Goal: Task Accomplishment & Management: Use online tool/utility

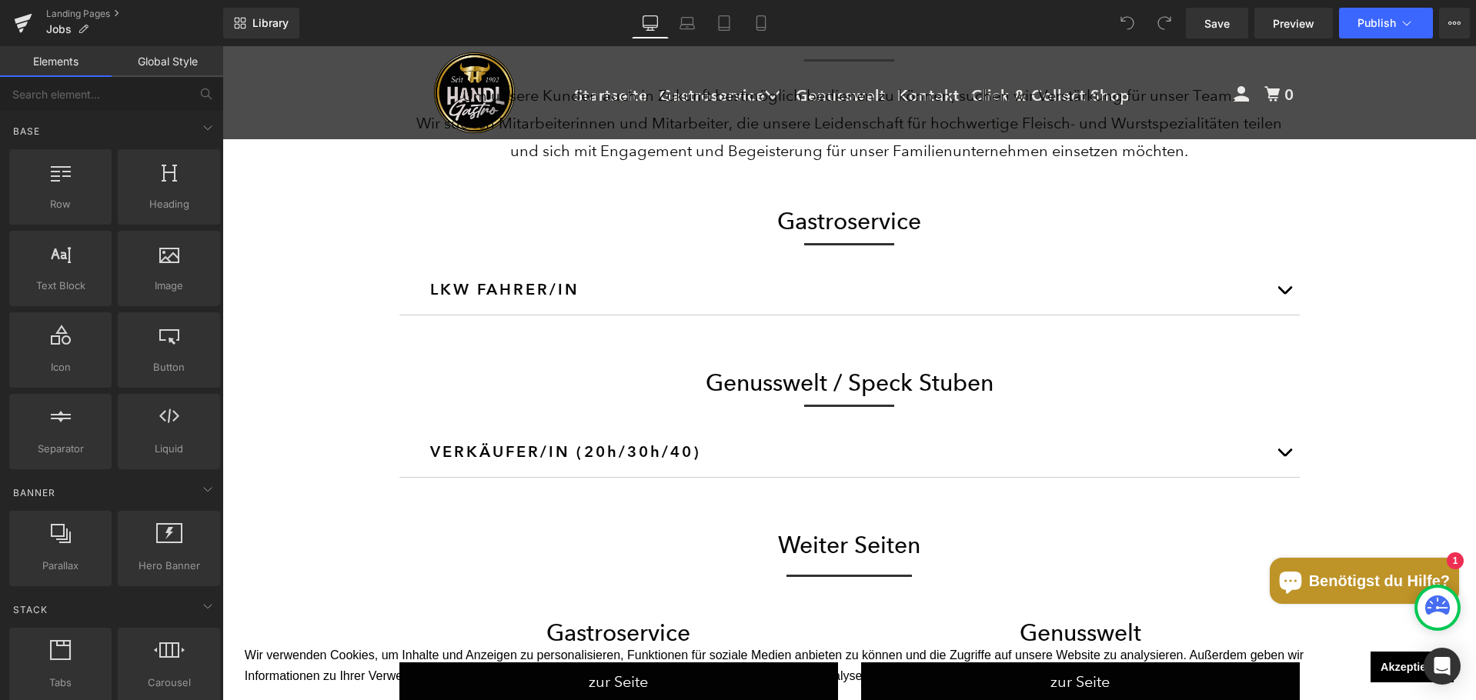
scroll to position [616, 0]
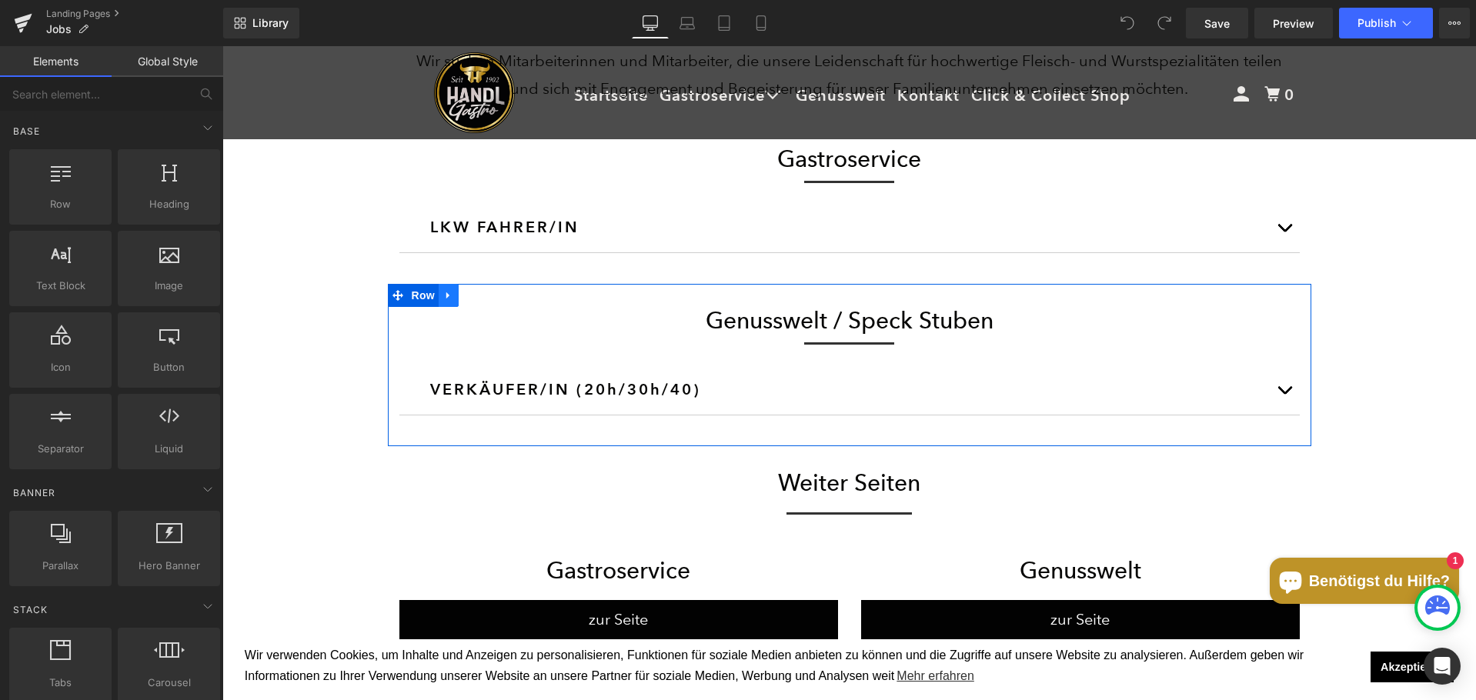
click at [444, 292] on icon at bounding box center [448, 296] width 11 height 12
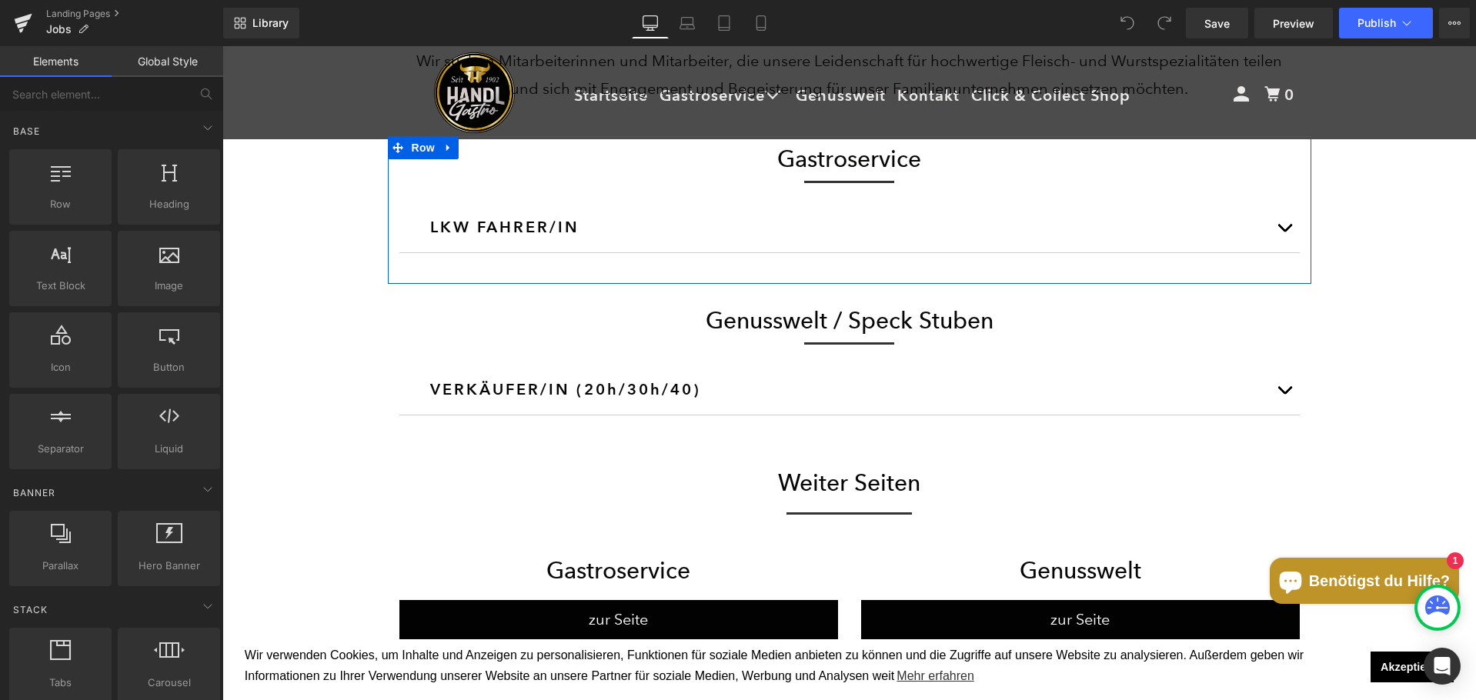
click at [1289, 232] on button "button" at bounding box center [1284, 227] width 31 height 50
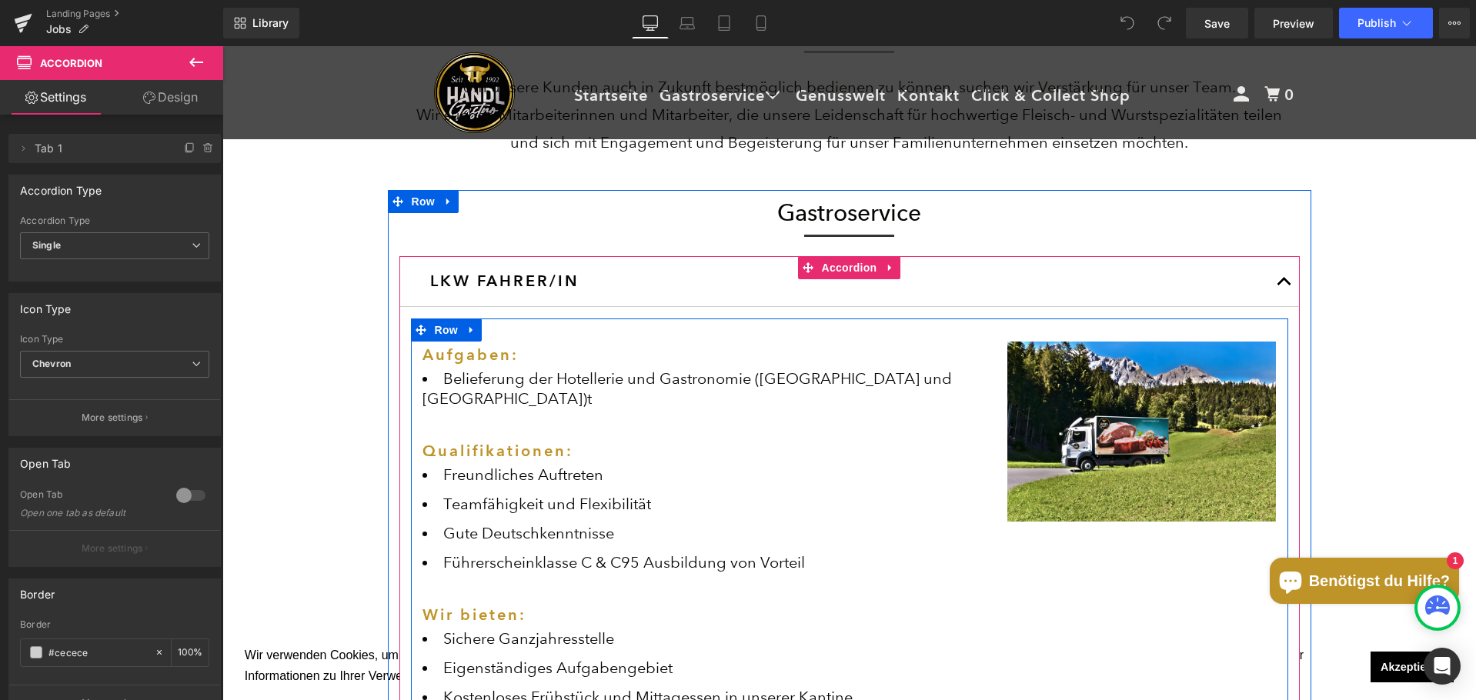
scroll to position [539, 0]
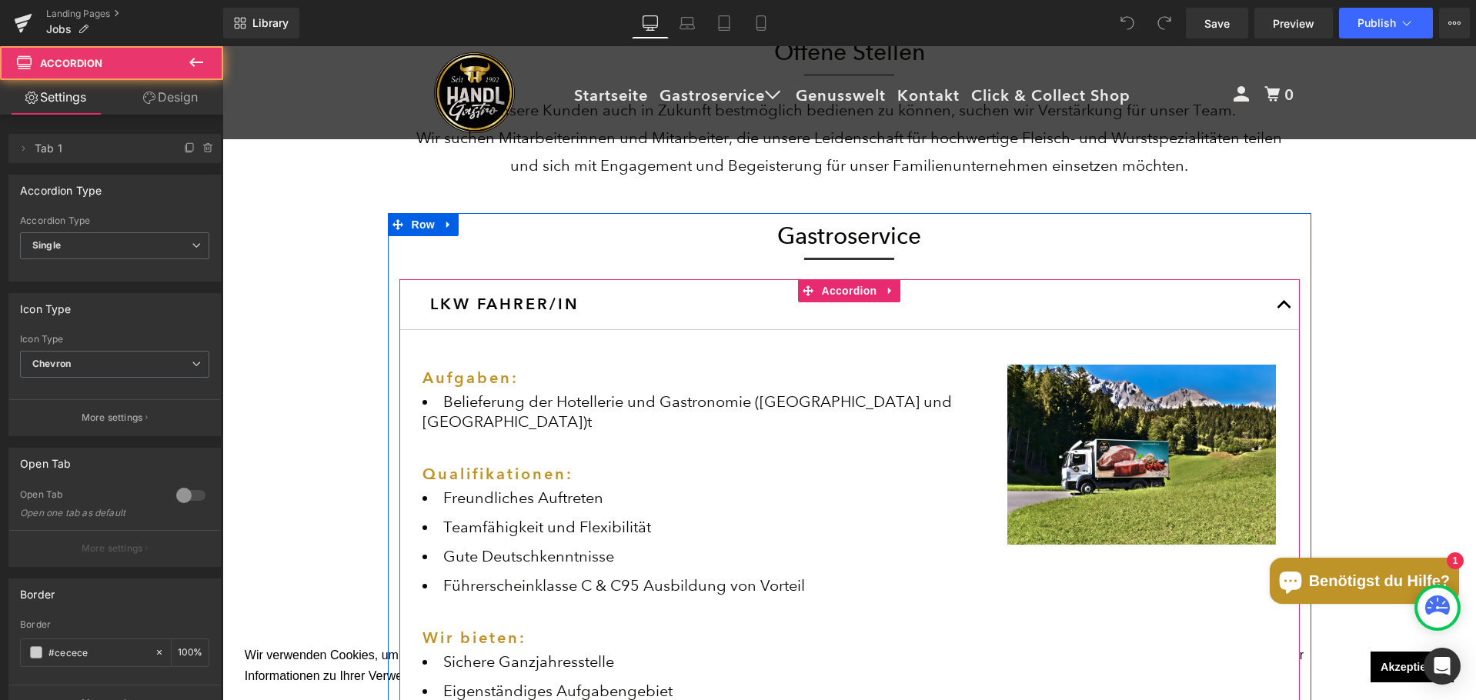
click at [1278, 315] on button "button" at bounding box center [1284, 304] width 31 height 50
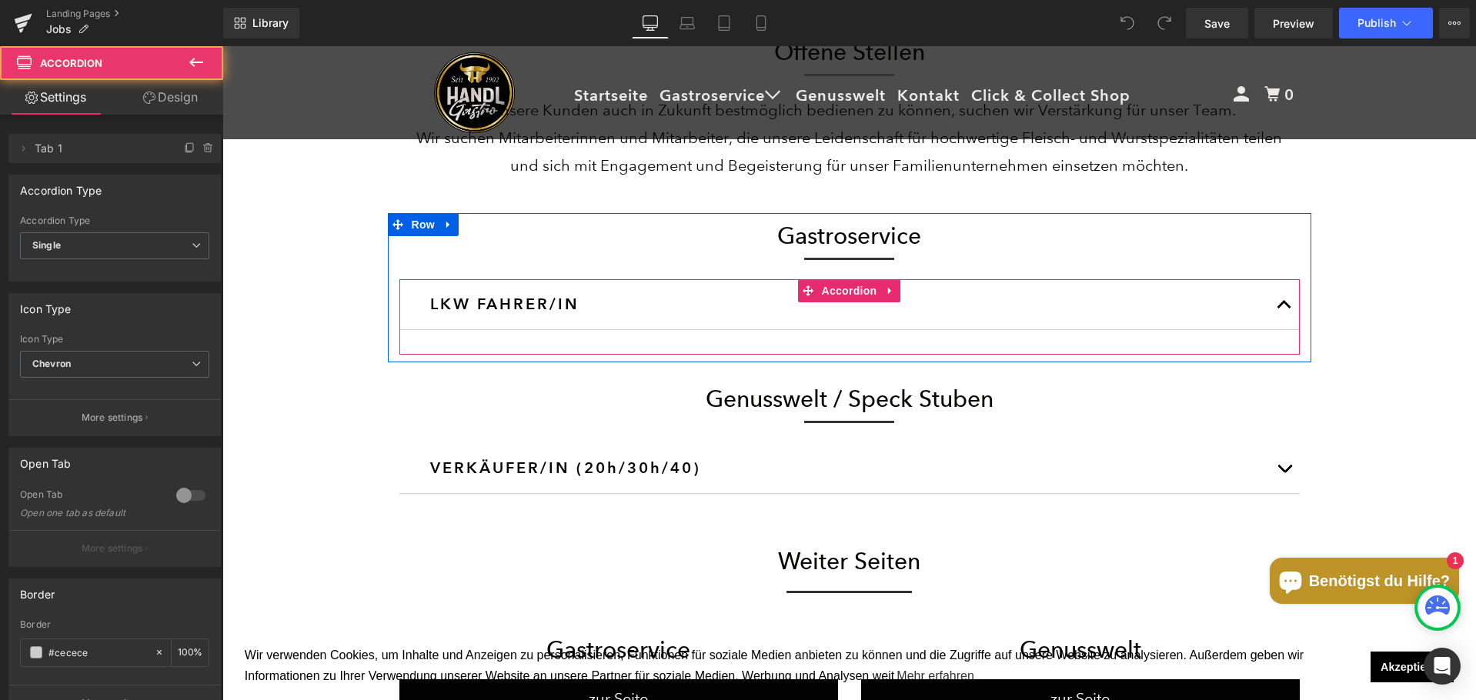
scroll to position [1787, 1242]
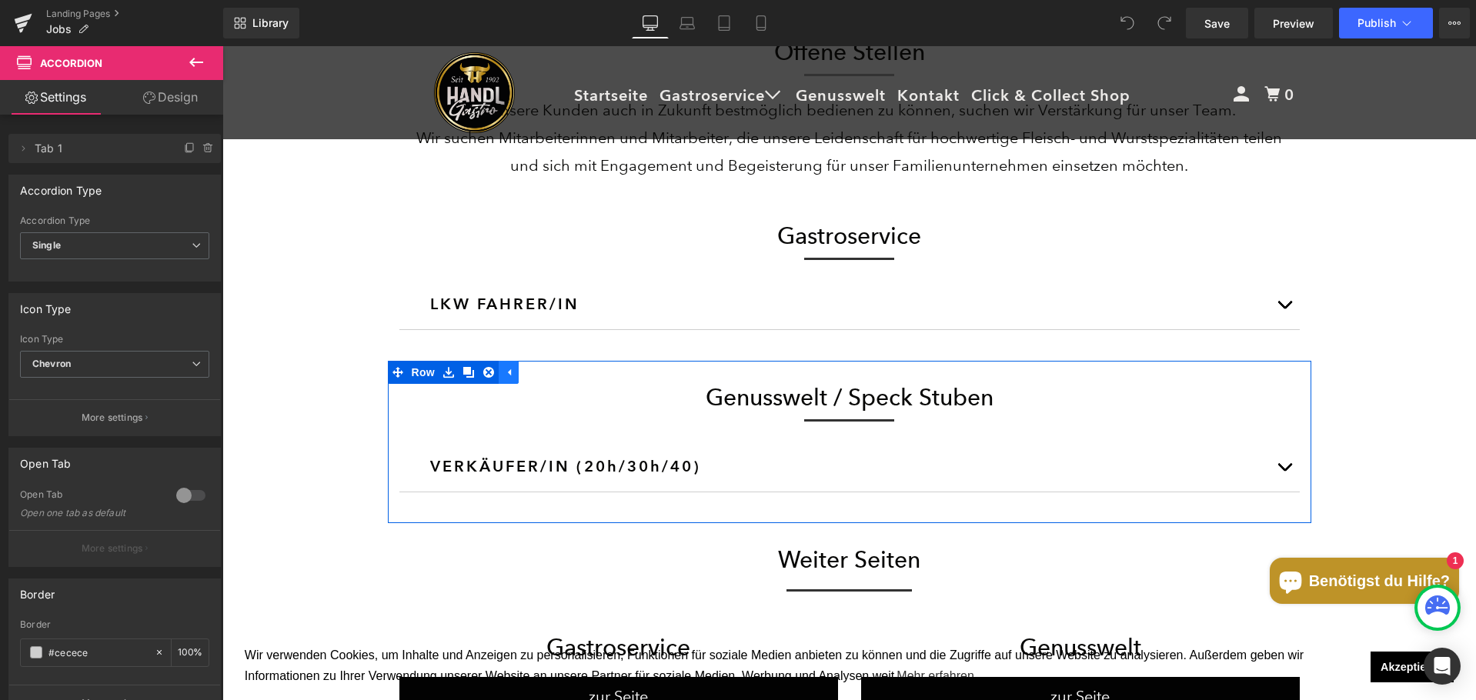
click at [507, 375] on link at bounding box center [509, 372] width 20 height 23
click at [439, 374] on link at bounding box center [449, 372] width 20 height 23
click at [486, 375] on icon at bounding box center [488, 372] width 11 height 11
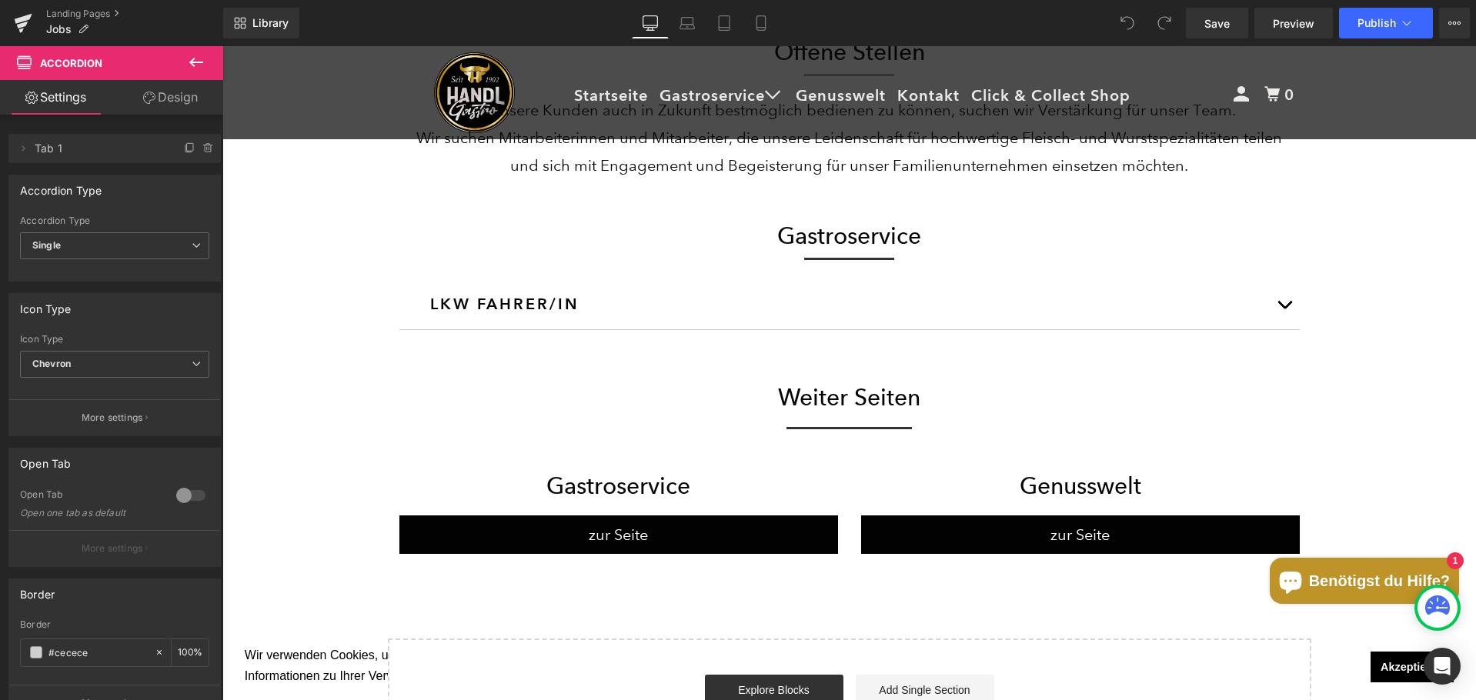
scroll to position [1625, 1242]
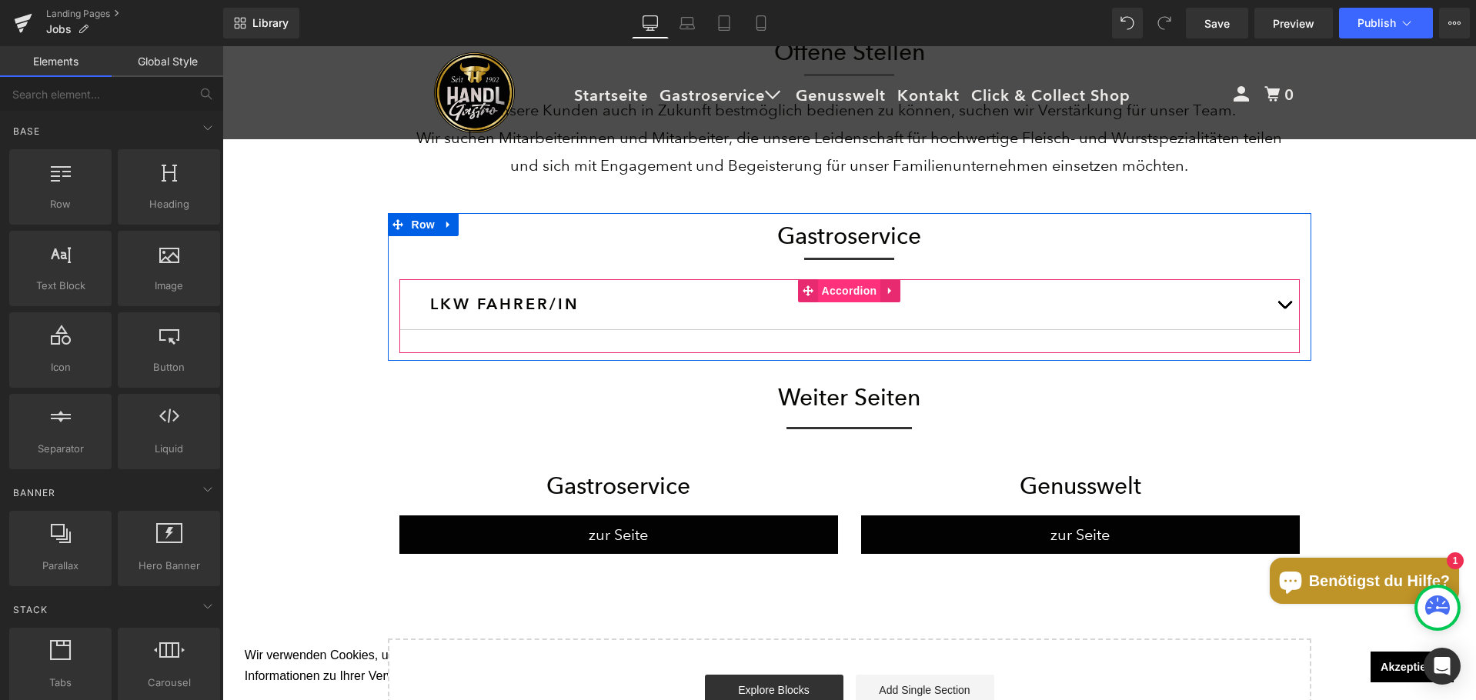
click at [845, 294] on span "Accordion" at bounding box center [849, 290] width 63 height 23
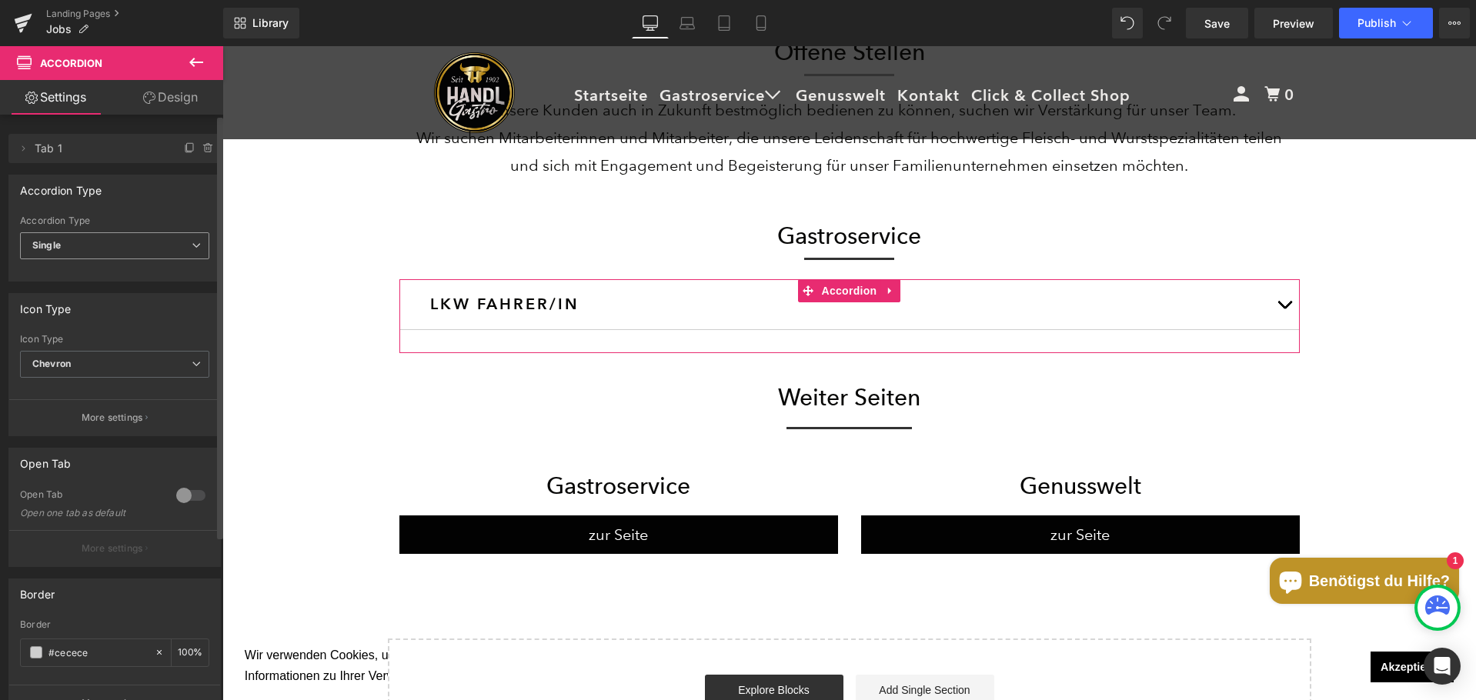
click at [147, 252] on span "Single" at bounding box center [114, 245] width 189 height 27
click at [134, 272] on li "Multiple" at bounding box center [111, 273] width 183 height 23
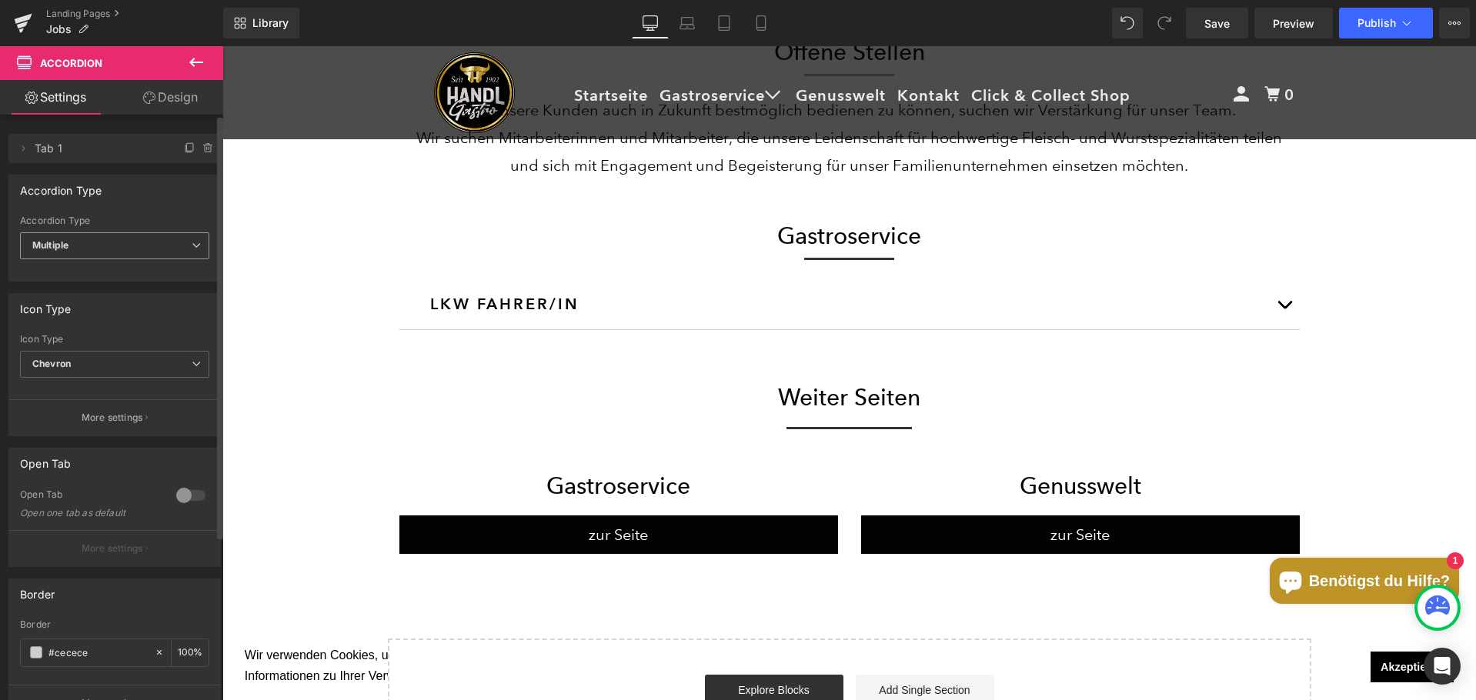
click at [137, 251] on span "Multiple" at bounding box center [114, 245] width 189 height 27
click at [107, 292] on li "Single" at bounding box center [111, 296] width 183 height 23
click at [32, 154] on li "Delete Cancel Tab 1 Tab 1 Name Tab 1 #FFFFFF Background #ffffff 100 %" at bounding box center [114, 148] width 212 height 29
click at [28, 150] on icon at bounding box center [23, 148] width 12 height 12
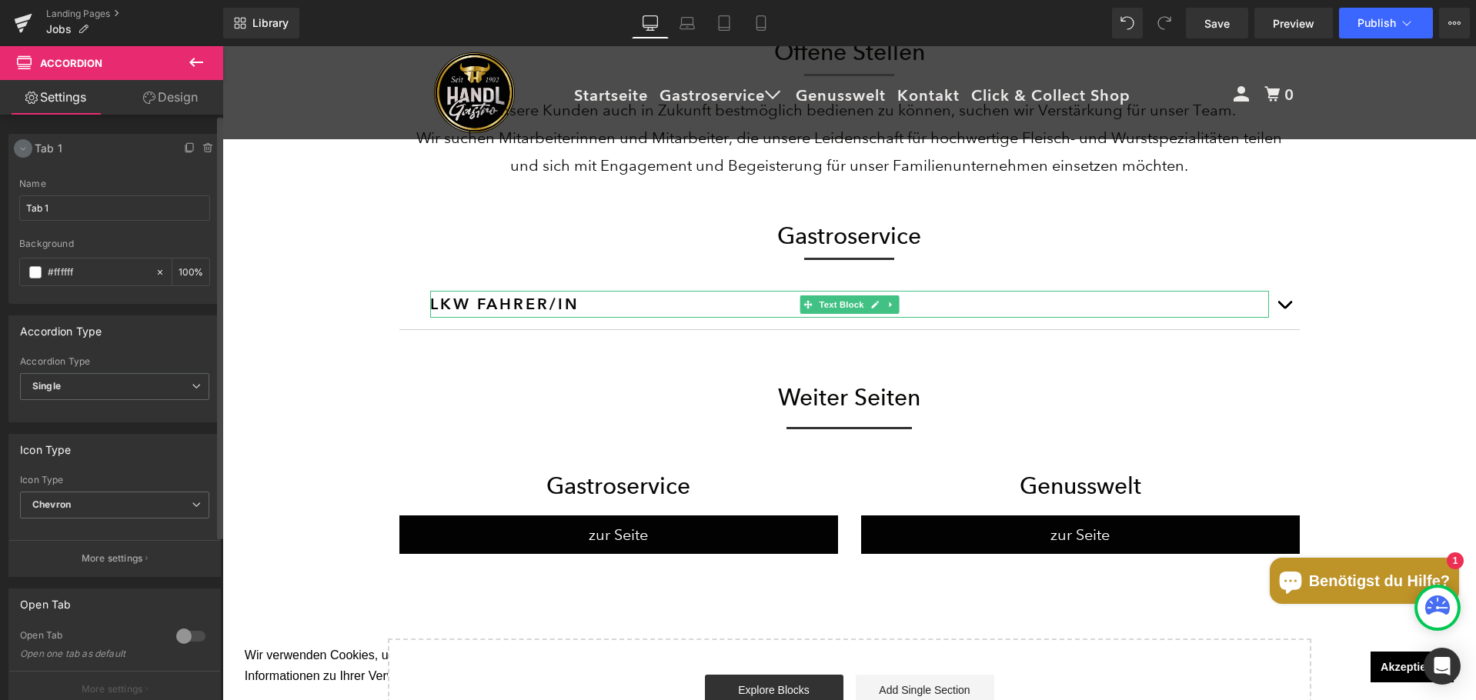
click at [26, 150] on icon at bounding box center [23, 148] width 12 height 12
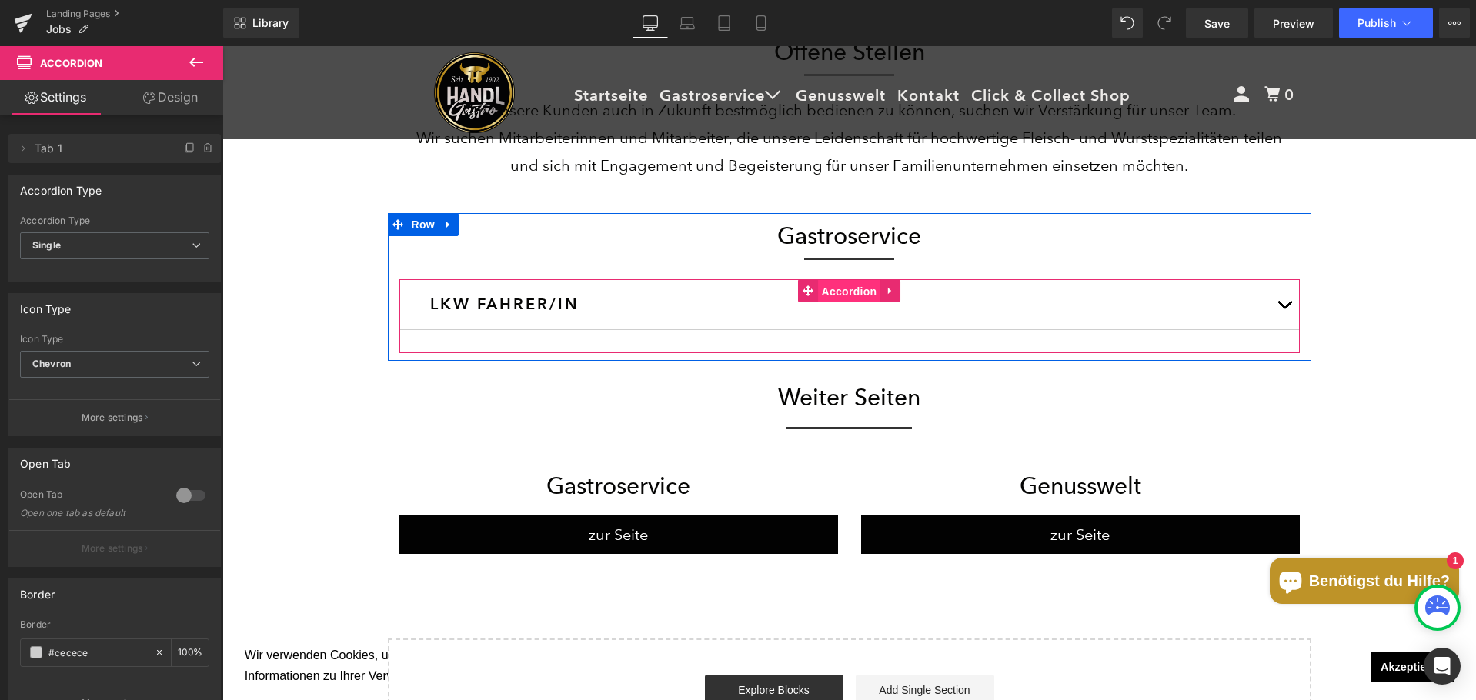
click at [837, 295] on span "Accordion" at bounding box center [849, 291] width 63 height 23
click at [886, 293] on icon at bounding box center [890, 291] width 11 height 12
click at [793, 286] on div "LKW FAHRER/IN Text Block Aufgaben: Belieferung der Hotellerie und Gastronomie (…" at bounding box center [849, 316] width 900 height 74
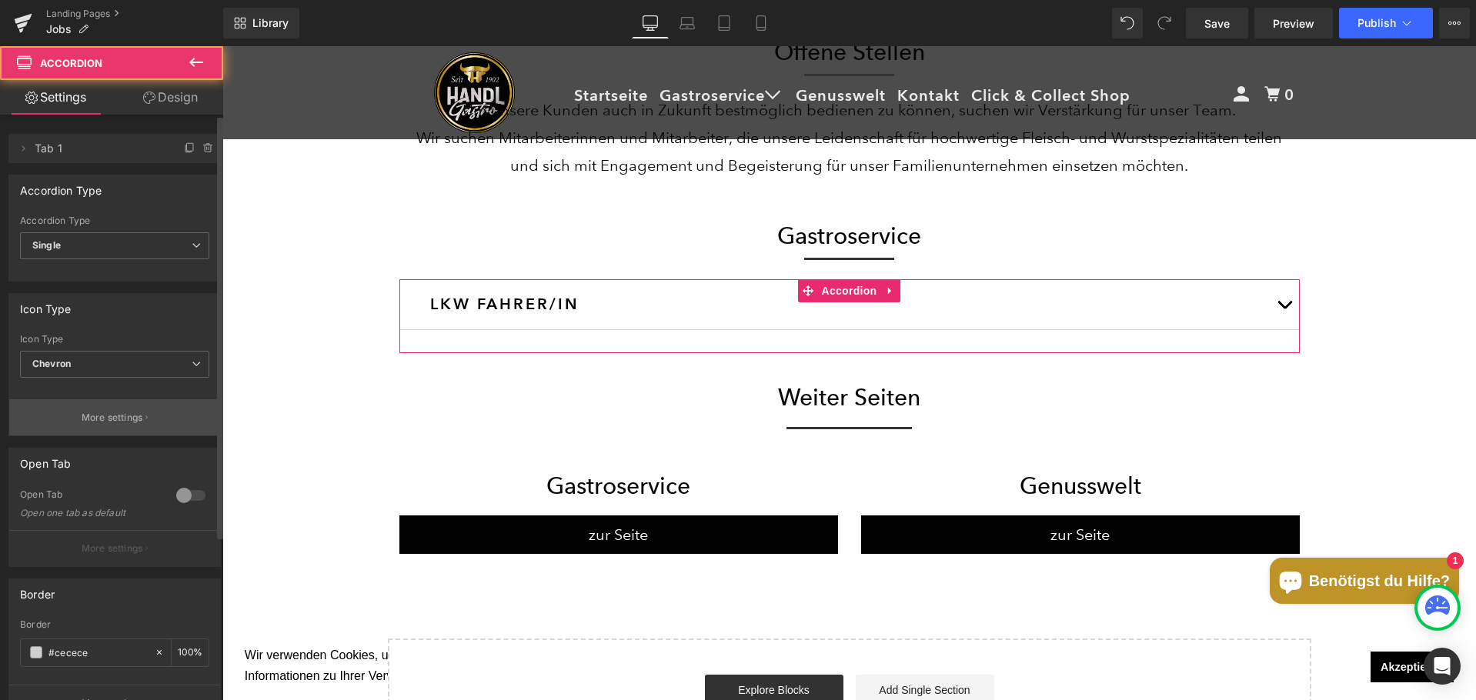
click at [122, 416] on p "More settings" at bounding box center [113, 418] width 62 height 14
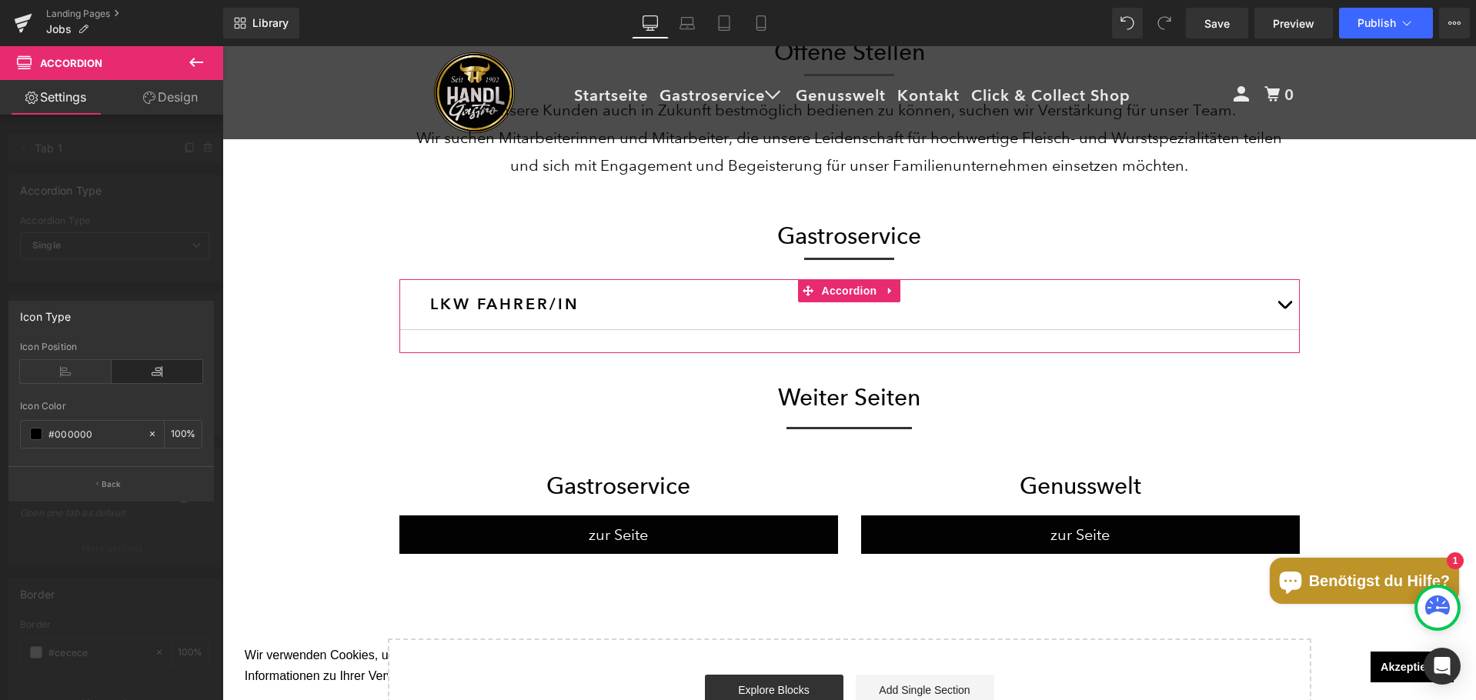
click at [98, 547] on div at bounding box center [111, 377] width 223 height 662
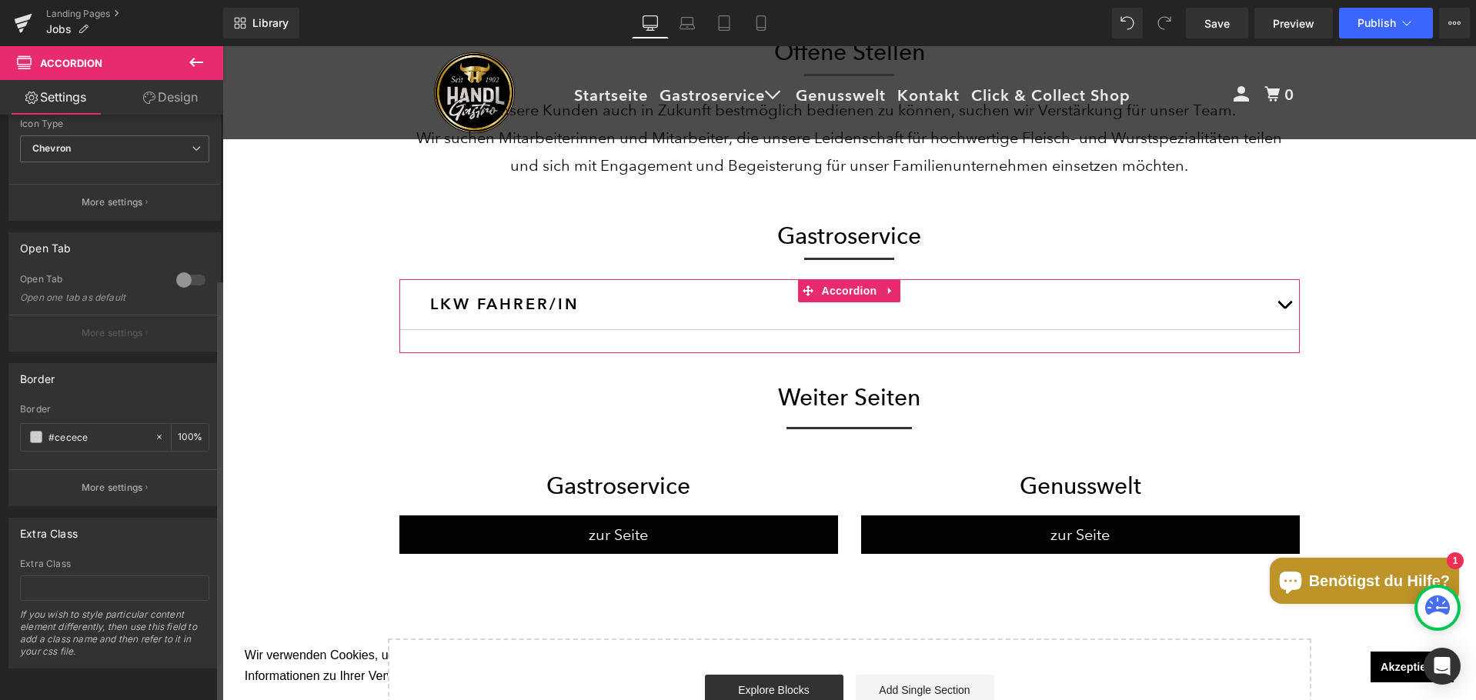
scroll to position [0, 0]
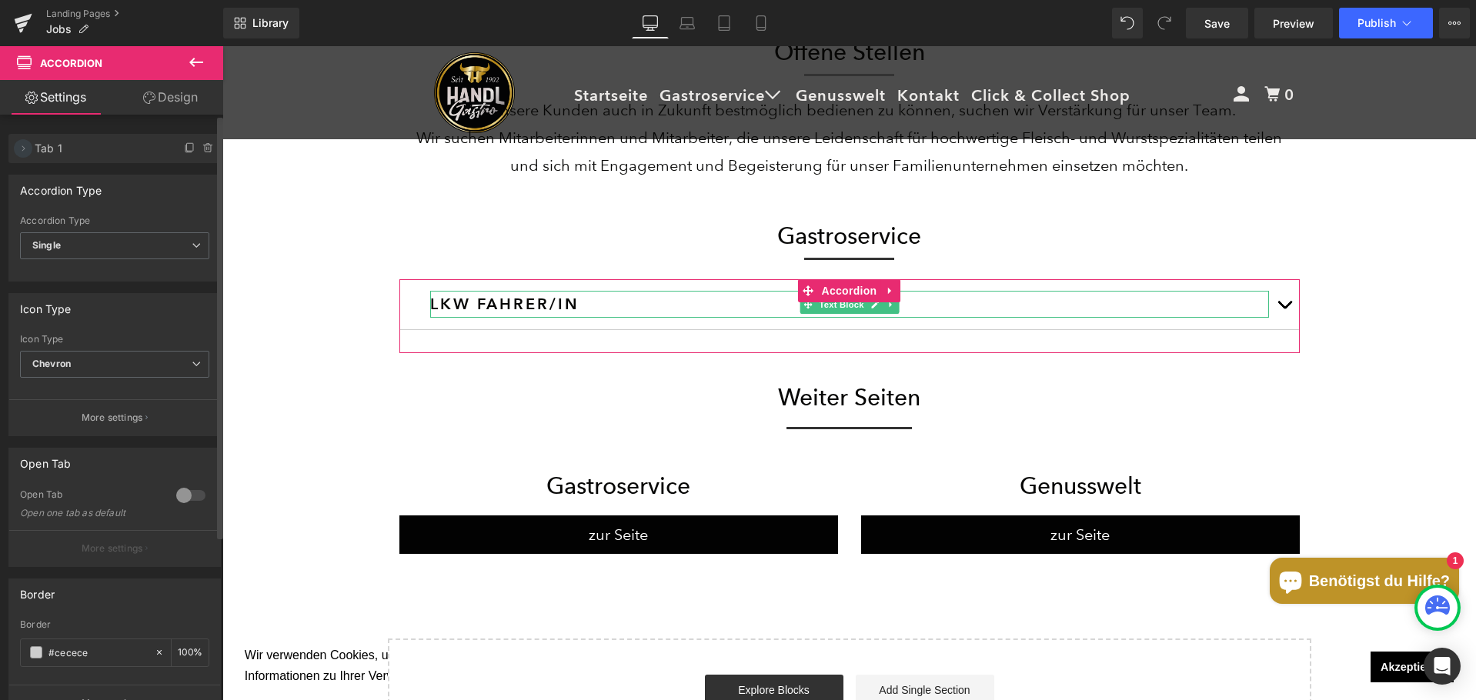
click at [28, 145] on icon at bounding box center [23, 148] width 12 height 12
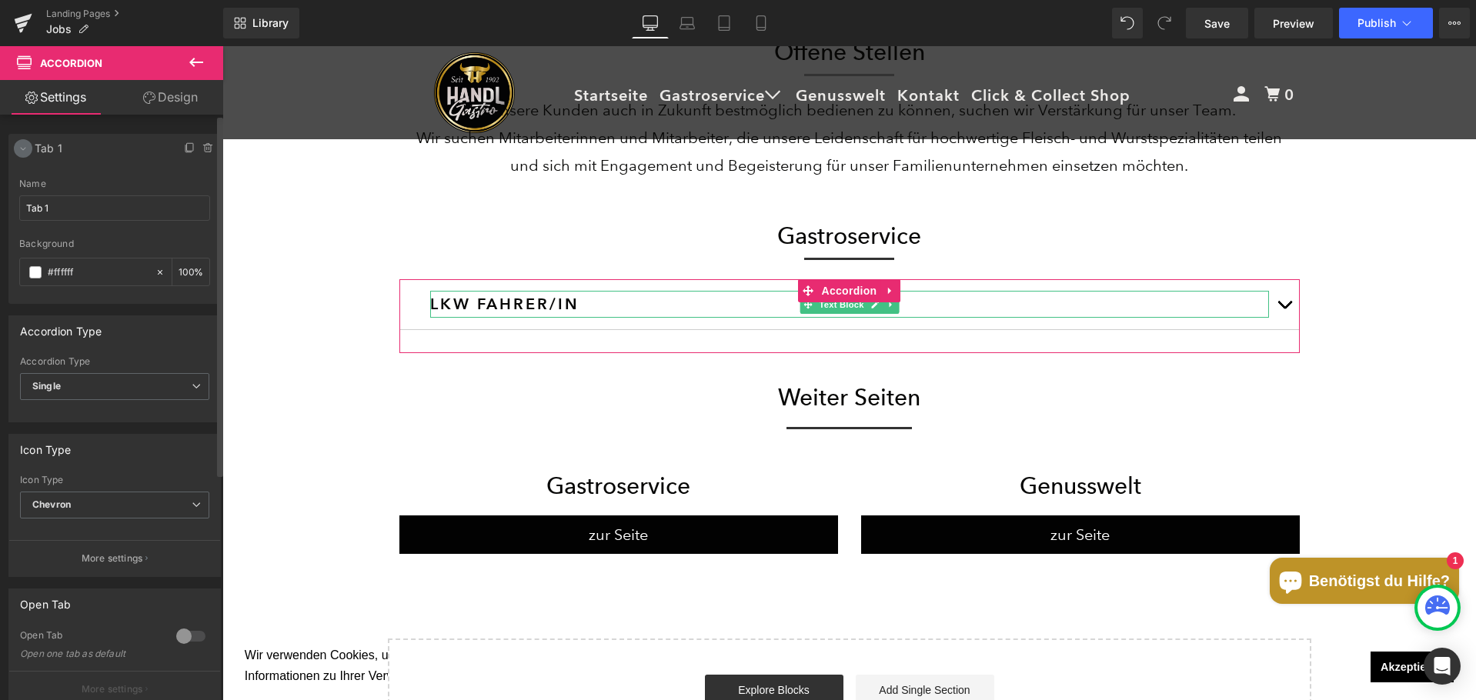
click at [28, 145] on icon at bounding box center [23, 148] width 12 height 12
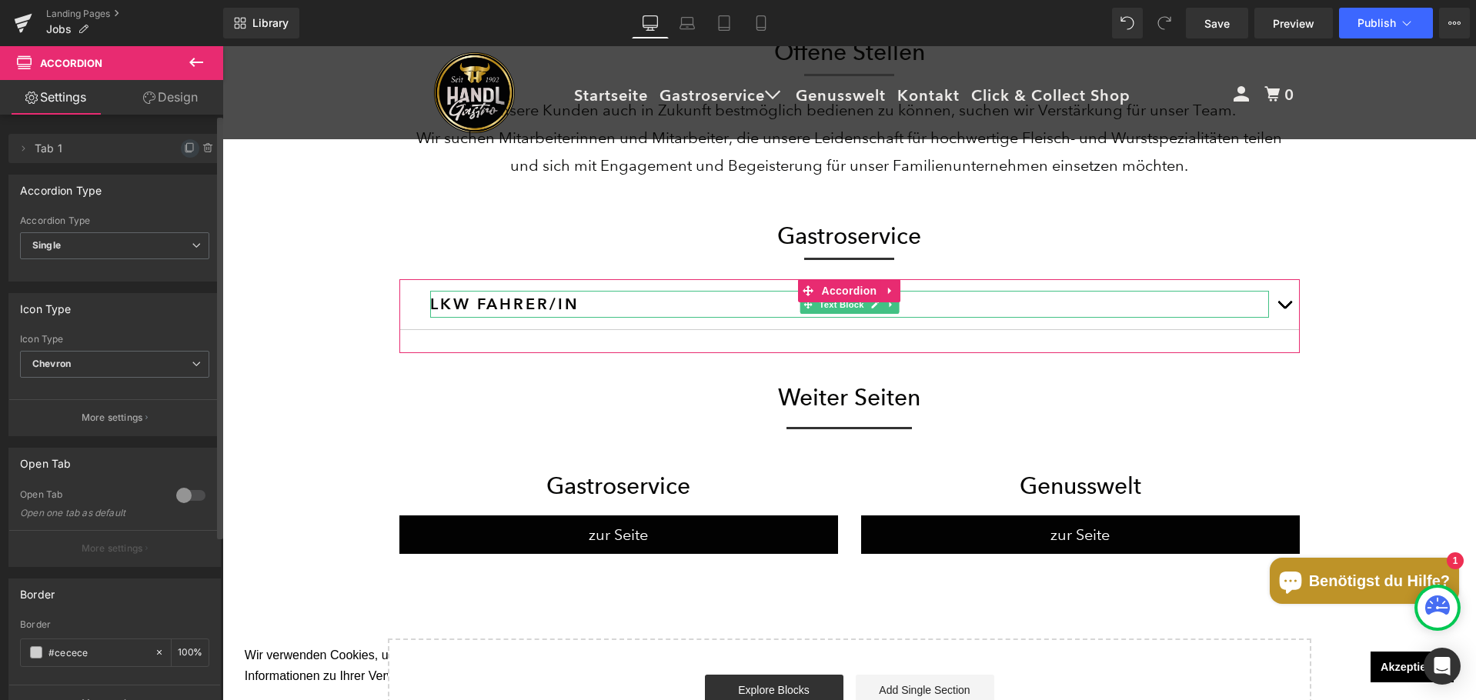
click at [184, 145] on icon at bounding box center [190, 148] width 12 height 12
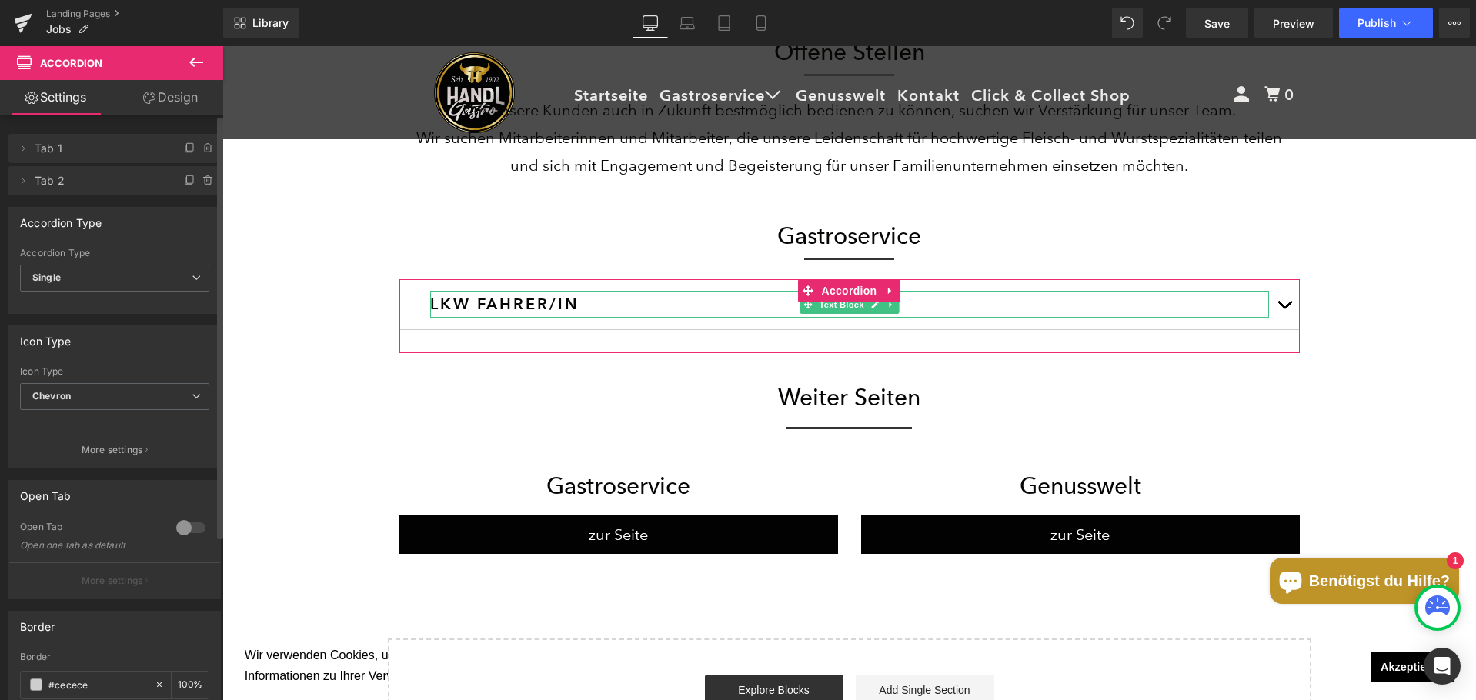
scroll to position [1676, 1242]
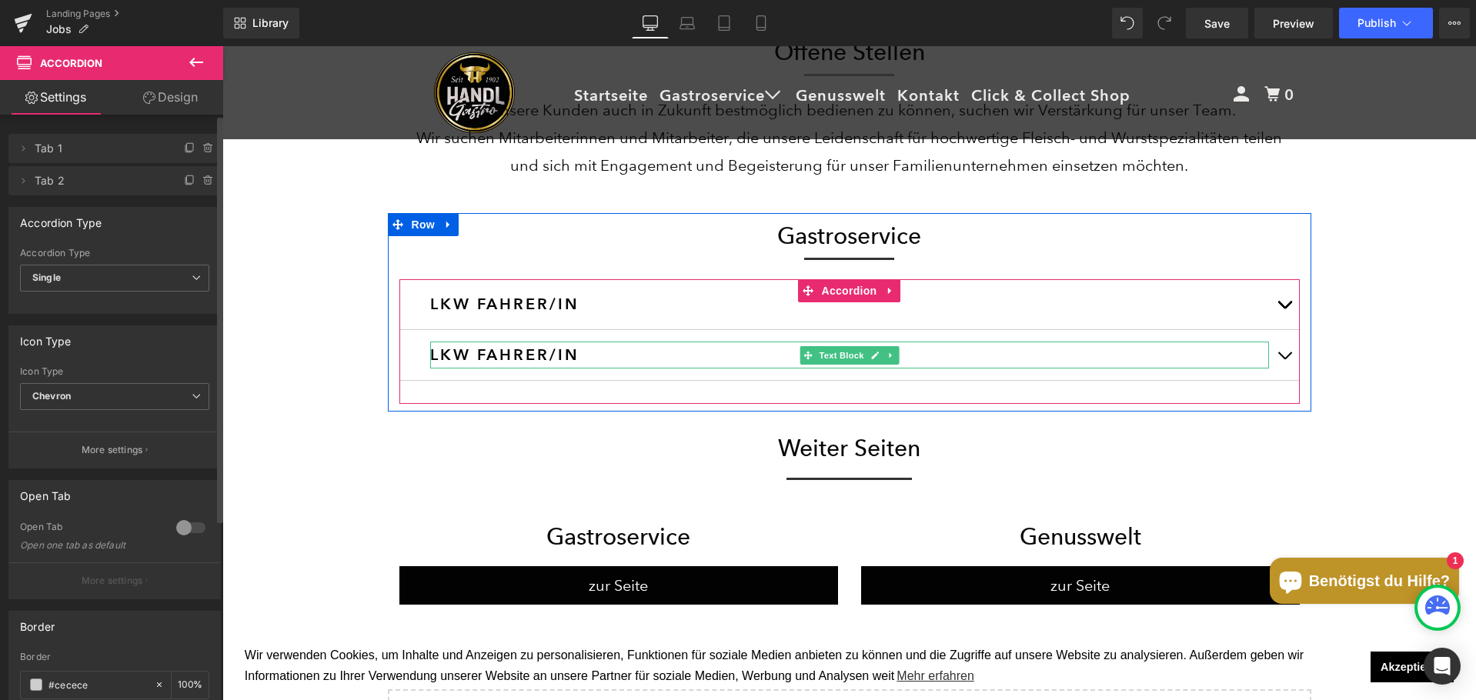
click at [561, 350] on h3 "LKW FAHRER/IN" at bounding box center [849, 355] width 839 height 27
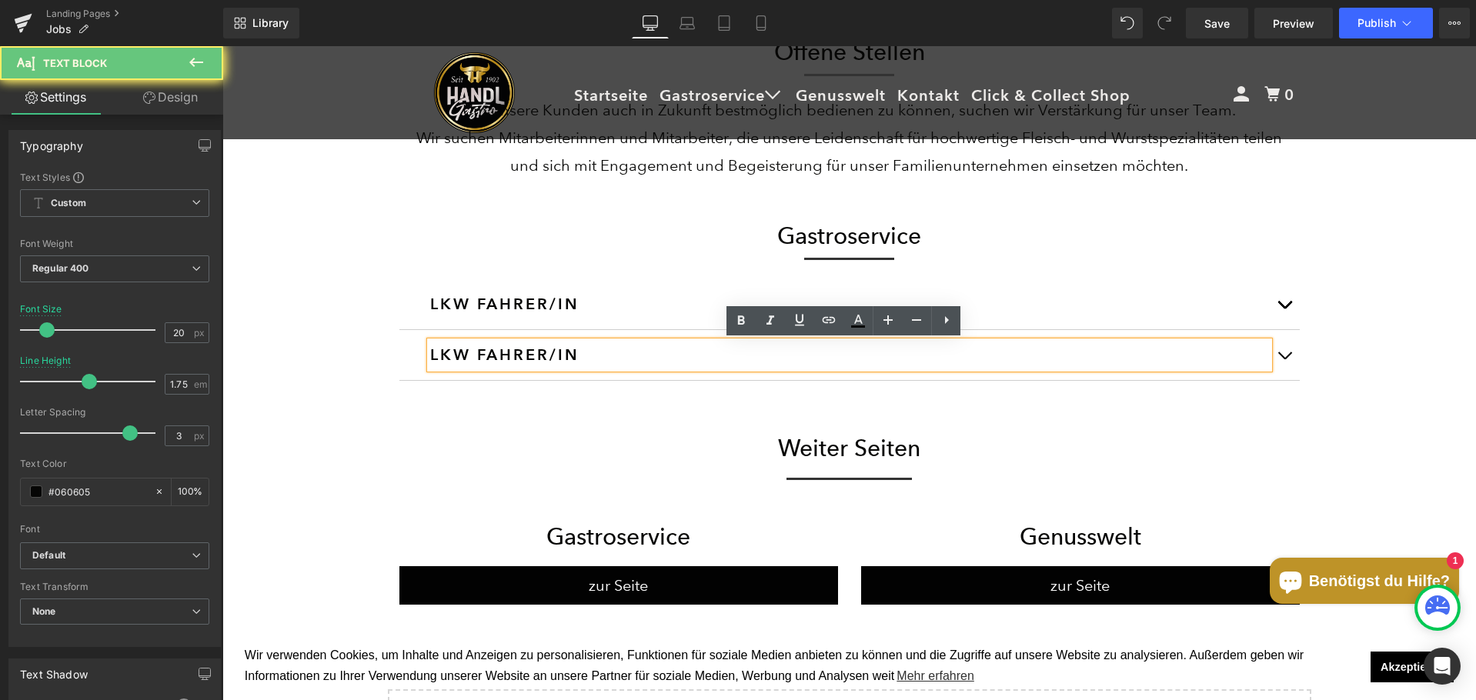
click at [559, 350] on h3 "LKW FAHRER/IN" at bounding box center [849, 355] width 839 height 27
click at [605, 350] on h3 "LKW FAHRER/IN" at bounding box center [849, 355] width 839 height 27
drag, startPoint x: 612, startPoint y: 350, endPoint x: 422, endPoint y: 353, distance: 190.1
click at [430, 353] on div "LKW FAHRER/IN" at bounding box center [849, 355] width 839 height 27
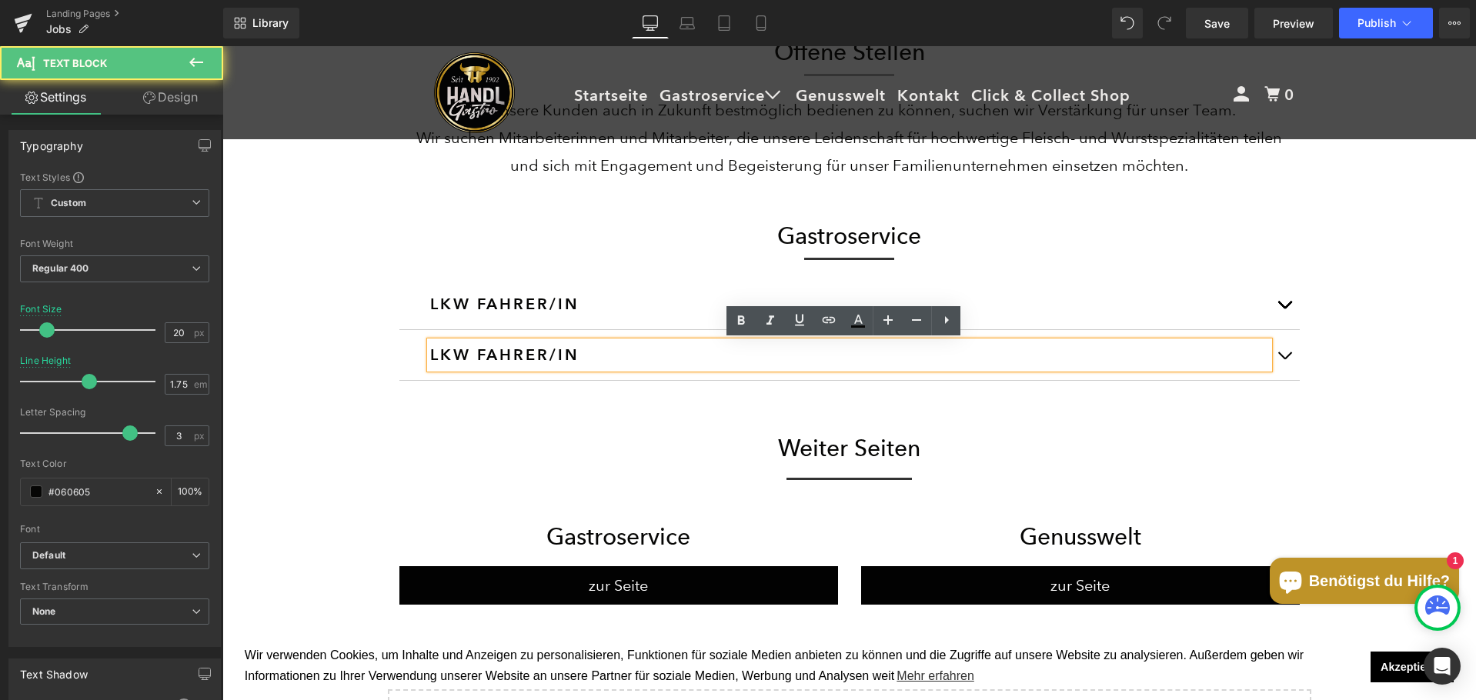
click at [430, 353] on div "LKW FAHRER/IN" at bounding box center [849, 355] width 839 height 27
click at [449, 346] on h3 "LKW FAHRER/IN" at bounding box center [849, 355] width 839 height 27
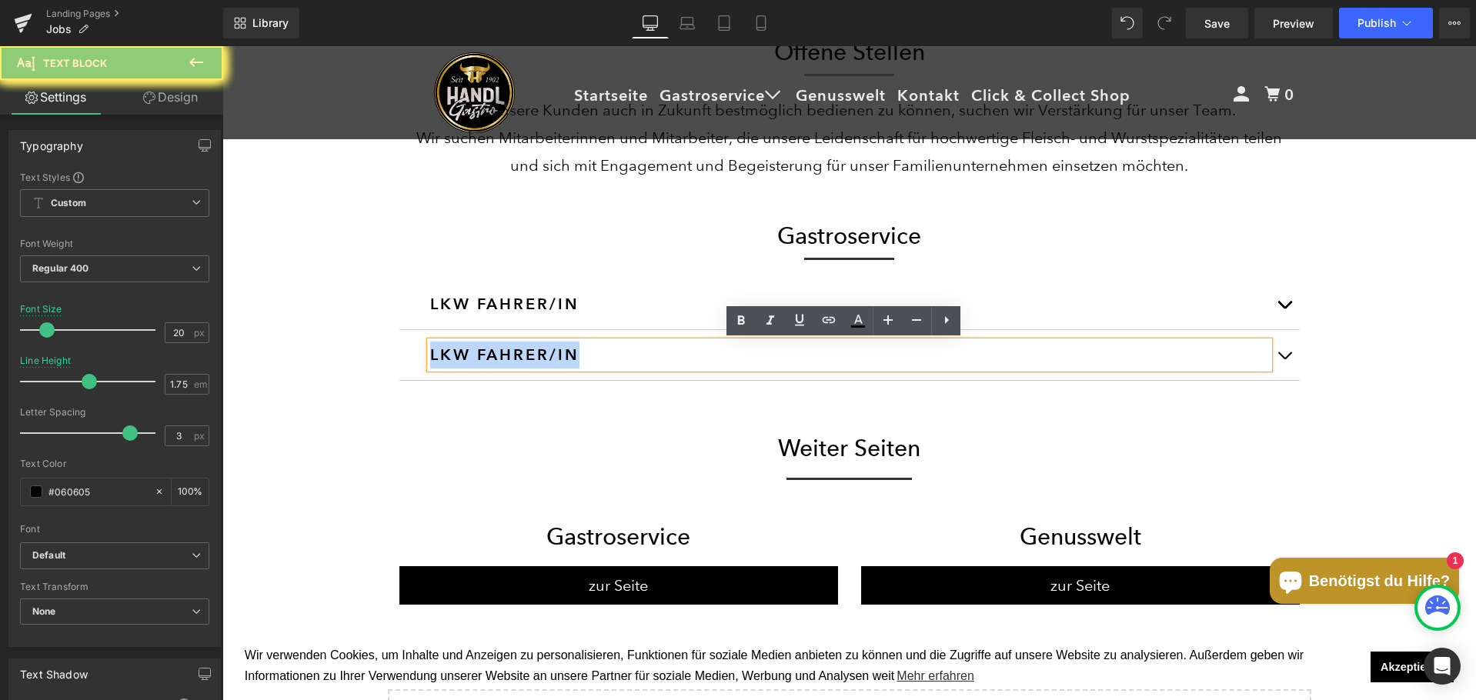
click at [449, 346] on h3 "LKW FAHRER/IN" at bounding box center [849, 355] width 839 height 27
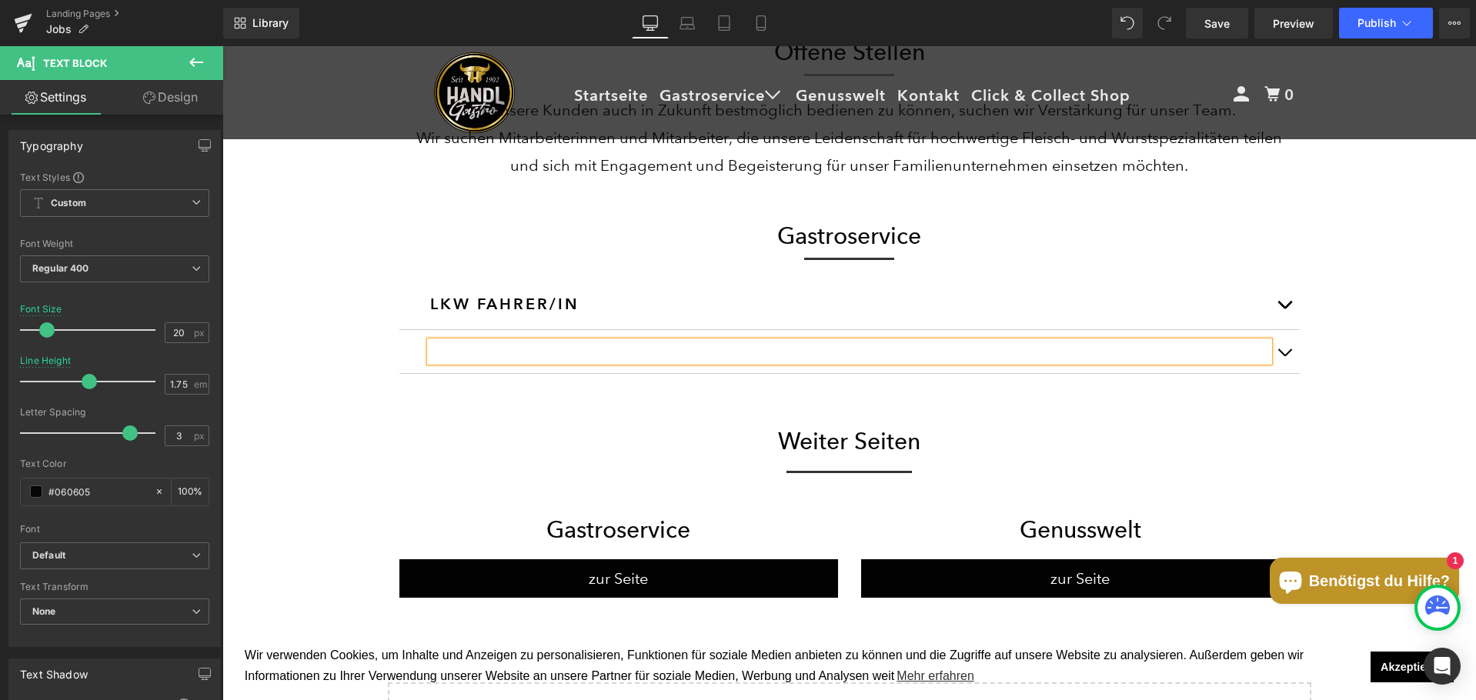
scroll to position [1669, 1242]
click at [1165, 446] on h1 "Weiter Seiten" at bounding box center [849, 442] width 900 height 28
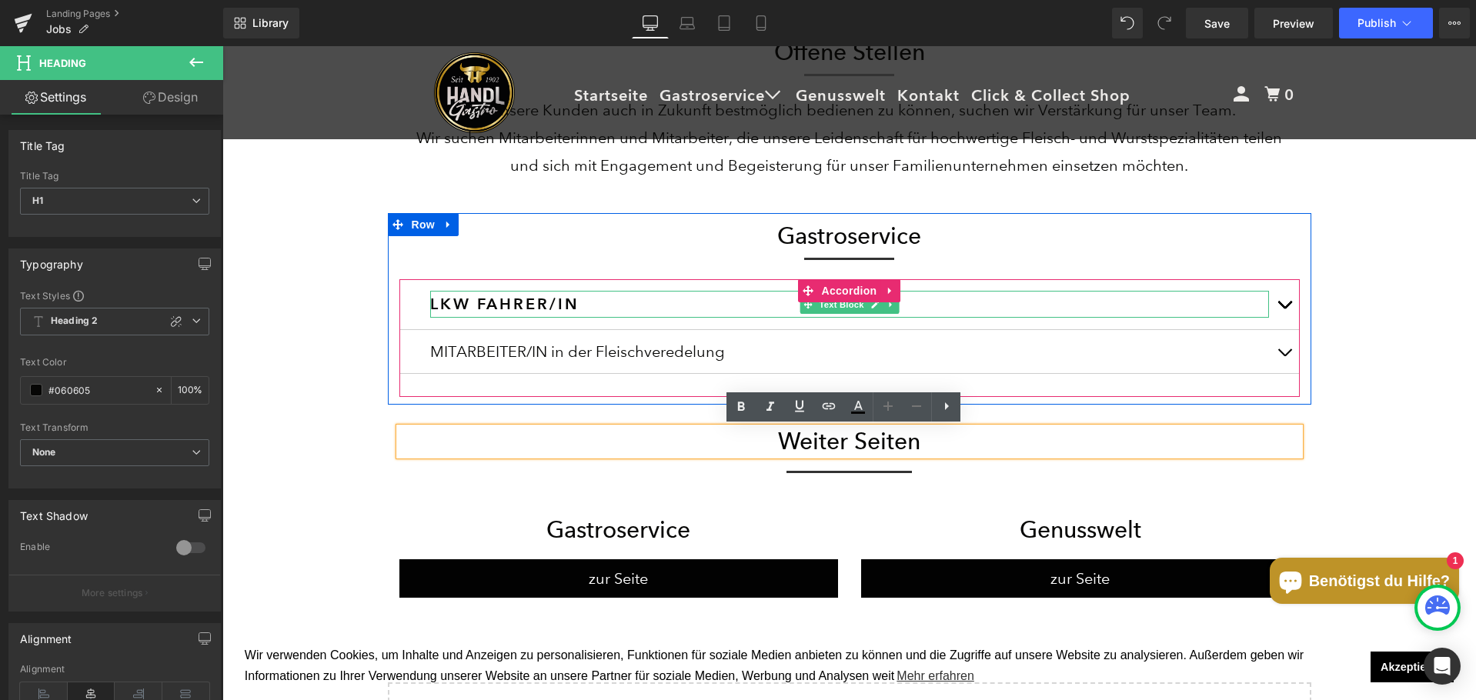
click at [564, 305] on h3 "LKW FAHRER/IN" at bounding box center [849, 304] width 839 height 27
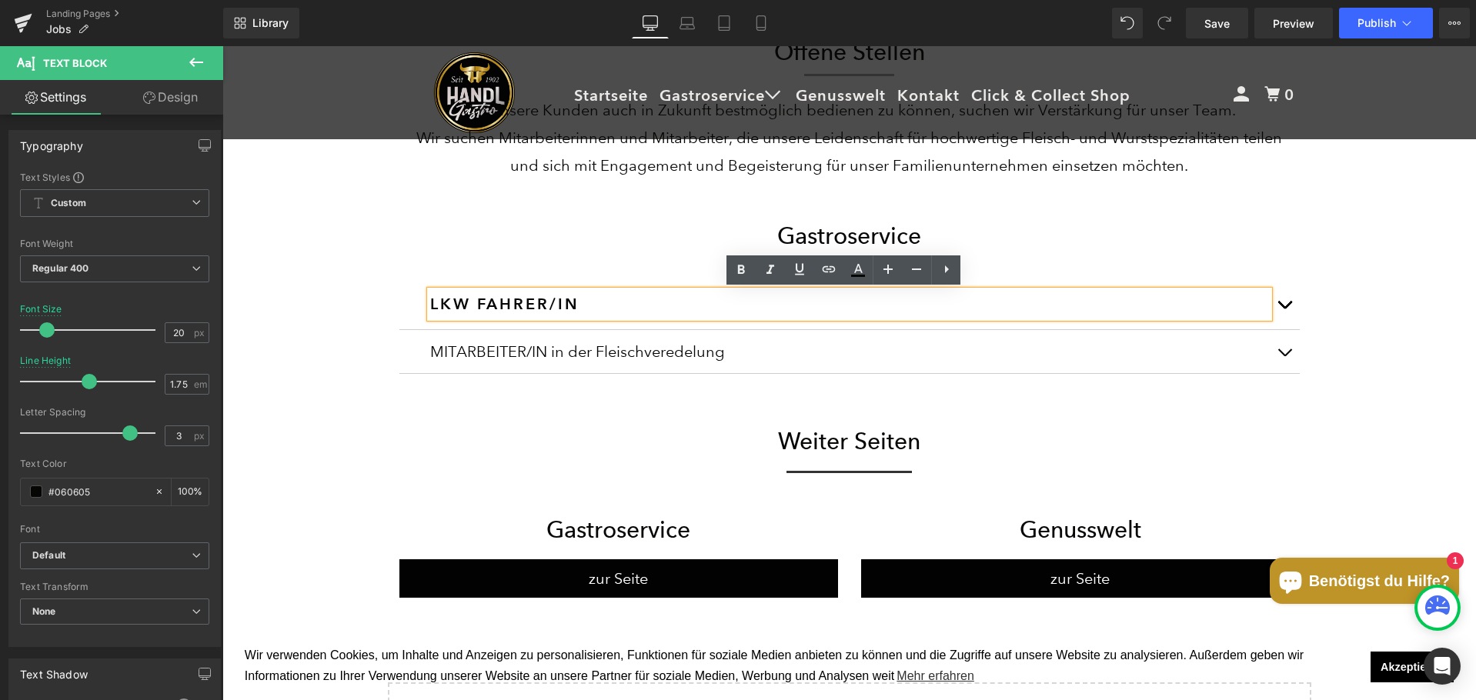
click at [528, 350] on div "MITARBEITER/IN in der Fleischveredelung" at bounding box center [849, 352] width 839 height 20
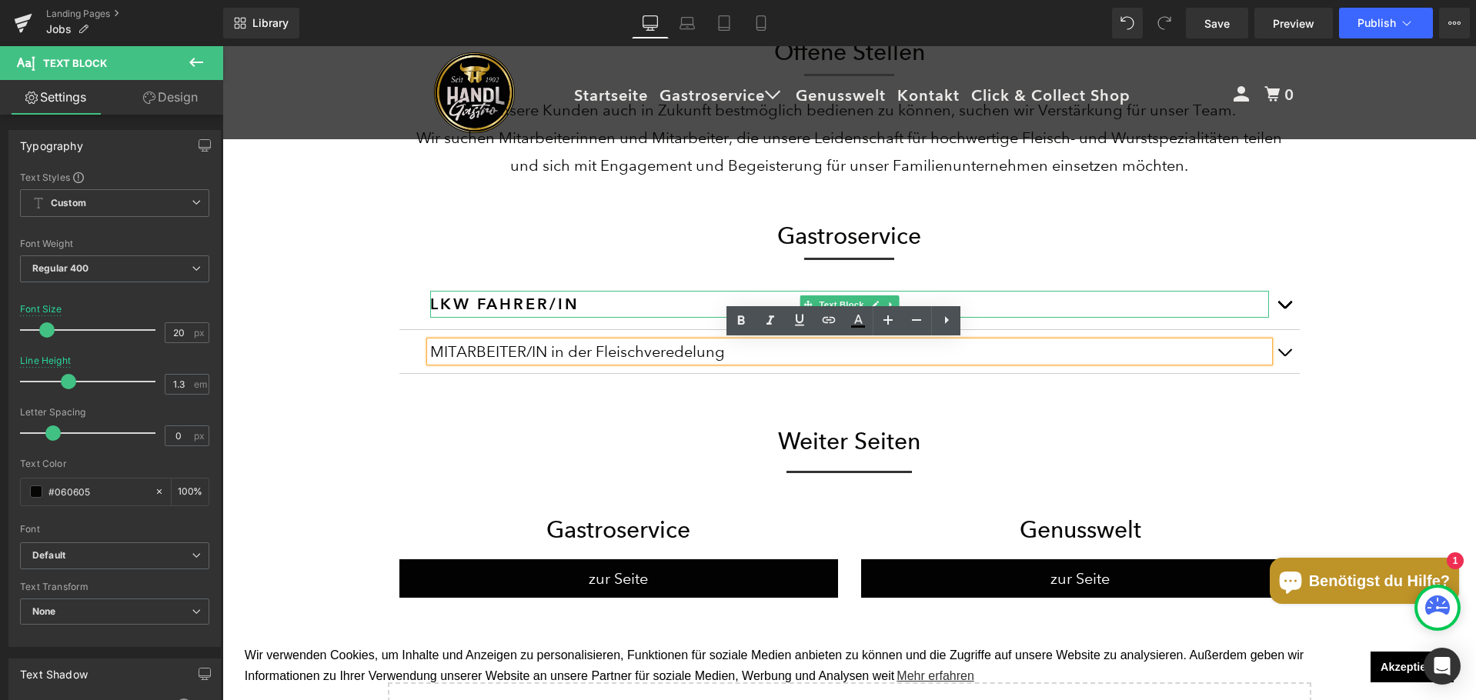
click at [515, 305] on h3 "LKW FAHRER/IN" at bounding box center [849, 304] width 839 height 27
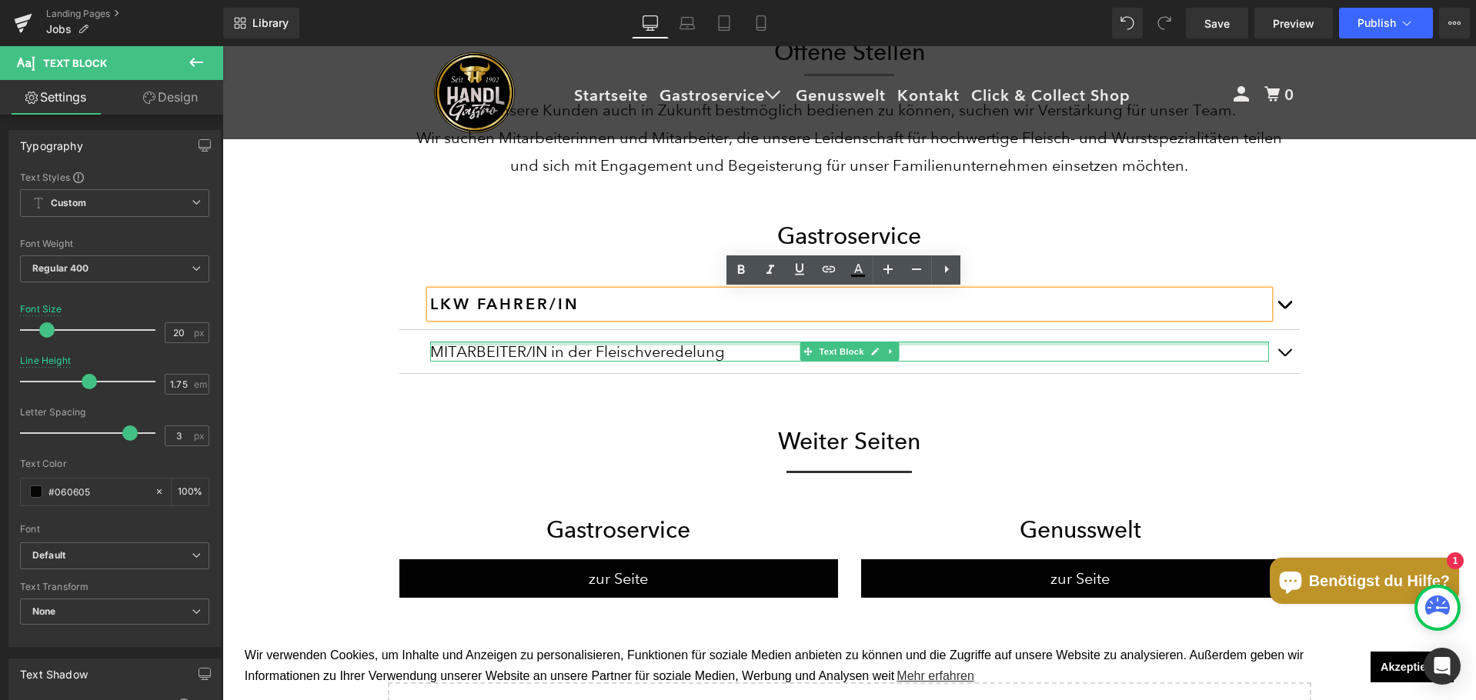
click at [509, 345] on div at bounding box center [849, 344] width 839 height 4
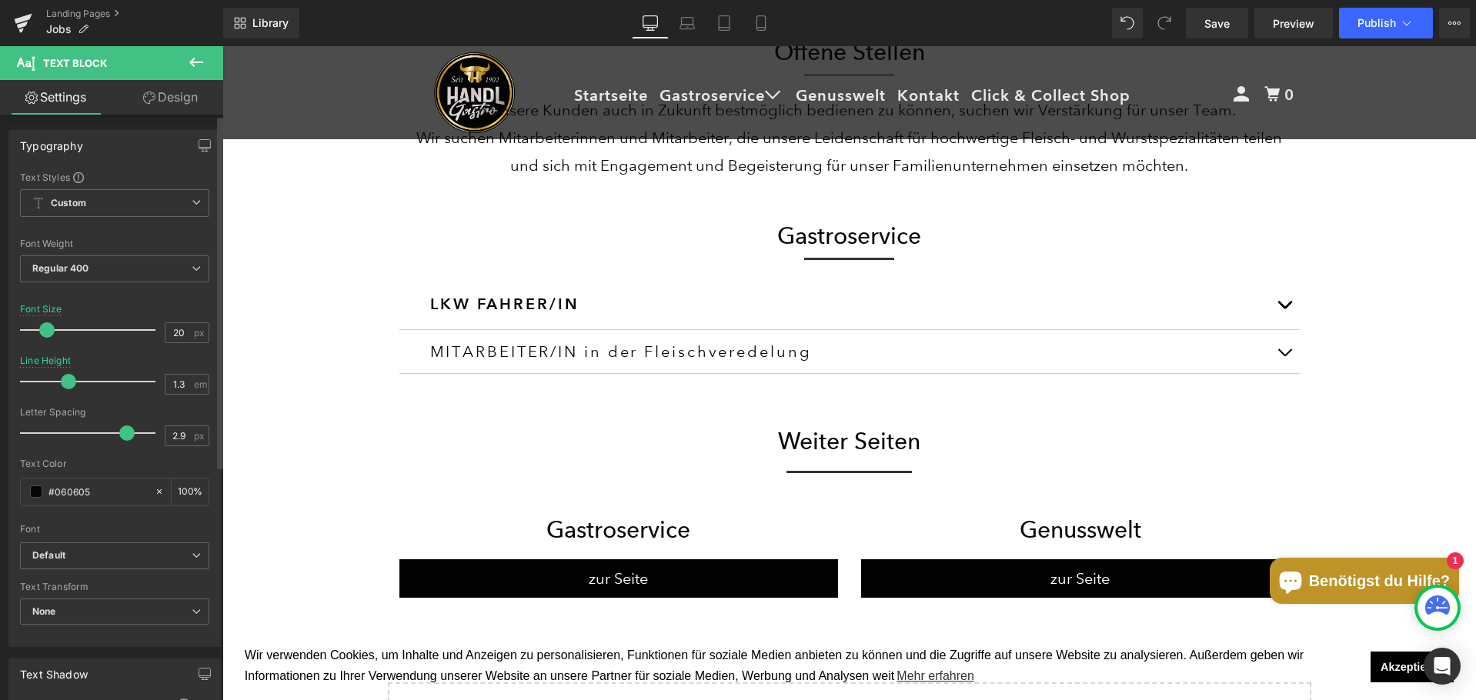
type input "3"
drag, startPoint x: 55, startPoint y: 437, endPoint x: 128, endPoint y: 441, distance: 72.4
click at [128, 441] on div at bounding box center [92, 433] width 128 height 31
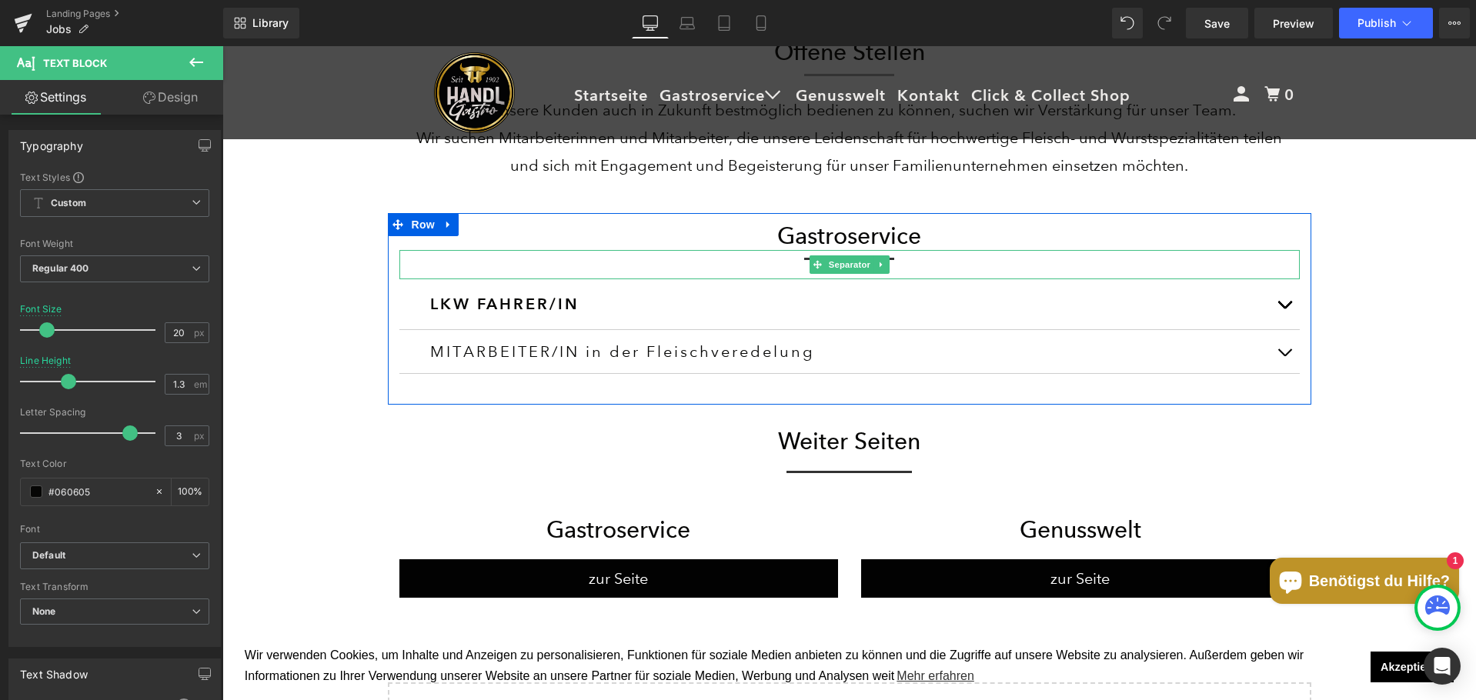
click at [552, 269] on div at bounding box center [849, 265] width 900 height 30
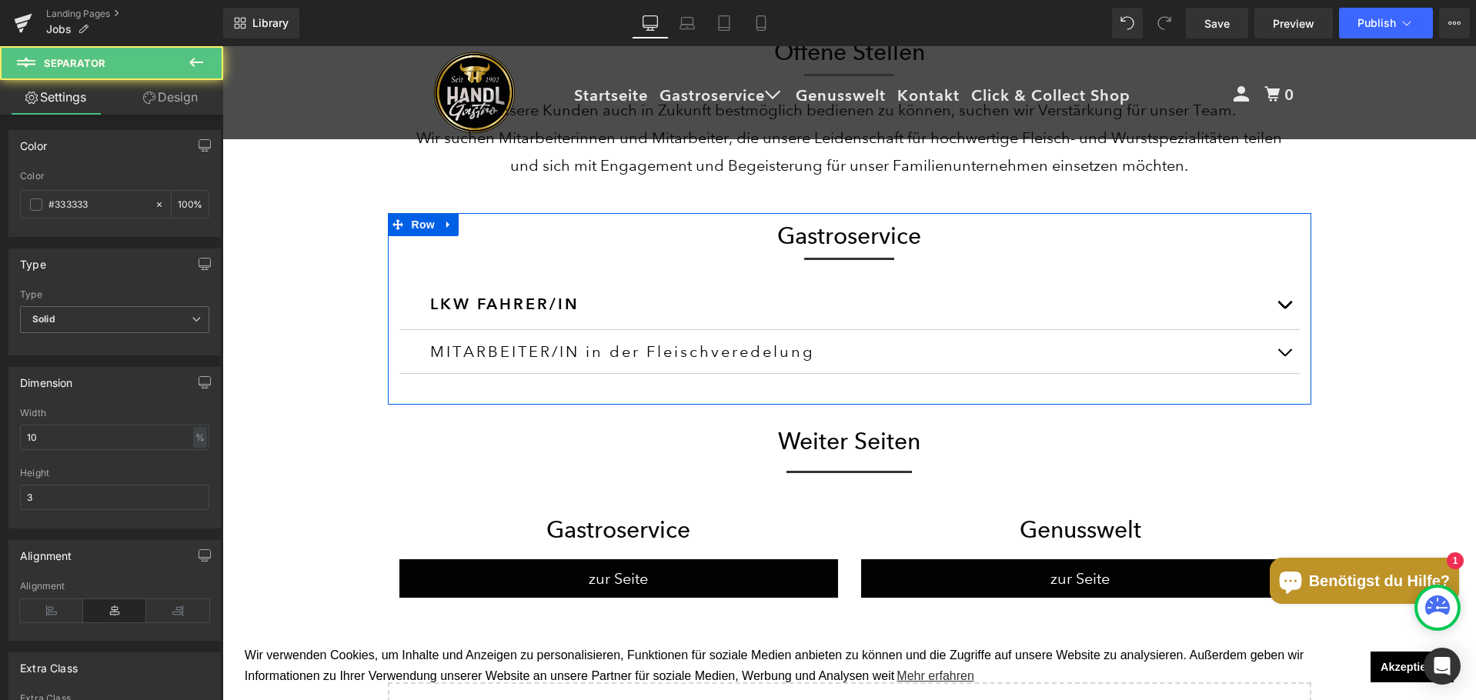
click at [505, 303] on h3 "LKW FAHRER/IN" at bounding box center [849, 304] width 839 height 27
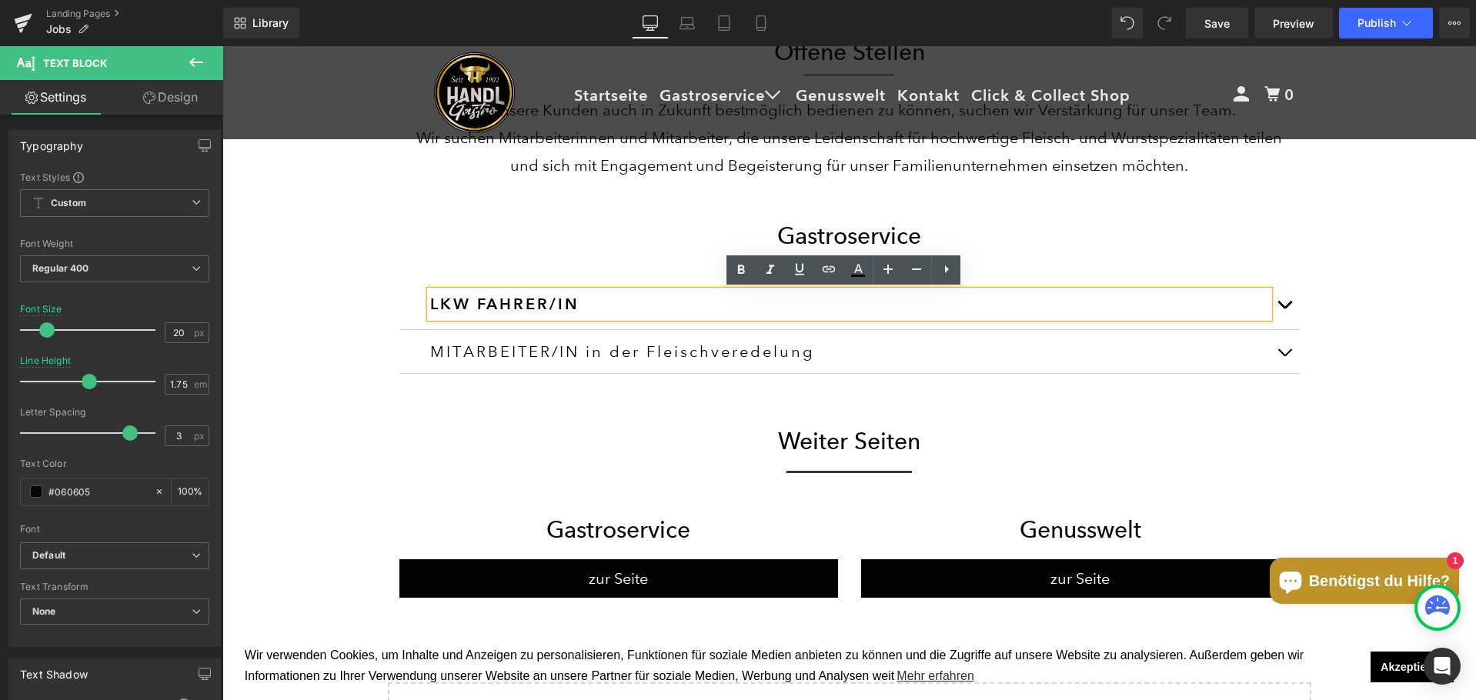
click at [492, 348] on div "MITARBEITER/IN in der Fleischveredelung" at bounding box center [849, 352] width 839 height 20
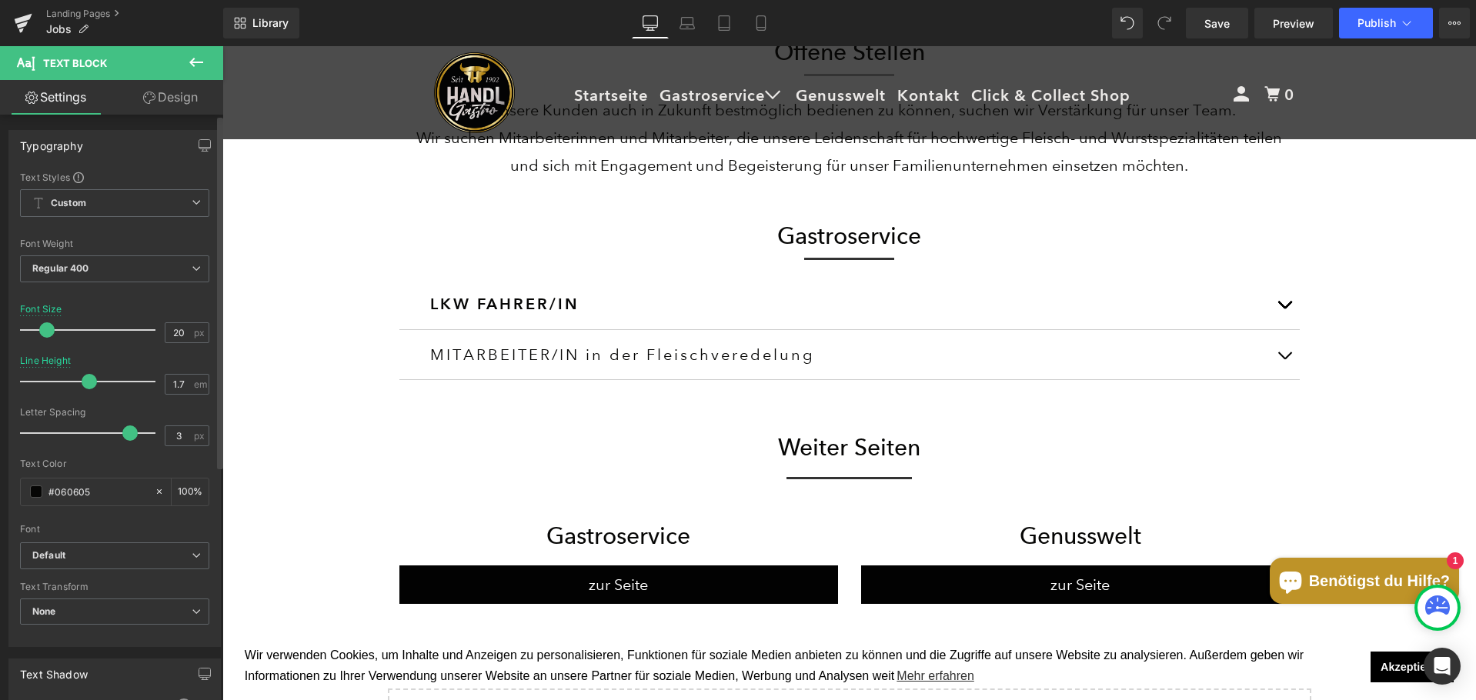
scroll to position [1675, 1242]
drag, startPoint x: 68, startPoint y: 385, endPoint x: 87, endPoint y: 383, distance: 19.3
click at [87, 383] on span at bounding box center [89, 381] width 15 height 15
click at [182, 382] on input "1.7" at bounding box center [178, 384] width 27 height 19
type input "1.75"
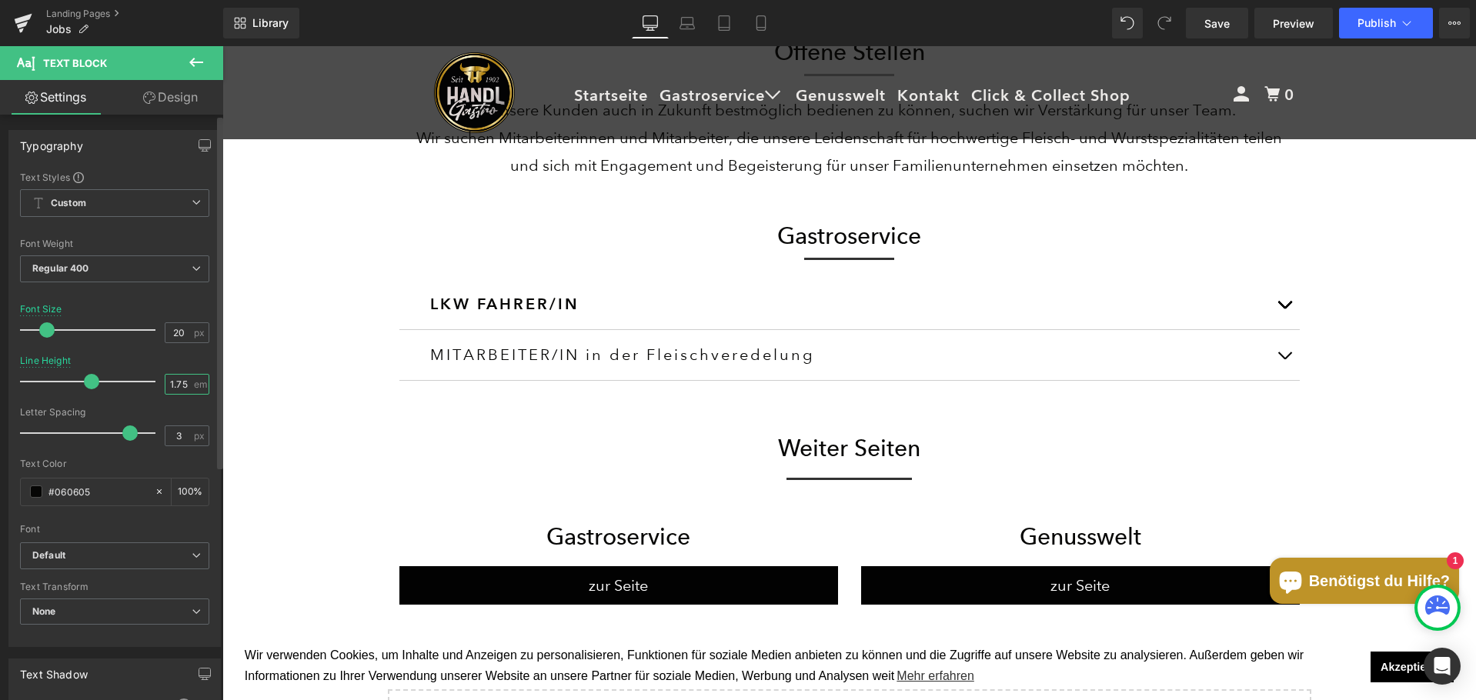
scroll to position [1676, 1242]
click at [473, 302] on h3 "LKW FAHRER/IN" at bounding box center [849, 304] width 839 height 27
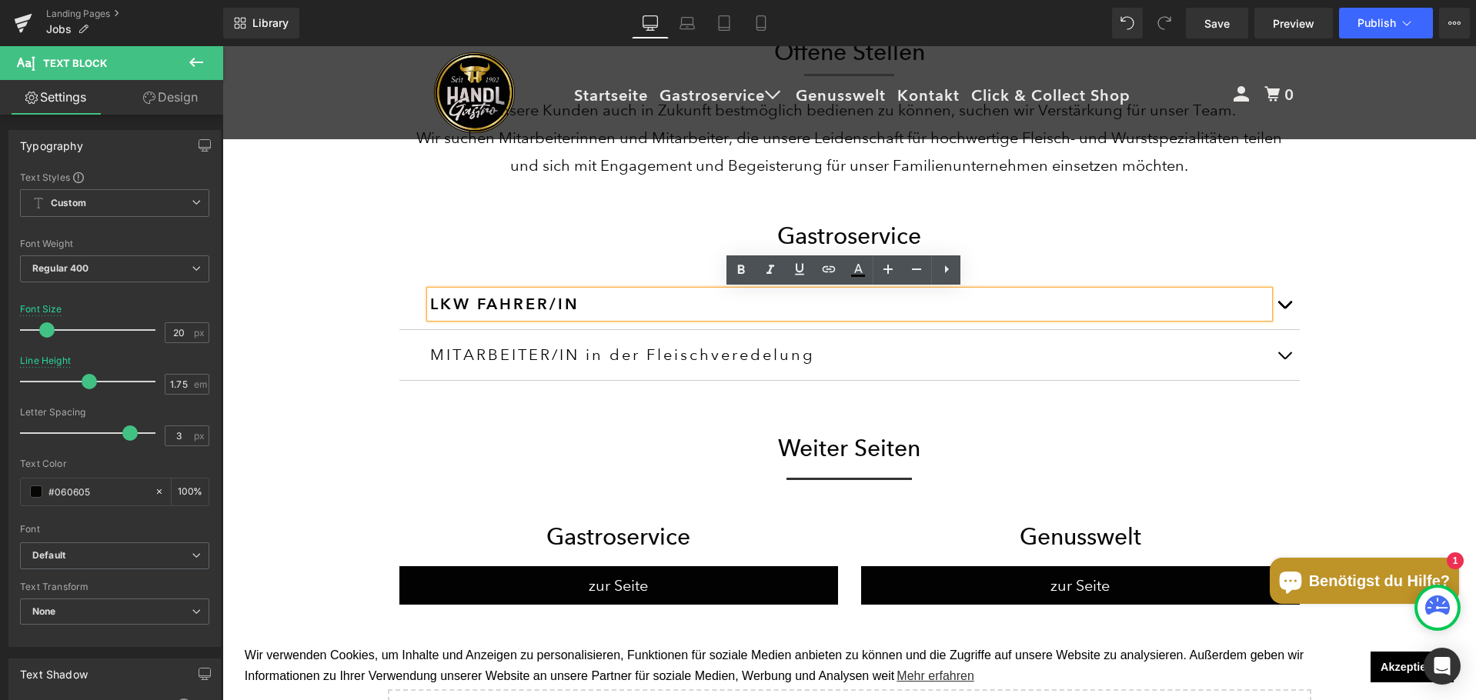
click at [481, 355] on div "MITARBEITER/IN in der Fleischveredelung" at bounding box center [849, 355] width 839 height 27
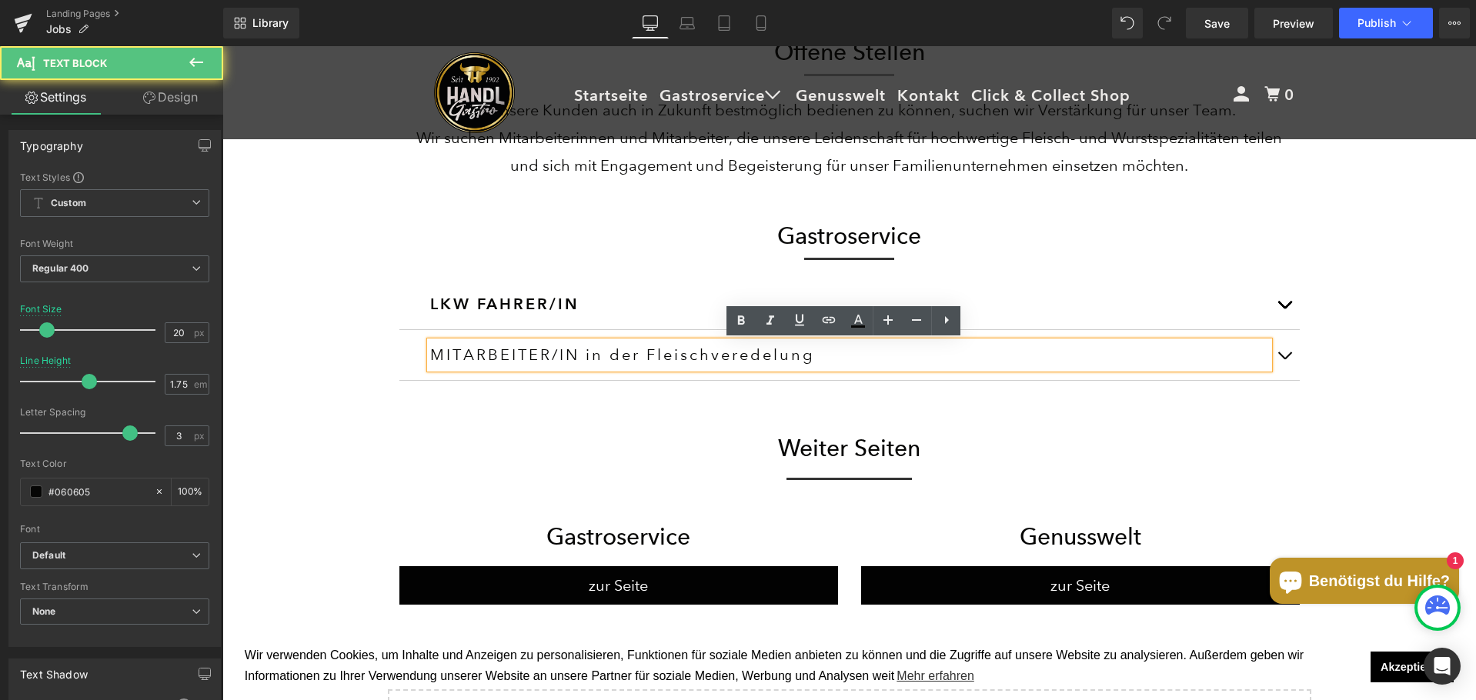
click at [456, 286] on div "LKW FAHRER/IN Text Block" at bounding box center [849, 304] width 900 height 51
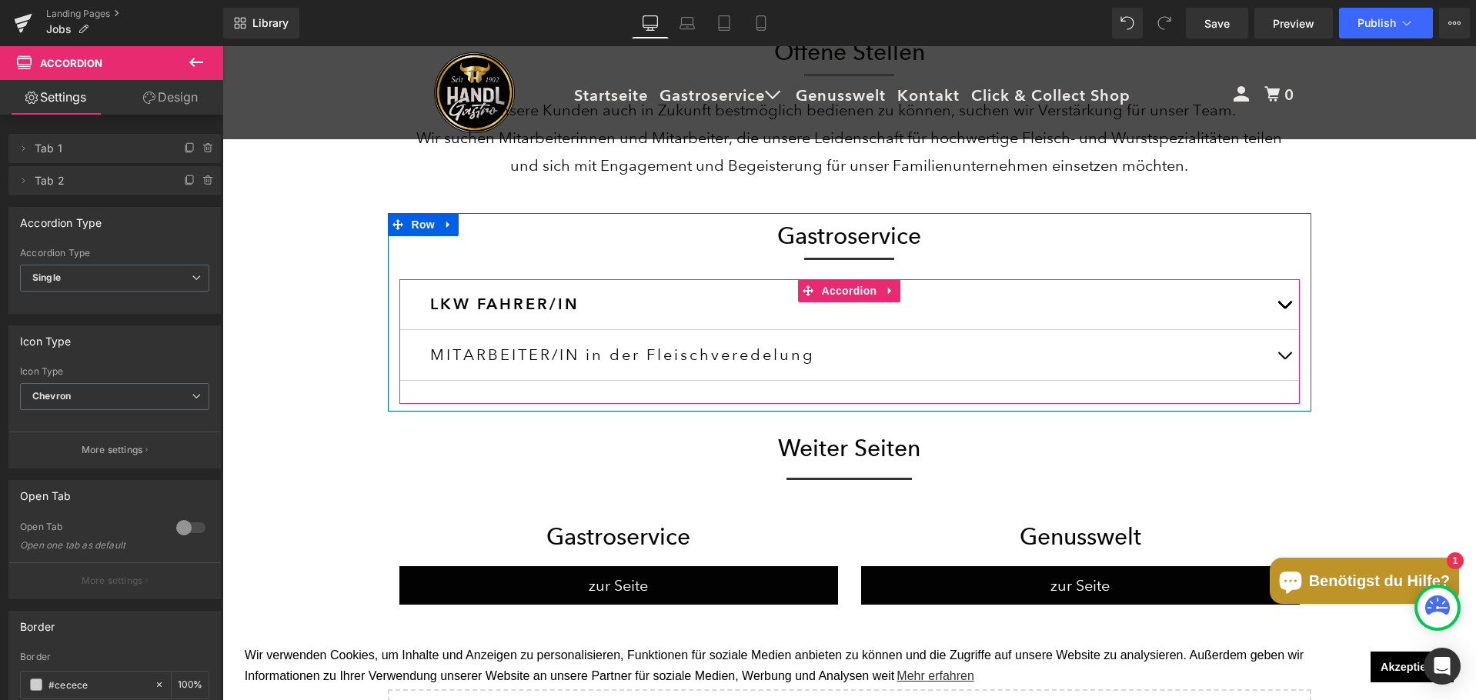
click at [454, 312] on h3 "LKW FAHRER/IN" at bounding box center [849, 304] width 839 height 27
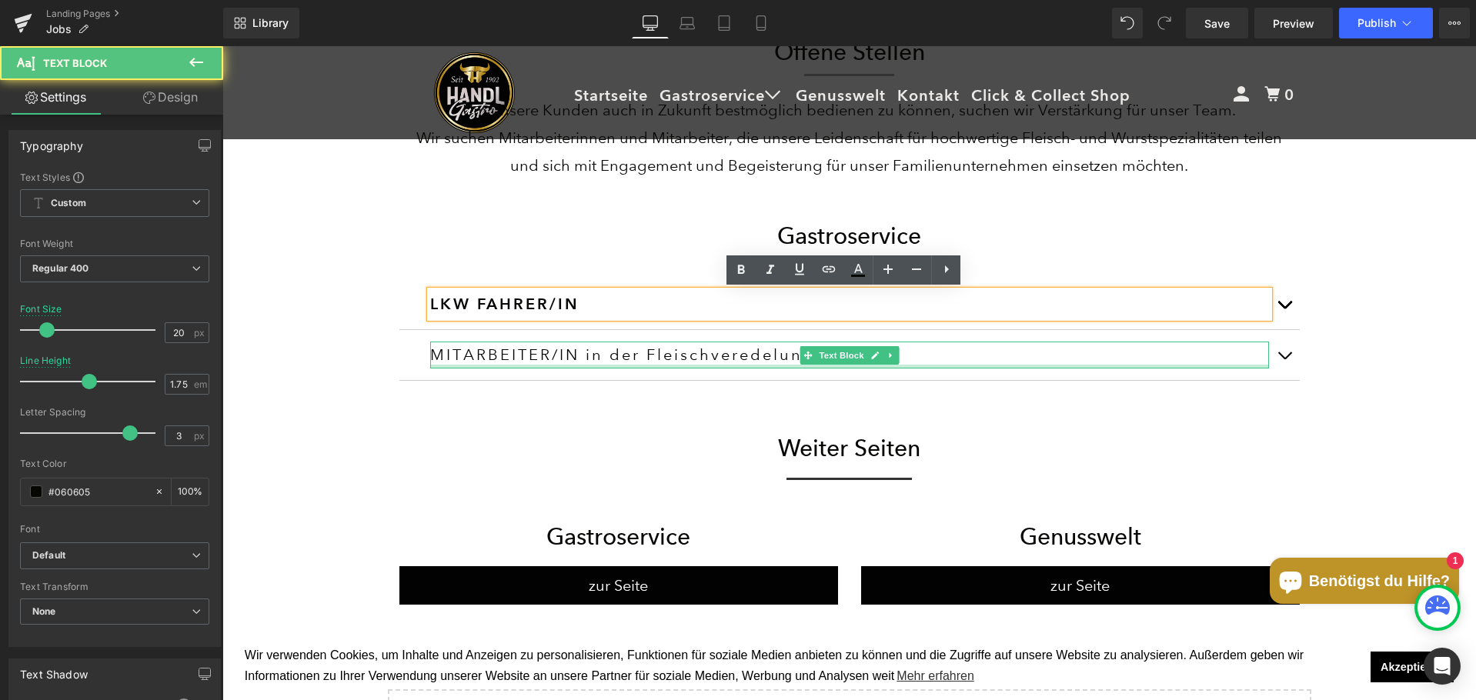
click at [469, 367] on div at bounding box center [849, 367] width 839 height 4
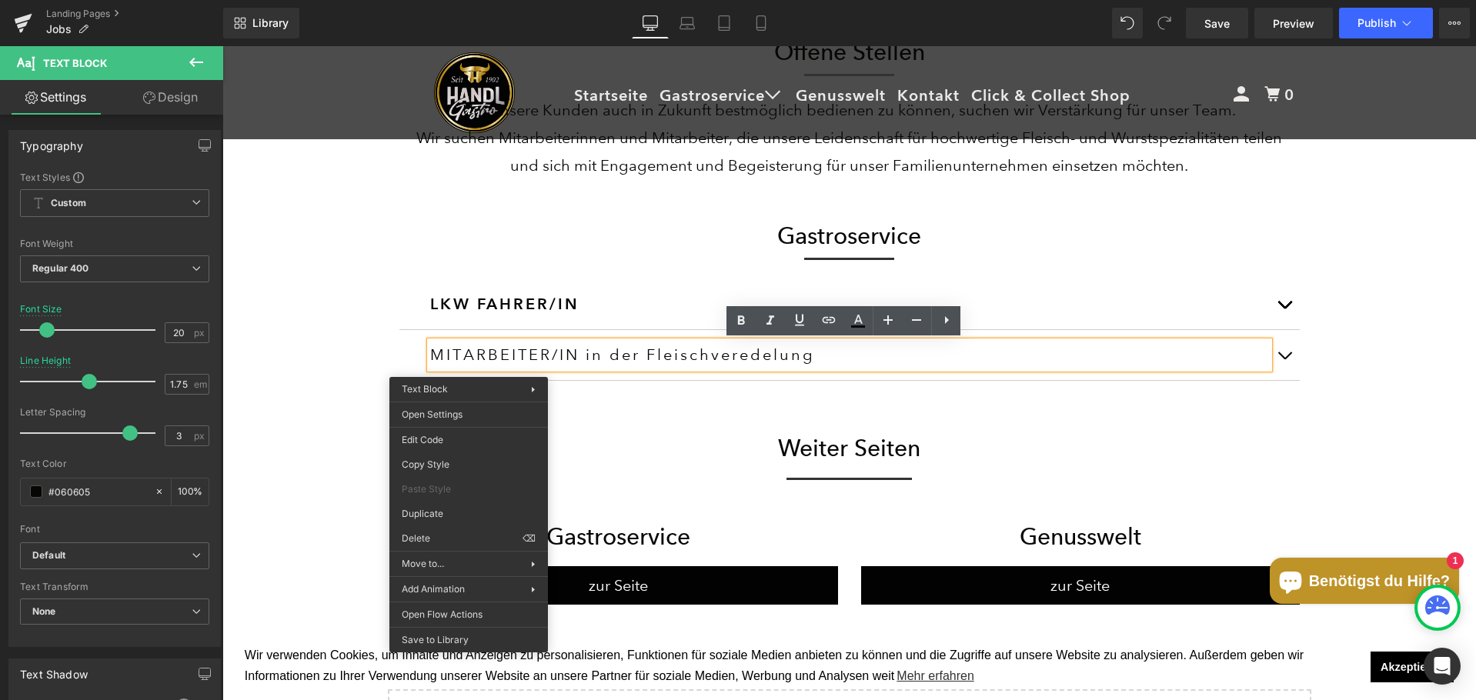
click at [469, 365] on div "MITARBEITER/IN in der Fleischveredelung" at bounding box center [849, 355] width 839 height 27
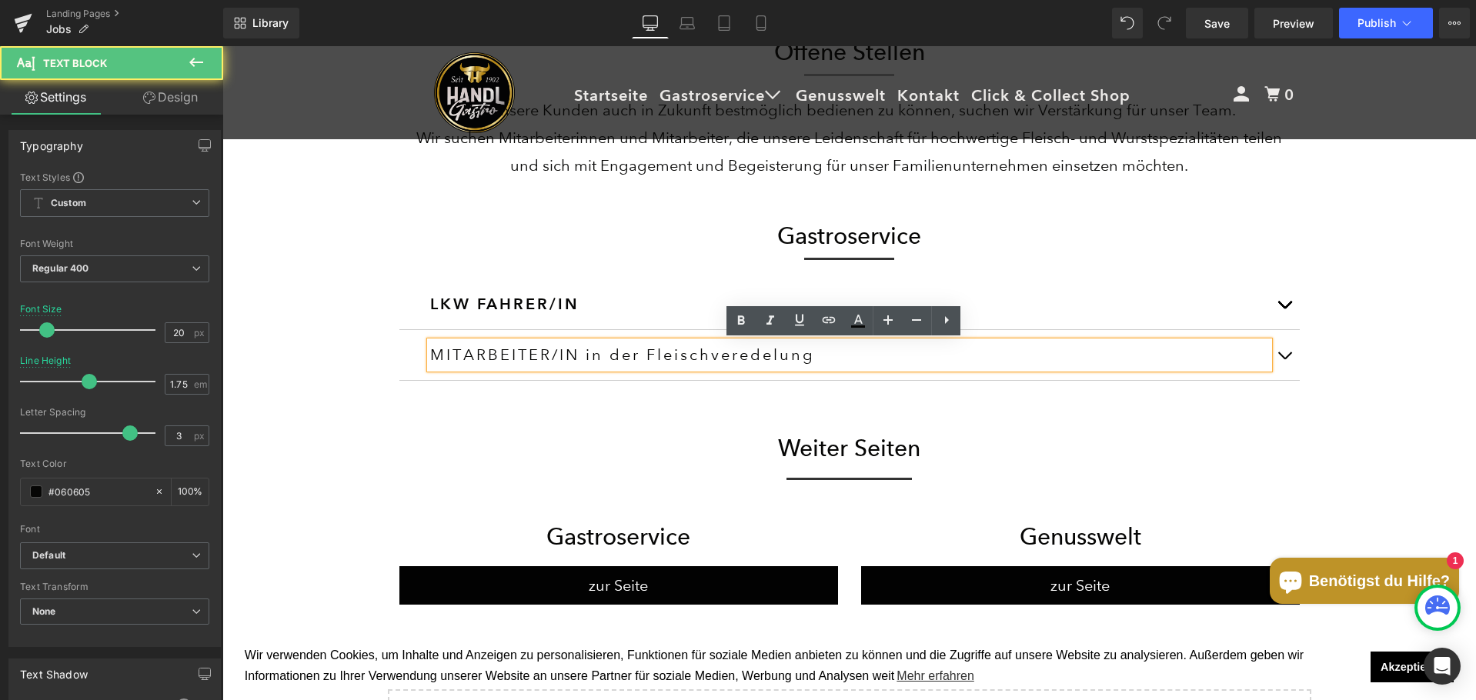
click at [469, 363] on div "MITARBEITER/IN in der Fleischveredelung" at bounding box center [849, 355] width 839 height 27
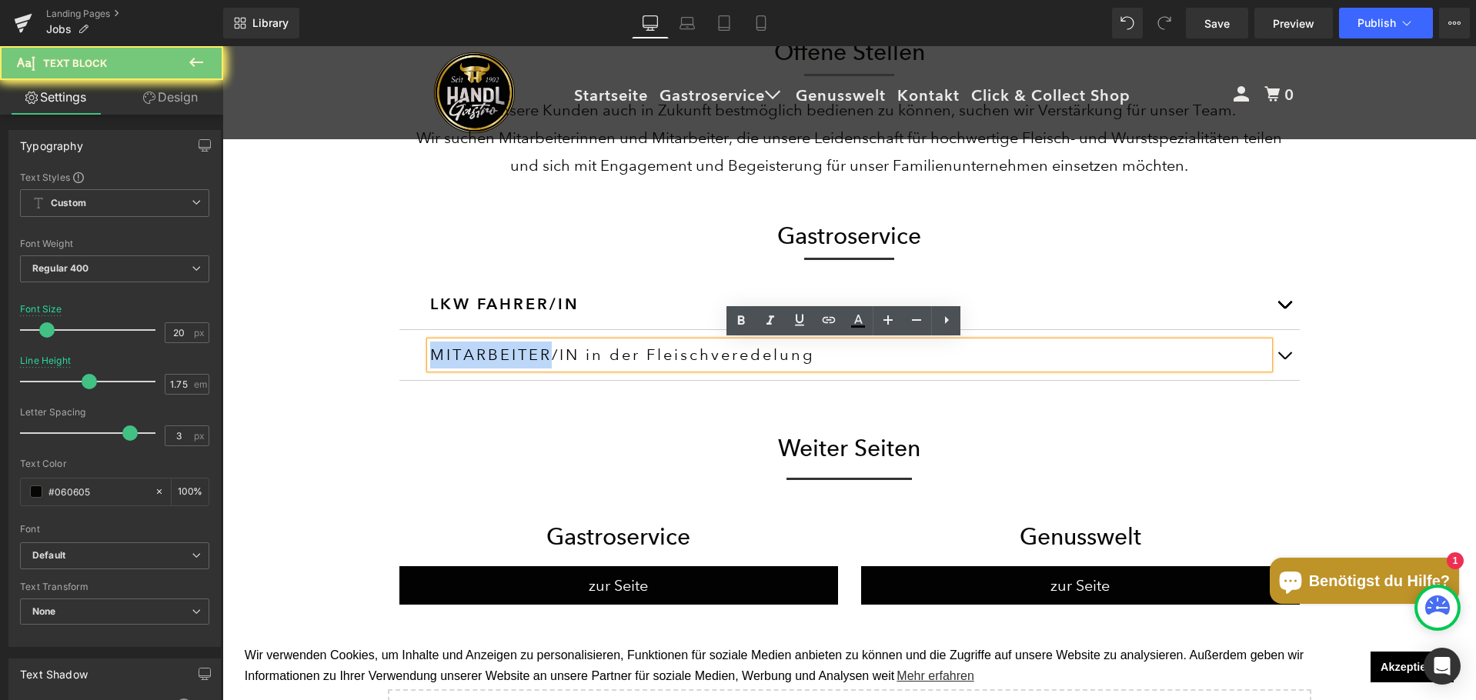
click at [469, 363] on div "MITARBEITER/IN in der Fleischveredelung" at bounding box center [849, 355] width 839 height 27
click at [469, 354] on div "MITARBEITER/IN in der Fleischveredelung" at bounding box center [849, 355] width 839 height 27
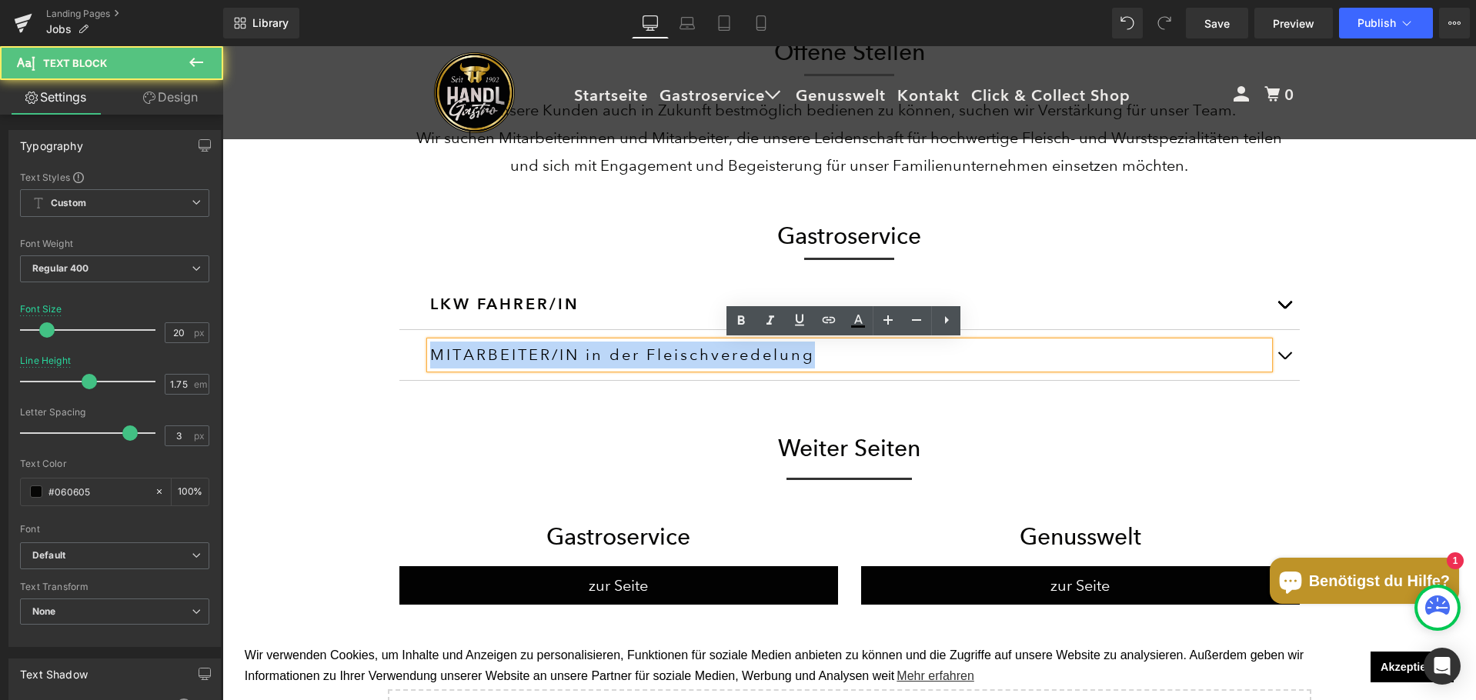
click at [469, 354] on div "MITARBEITER/IN in der Fleischveredelung" at bounding box center [849, 355] width 839 height 27
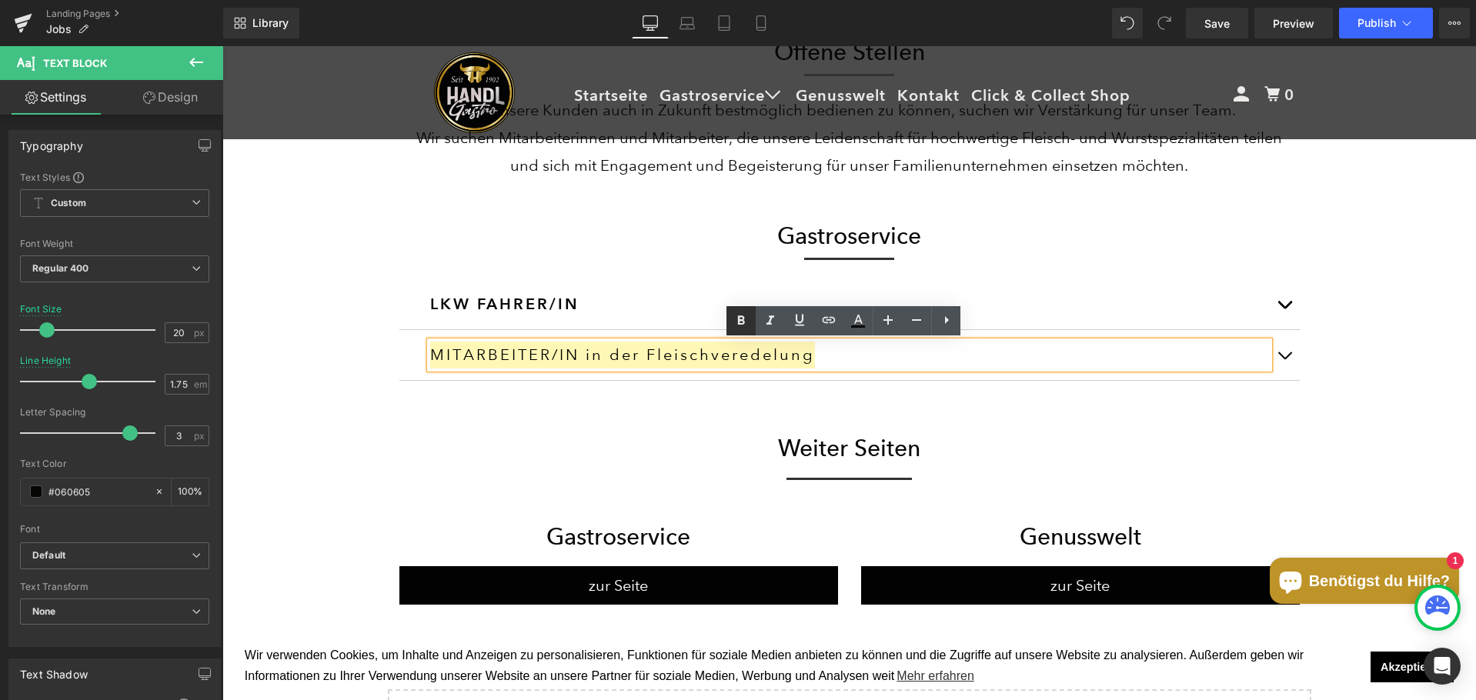
click at [742, 318] on icon at bounding box center [741, 321] width 18 height 18
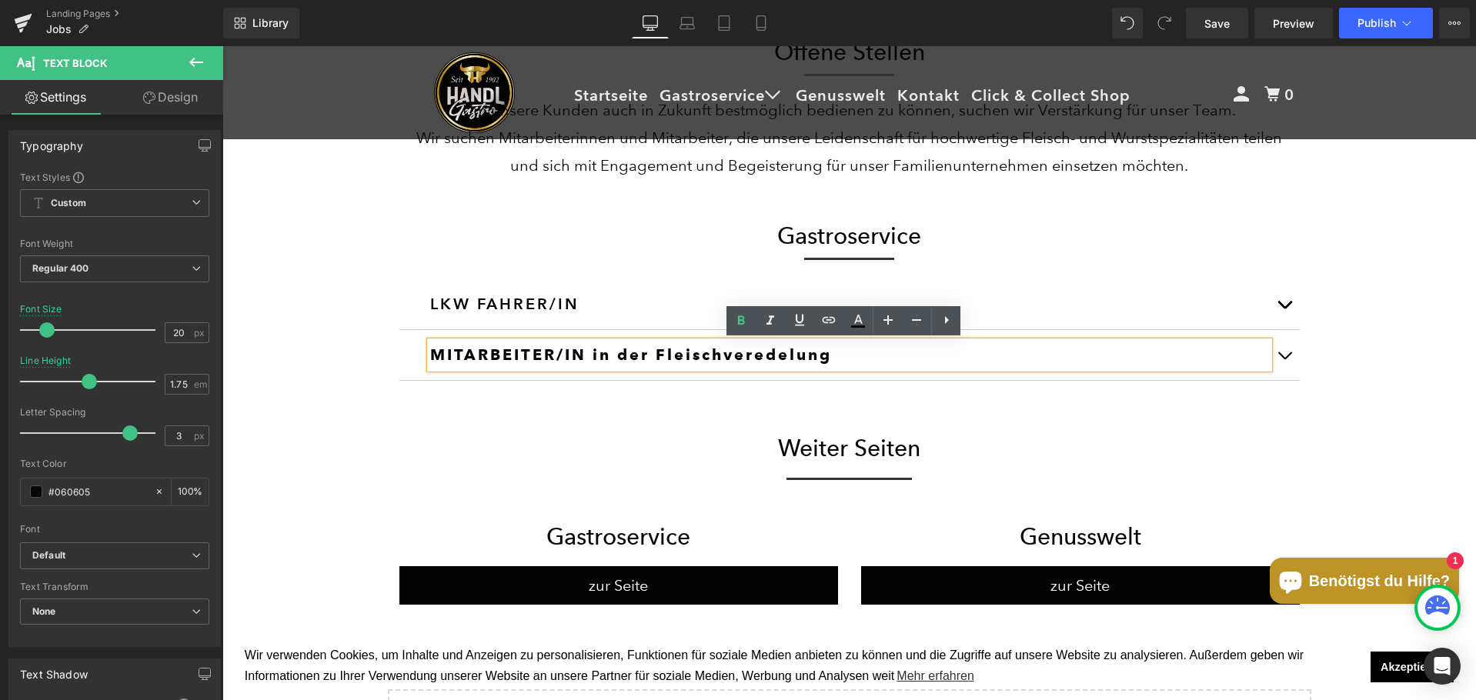
click at [591, 351] on strong "MITARBEITER/IN in der Fleischveredelung" at bounding box center [631, 354] width 402 height 18
click at [652, 355] on strong "MITARBEITER/IN in der Fleischveredelung" at bounding box center [631, 354] width 402 height 18
drag, startPoint x: 591, startPoint y: 354, endPoint x: 829, endPoint y: 371, distance: 238.4
click at [829, 369] on div "MITARBEITER/IN in der Fleischveredelung" at bounding box center [849, 355] width 839 height 27
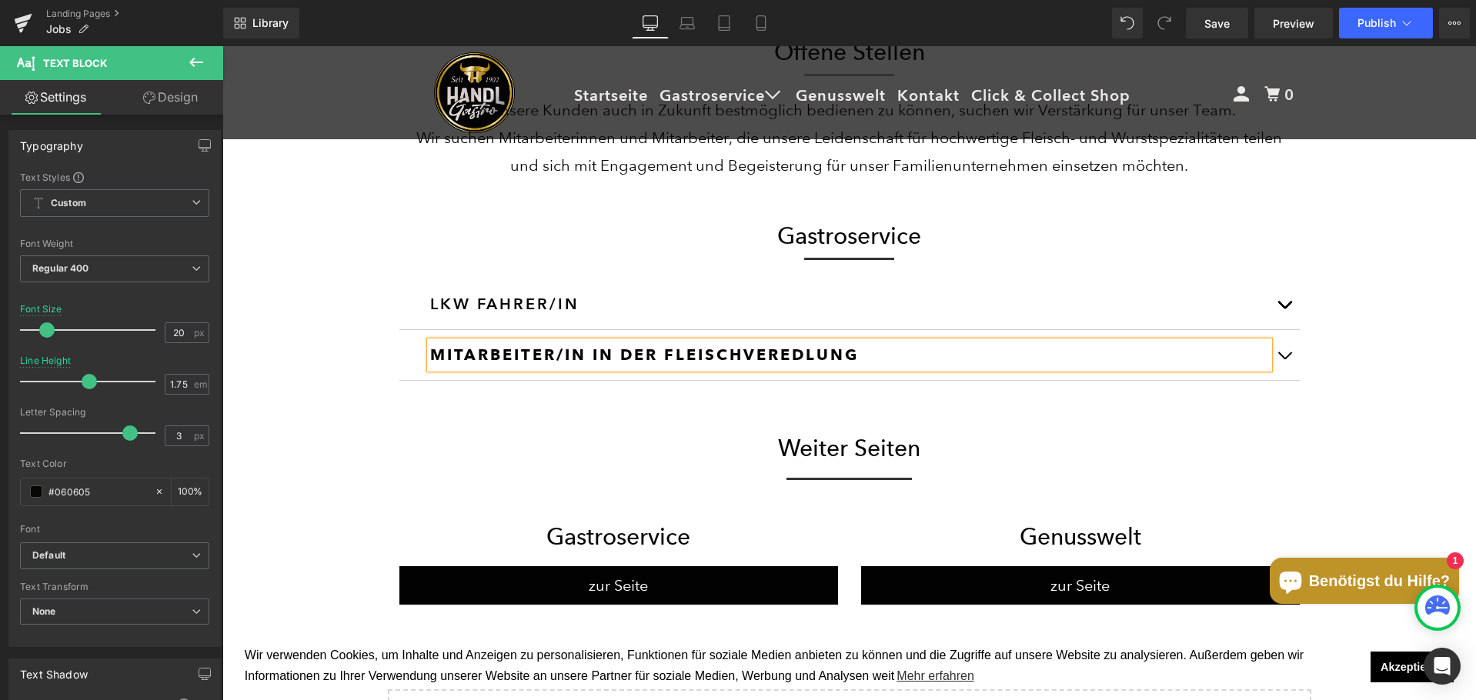
click at [589, 395] on div "LKW FAHRER/IN Text Block Aufgaben: Belieferung der Hotellerie und Gastronomie (…" at bounding box center [849, 341] width 900 height 125
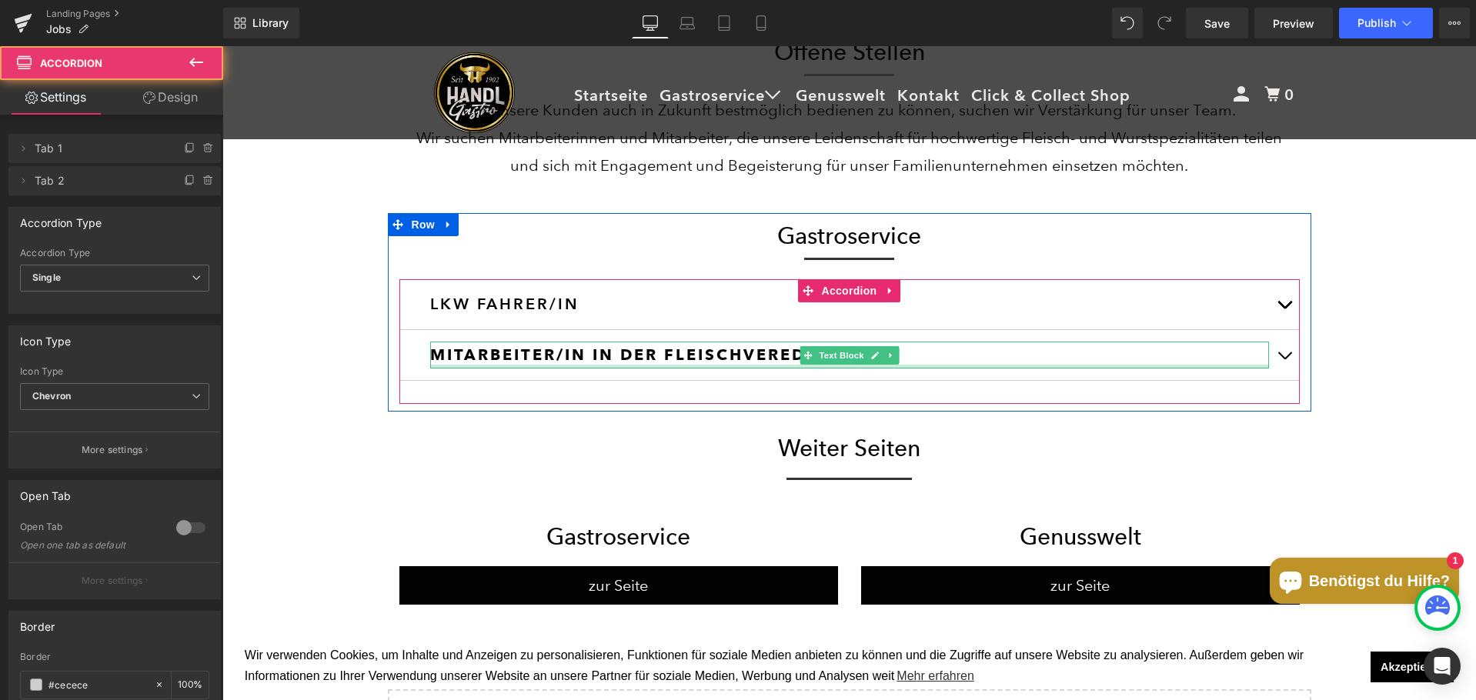
click at [492, 354] on strong "MITARBEITER/IN IN DER FLEISCHVEREDLUNG" at bounding box center [644, 354] width 429 height 18
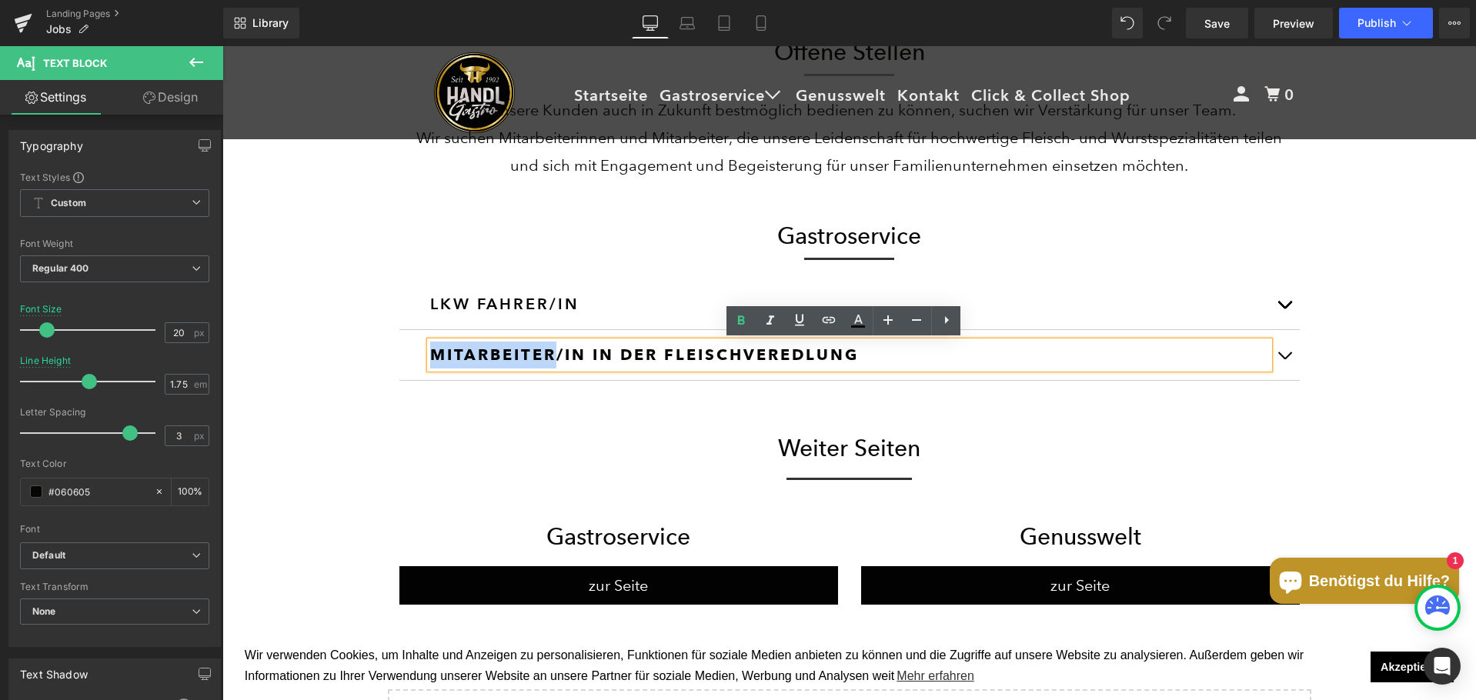
click at [492, 354] on strong "MITARBEITER/IN IN DER FLEISCHVEREDLUNG" at bounding box center [644, 354] width 429 height 18
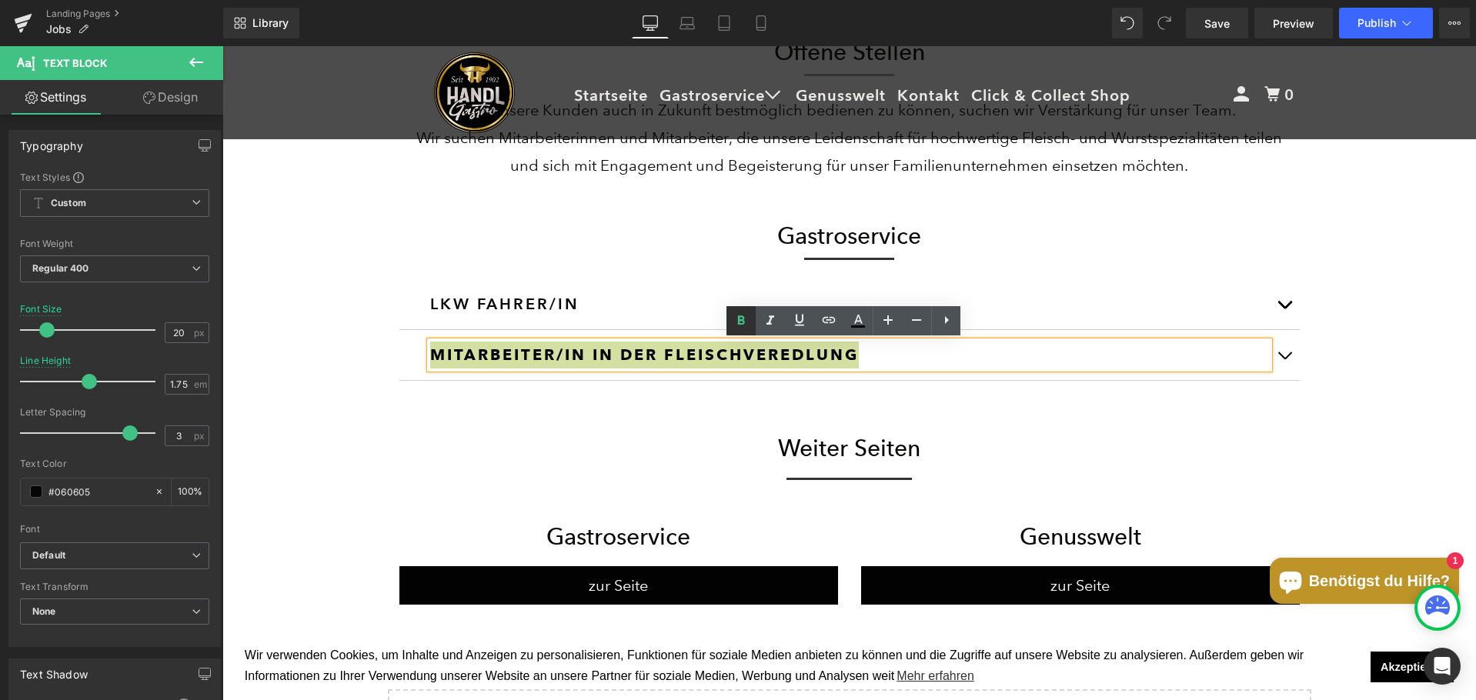
click at [743, 320] on icon at bounding box center [741, 320] width 7 height 9
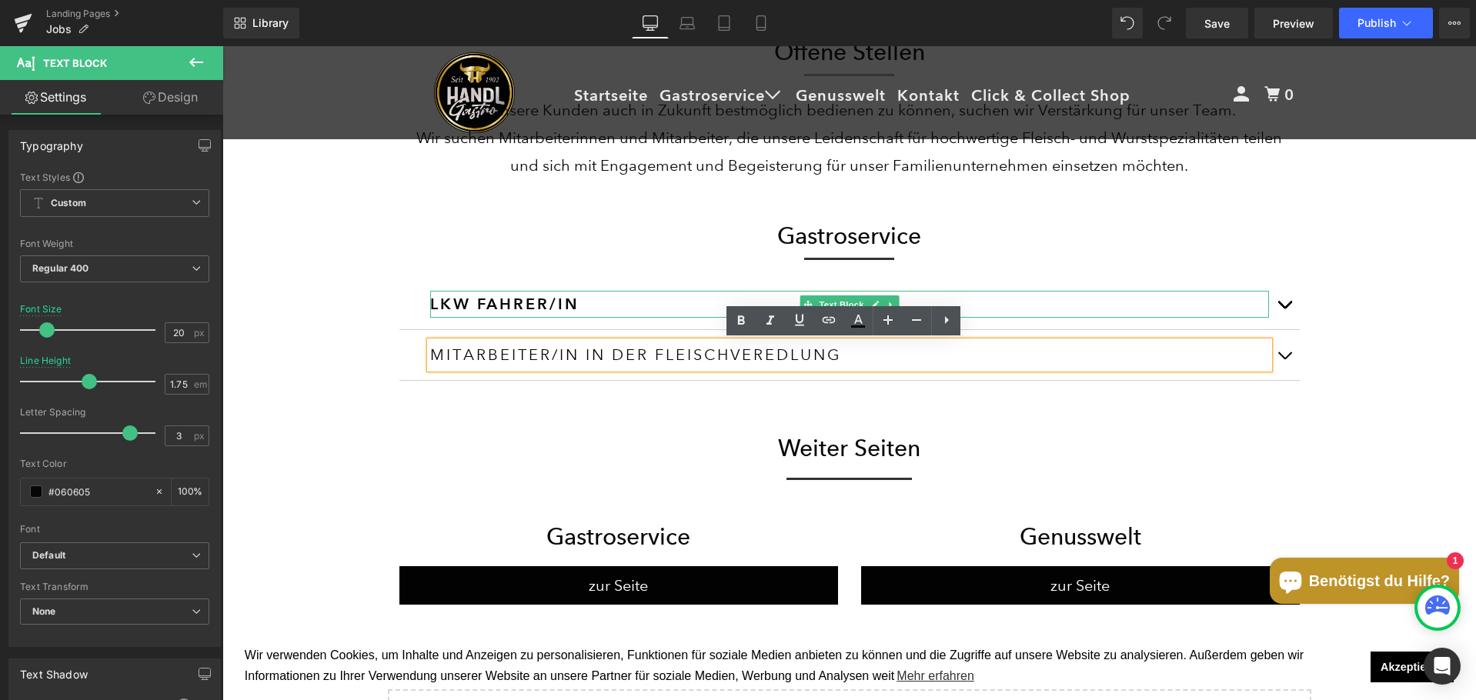
click at [542, 305] on h3 "LKW FAHRER/IN" at bounding box center [849, 304] width 839 height 27
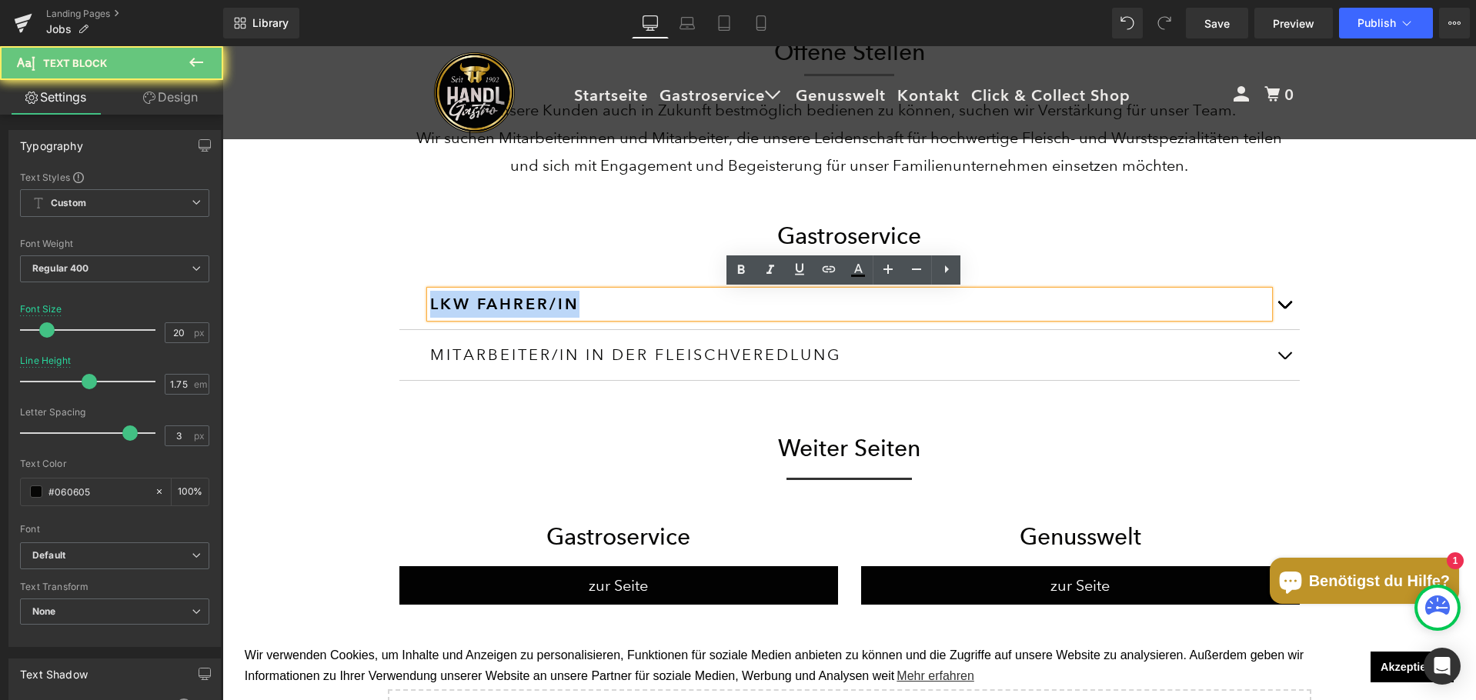
click at [542, 305] on h3 "LKW FAHRER/IN" at bounding box center [849, 304] width 839 height 27
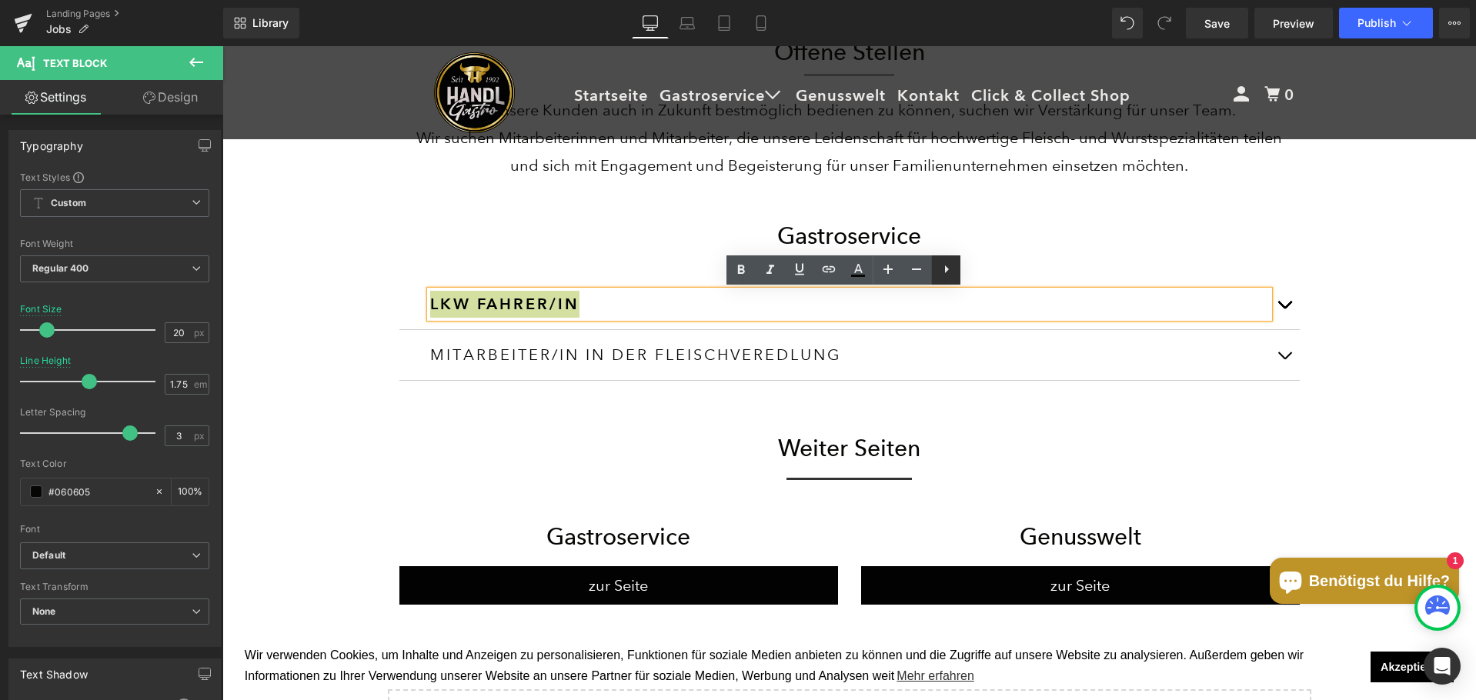
click at [954, 270] on icon at bounding box center [946, 269] width 18 height 18
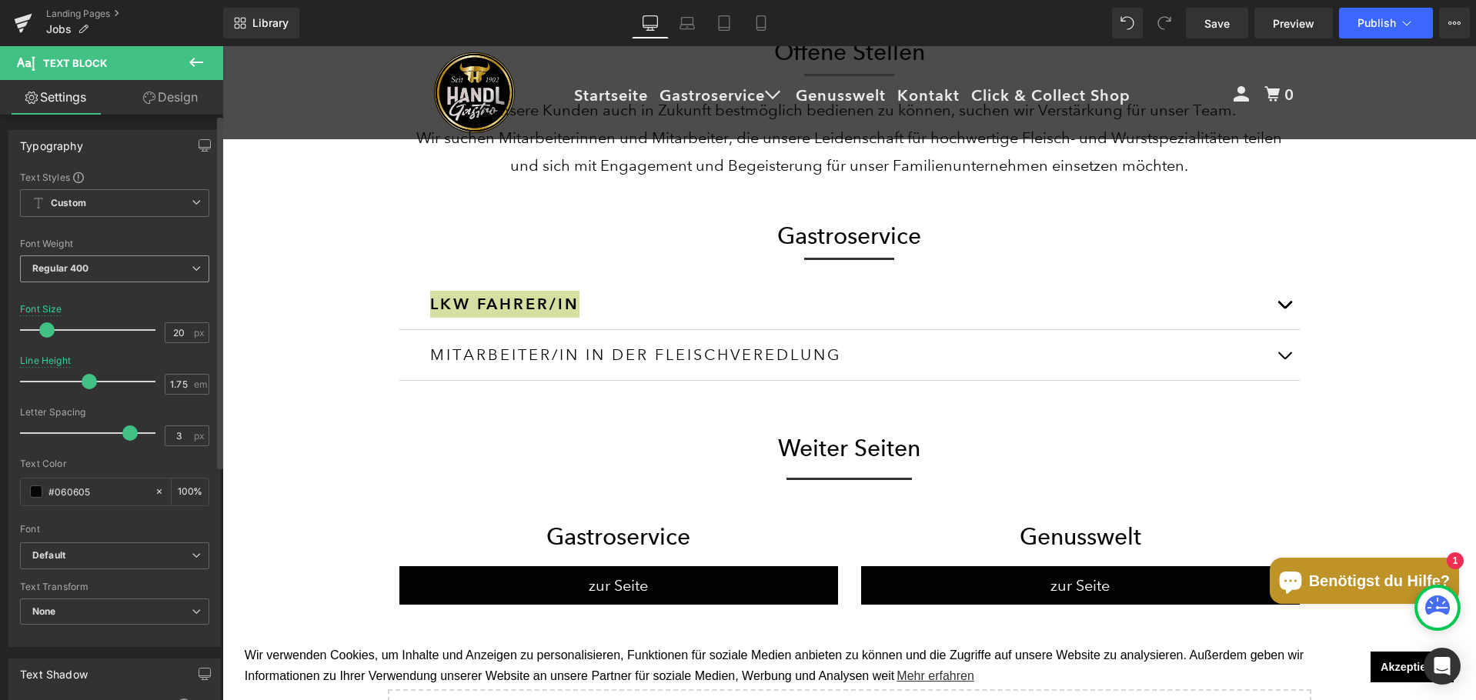
click at [128, 272] on span "Regular 400" at bounding box center [114, 268] width 189 height 27
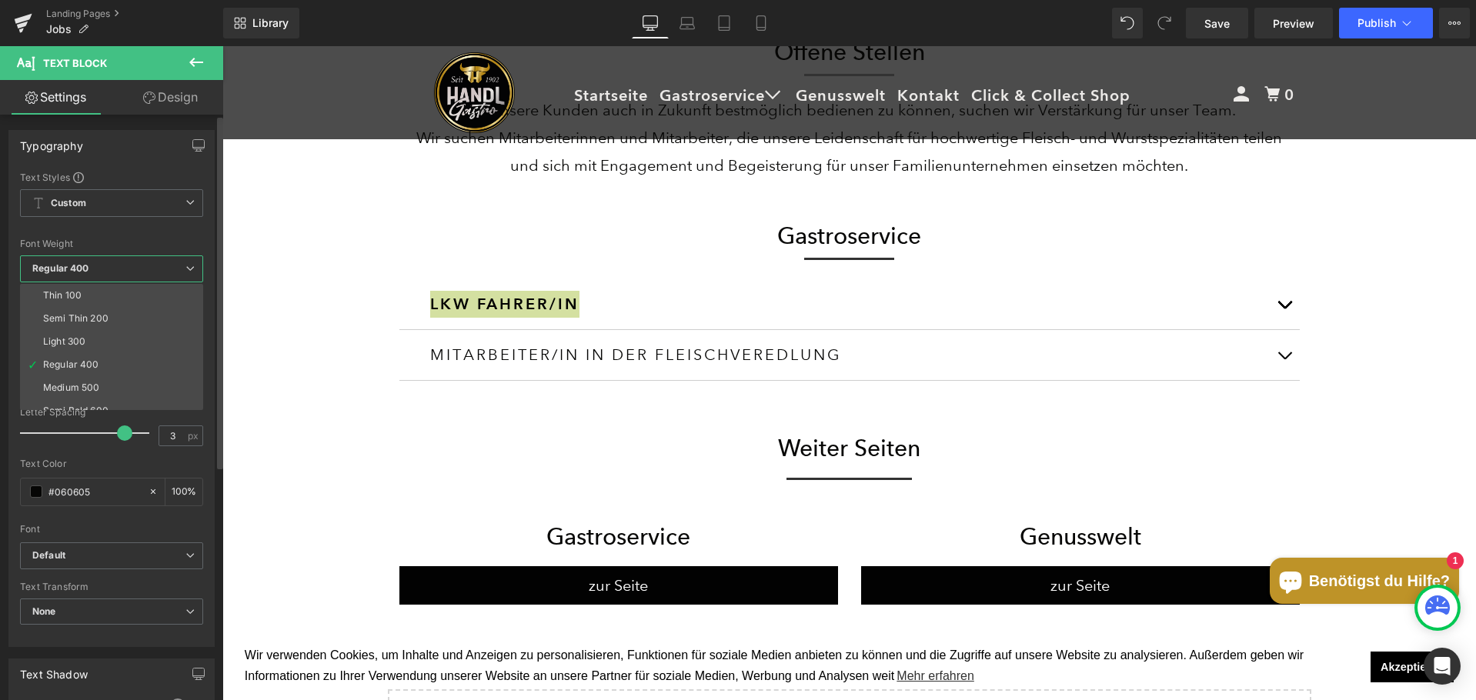
click at [128, 272] on span "Regular 400" at bounding box center [111, 268] width 183 height 27
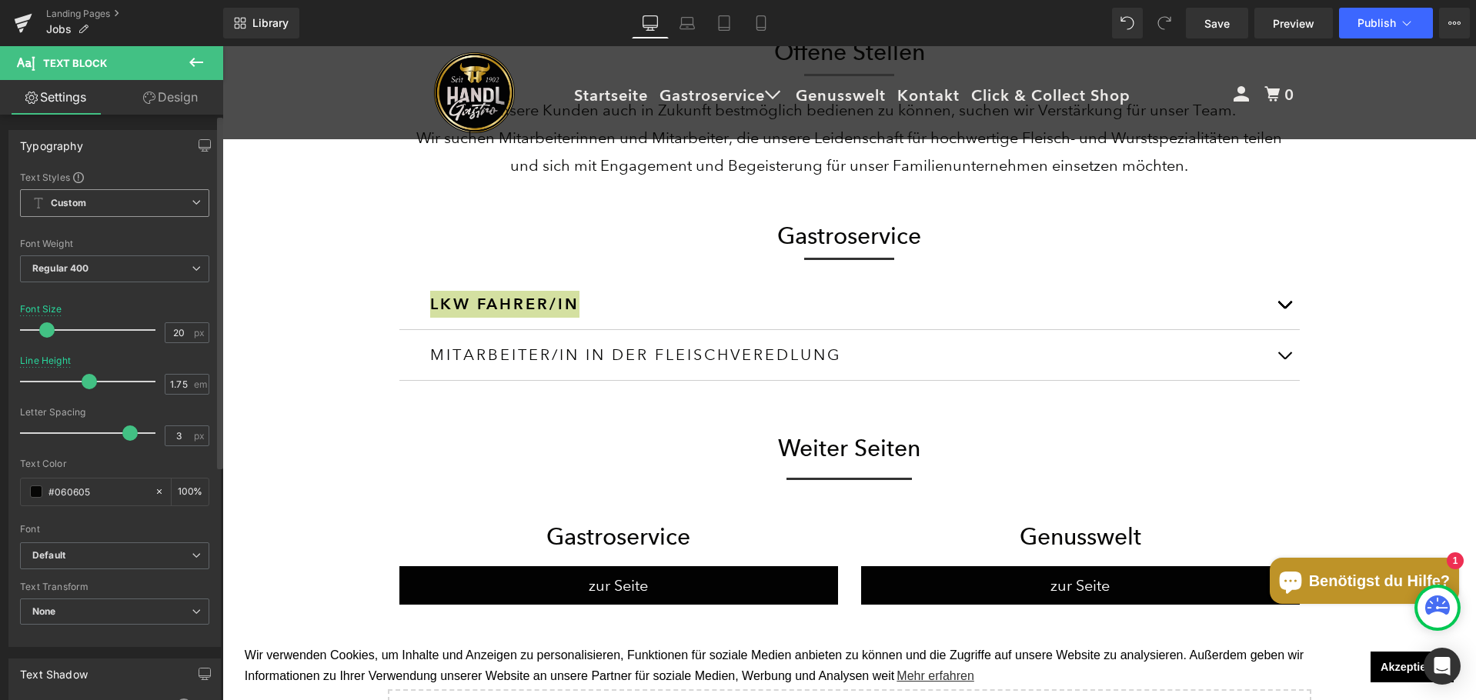
click at [96, 208] on span "Custom" at bounding box center [114, 203] width 189 height 28
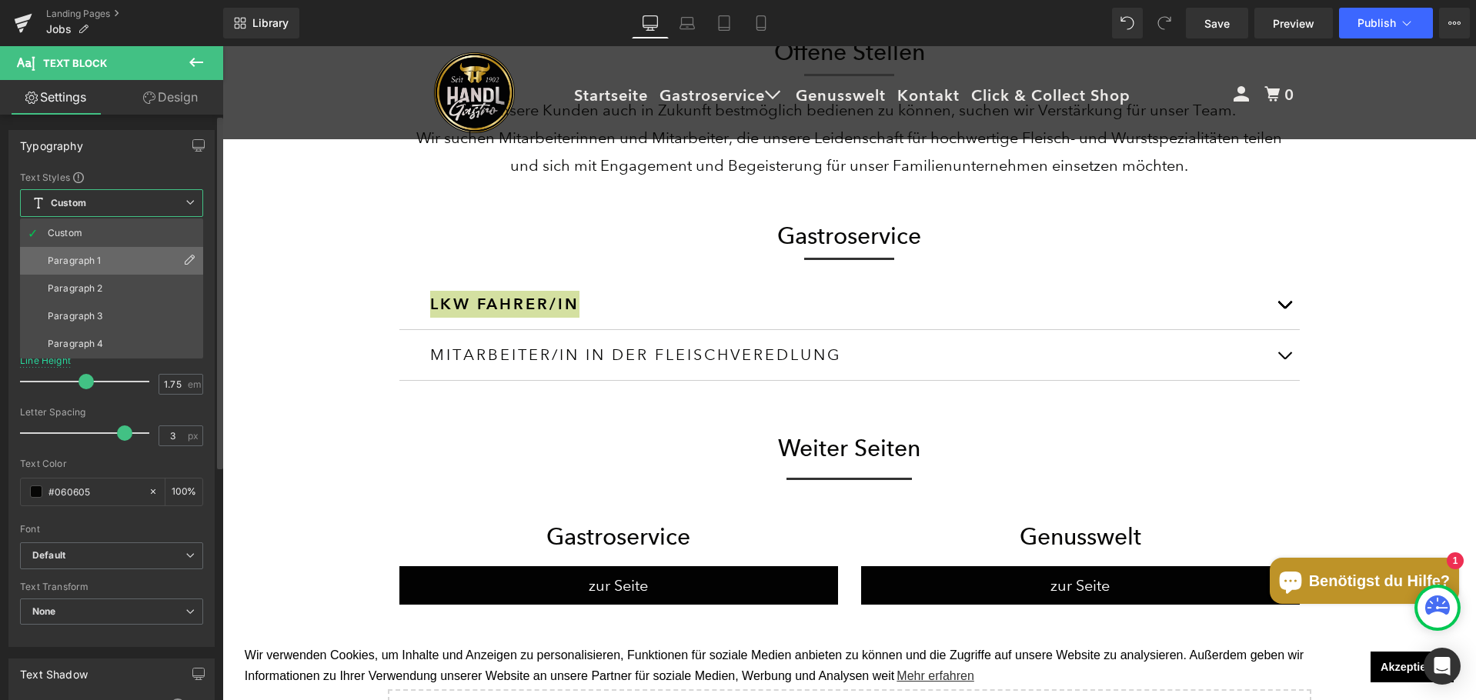
click at [96, 264] on div "Paragraph 1" at bounding box center [75, 260] width 54 height 11
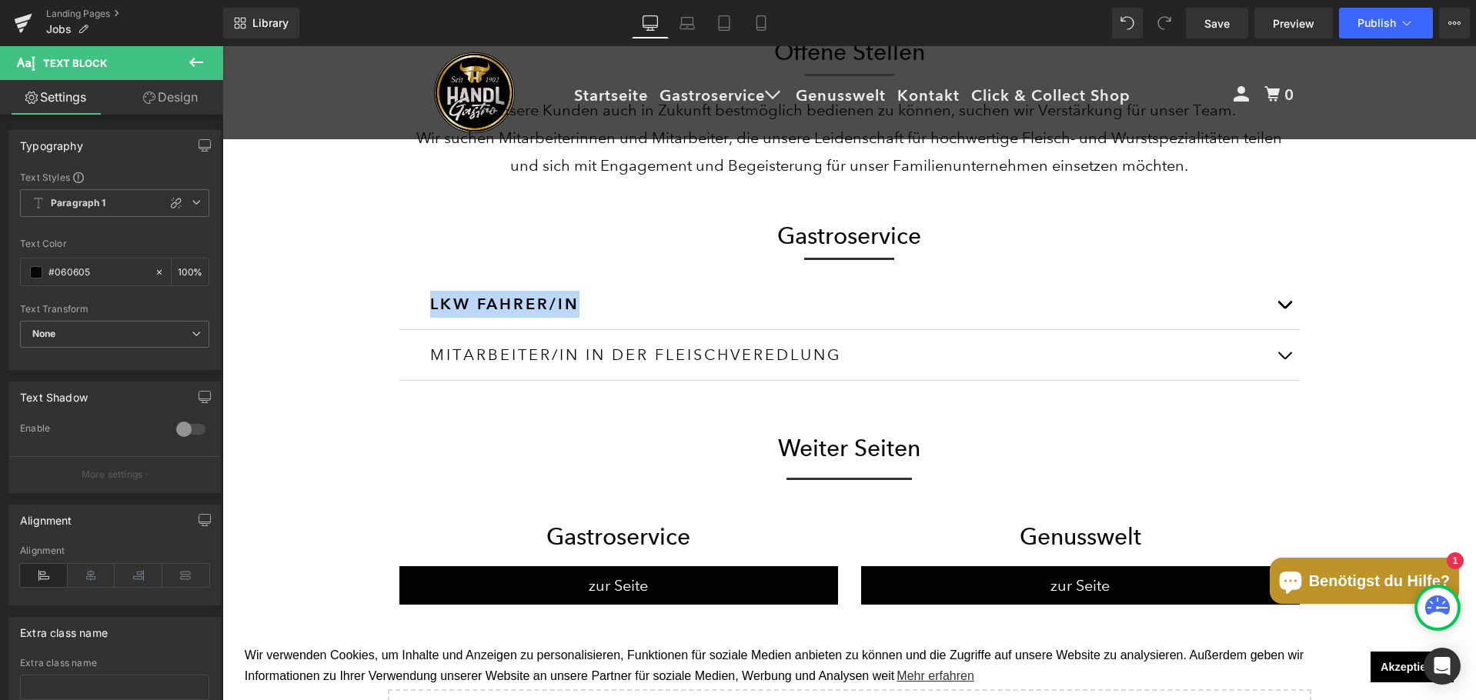
click at [529, 338] on div "MITARBEITER/IN IN DER FLEISCHVEREDLUNG Text Block" at bounding box center [849, 355] width 900 height 51
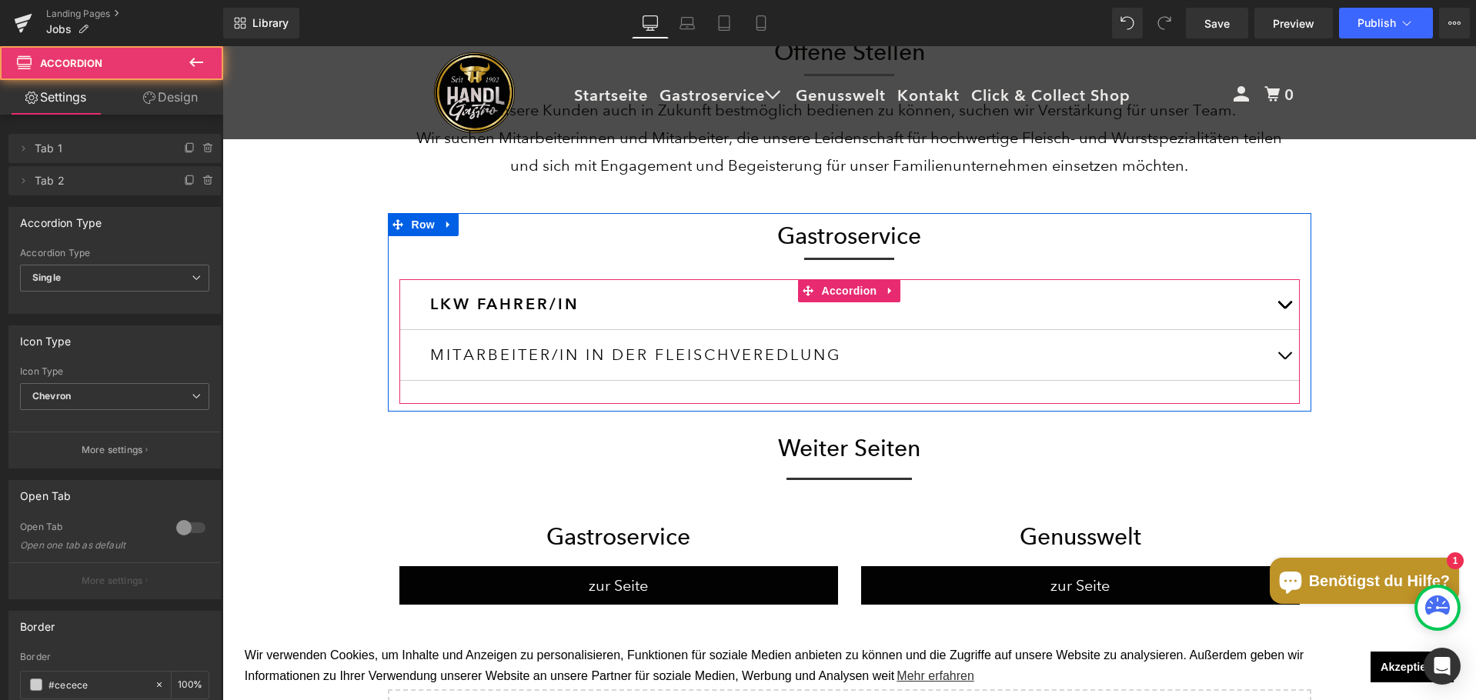
drag, startPoint x: 516, startPoint y: 345, endPoint x: 507, endPoint y: 355, distance: 13.1
click at [516, 346] on div "MITARBEITER/IN IN DER FLEISCHVEREDLUNG Text Block" at bounding box center [849, 355] width 839 height 27
click at [507, 355] on div "MITARBEITER/IN IN DER FLEISCHVEREDLUNG" at bounding box center [849, 355] width 839 height 27
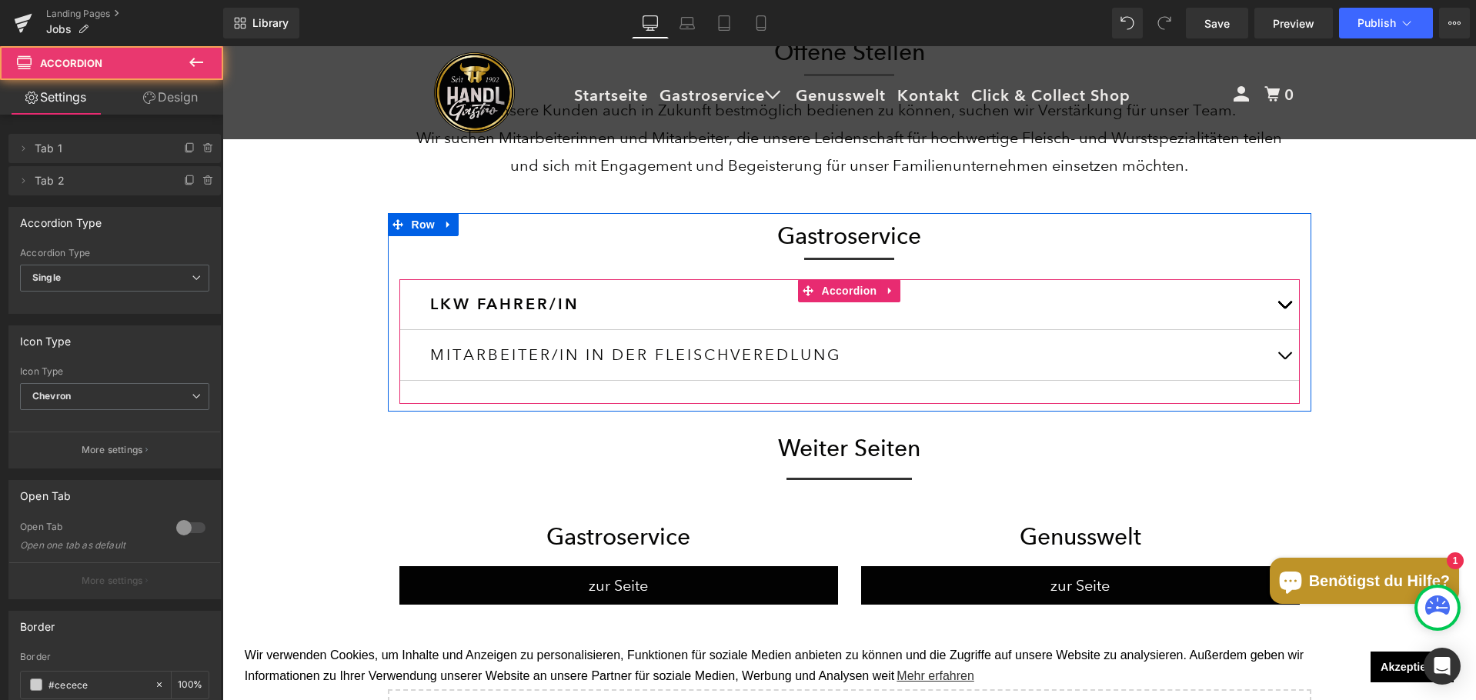
click at [507, 355] on div "MITARBEITER/IN IN DER FLEISCHVEREDLUNG" at bounding box center [849, 355] width 839 height 27
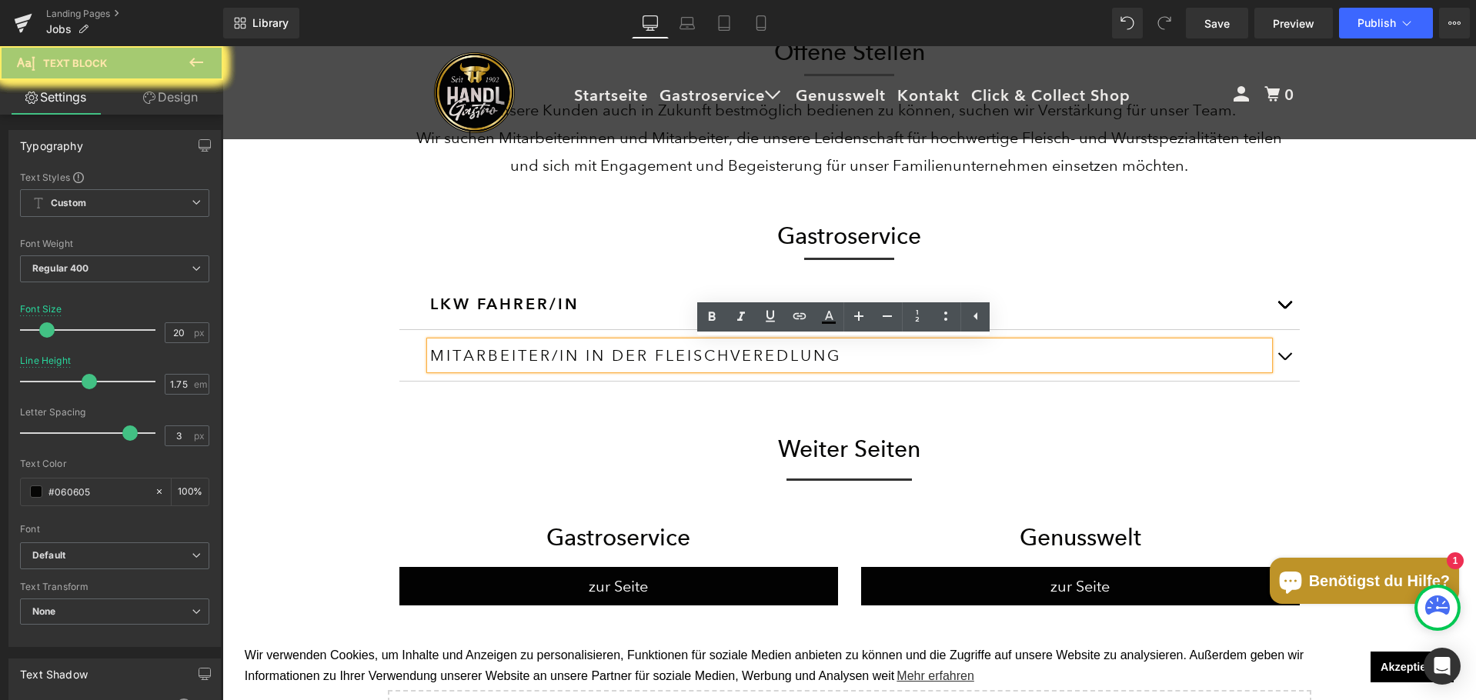
scroll to position [1677, 1242]
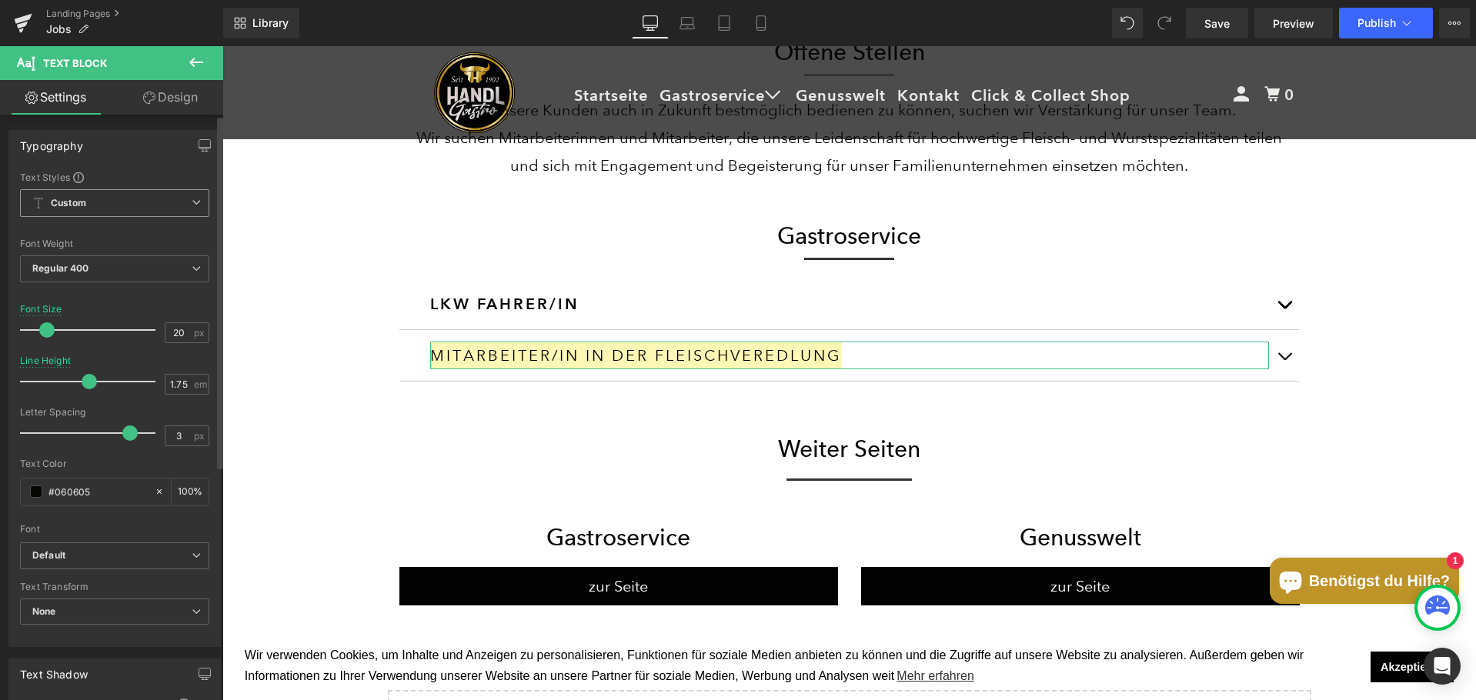
click at [108, 209] on span "Custom" at bounding box center [114, 203] width 189 height 28
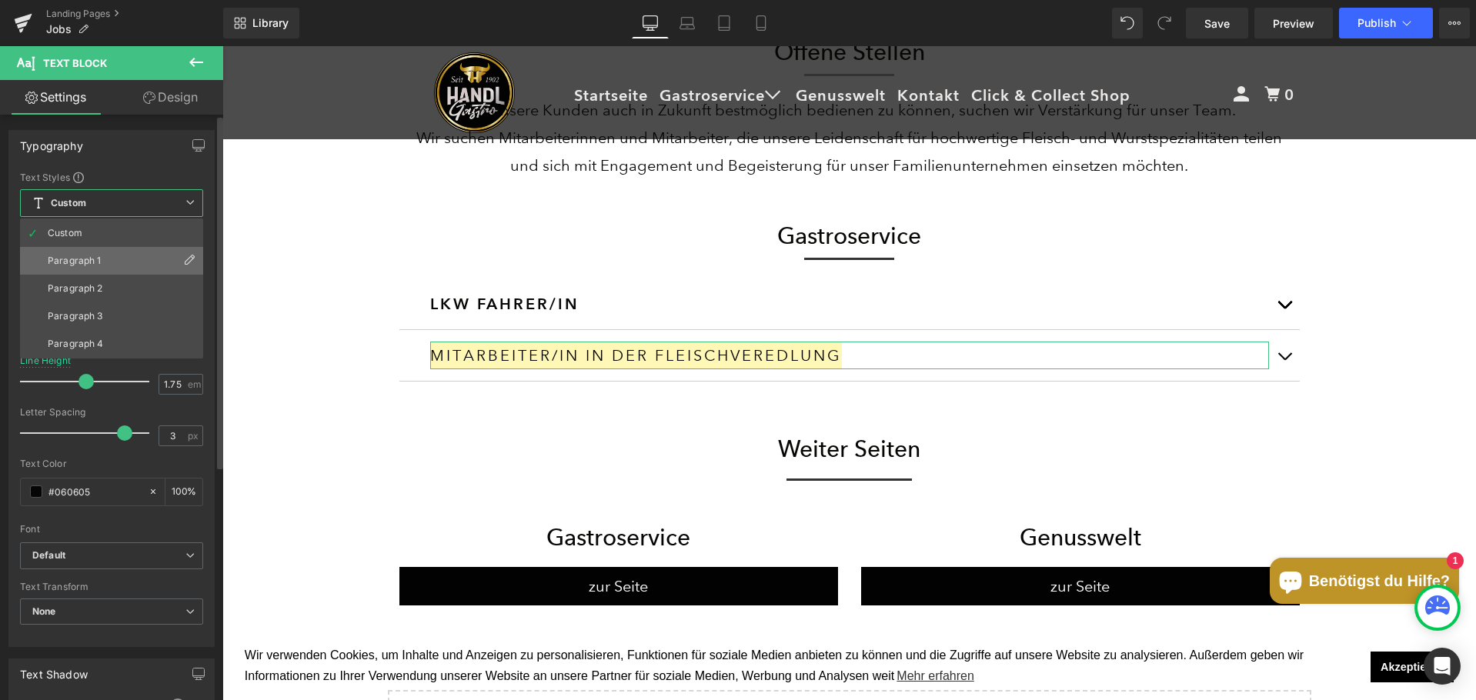
click at [91, 262] on div "Paragraph 1" at bounding box center [75, 260] width 54 height 11
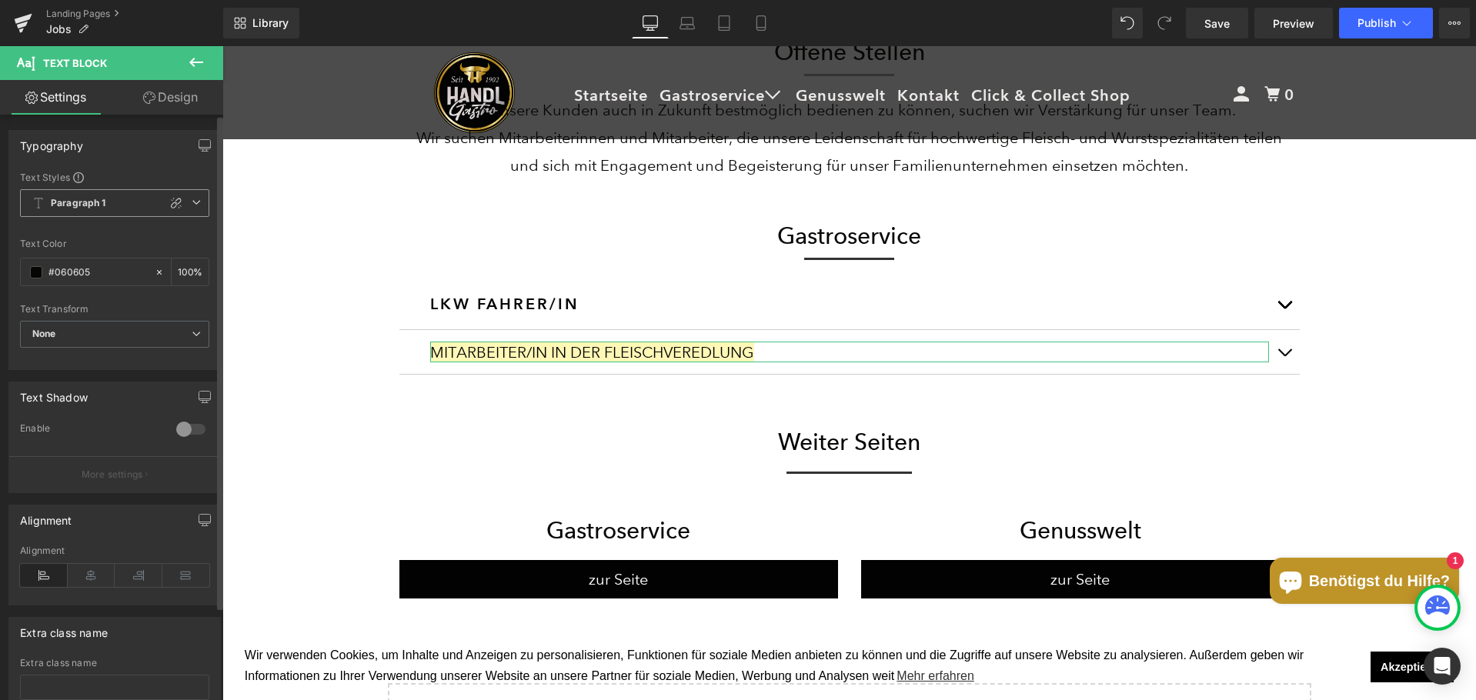
click at [95, 204] on b "Paragraph 1" at bounding box center [78, 203] width 55 height 13
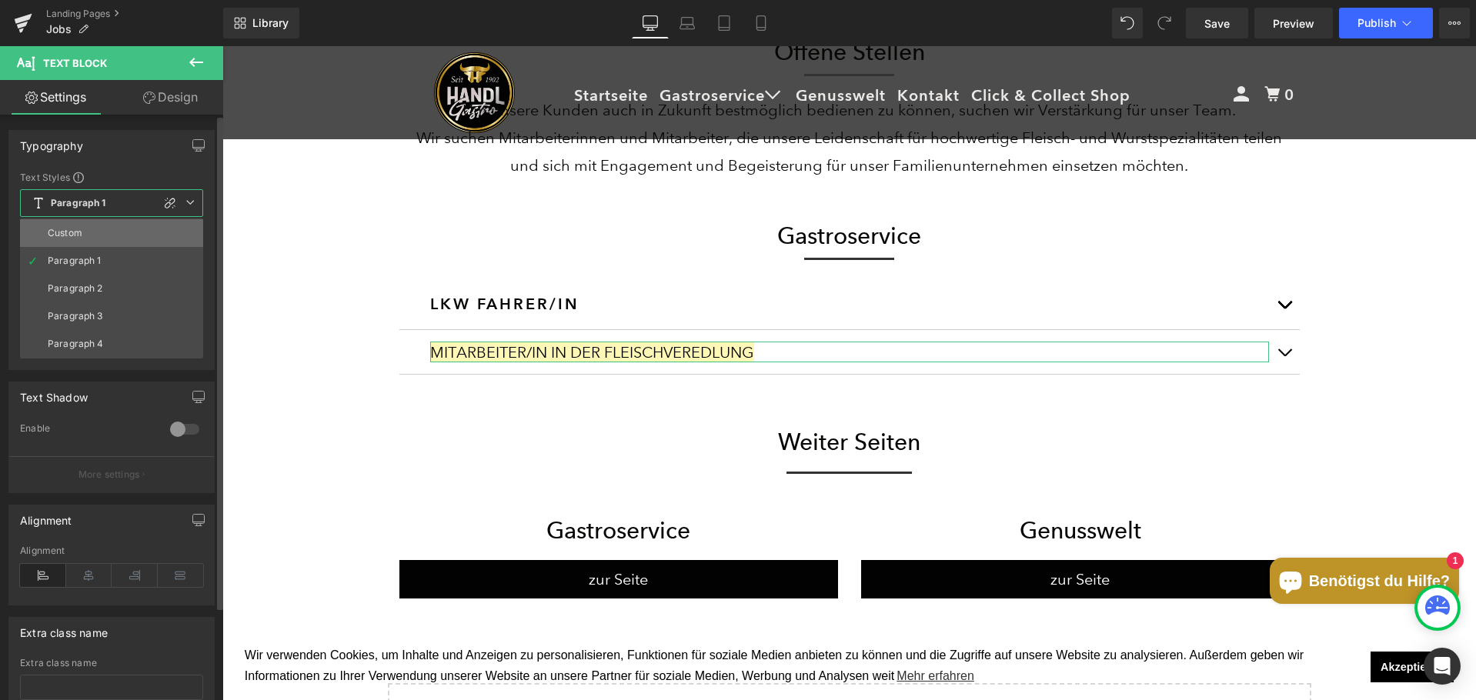
click at [92, 228] on li "Custom" at bounding box center [111, 233] width 183 height 28
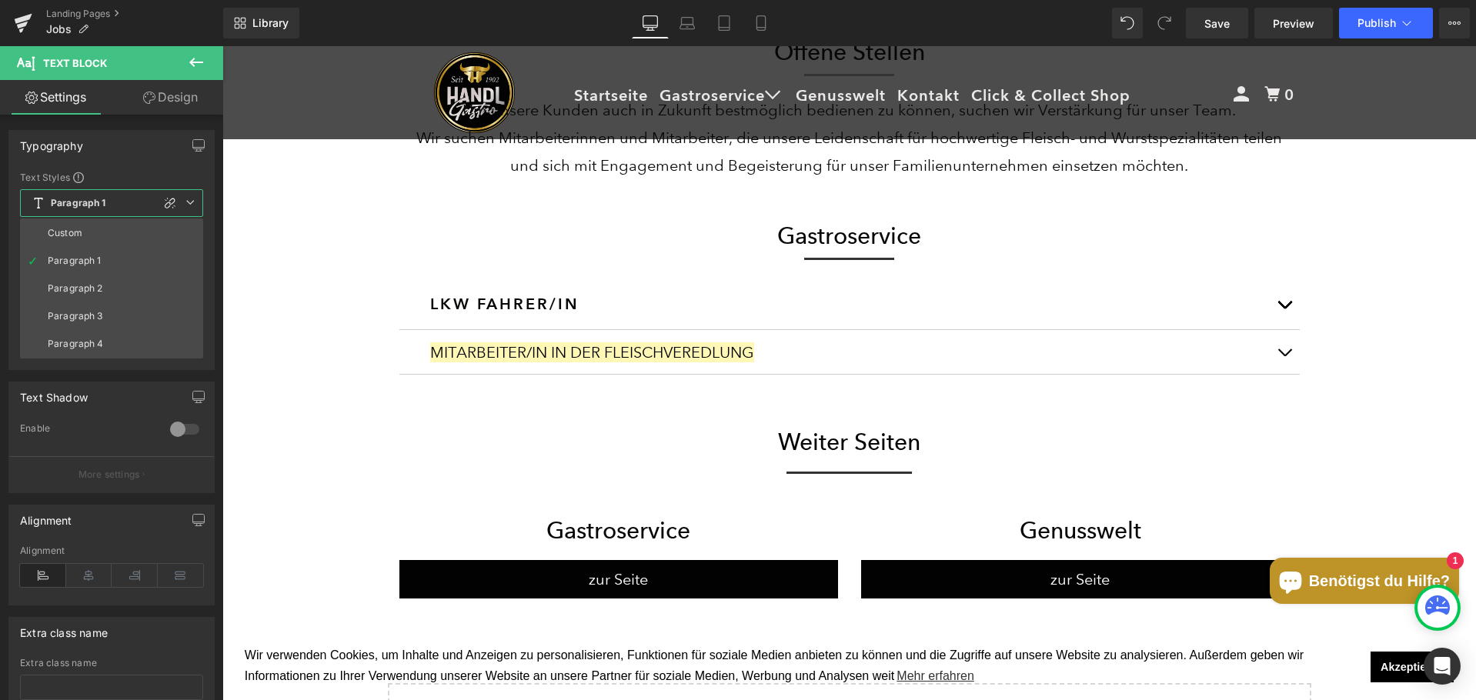
type input "1.3"
type input "0"
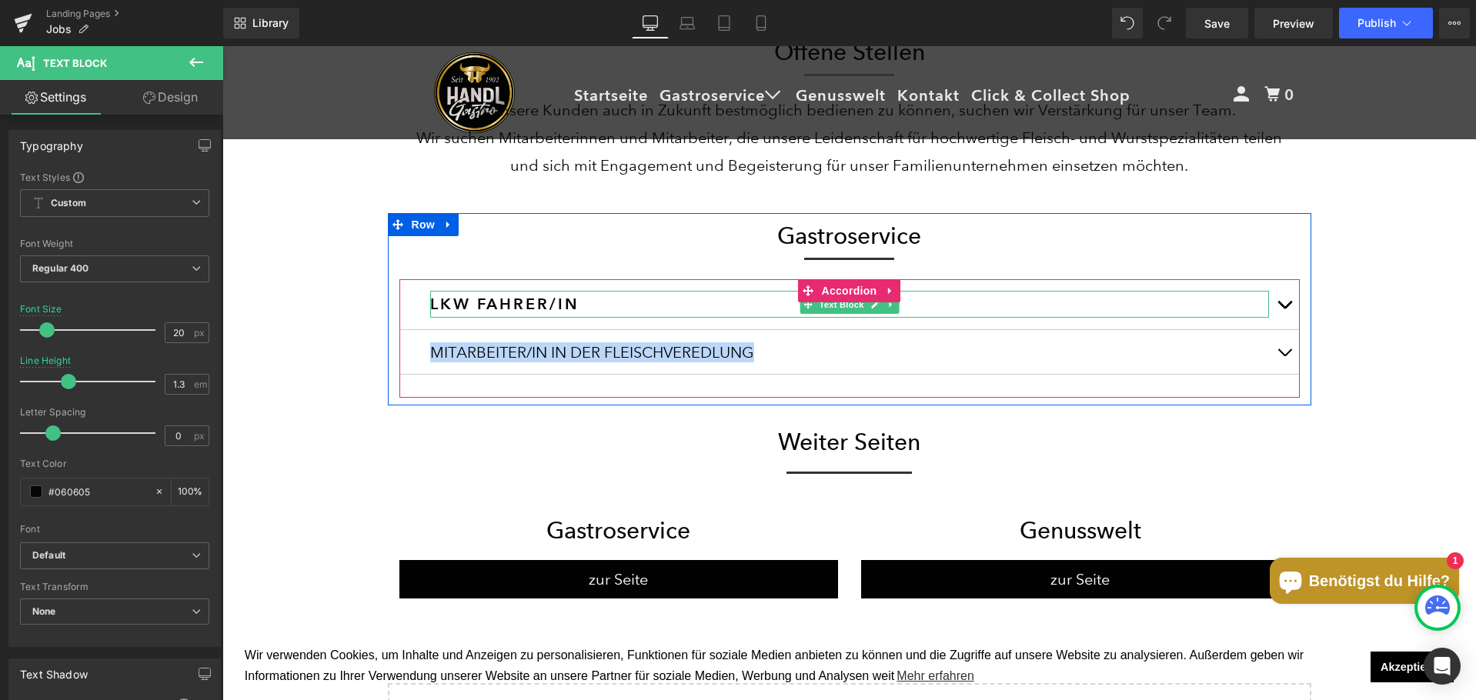
click at [566, 313] on h3 "LKW FAHRER/IN" at bounding box center [849, 304] width 839 height 27
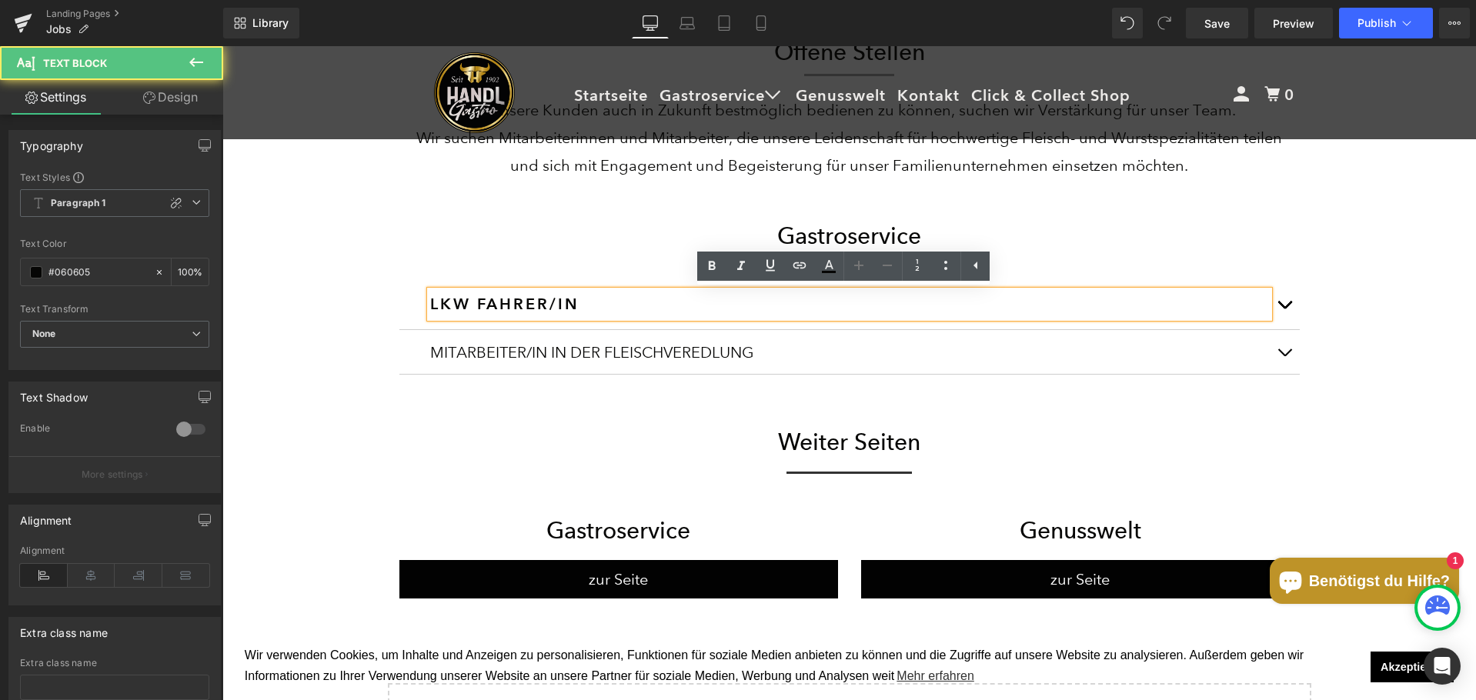
click at [563, 306] on h3 "LKW FAHRER/IN" at bounding box center [849, 304] width 839 height 27
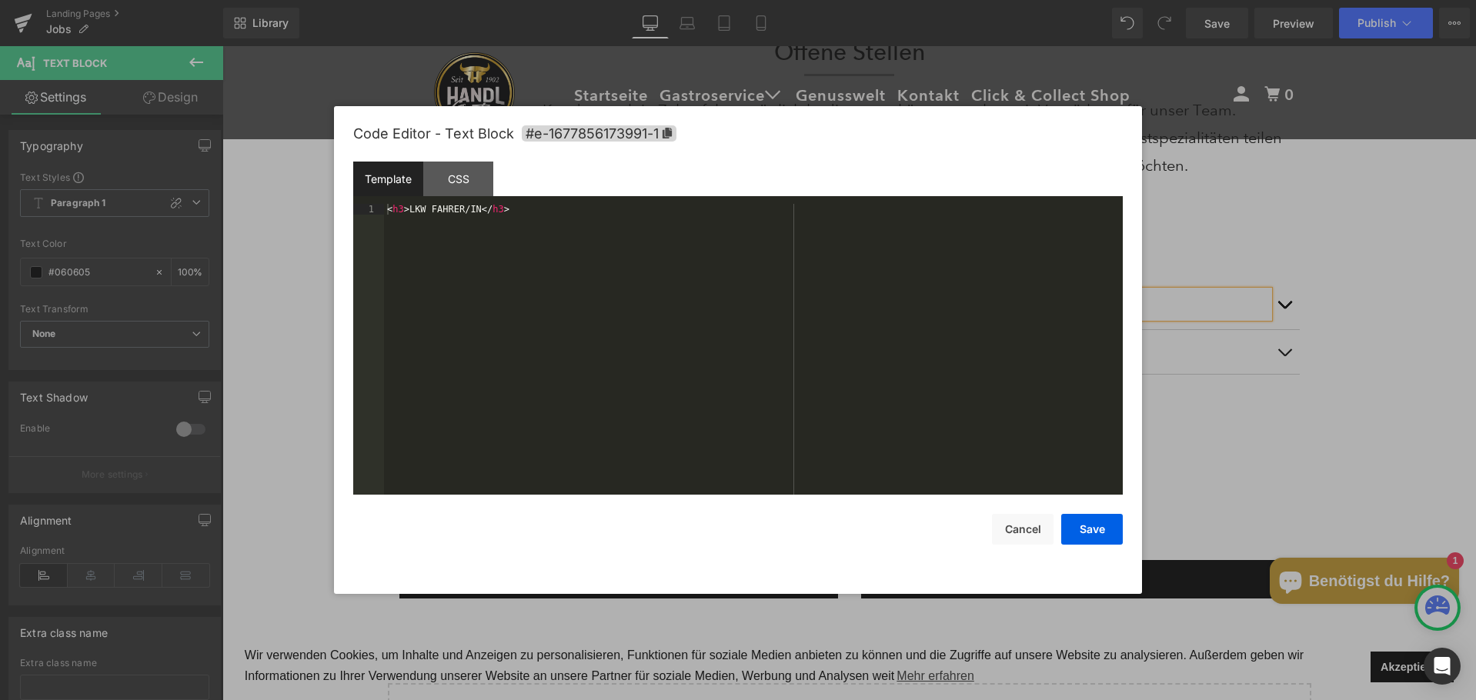
click at [556, 0] on div "Accordion You are previewing how the will restyle your page. You can not edit E…" at bounding box center [738, 0] width 1476 height 0
click at [439, 185] on div "CSS" at bounding box center [458, 179] width 70 height 35
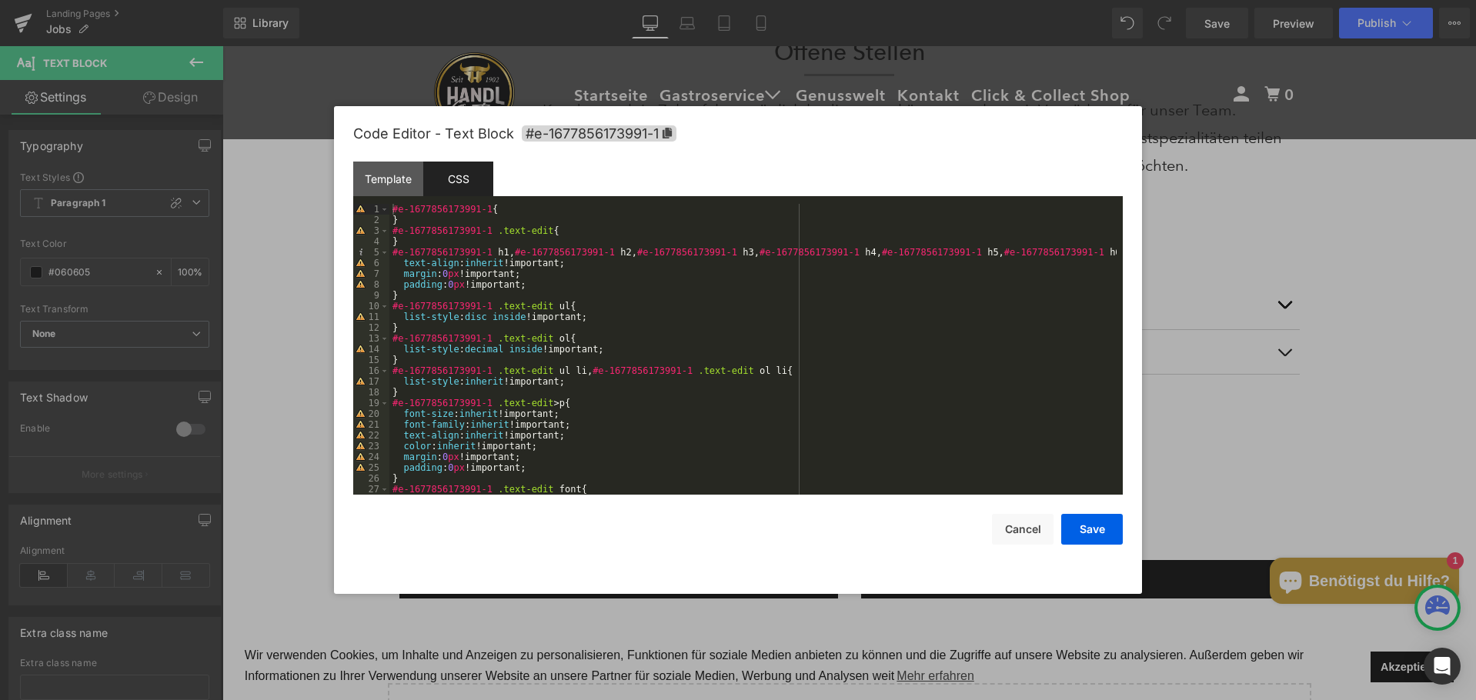
scroll to position [571, 0]
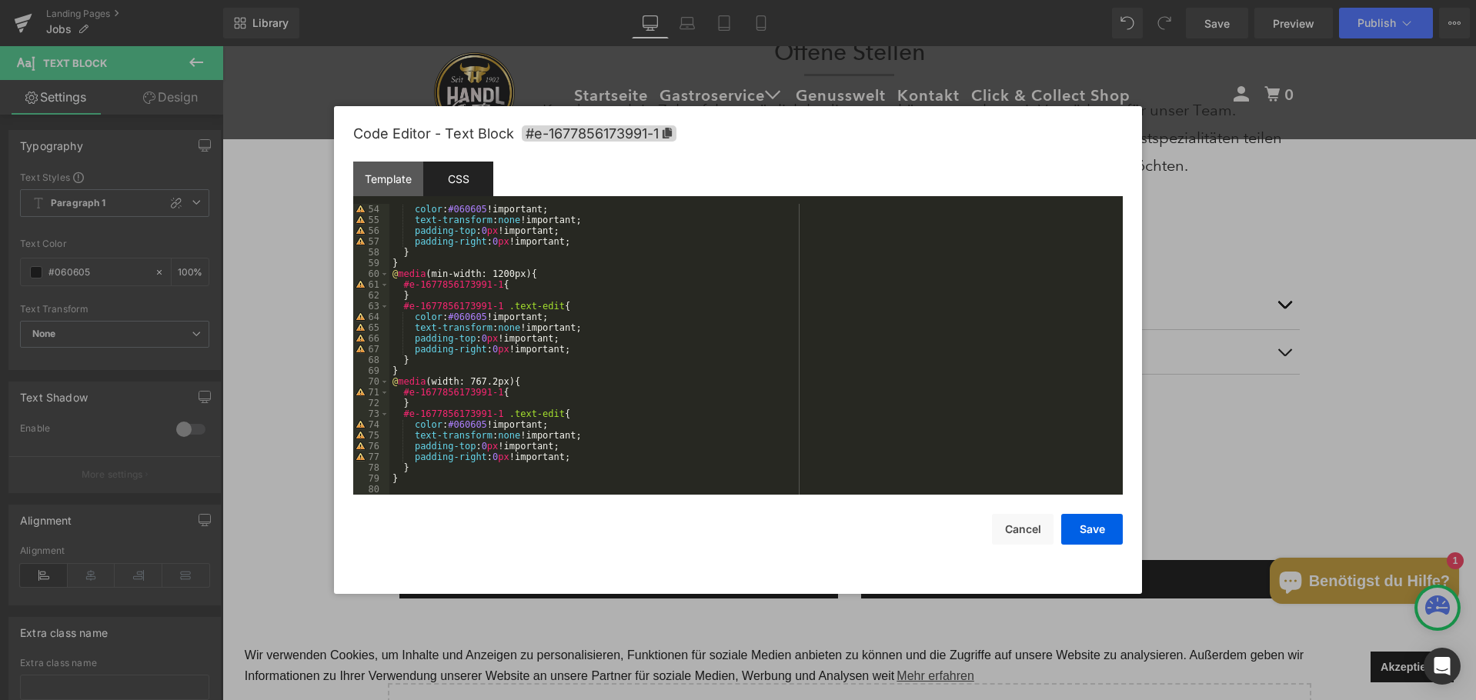
click at [624, 424] on div "color : #060605 !important; text-transform : none !important; padding-top : 0 p…" at bounding box center [752, 360] width 727 height 312
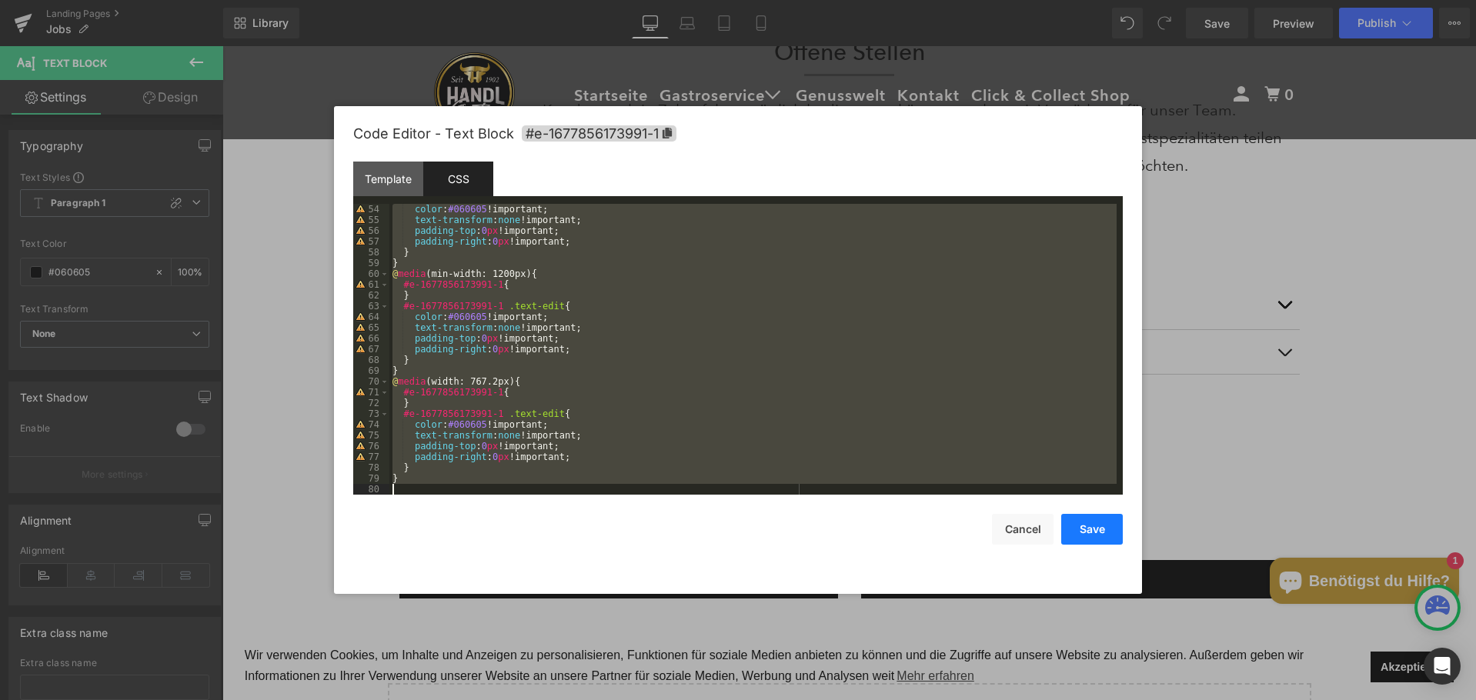
click at [1067, 530] on button "Save" at bounding box center [1092, 529] width 62 height 31
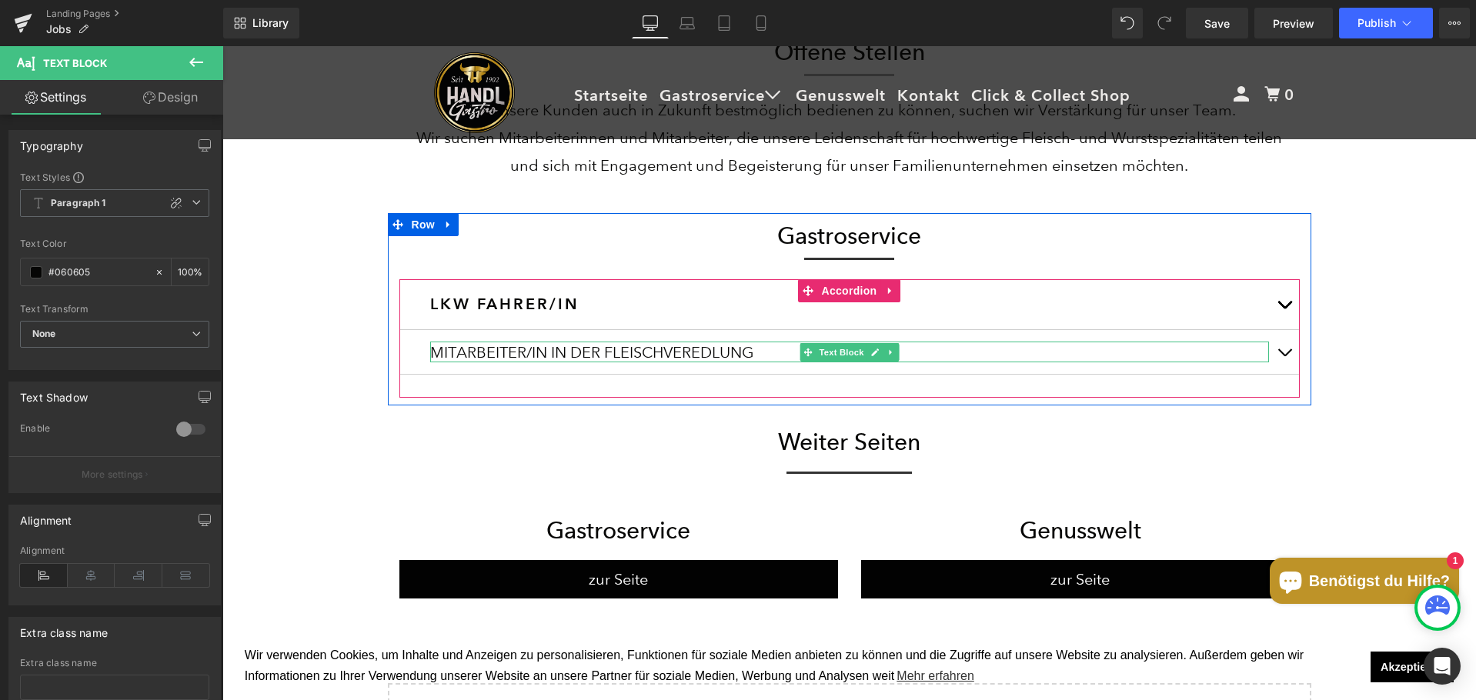
click at [606, 347] on div "MITARBEITER/IN IN DER FLEISCHVEREDLUNG" at bounding box center [849, 352] width 839 height 21
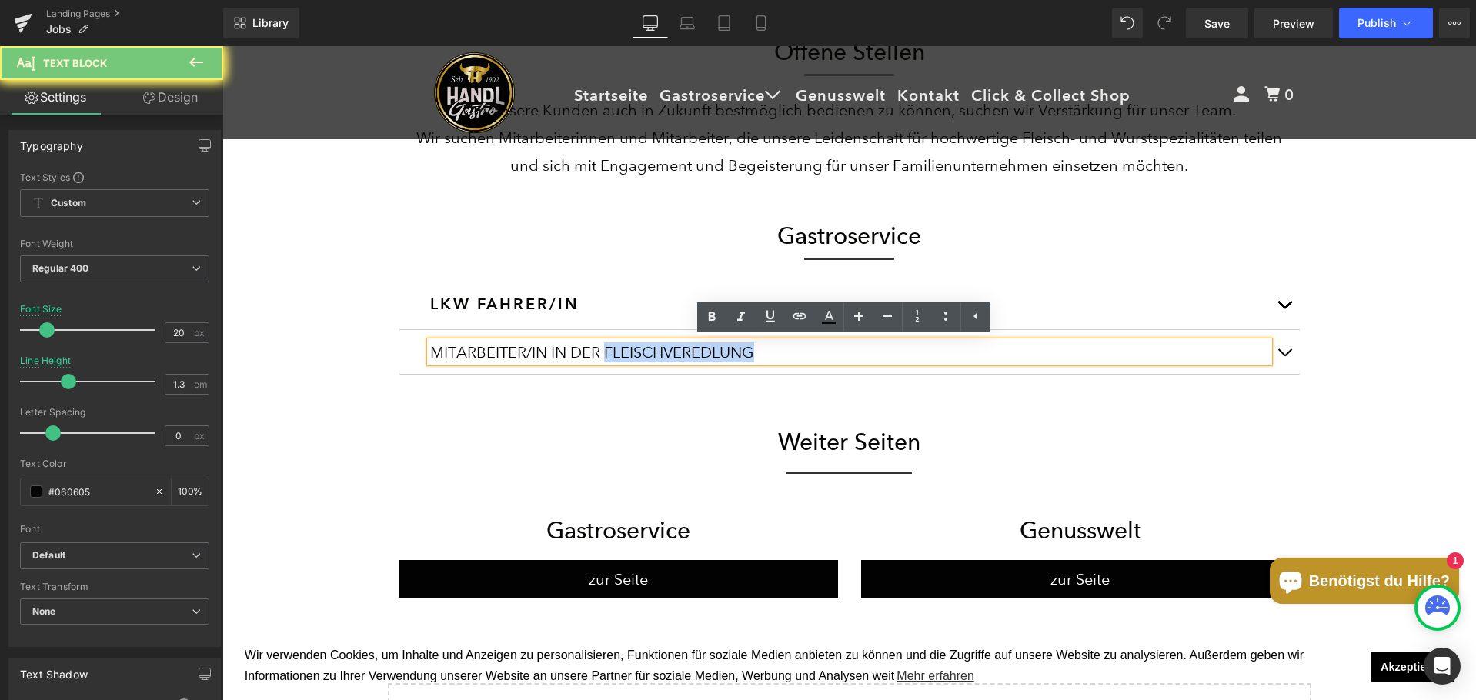
click at [606, 347] on div "MITARBEITER/IN IN DER FLEISCHVEREDLUNG" at bounding box center [849, 352] width 839 height 21
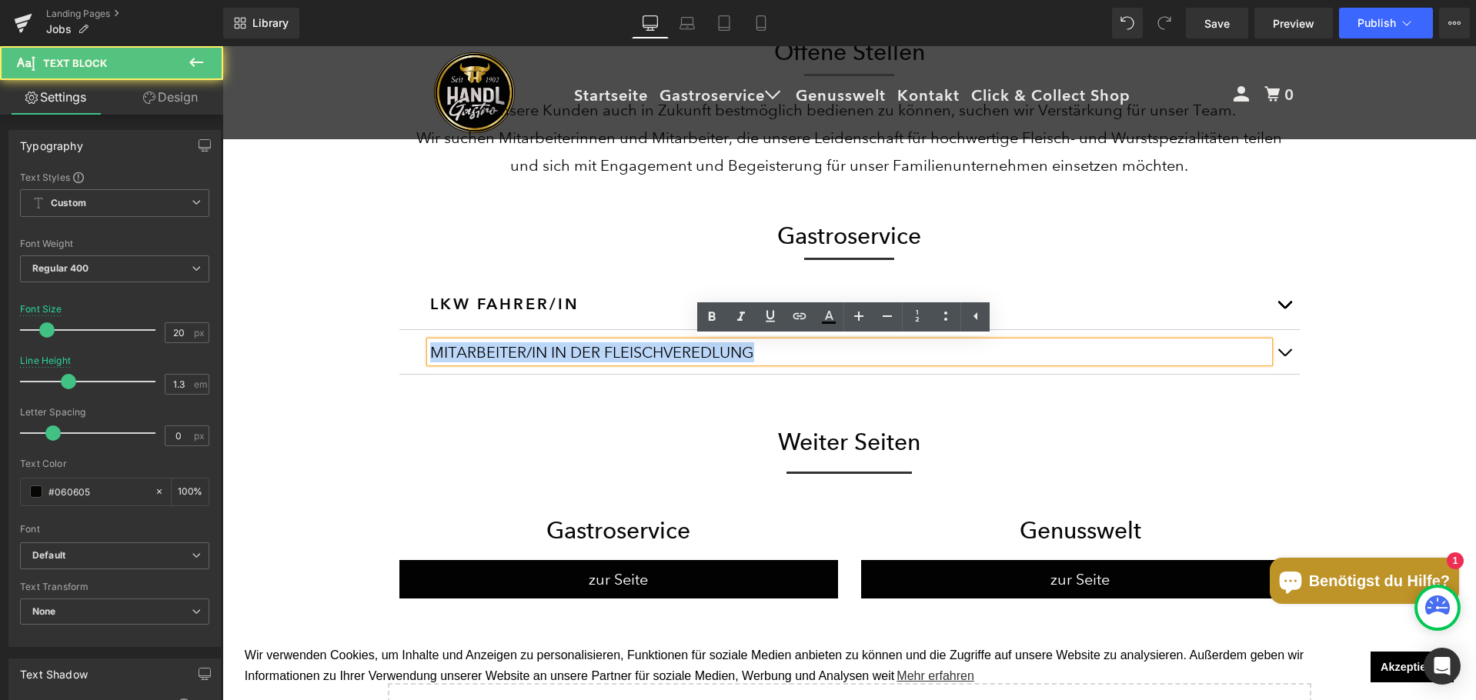
click at [606, 347] on div "MITARBEITER/IN IN DER FLEISCHVEREDLUNG" at bounding box center [849, 352] width 839 height 21
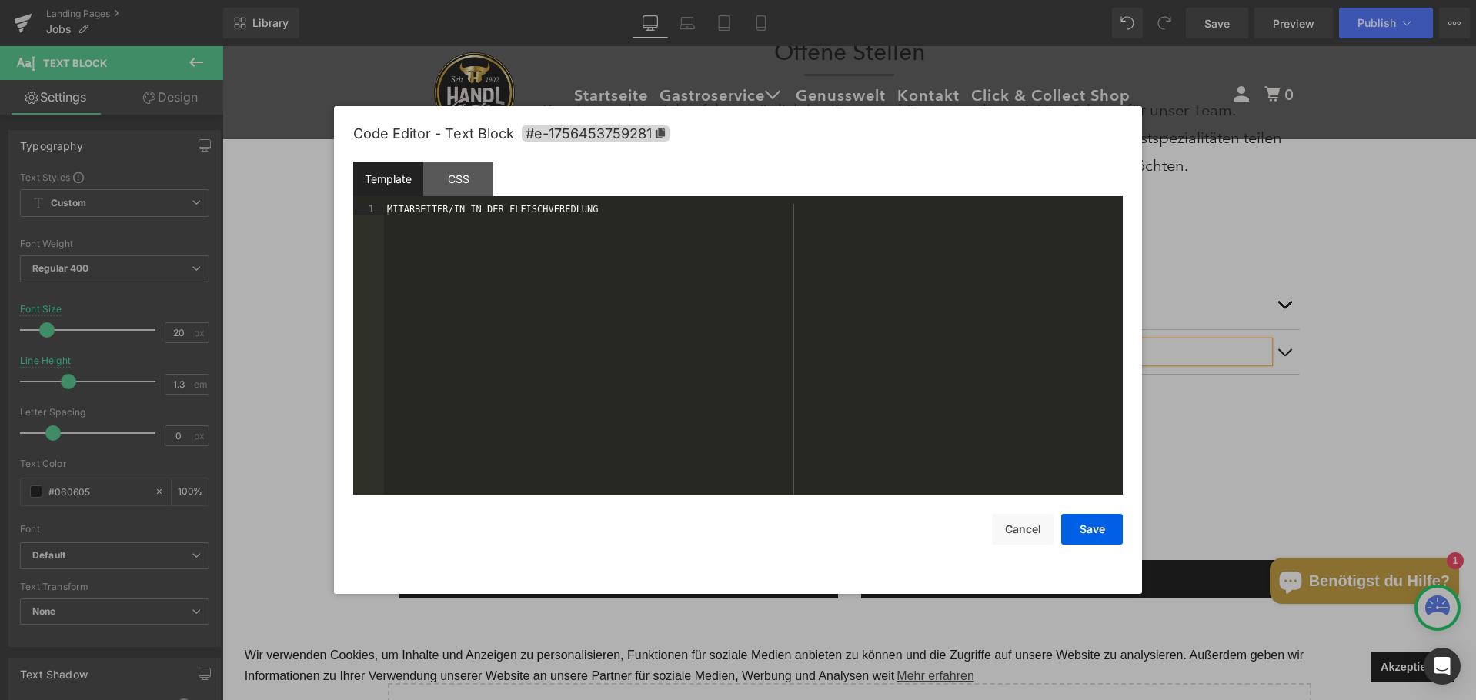
click at [559, 0] on div "Accordion You are previewing how the will restyle your page. You can not edit E…" at bounding box center [738, 0] width 1476 height 0
click at [477, 174] on div "CSS" at bounding box center [458, 179] width 70 height 35
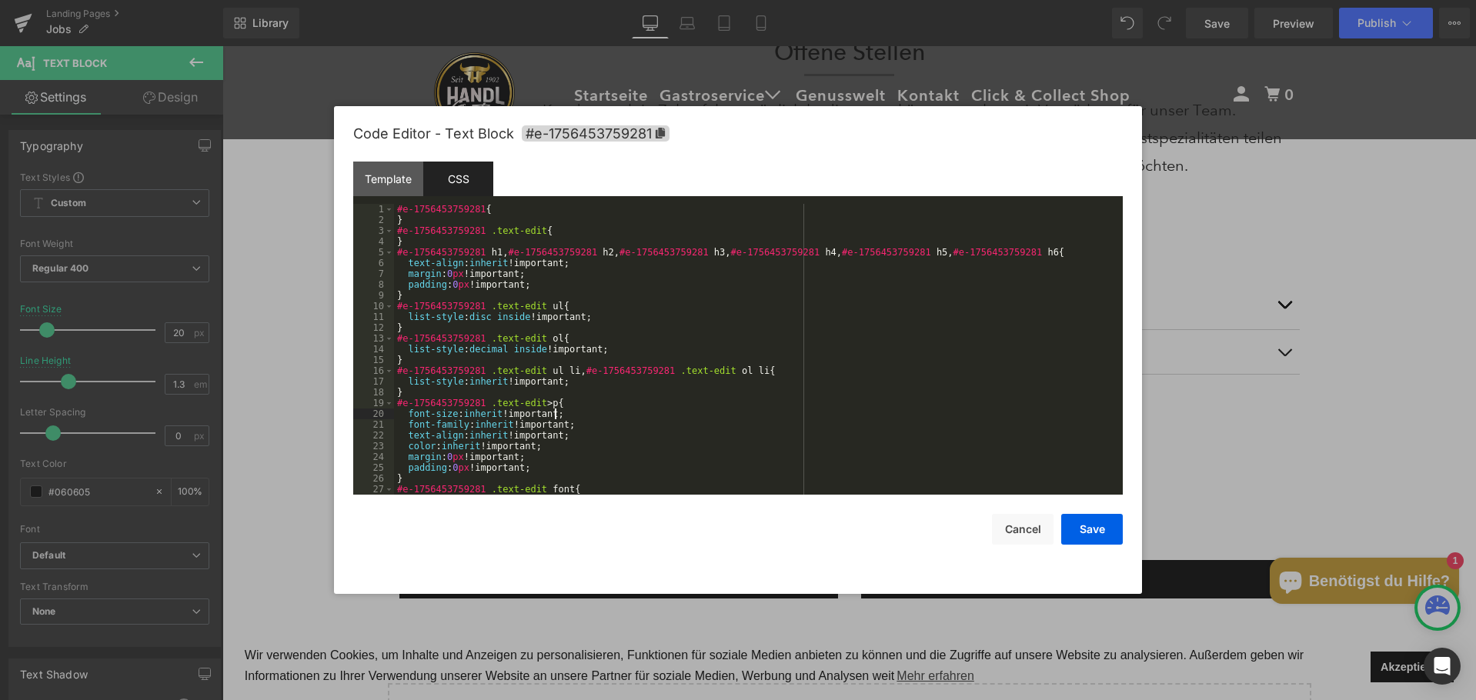
click at [803, 412] on div "#e-1756453759281 { } #e-1756453759281 .text-edit { } #e-1756453759281 h1 , #e-1…" at bounding box center [755, 360] width 723 height 312
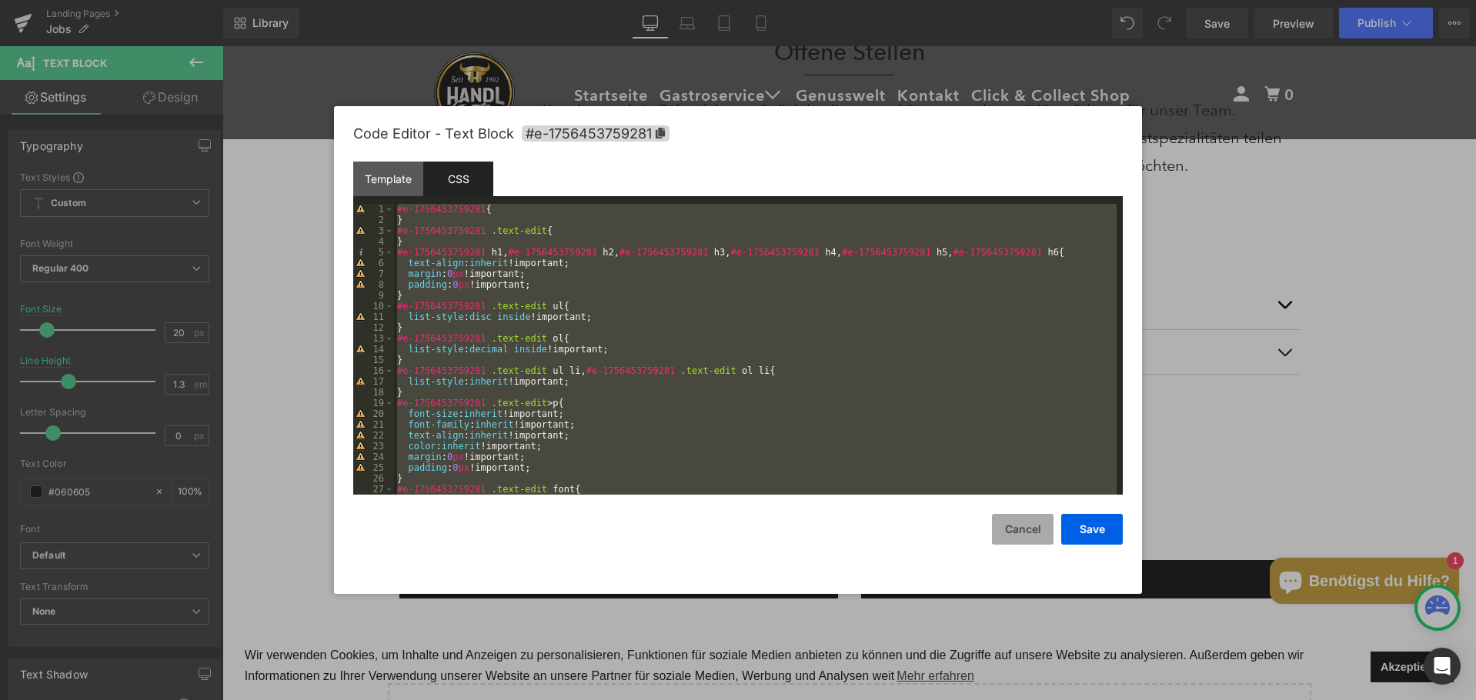
click at [1023, 526] on button "Cancel" at bounding box center [1023, 529] width 62 height 31
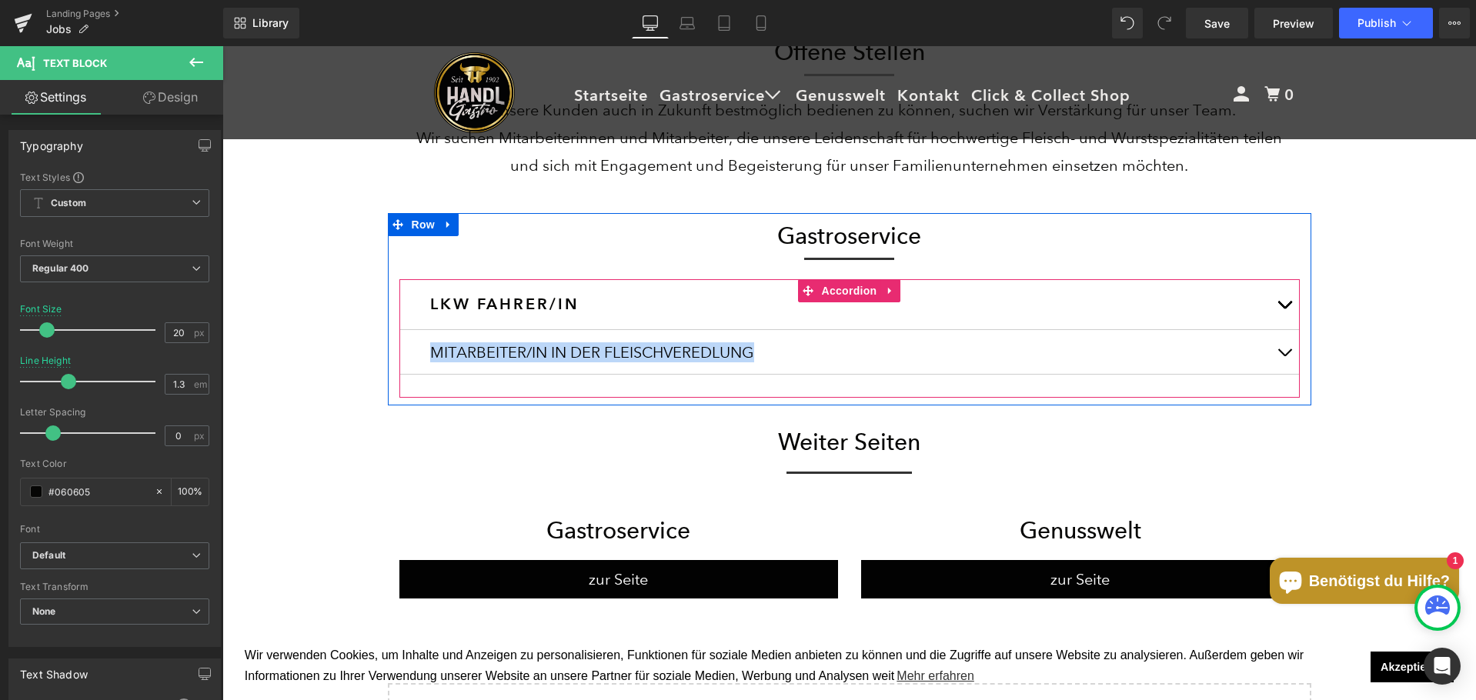
click at [492, 357] on div "MITARBEITER/IN IN DER FLEISCHVEREDLUNG" at bounding box center [849, 352] width 839 height 21
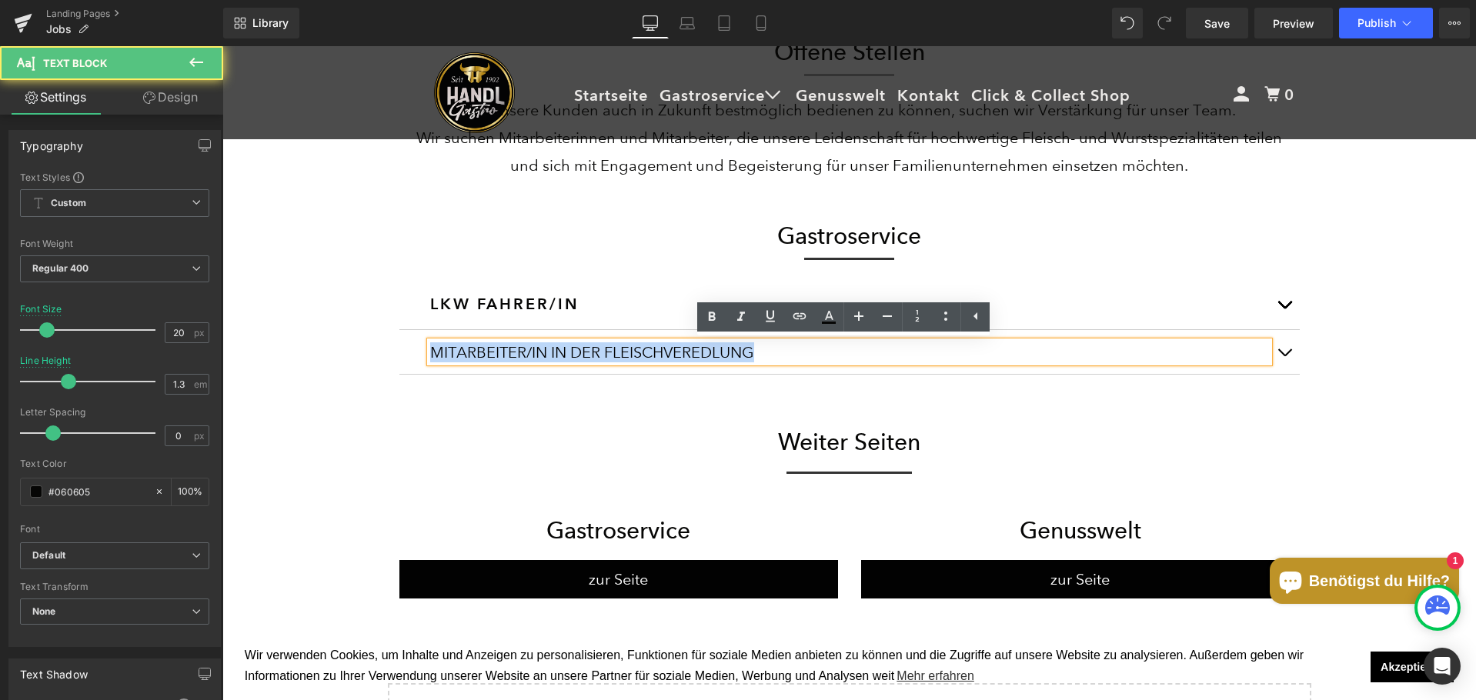
click at [492, 357] on div "MITARBEITER/IN IN DER FLEISCHVEREDLUNG" at bounding box center [849, 352] width 839 height 21
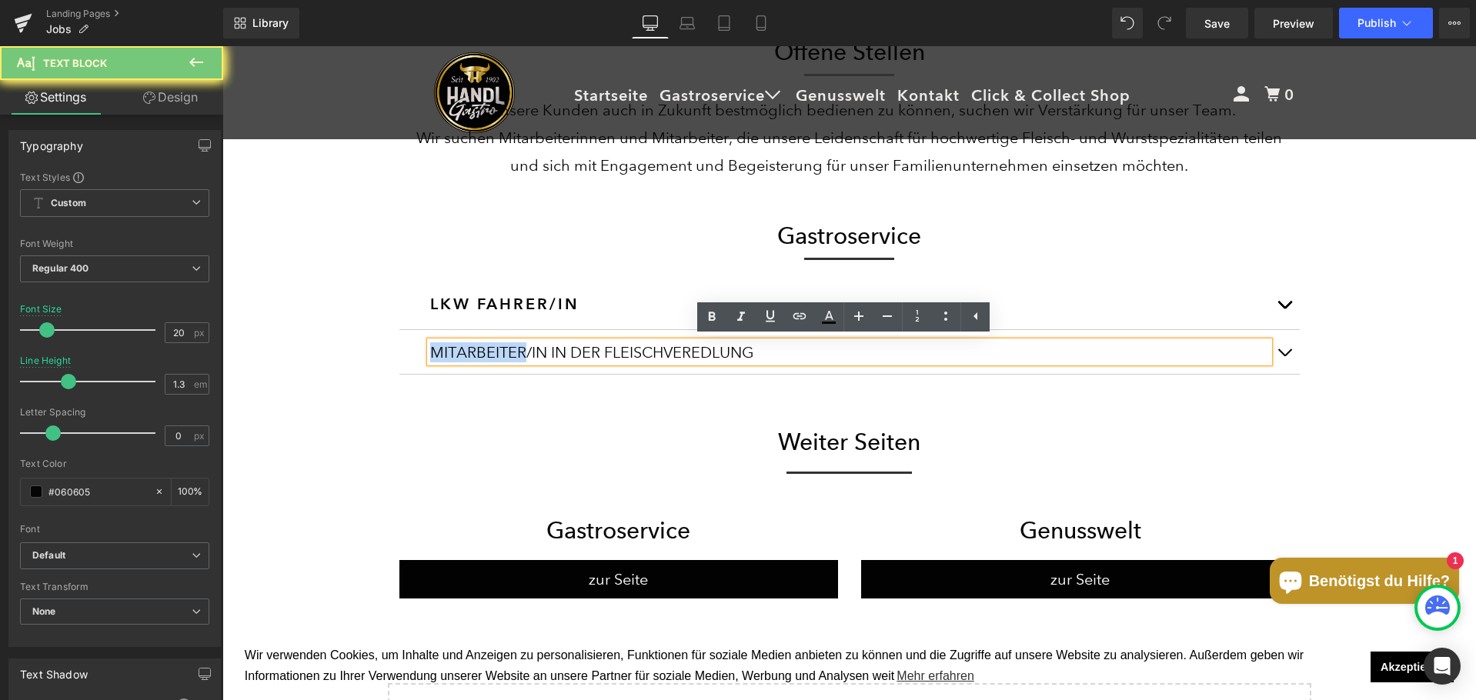
click at [492, 357] on div "MITARBEITER/IN IN DER FLEISCHVEREDLUNG" at bounding box center [849, 352] width 839 height 21
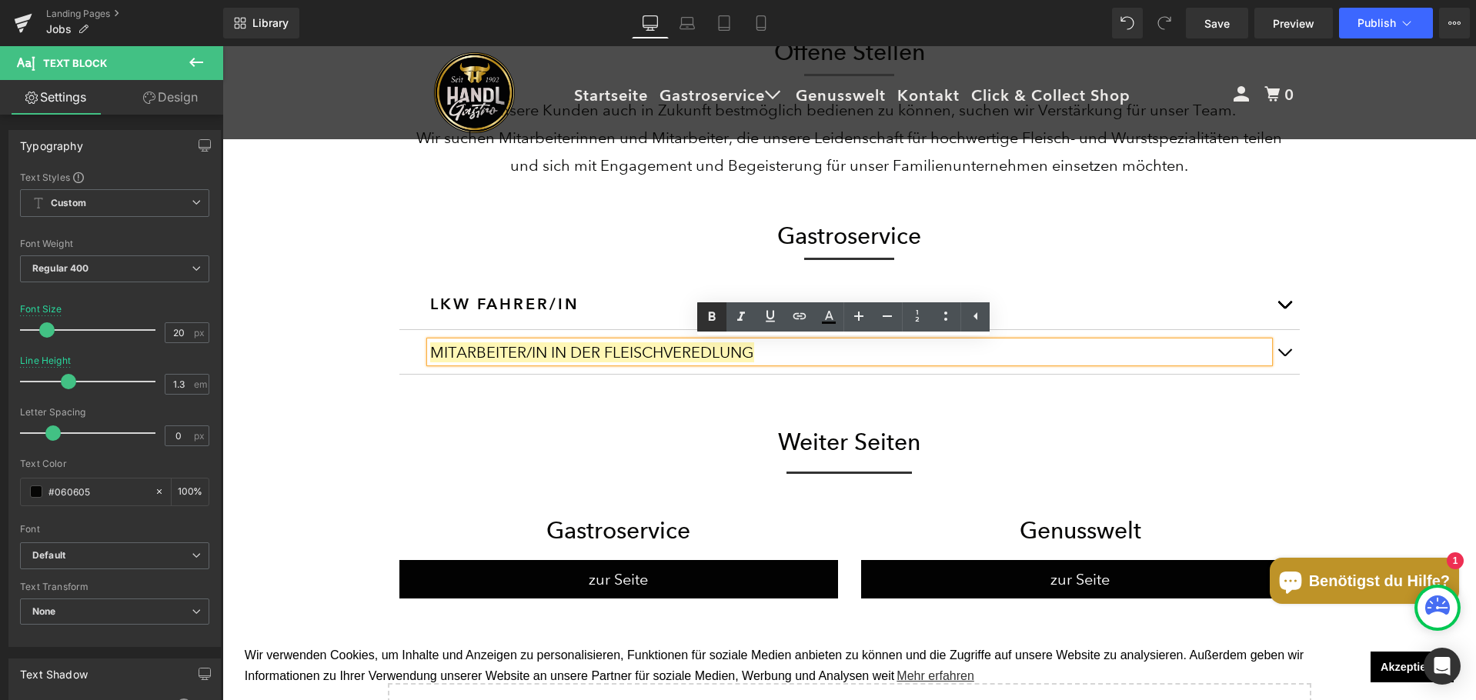
click at [716, 317] on icon at bounding box center [712, 317] width 18 height 18
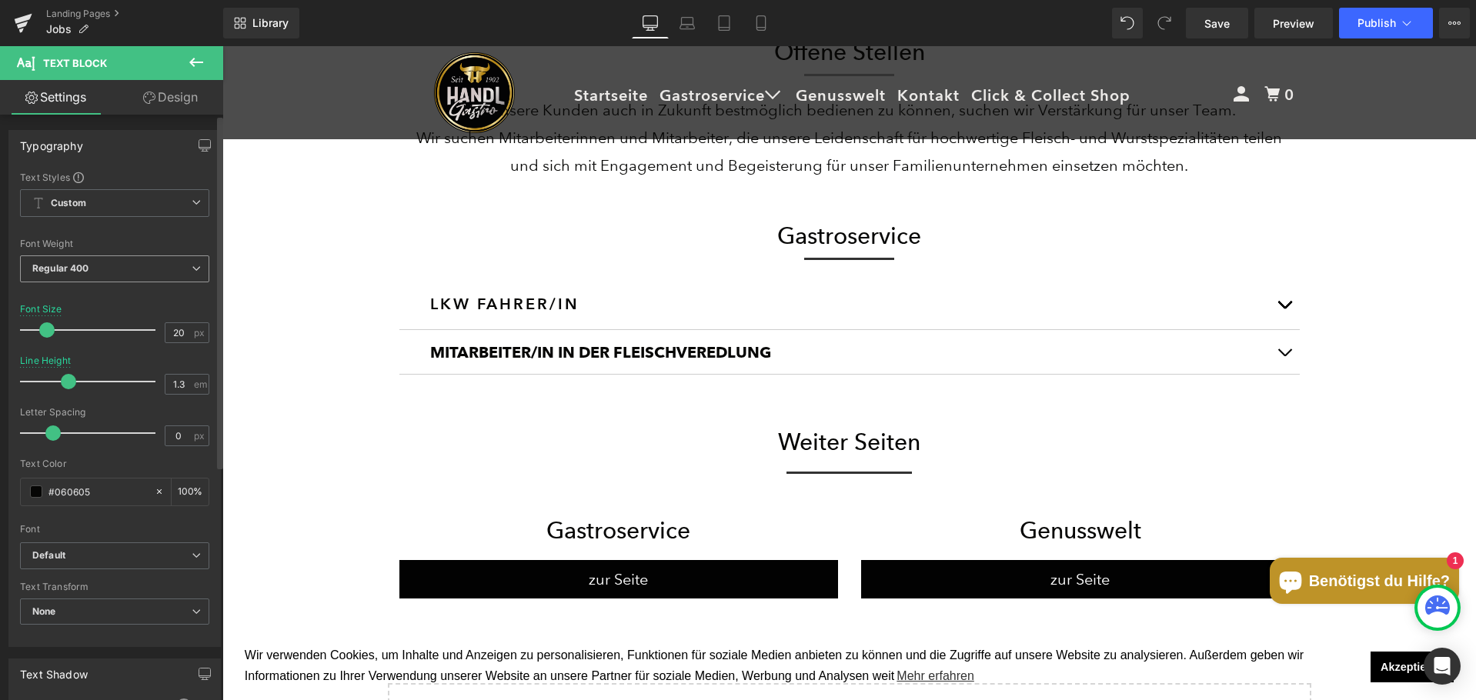
click at [105, 289] on div "Regular 400 Thin 100 Semi Thin 200 Light 300 Regular 400 Medium 500 Semi Bold 6…" at bounding box center [114, 272] width 189 height 35
click at [109, 283] on div "Regular 400 Thin 100 Semi Thin 200 Light 300 Regular 400 Medium 500 Semi Bold 6…" at bounding box center [114, 272] width 189 height 35
click at [110, 276] on span "Regular 400" at bounding box center [114, 268] width 189 height 27
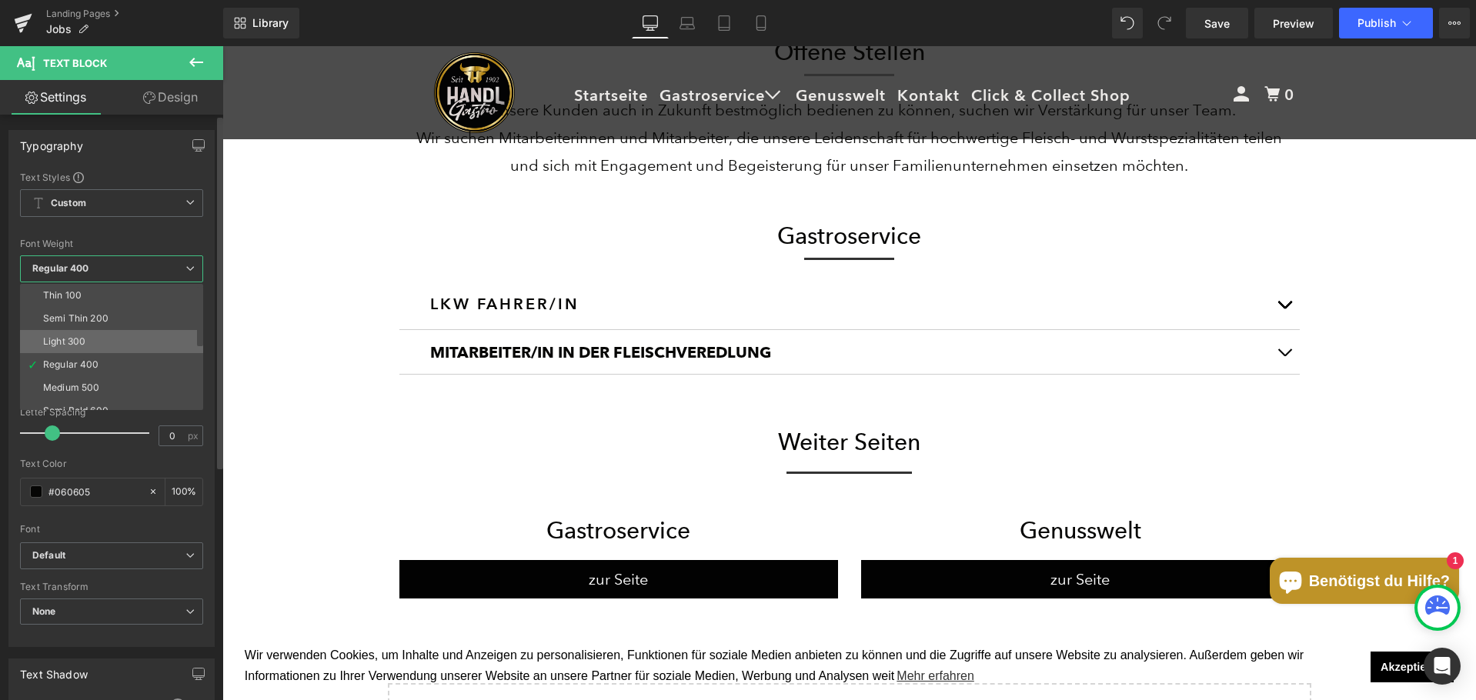
click at [95, 340] on li "Light 300" at bounding box center [115, 341] width 190 height 23
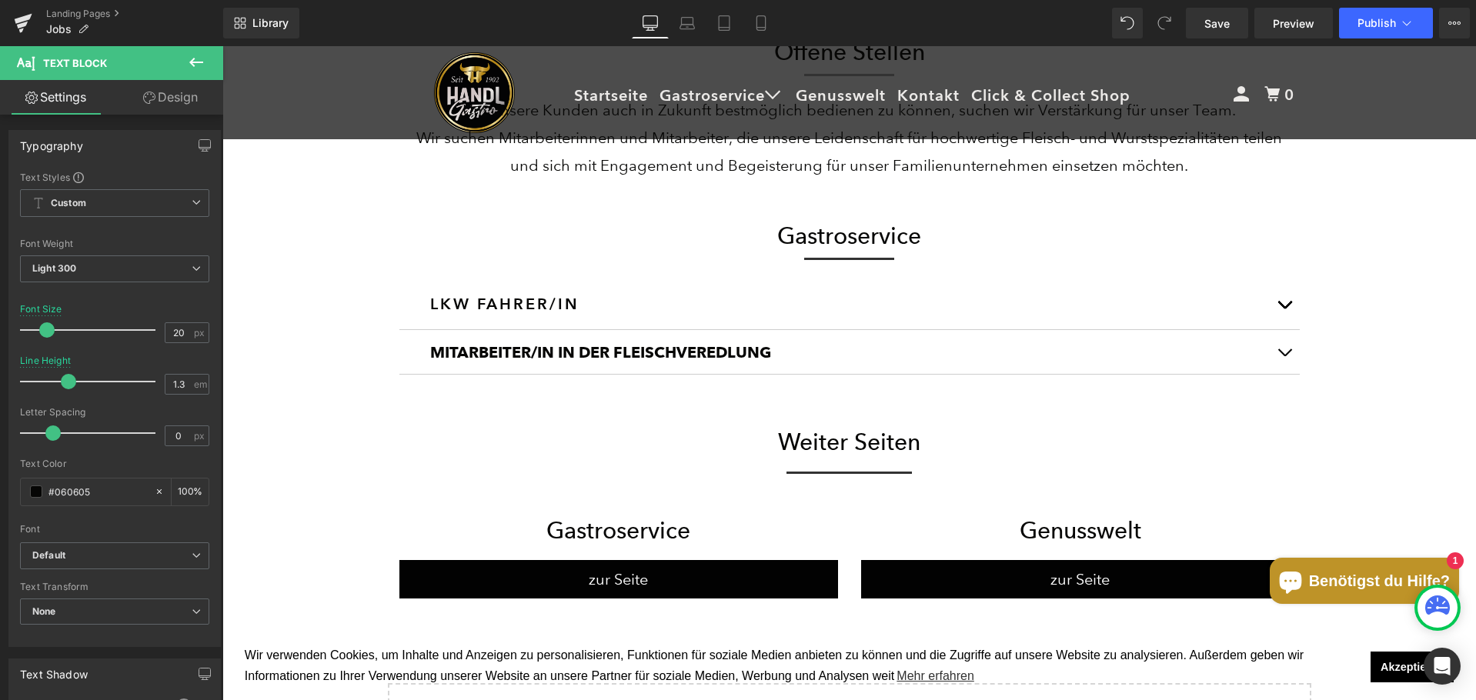
click at [536, 342] on div "MITARBEITER/IN IN DER FLEISCHVEREDLUNG Text Block" at bounding box center [849, 352] width 839 height 21
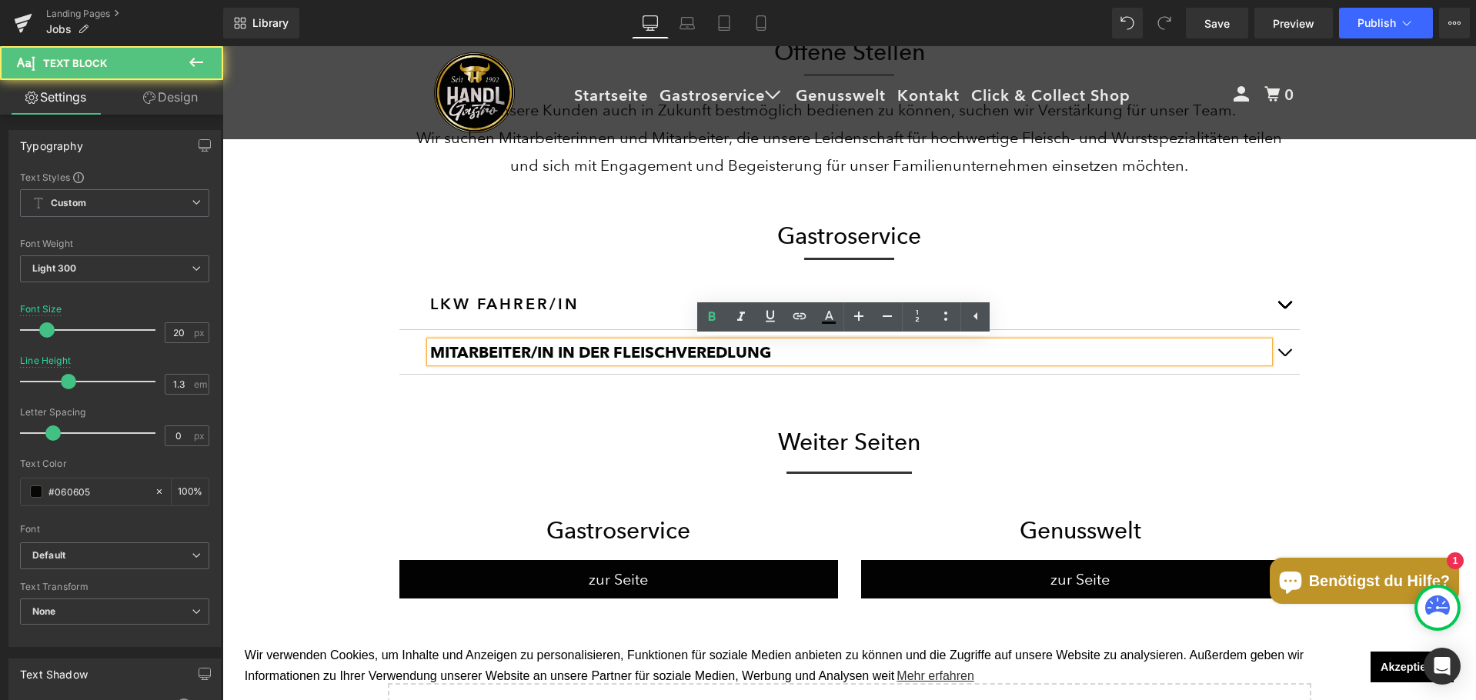
click at [536, 342] on div "MITARBEITER/IN IN DER FLEISCHVEREDLUNG Text Block" at bounding box center [849, 352] width 839 height 21
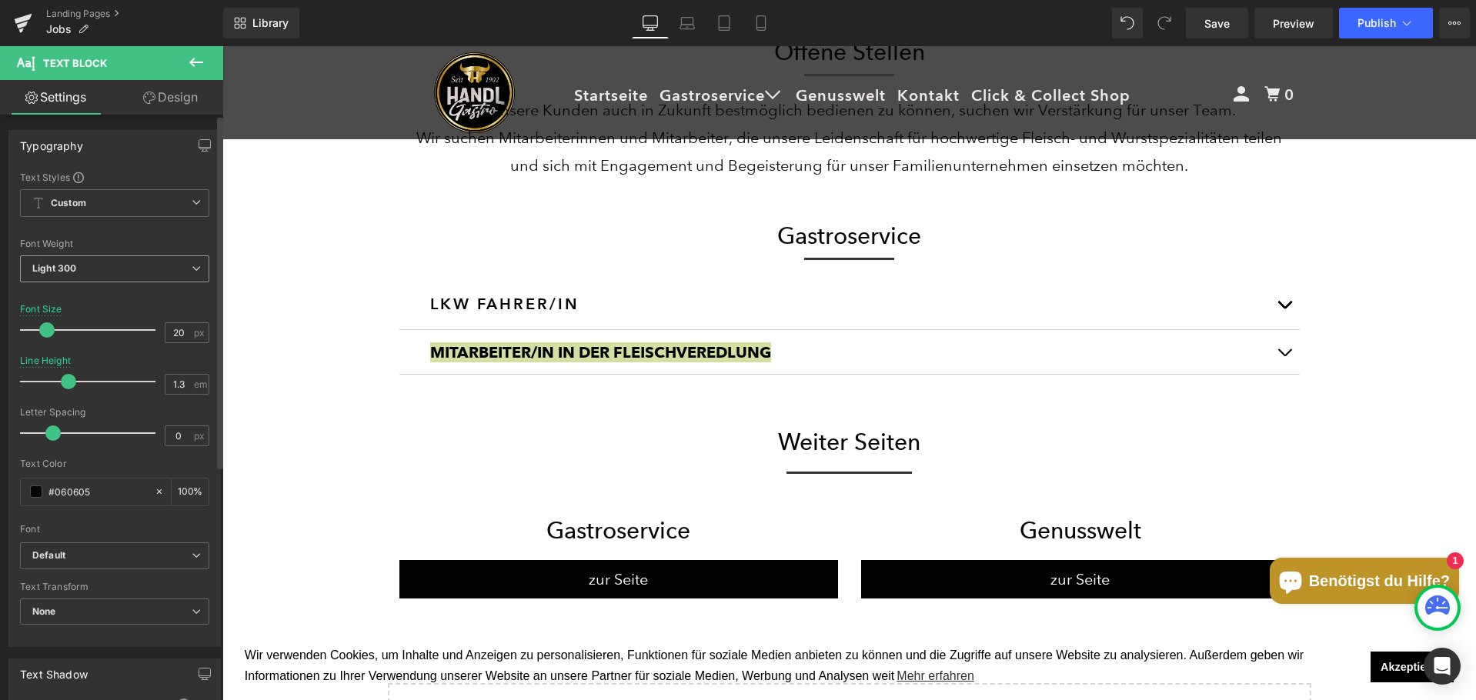
click at [68, 269] on b "Light 300" at bounding box center [54, 268] width 44 height 12
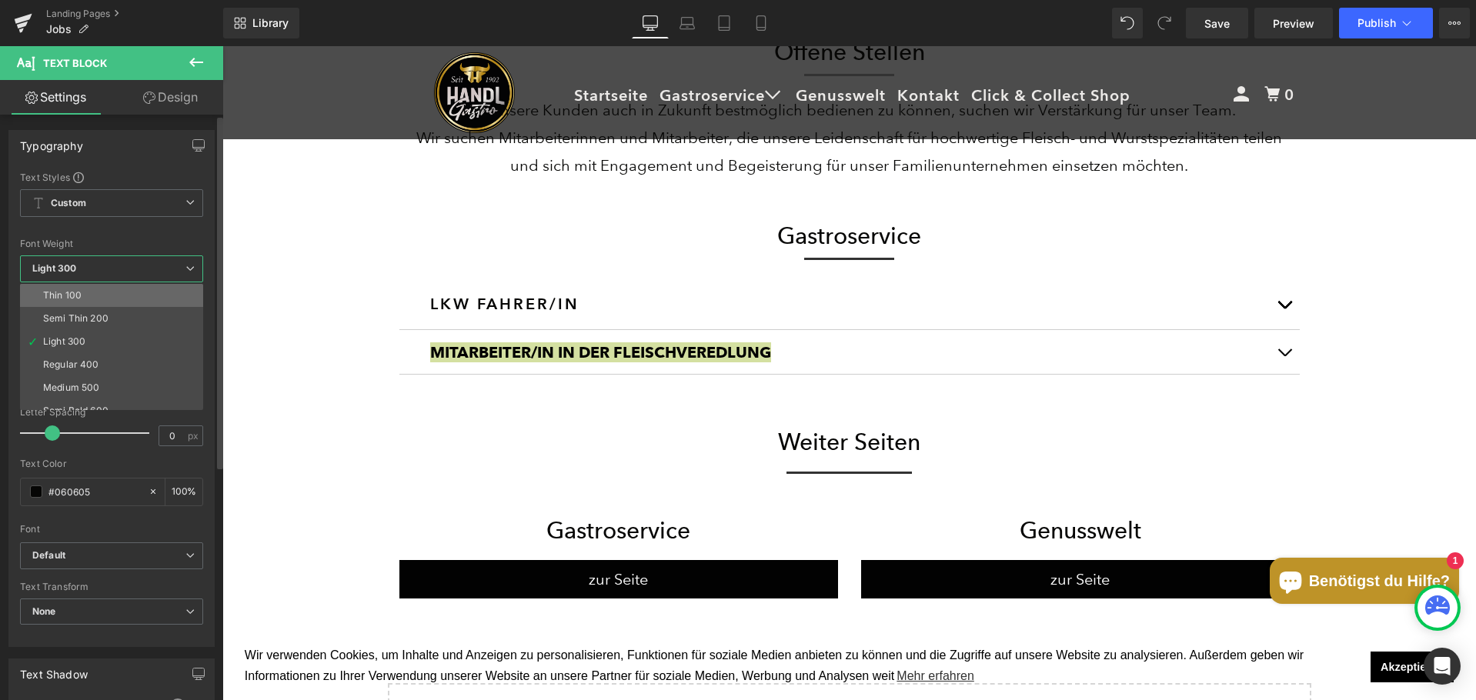
click at [75, 298] on div "Thin 100" at bounding box center [62, 295] width 38 height 11
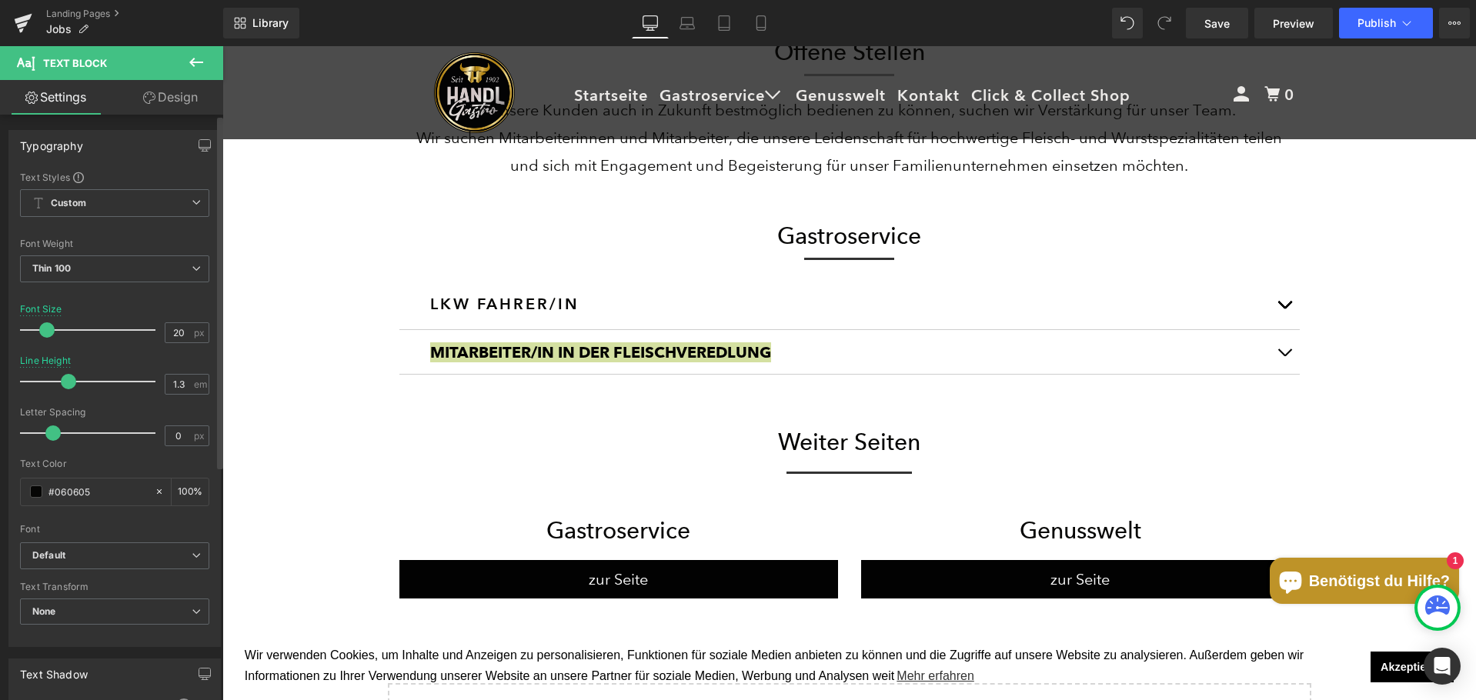
click at [94, 252] on div "Font Weight Thin 100 Thin 100 Semi Thin 200 Light 300 Regular 400 Medium 500 Se…" at bounding box center [114, 270] width 189 height 62
click at [94, 263] on span "Thin 100" at bounding box center [114, 268] width 189 height 27
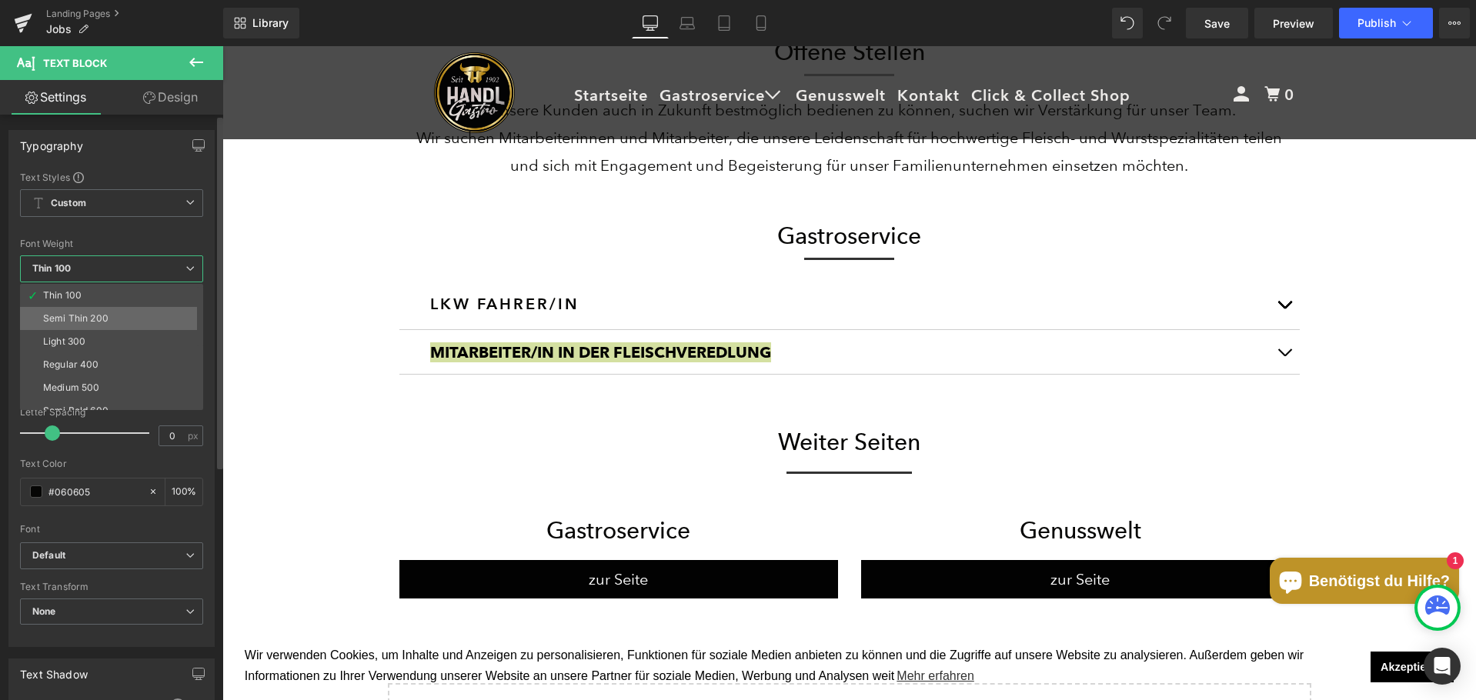
click at [92, 315] on div "Semi Thin 200" at bounding box center [75, 318] width 65 height 11
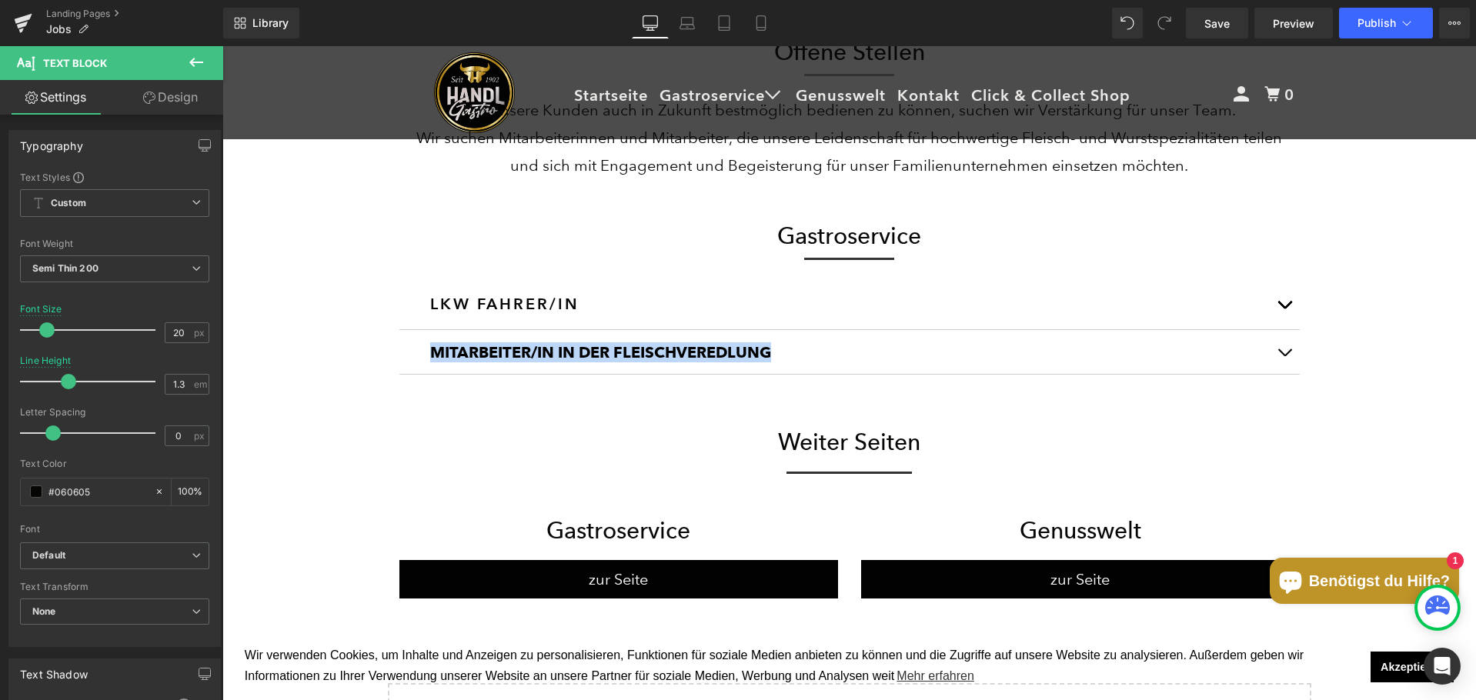
click at [617, 417] on div "Weiter Seiten Heading Row" at bounding box center [849, 435] width 923 height 58
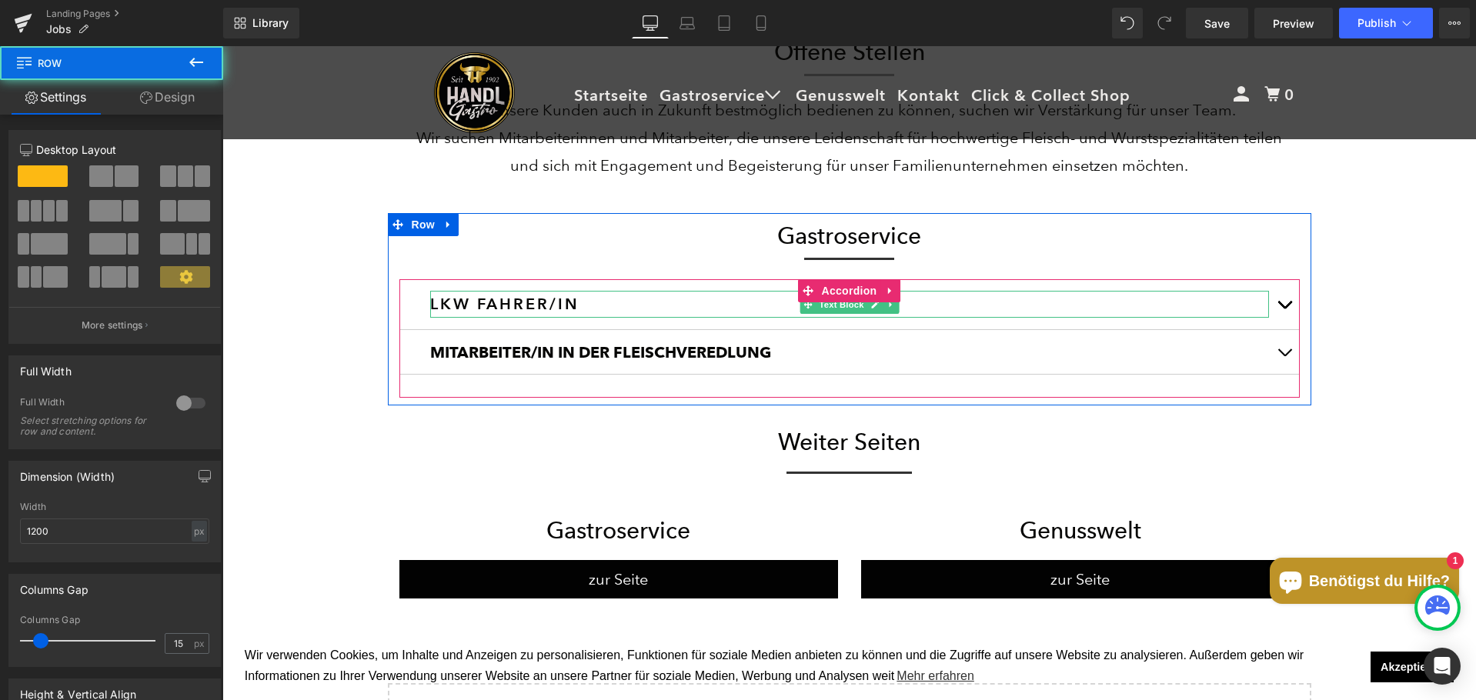
click at [633, 312] on h3 "LKW FAHRER/IN" at bounding box center [849, 304] width 839 height 27
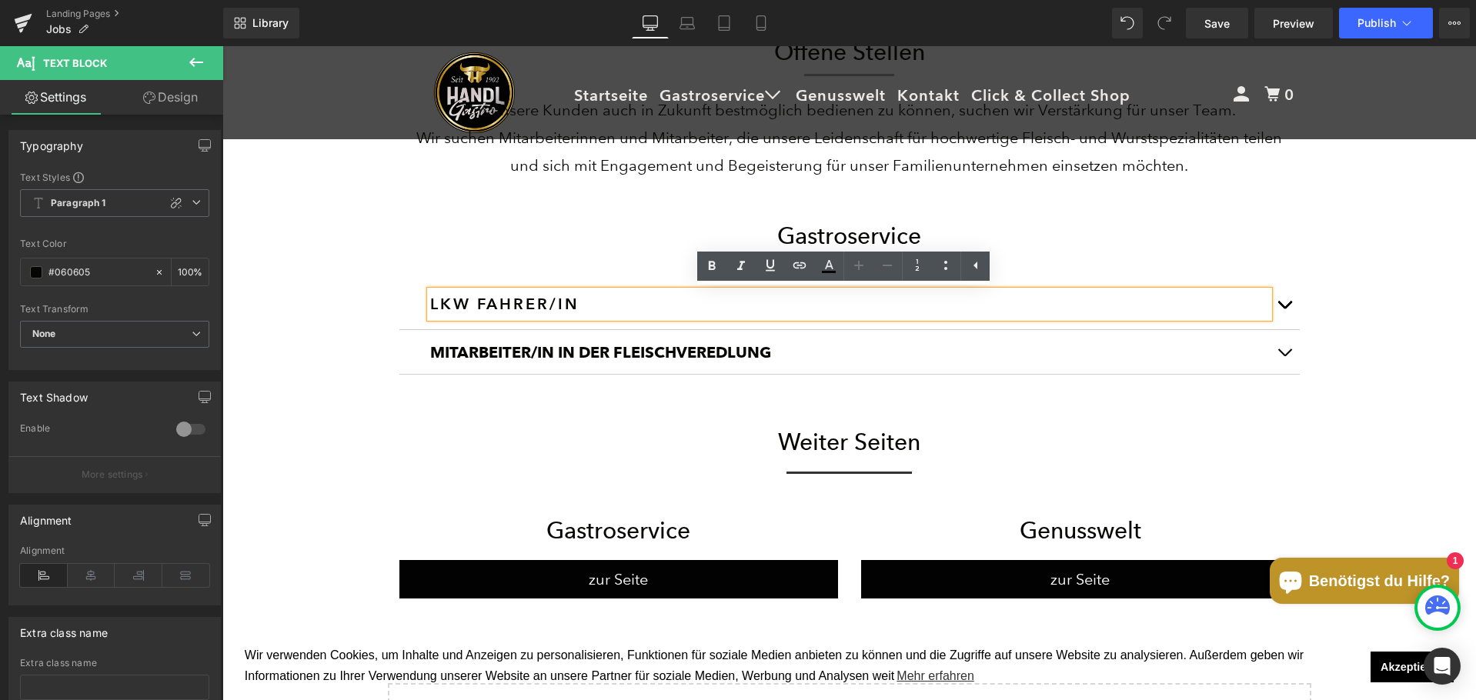
click at [628, 358] on strong "MITARBEITER/IN IN DER FLEISCHVEREDLUNG" at bounding box center [600, 352] width 341 height 18
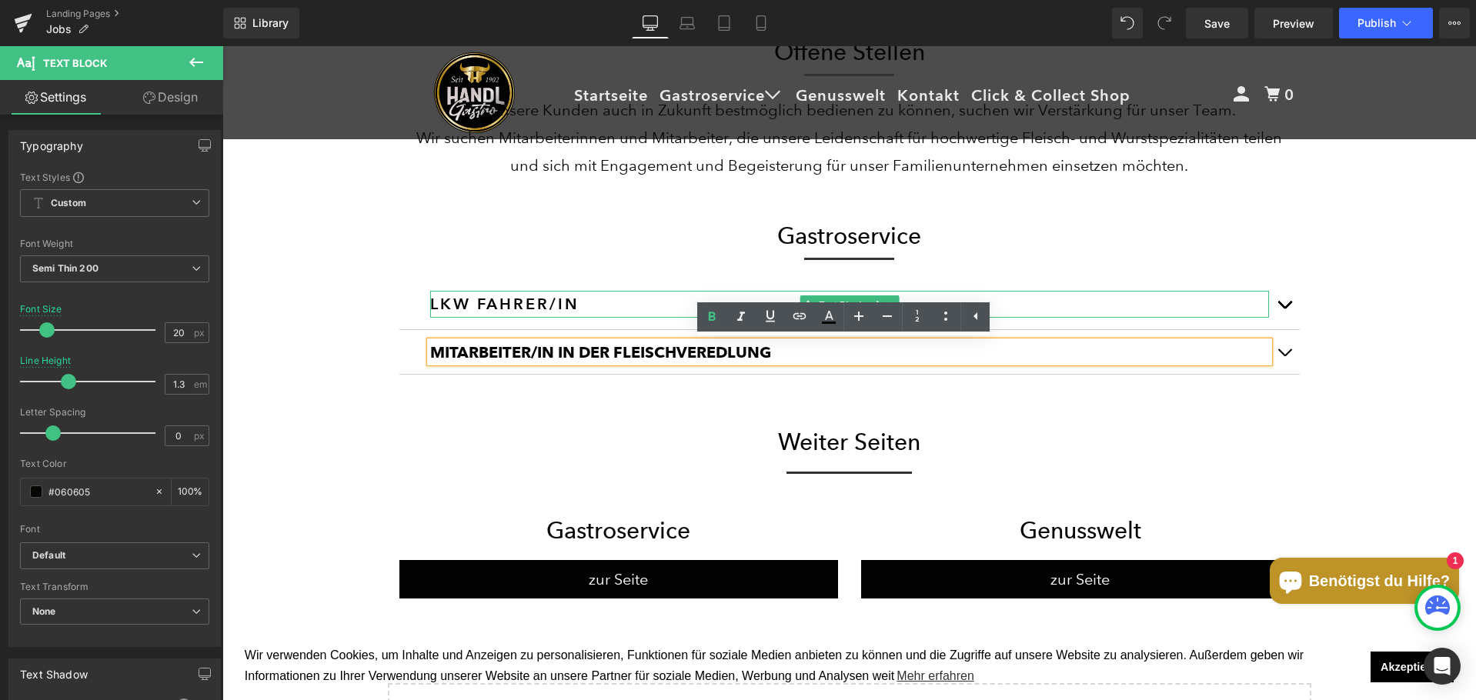
click at [552, 299] on h3 "LKW FAHRER/IN" at bounding box center [849, 304] width 839 height 27
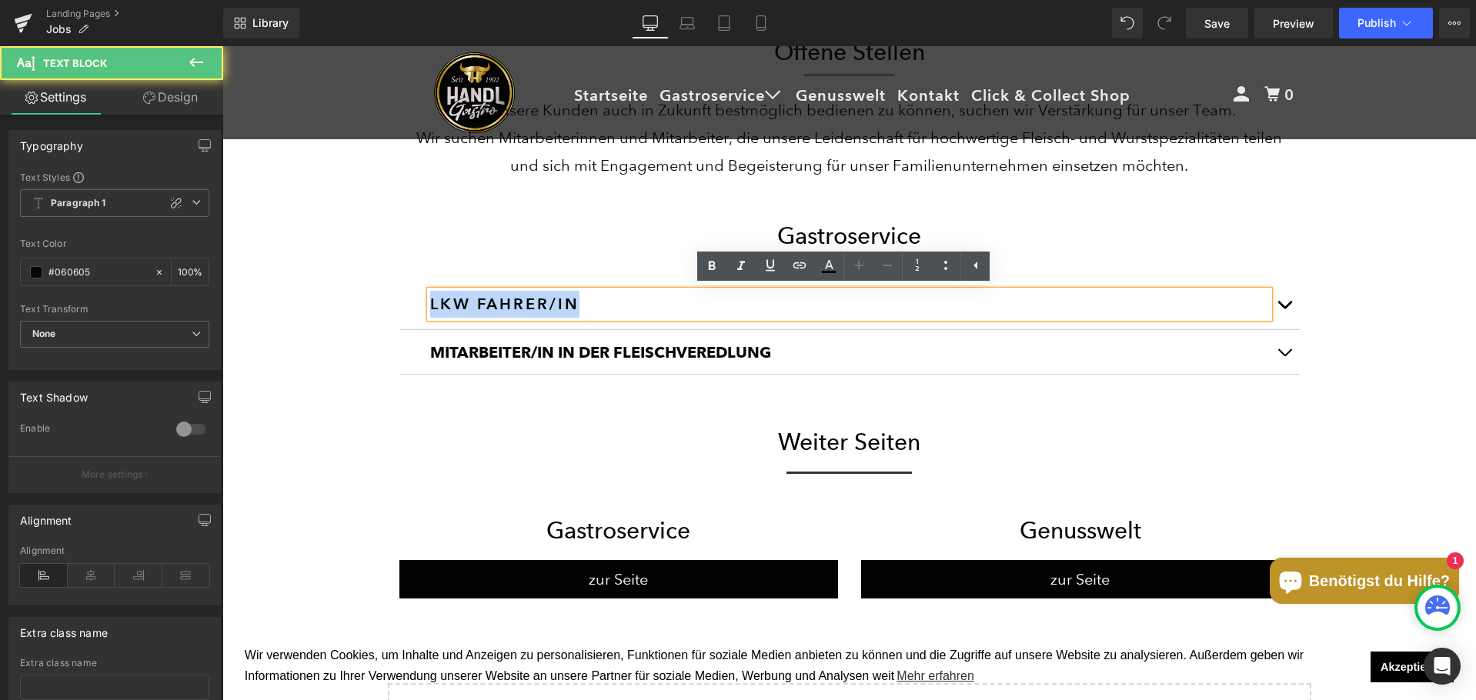
drag, startPoint x: 611, startPoint y: 300, endPoint x: 406, endPoint y: 304, distance: 205.5
click at [406, 304] on div "LKW FAHRER/IN Text Block" at bounding box center [849, 304] width 900 height 51
copy h3 "LKW FAHRER/IN"
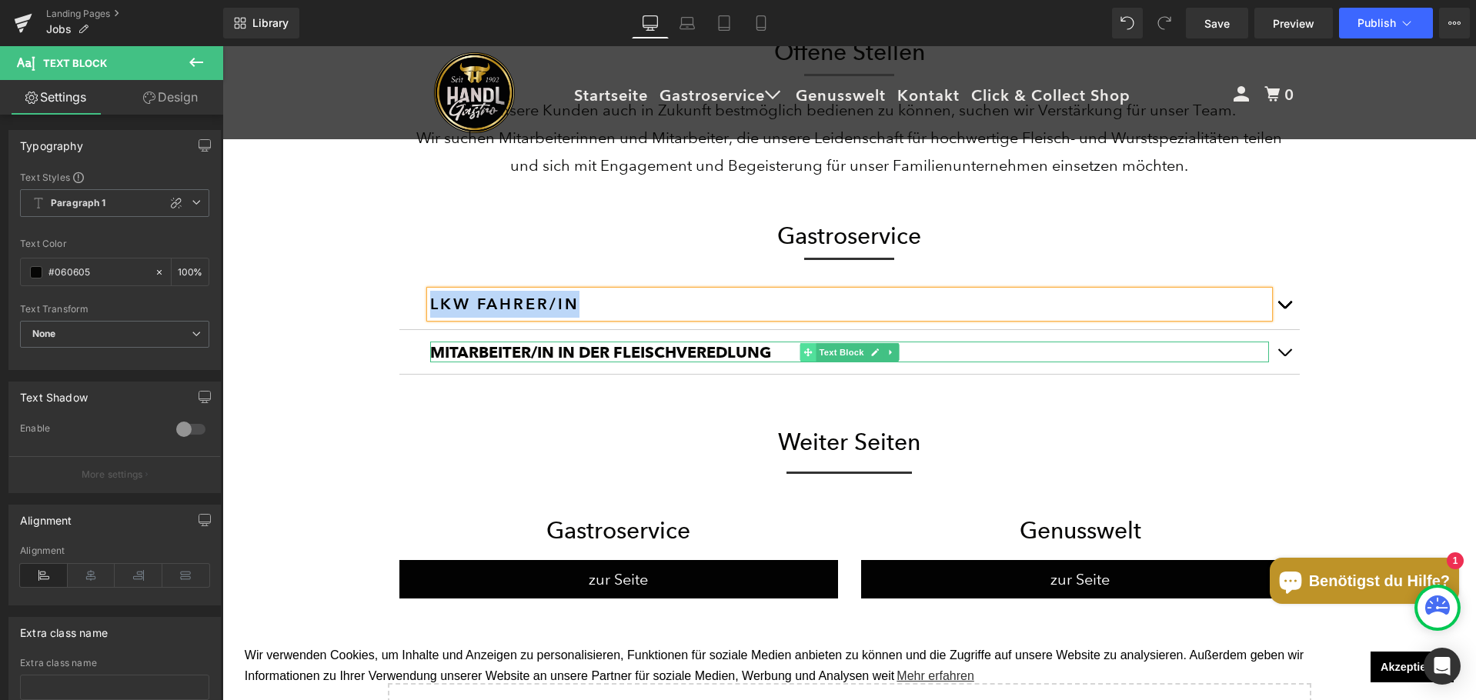
click at [803, 349] on icon at bounding box center [807, 352] width 8 height 9
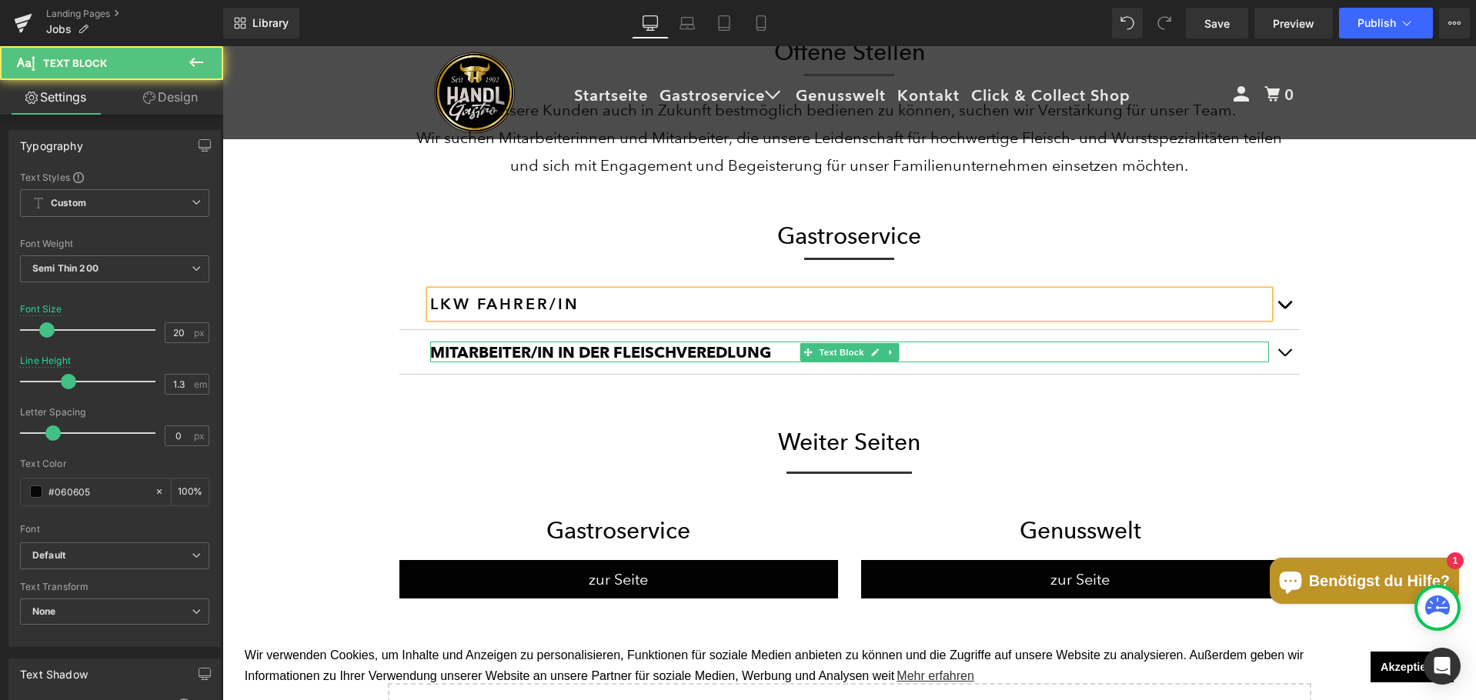
click at [769, 346] on div "MITARBEITER/IN IN DER FLEISCHVEREDLUNG" at bounding box center [849, 352] width 839 height 21
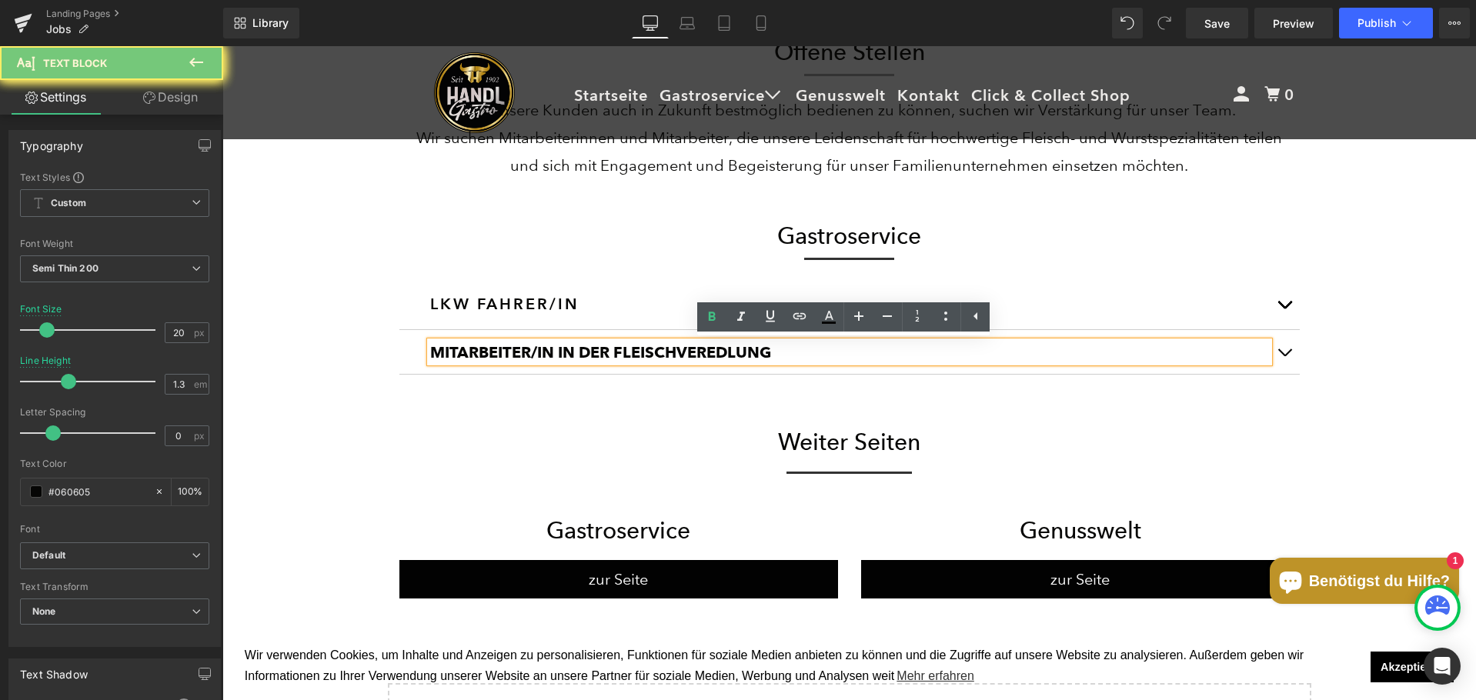
click at [769, 346] on div "MITARBEITER/IN IN DER FLEISCHVEREDLUNG" at bounding box center [849, 352] width 839 height 21
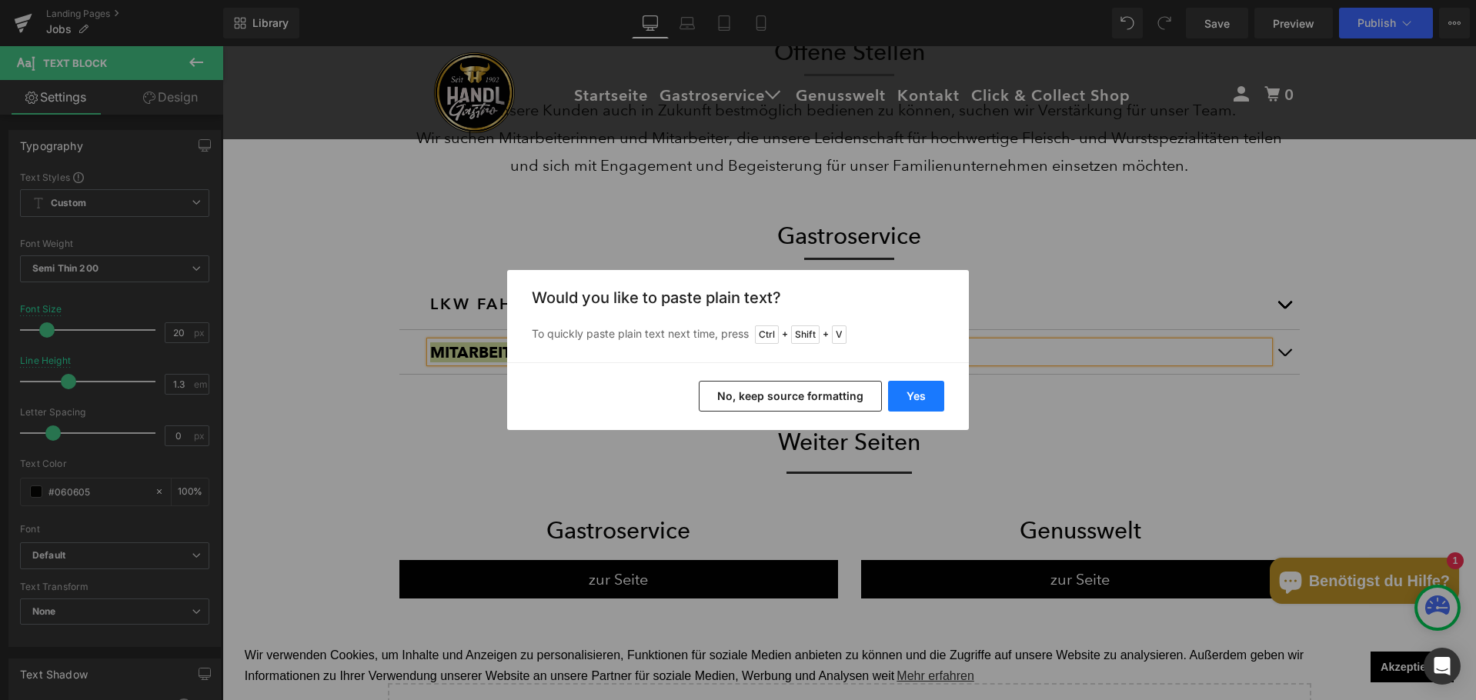
click at [916, 404] on button "Yes" at bounding box center [916, 396] width 56 height 31
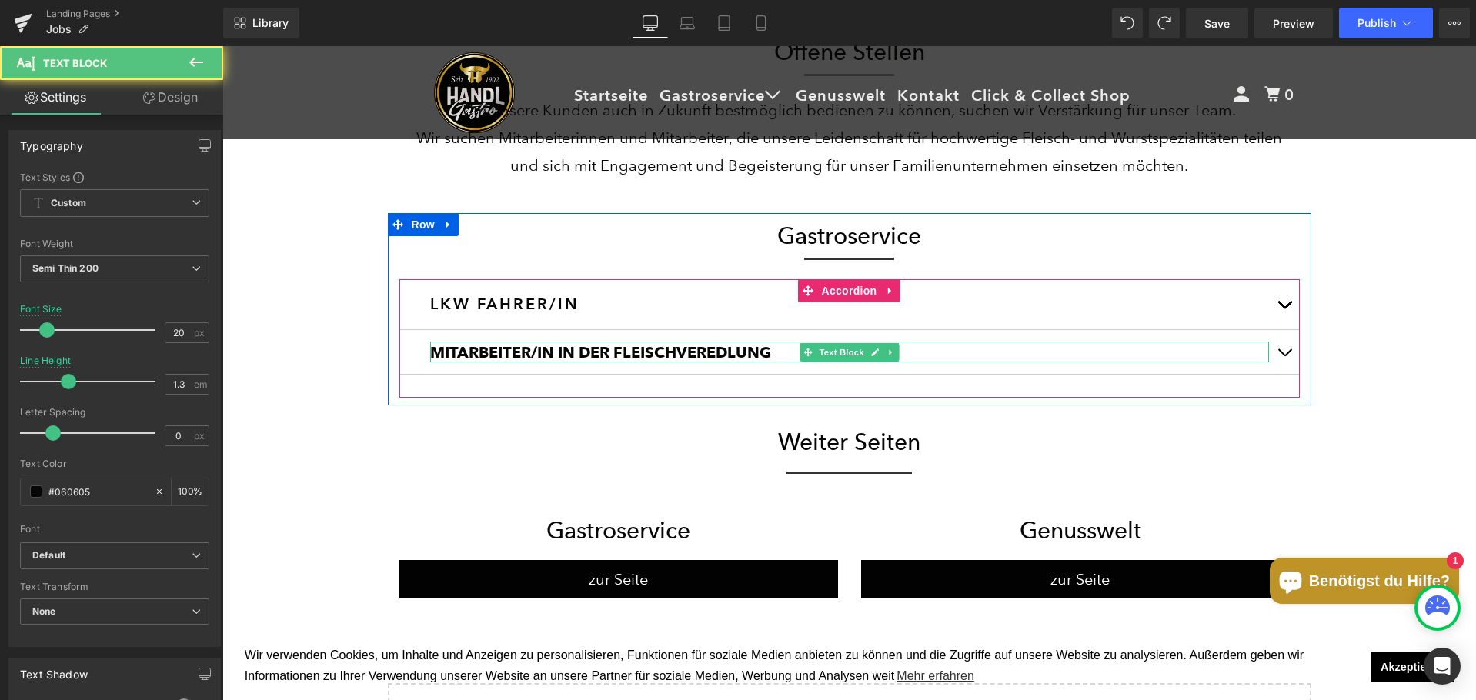
click at [529, 351] on strong "MITARBEITER/IN IN DER FLEISCHVEREDLUNG" at bounding box center [600, 352] width 341 height 18
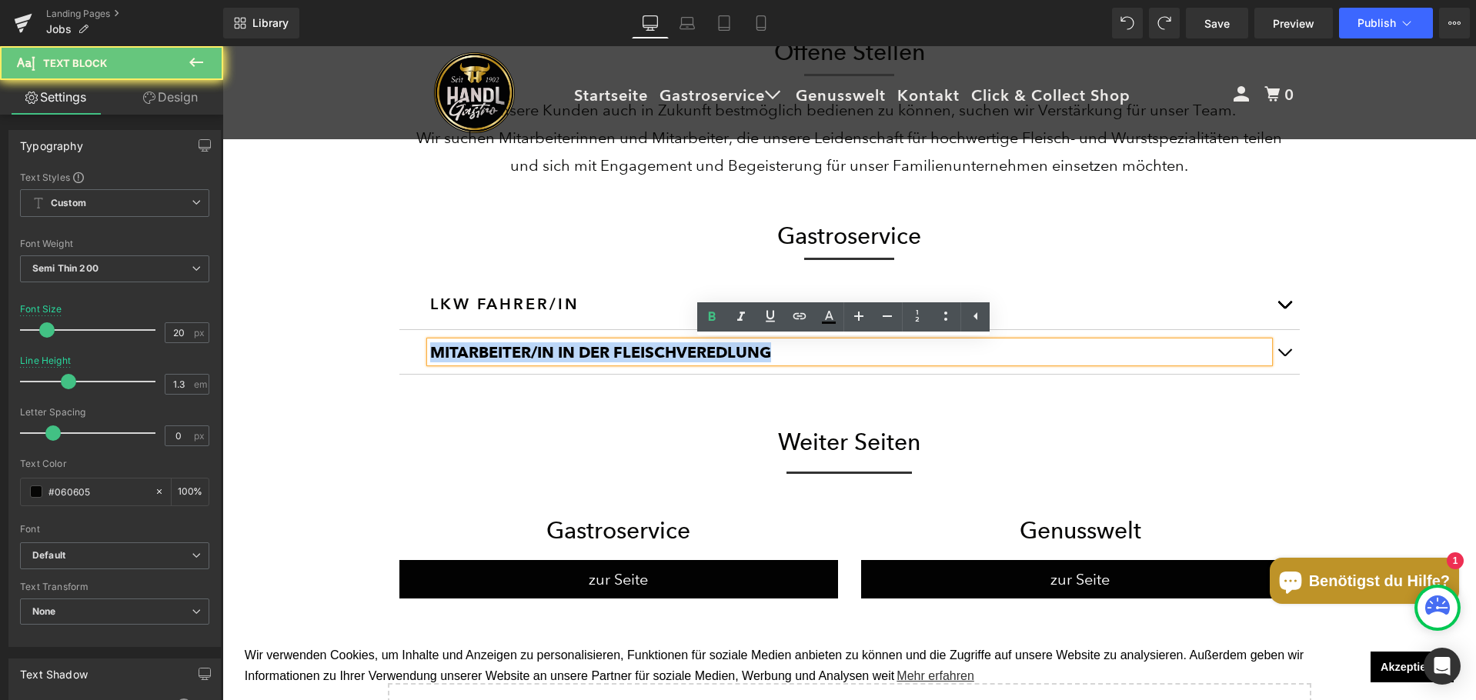
click at [529, 351] on strong "MITARBEITER/IN IN DER FLEISCHVEREDLUNG" at bounding box center [600, 352] width 341 height 18
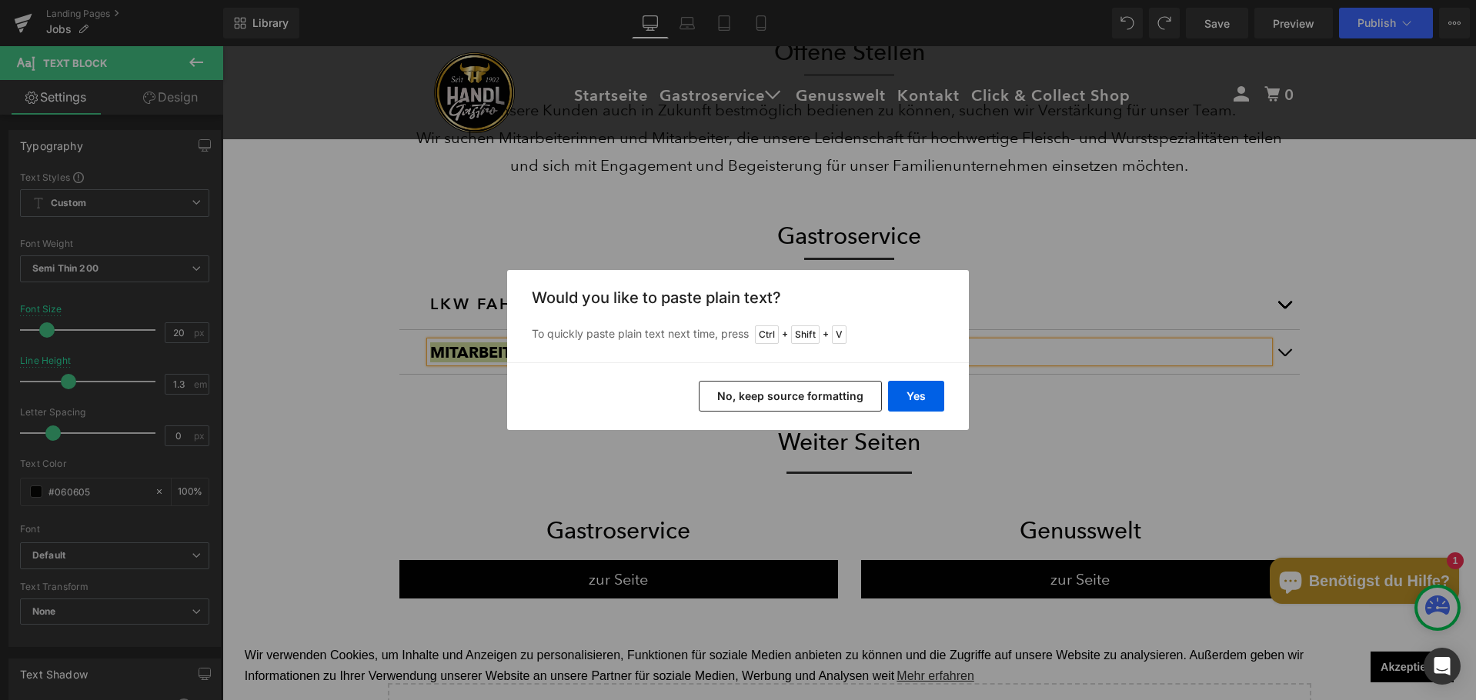
click at [832, 399] on button "No, keep source formatting" at bounding box center [790, 396] width 183 height 31
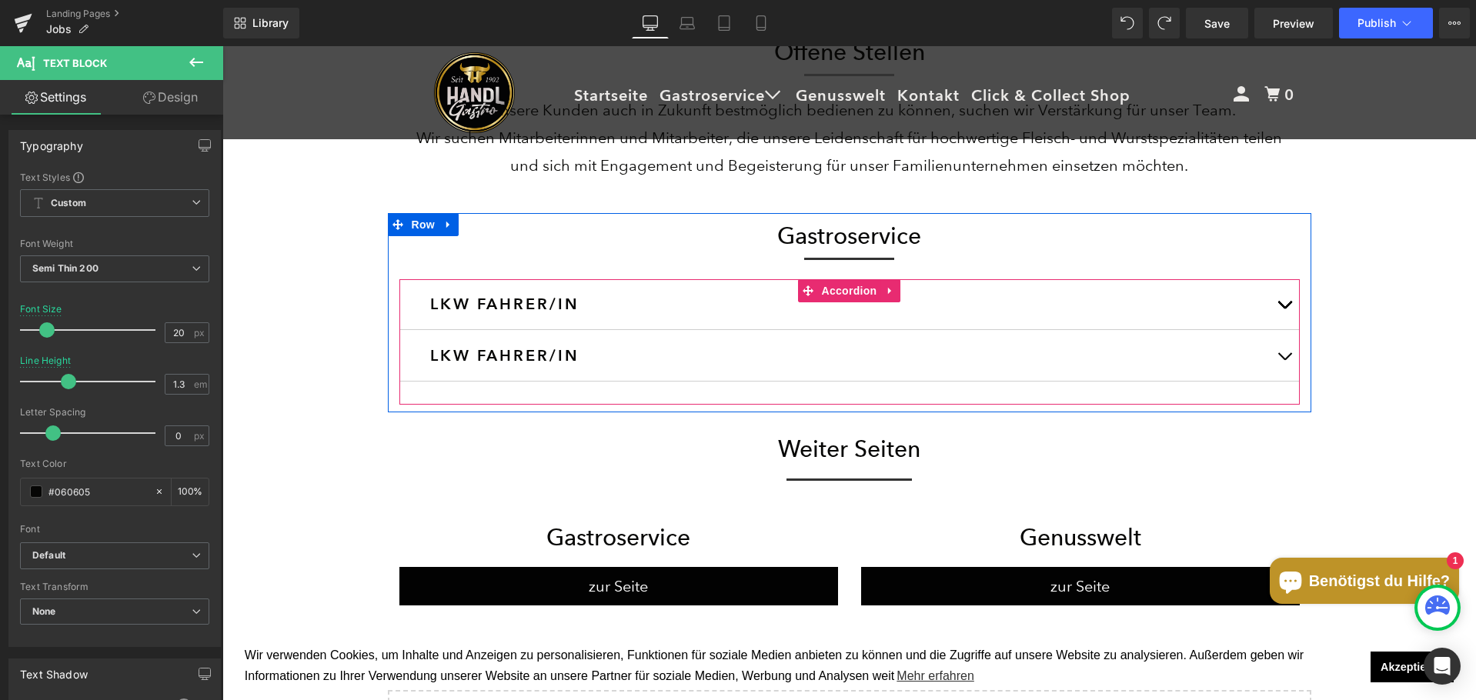
click at [484, 342] on div "LKW FAHRER/IN Text Block" at bounding box center [849, 356] width 839 height 28
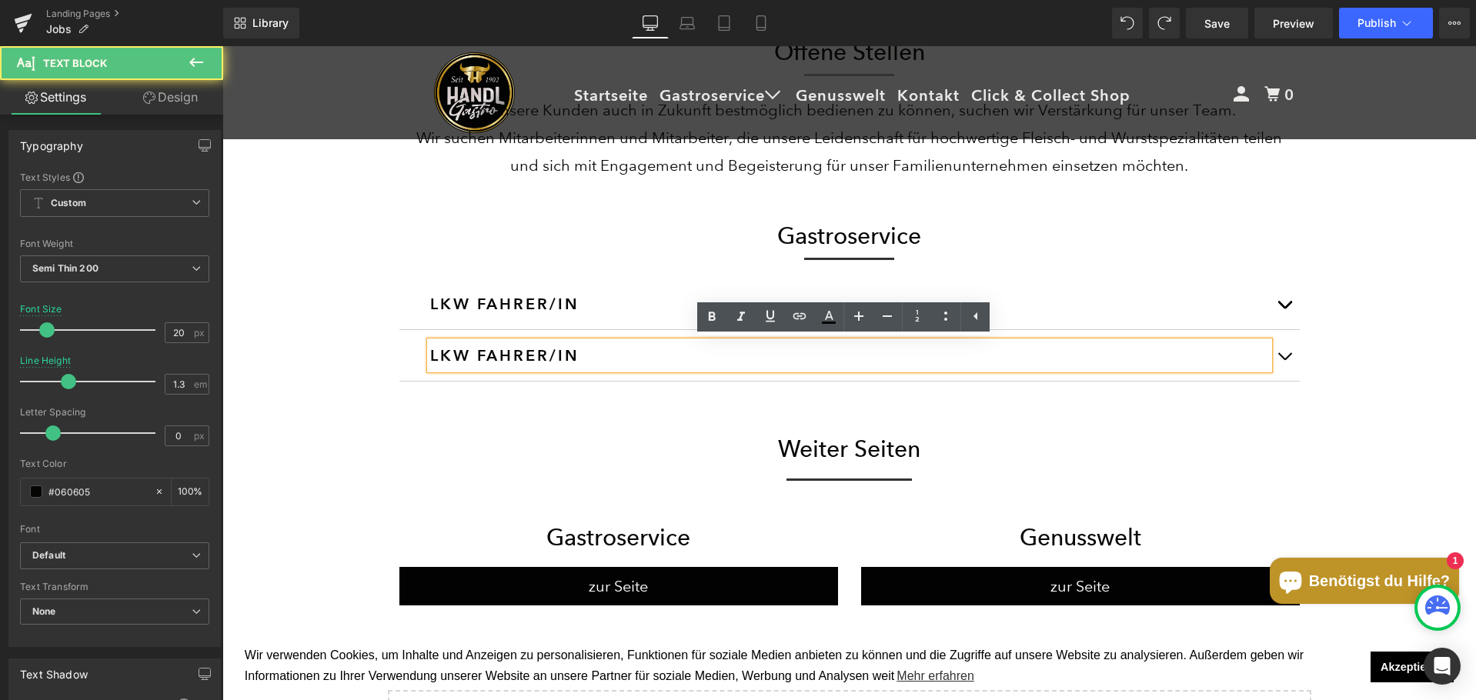
click at [486, 349] on h3 "LKW FAHRER/IN" at bounding box center [849, 355] width 839 height 27
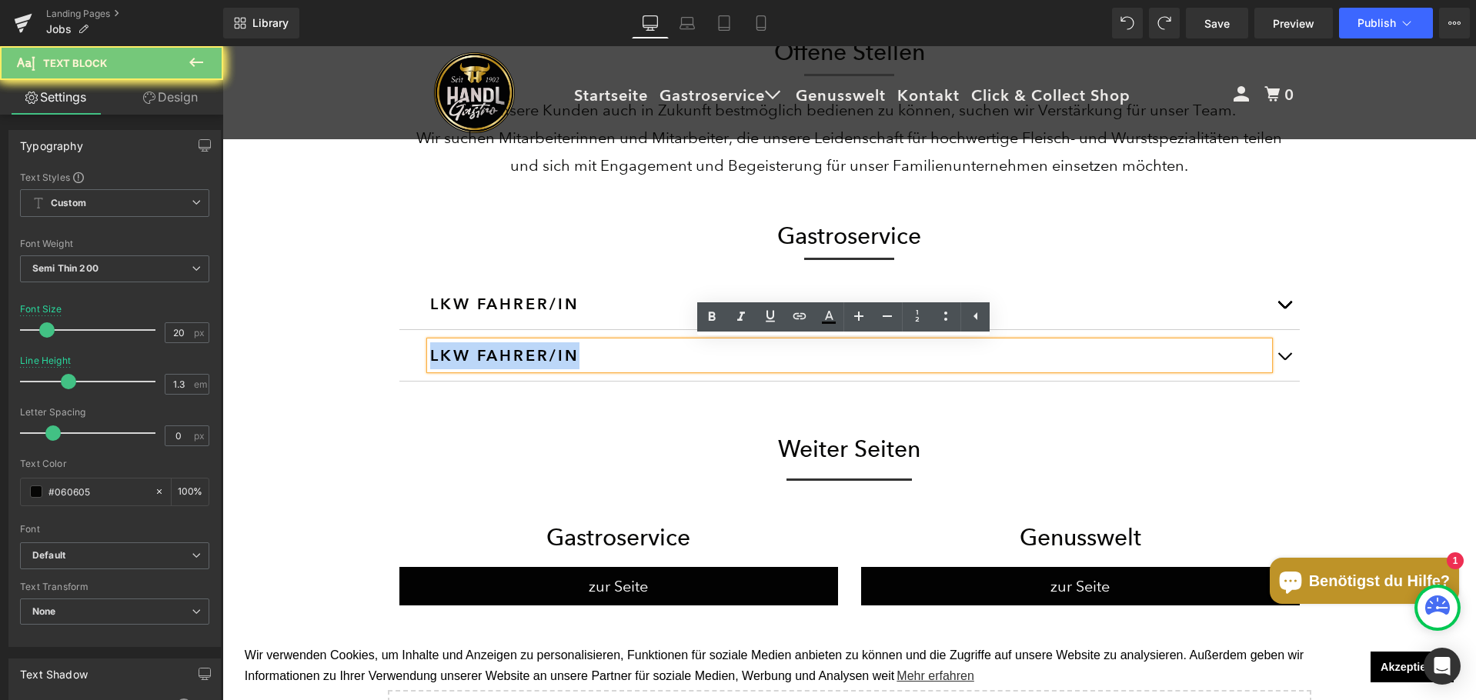
click at [486, 349] on h3 "LKW FAHRER/IN" at bounding box center [849, 355] width 839 height 27
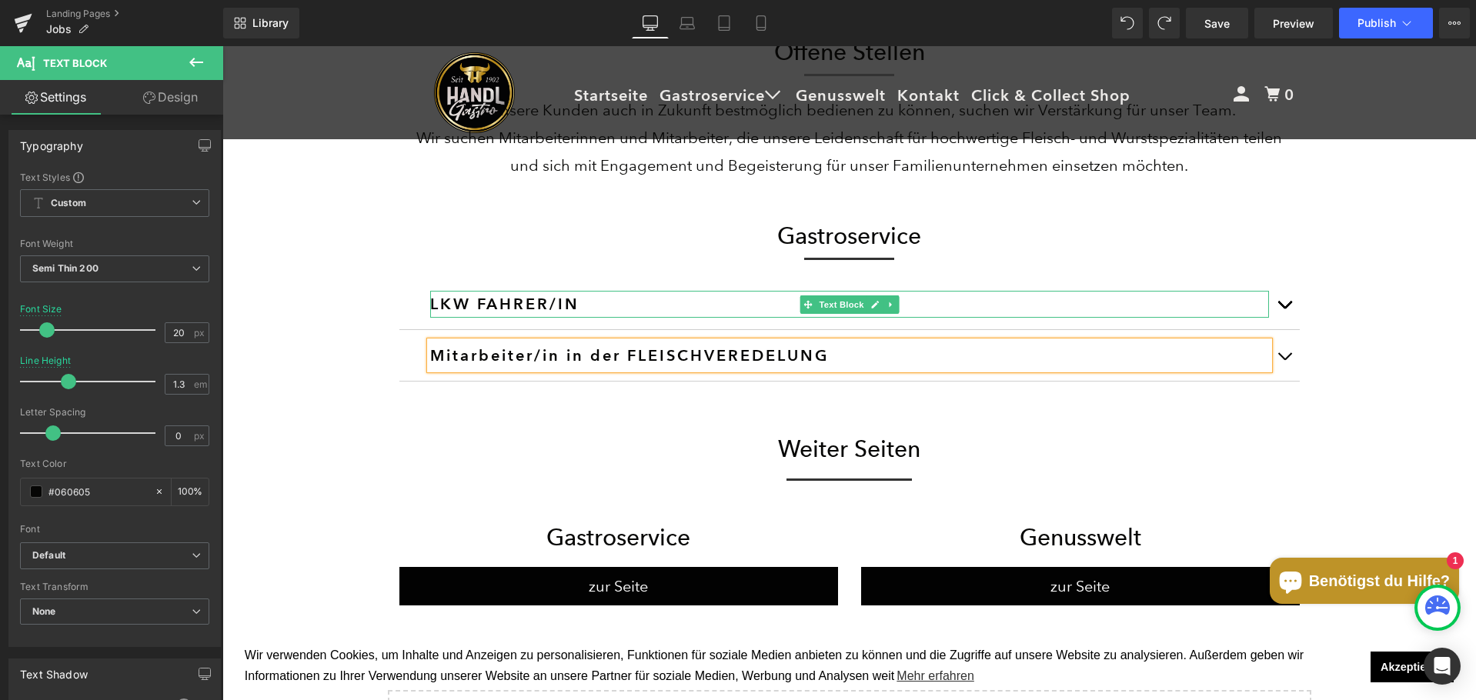
click at [498, 297] on h3 "LKW FAHRER/IN" at bounding box center [849, 304] width 839 height 27
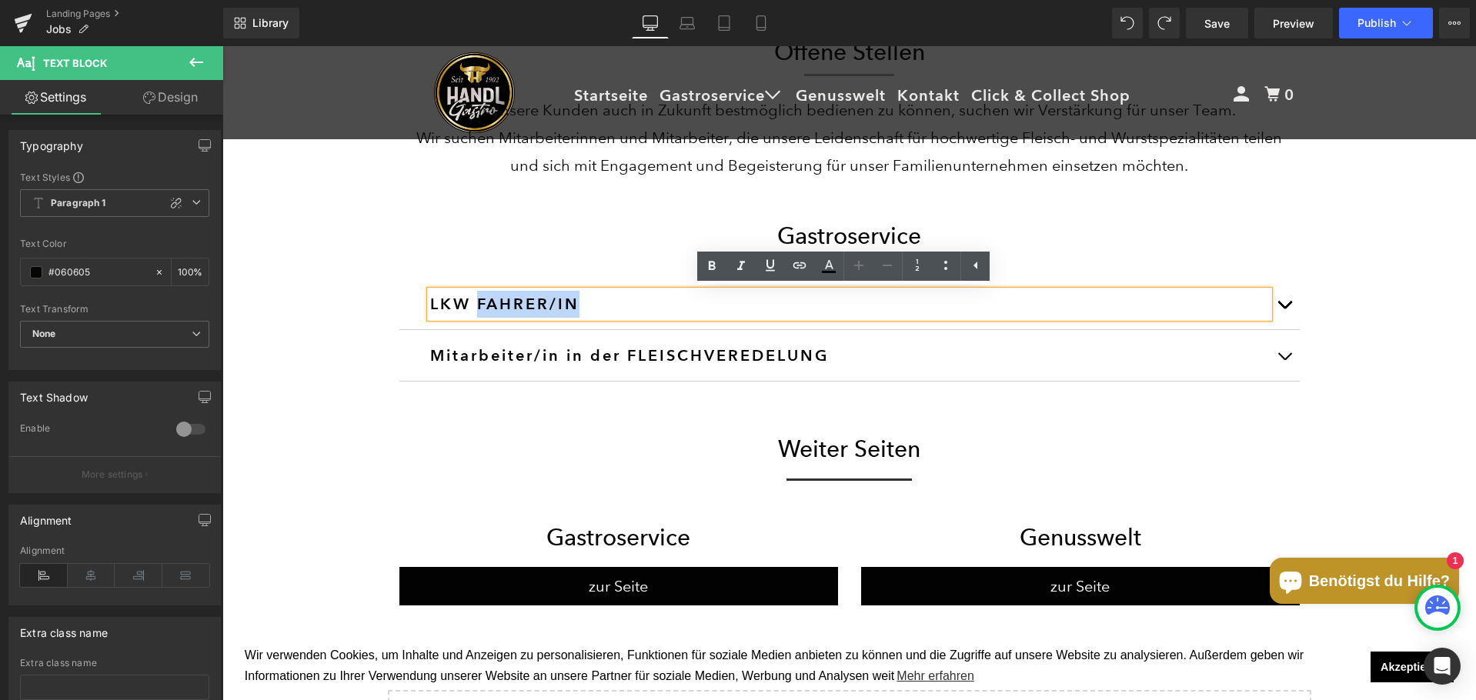
drag, startPoint x: 572, startPoint y: 300, endPoint x: 475, endPoint y: 299, distance: 97.7
click at [474, 305] on h3 "LKW FAHRER/IN" at bounding box center [849, 304] width 839 height 27
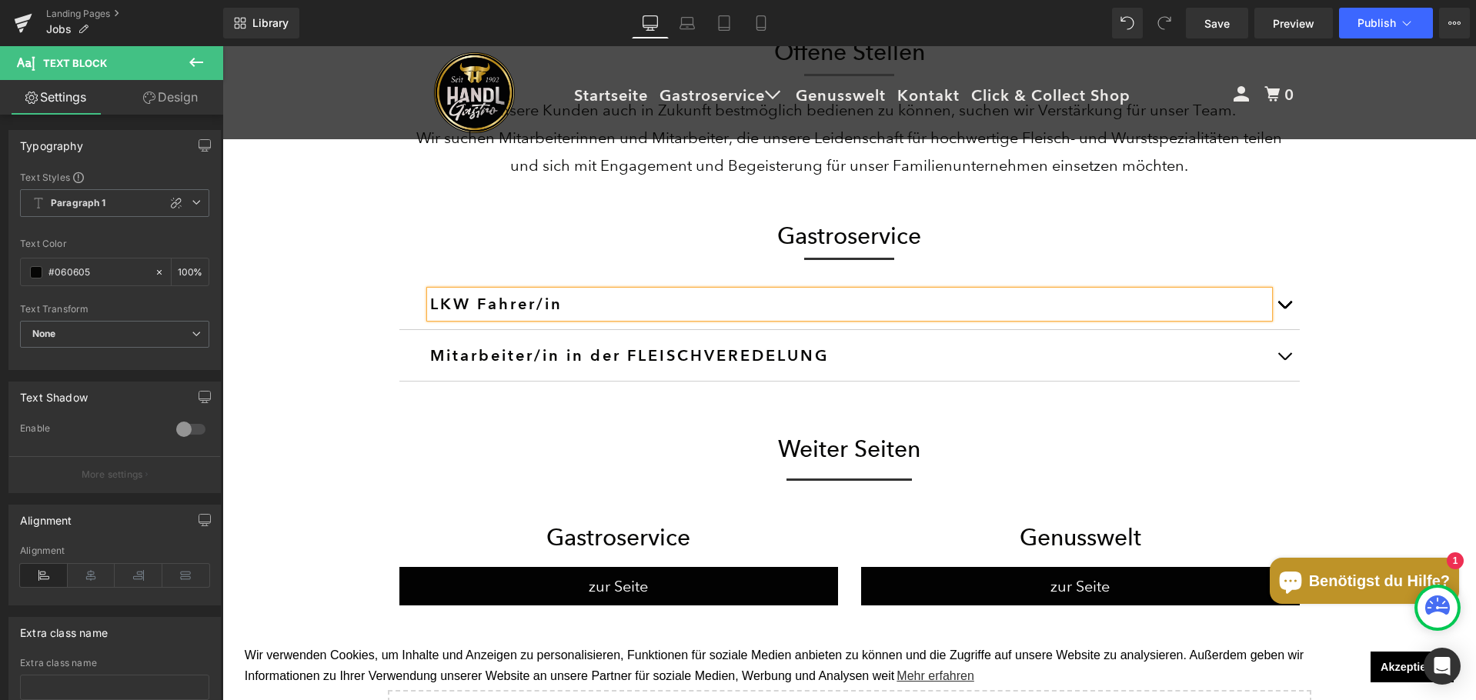
click at [646, 413] on div "Weiter Seiten Heading Row" at bounding box center [849, 441] width 923 height 58
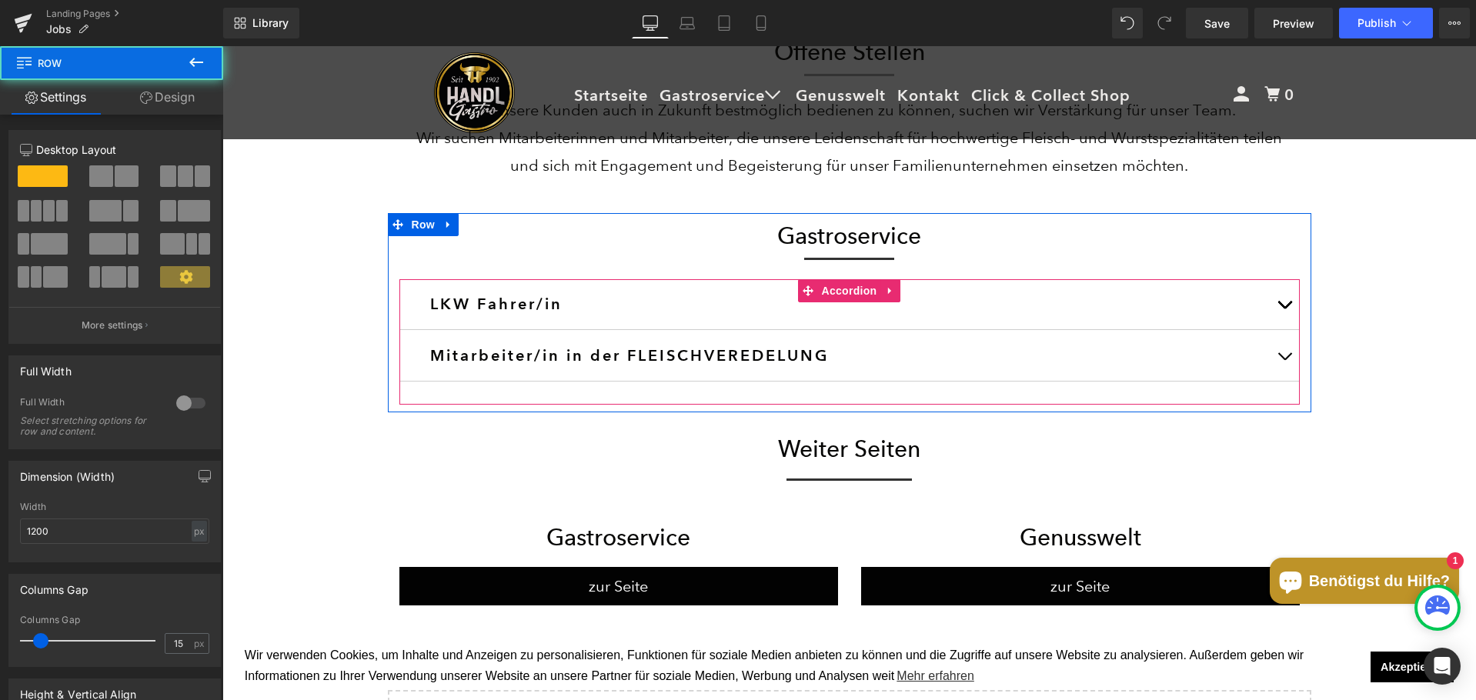
click at [539, 360] on h3 "Mitarbeiter/in in der FLEISCHVEREDELUNG" at bounding box center [849, 355] width 839 height 27
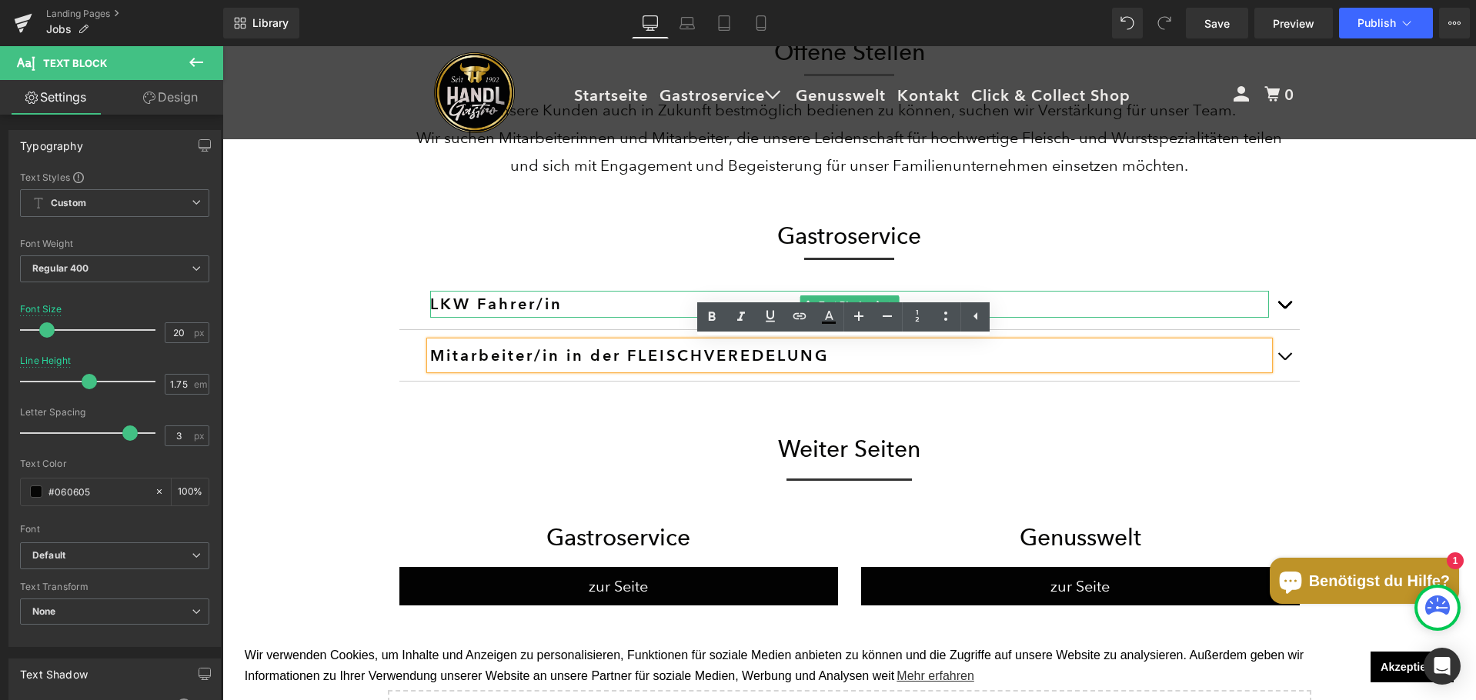
click at [1272, 309] on button "button" at bounding box center [1284, 304] width 31 height 50
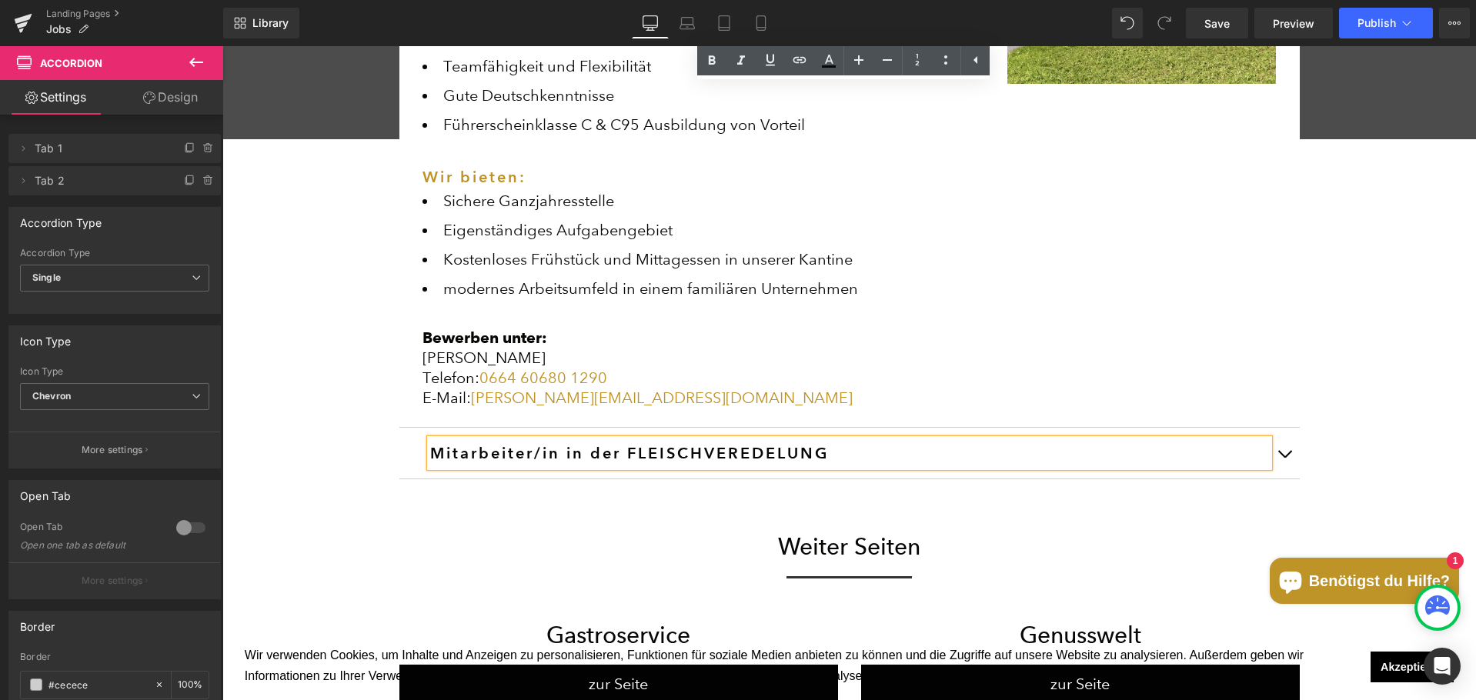
scroll to position [1000, 0]
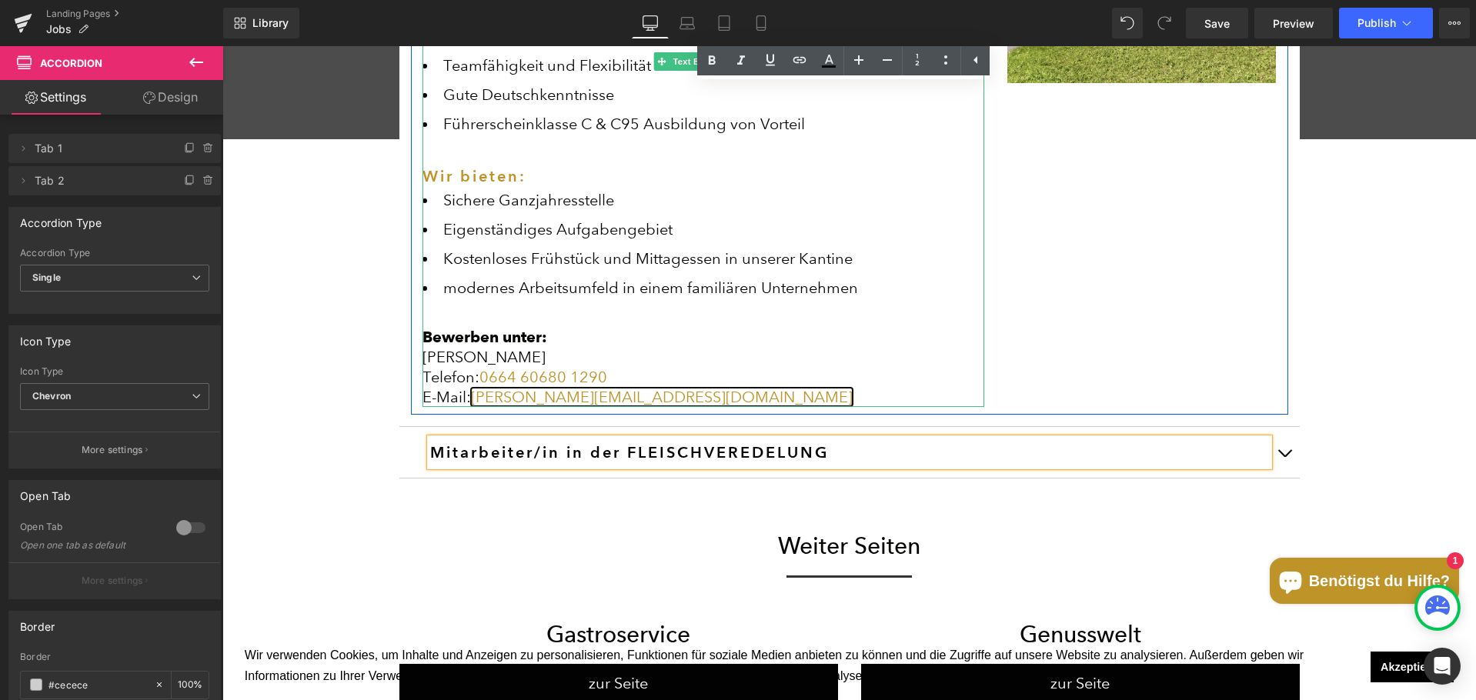
click at [599, 388] on link "mathias.rotter@handltyrol.at" at bounding box center [662, 397] width 382 height 18
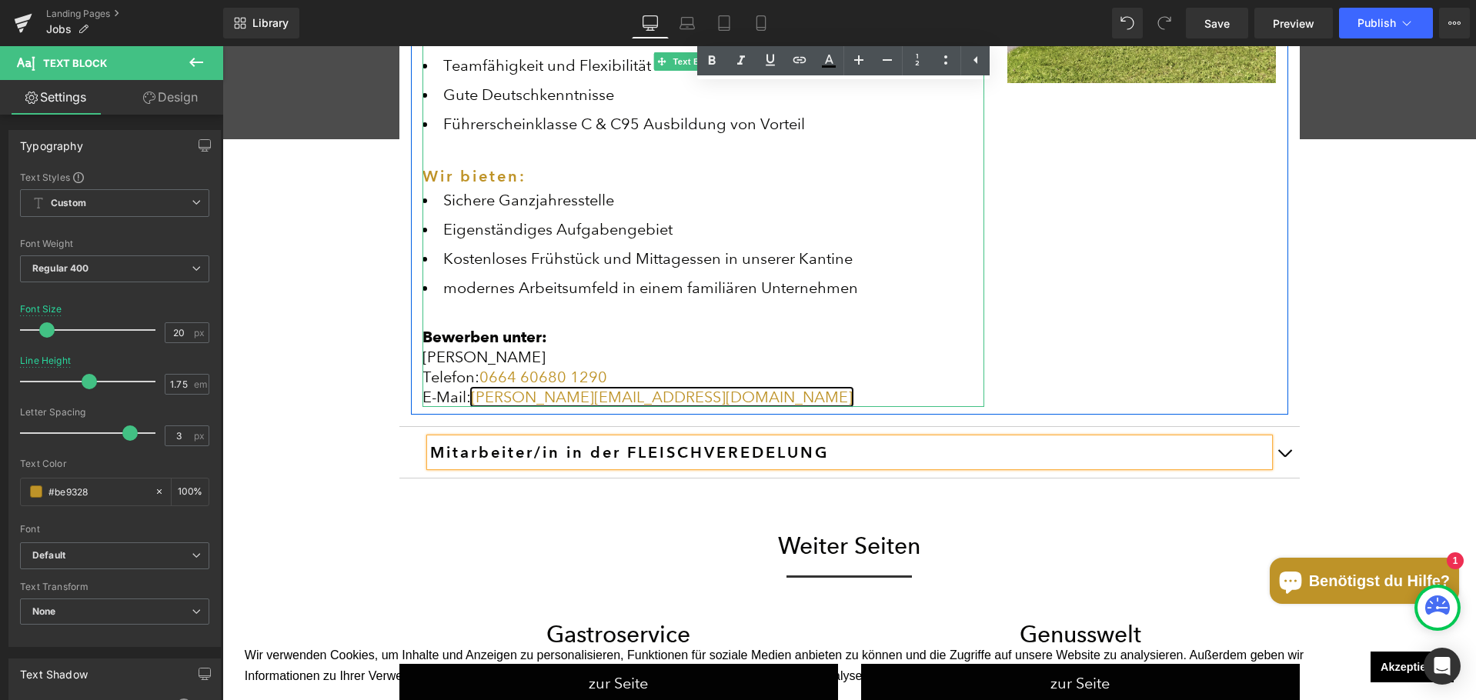
click at [604, 388] on link "mathias.rotter@handltyrol.at" at bounding box center [662, 397] width 382 height 18
click at [518, 368] on link "0664 60680 1290" at bounding box center [543, 377] width 128 height 18
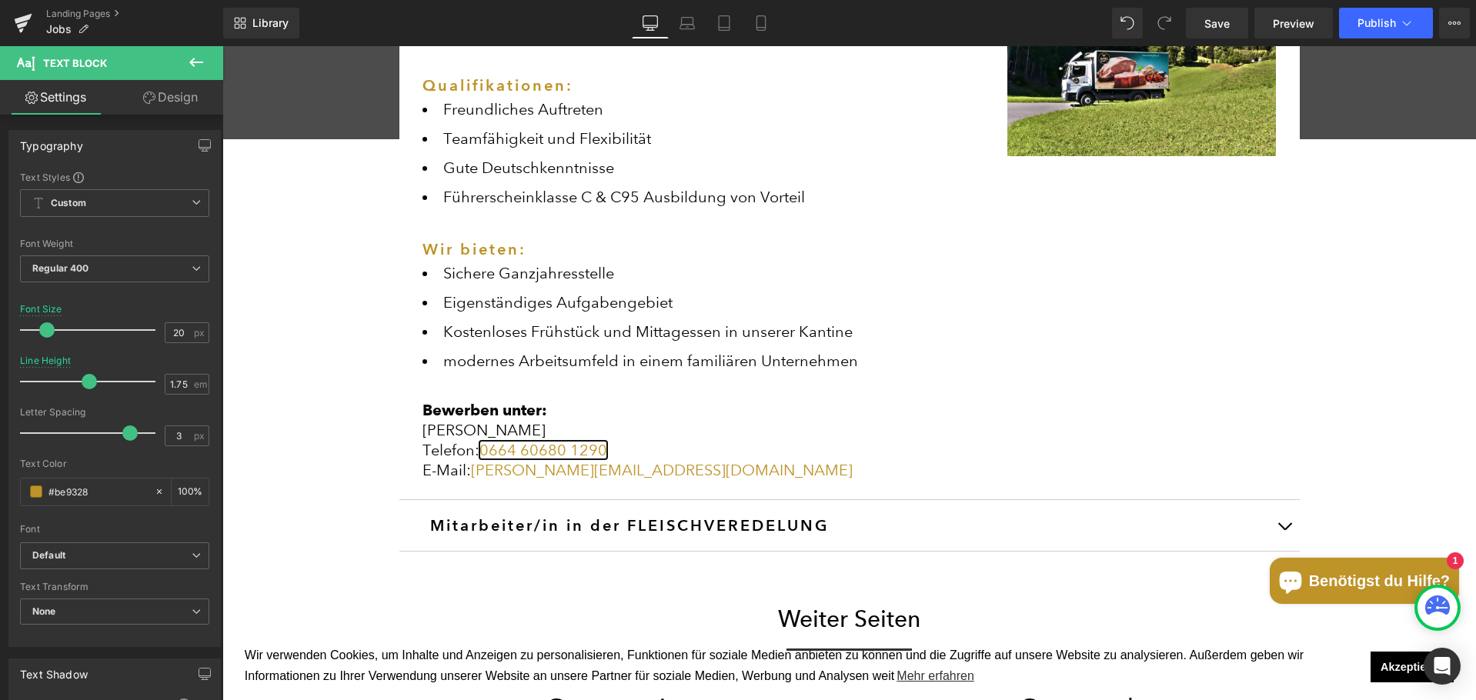
scroll to position [923, 0]
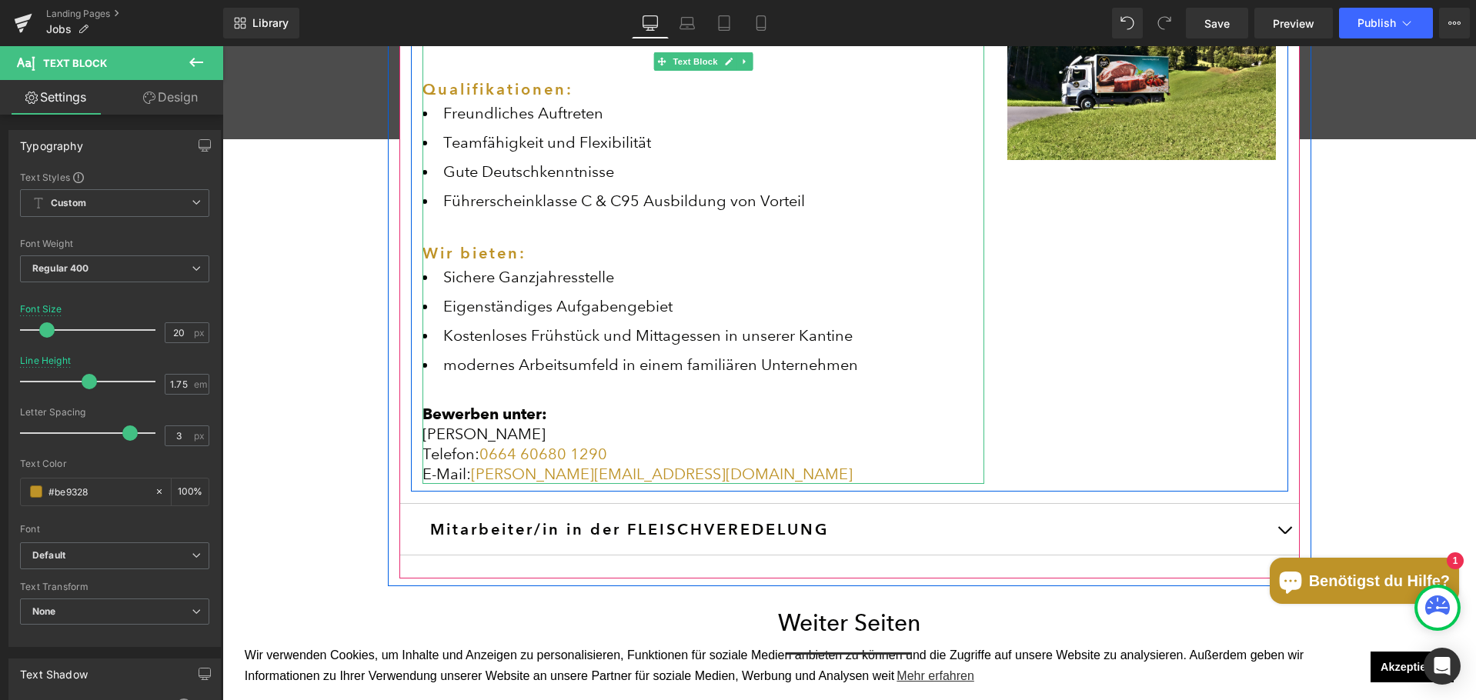
click at [508, 405] on span "Bewerben unter:" at bounding box center [484, 414] width 125 height 18
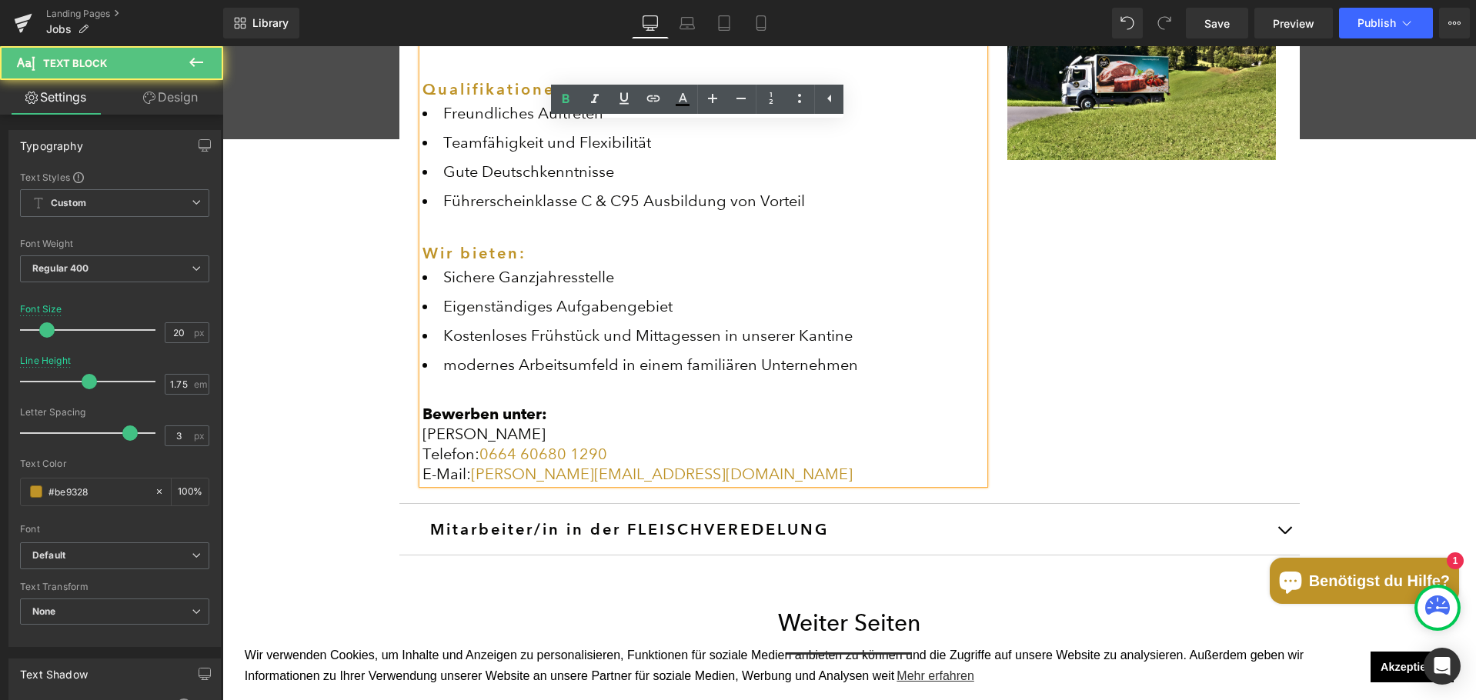
click at [508, 405] on span "Bewerben unter:" at bounding box center [484, 414] width 125 height 18
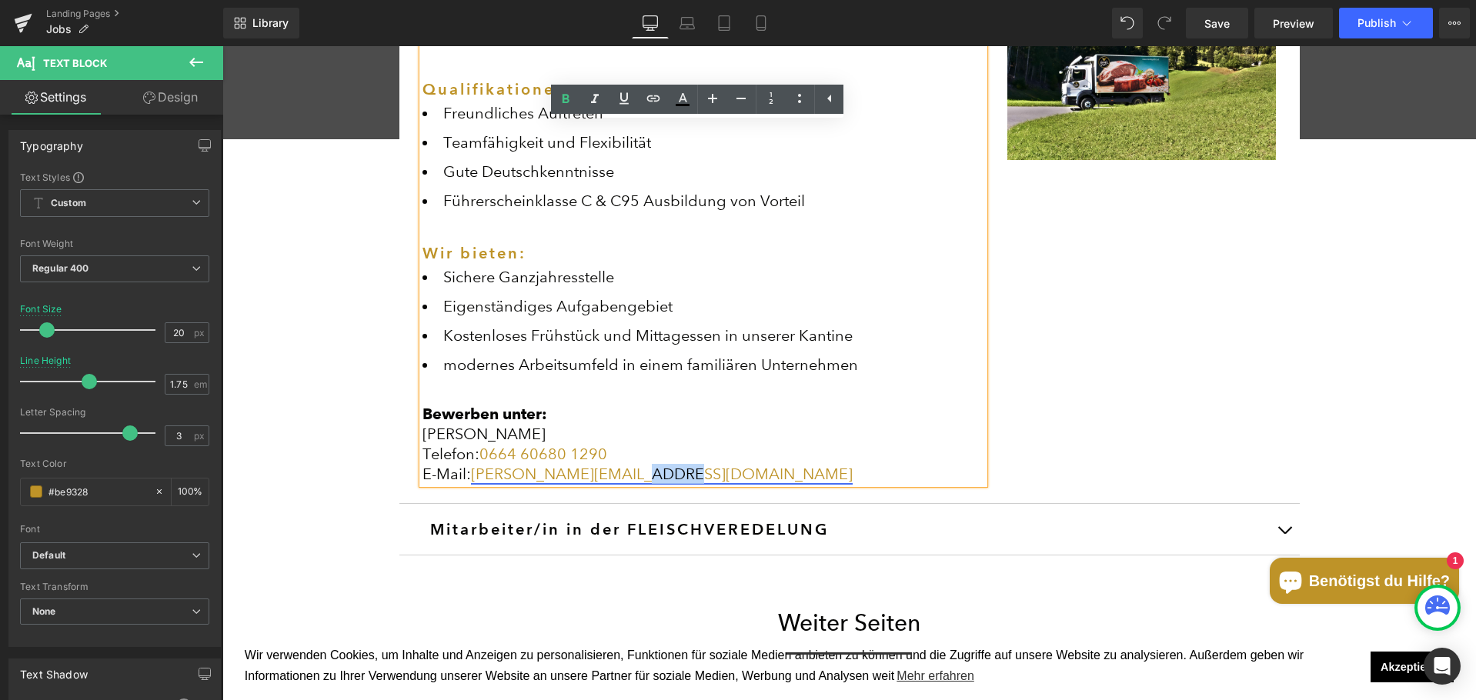
drag, startPoint x: 649, startPoint y: 449, endPoint x: 619, endPoint y: 450, distance: 30.0
click at [619, 465] on link "mathias.rotter@handltyrol.at" at bounding box center [662, 474] width 382 height 18
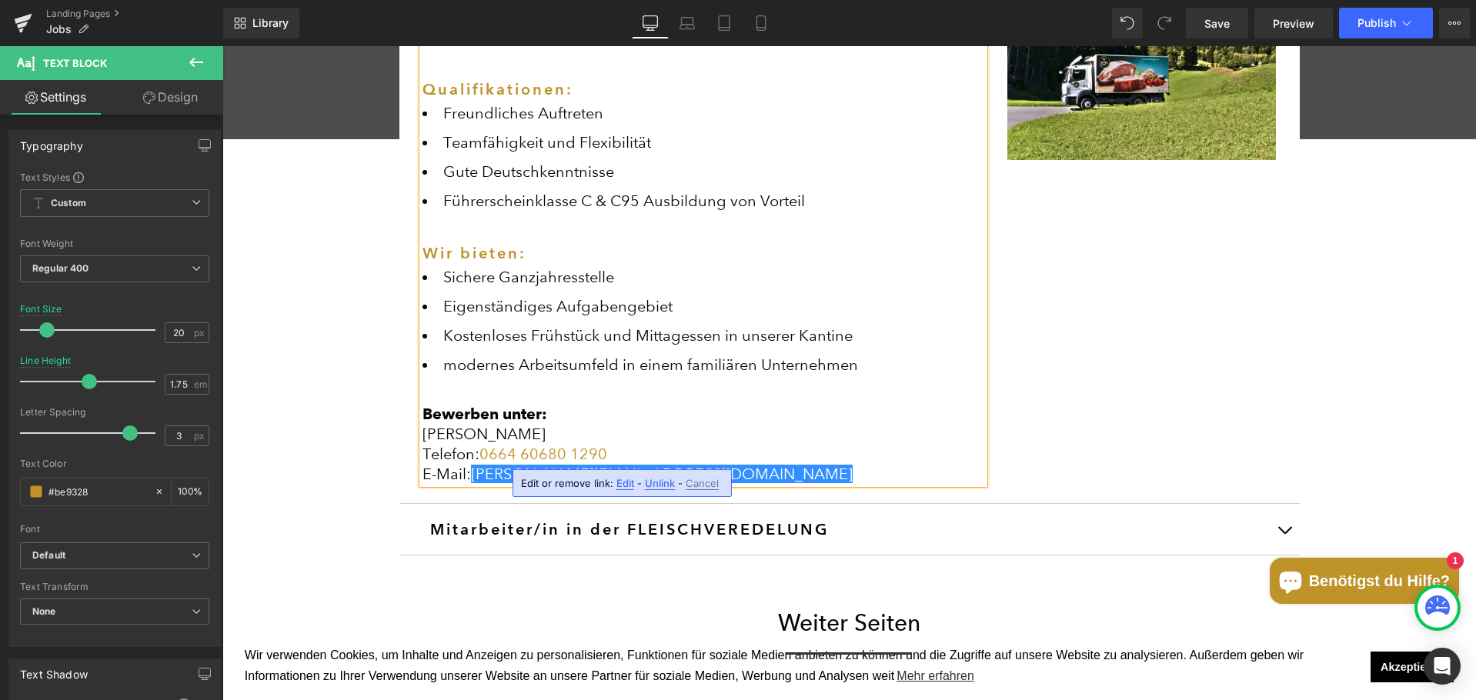
click at [616, 486] on span "Edit" at bounding box center [625, 483] width 18 height 13
drag, startPoint x: 692, startPoint y: 489, endPoint x: 669, endPoint y: 492, distance: 23.2
click at [669, 492] on input "mailto:mathias.rotter@handltyrol.at" at bounding box center [615, 488] width 237 height 38
type input "mailto:mathias.rotter@handlgastro.at"
click at [751, 482] on icon "button" at bounding box center [750, 488] width 18 height 18
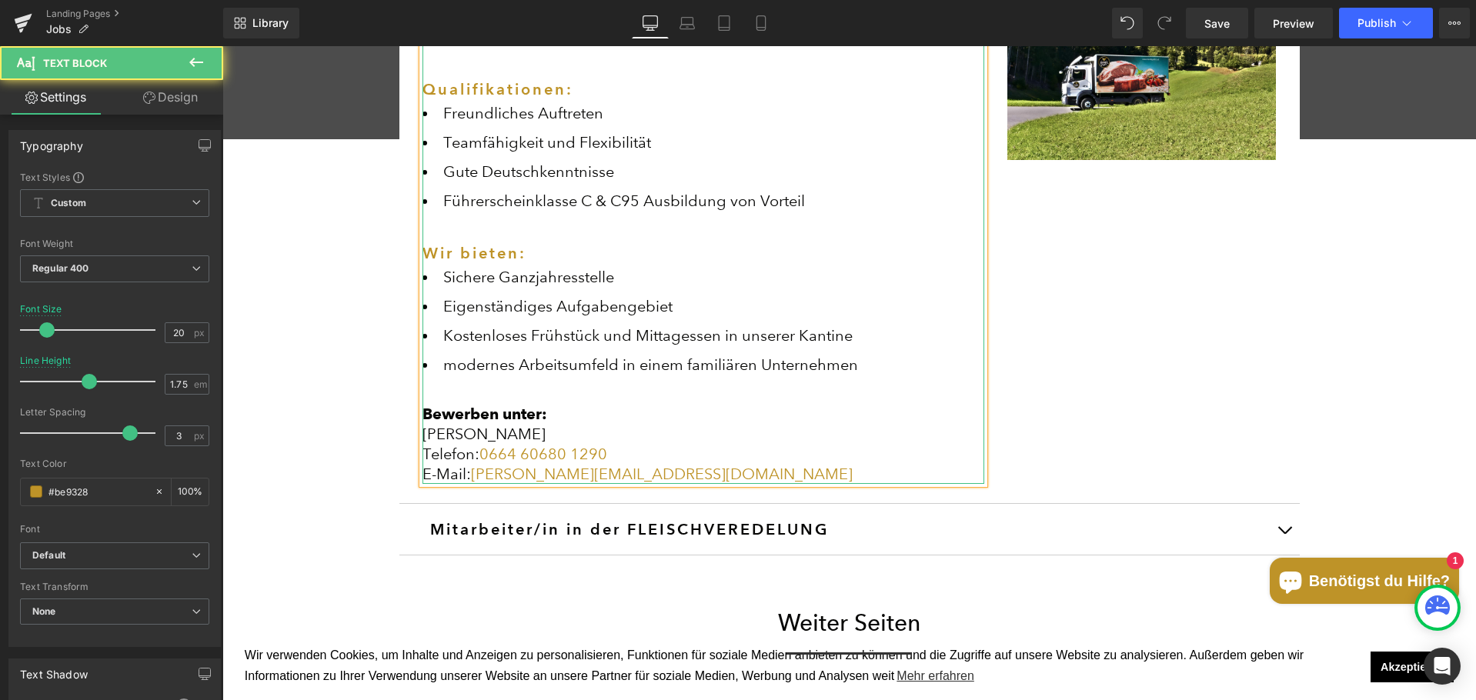
click at [799, 444] on div "Telefon: 0664 60680 1290" at bounding box center [703, 454] width 562 height 20
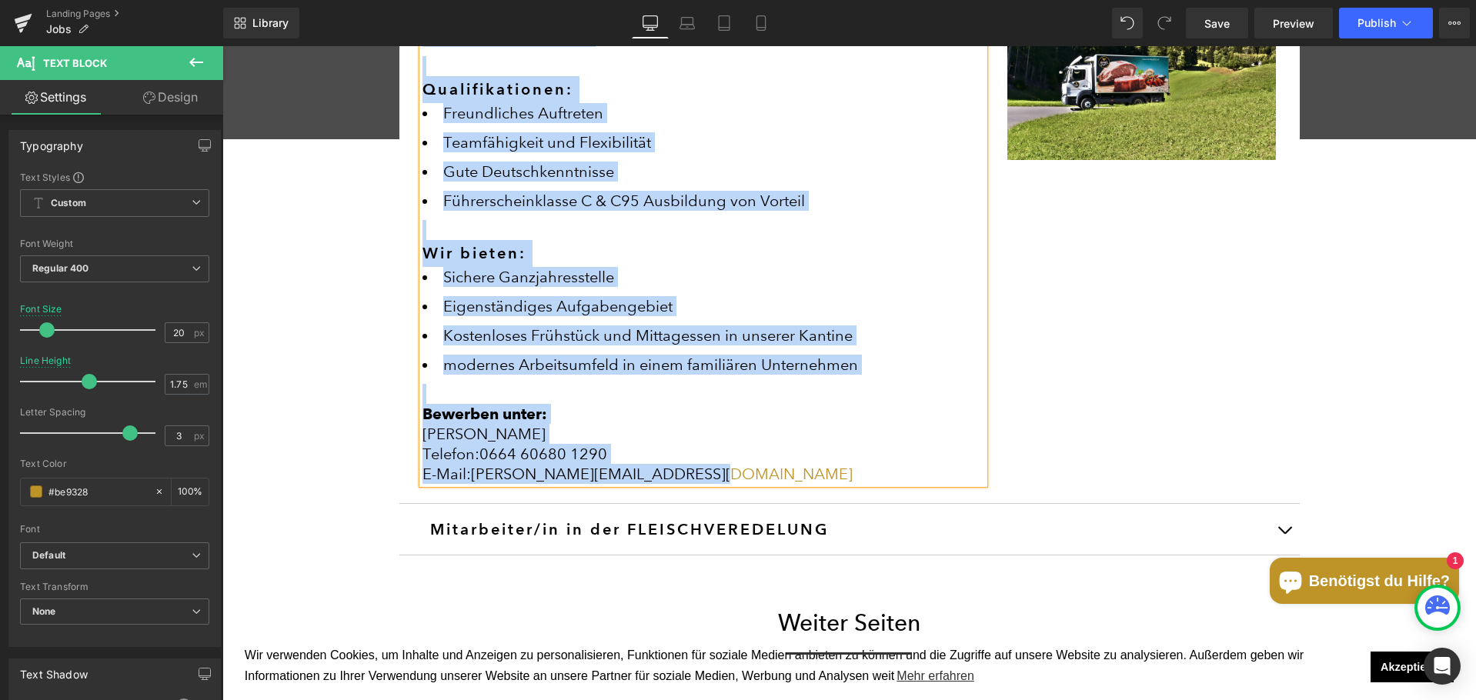
copy div "Aufgaben: Belieferung der Hotellerie und Gastronomie (Tirol und Vorarlberg)t Qu…"
click at [697, 518] on h3 "Mitarbeiter/in in der FLEISCHVEREDELUNG" at bounding box center [849, 529] width 839 height 27
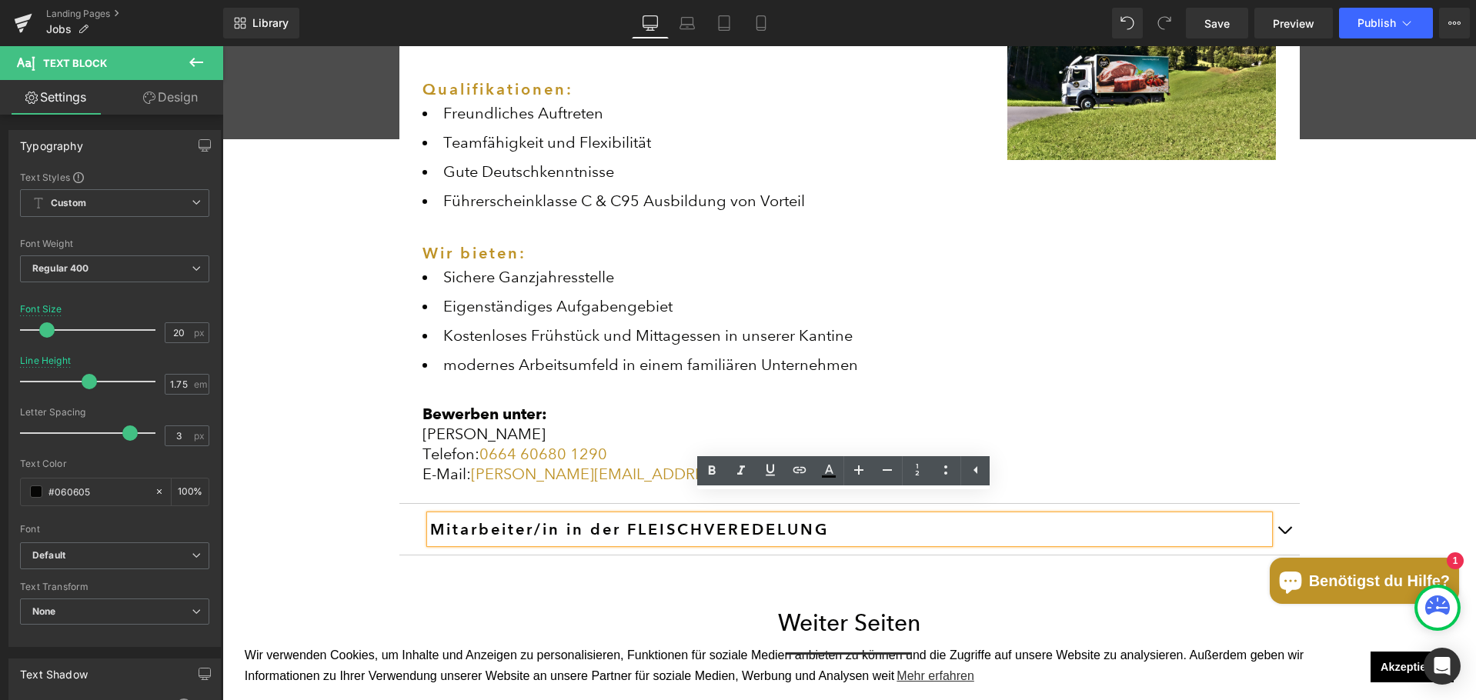
click at [1287, 513] on button "button" at bounding box center [1284, 529] width 31 height 51
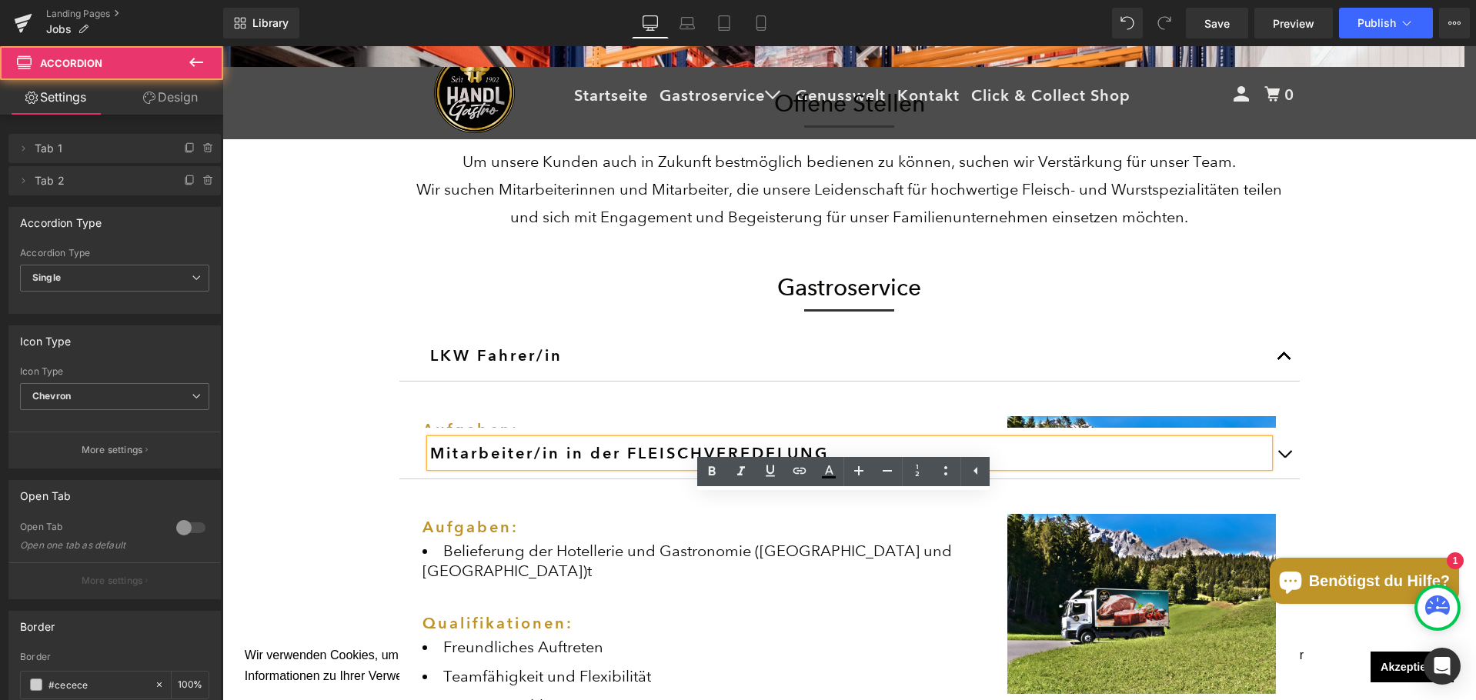
scroll to position [385, 0]
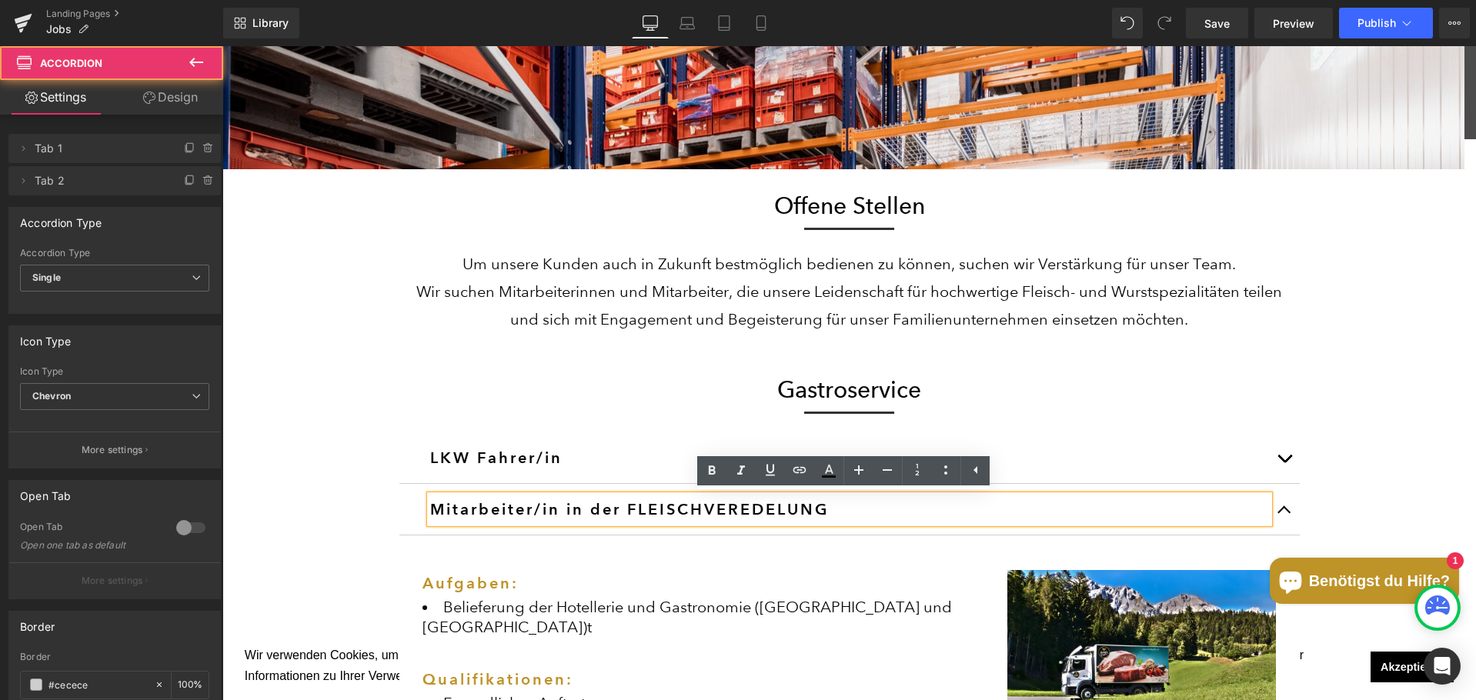
click at [1284, 514] on span "button" at bounding box center [1284, 514] width 0 height 0
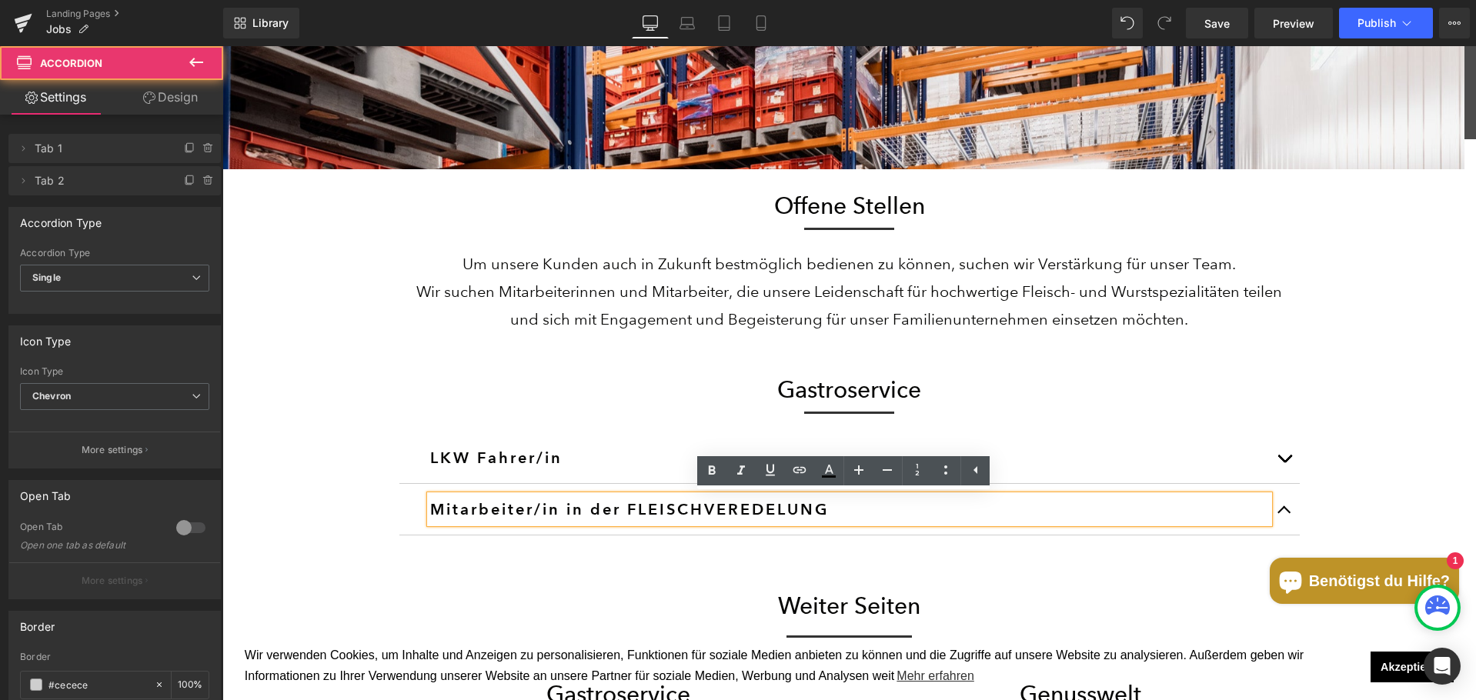
scroll to position [1677, 1242]
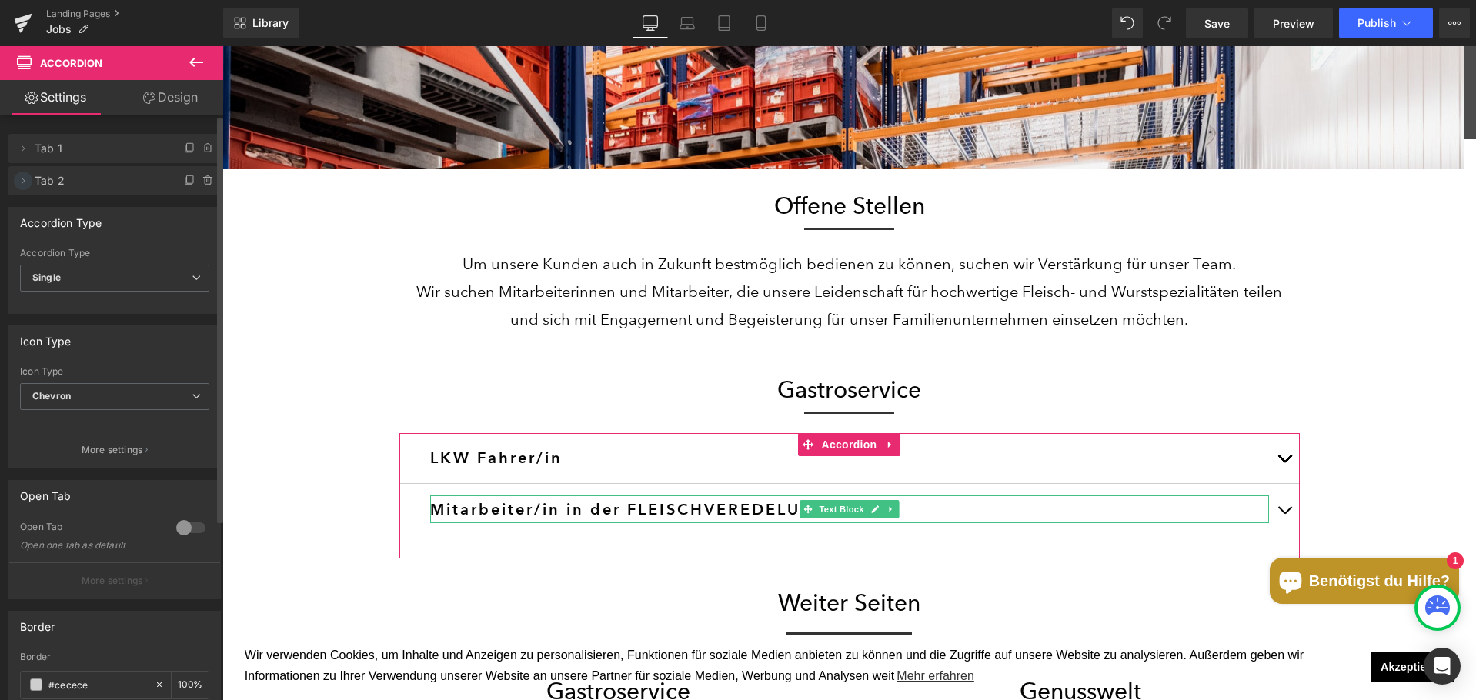
click at [26, 181] on icon at bounding box center [23, 181] width 12 height 12
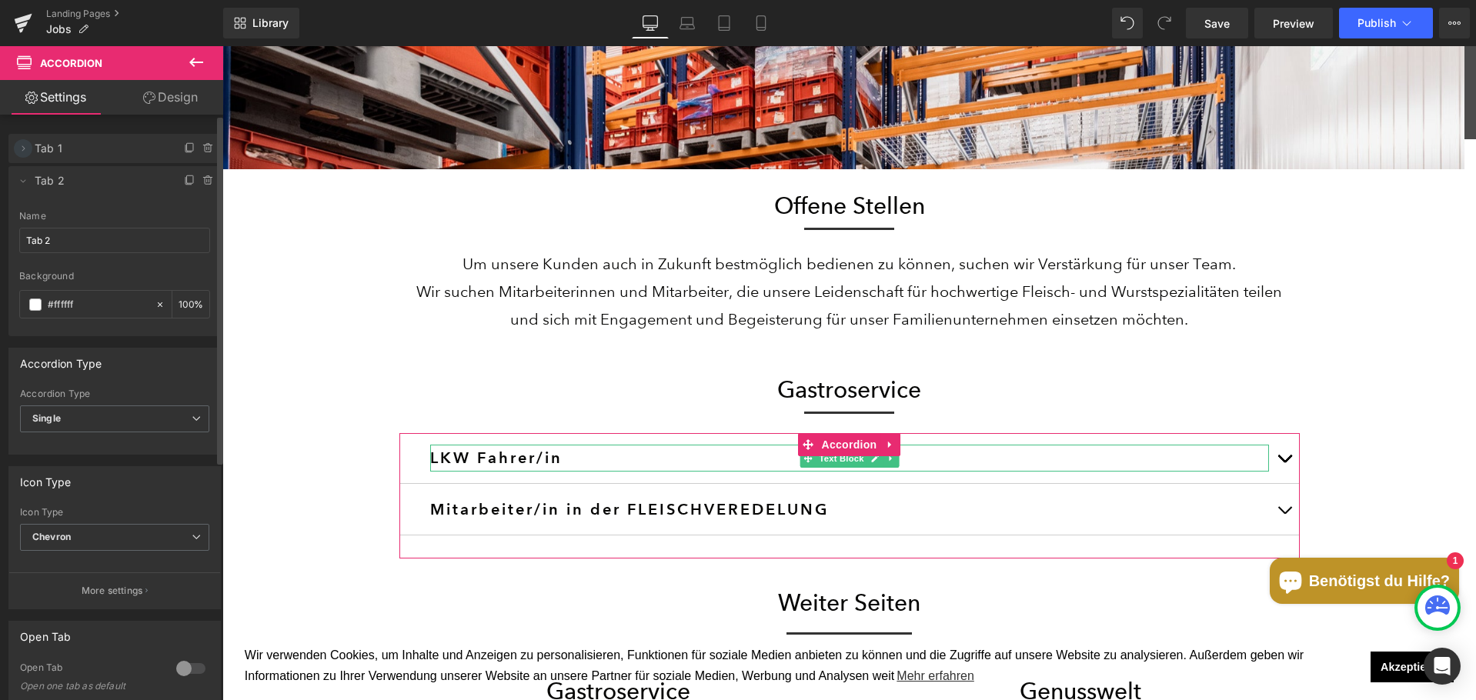
click at [28, 153] on icon at bounding box center [23, 148] width 12 height 12
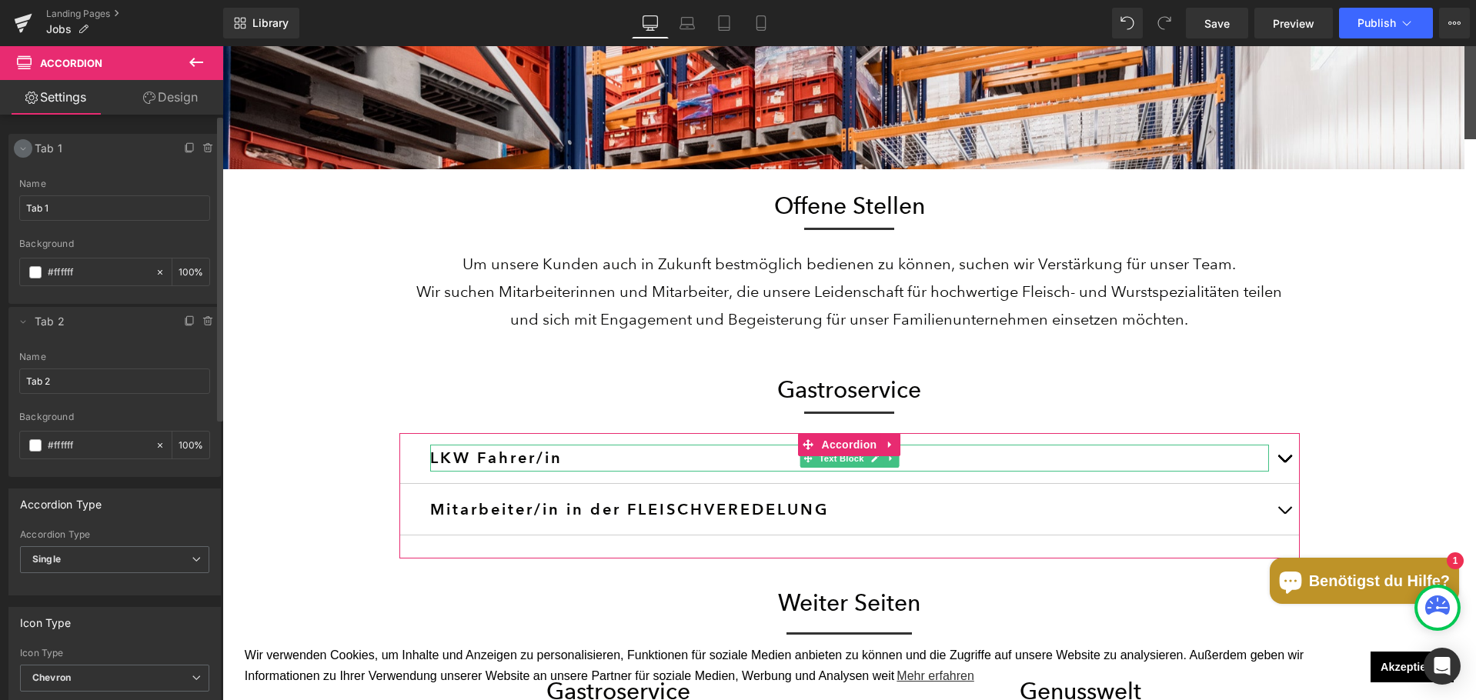
click at [26, 153] on icon at bounding box center [23, 148] width 12 height 12
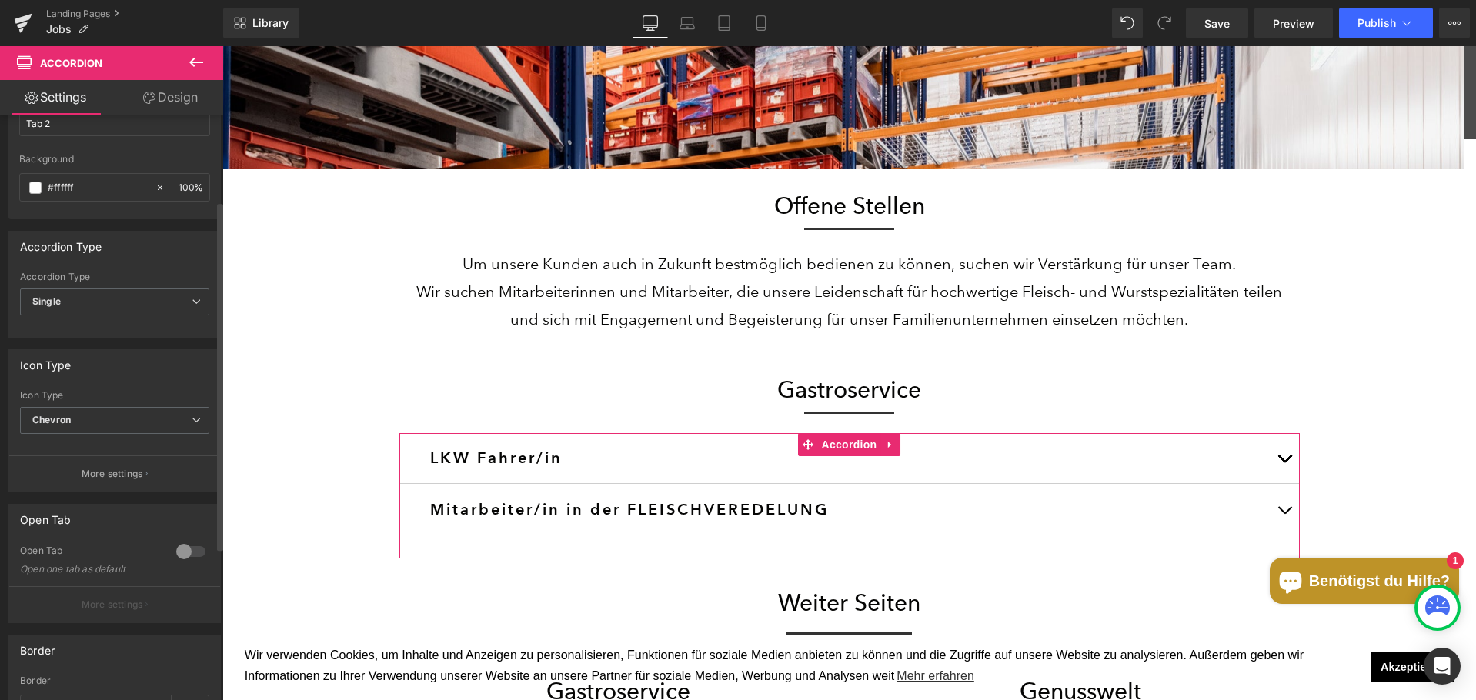
scroll to position [154, 0]
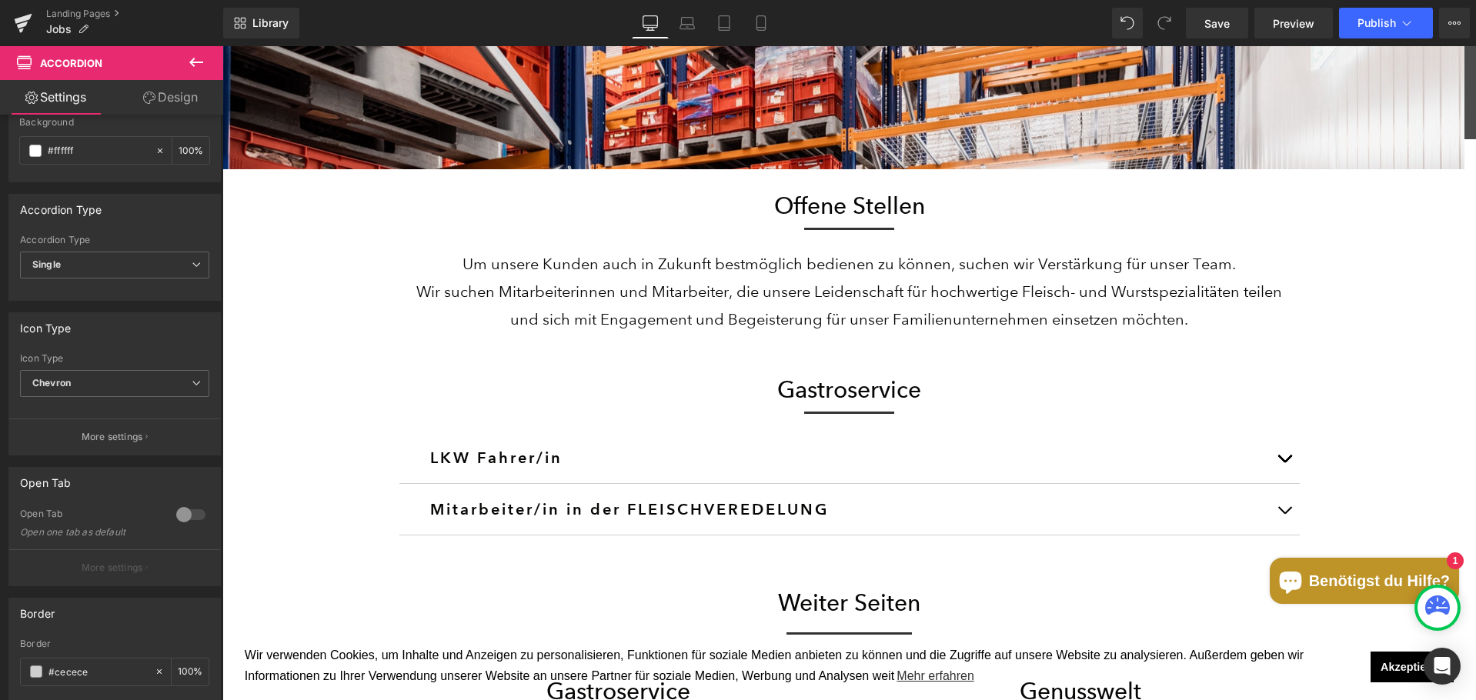
click at [192, 65] on icon at bounding box center [196, 62] width 18 height 18
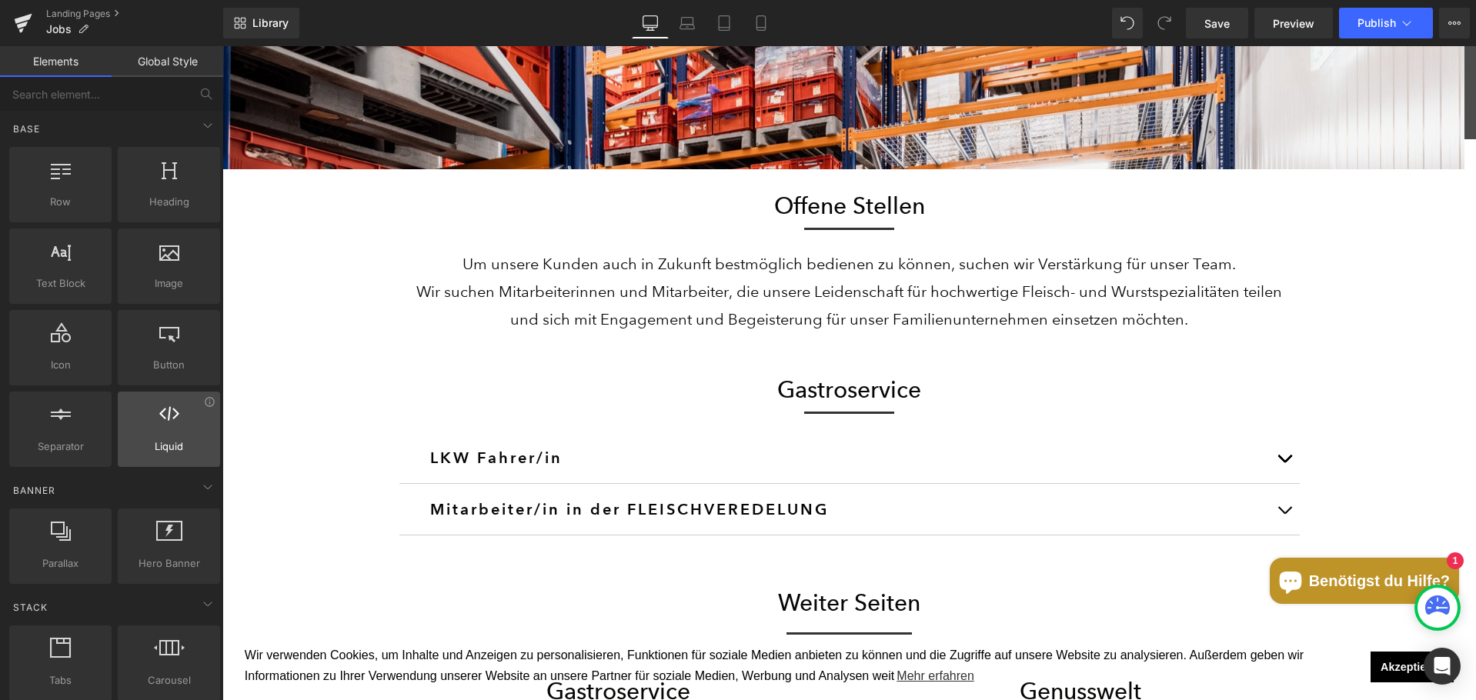
scroll to position [0, 0]
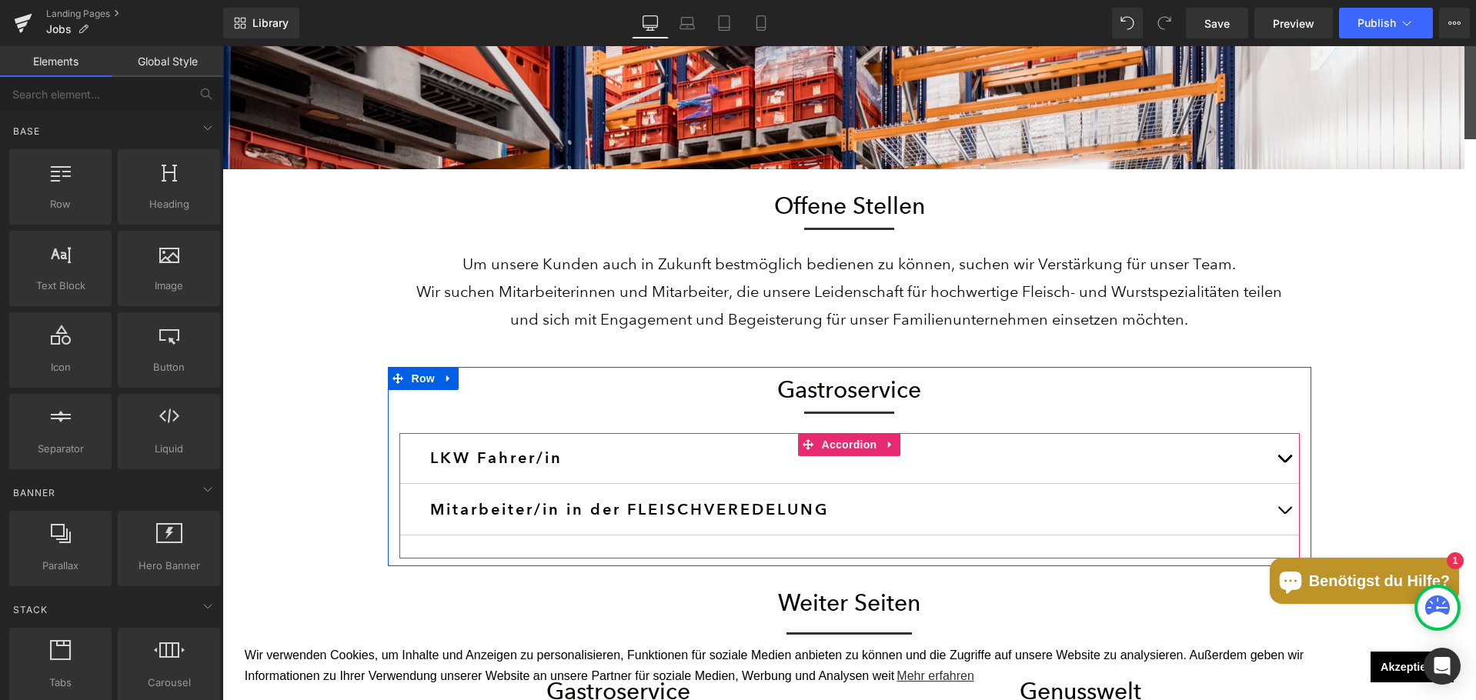
click at [1279, 464] on button "button" at bounding box center [1284, 458] width 31 height 50
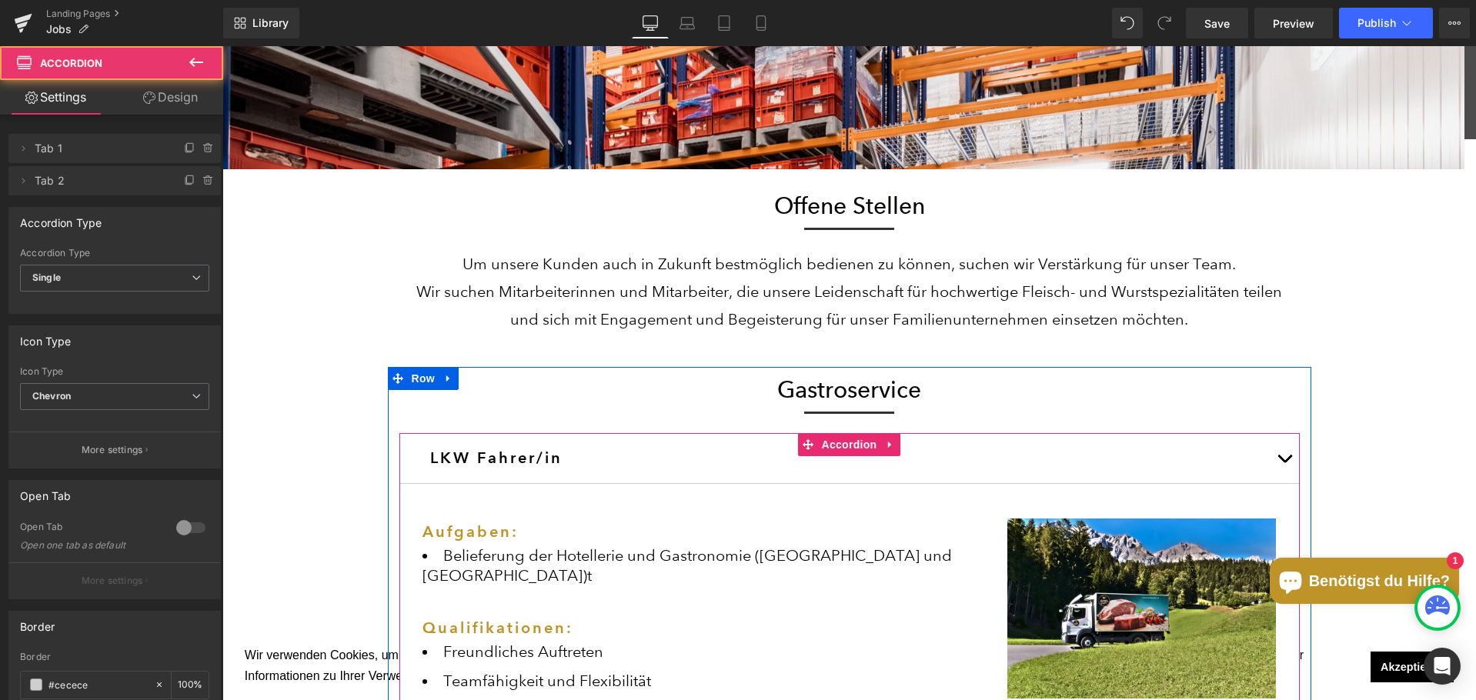
scroll to position [8, 8]
click at [1279, 464] on button "button" at bounding box center [1284, 458] width 31 height 50
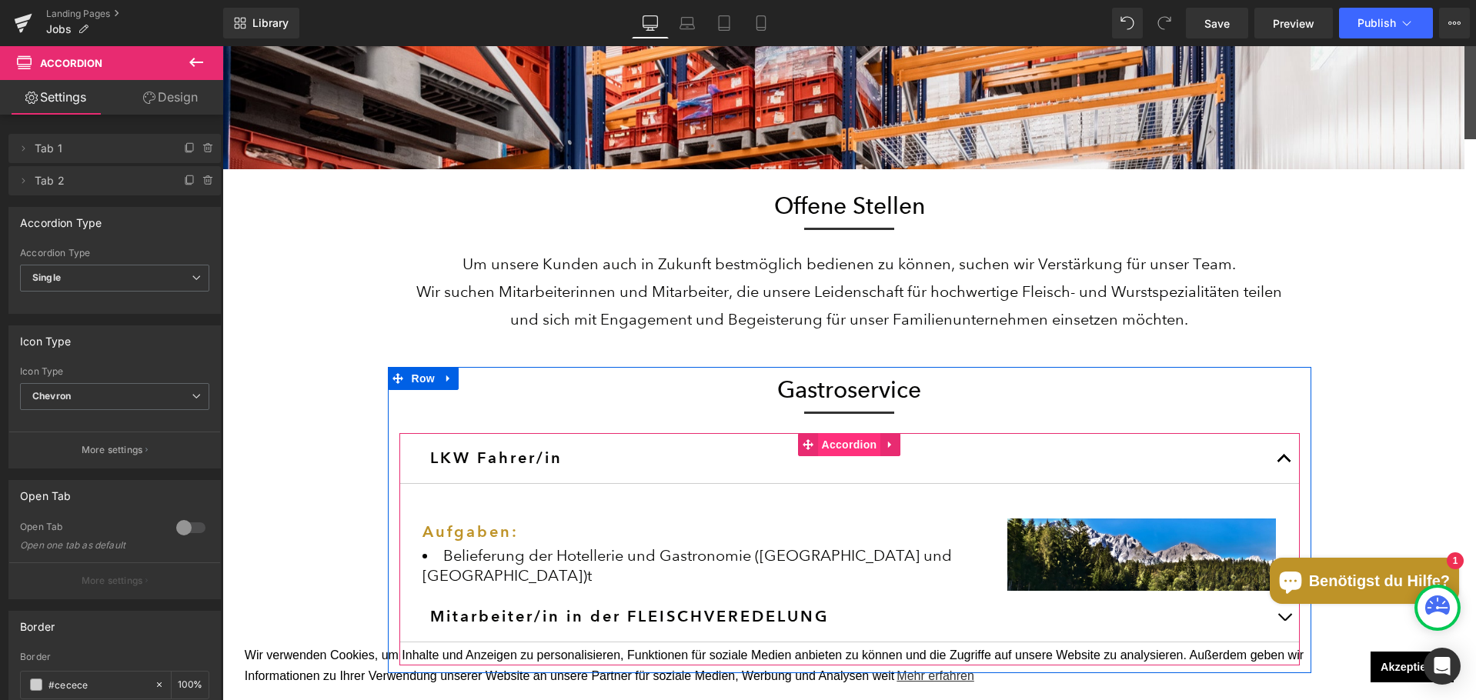
scroll to position [1677, 1242]
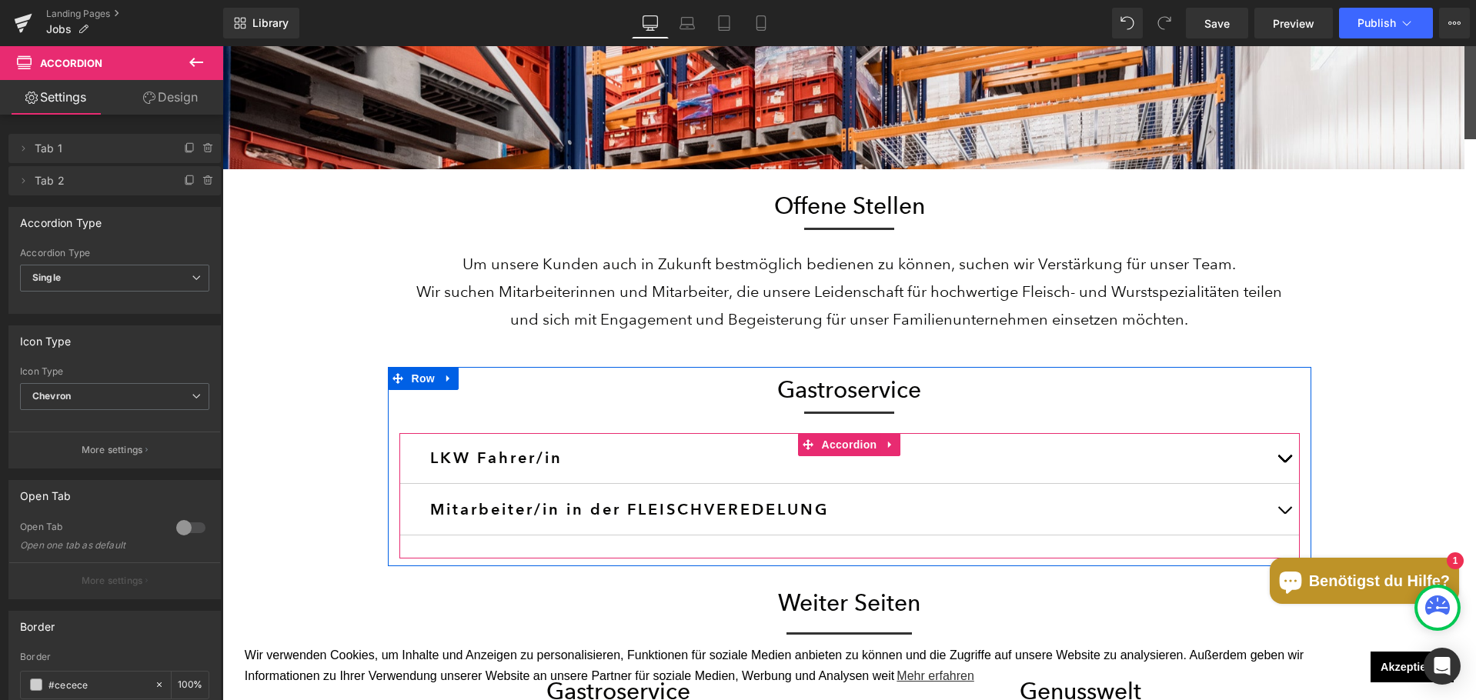
click at [1269, 454] on button "button" at bounding box center [1284, 458] width 31 height 50
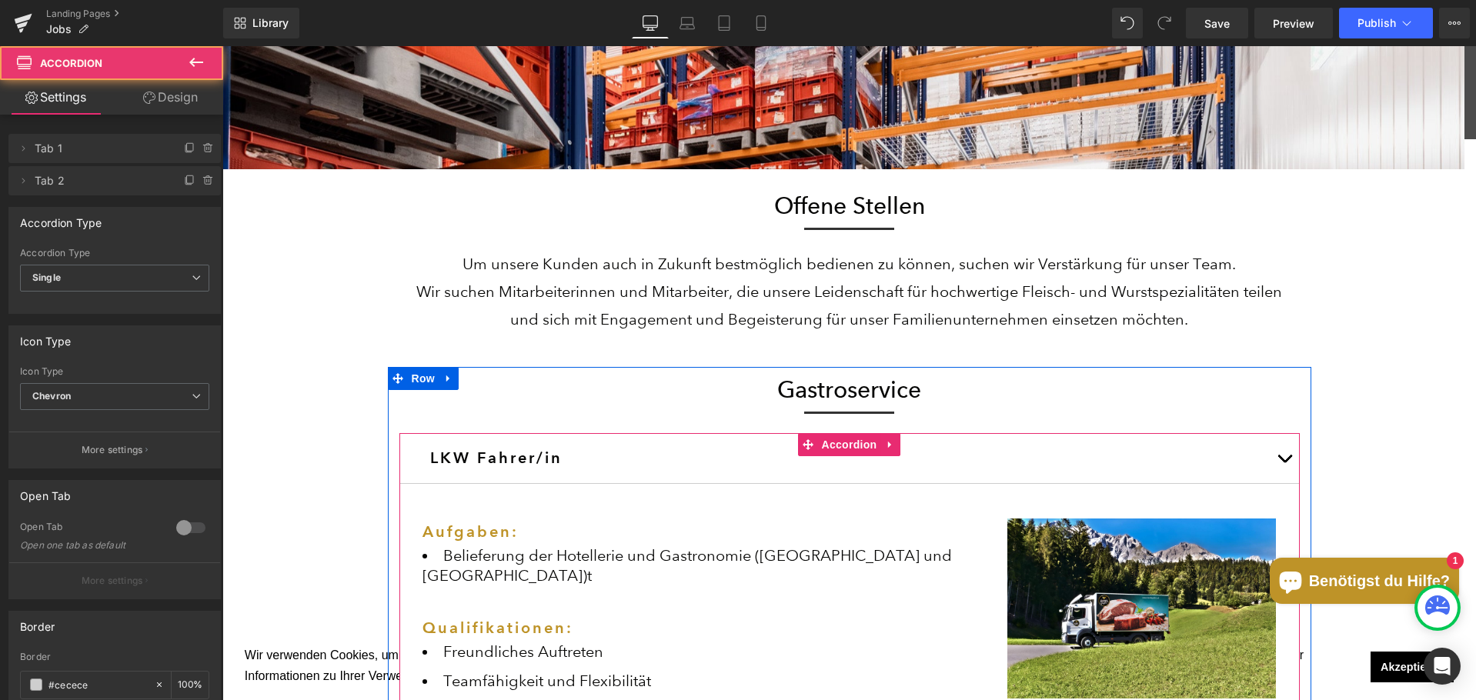
scroll to position [0, 0]
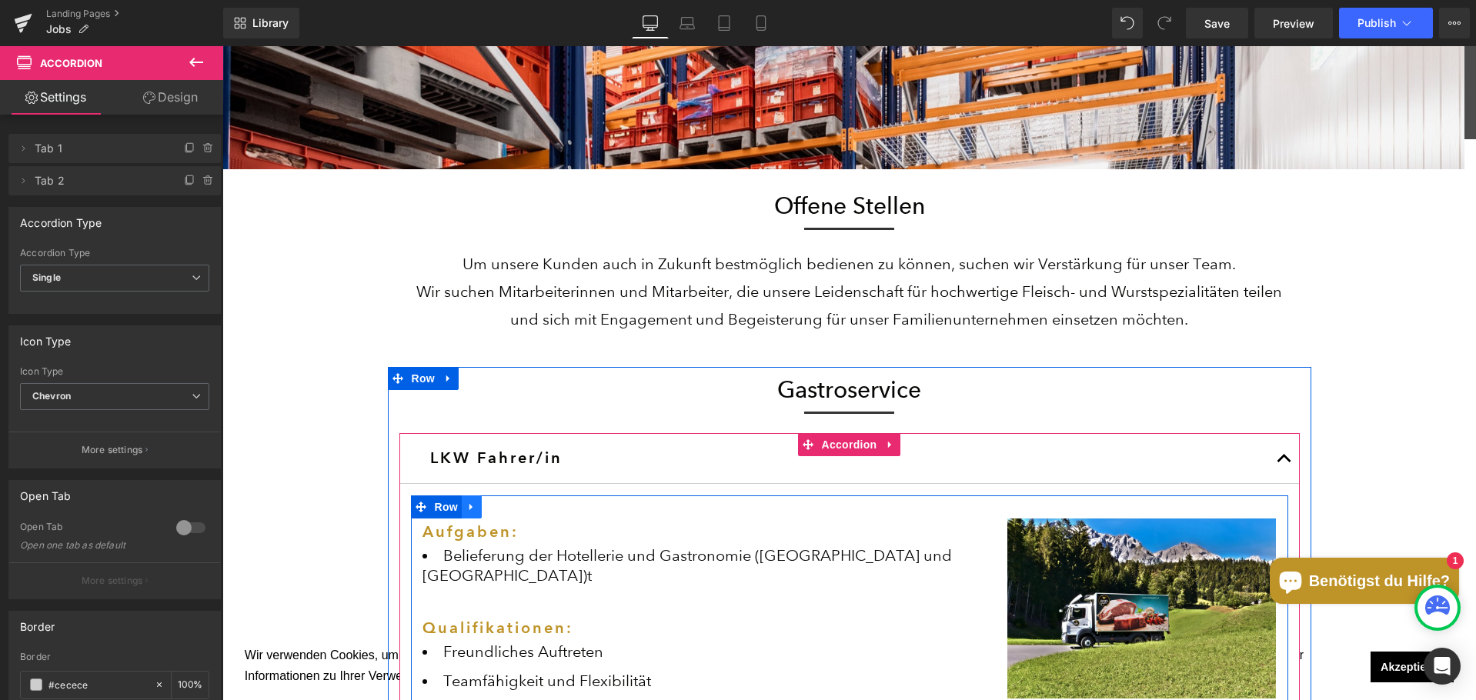
click at [467, 508] on icon at bounding box center [471, 508] width 11 height 12
click at [488, 508] on icon at bounding box center [491, 507] width 11 height 11
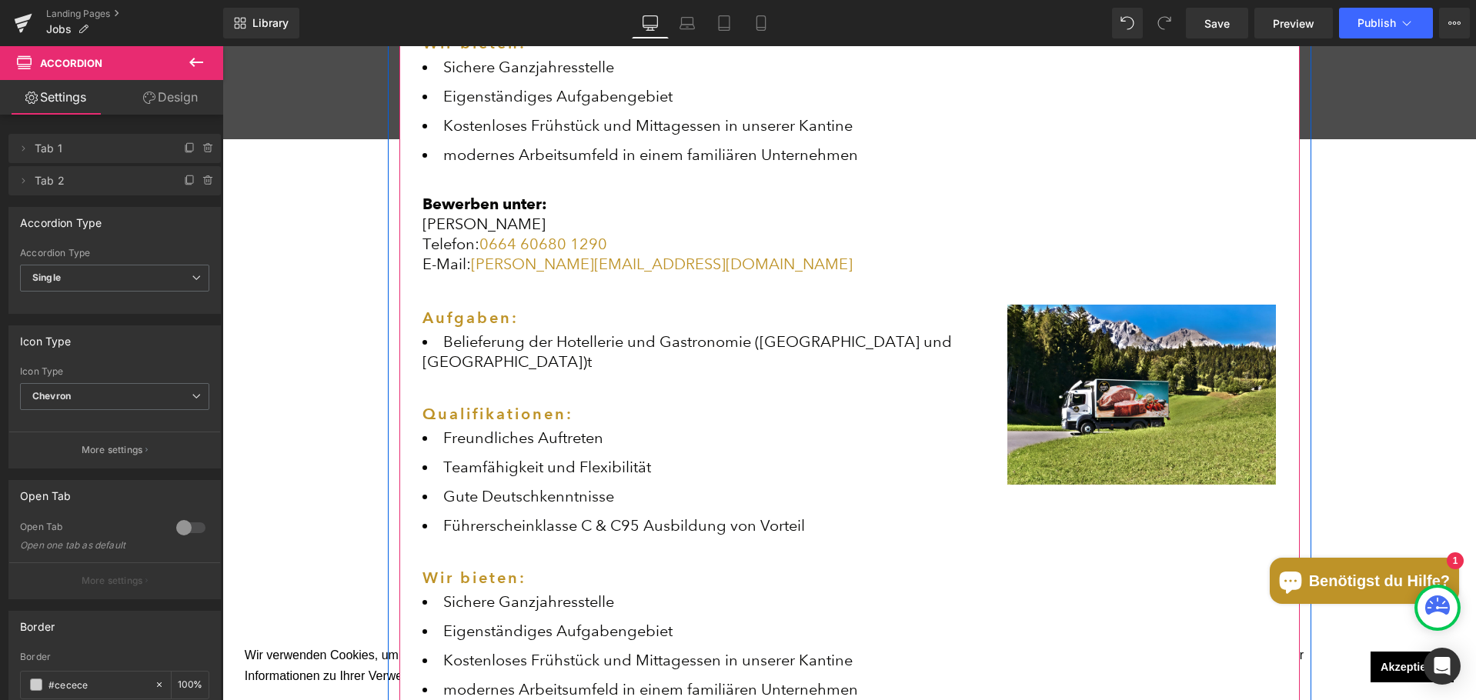
click at [675, 214] on div "Mathias Rotter" at bounding box center [703, 224] width 562 height 20
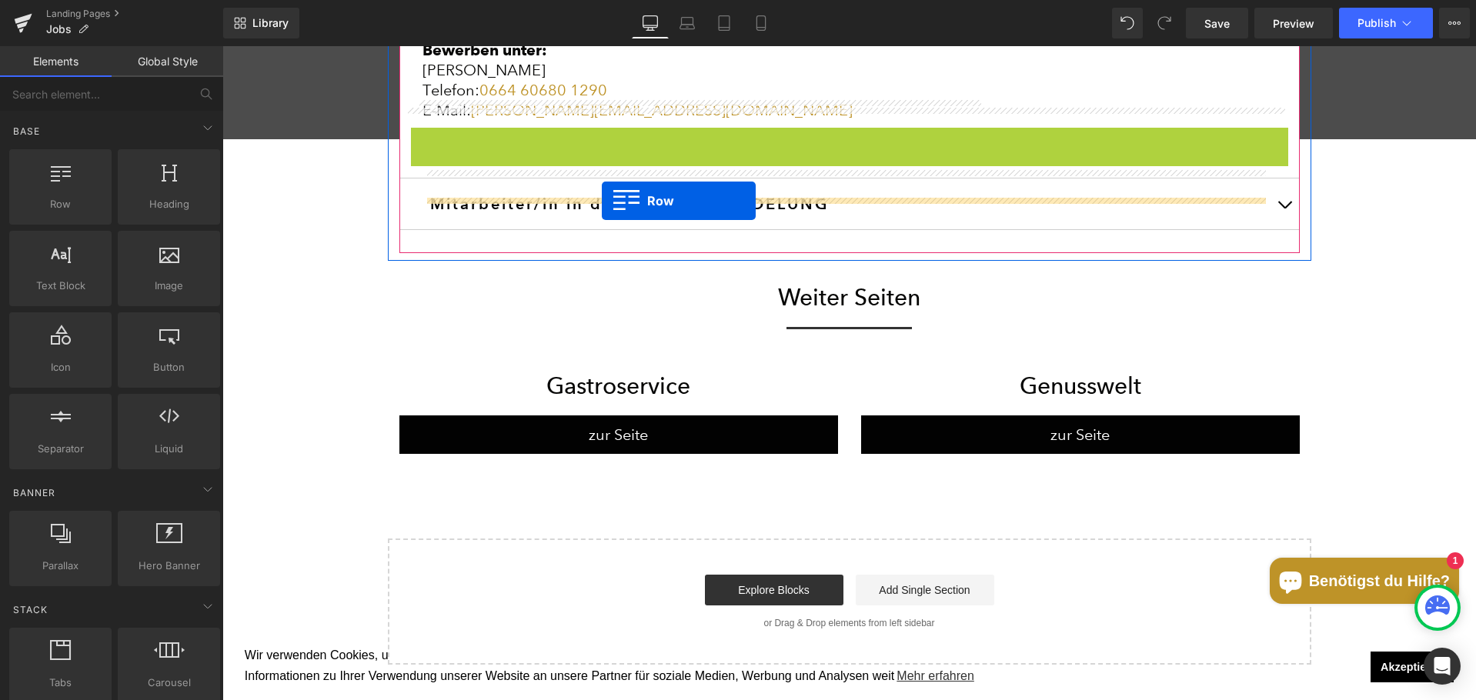
drag, startPoint x: 415, startPoint y: 122, endPoint x: 602, endPoint y: 201, distance: 203.1
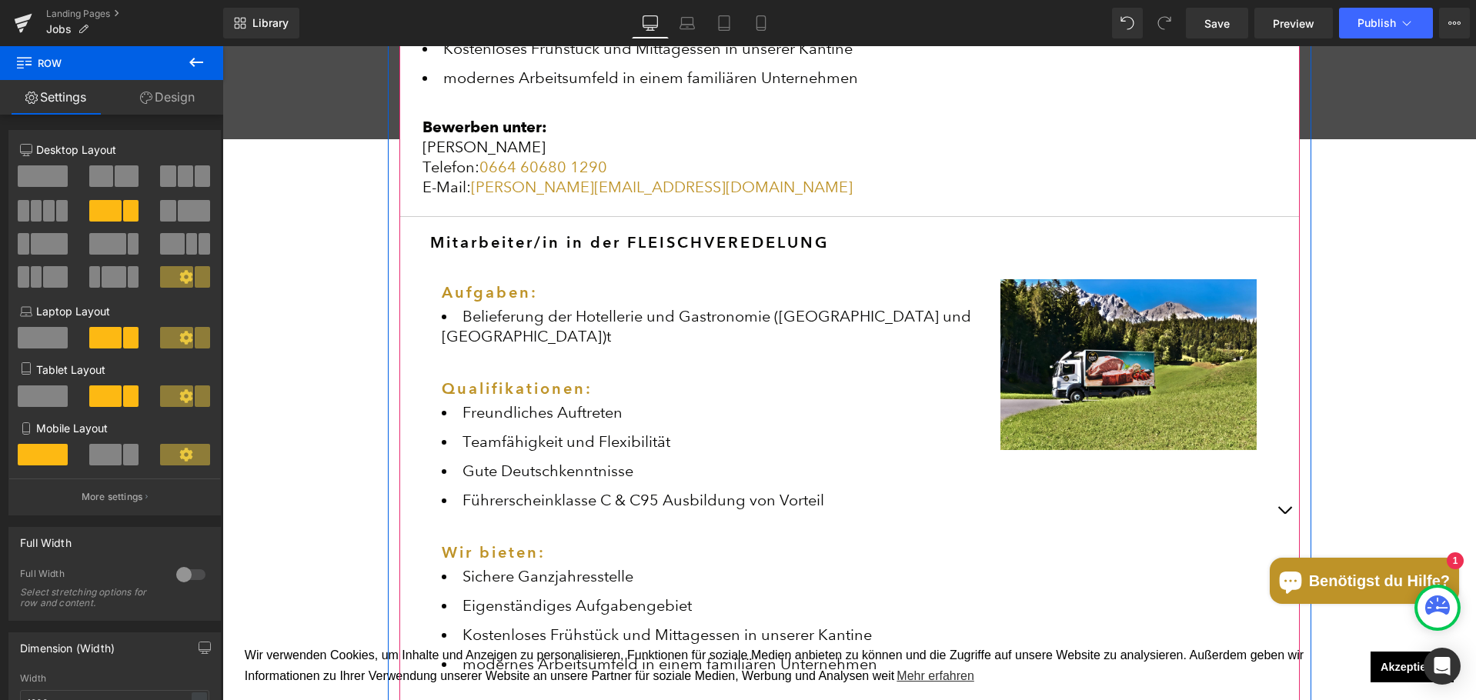
click at [1280, 474] on button "button" at bounding box center [1284, 510] width 31 height 586
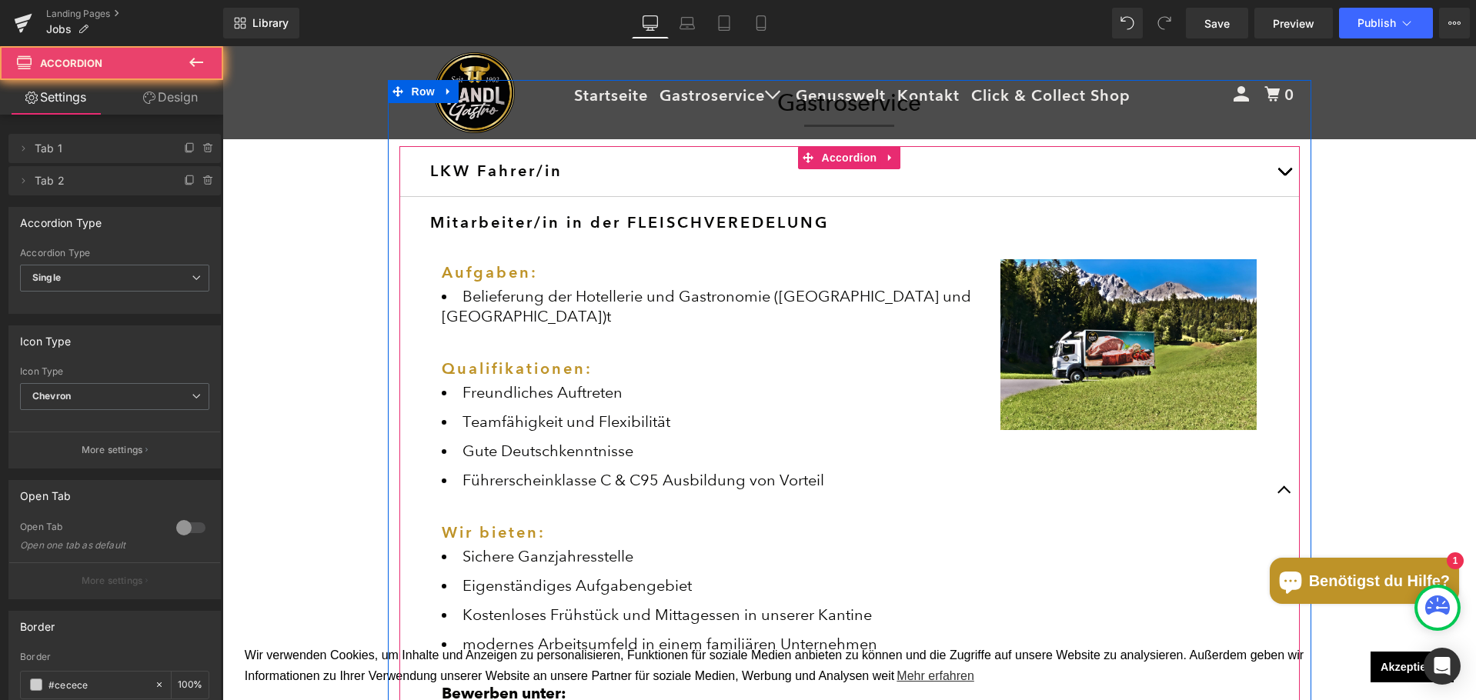
click at [1280, 474] on button "button" at bounding box center [1284, 490] width 31 height 586
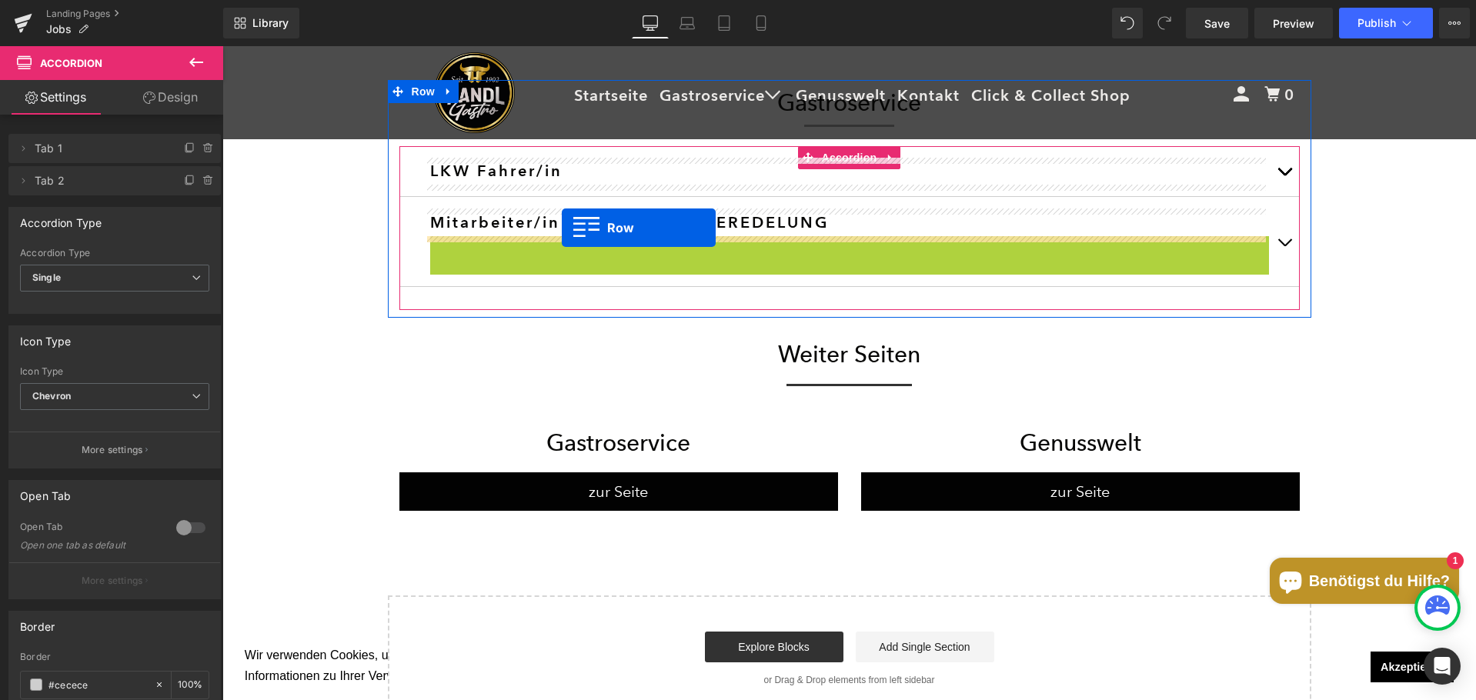
drag, startPoint x: 432, startPoint y: 251, endPoint x: 562, endPoint y: 228, distance: 132.1
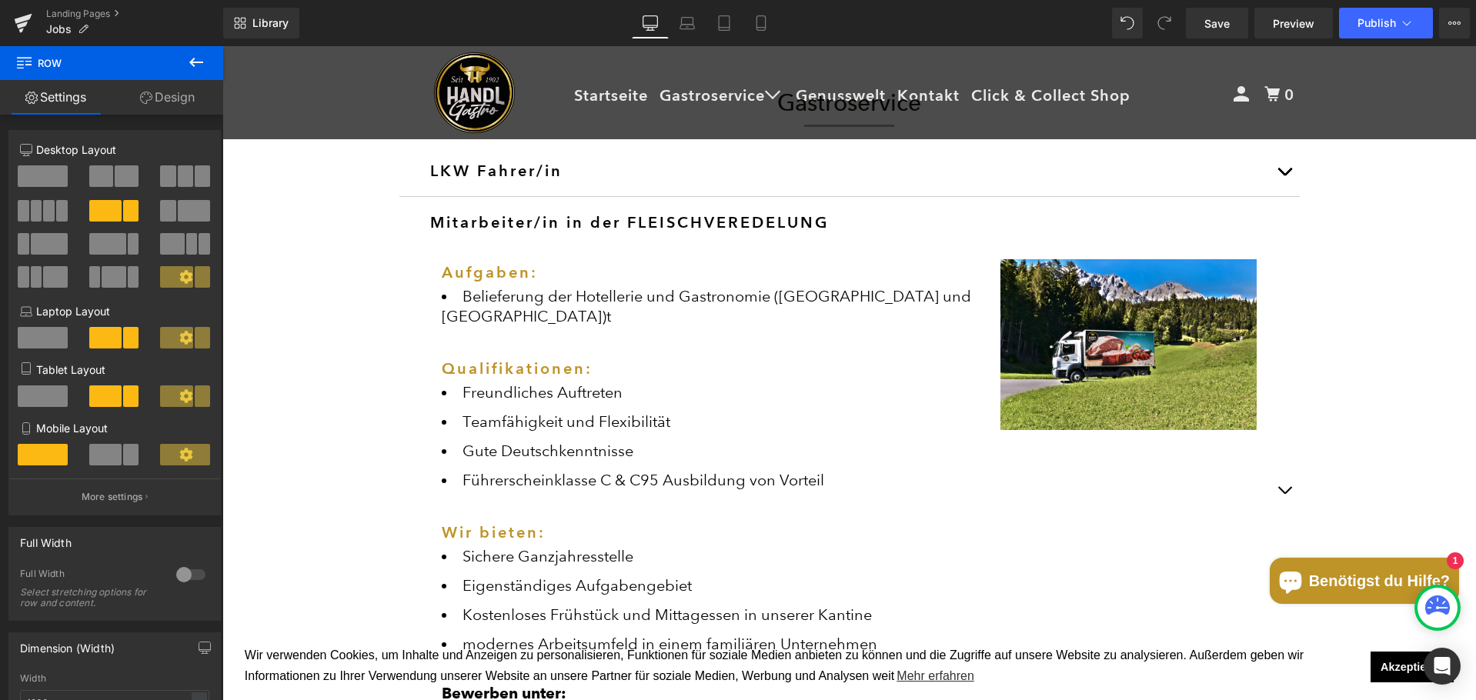
click at [1287, 171] on button "button" at bounding box center [1284, 171] width 31 height 50
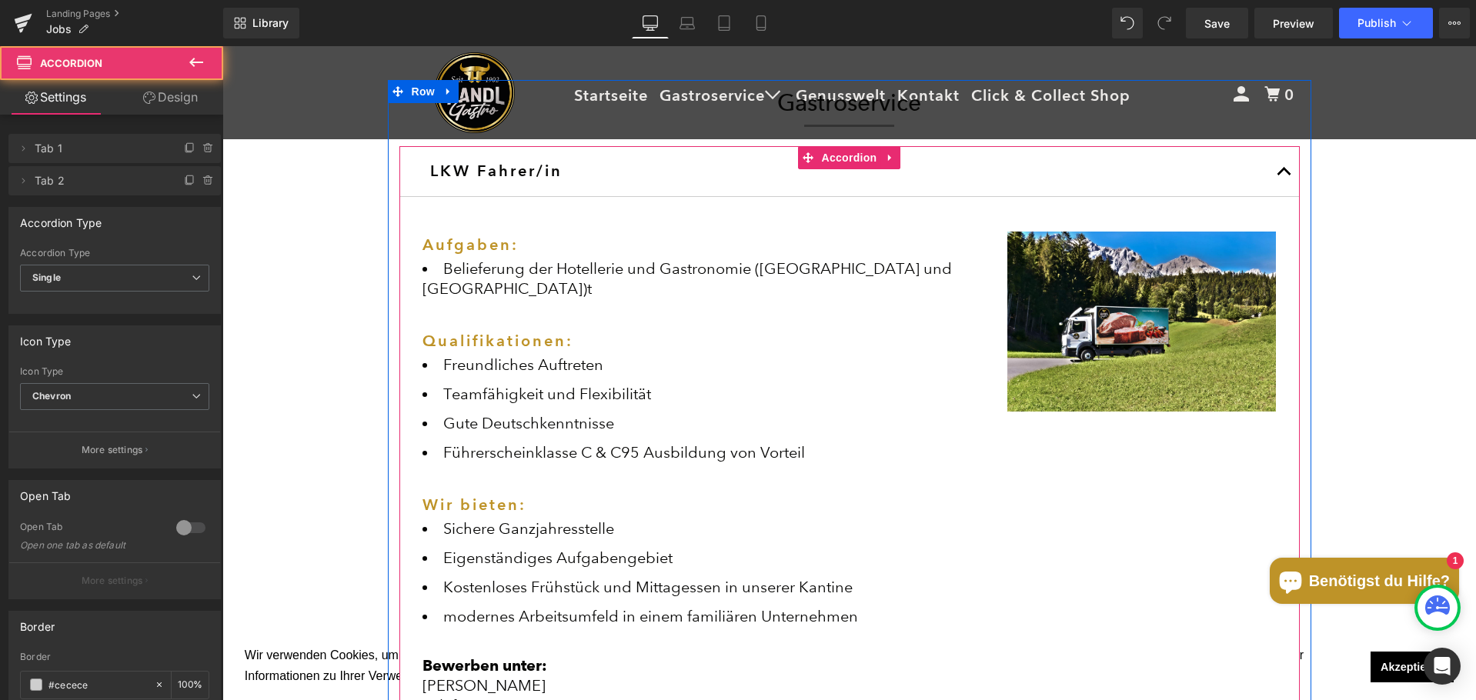
click at [1286, 171] on button "button" at bounding box center [1284, 171] width 31 height 50
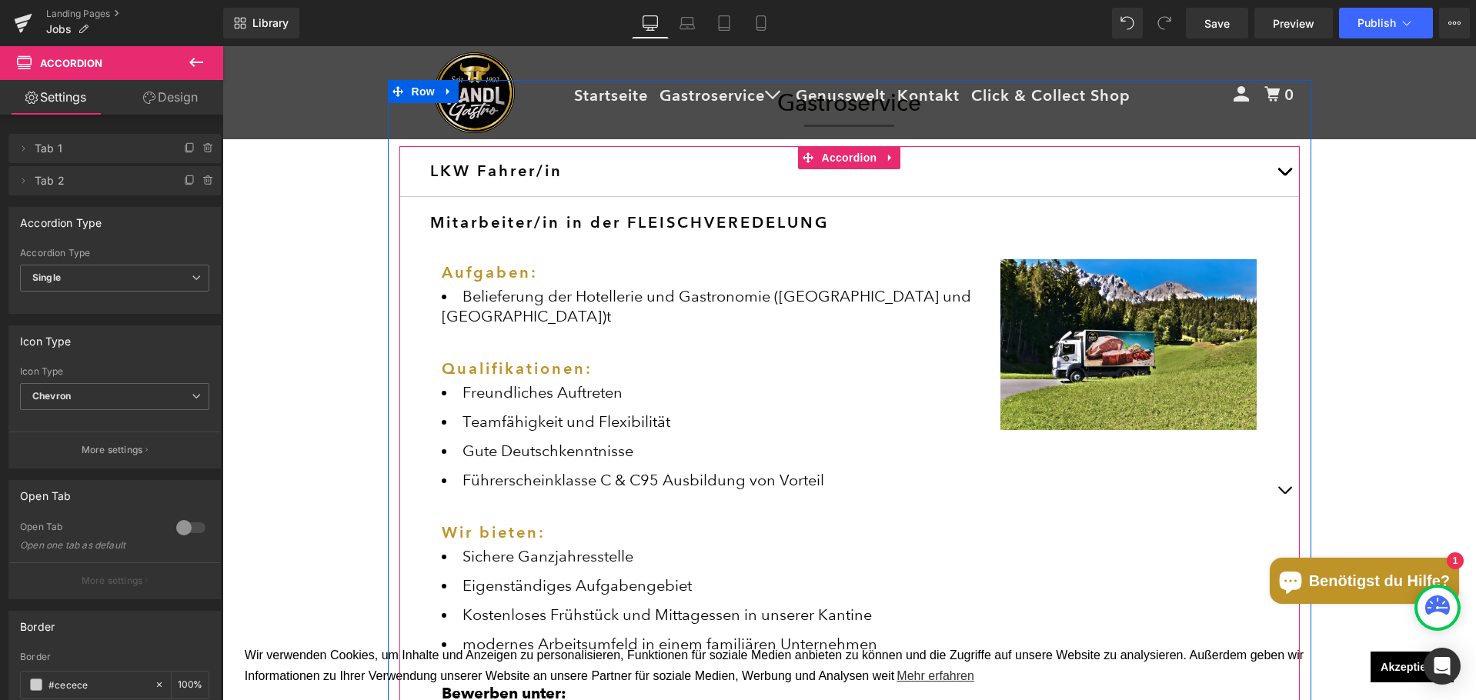
click at [1283, 476] on button "button" at bounding box center [1284, 490] width 31 height 586
click at [556, 200] on div "Mitarbeiter/in in der FLEISCHVEREDELUNG Text Block Aufgaben: Belieferung der Ho…" at bounding box center [849, 490] width 900 height 586
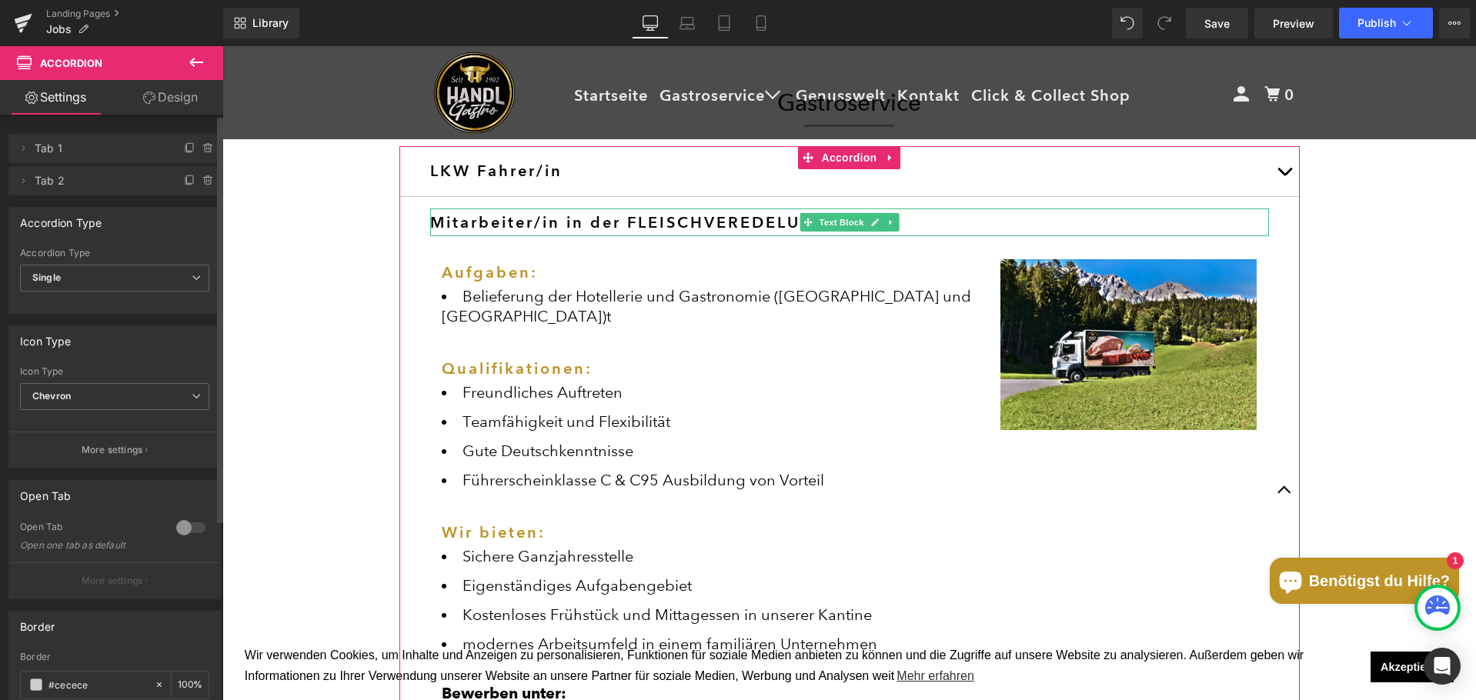
click at [55, 186] on span "Tab 2" at bounding box center [99, 180] width 129 height 29
click at [159, 281] on span "Single" at bounding box center [114, 278] width 189 height 27
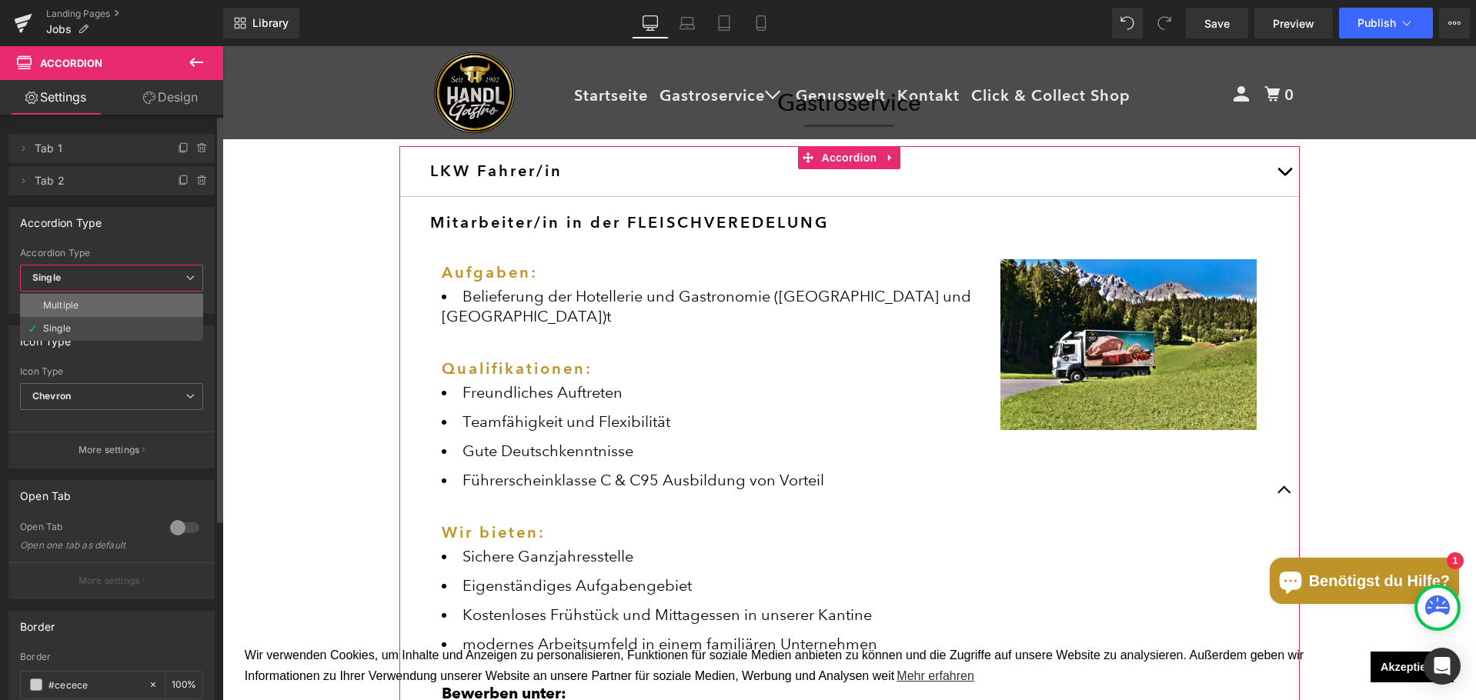
click at [90, 302] on li "Multiple" at bounding box center [111, 305] width 183 height 23
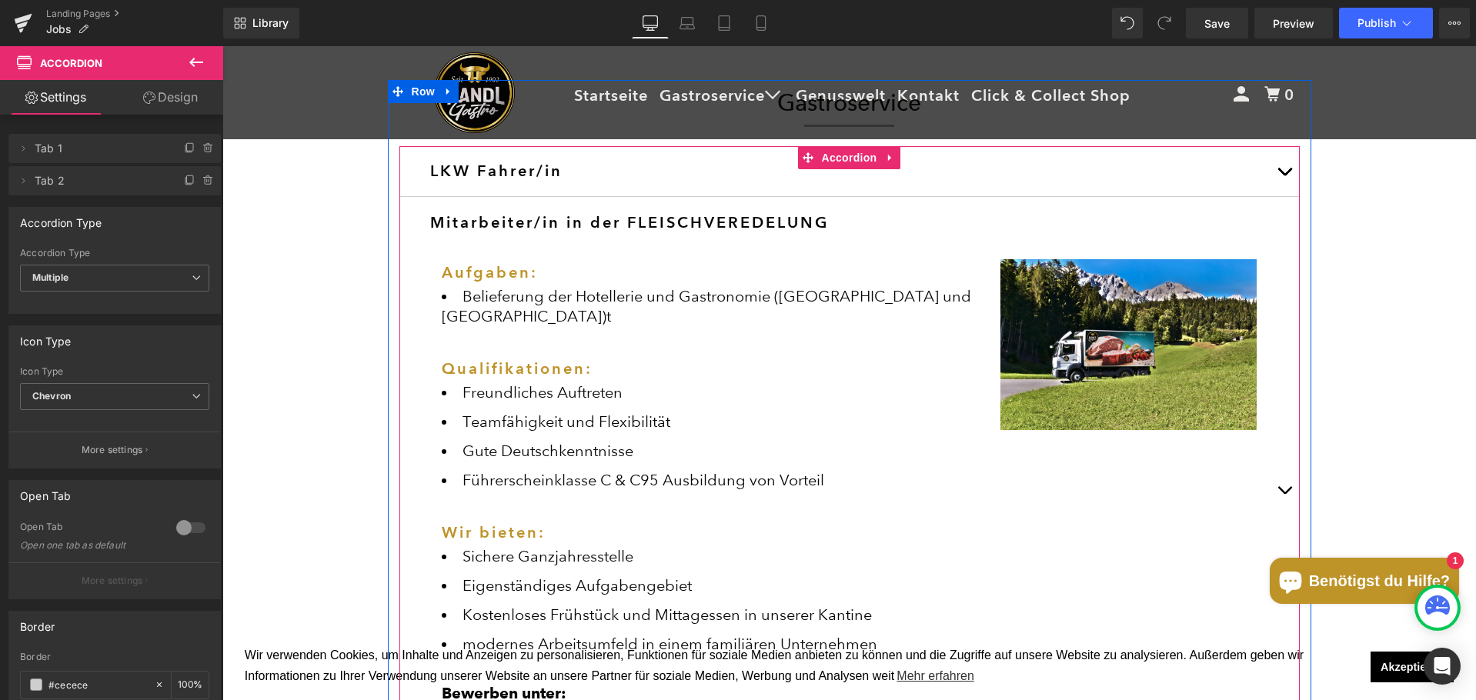
click at [1287, 177] on button "button" at bounding box center [1284, 171] width 31 height 50
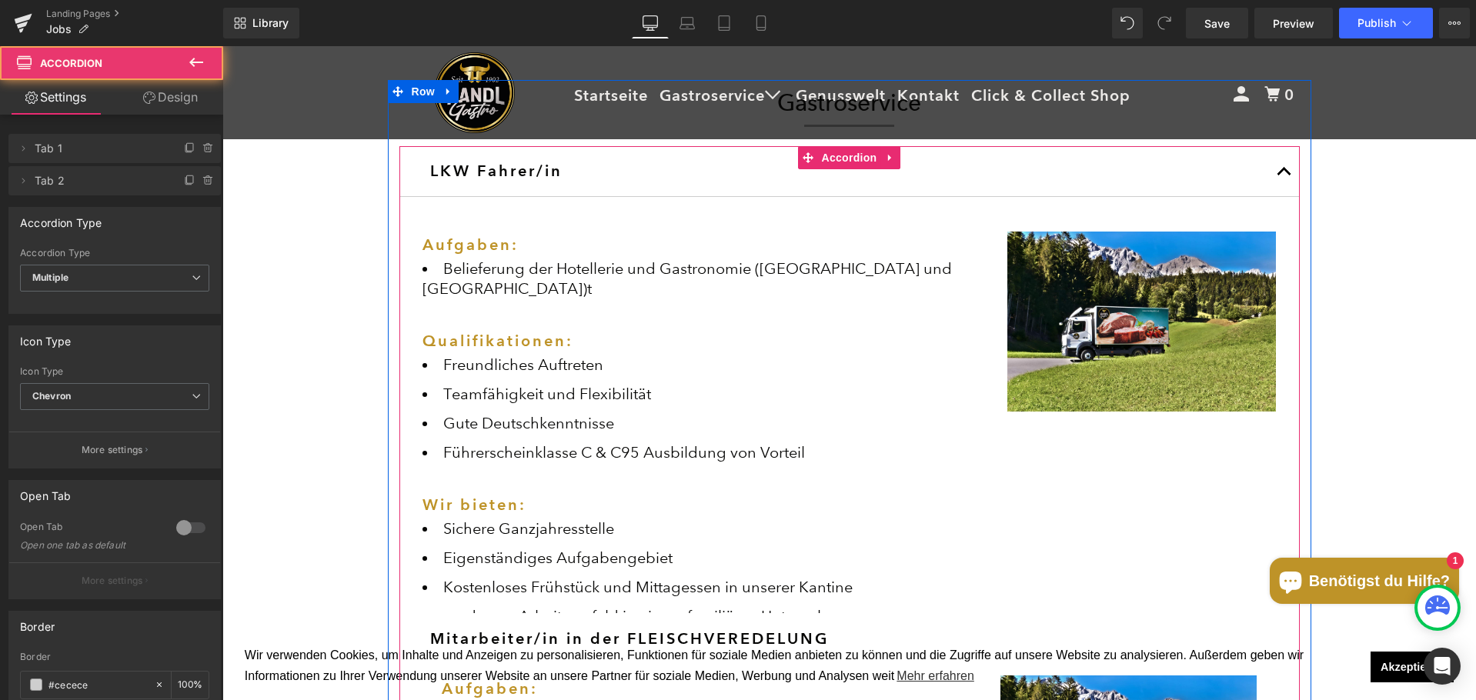
click at [1287, 177] on button "button" at bounding box center [1284, 171] width 31 height 50
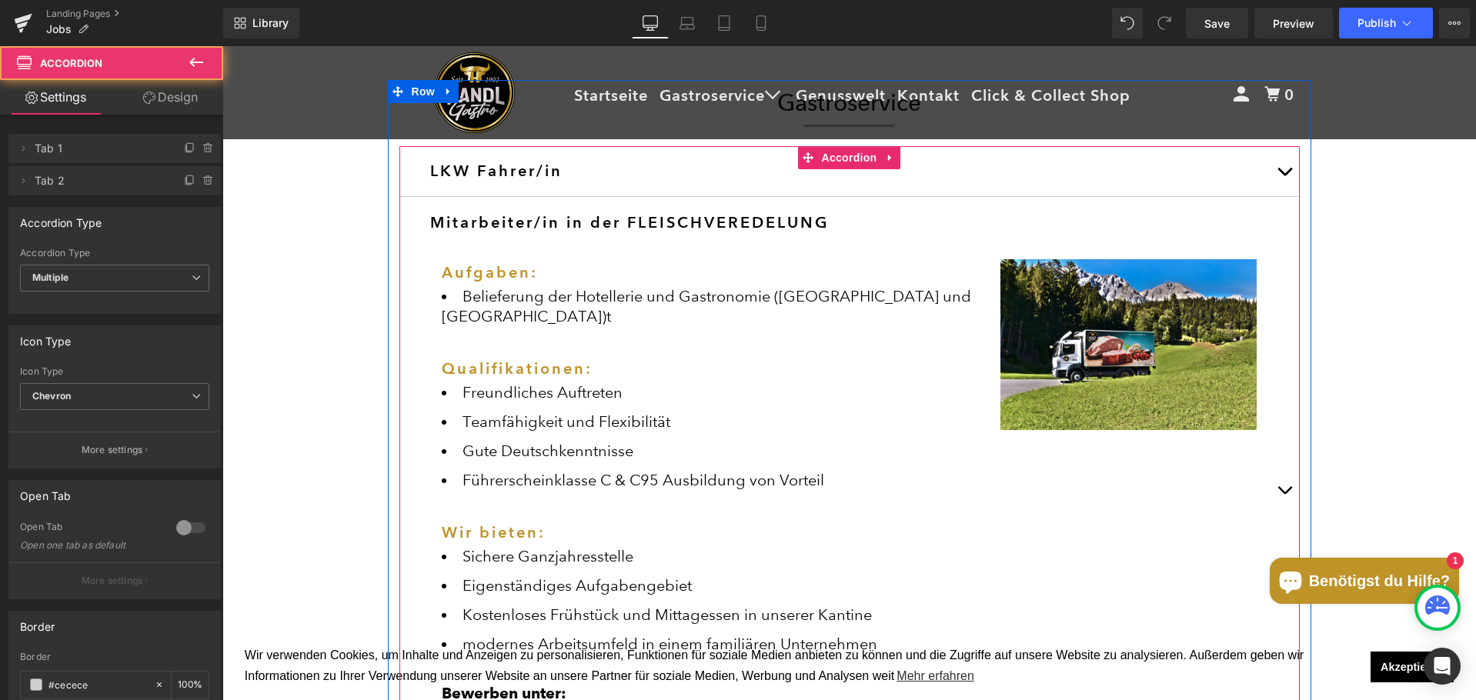
click at [1277, 478] on button "button" at bounding box center [1284, 490] width 31 height 586
click at [1284, 494] on span "button" at bounding box center [1284, 494] width 0 height 0
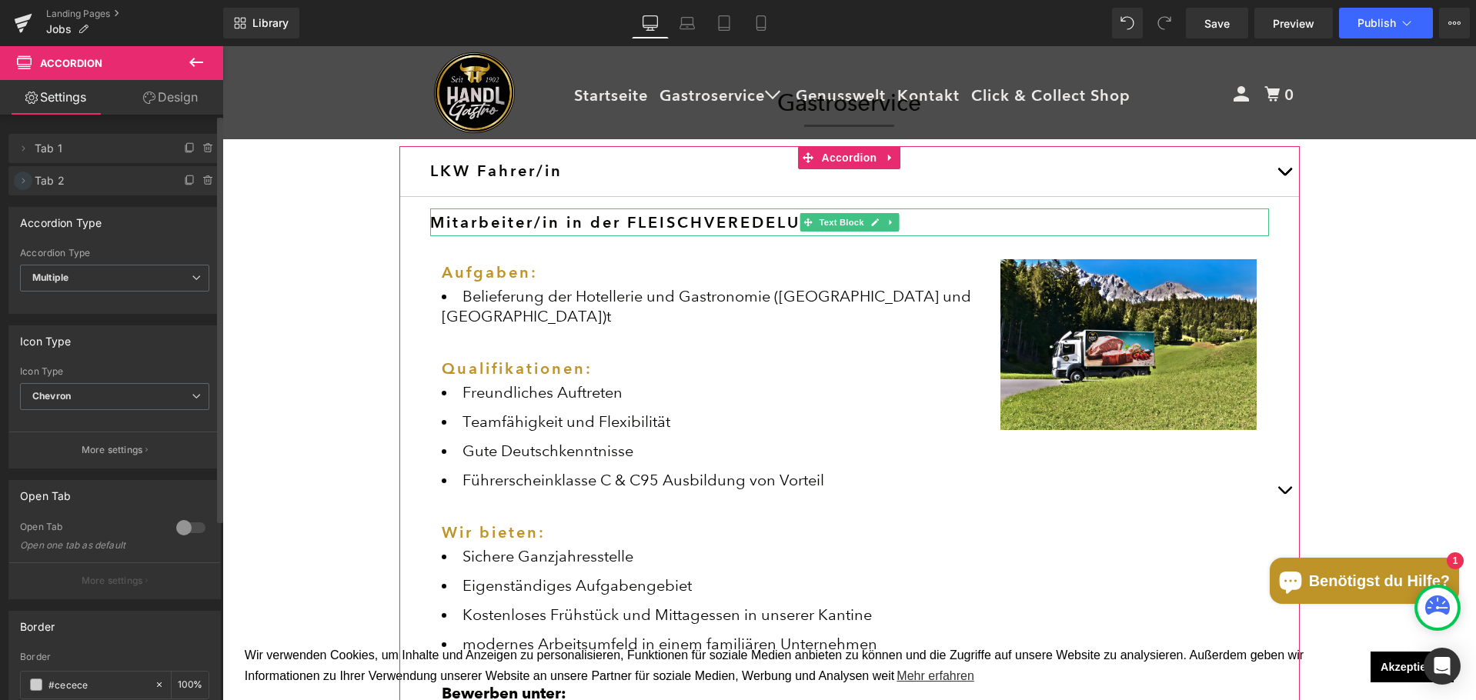
click at [23, 178] on icon at bounding box center [23, 181] width 12 height 12
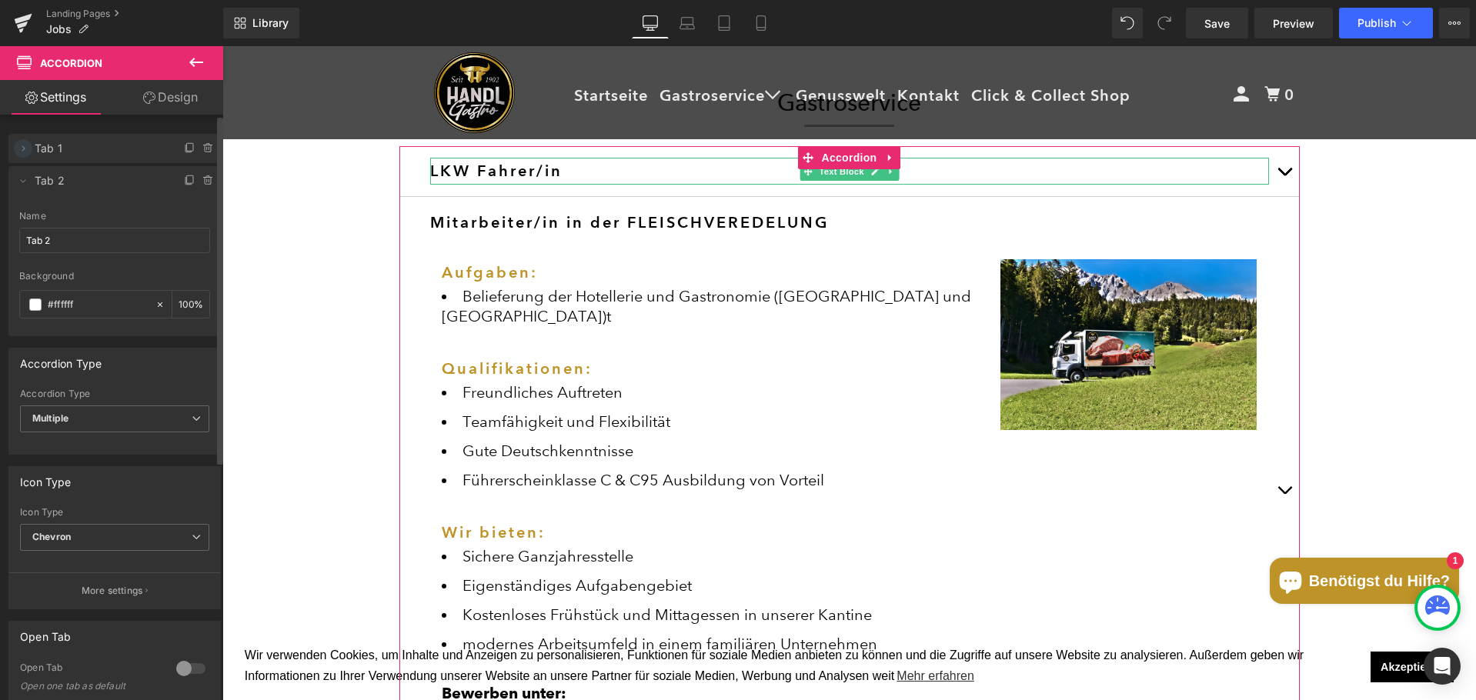
click at [18, 147] on icon at bounding box center [23, 148] width 12 height 12
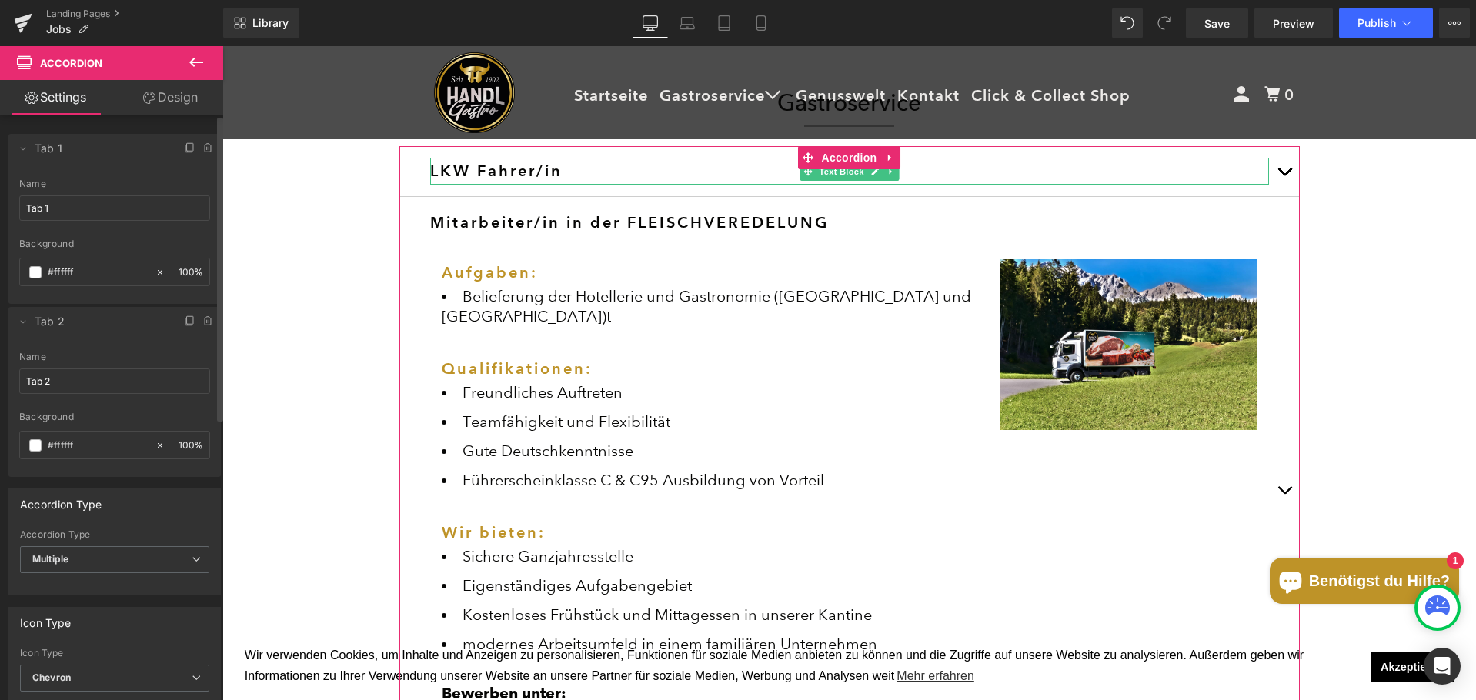
click at [52, 153] on span "Tab 1" at bounding box center [99, 148] width 129 height 29
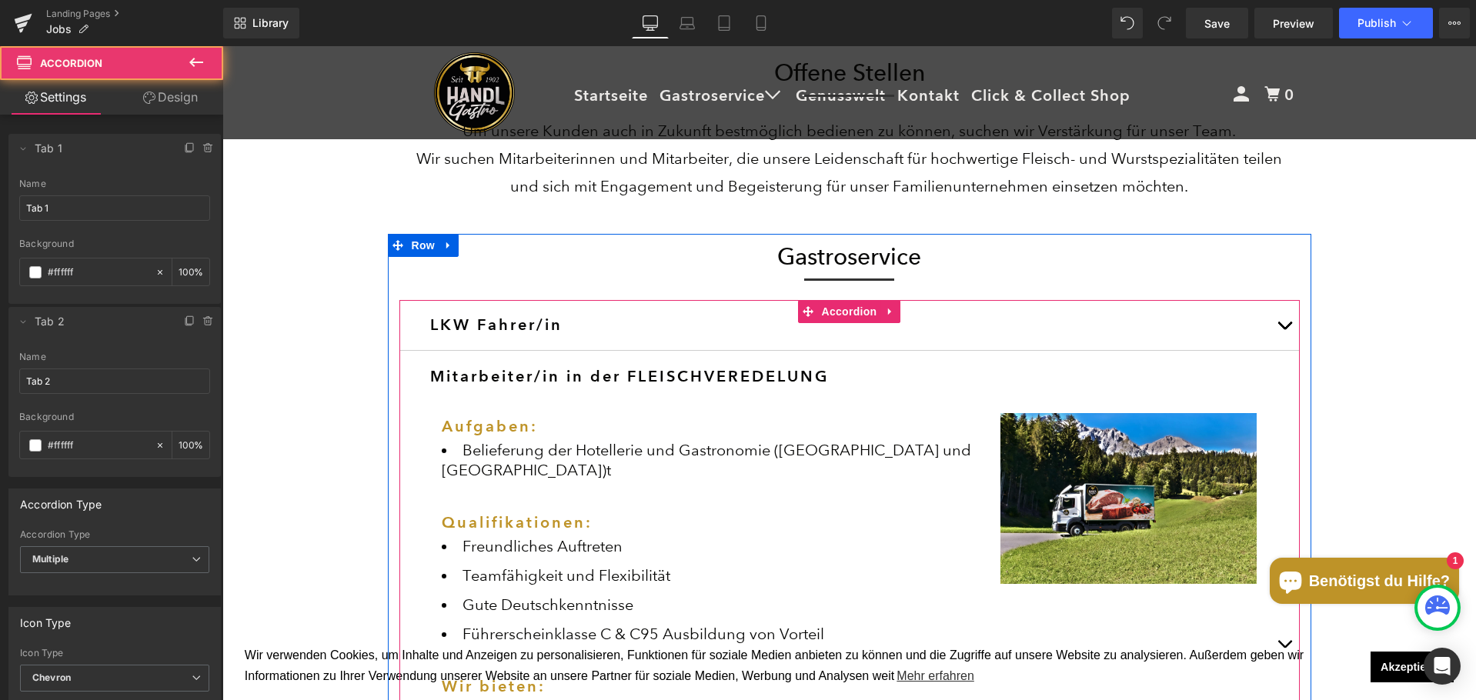
click at [1277, 324] on button "button" at bounding box center [1284, 325] width 31 height 50
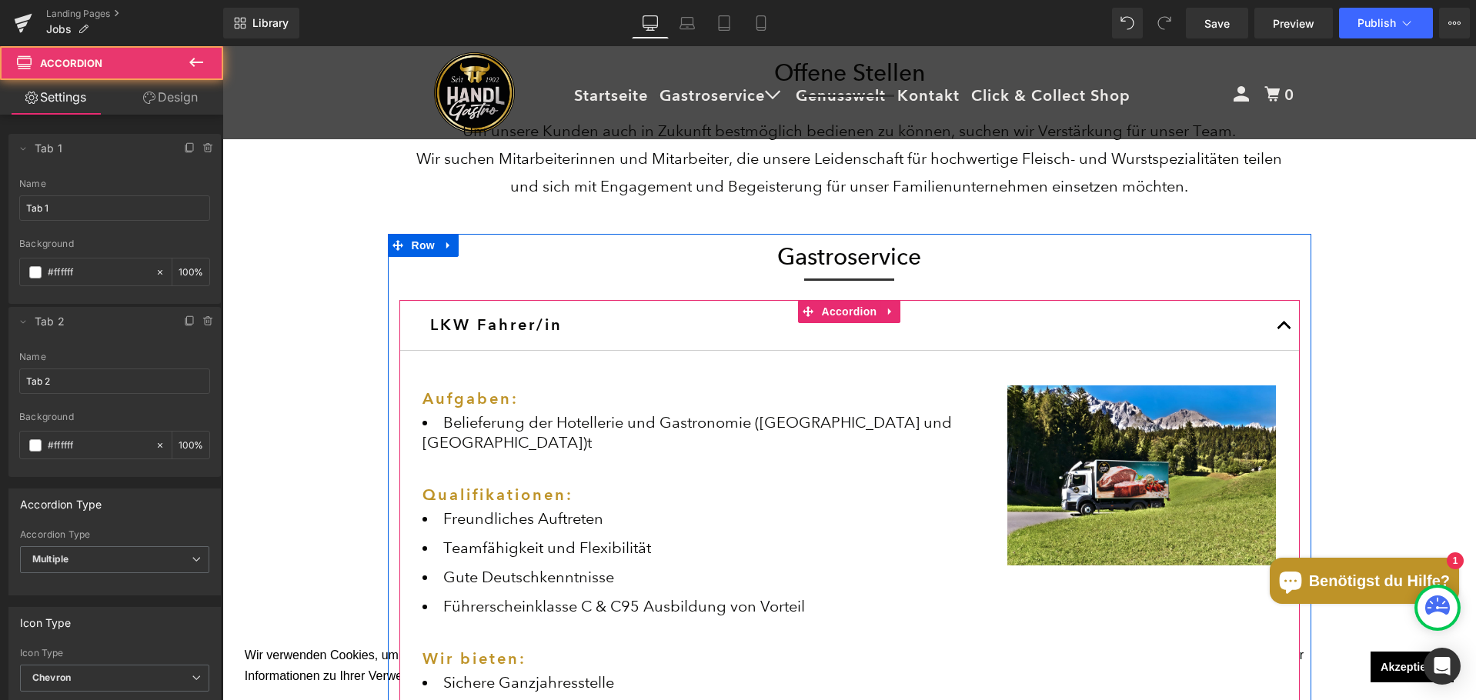
click at [1284, 329] on span "button" at bounding box center [1284, 329] width 0 height 0
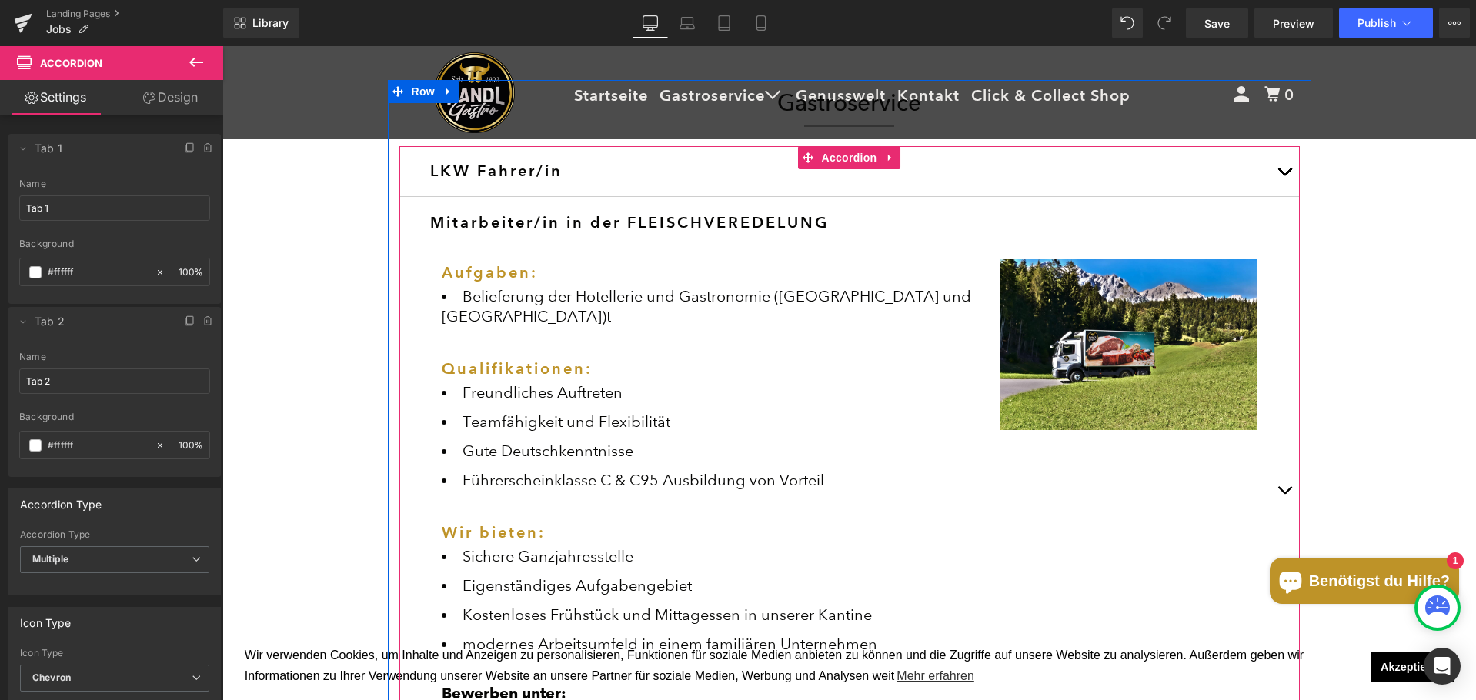
click at [1280, 481] on button "button" at bounding box center [1284, 490] width 31 height 586
click at [1284, 494] on span "button" at bounding box center [1284, 494] width 0 height 0
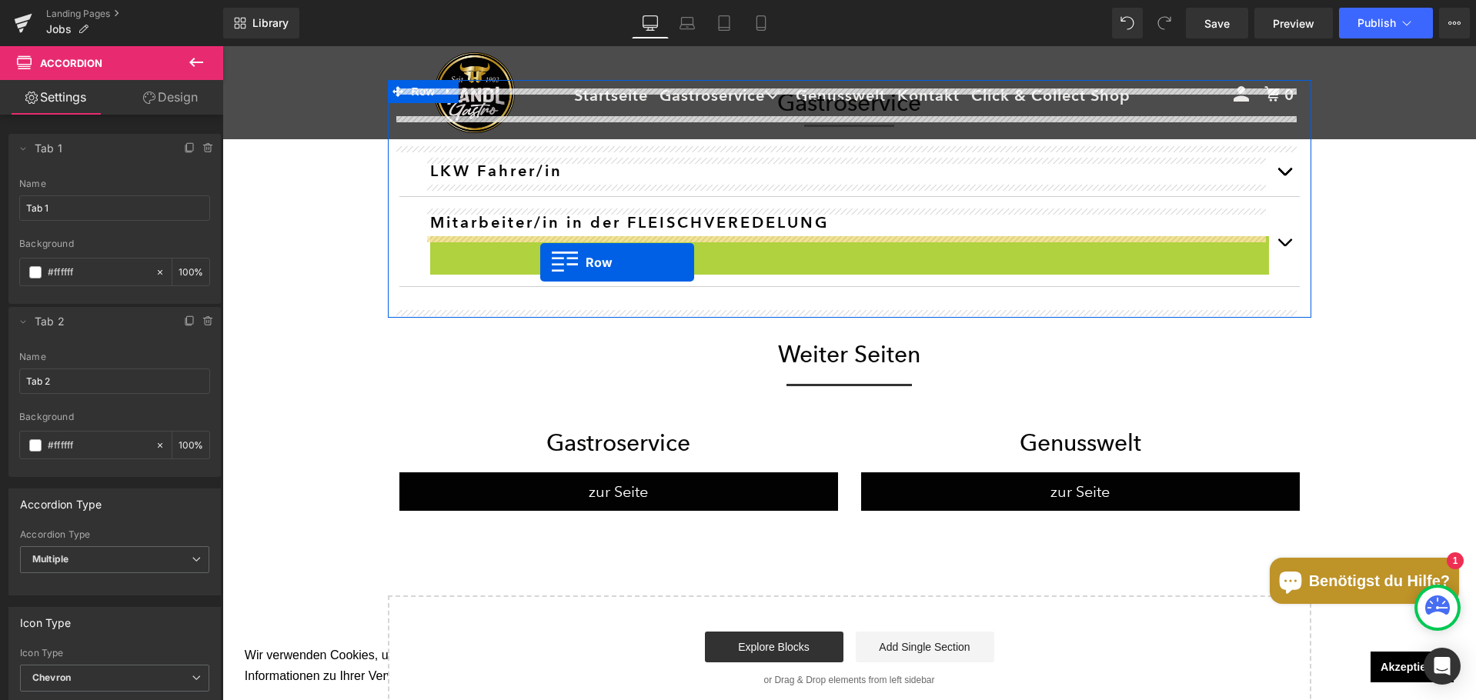
drag, startPoint x: 436, startPoint y: 243, endPoint x: 540, endPoint y: 262, distance: 106.4
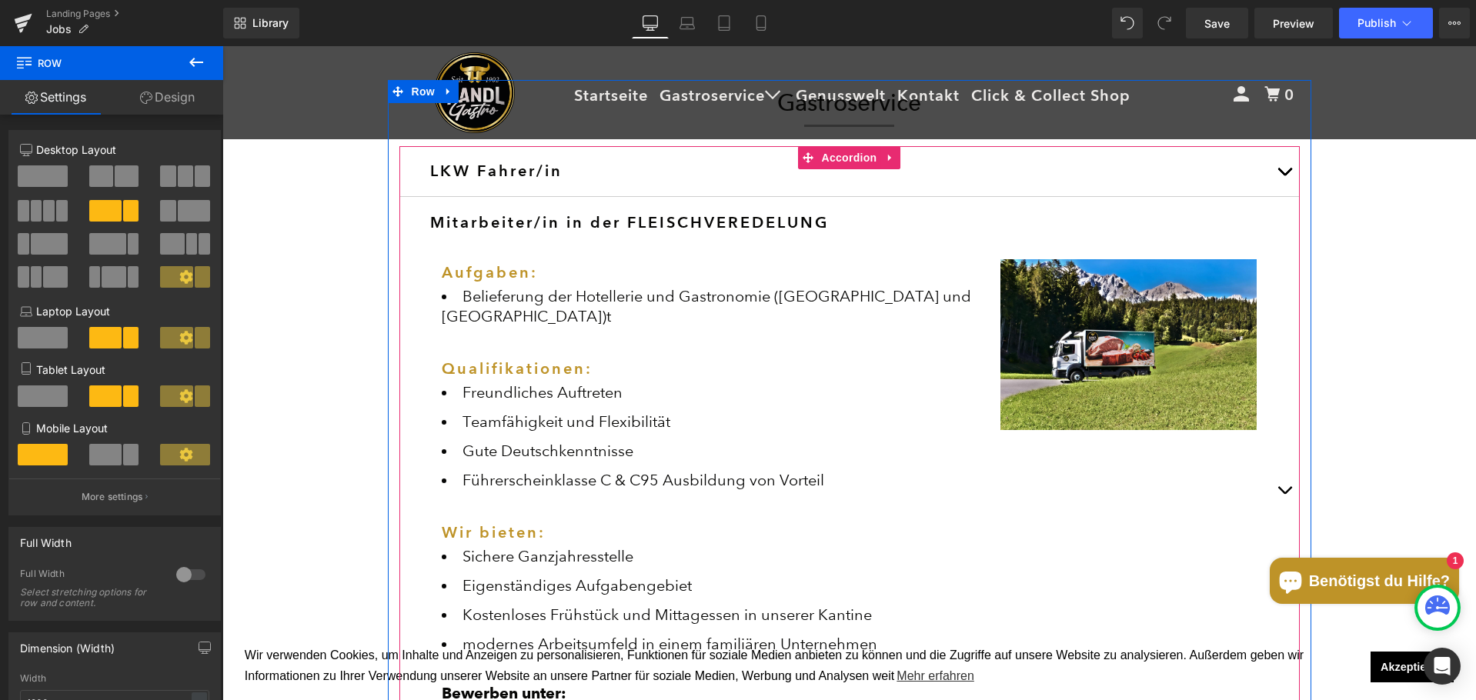
click at [1271, 476] on button "button" at bounding box center [1284, 490] width 31 height 586
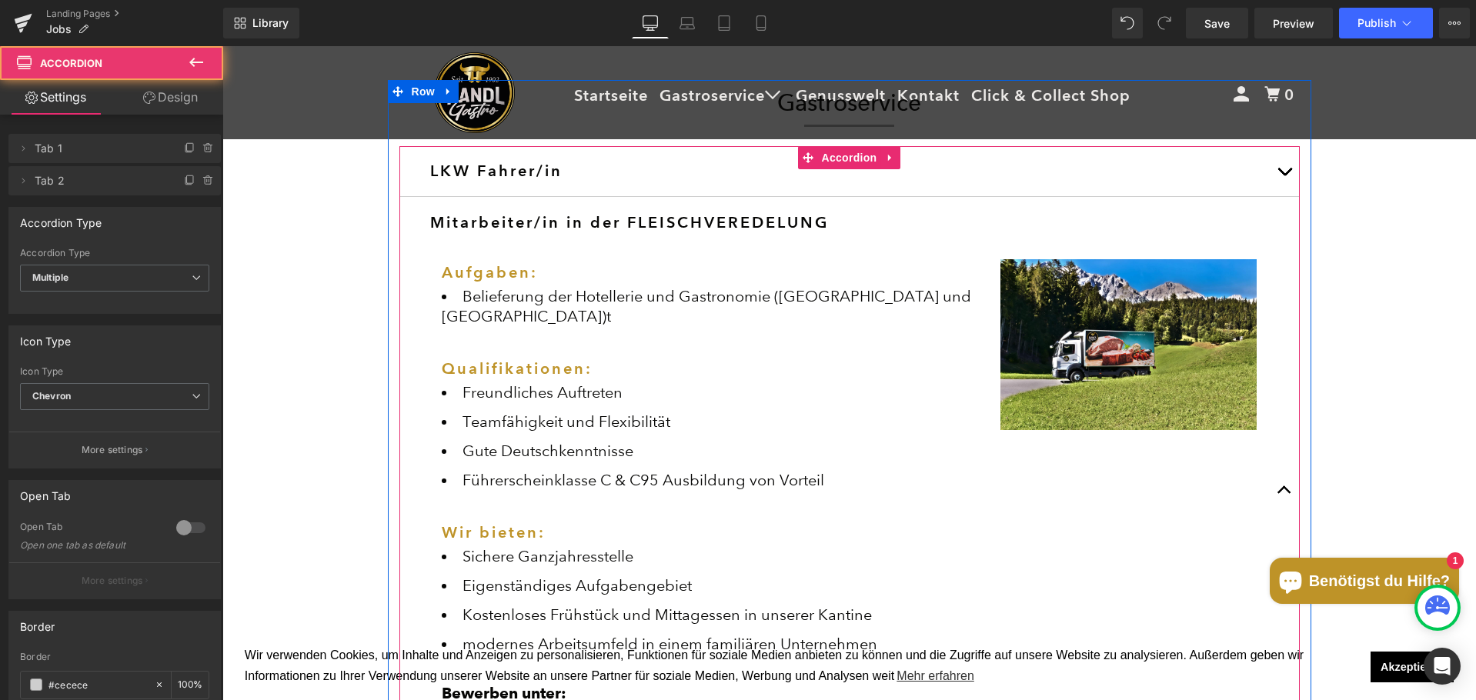
click at [1280, 474] on button "button" at bounding box center [1284, 490] width 31 height 586
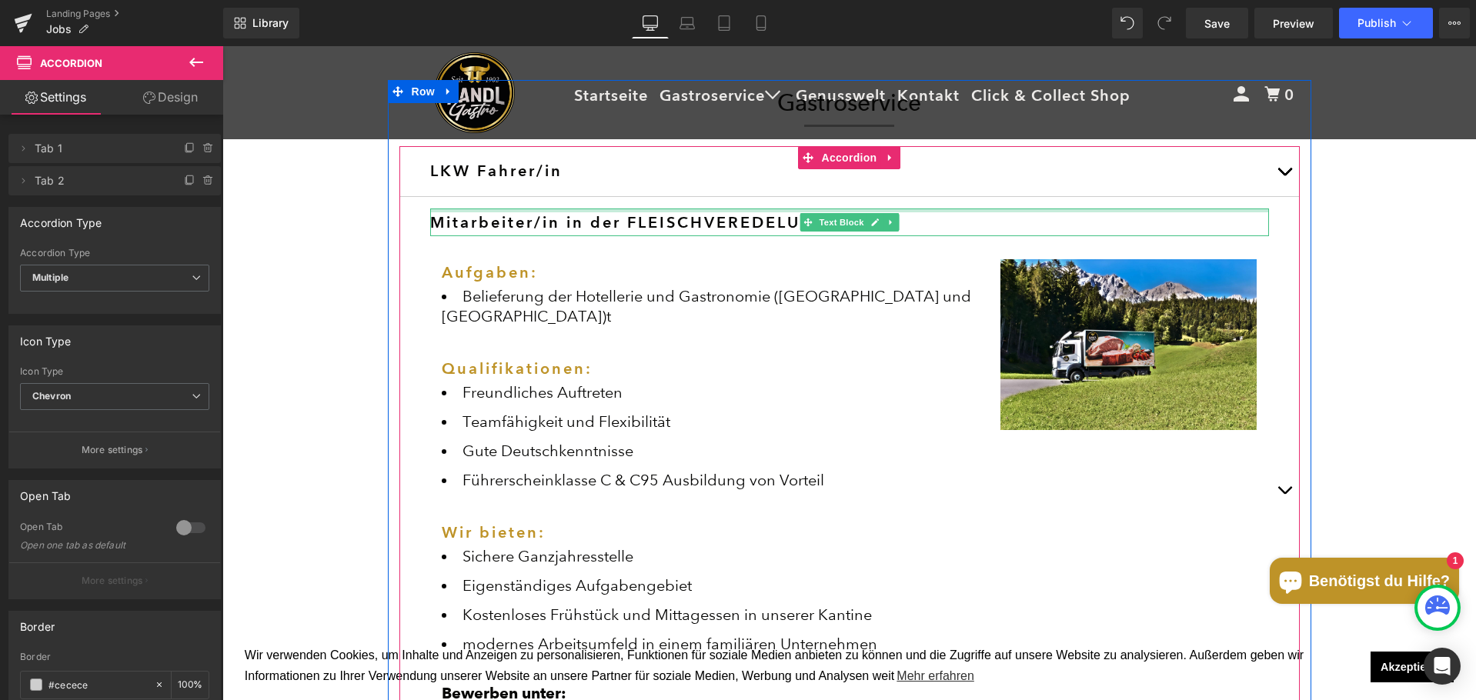
click at [563, 211] on div at bounding box center [849, 211] width 839 height 4
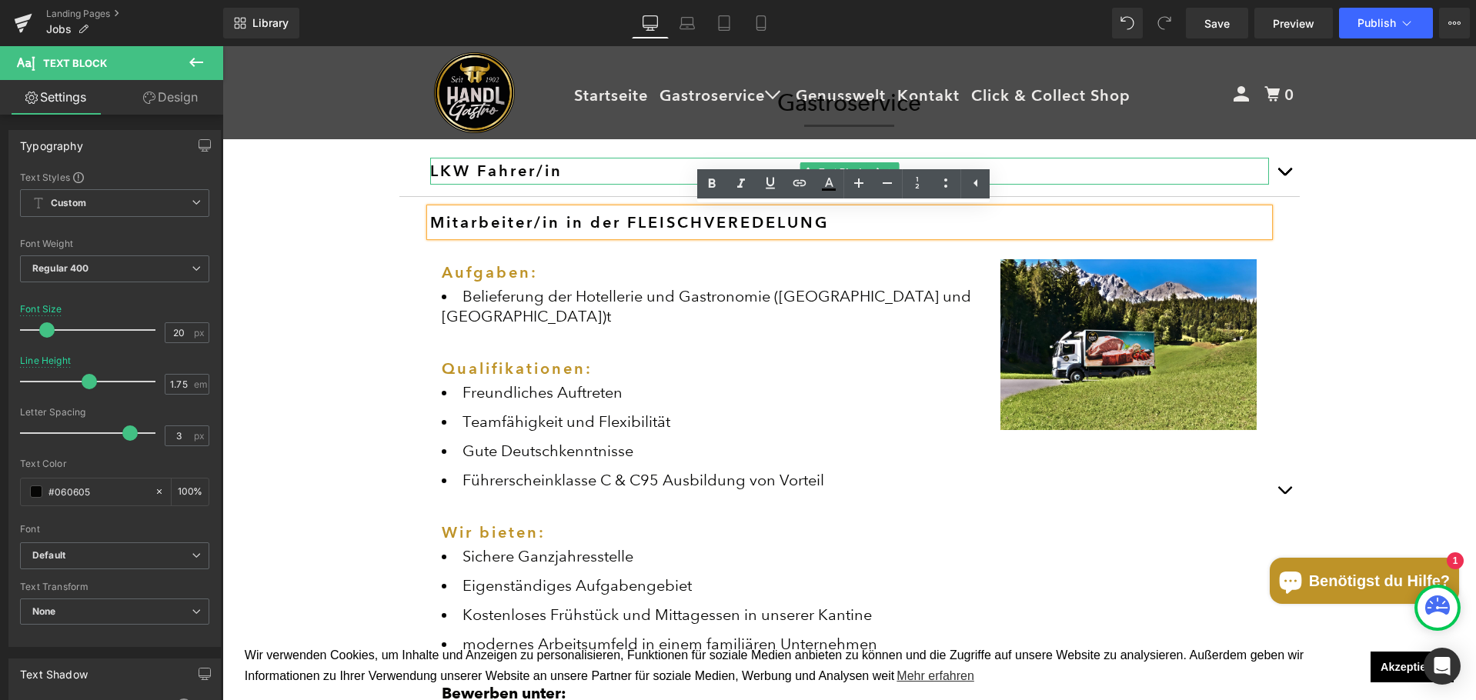
click at [474, 169] on h3 "LKW Fahrer/in" at bounding box center [849, 171] width 839 height 27
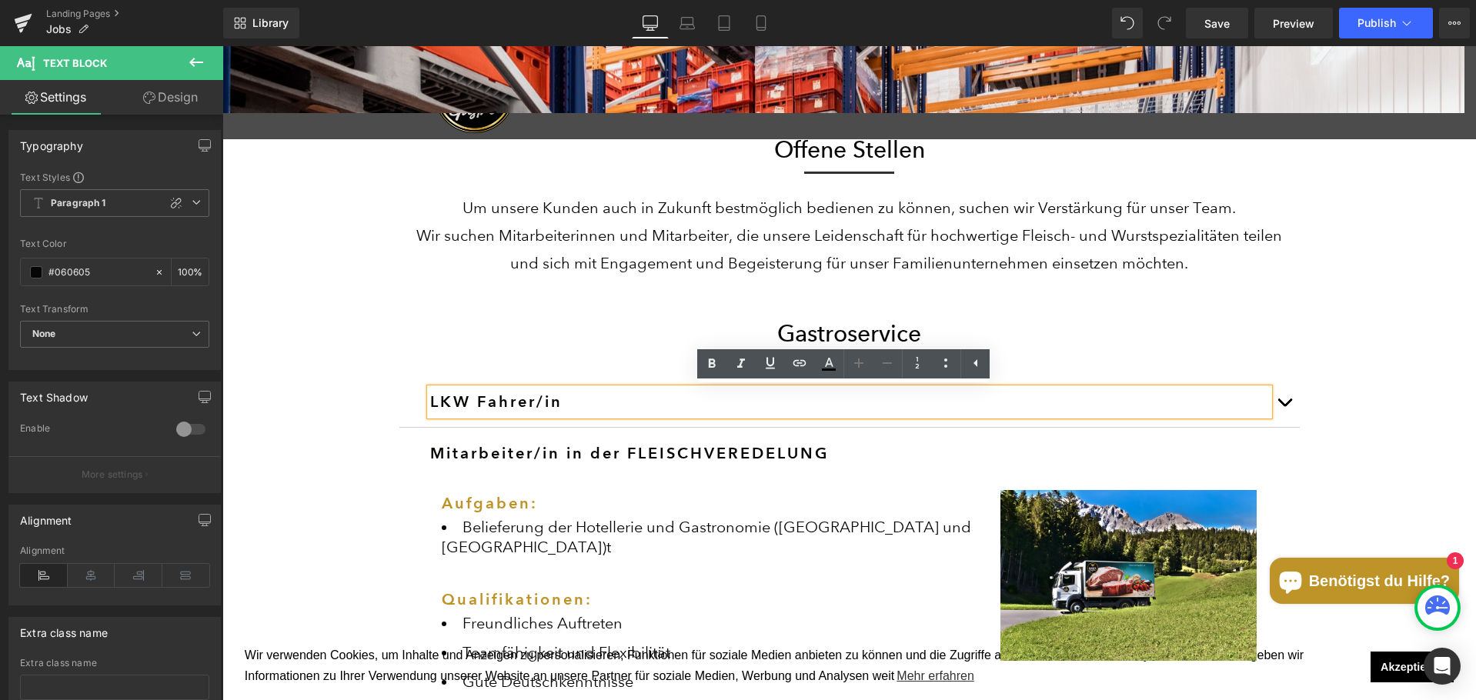
click at [222, 46] on div at bounding box center [222, 46] width 0 height 0
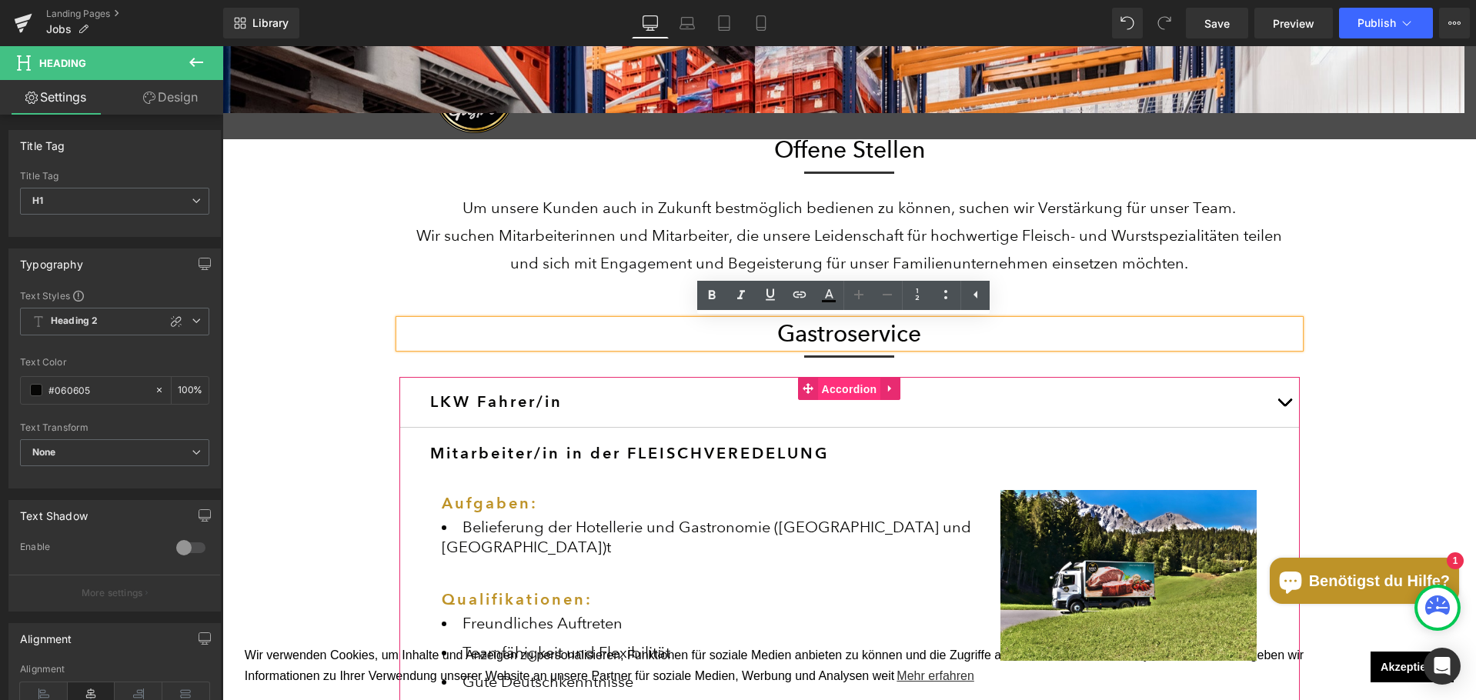
click at [848, 390] on span "Accordion" at bounding box center [849, 389] width 63 height 23
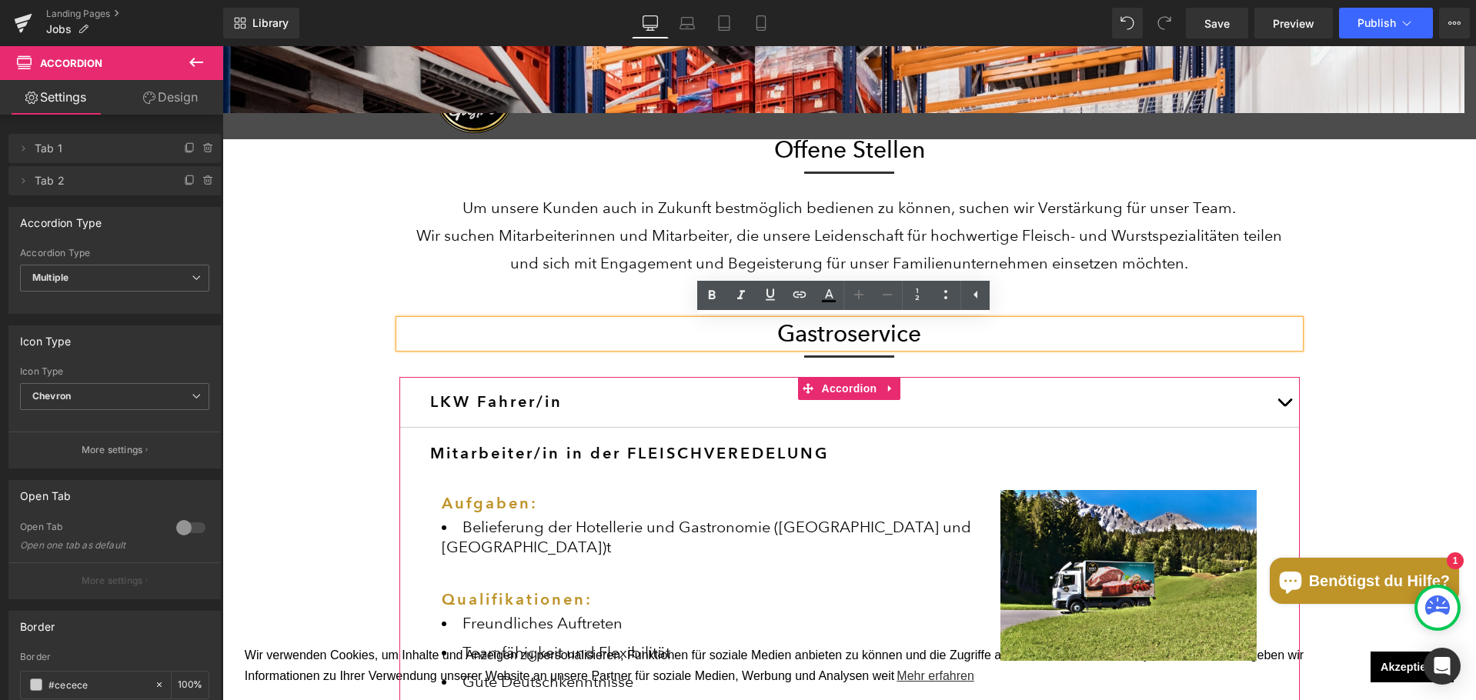
click at [1277, 412] on button "button" at bounding box center [1284, 402] width 31 height 50
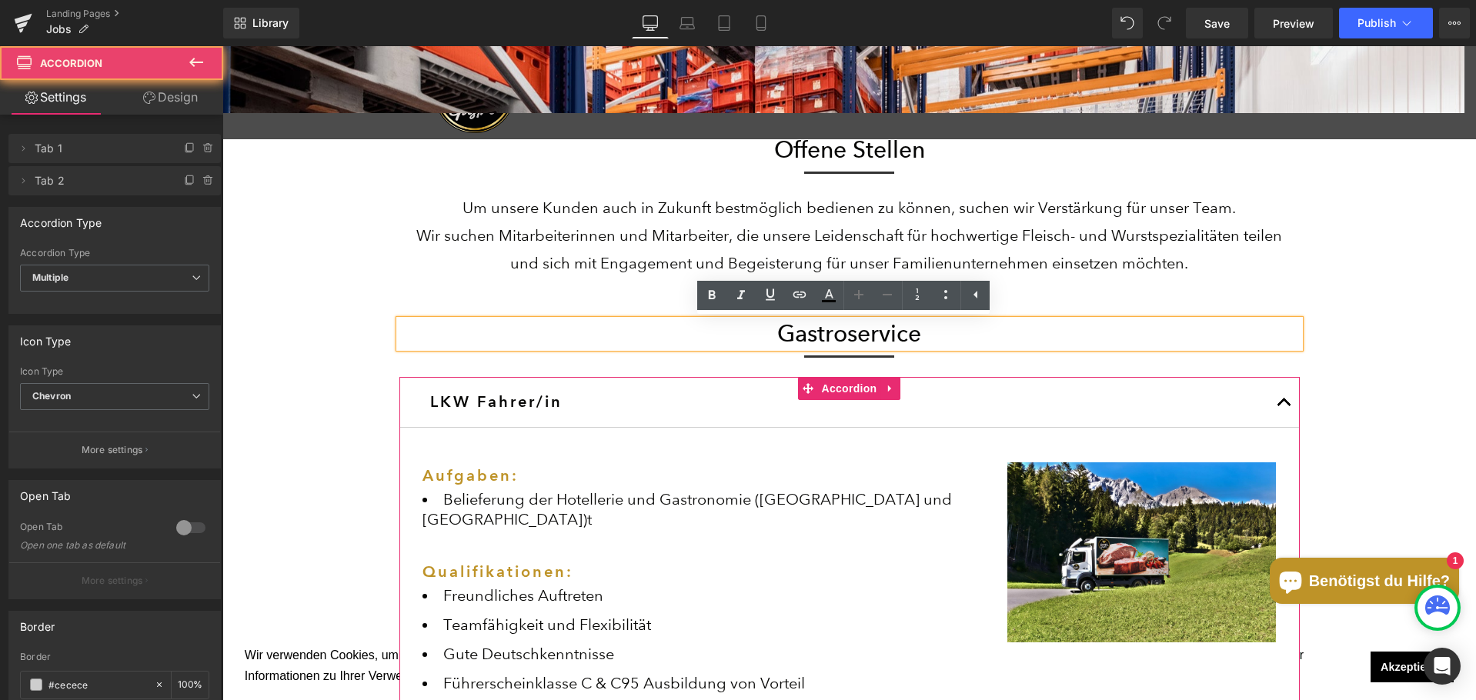
click at [1277, 411] on button "button" at bounding box center [1284, 402] width 31 height 50
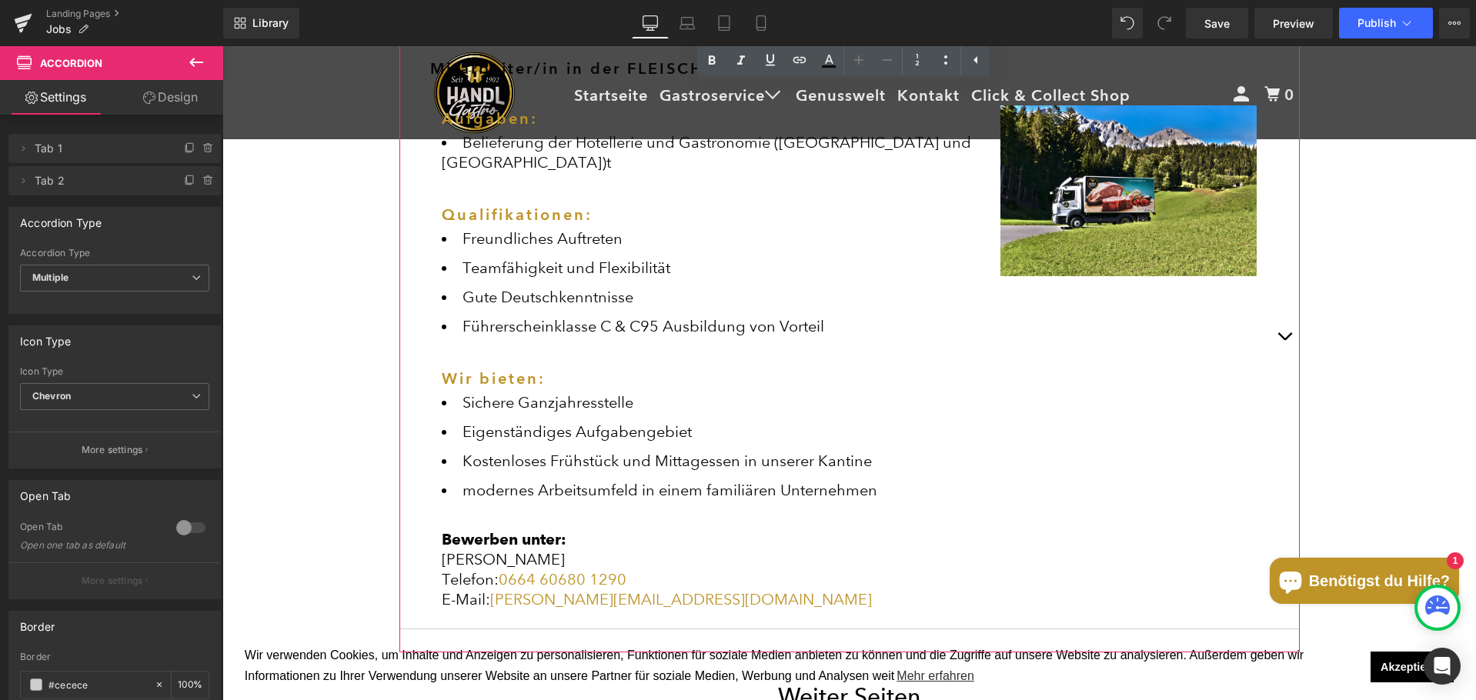
click at [1277, 322] on button "button" at bounding box center [1284, 336] width 31 height 586
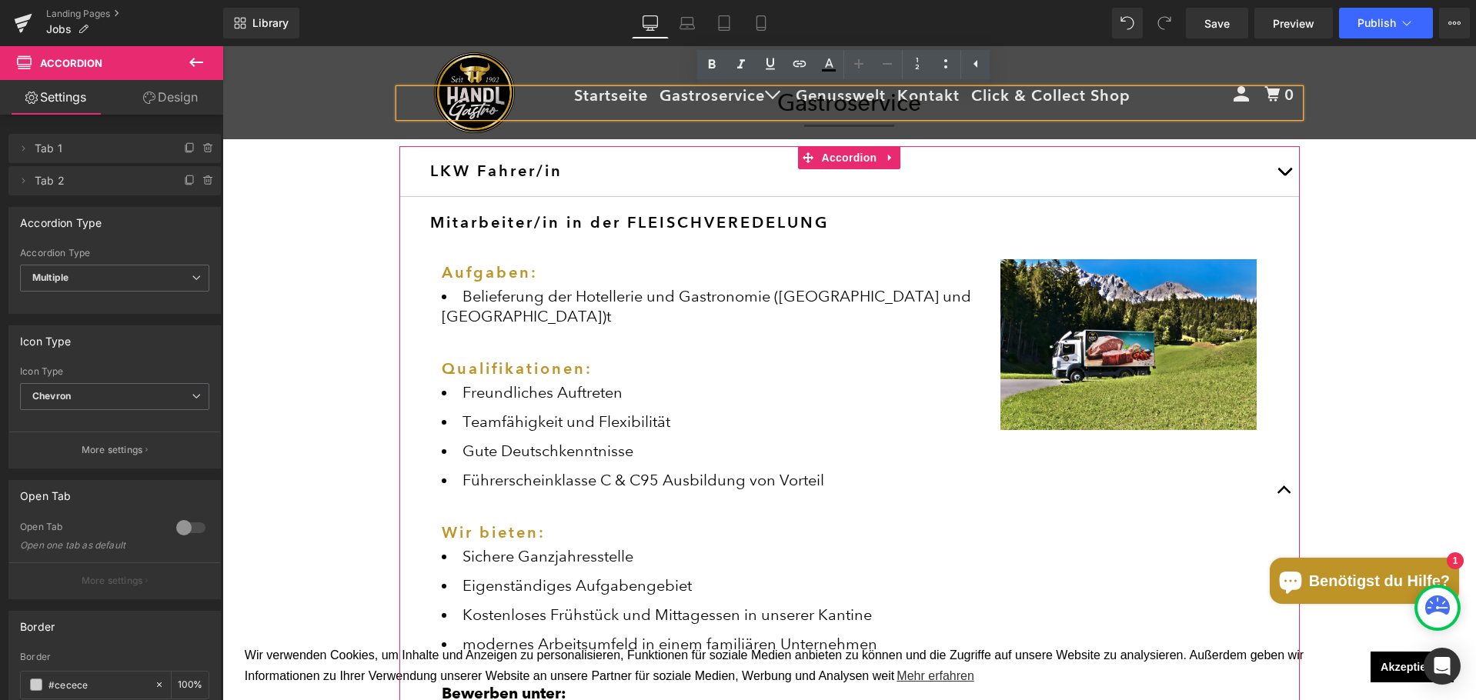
click at [222, 46] on div at bounding box center [222, 46] width 0 height 0
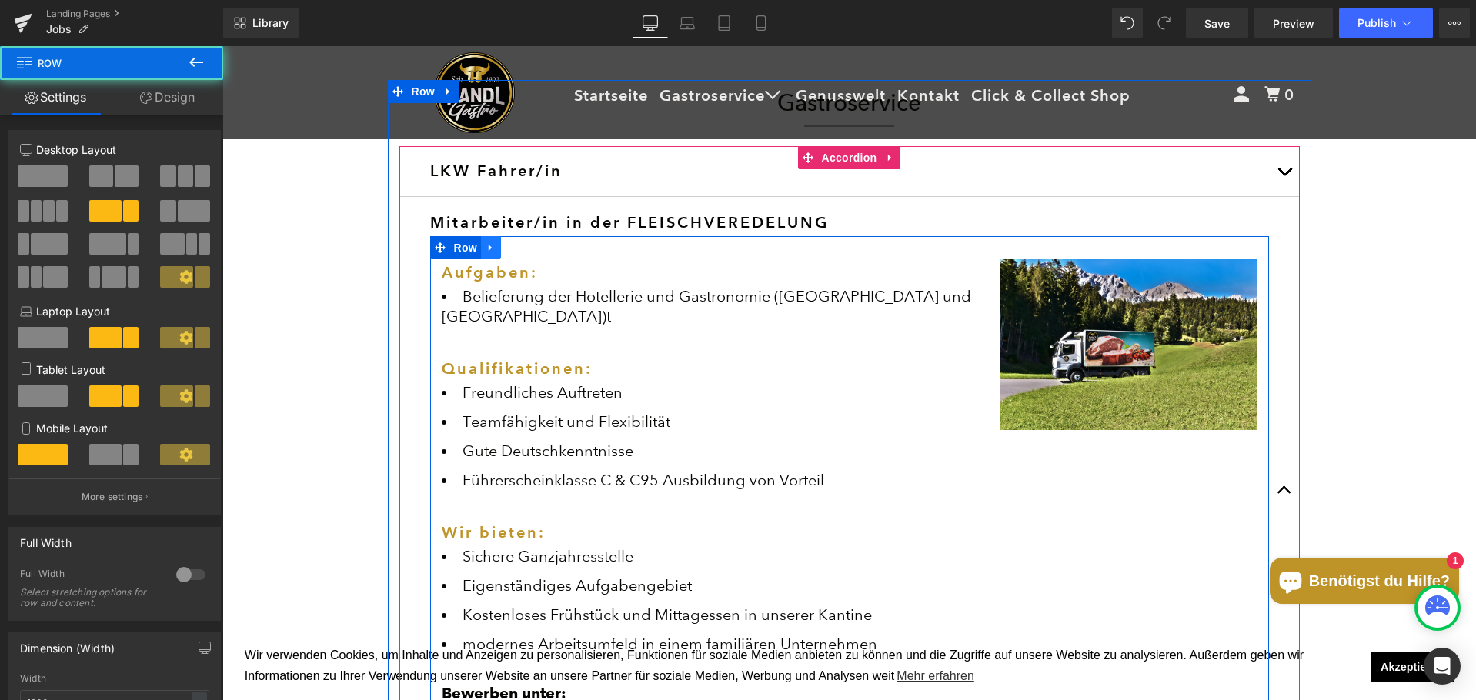
click at [483, 254] on link at bounding box center [491, 247] width 20 height 23
click at [528, 250] on icon at bounding box center [531, 247] width 11 height 11
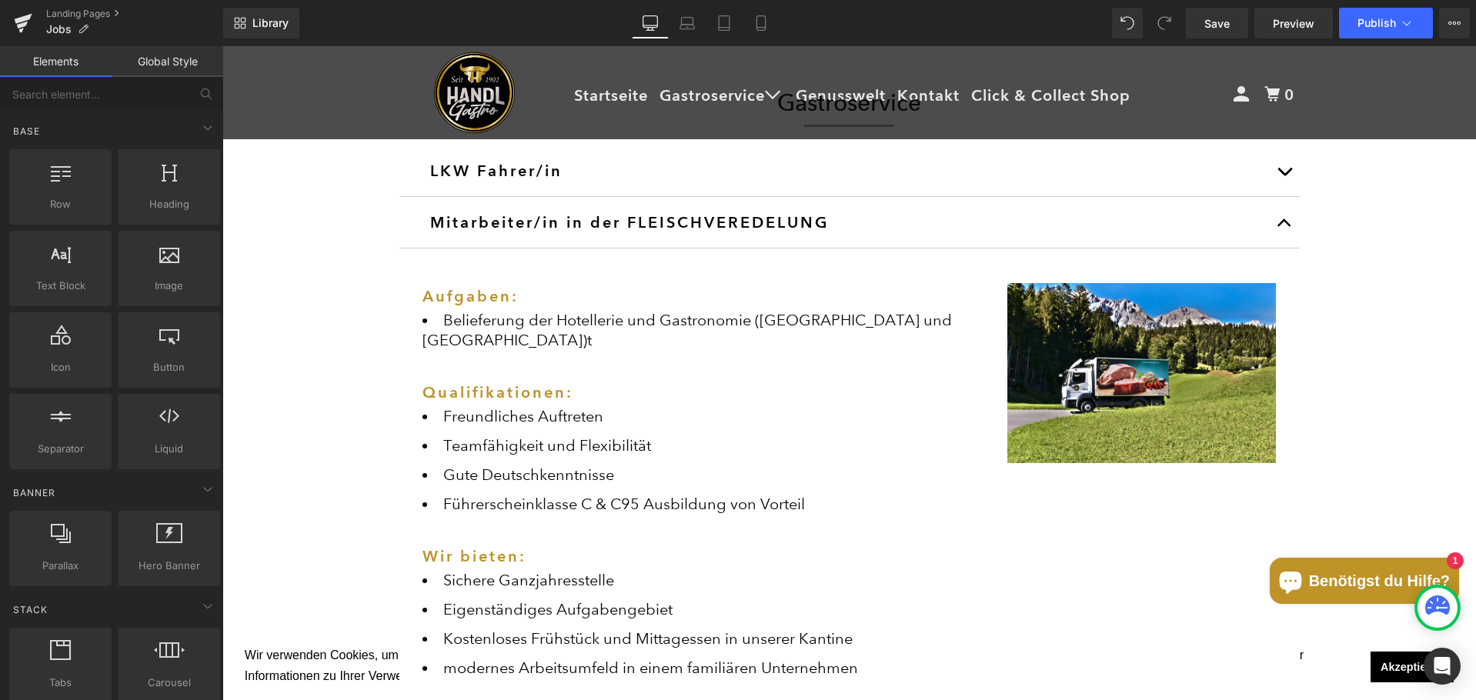
click at [1273, 228] on button "button" at bounding box center [1284, 222] width 31 height 51
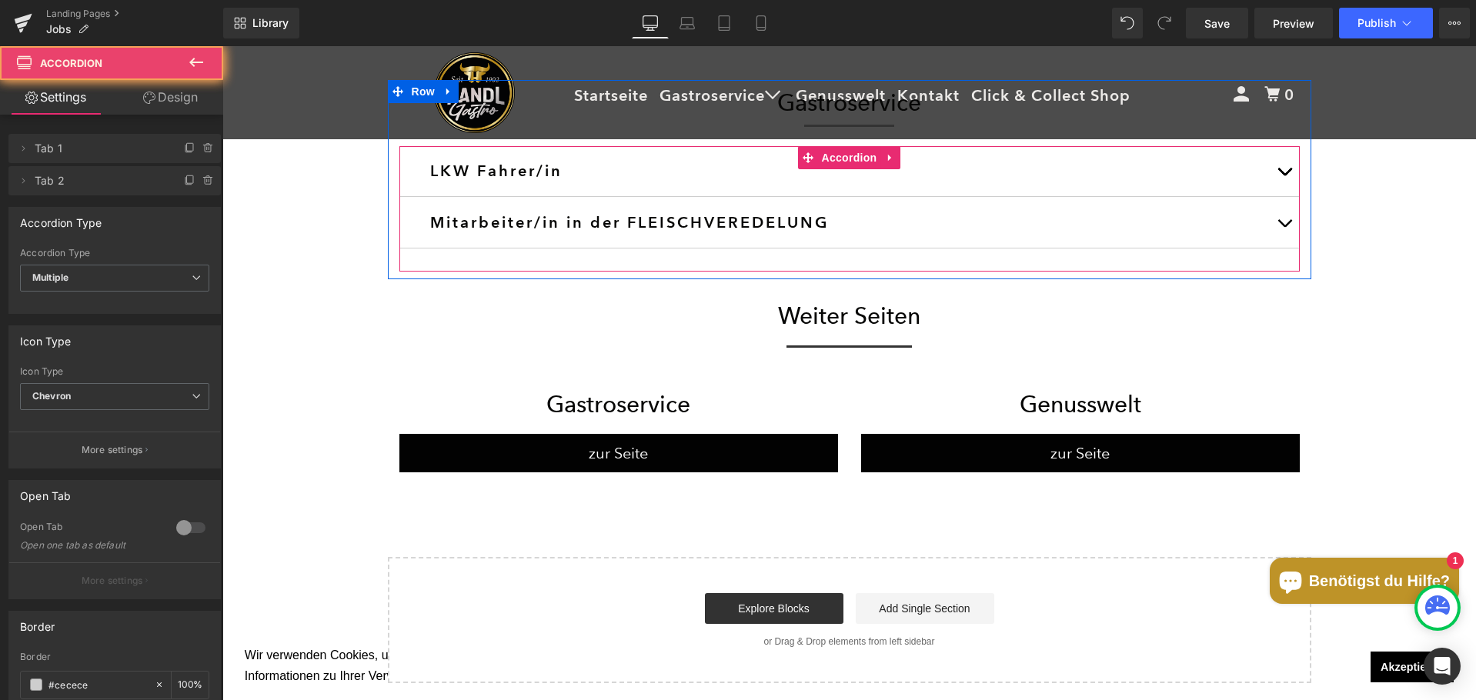
click at [1273, 228] on button "button" at bounding box center [1284, 222] width 31 height 51
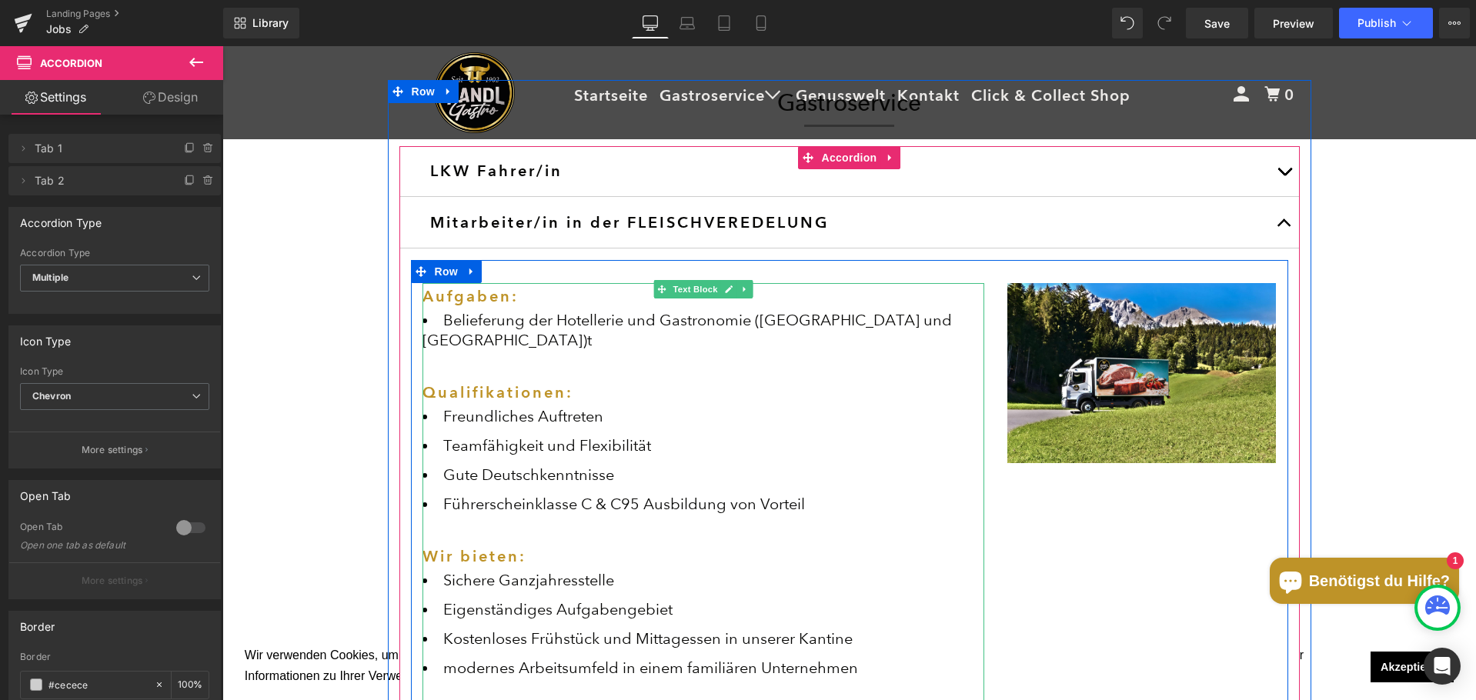
click at [485, 324] on li "Belieferung der Hotellerie und Gastronomie (Tirol und Vorarlberg)t" at bounding box center [703, 330] width 562 height 40
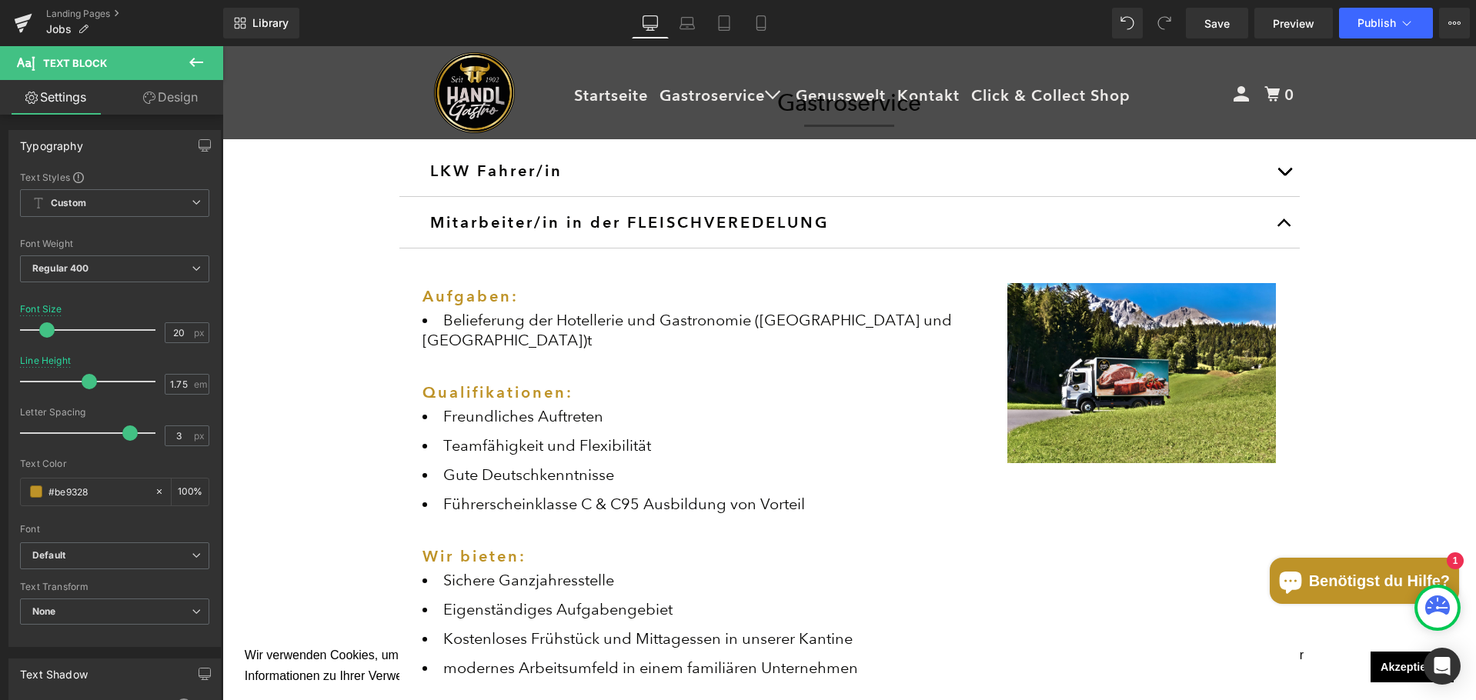
click at [785, 494] on li "Führerscheinklasse C & C95 Ausbildung von Vorteil" at bounding box center [703, 504] width 562 height 20
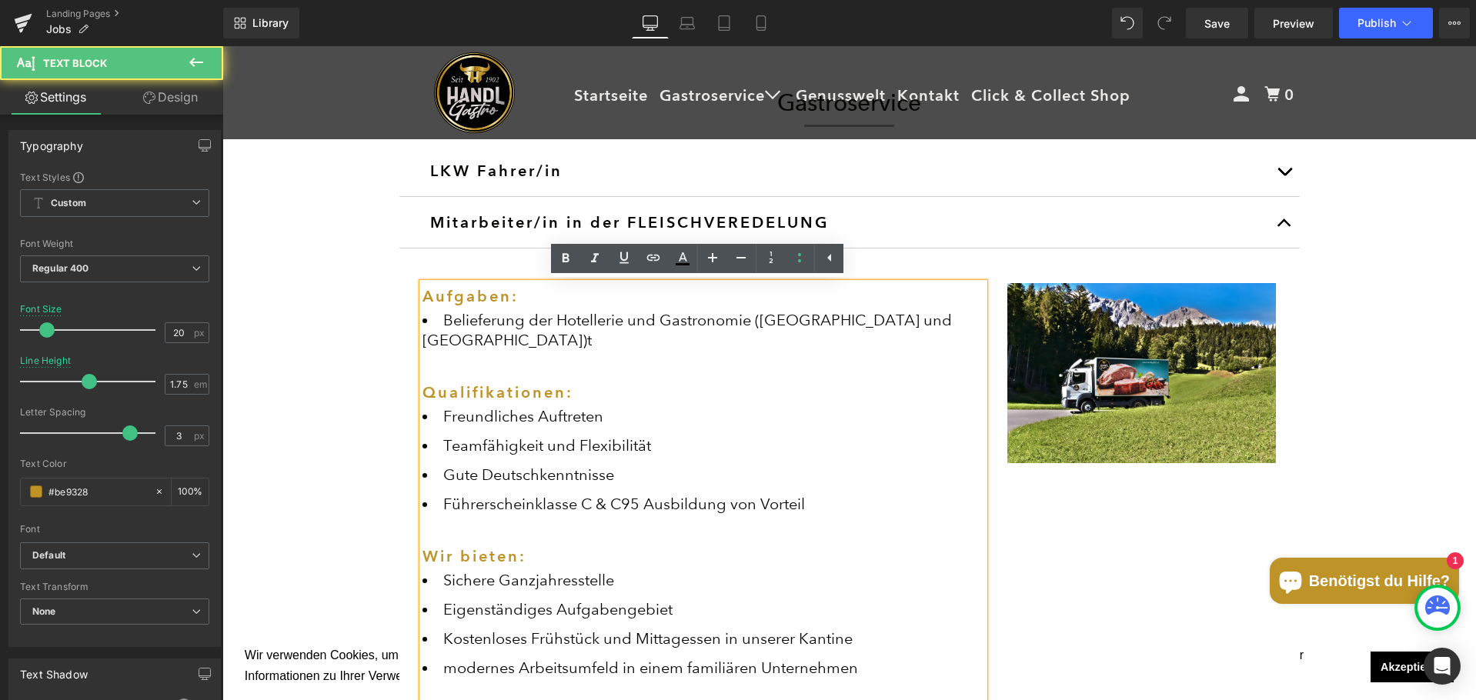
click at [597, 406] on li "Freundliches Auftreten" at bounding box center [703, 416] width 562 height 20
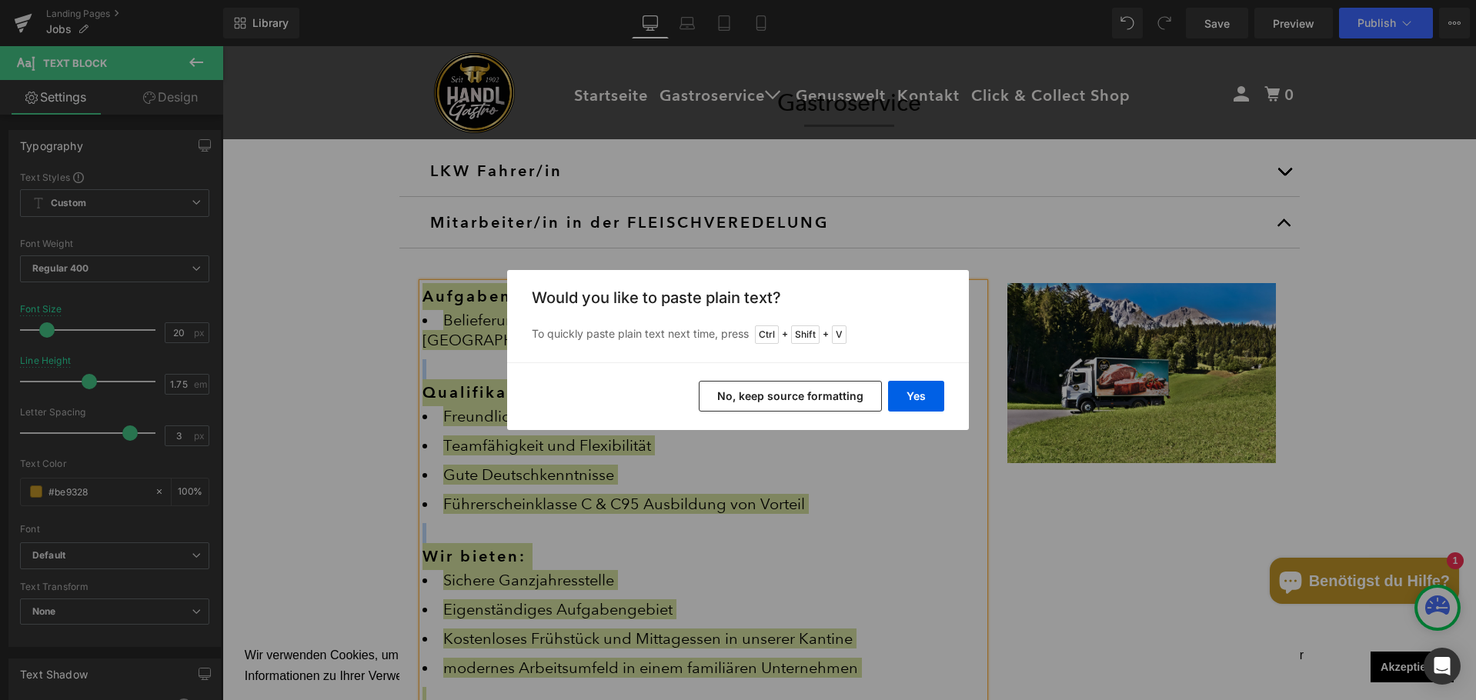
click at [746, 401] on button "No, keep source formatting" at bounding box center [790, 396] width 183 height 31
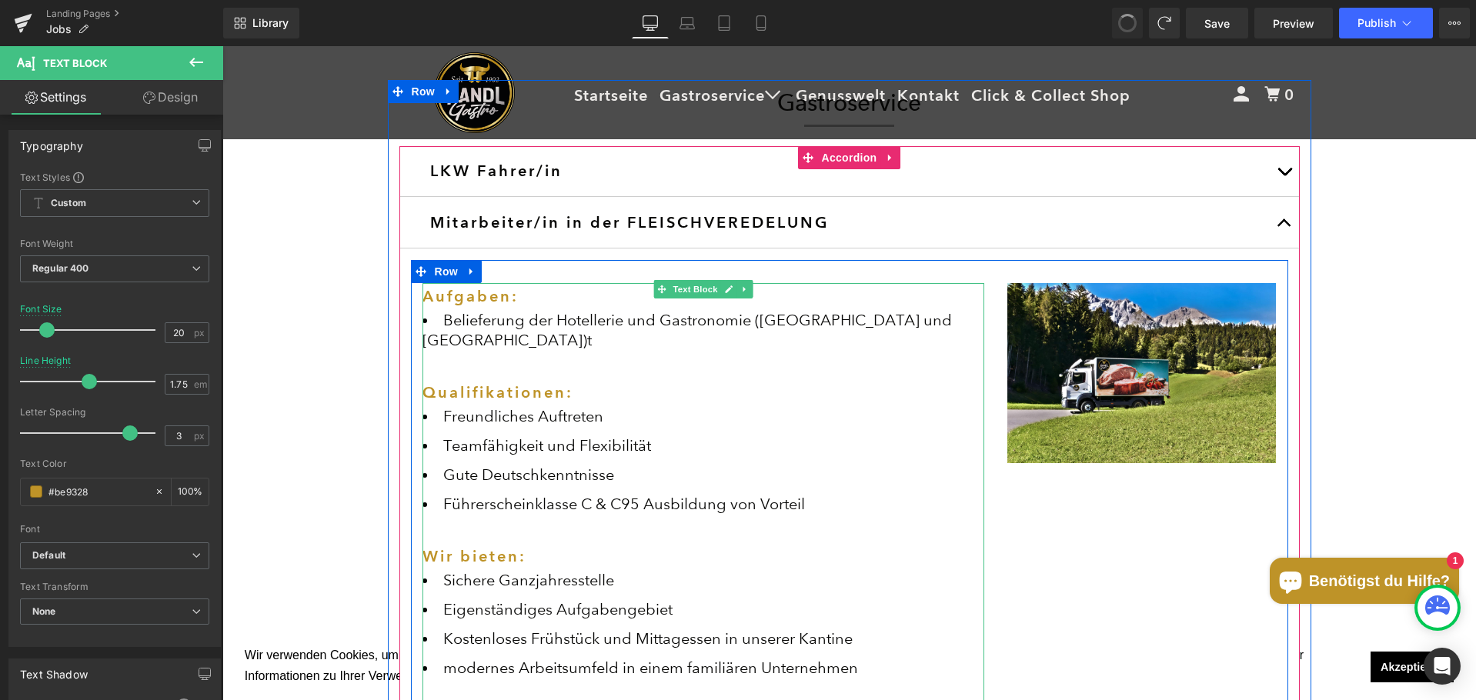
scroll to position [2215, 1242]
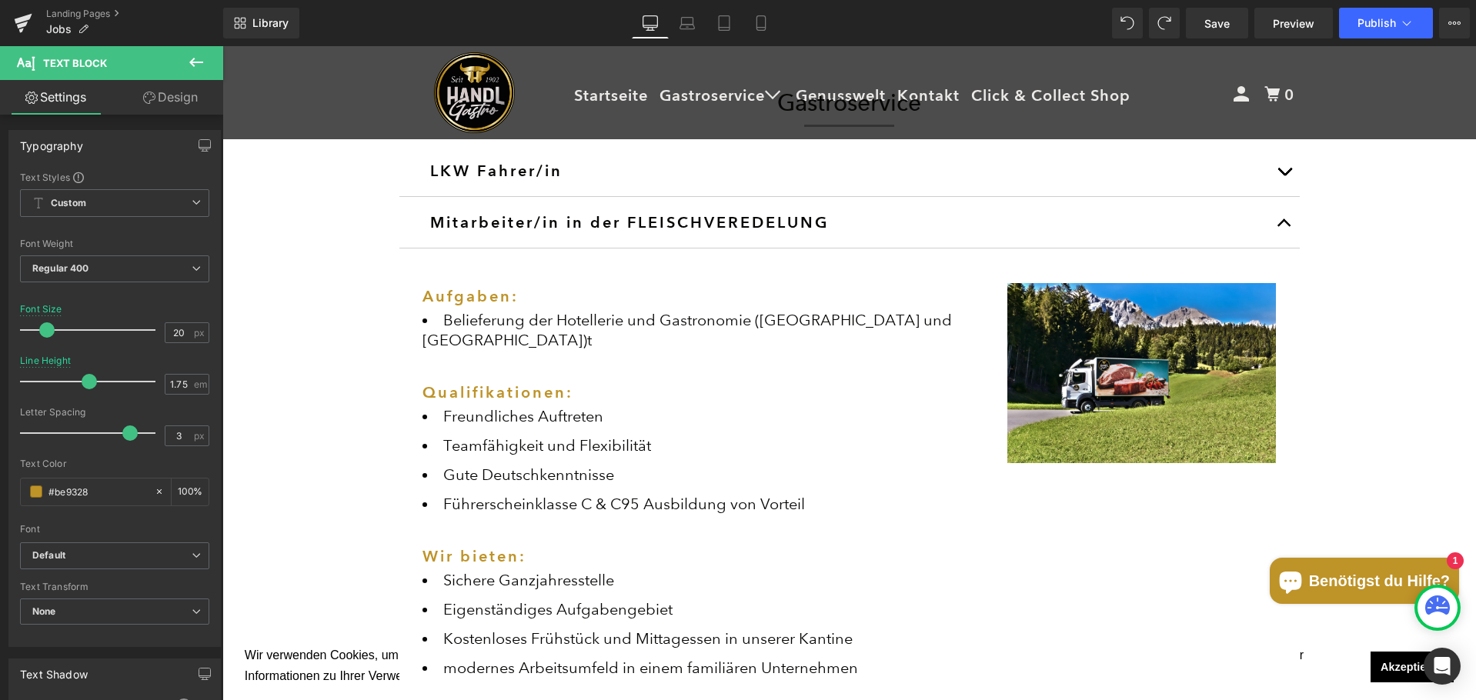
click at [884, 436] on li "Teamfähigkeit und Flexibilität" at bounding box center [703, 446] width 562 height 20
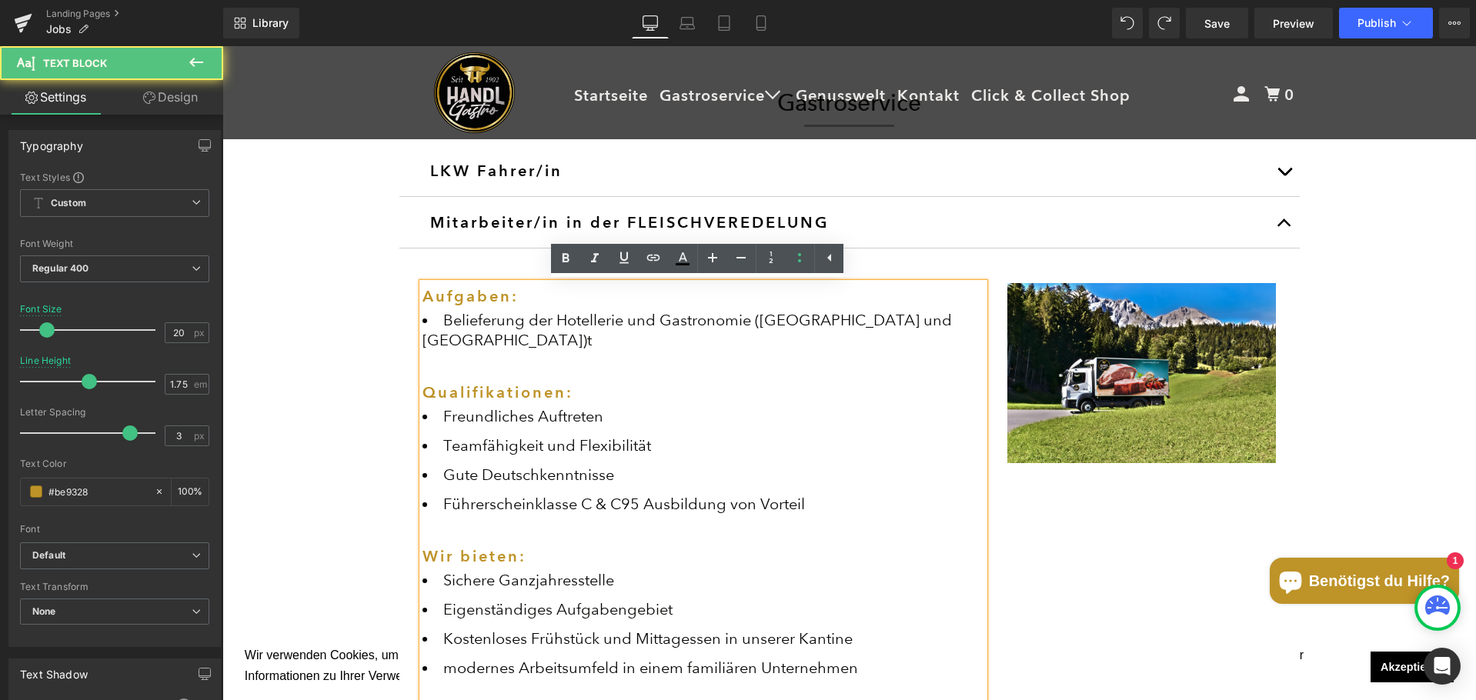
click at [716, 406] on li "Freundliches Auftreten" at bounding box center [703, 416] width 562 height 20
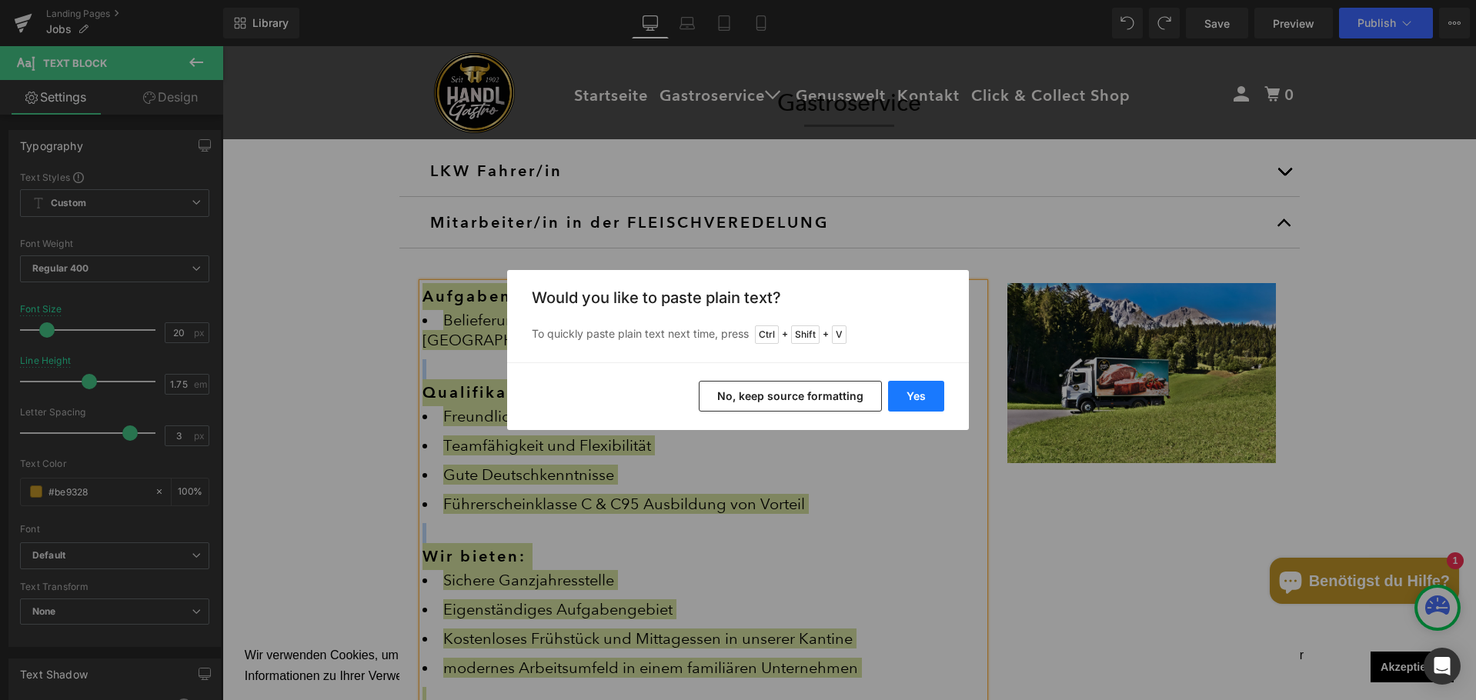
click at [908, 393] on button "Yes" at bounding box center [916, 396] width 56 height 31
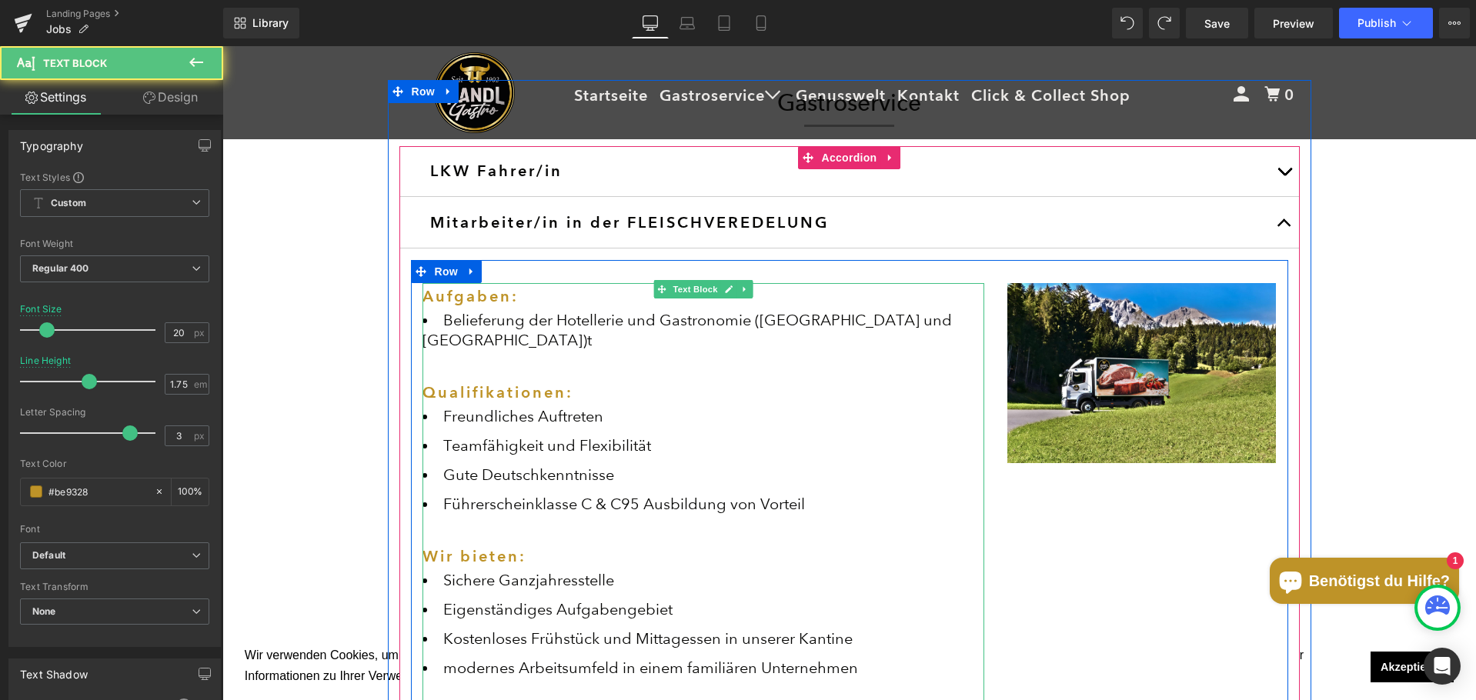
click at [531, 349] on div "Aufgaben: Belieferung der Hotellerie und Gastronomie (Tirol und Vorarlberg)t Qu…" at bounding box center [703, 535] width 562 height 504
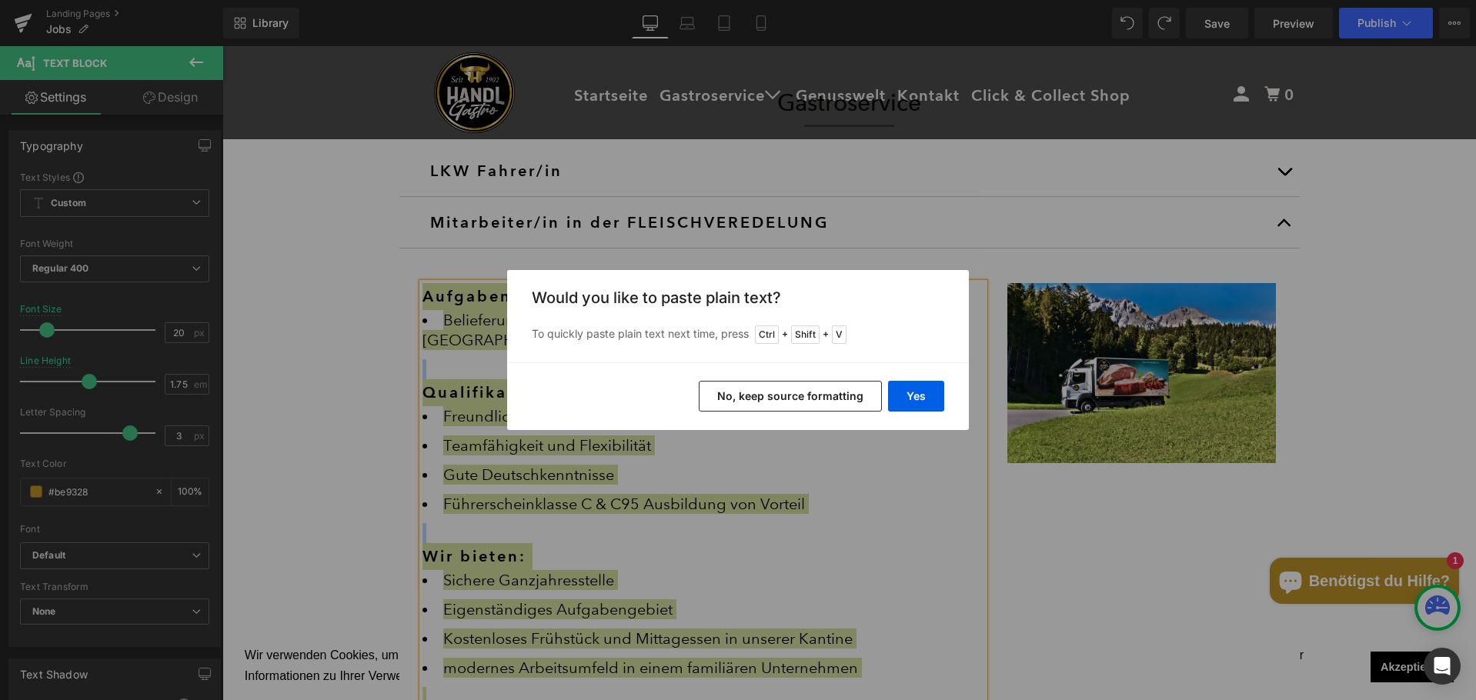
click at [842, 394] on button "No, keep source formatting" at bounding box center [790, 396] width 183 height 31
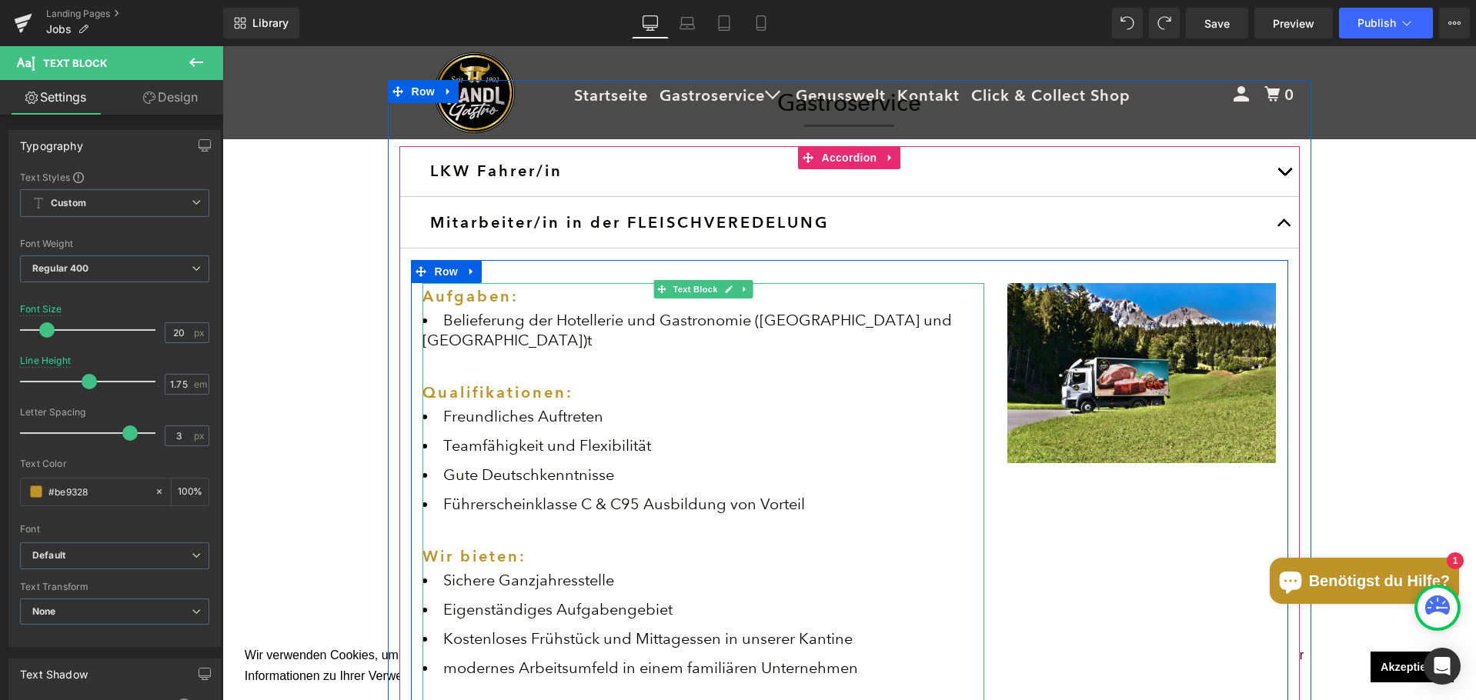
click at [884, 316] on li "Belieferung der Hotellerie und Gastronomie (Tirol und Vorarlberg)t" at bounding box center [703, 330] width 562 height 40
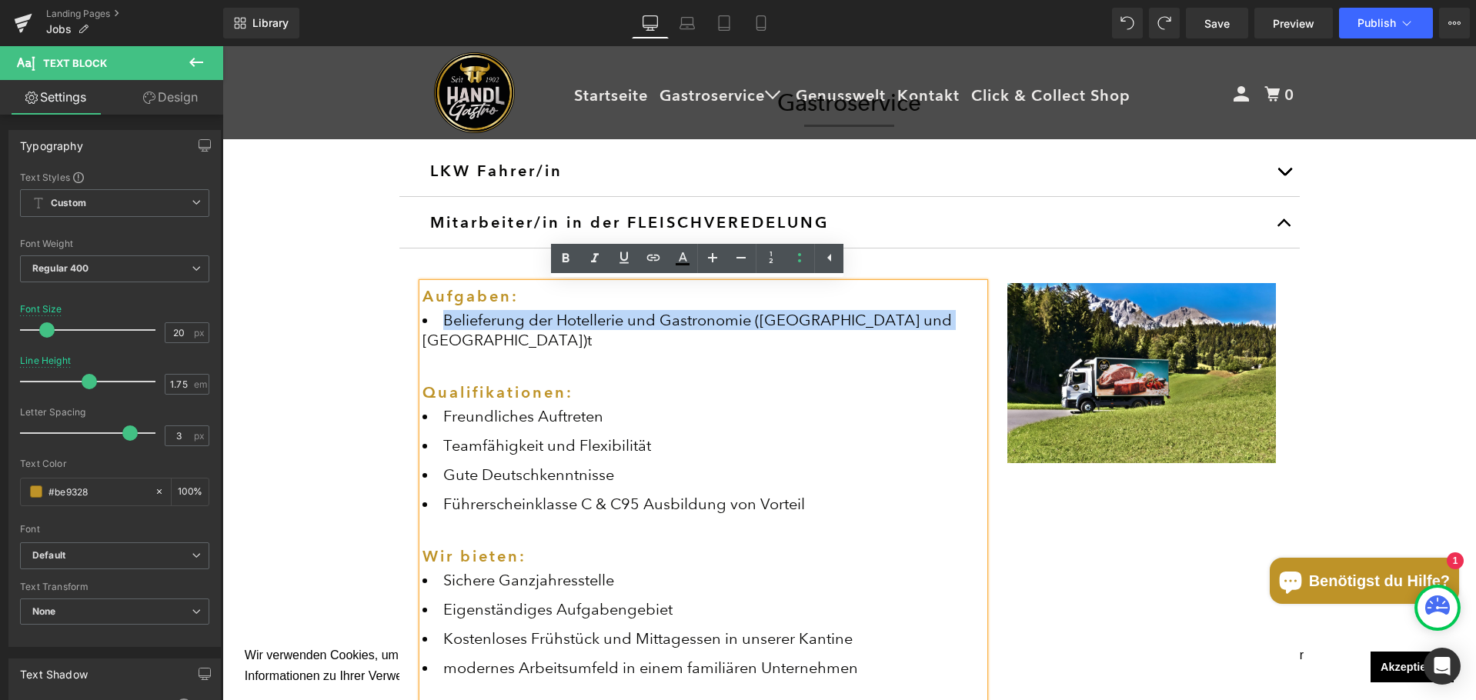
drag, startPoint x: 774, startPoint y: 316, endPoint x: 434, endPoint y: 313, distance: 340.1
click at [434, 313] on li "Belieferung der Hotellerie und Gastronomie (Tirol und Vorarlberg)t" at bounding box center [703, 330] width 562 height 40
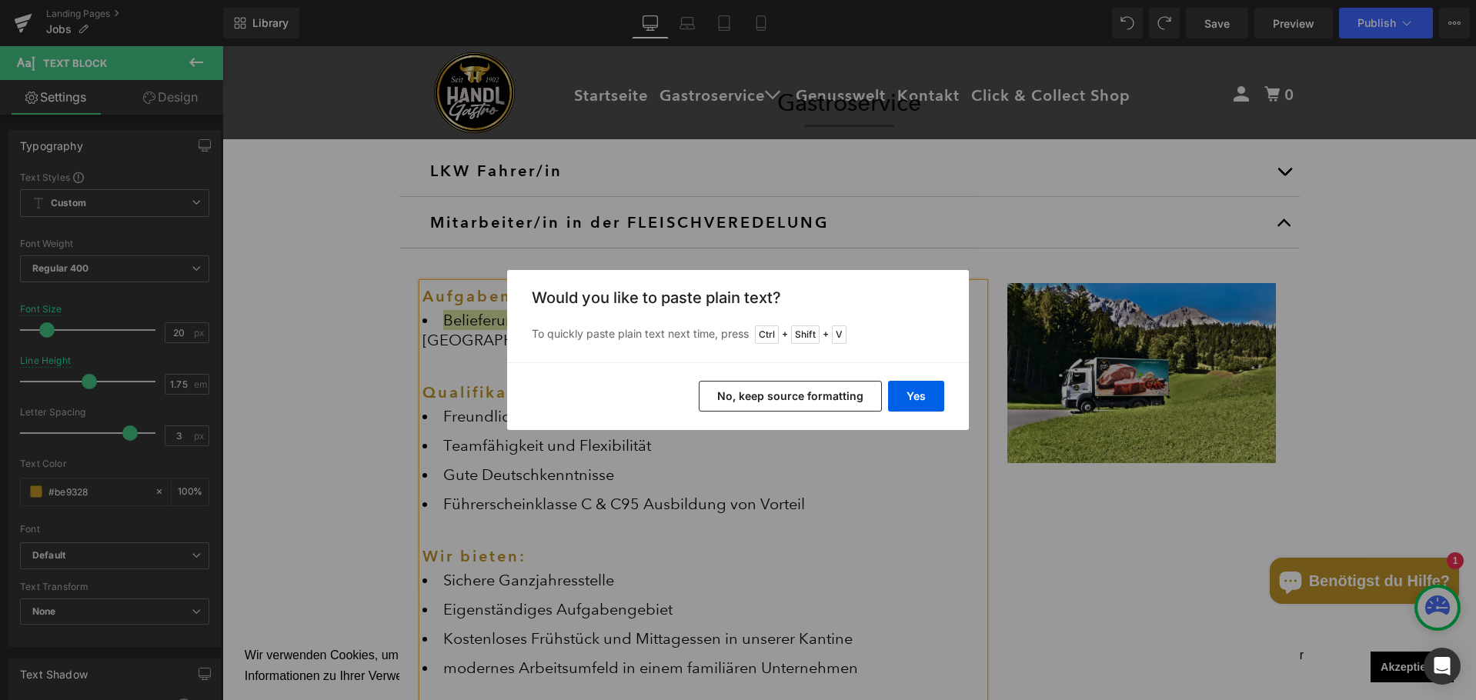
click at [746, 389] on button "No, keep source formatting" at bounding box center [790, 396] width 183 height 31
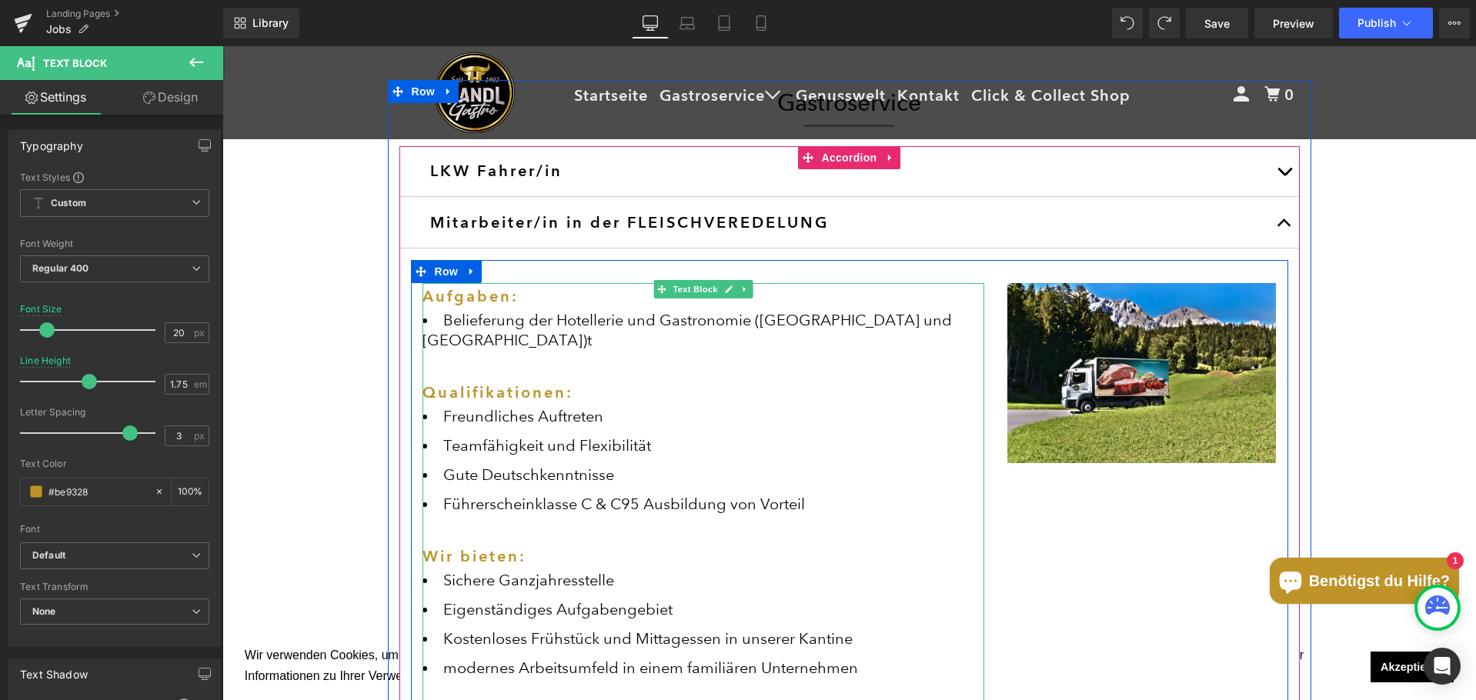
click at [873, 321] on li "Belieferung der Hotellerie und Gastronomie (Tirol und Vorarlberg)t" at bounding box center [703, 330] width 562 height 40
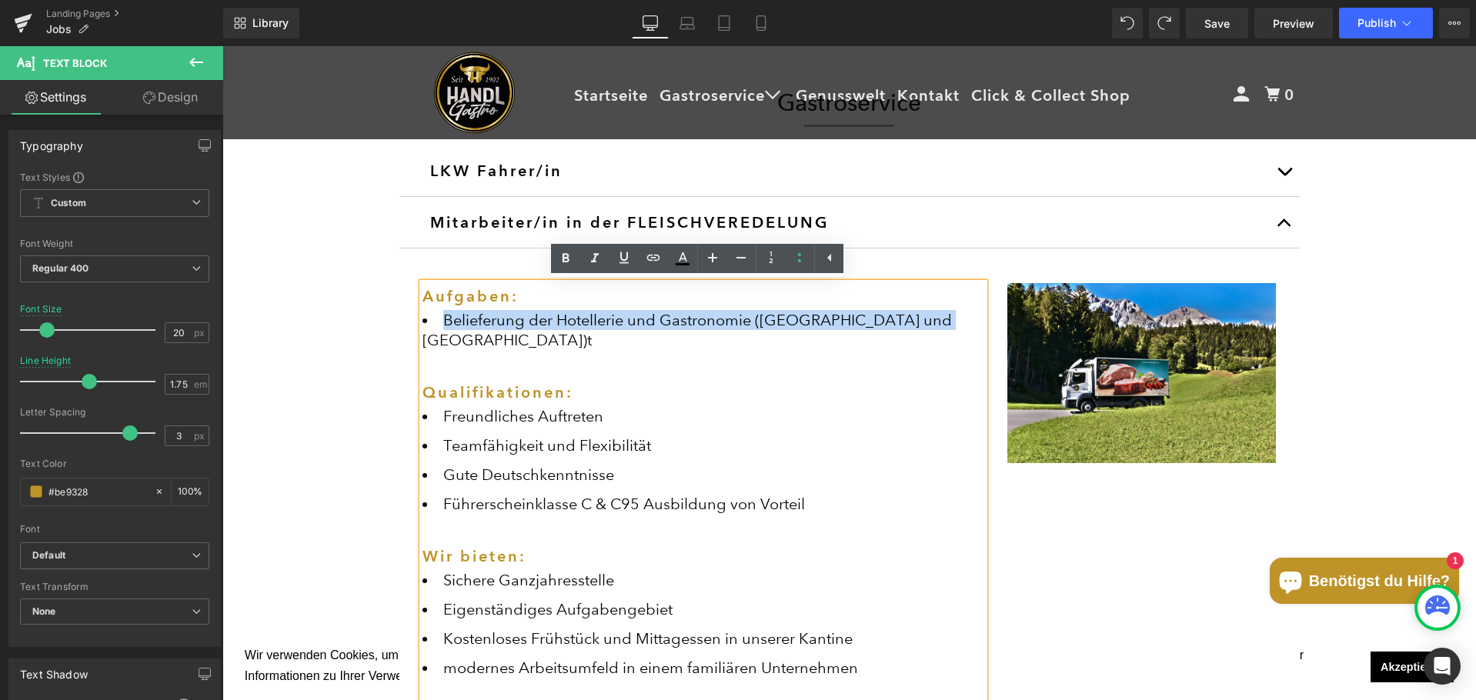
drag, startPoint x: 923, startPoint y: 328, endPoint x: 406, endPoint y: 313, distance: 518.0
click at [411, 313] on div "Aufgaben: Belieferung der Hotellerie und Gastronomie (Tirol und Vorarlberg)t Qu…" at bounding box center [703, 535] width 585 height 504
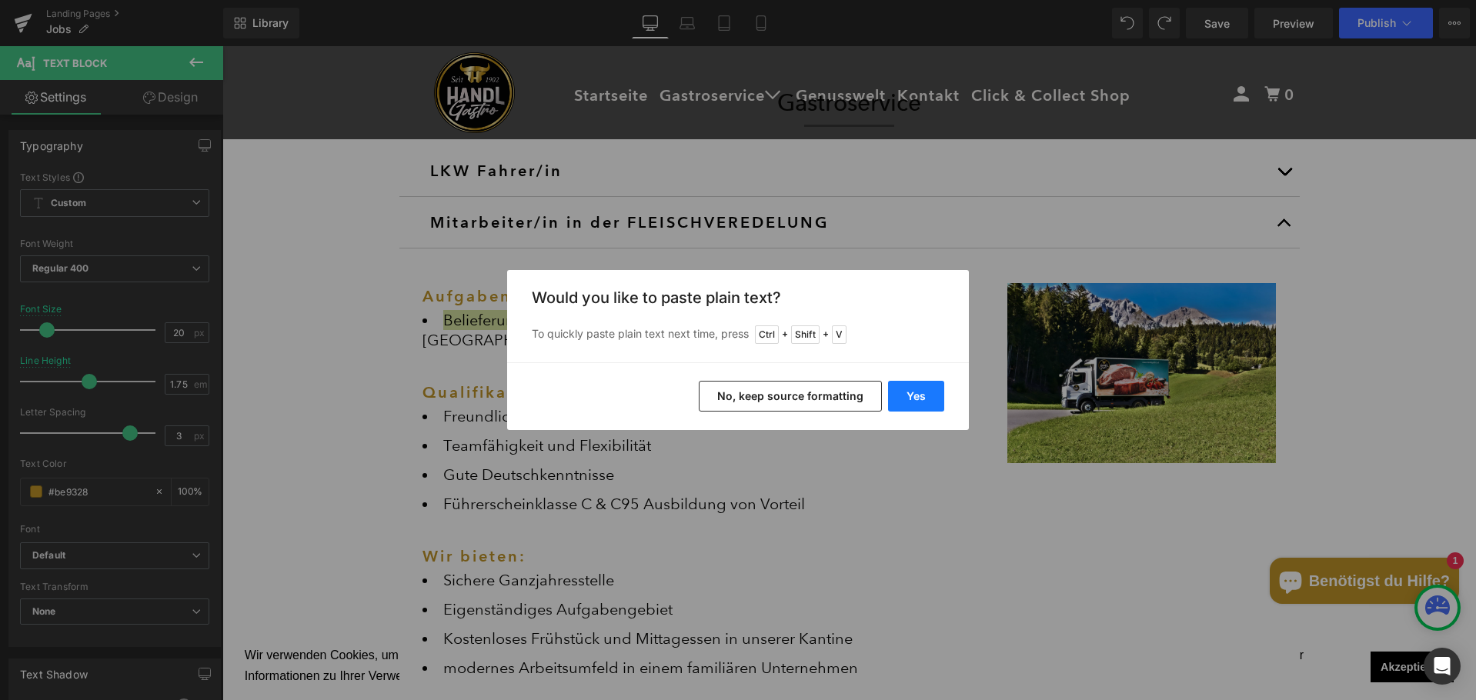
click at [918, 387] on button "Yes" at bounding box center [916, 396] width 56 height 31
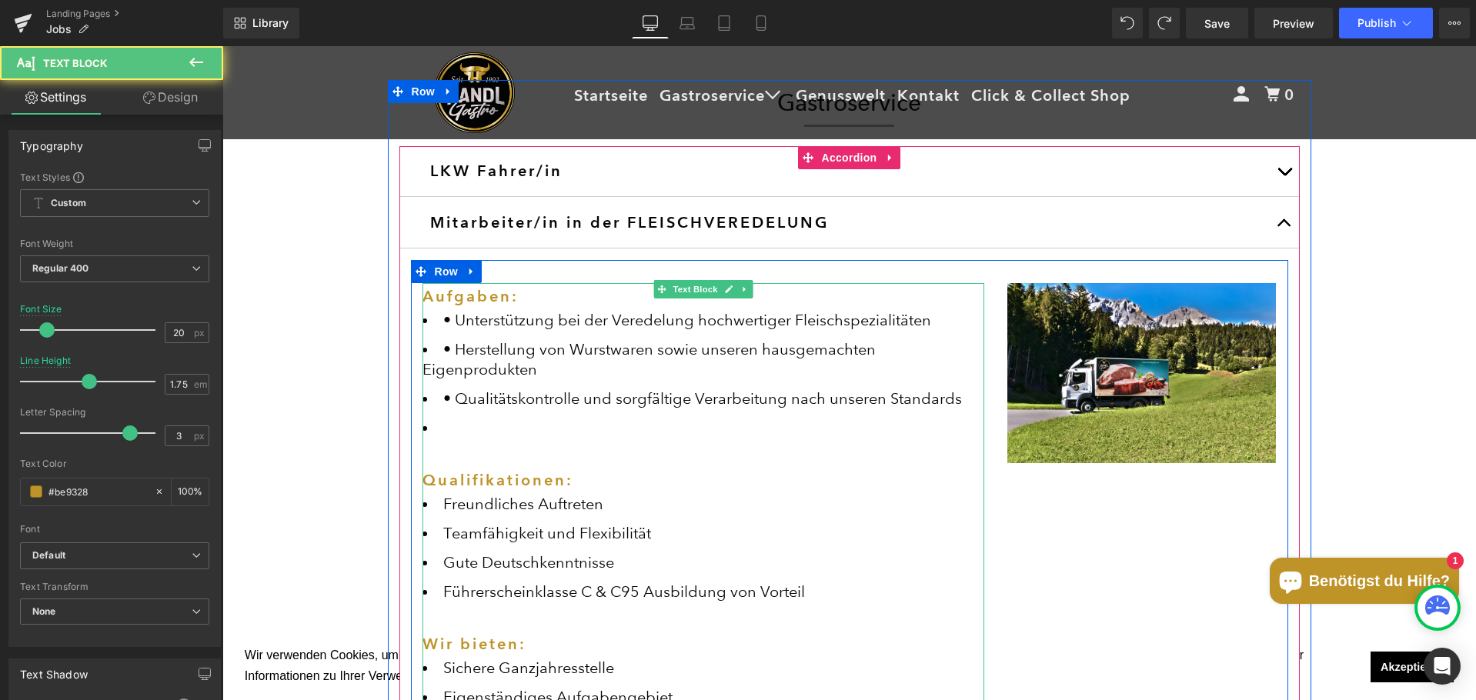
click at [462, 314] on li "• Unterstützung bei der Veredelung hochwertiger Fleischspezialitäten" at bounding box center [703, 320] width 562 height 20
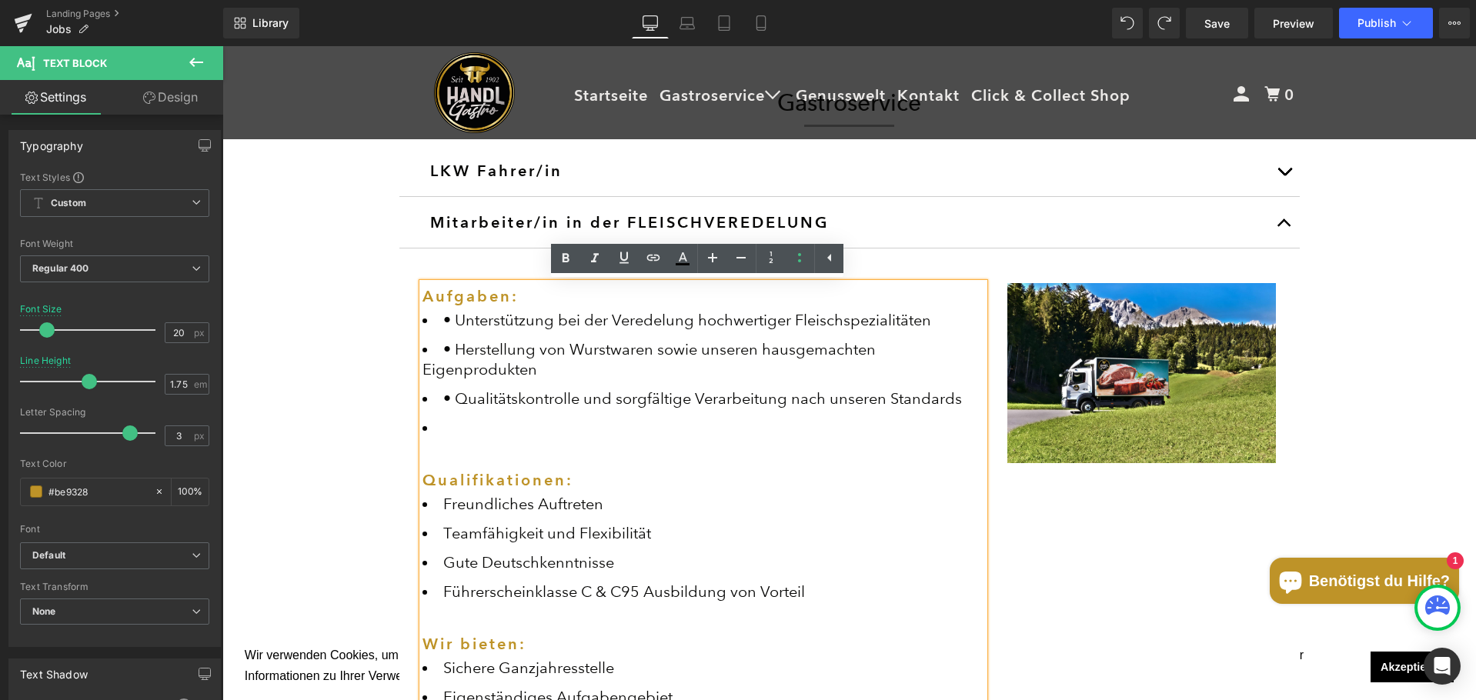
click at [450, 319] on li "• Unterstützung bei der Veredelung hochwertiger Fleischspezialitäten" at bounding box center [703, 320] width 562 height 20
click at [449, 350] on li "• Herstellung von Wurstwaren sowie unseren hausgemachten Eigenprodukten" at bounding box center [703, 359] width 562 height 40
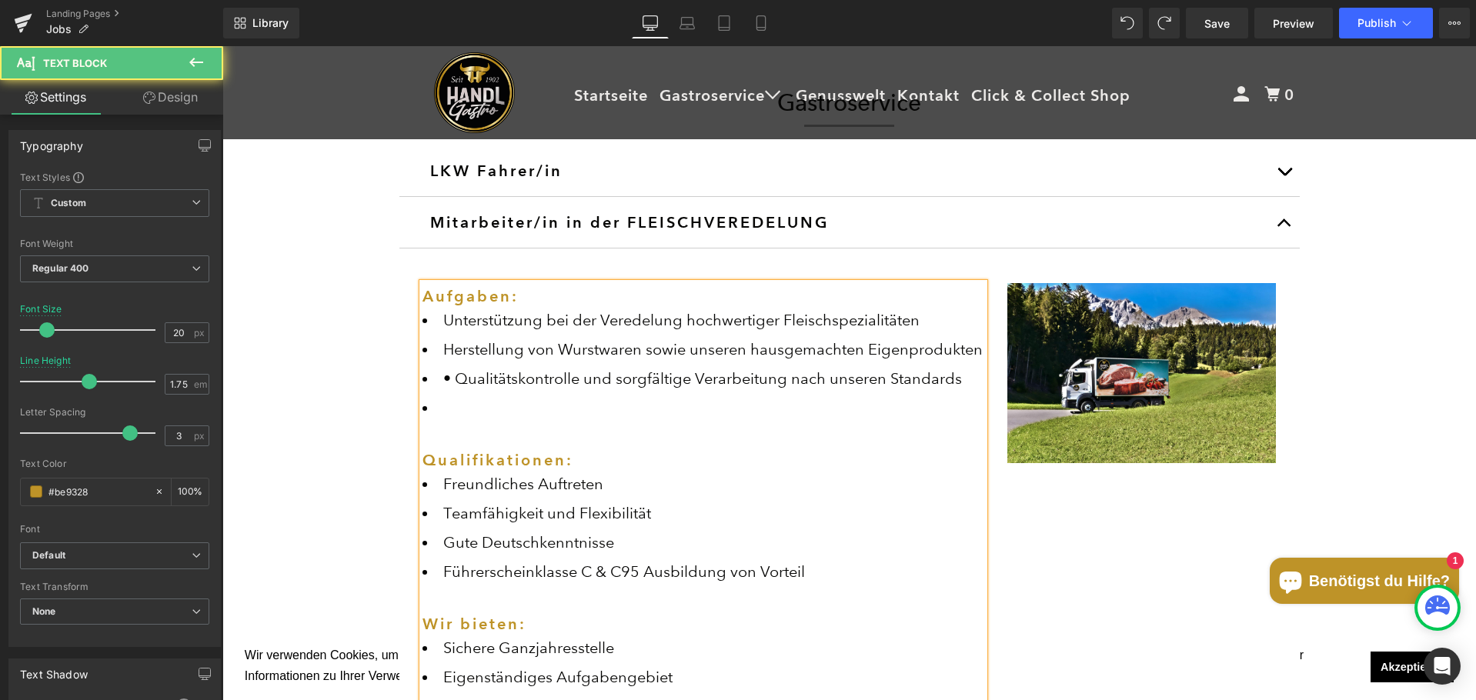
scroll to position [2303, 1242]
click at [428, 389] on li "• Qualitätskontrolle und sorgfältige Verarbeitung nach unseren Standards" at bounding box center [703, 379] width 562 height 20
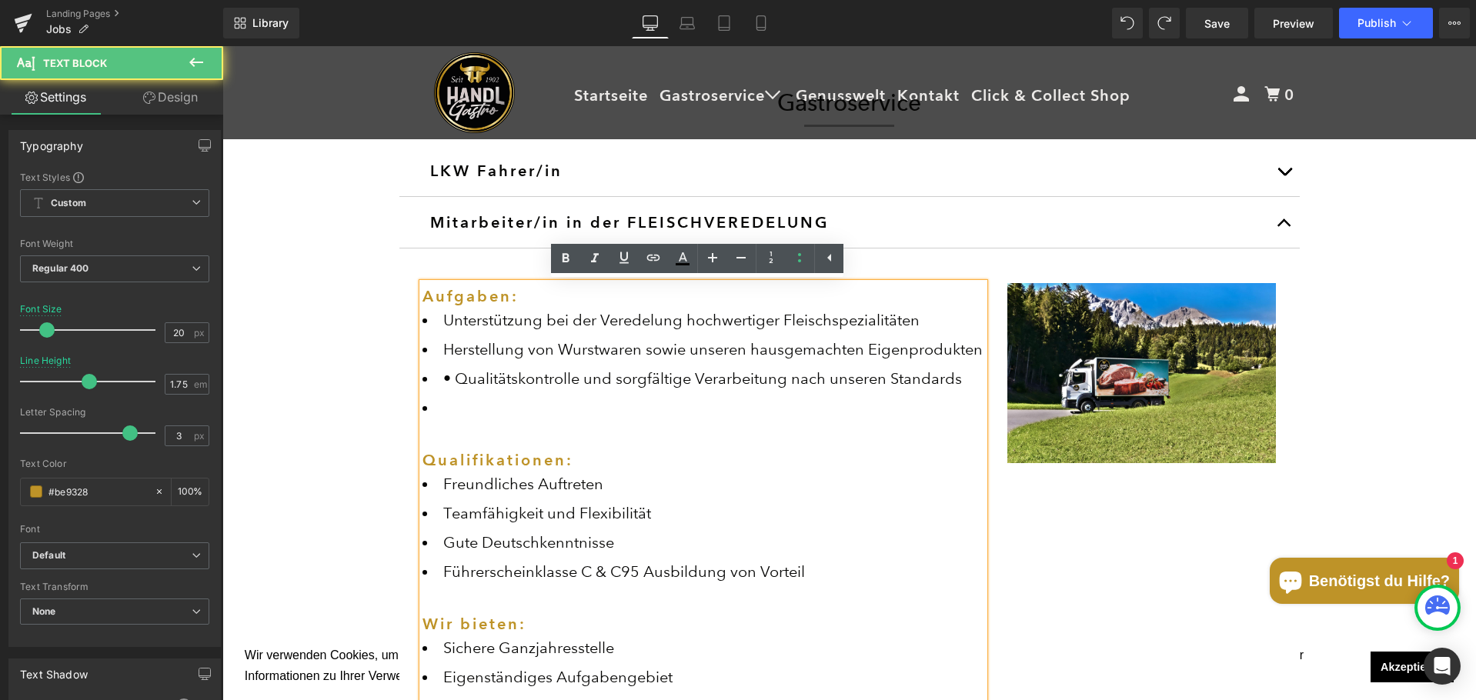
click at [453, 382] on li "• Qualitätskontrolle und sorgfältige Verarbeitung nach unseren Standards" at bounding box center [703, 379] width 562 height 20
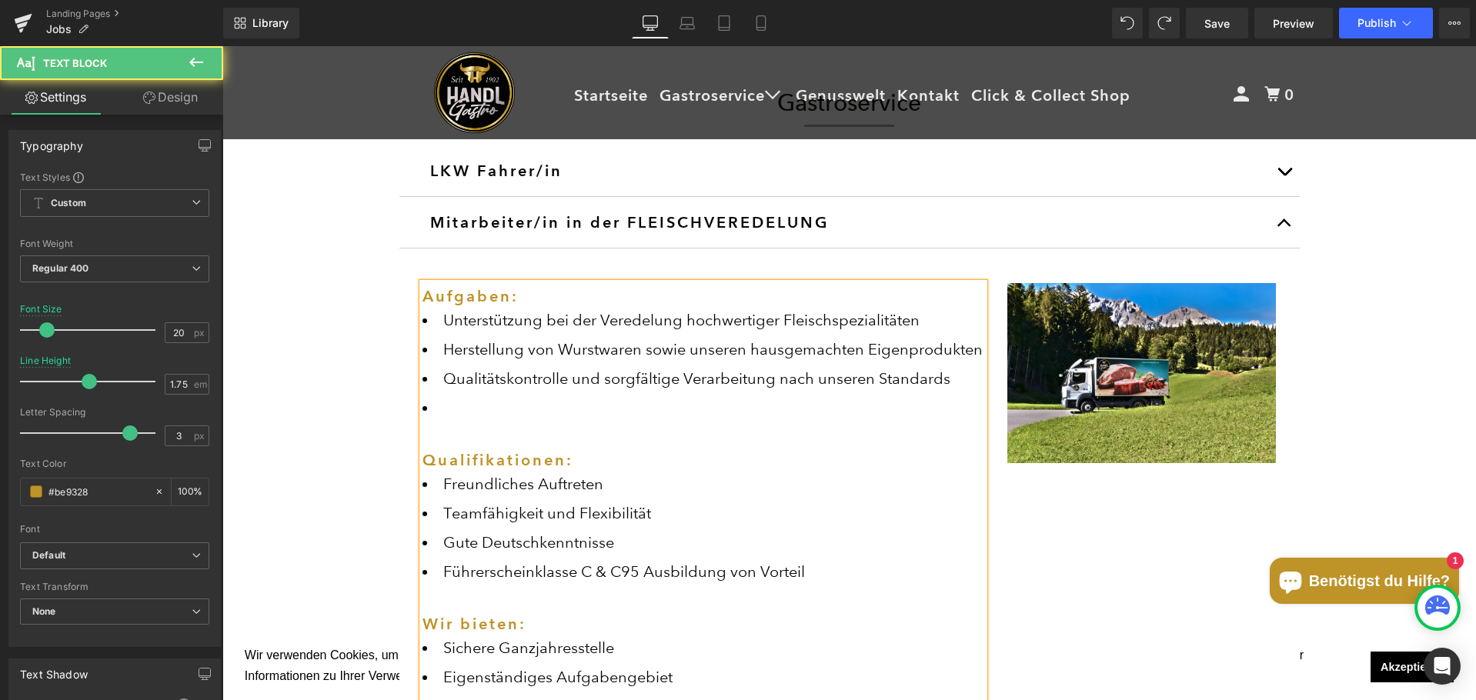
click at [446, 429] on div "Aufgaben: Unterstützung bei der Veredelung hochwertiger Fleischspezialitäten He…" at bounding box center [703, 569] width 562 height 572
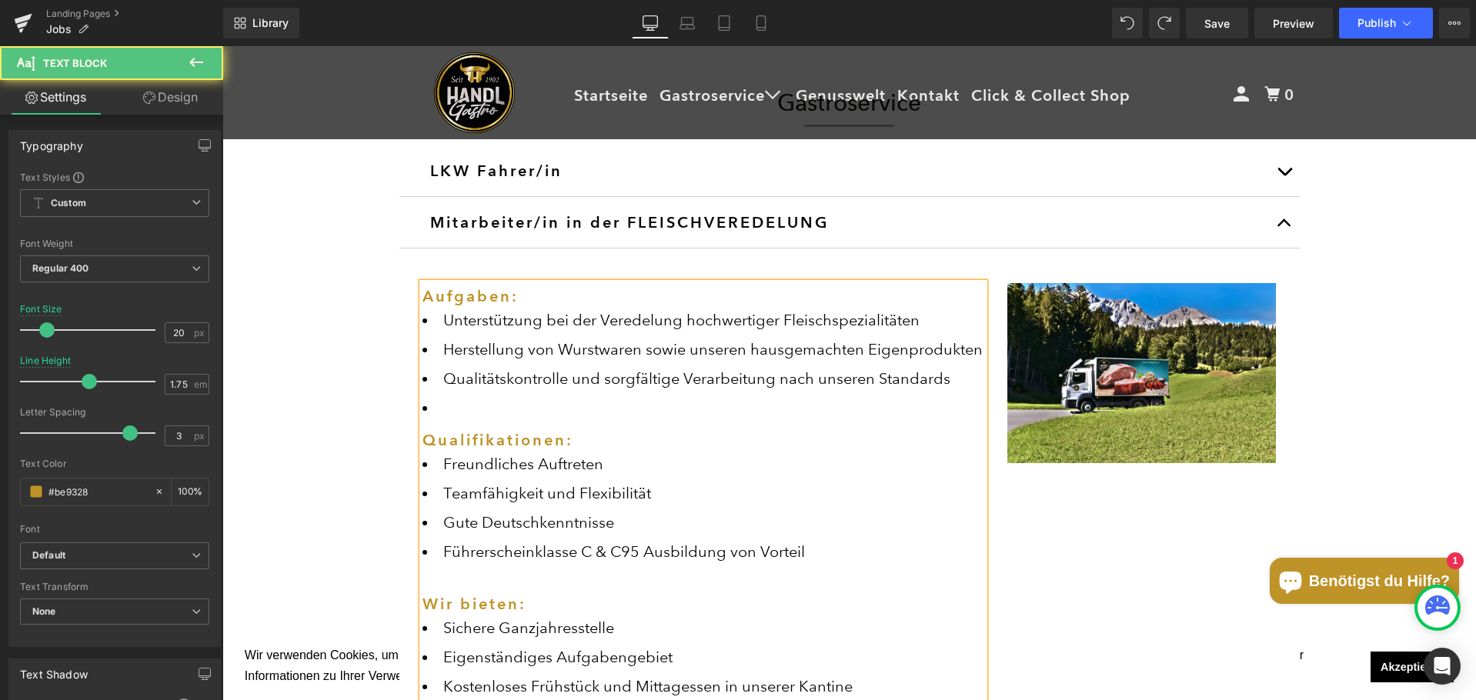
scroll to position [2254, 1242]
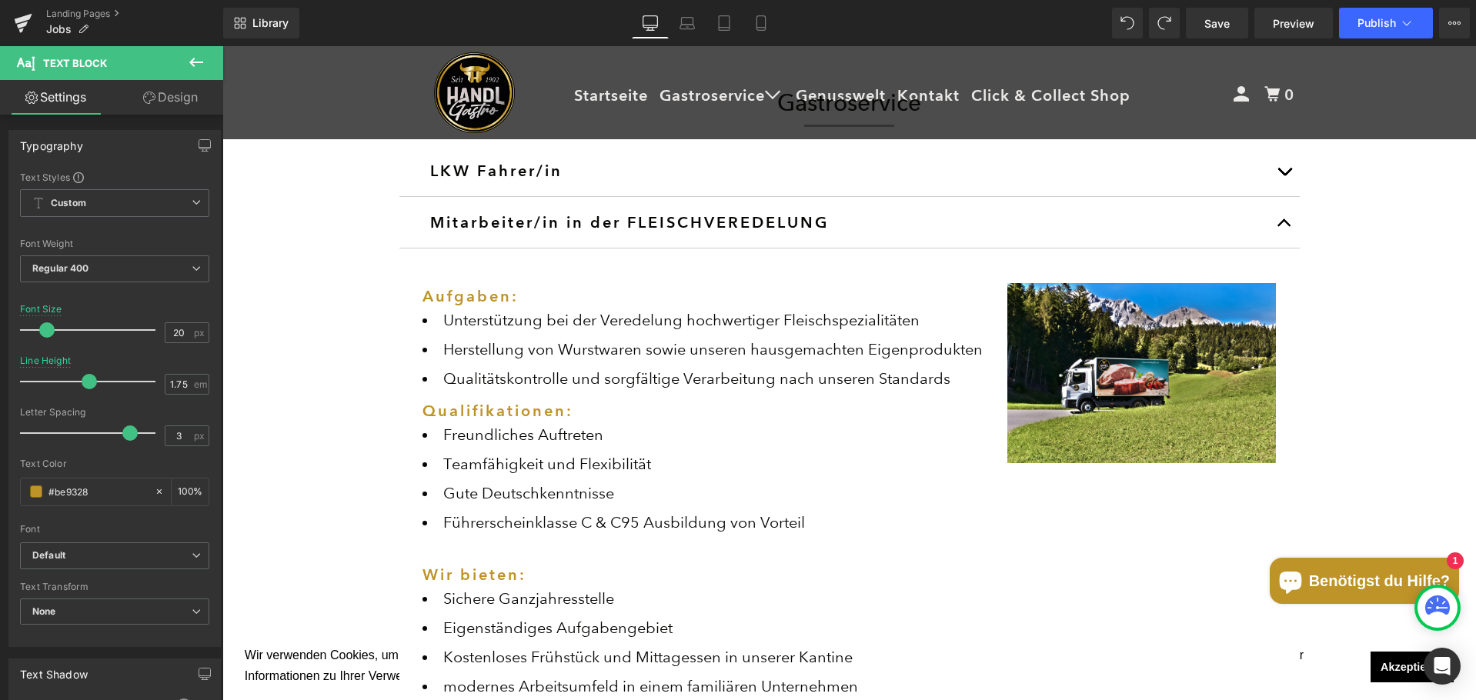
click at [813, 404] on h3 "Qualifikationen:" at bounding box center [703, 411] width 562 height 27
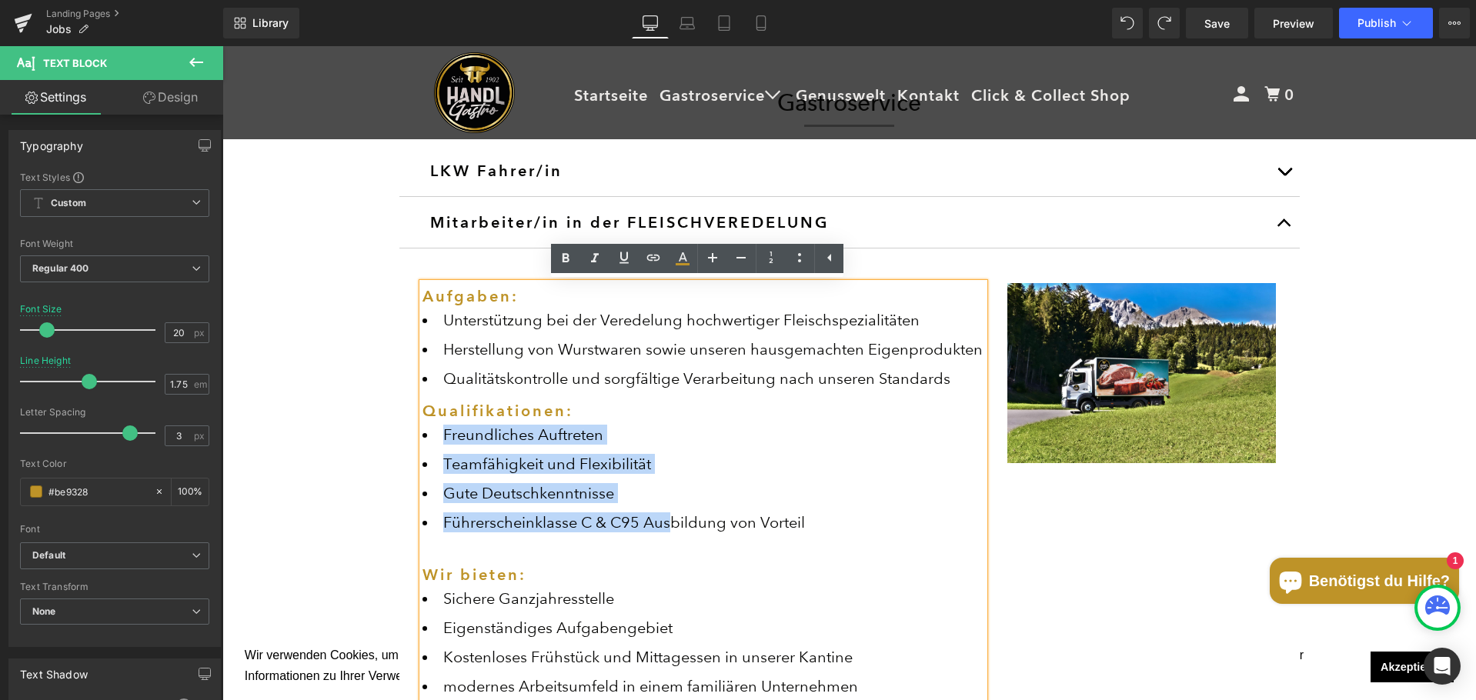
drag, startPoint x: 759, startPoint y: 533, endPoint x: 668, endPoint y: 528, distance: 91.7
click at [668, 528] on div "Aufgaben: Unterstützung bei der Veredelung hochwertiger Fleischspezialitäten He…" at bounding box center [703, 544] width 562 height 522
click at [753, 526] on li "Führerscheinklasse C & C95 Ausbildung von Vorteil" at bounding box center [703, 522] width 562 height 20
drag, startPoint x: 806, startPoint y: 520, endPoint x: 439, endPoint y: 438, distance: 376.9
click at [439, 438] on ul "Freundliches Auftreten Teamfähigkeit und Flexibilität Gute Deutschkenntnisse Fü…" at bounding box center [703, 479] width 562 height 108
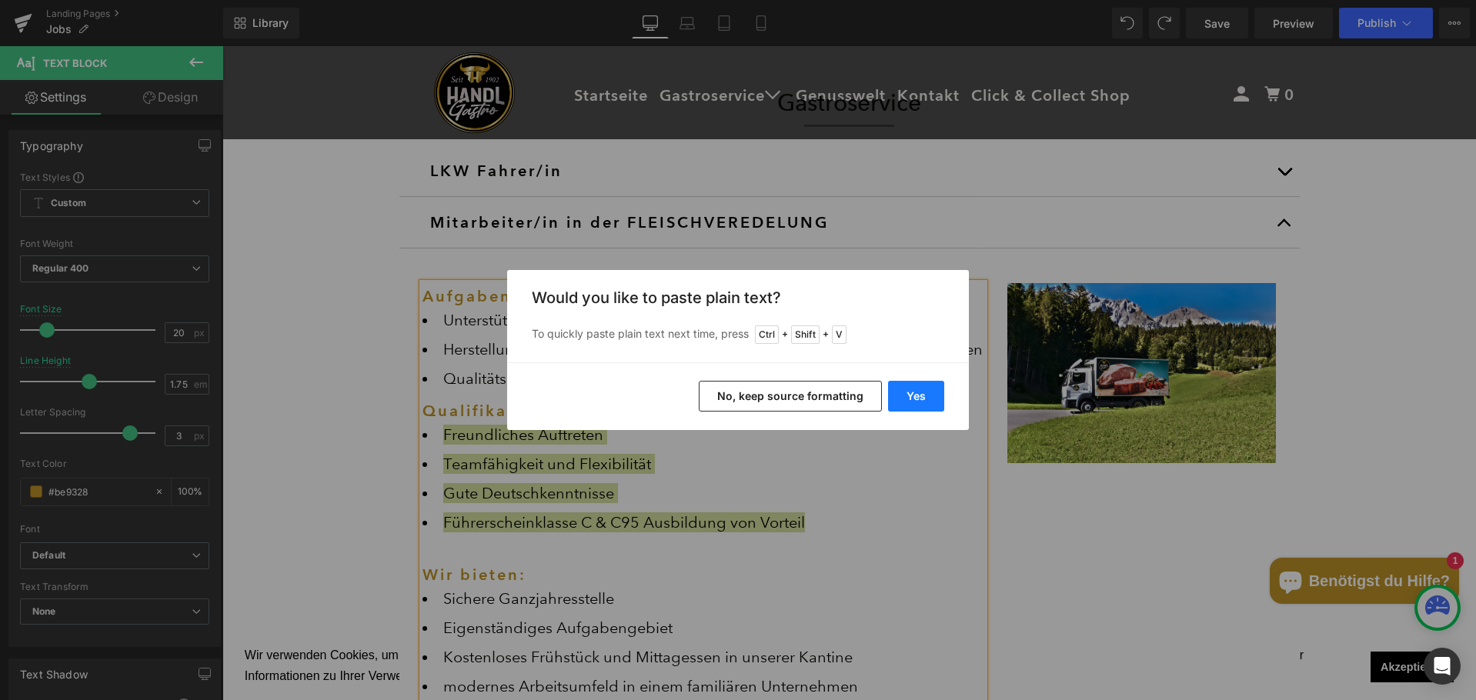
click at [923, 391] on button "Yes" at bounding box center [916, 396] width 56 height 31
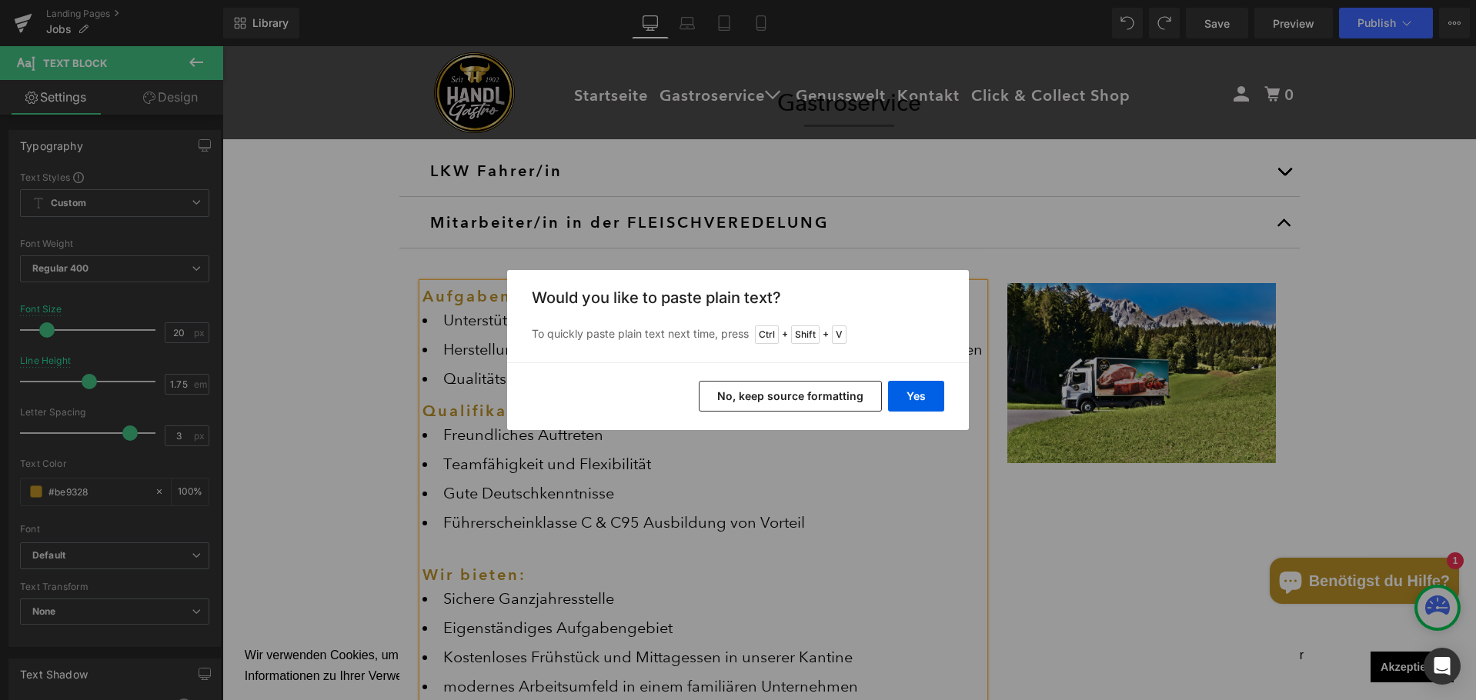
scroll to position [8, 8]
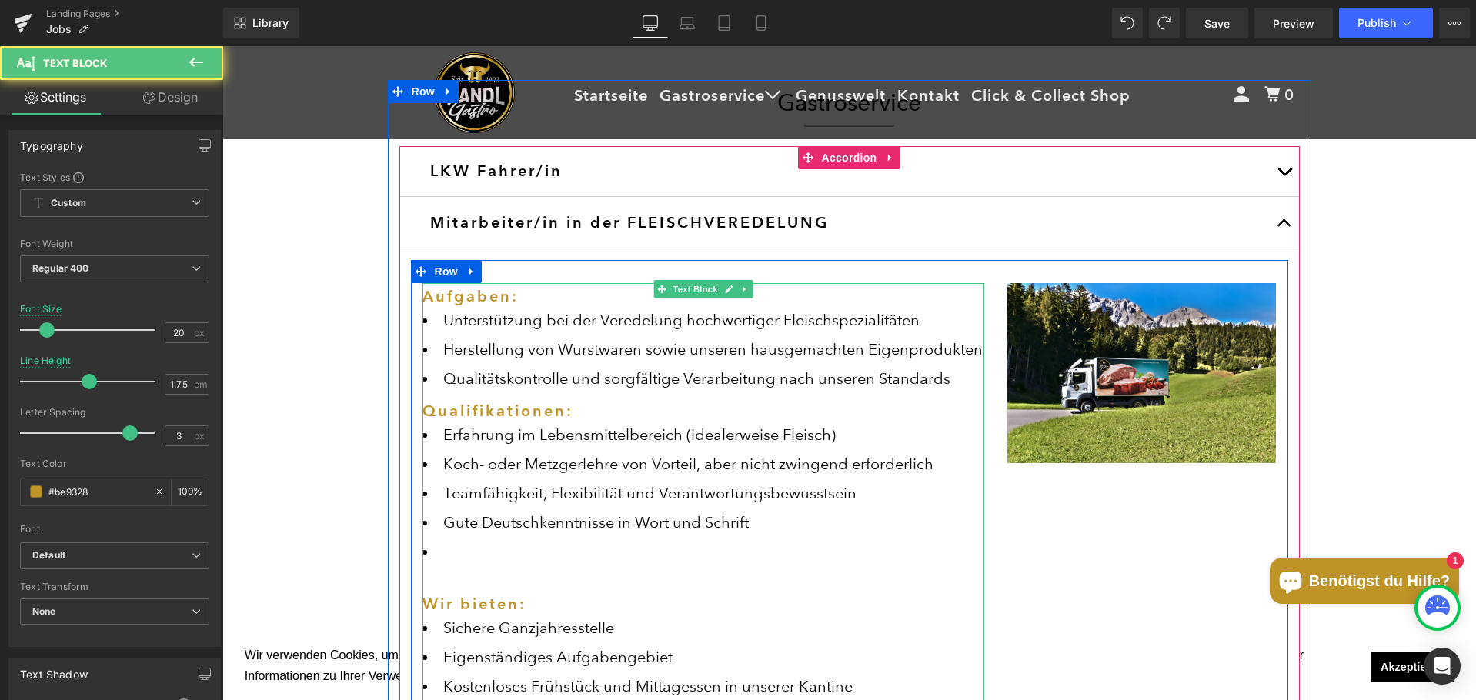
click at [512, 561] on li at bounding box center [703, 552] width 562 height 20
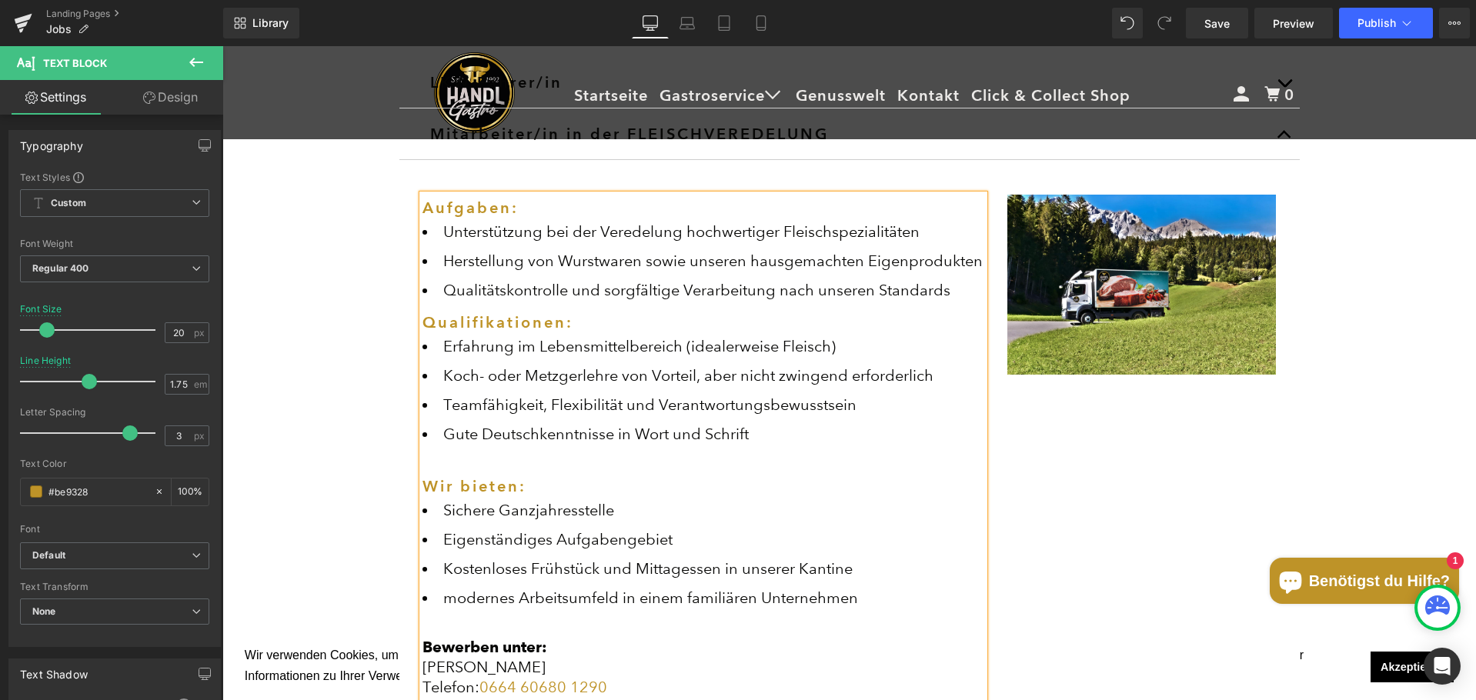
scroll to position [826, 0]
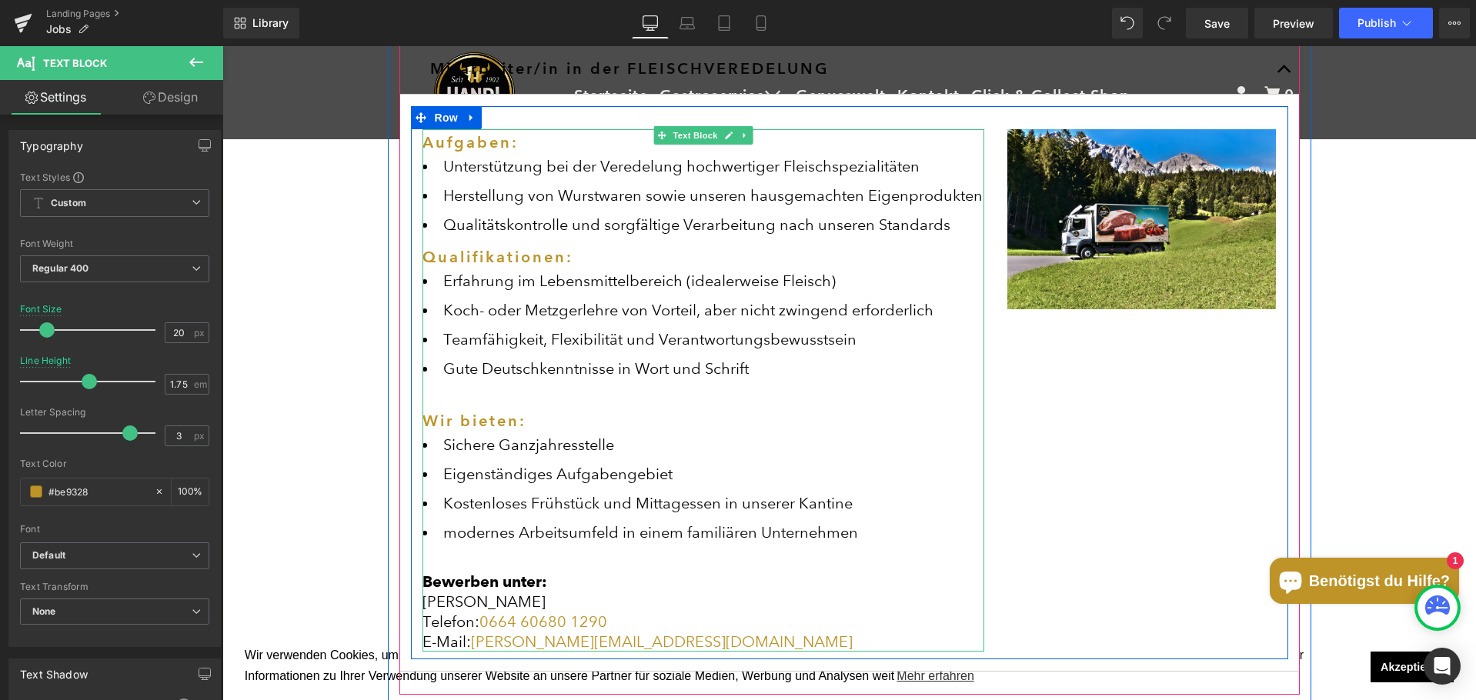
click at [792, 562] on div at bounding box center [703, 562] width 562 height 20
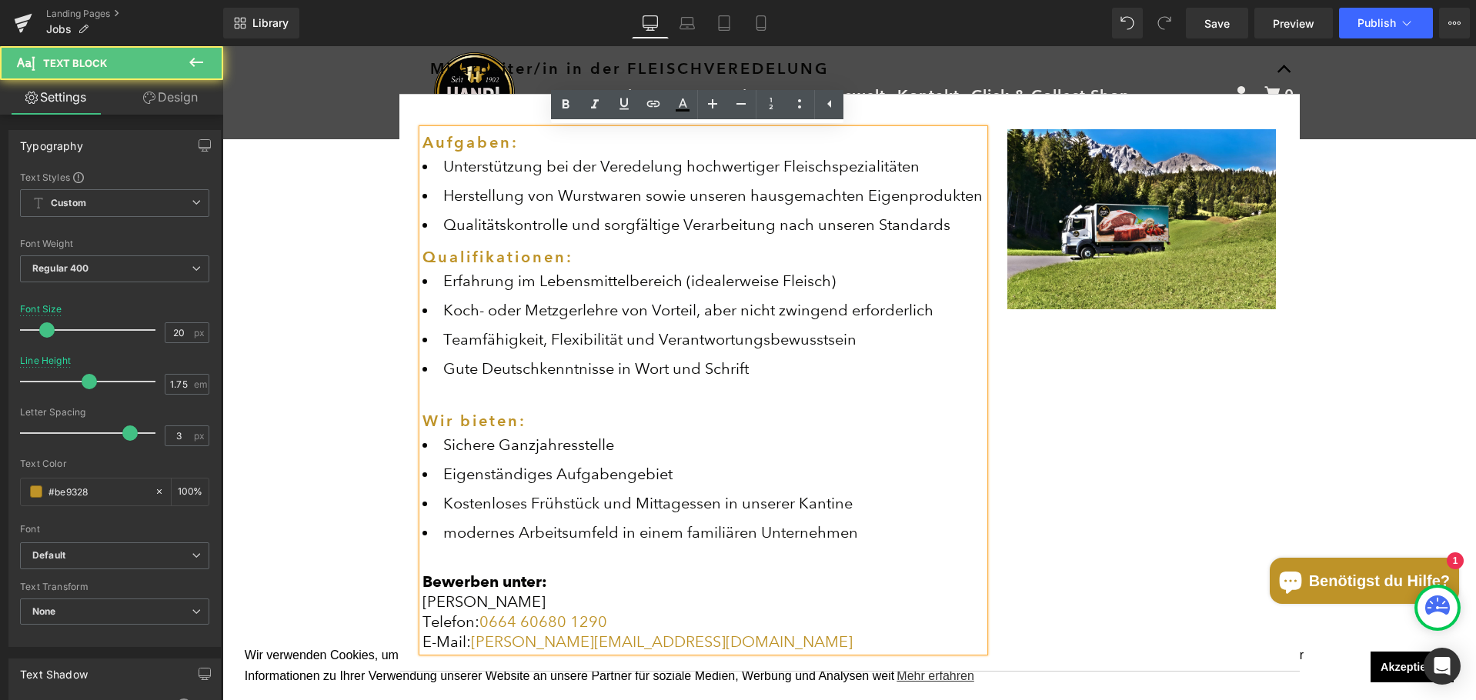
click at [849, 534] on li "modernes Arbeitsumfeld in einem familiären Unternehmen" at bounding box center [703, 532] width 562 height 20
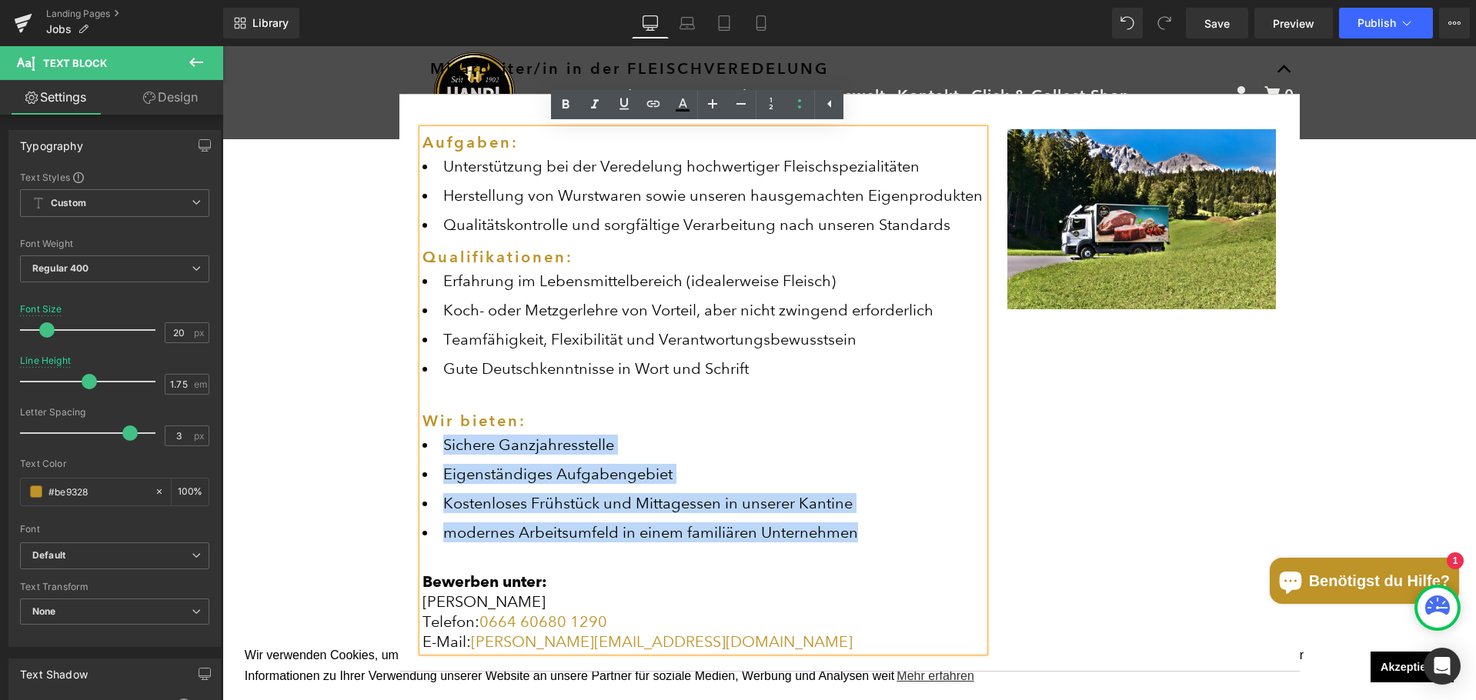
drag, startPoint x: 706, startPoint y: 534, endPoint x: 439, endPoint y: 449, distance: 279.4
click at [439, 449] on ul "Sichere Ganzjahresstelle Eigenständiges Aufgabengebiet Kostenloses Frühstück un…" at bounding box center [703, 489] width 562 height 108
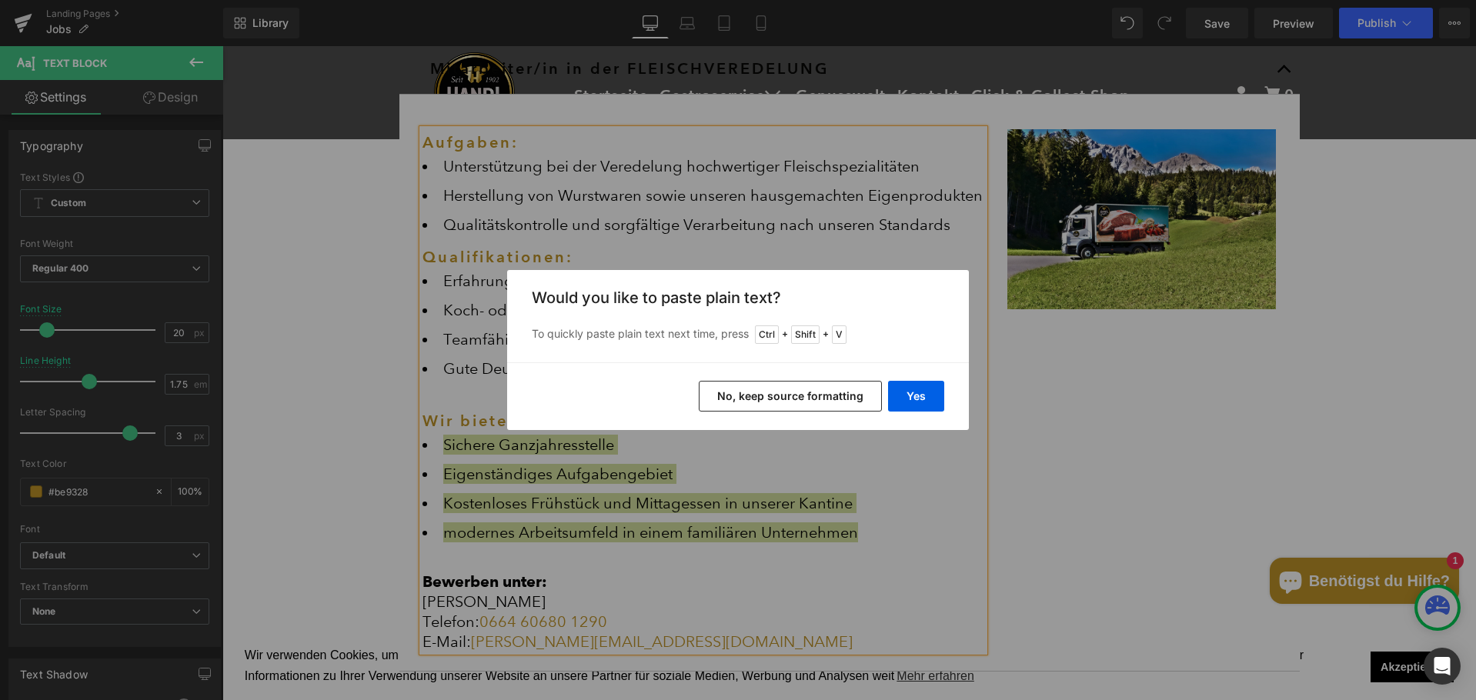
click at [795, 392] on button "No, keep source formatting" at bounding box center [790, 396] width 183 height 31
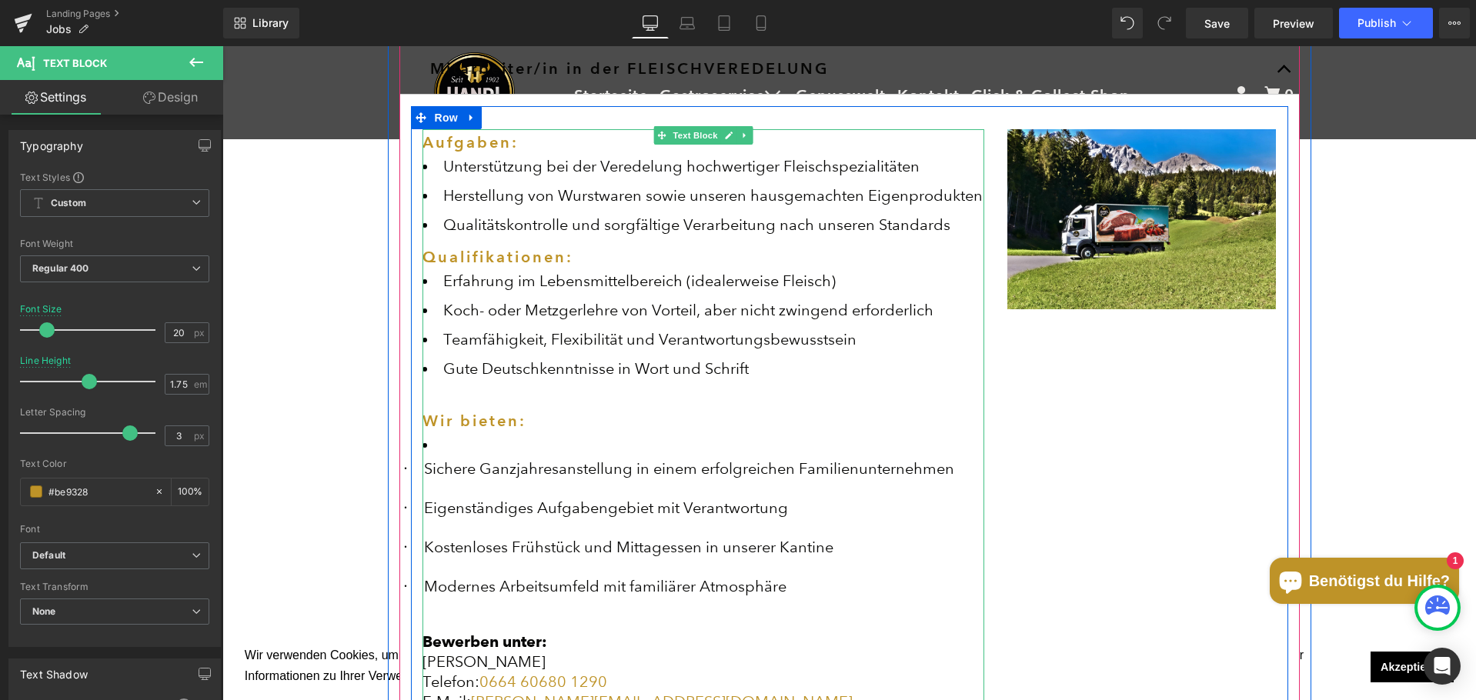
scroll to position [2254, 1242]
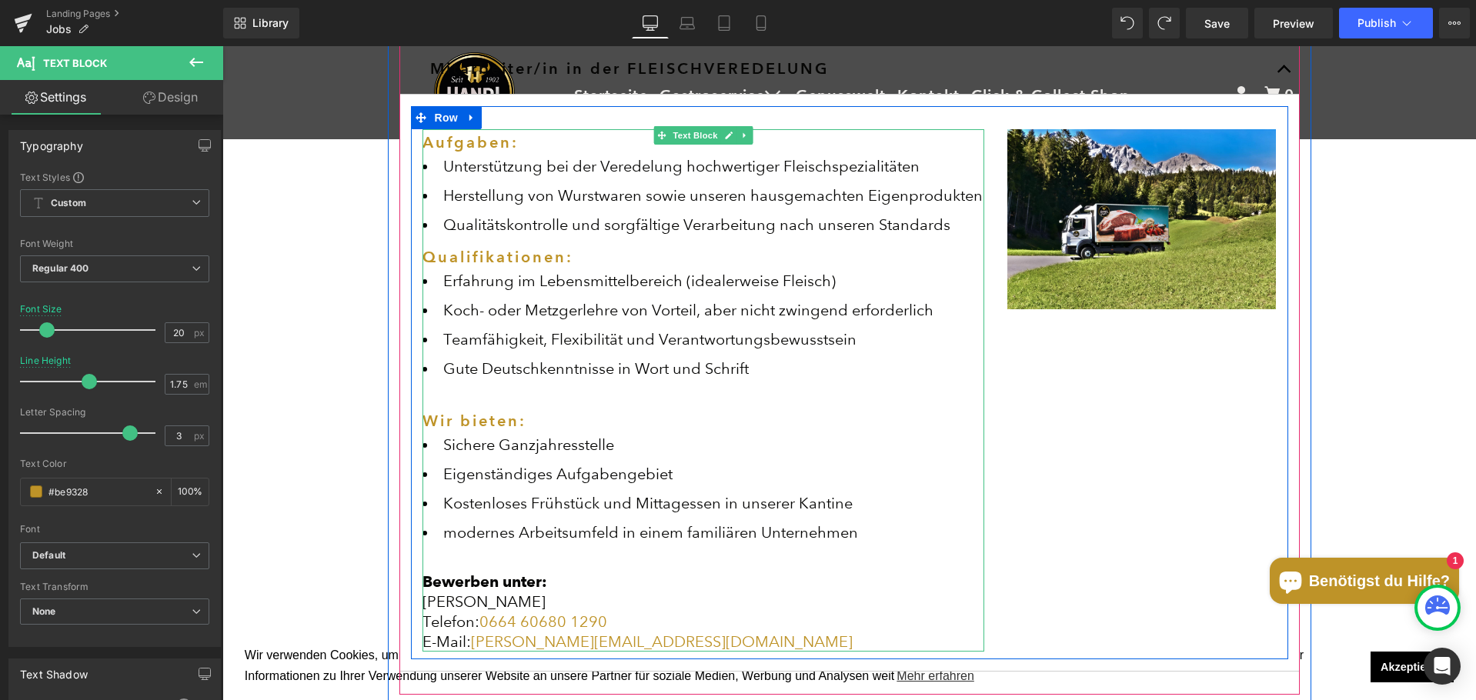
click at [836, 512] on li "Kostenloses Frühstück und Mittagessen in unserer Kantine" at bounding box center [703, 503] width 562 height 20
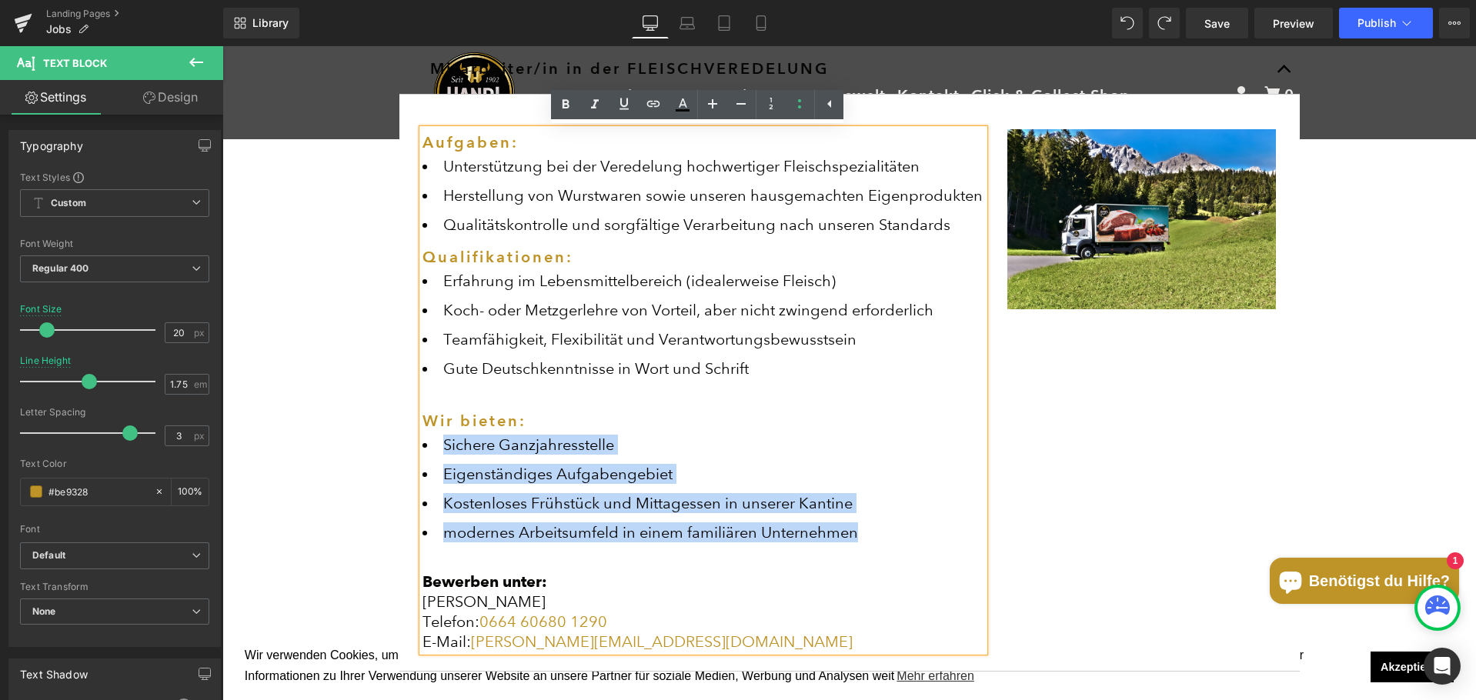
drag, startPoint x: 872, startPoint y: 542, endPoint x: 439, endPoint y: 449, distance: 442.9
click at [439, 449] on ul "Sichere Ganzjahresstelle Eigenständiges Aufgabengebiet Kostenloses Frühstück un…" at bounding box center [703, 489] width 562 height 108
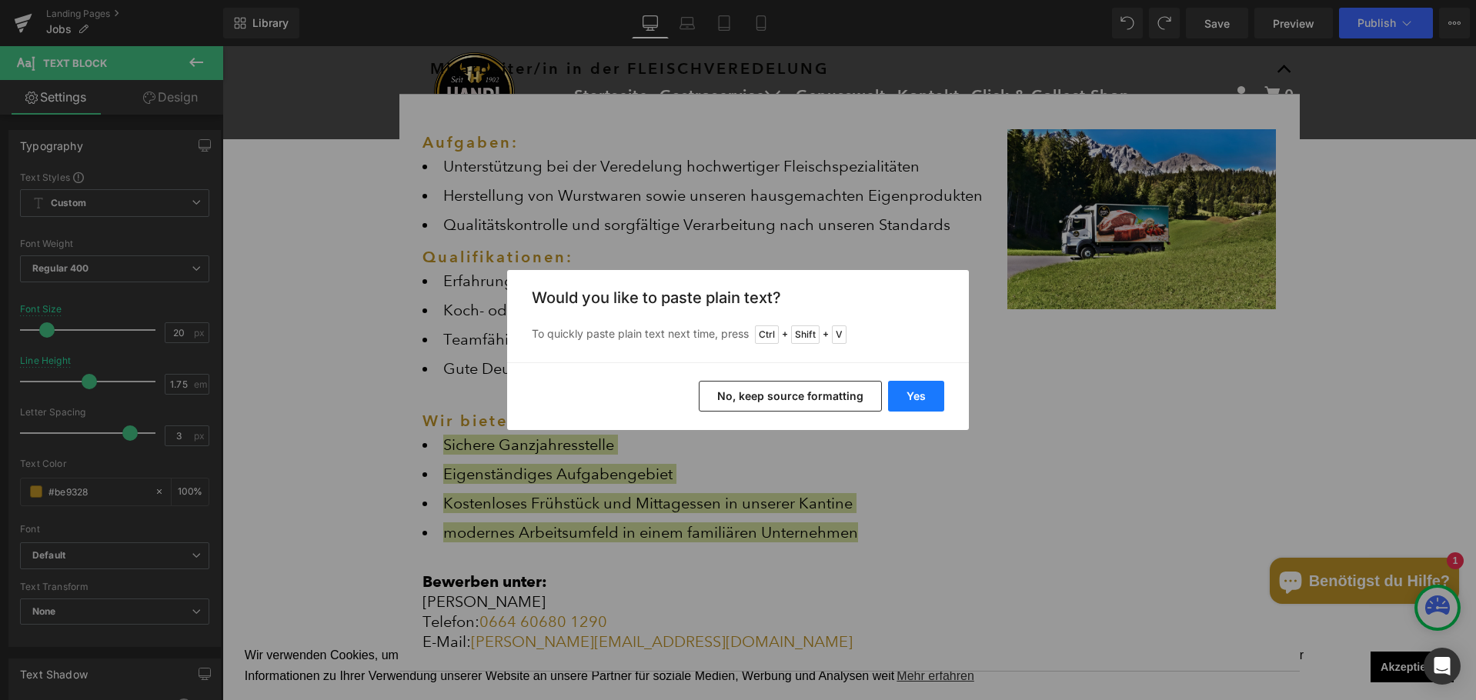
click at [911, 397] on button "Yes" at bounding box center [916, 396] width 56 height 31
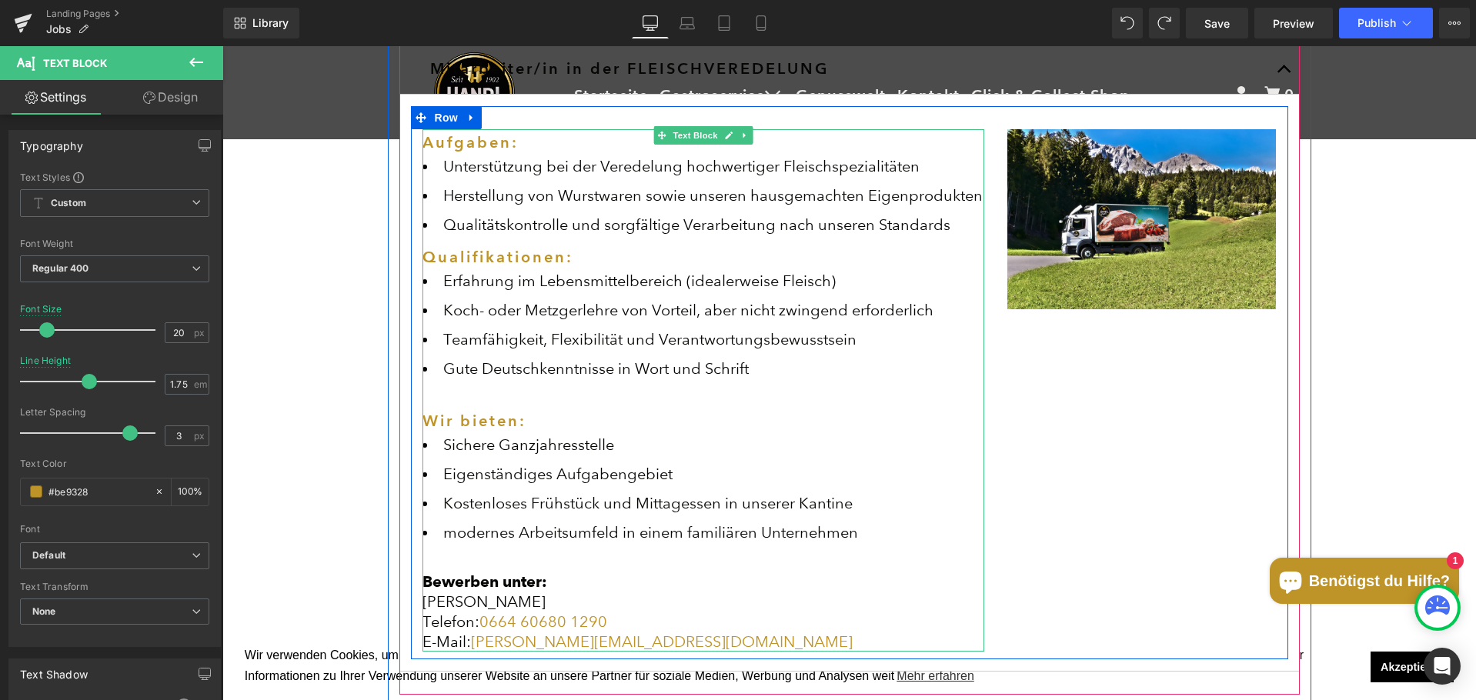
click at [498, 515] on ul "Sichere Ganzjahresstelle Eigenständiges Aufgabengebiet Kostenloses Frühstück un…" at bounding box center [703, 489] width 562 height 108
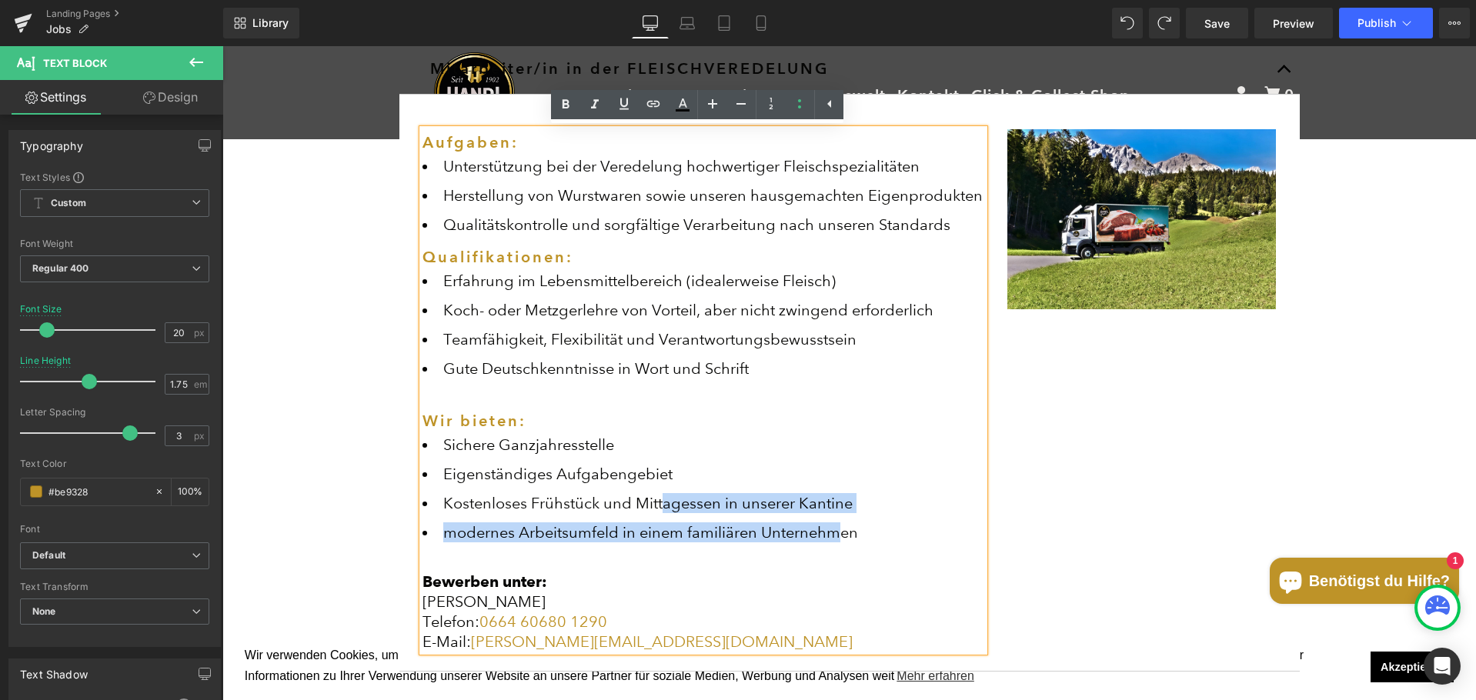
drag, startPoint x: 830, startPoint y: 525, endPoint x: 689, endPoint y: 509, distance: 141.6
click at [656, 509] on ul "Sichere Ganzjahresstelle Eigenständiges Aufgabengebiet Kostenloses Frühstück un…" at bounding box center [703, 489] width 562 height 108
click at [813, 526] on li "modernes Arbeitsumfeld in einem familiären Unternehmen" at bounding box center [703, 532] width 562 height 20
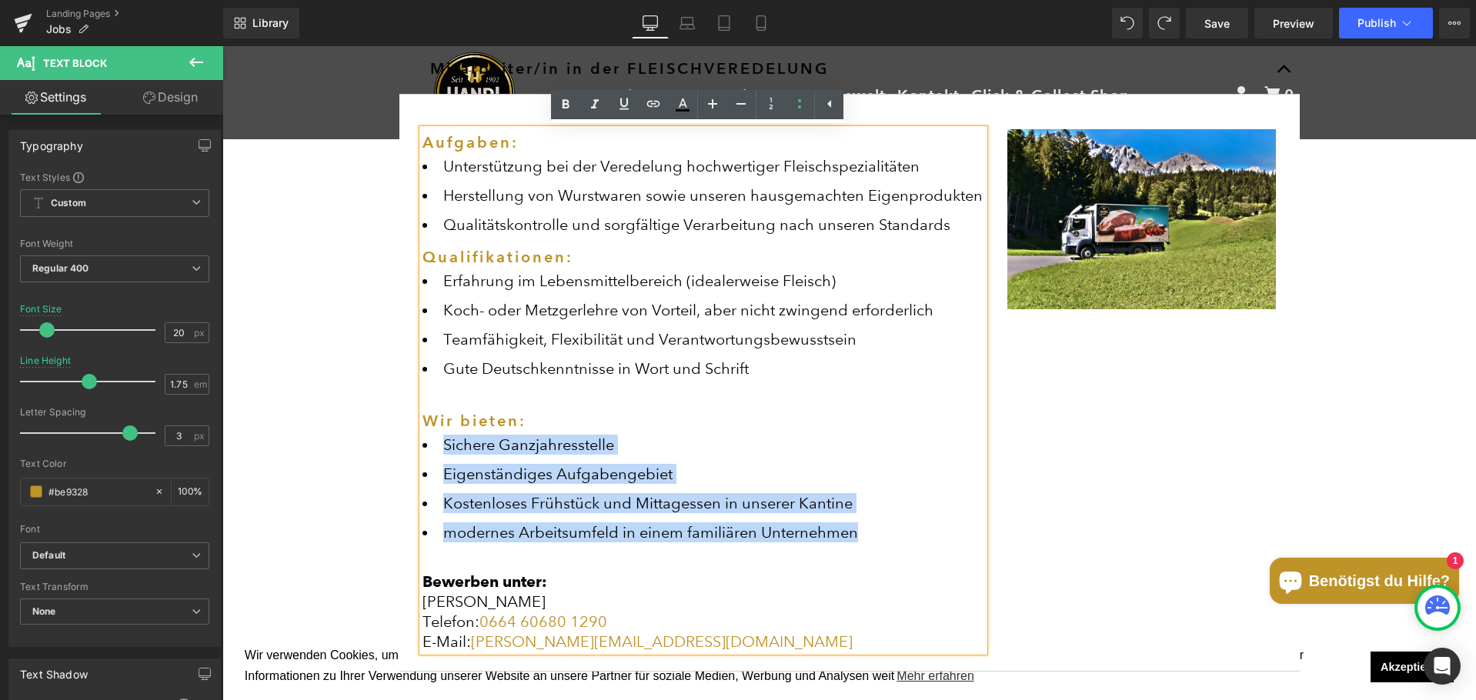
drag, startPoint x: 868, startPoint y: 537, endPoint x: 424, endPoint y: 446, distance: 453.3
click at [424, 446] on ul "Sichere Ganzjahresstelle Eigenständiges Aufgabengebiet Kostenloses Frühstück un…" at bounding box center [703, 489] width 562 height 108
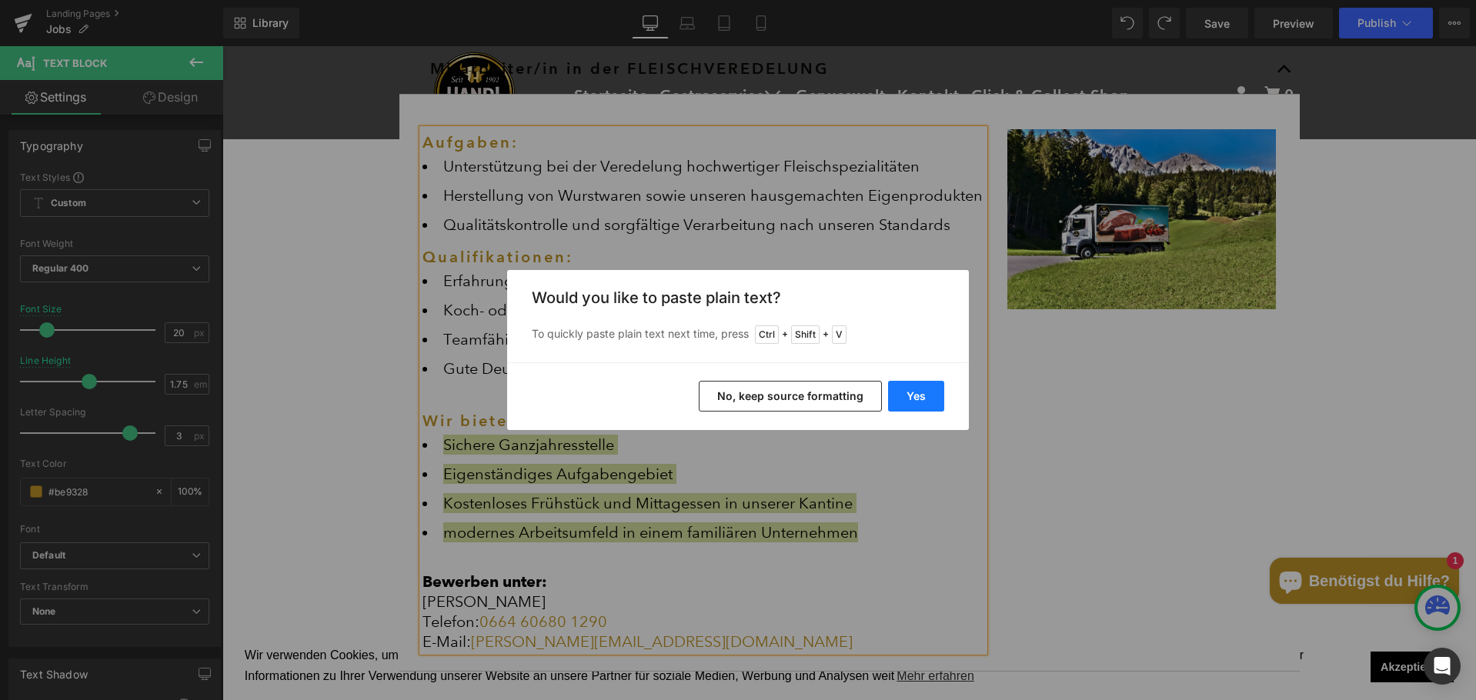
drag, startPoint x: 695, startPoint y: 356, endPoint x: 917, endPoint y: 402, distance: 227.1
click at [917, 402] on button "Yes" at bounding box center [916, 396] width 56 height 31
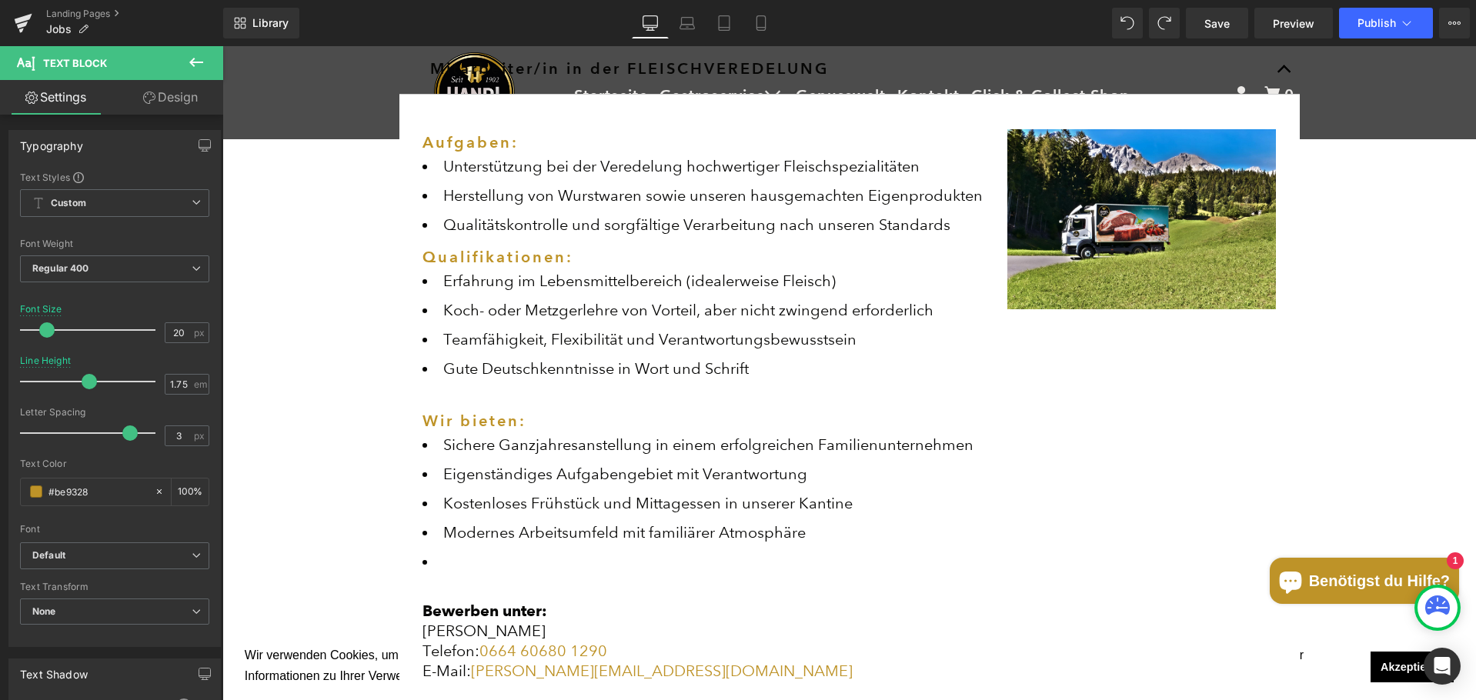
scroll to position [8, 8]
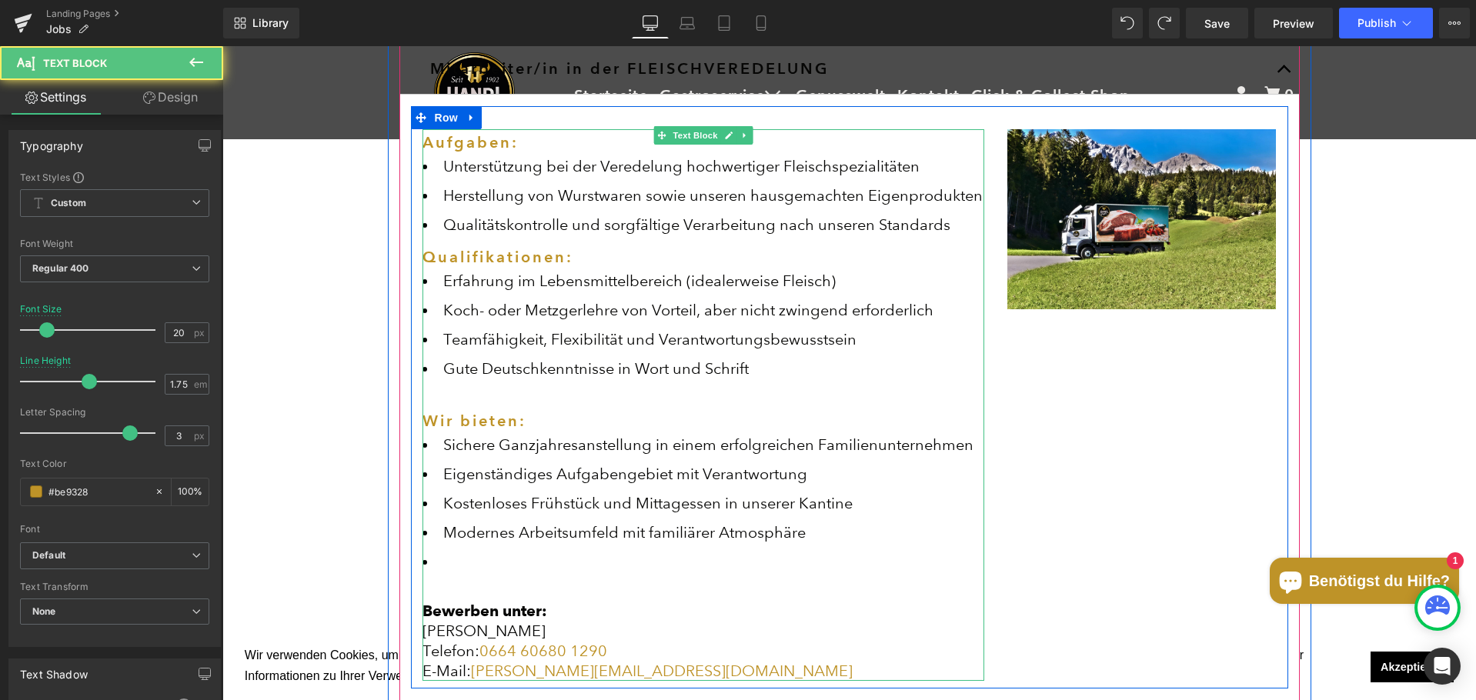
click at [576, 516] on ul "Sichere Ganzjahresanstellung in einem erfolgreichen Familienunternehmen Eigens…" at bounding box center [703, 503] width 562 height 137
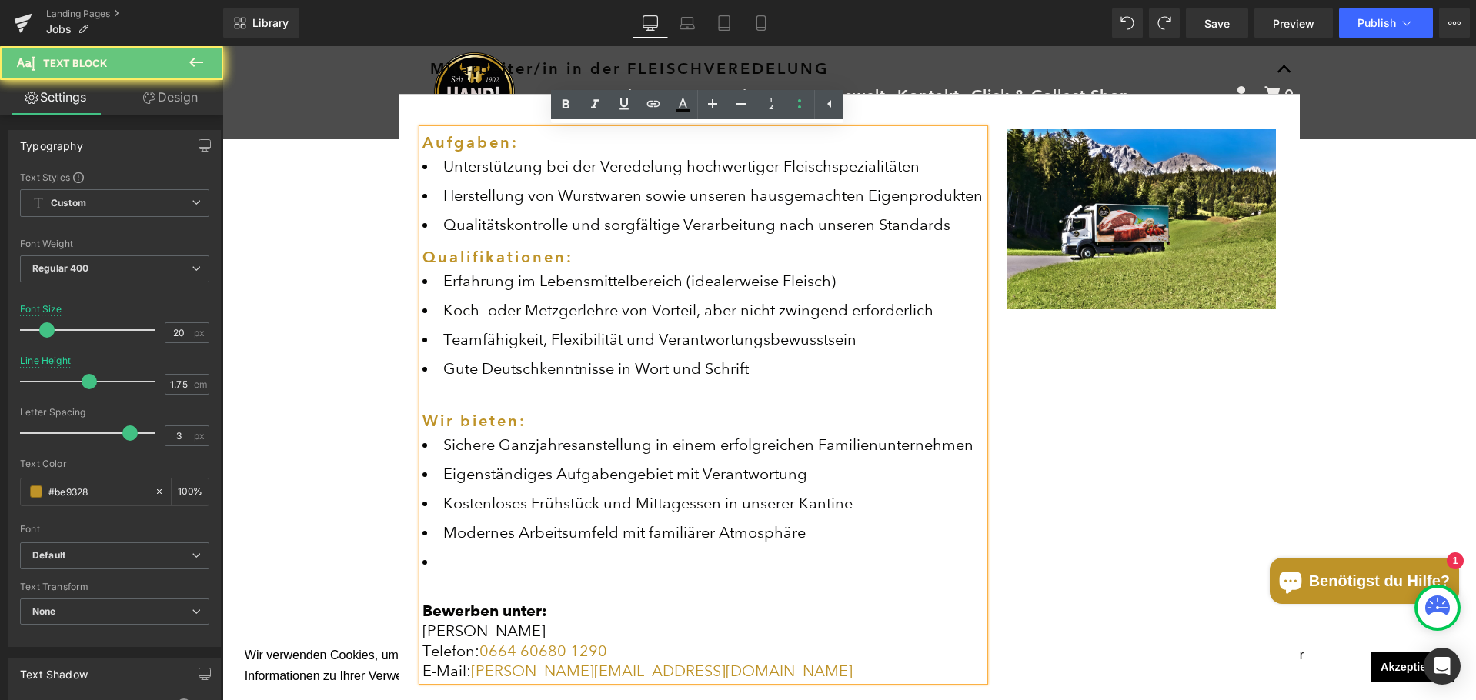
click at [513, 527] on li "Modernes Arbeitsumfeld mit familiärer Atmosphäre" at bounding box center [703, 532] width 562 height 20
click at [461, 543] on ul "Sichere Ganzjahresanstellung in einem erfolgreichen Familienunternehmen Eigens…" at bounding box center [703, 503] width 562 height 137
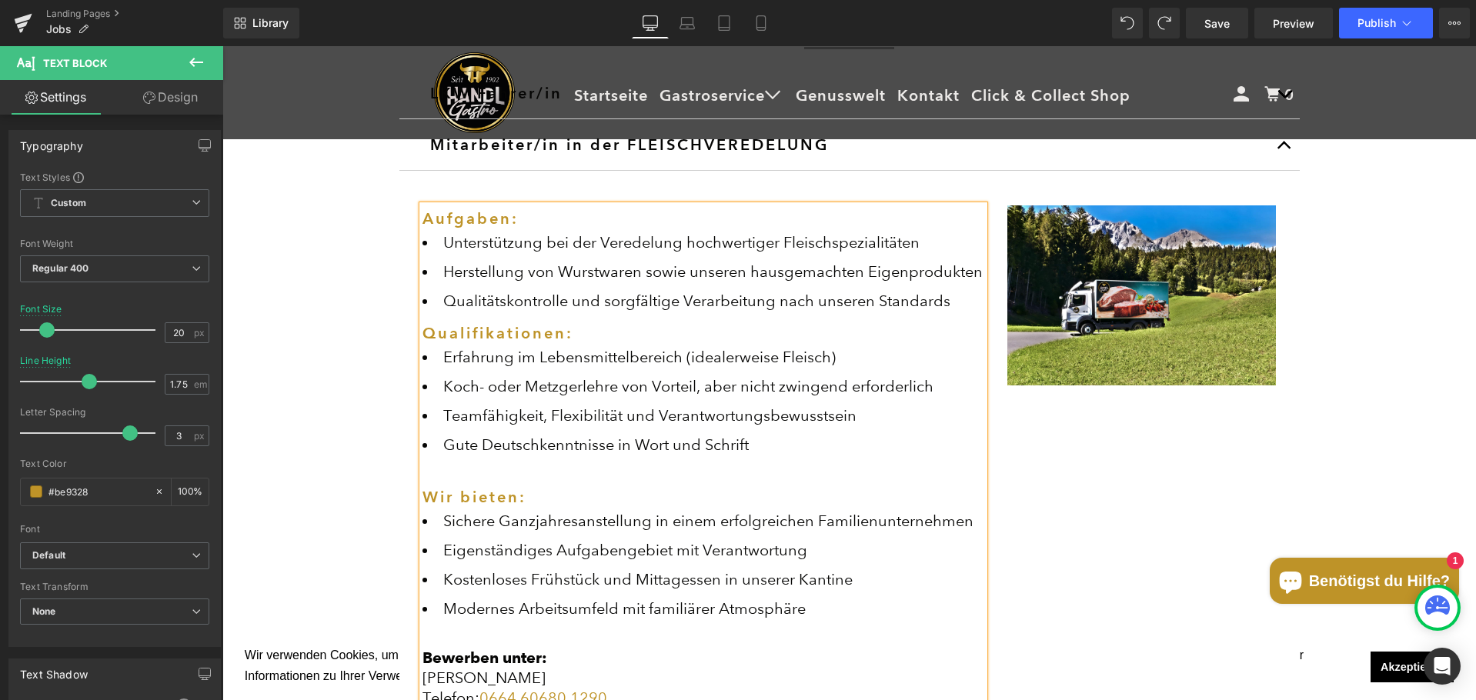
scroll to position [672, 0]
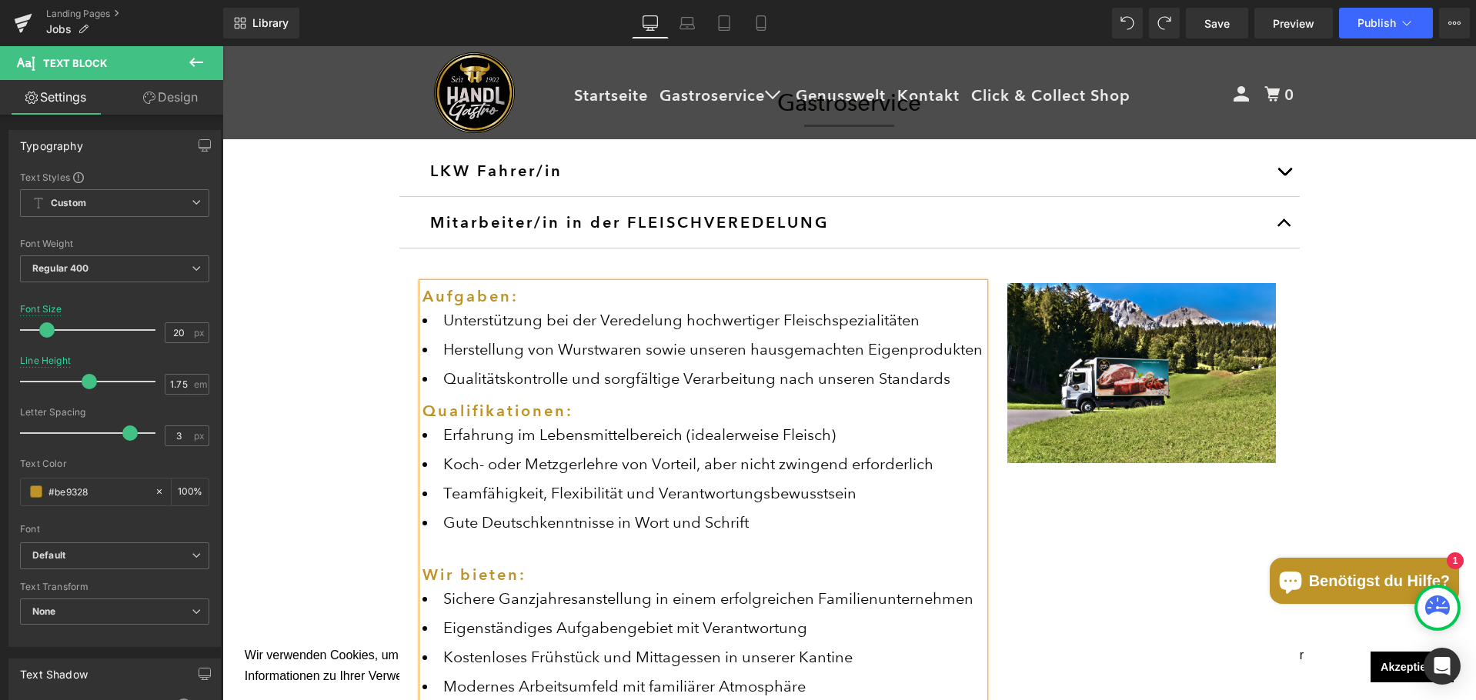
click at [1087, 496] on div "Aufgaben: Unterstützung bei der Veredelung hochwertiger Fleischspezialitäten He…" at bounding box center [849, 536] width 877 height 553
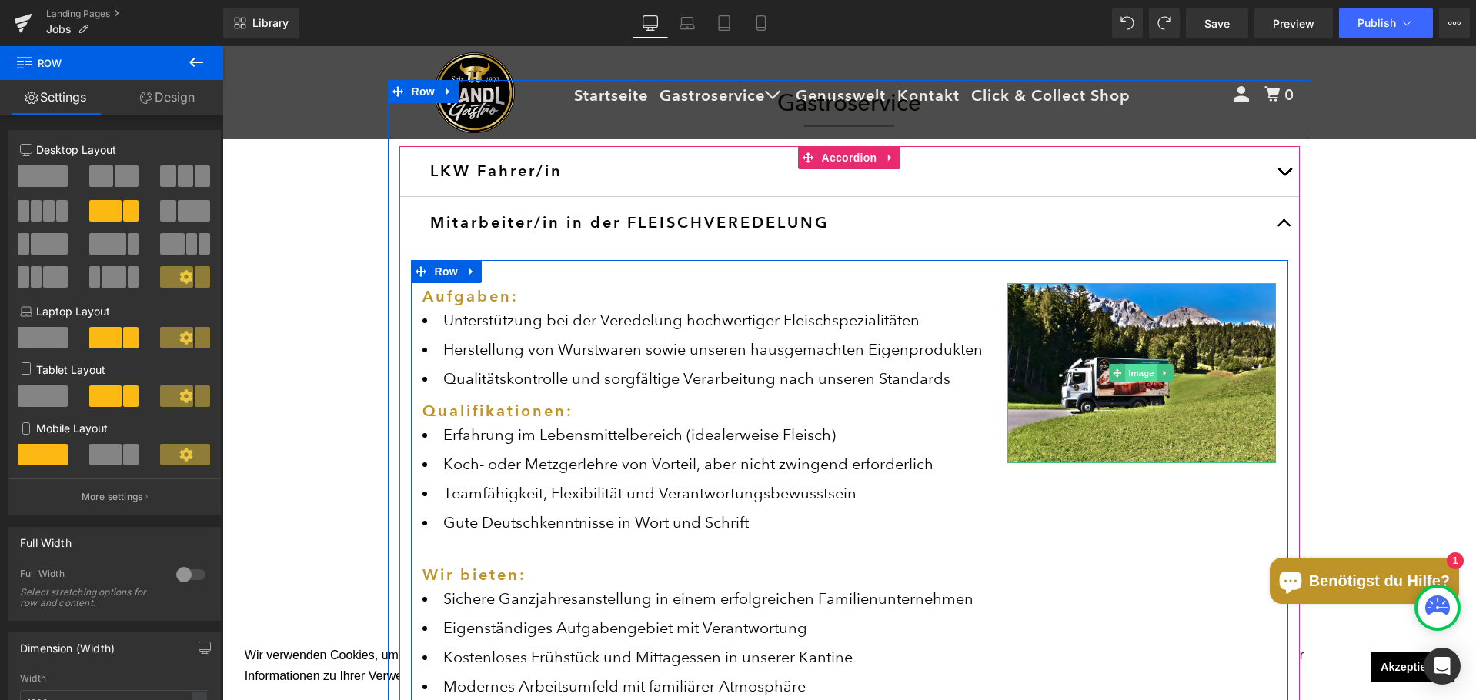
click at [1136, 378] on span "Image" at bounding box center [1142, 373] width 32 height 18
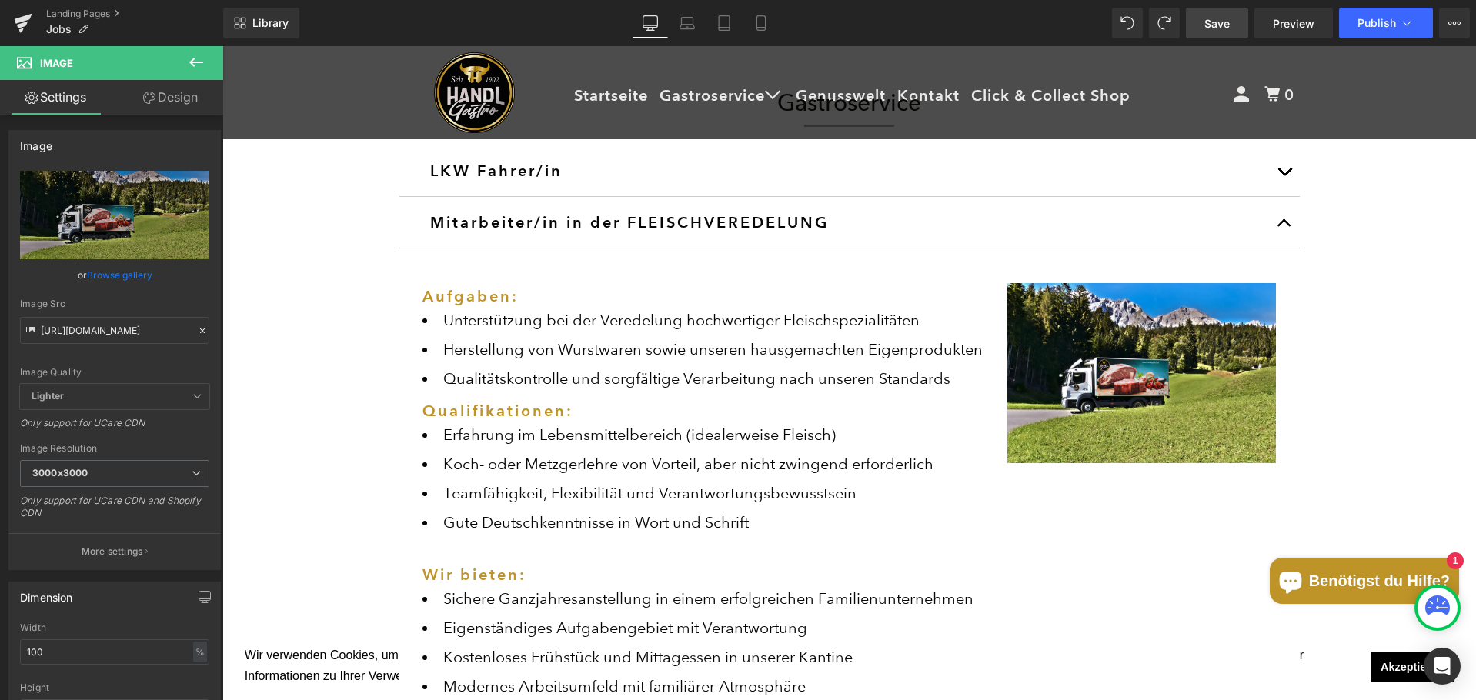
click at [1225, 22] on span "Save" at bounding box center [1216, 23] width 25 height 16
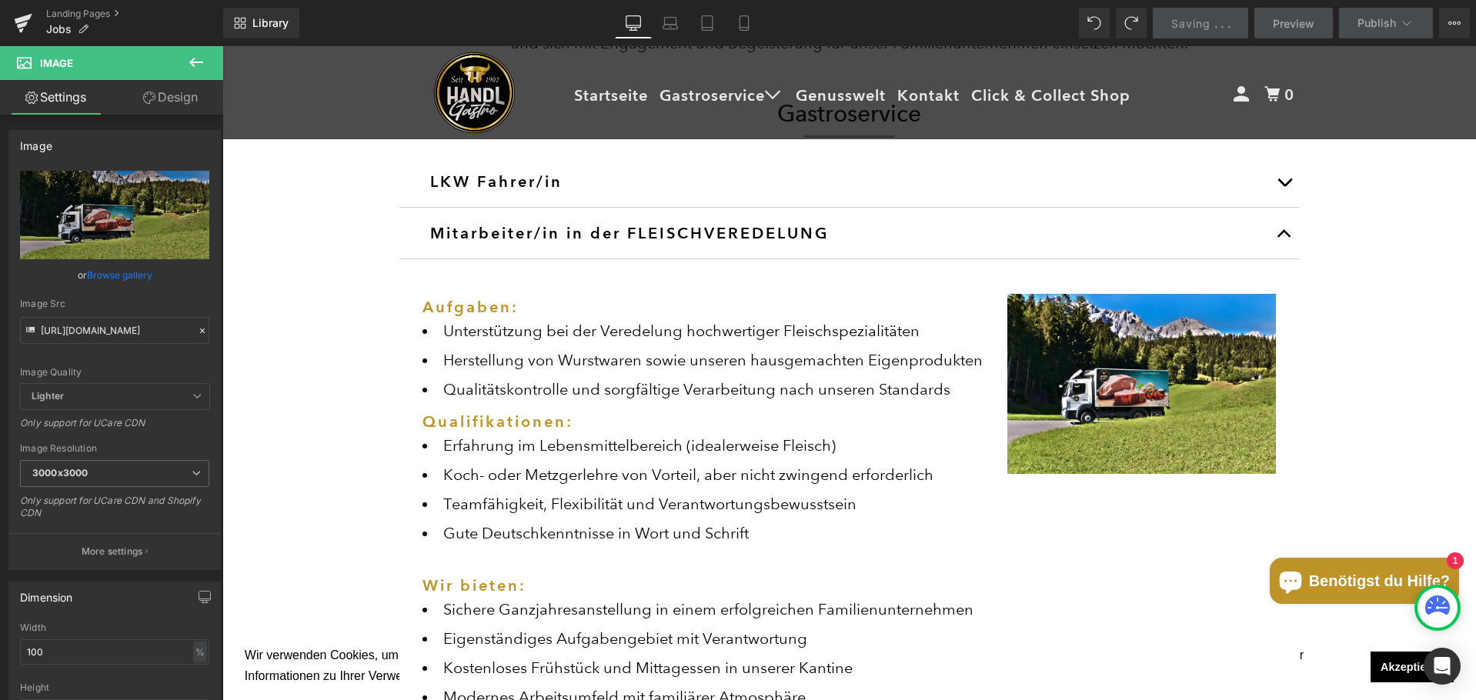
scroll to position [595, 0]
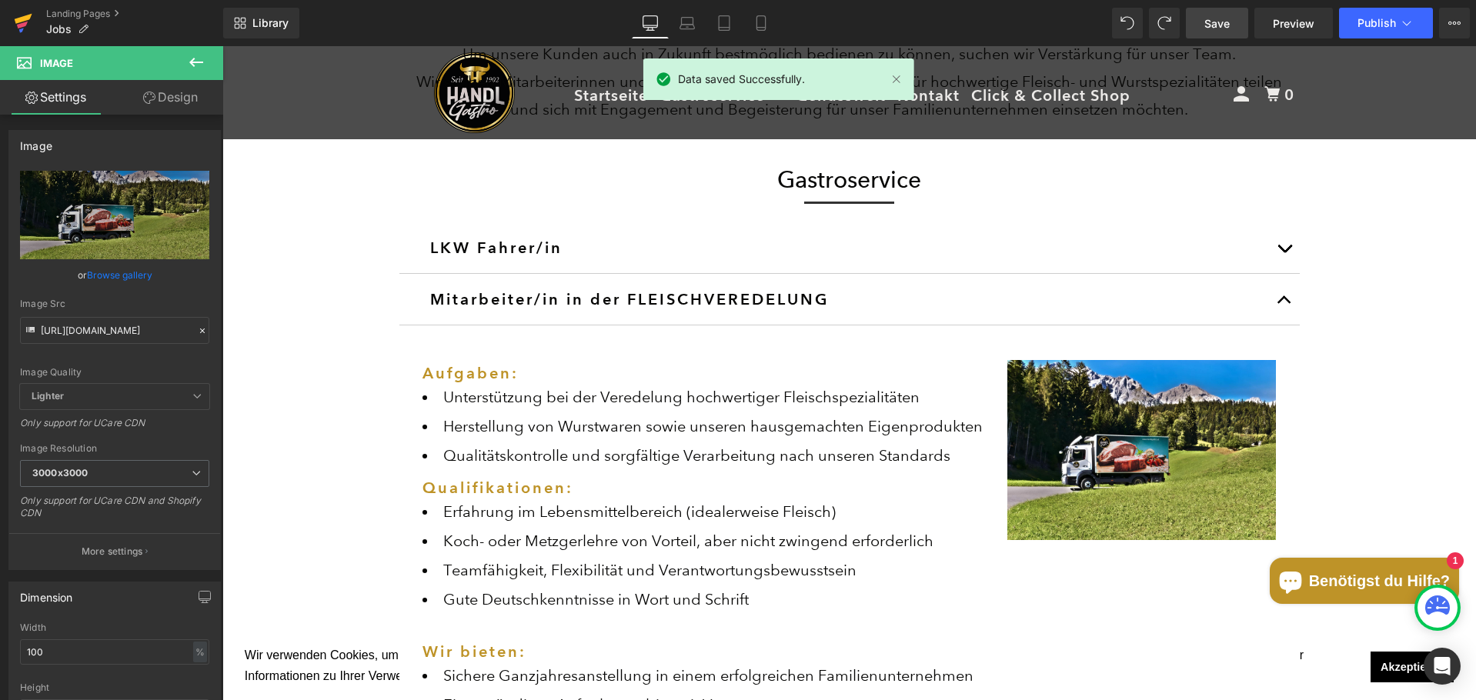
click at [23, 25] on icon at bounding box center [22, 25] width 11 height 7
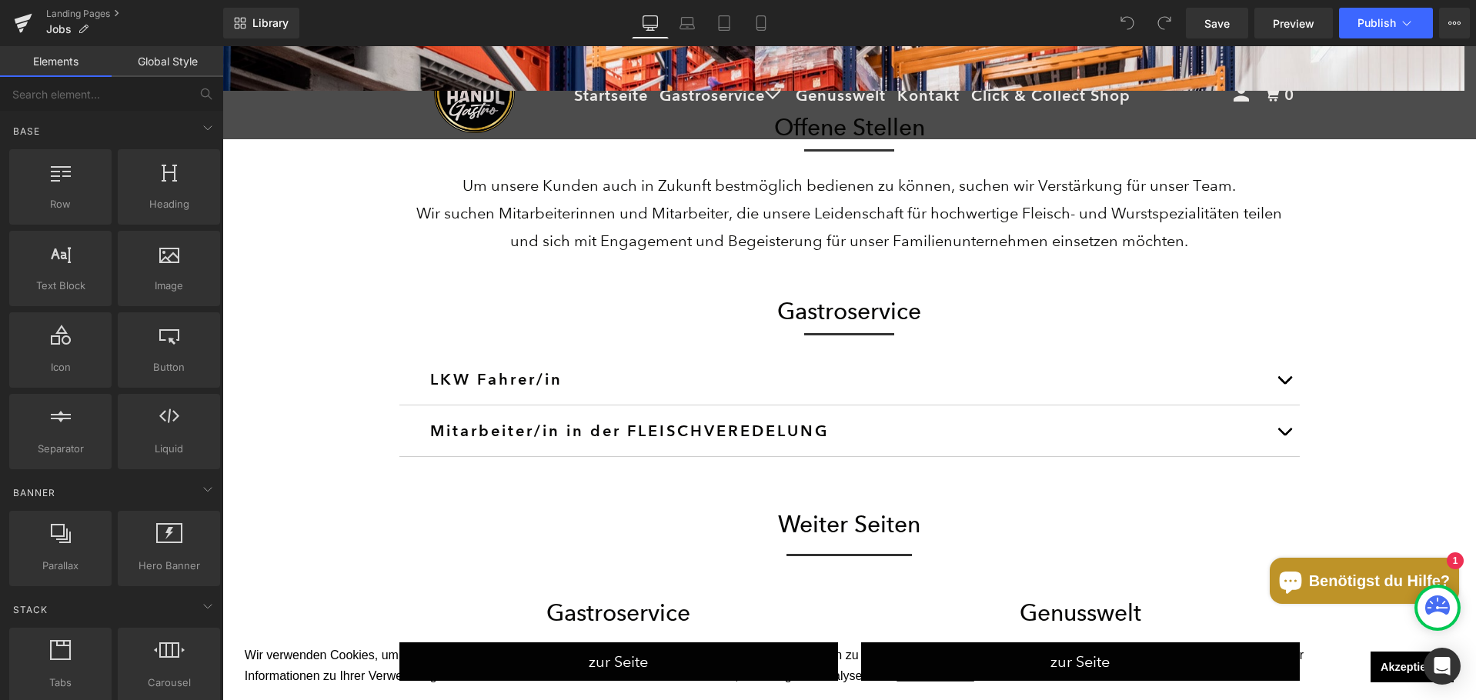
scroll to position [462, 0]
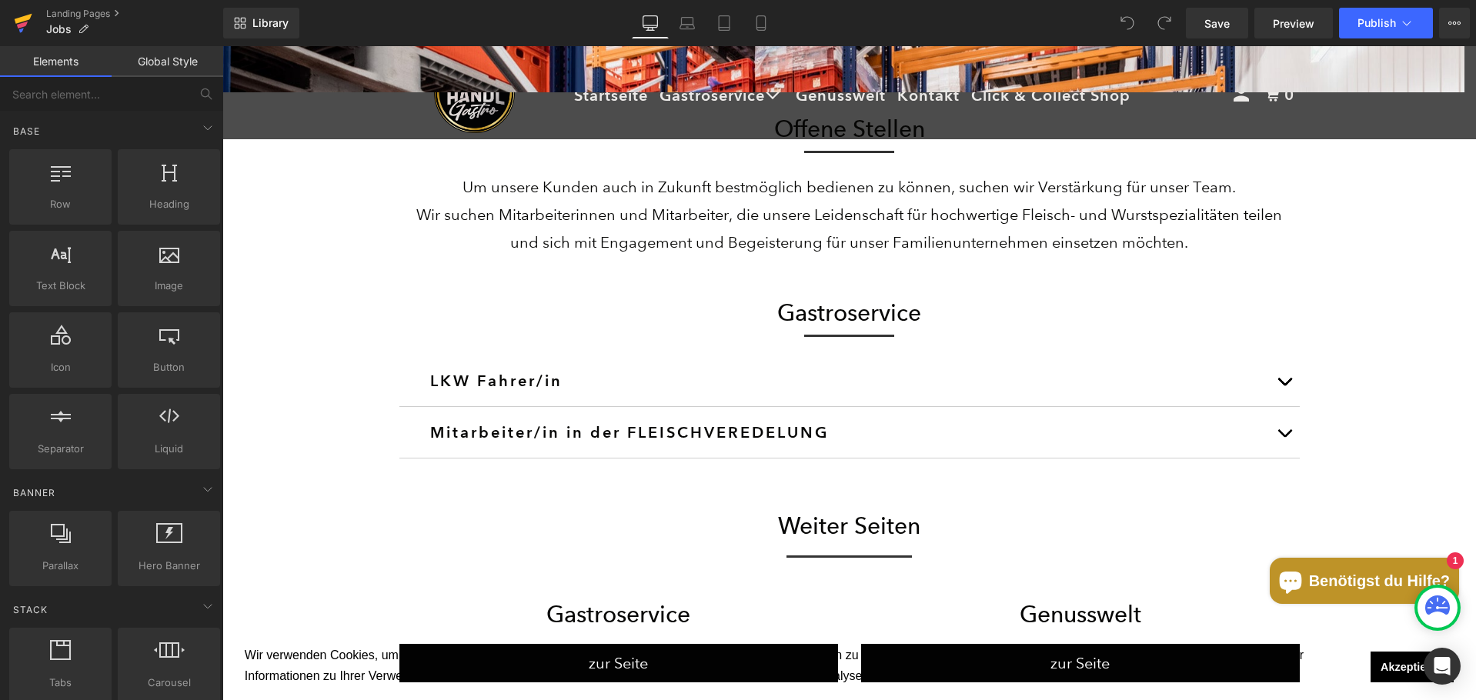
click at [26, 14] on icon at bounding box center [23, 23] width 18 height 38
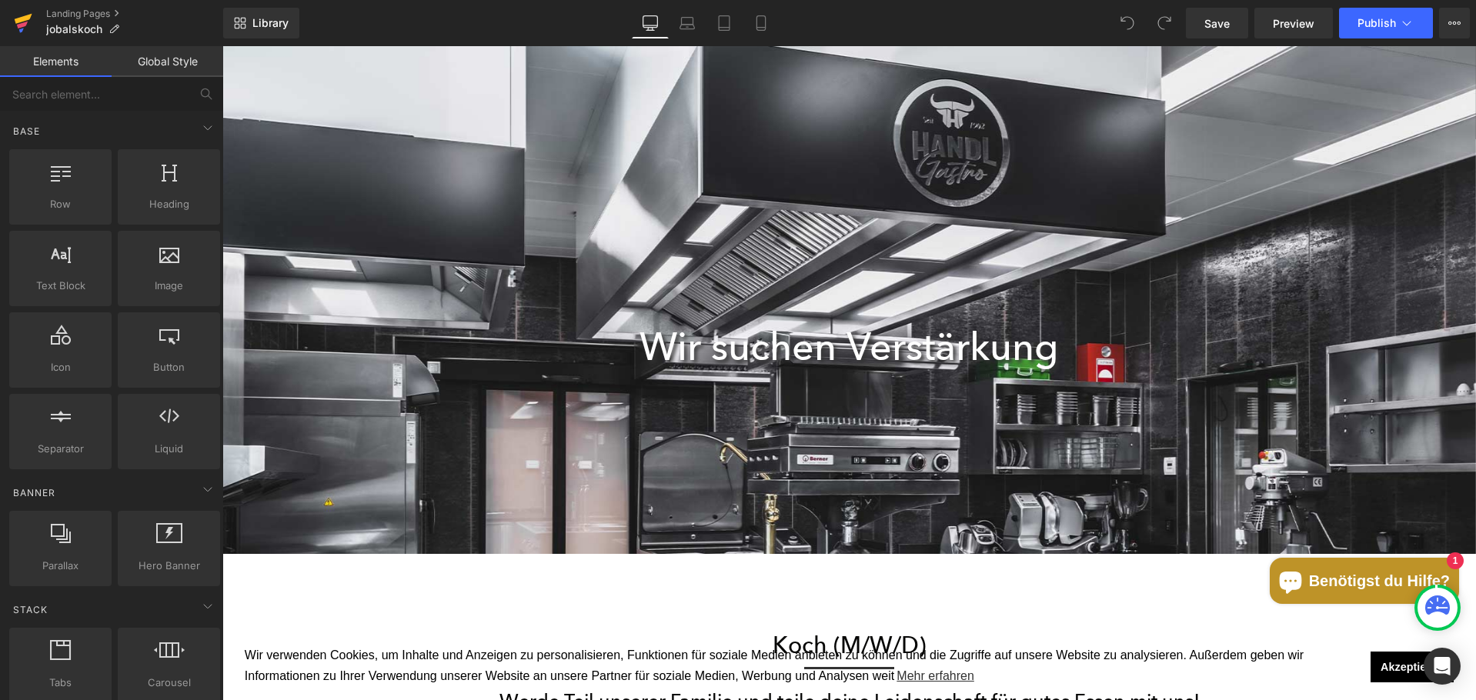
click at [14, 25] on icon at bounding box center [23, 23] width 18 height 38
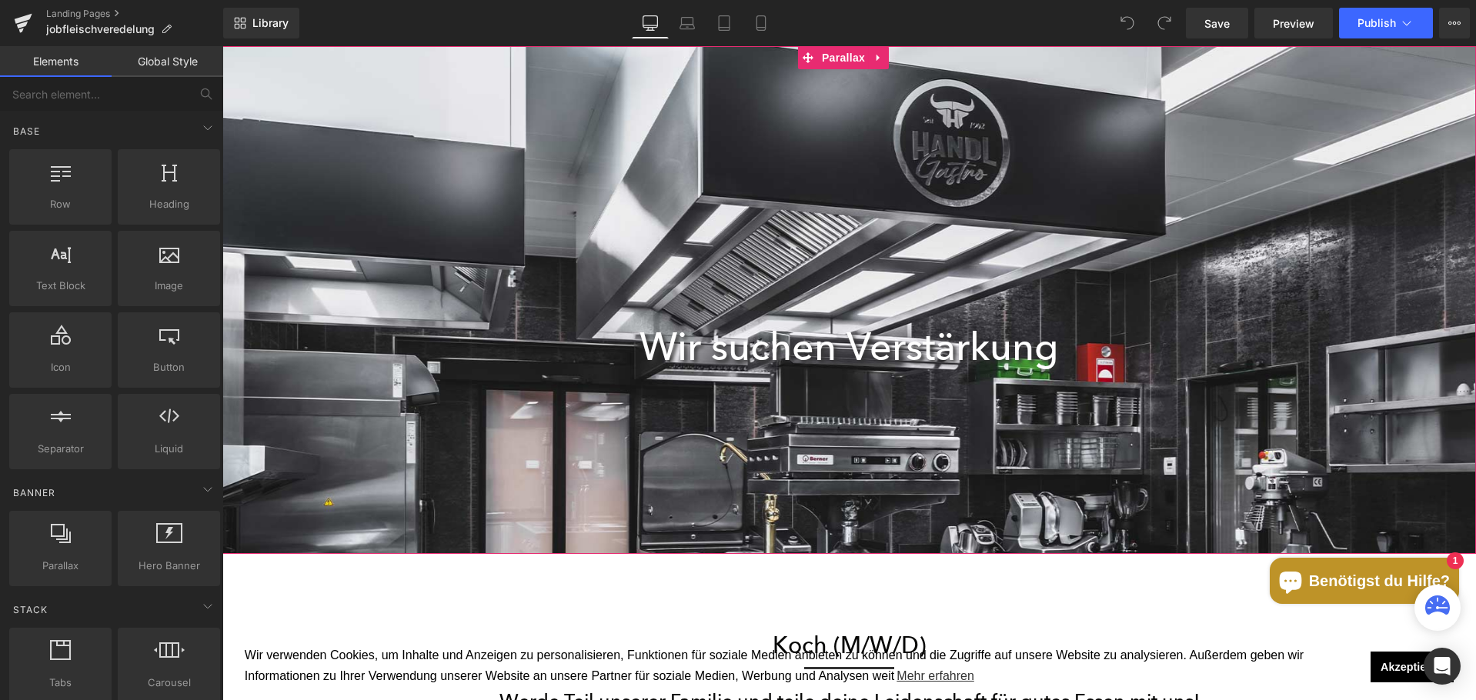
scroll to position [4440, 1242]
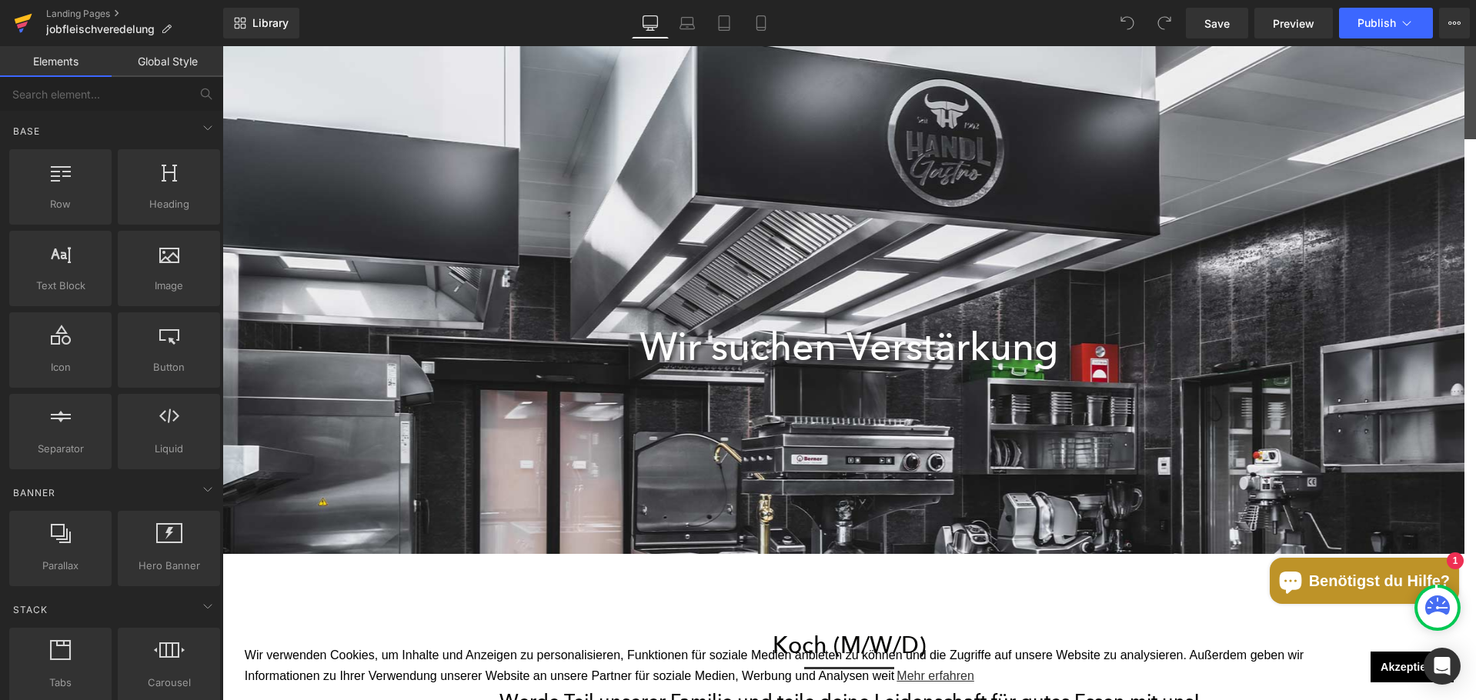
click at [18, 19] on icon at bounding box center [24, 19] width 18 height 10
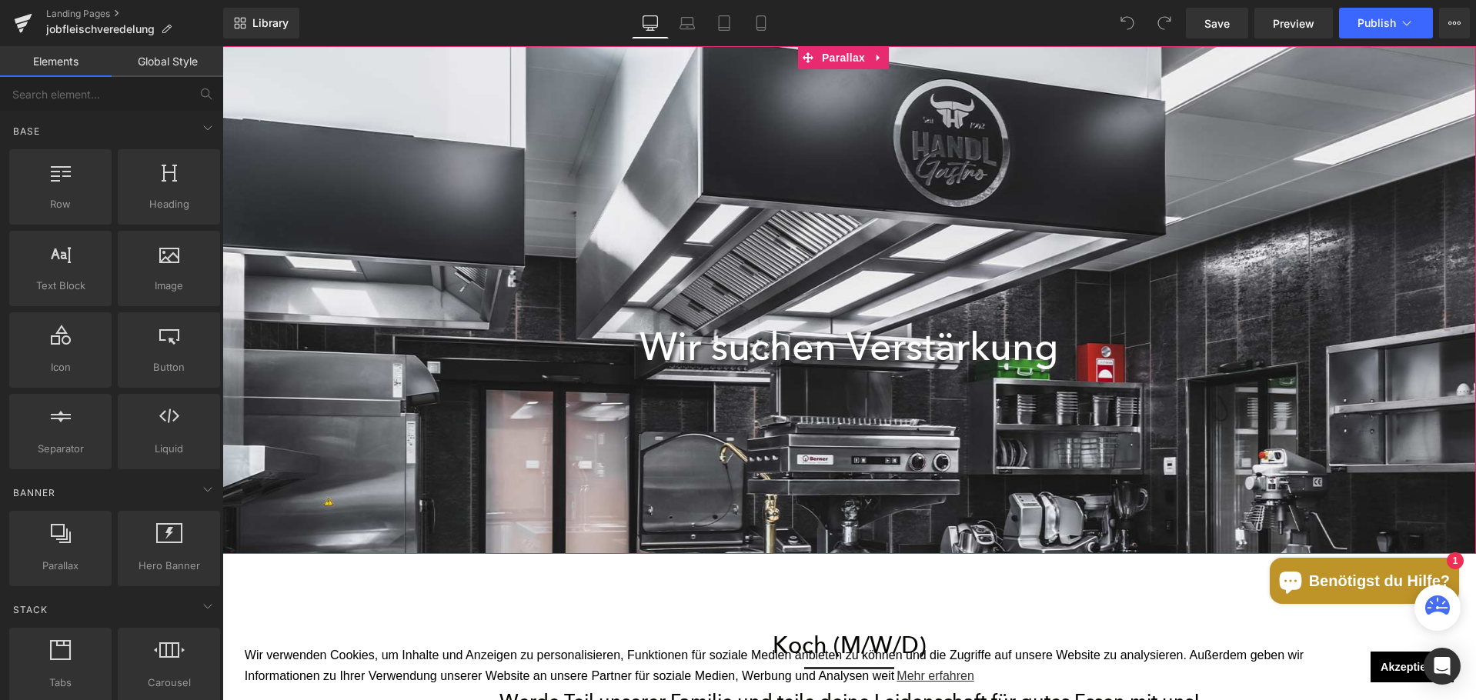
scroll to position [4440, 1242]
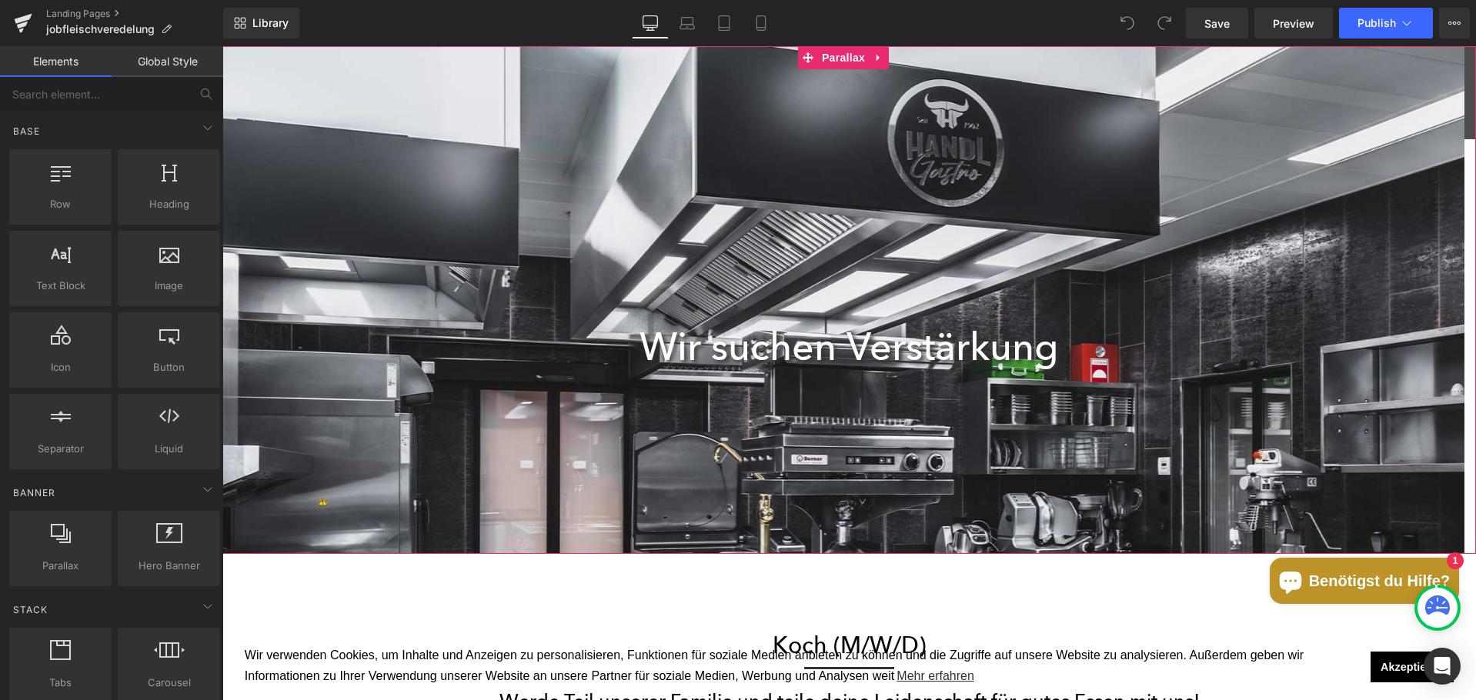
click at [836, 172] on div at bounding box center [843, 373] width 1242 height 654
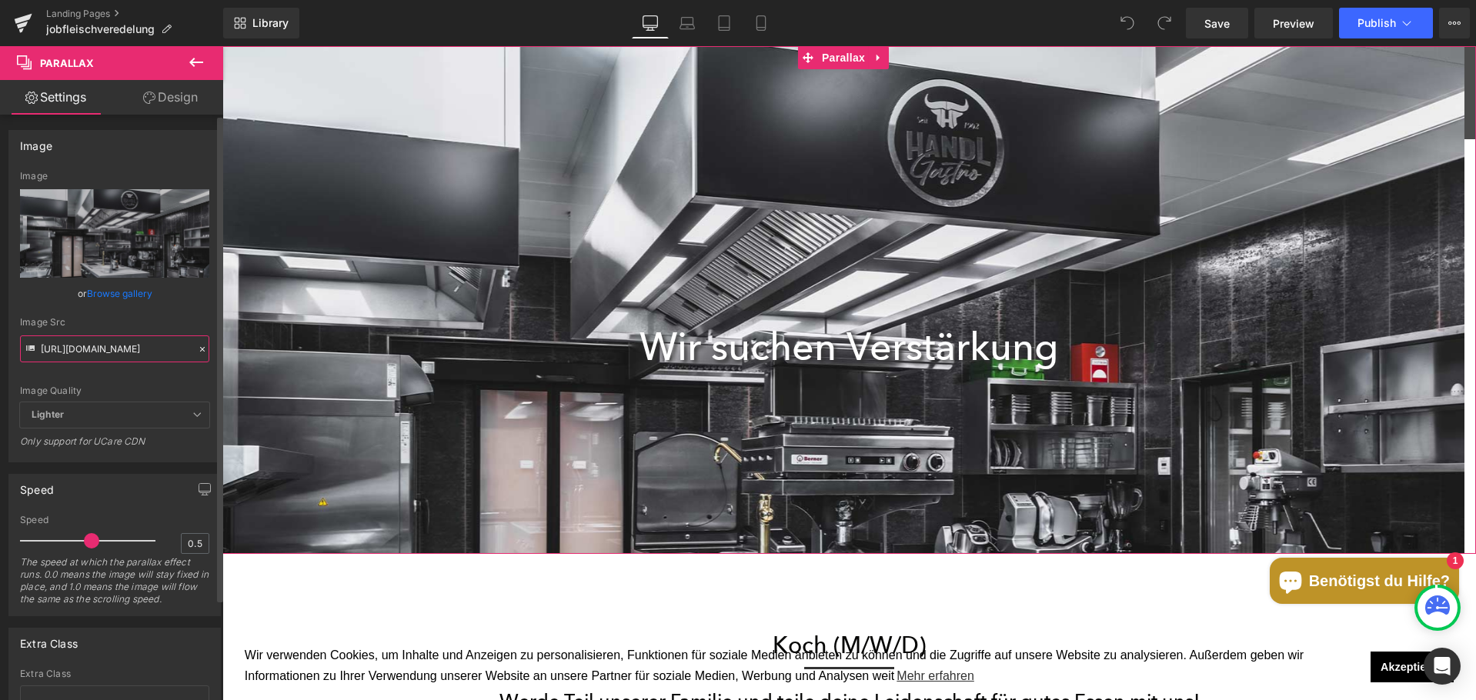
click at [89, 355] on input "[URL][DOMAIN_NAME]" at bounding box center [114, 348] width 189 height 27
paste input "handlgastroproduktion1_600px.jpg?v=1678724830"
click at [78, 357] on input "[URL][DOMAIN_NAME]" at bounding box center [114, 348] width 189 height 27
paste input "handlgastroproduktion1_600px.jpg?v=1678724830"
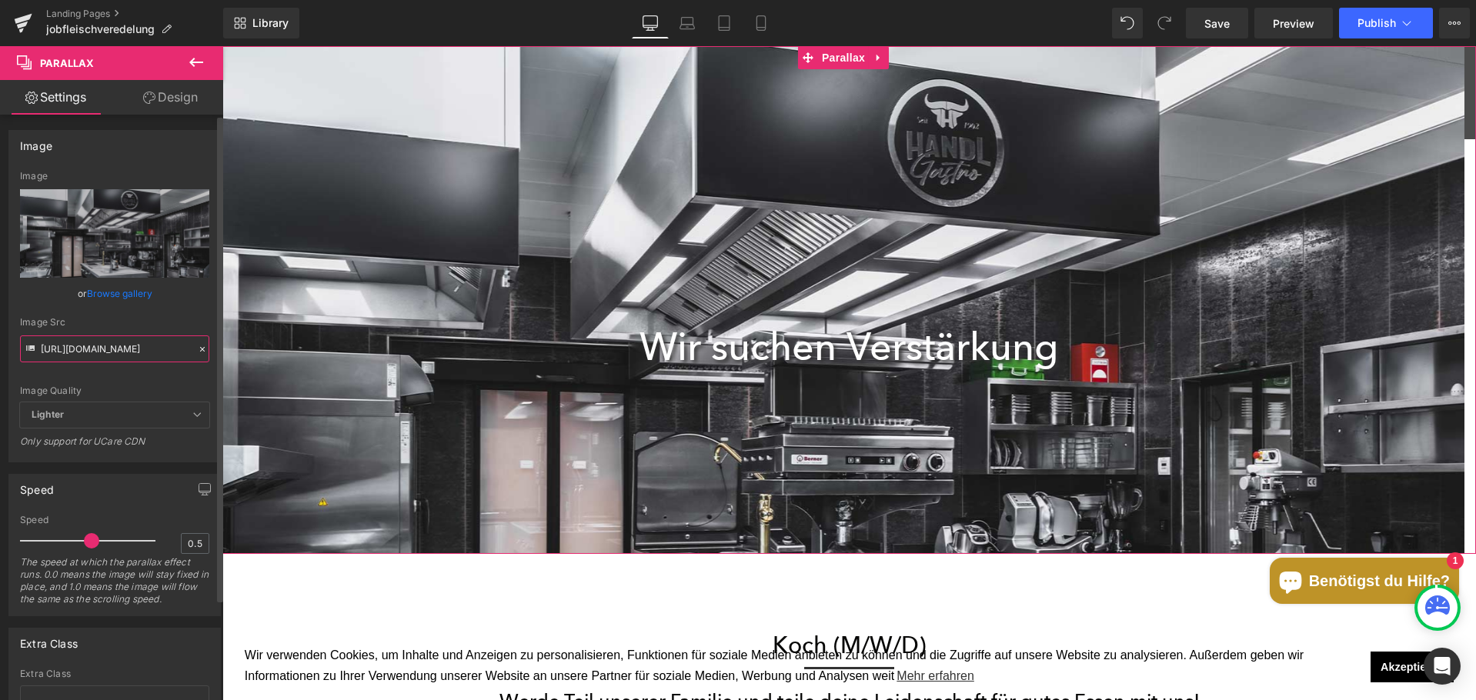
scroll to position [0, 319]
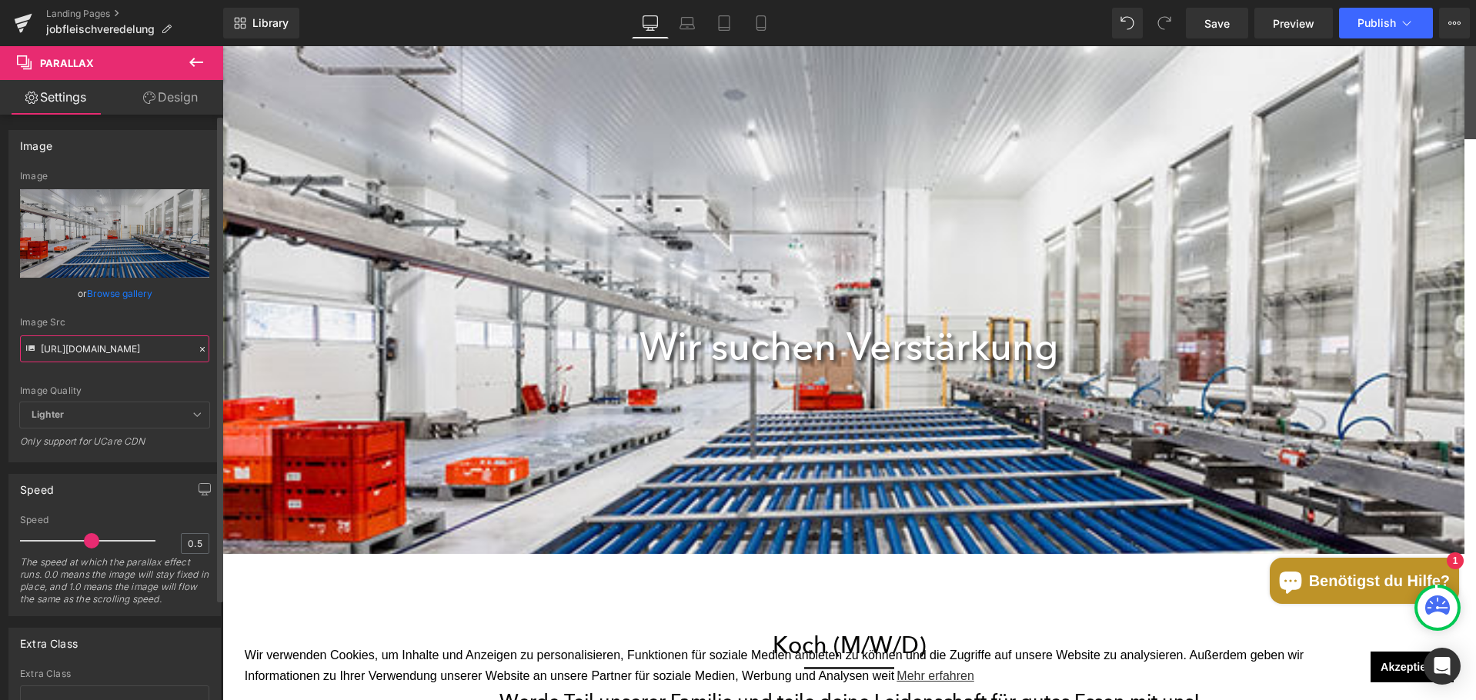
type input "[URL][DOMAIN_NAME]"
click at [110, 374] on div "Image Quality Lighter Lightest Lighter Lighter Lightest Only support for UCare …" at bounding box center [114, 287] width 189 height 232
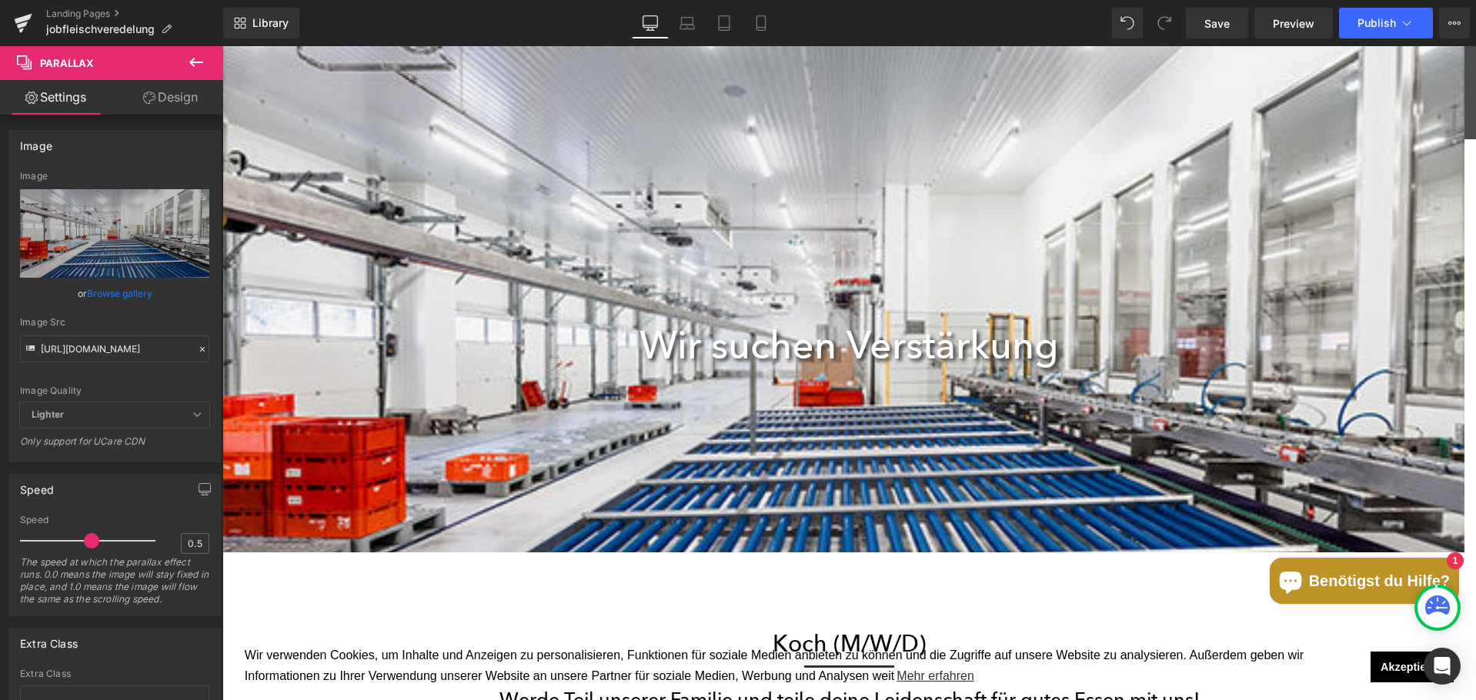
scroll to position [0, 0]
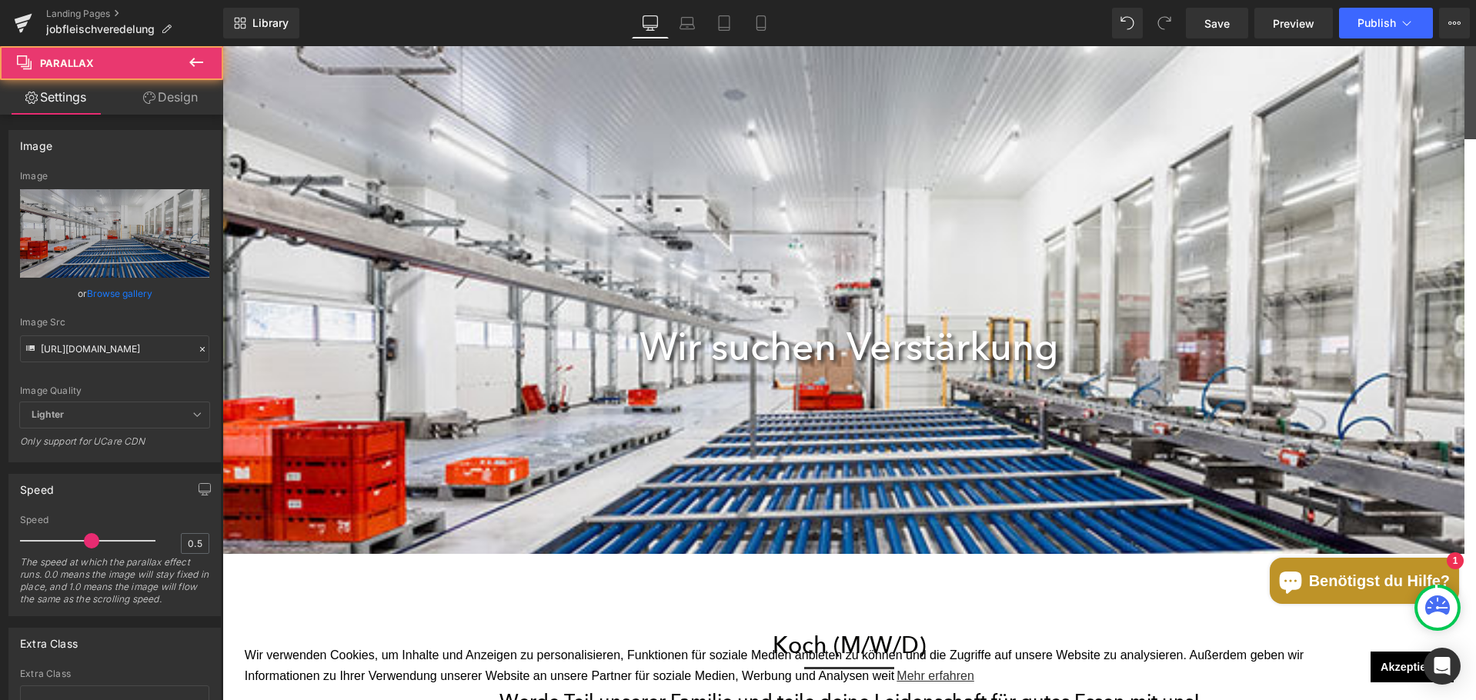
click at [680, 149] on div at bounding box center [843, 373] width 1242 height 654
click at [222, 46] on div "101px" at bounding box center [222, 46] width 0 height 0
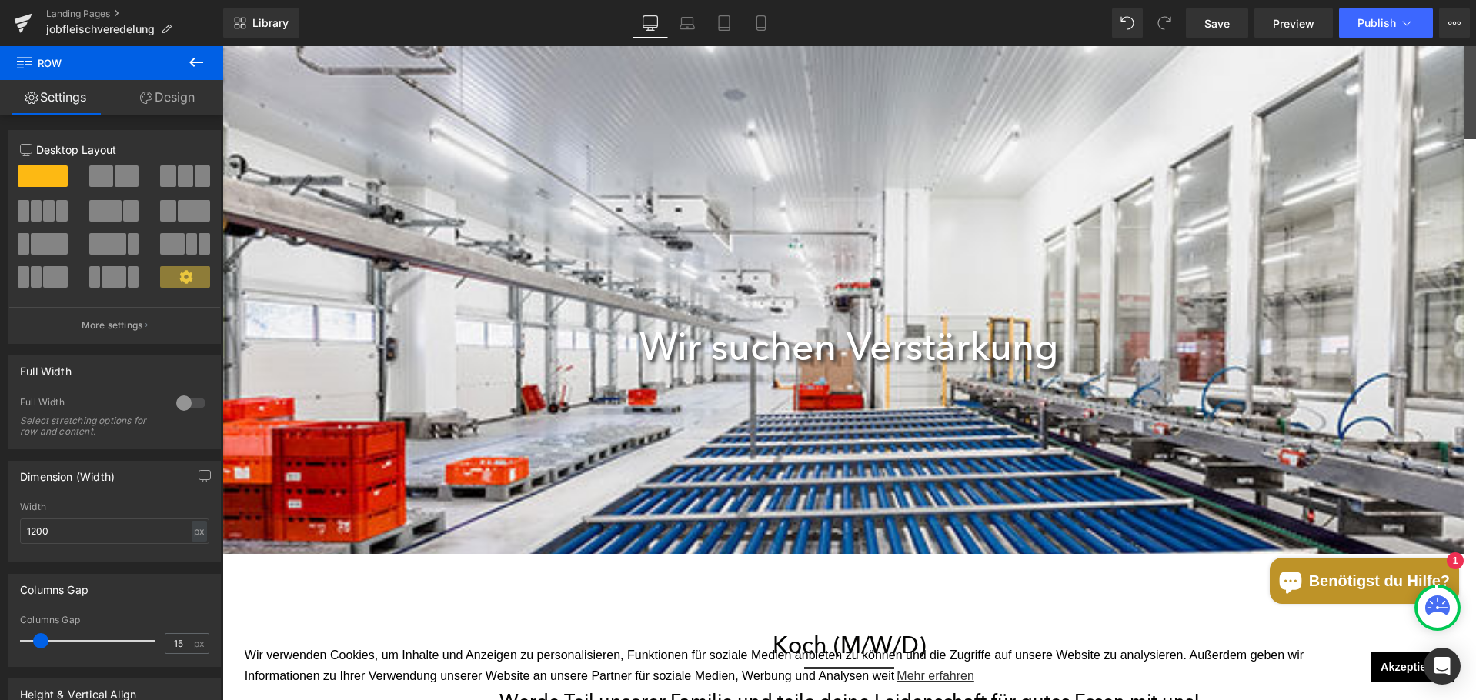
click at [222, 46] on div "240px" at bounding box center [222, 46] width 0 height 0
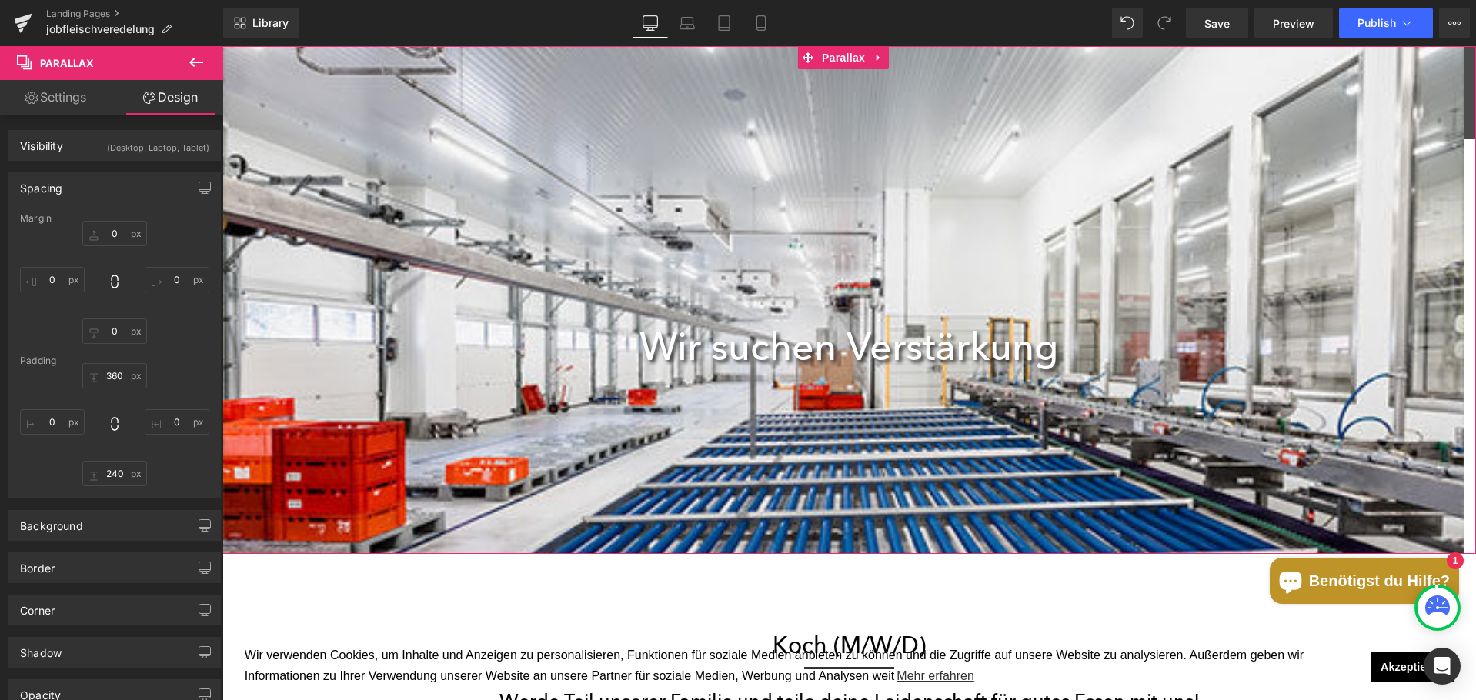
click at [813, 172] on div at bounding box center [843, 373] width 1242 height 654
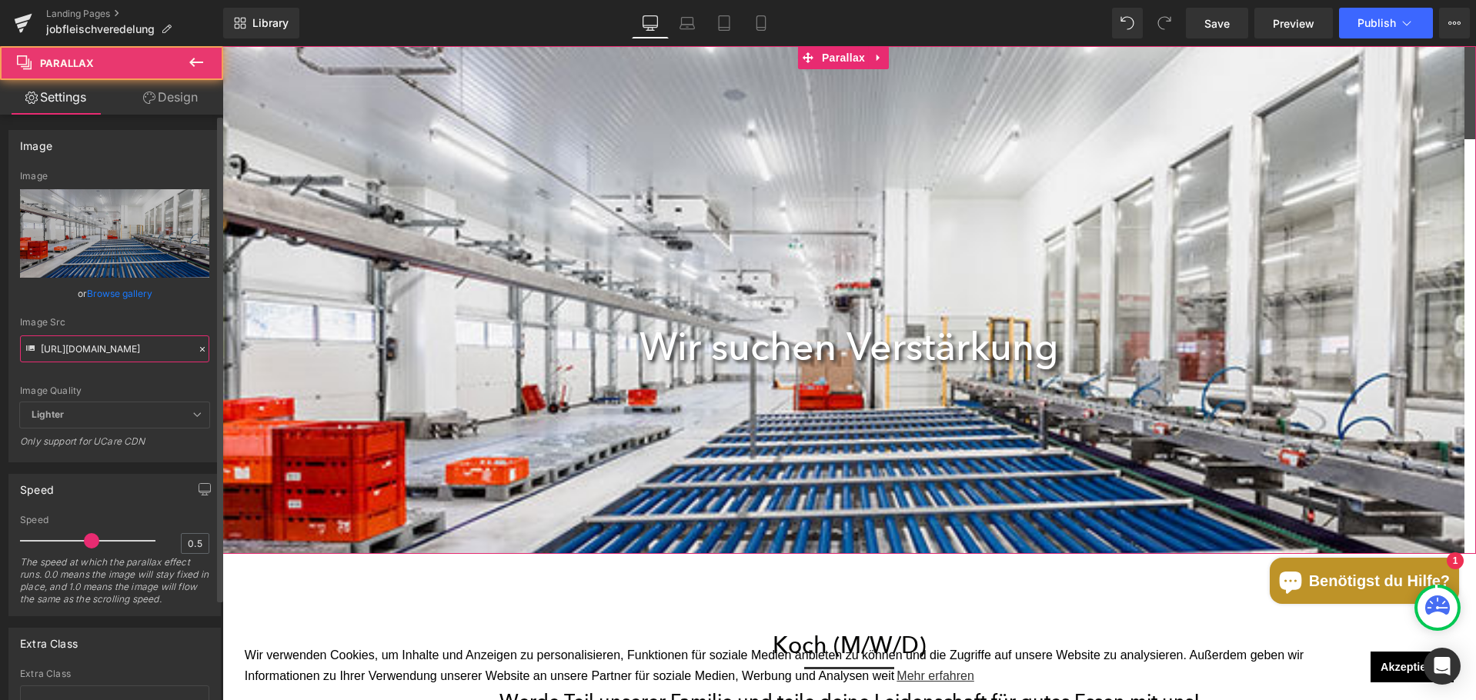
click at [132, 337] on input "[URL][DOMAIN_NAME]" at bounding box center [114, 348] width 189 height 27
paste input "kxt-handl-[MEDICAL_DATA]-pians-juni-2021-_DavidJohansson-127-web.jpg?v=16251500…"
type input "[URL][DOMAIN_NAME][MEDICAL_DATA]"
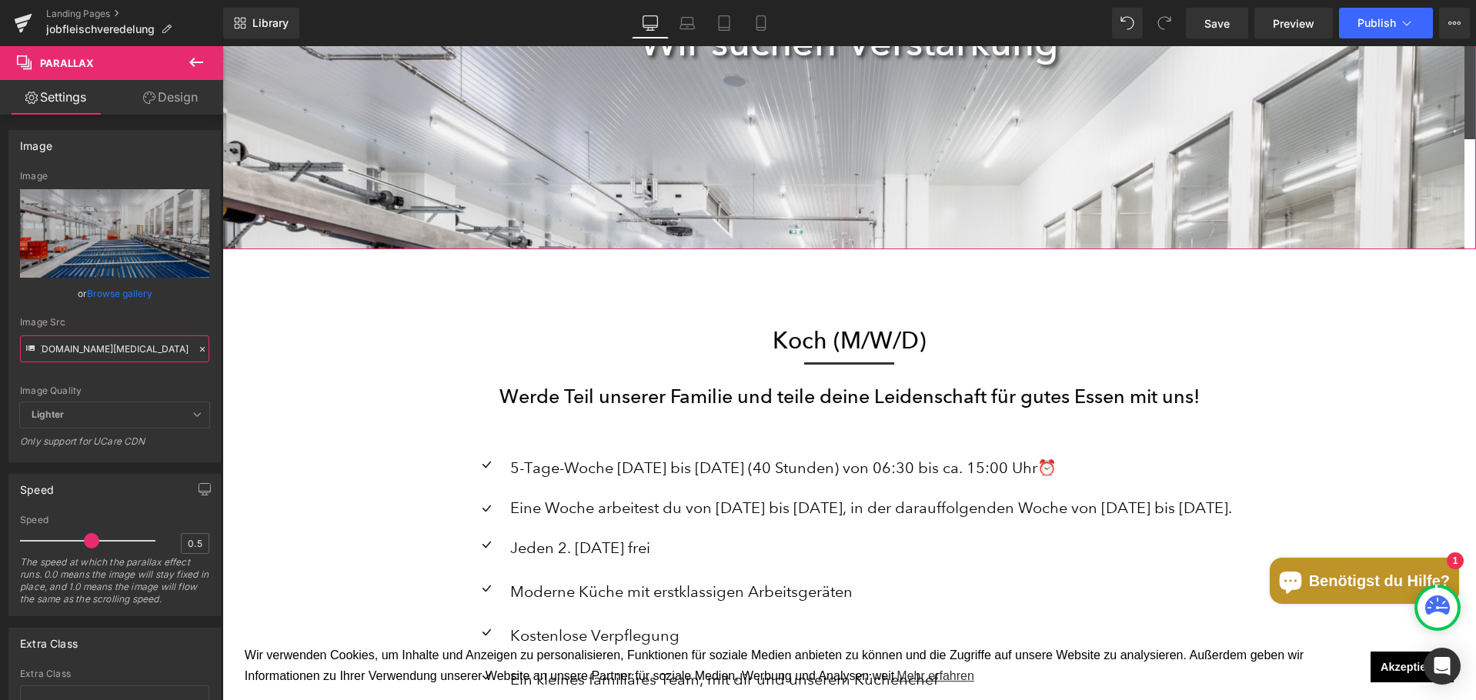
scroll to position [308, 0]
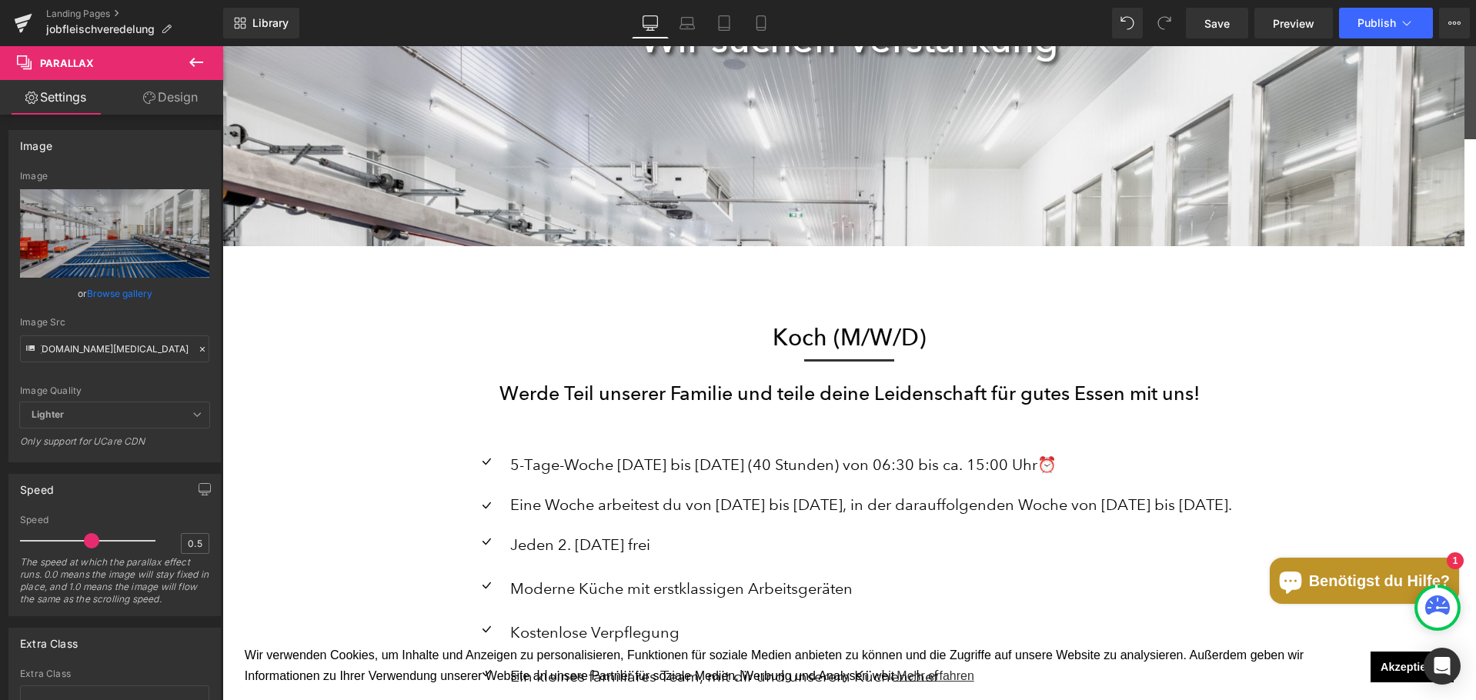
click at [804, 344] on span at bounding box center [812, 338] width 16 height 18
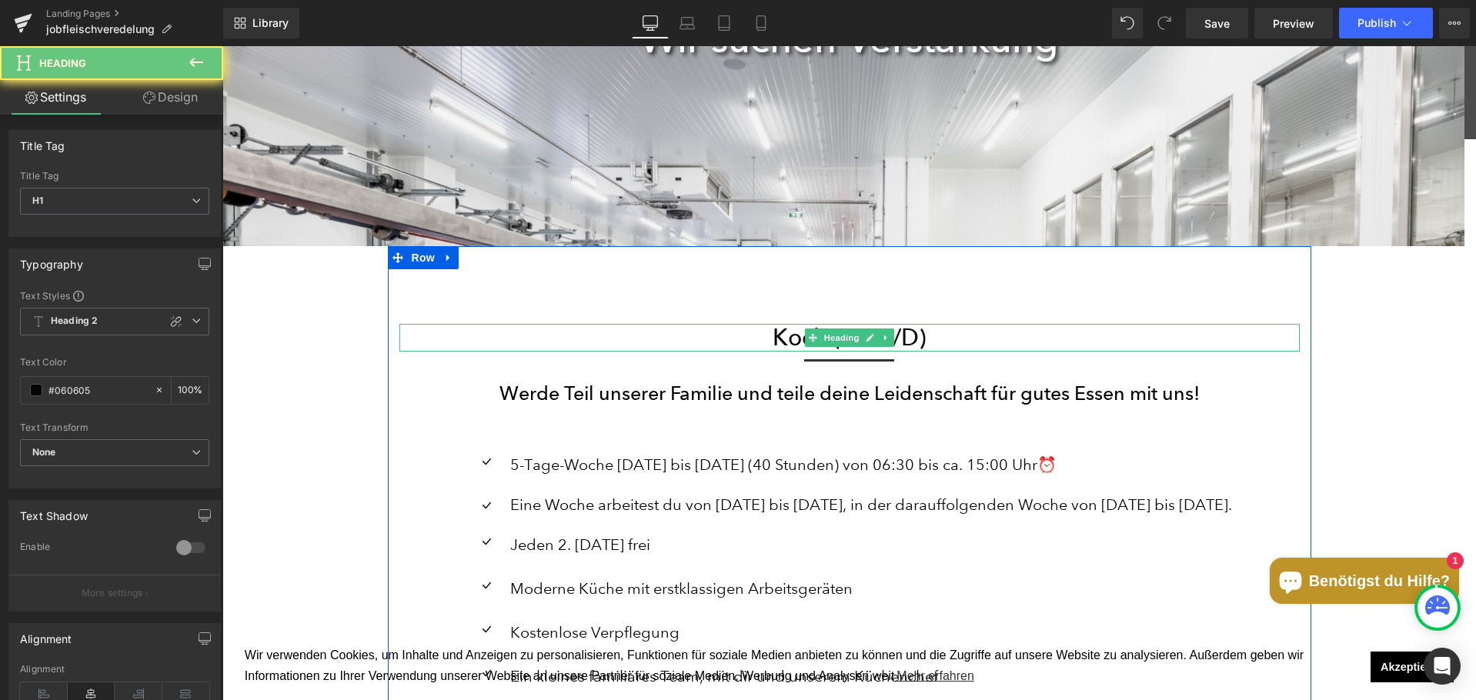
click at [779, 333] on h1 "Koch (M/W/D)" at bounding box center [849, 338] width 900 height 28
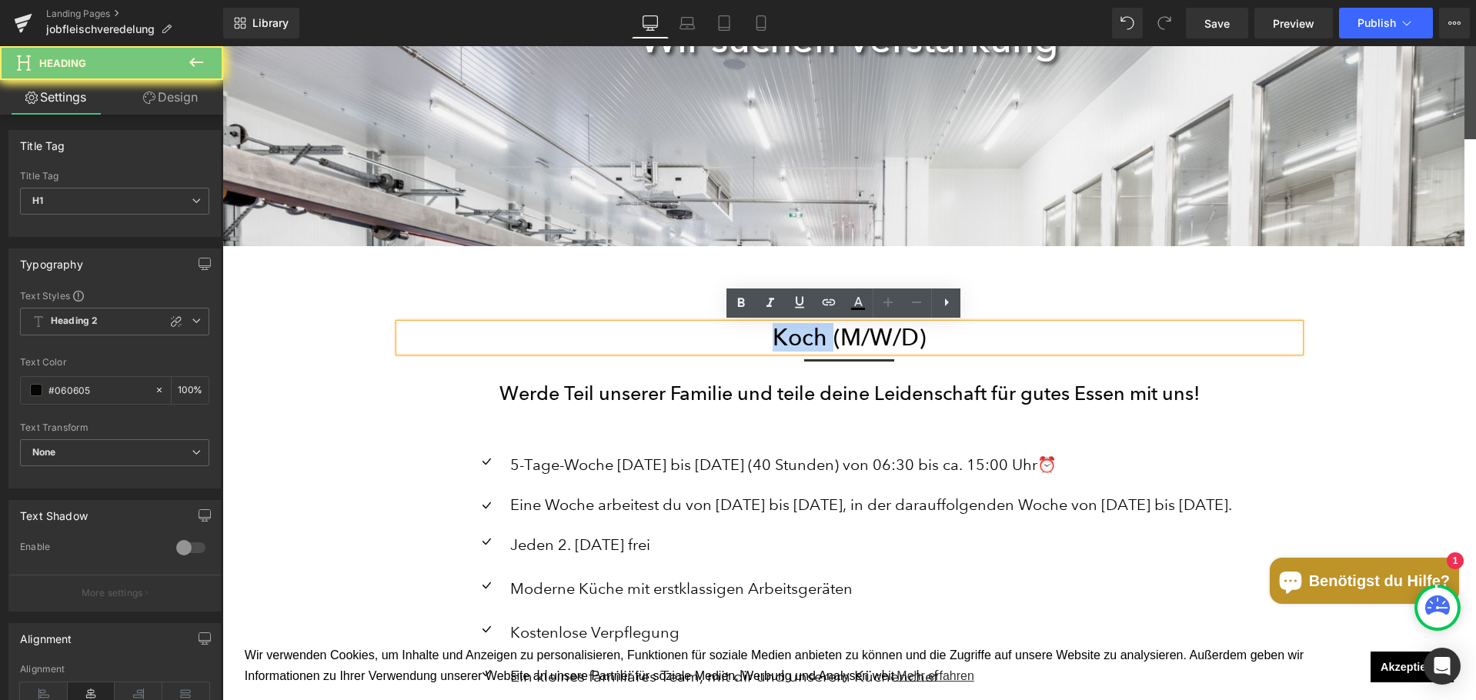
click at [779, 333] on h1 "Koch (M/W/D)" at bounding box center [849, 338] width 900 height 28
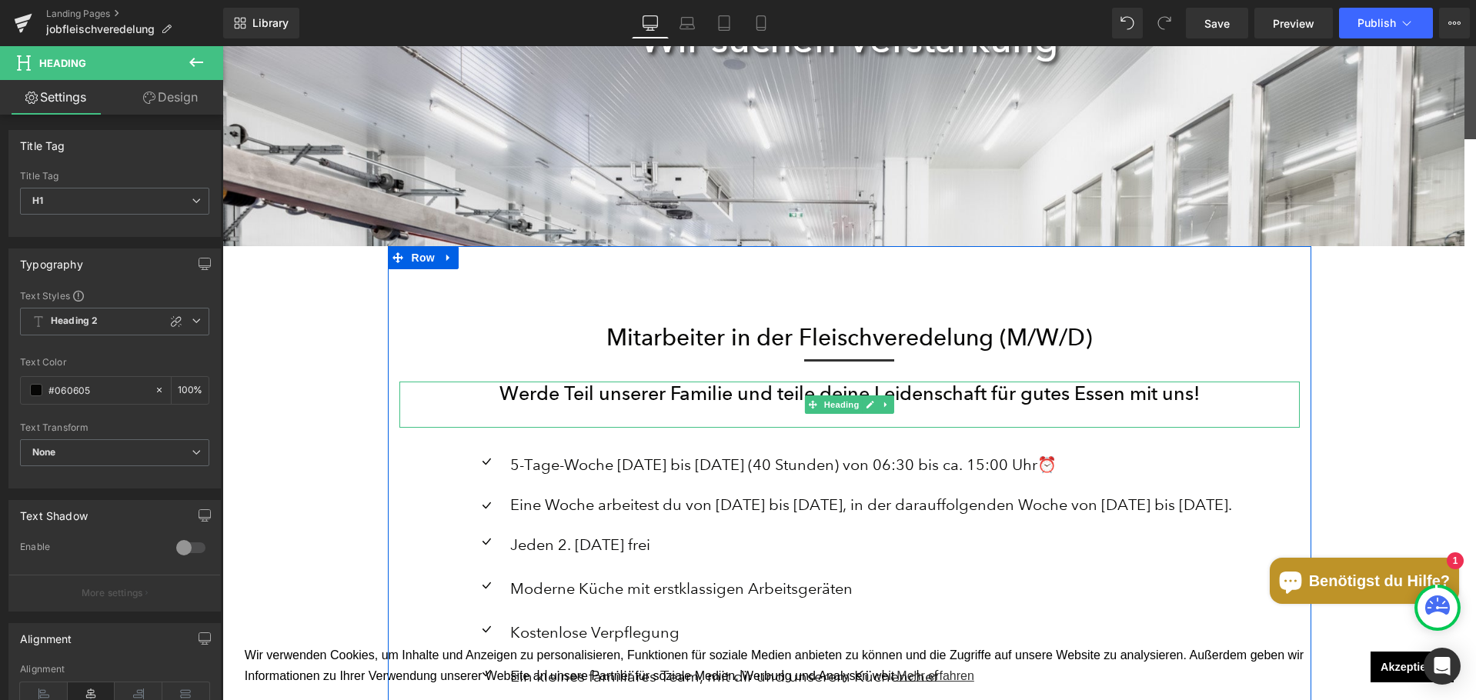
click at [575, 401] on h3 "Werde Teil unserer Familie und teile deine Leidenschaft für gutes Essen mit uns!" at bounding box center [849, 393] width 900 height 23
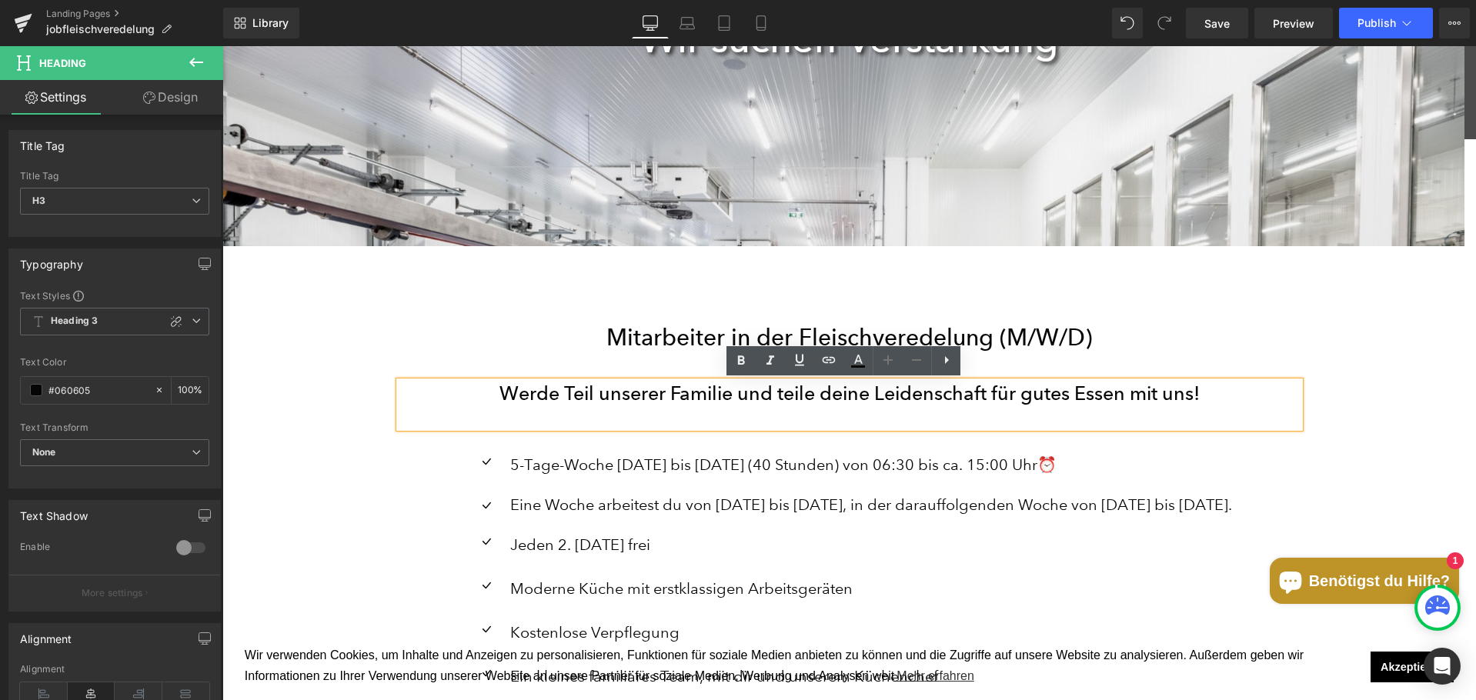
click at [1053, 399] on h3 "Werde Teil unserer Familie und teile deine Leidenschaft für gutes Essen mit uns!" at bounding box center [849, 393] width 900 height 23
click at [1092, 398] on h3 "Werde Teil unserer Familie und teile deine Leidenschaft für gutes Essen mit uns!" at bounding box center [849, 393] width 900 height 23
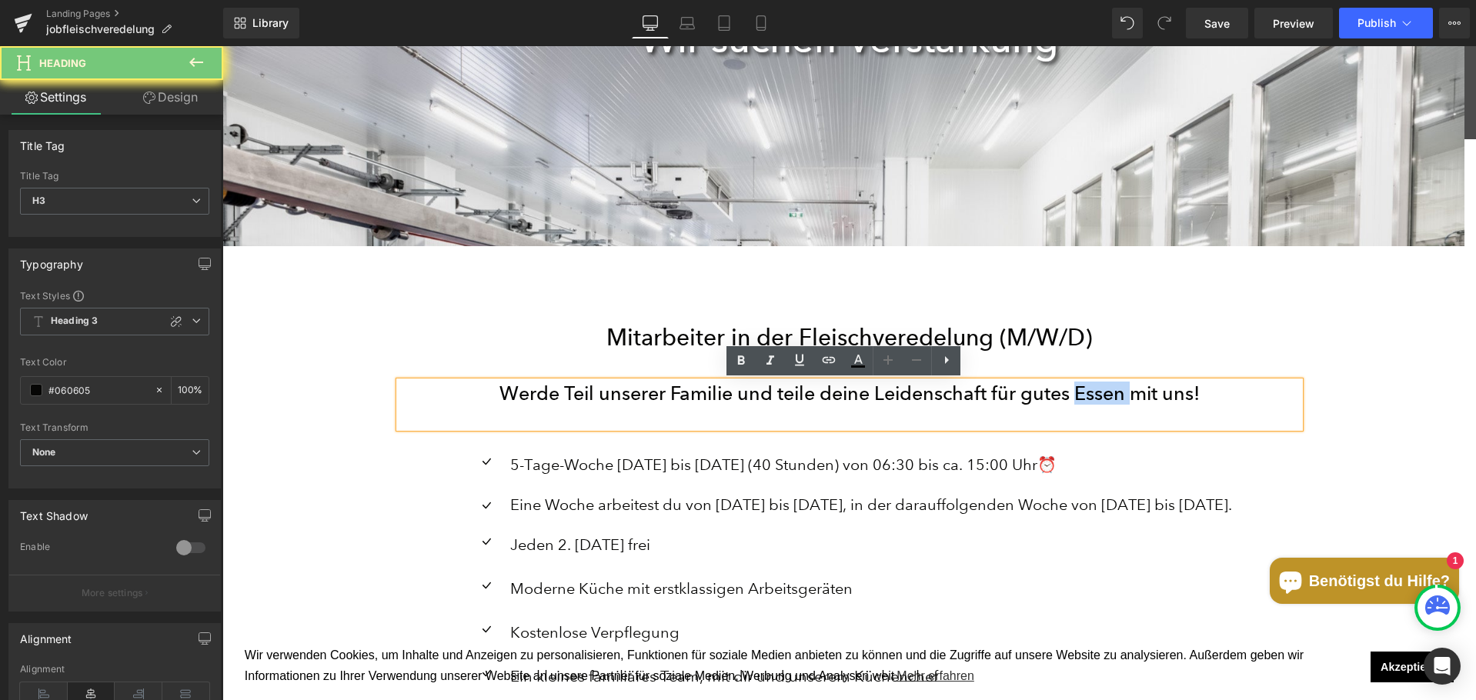
click at [1092, 398] on h3 "Werde Teil unserer Familie und teile deine Leidenschaft für gutes Essen mit uns!" at bounding box center [849, 393] width 900 height 23
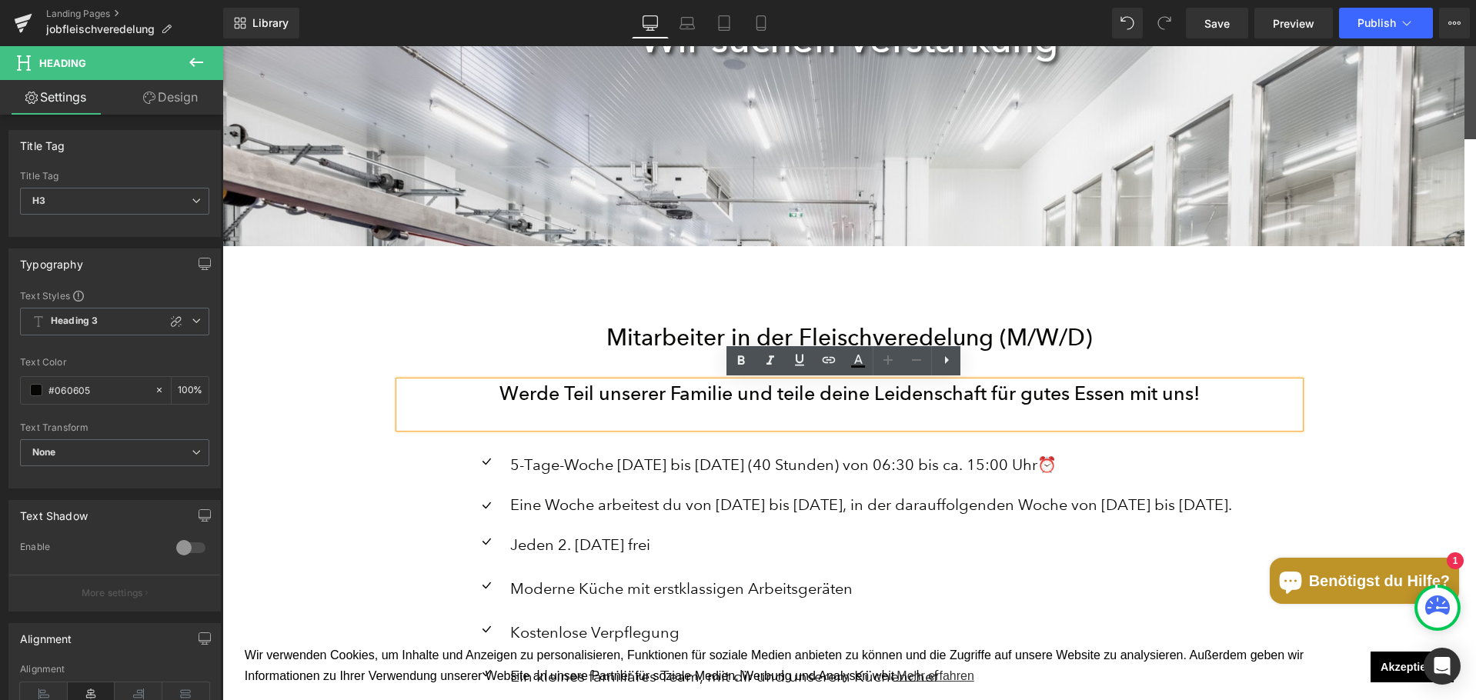
click at [1222, 405] on div at bounding box center [849, 417] width 900 height 24
click at [920, 401] on h3 "Werde Teil unserer Familie und teile deine Leidenschaft für gutes Essen mit uns!" at bounding box center [849, 393] width 900 height 23
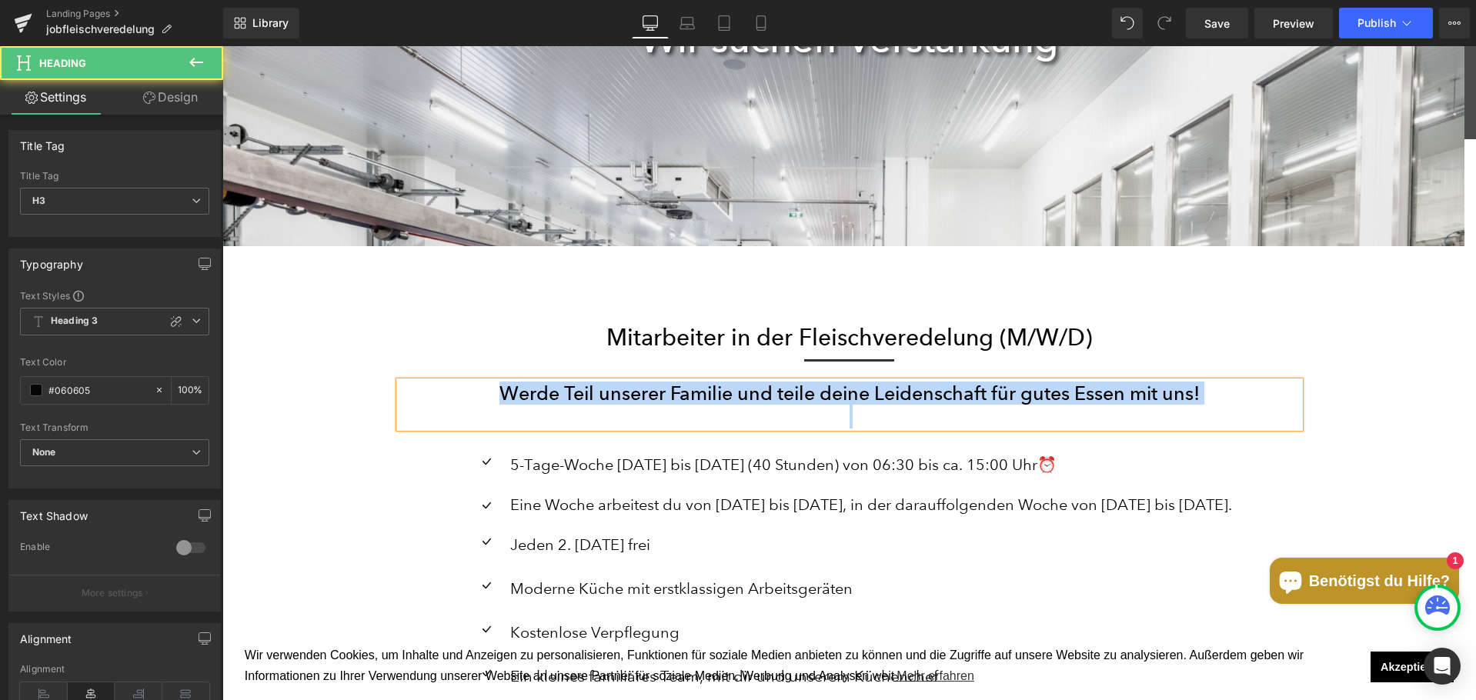
paste div
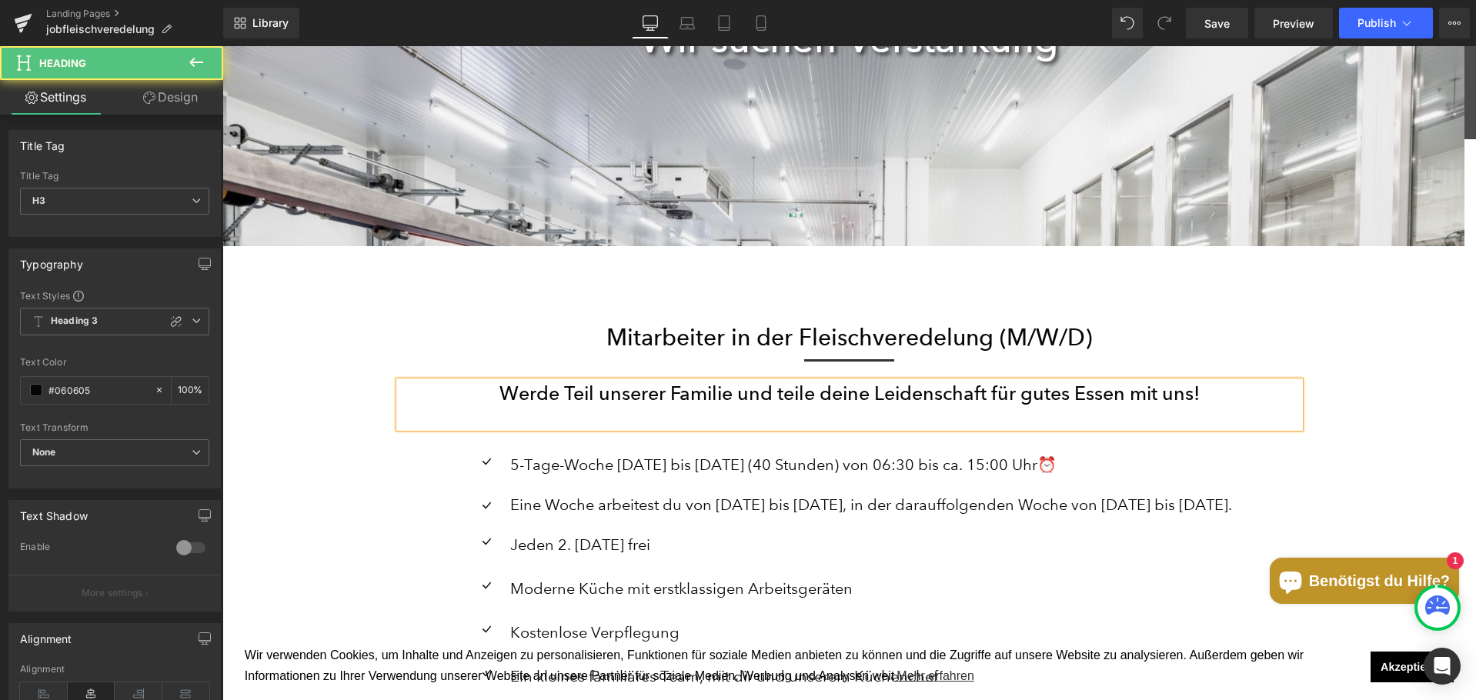
scroll to position [4416, 1242]
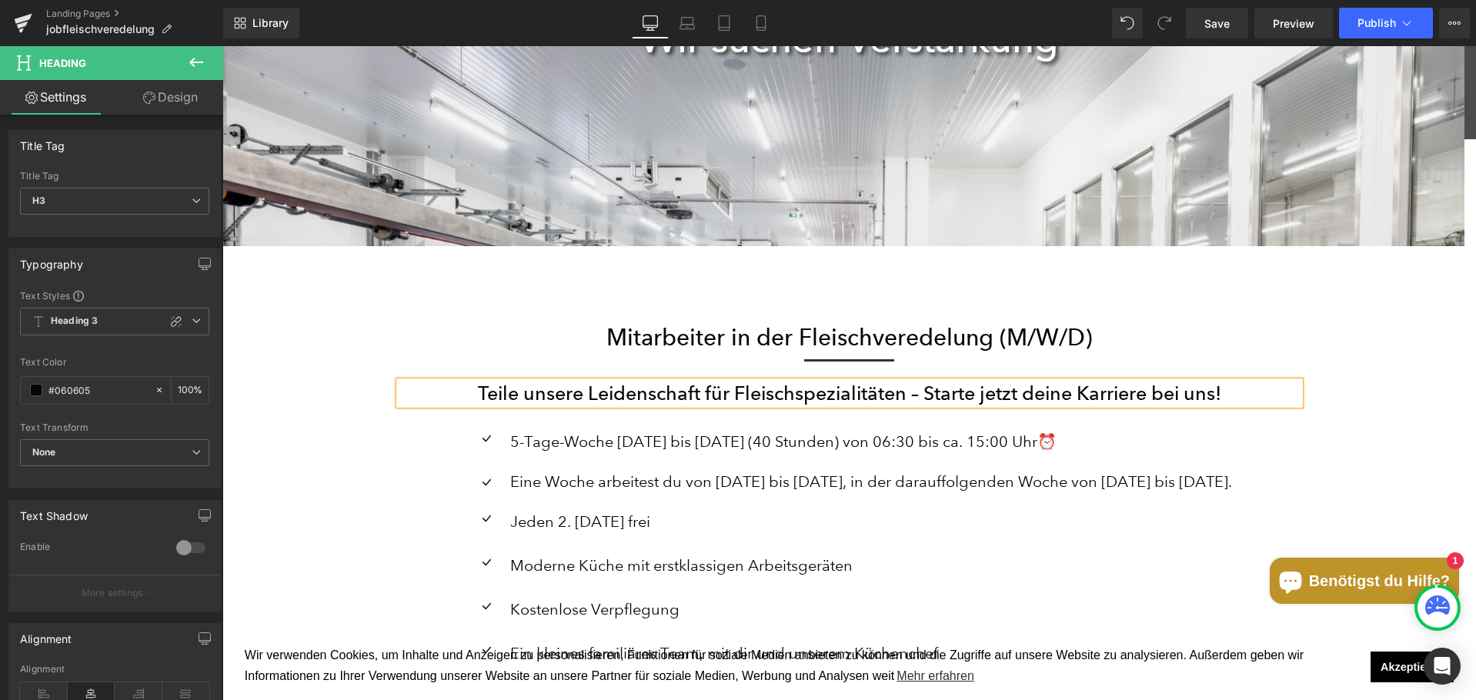
click at [983, 468] on ul "Icon 5-Tage-Woche [DATE] bis [DATE] (40 Stunden) von 06:30 bis ca. 15:00 Uhr⏰ T…" at bounding box center [849, 555] width 766 height 255
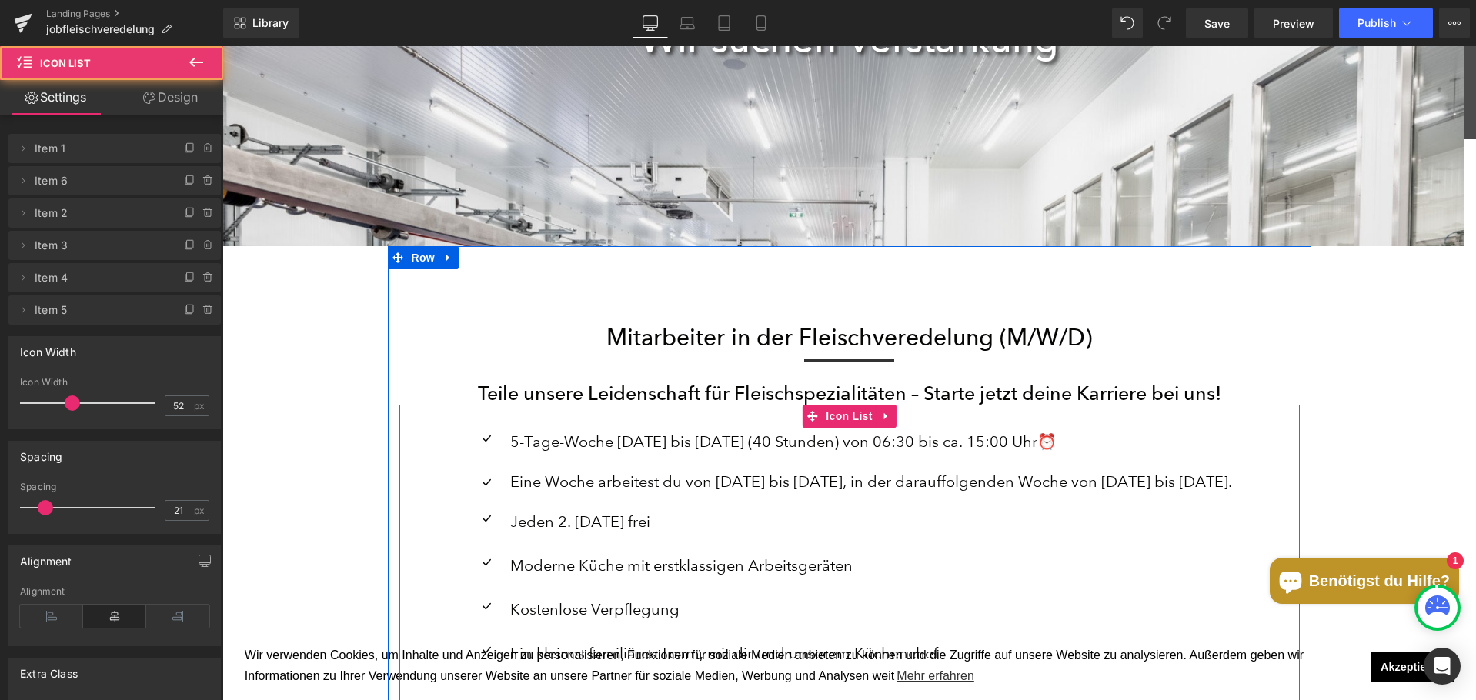
click at [542, 453] on div "5-Tage-Woche [DATE] bis [DATE] (40 Stunden) von 06:30 bis ca. 15:00 Uhr⏰ Text B…" at bounding box center [869, 442] width 726 height 28
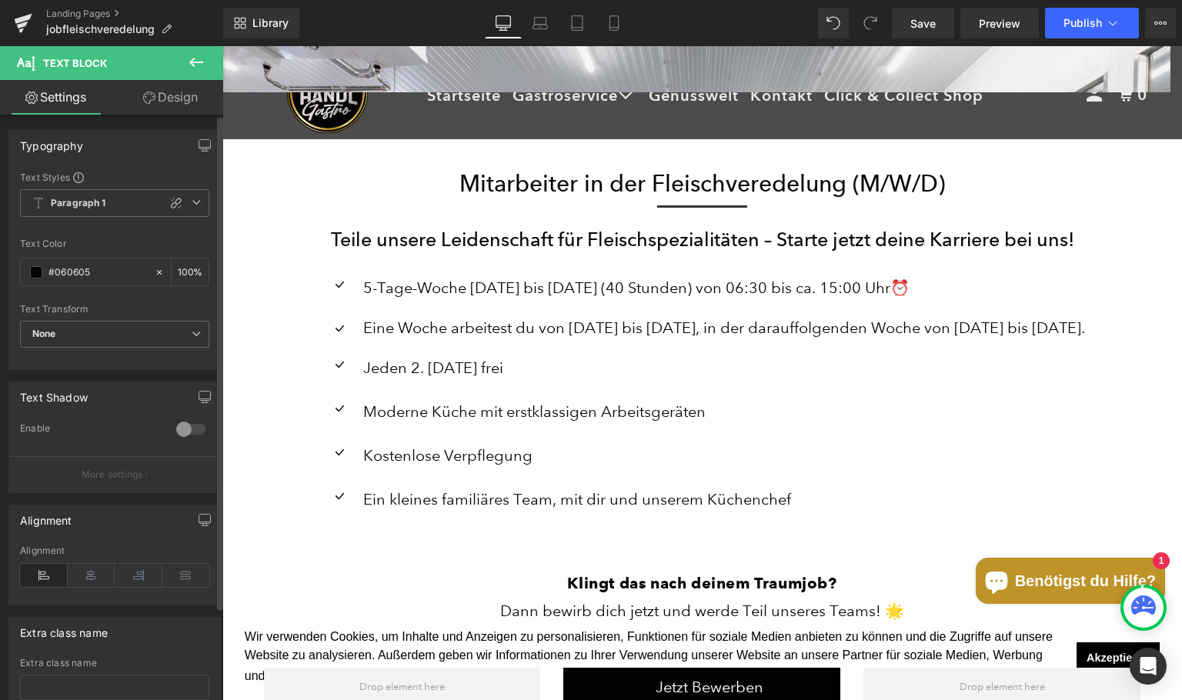
scroll to position [4341, 948]
click at [571, 350] on ul "Icon 5-Tage-Woche [DATE] bis [DATE] (40 Stunden) von 06:30 bis ca. 15:00 Uhr⏰ T…" at bounding box center [702, 401] width 766 height 255
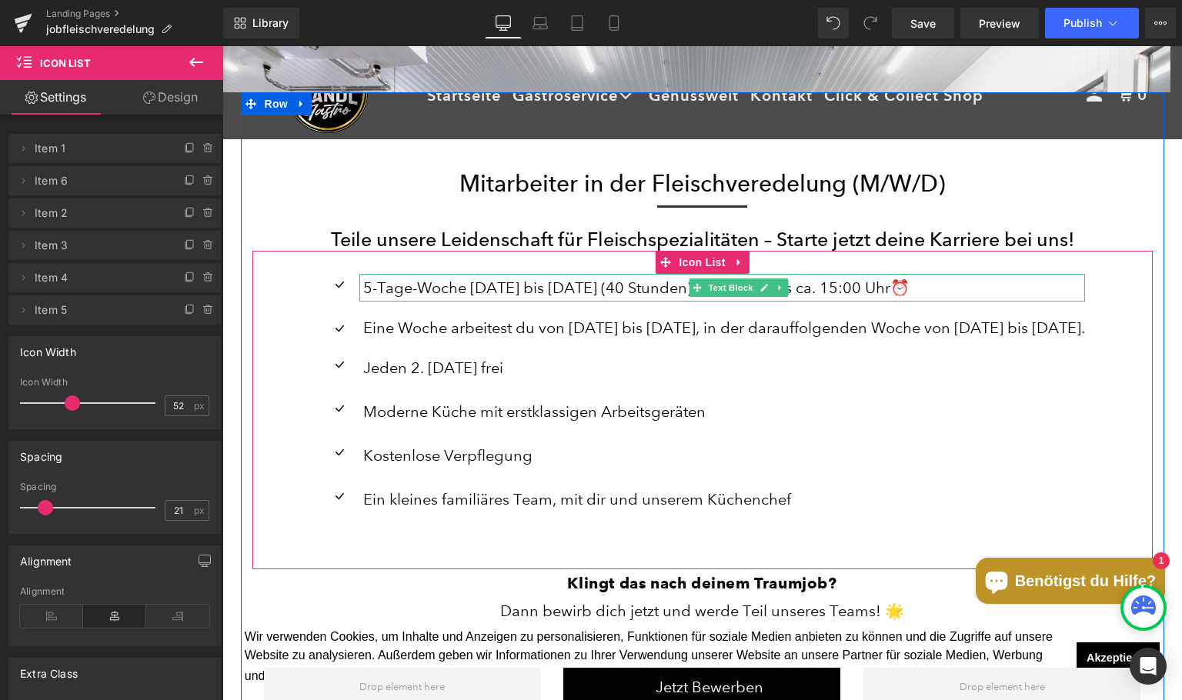
click at [442, 287] on p "5-Tage-Woche [DATE] bis [DATE] (40 Stunden) von 06:30 bis ca. 15:00 Uhr⏰" at bounding box center [724, 288] width 722 height 28
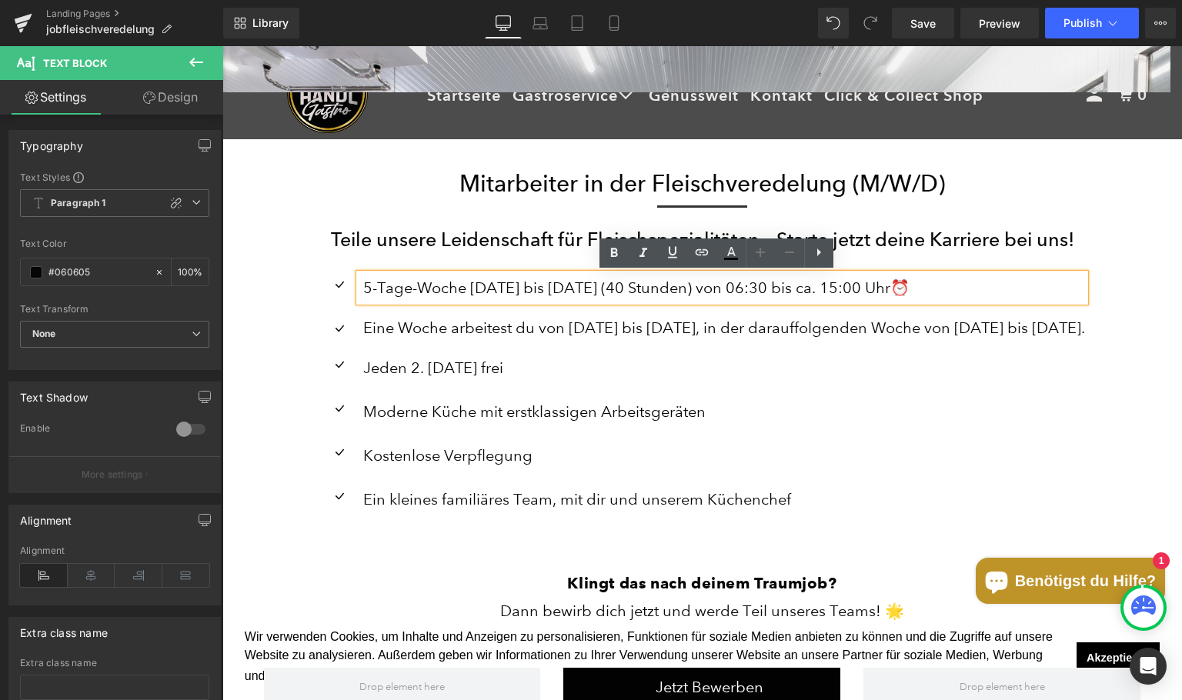
click at [465, 289] on p "5-Tage-Woche [DATE] bis [DATE] (40 Stunden) von 06:30 bis ca. 15:00 Uhr⏰" at bounding box center [724, 288] width 722 height 28
drag, startPoint x: 450, startPoint y: 289, endPoint x: 899, endPoint y: 298, distance: 448.7
click at [899, 298] on p "5-Tage-Woche [DATE] bis [DATE] (40 Stunden) von 06:30 bis ca. 15:00 Uhr⏰" at bounding box center [724, 288] width 722 height 28
click at [883, 310] on ul "Icon 5-Tage-Woche [DATE] bis [DATE] (40 Stunden) von 06:30 bis ca. 15:00 Uhr⏰ T…" at bounding box center [702, 401] width 766 height 255
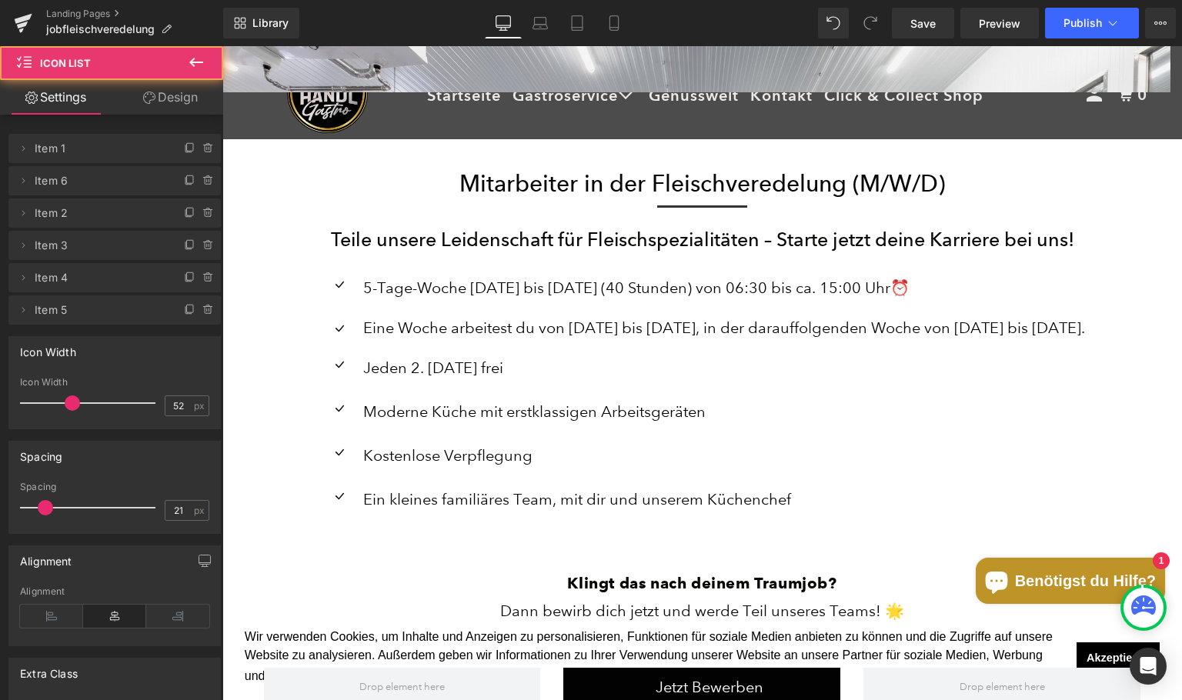
click at [884, 296] on p "5-Tage-Woche [DATE] bis [DATE] (40 Stunden) von 06:30 bis ca. 15:00 Uhr⏰" at bounding box center [724, 288] width 722 height 28
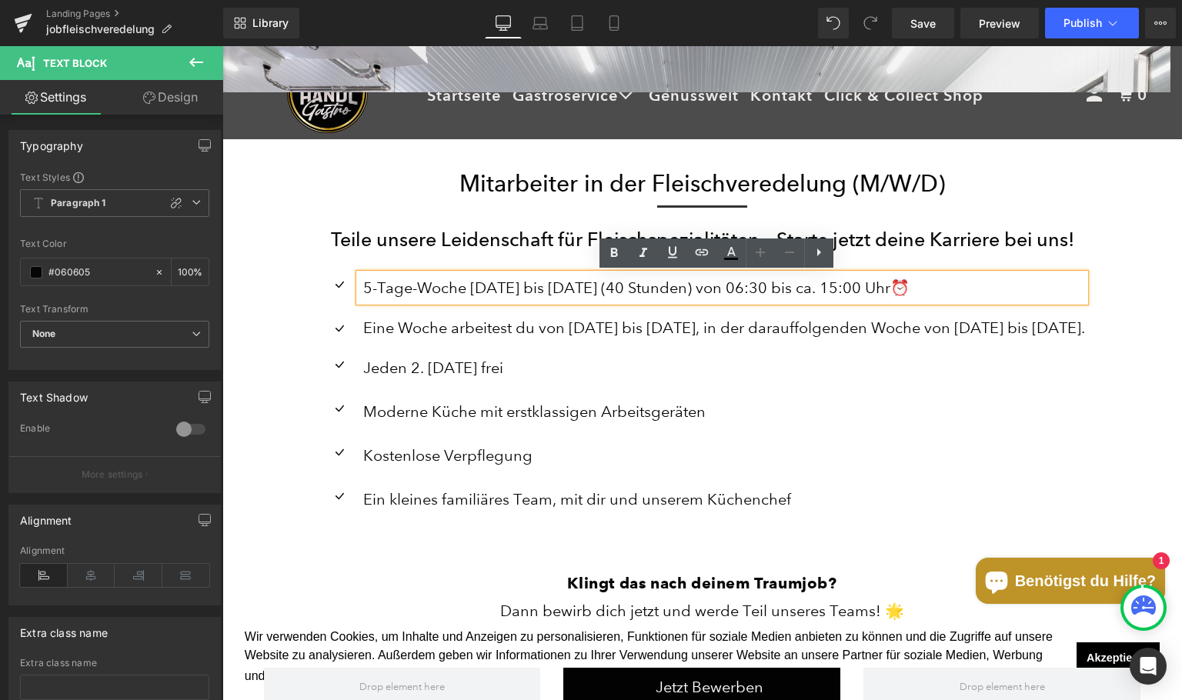
drag, startPoint x: 930, startPoint y: 287, endPoint x: 446, endPoint y: 274, distance: 484.2
click at [446, 274] on p "5-Tage-Woche [DATE] bis [DATE] (40 Stunden) von 06:30 bis ca. 15:00 Uhr⏰" at bounding box center [724, 288] width 722 height 28
drag, startPoint x: 688, startPoint y: 291, endPoint x: 533, endPoint y: 293, distance: 154.7
click at [533, 293] on p "5-Tage-Woche [DATE] bis [DATE] (40 Stunden) von 06:30 bis ca. 15:00 Uhr⏰" at bounding box center [724, 288] width 722 height 28
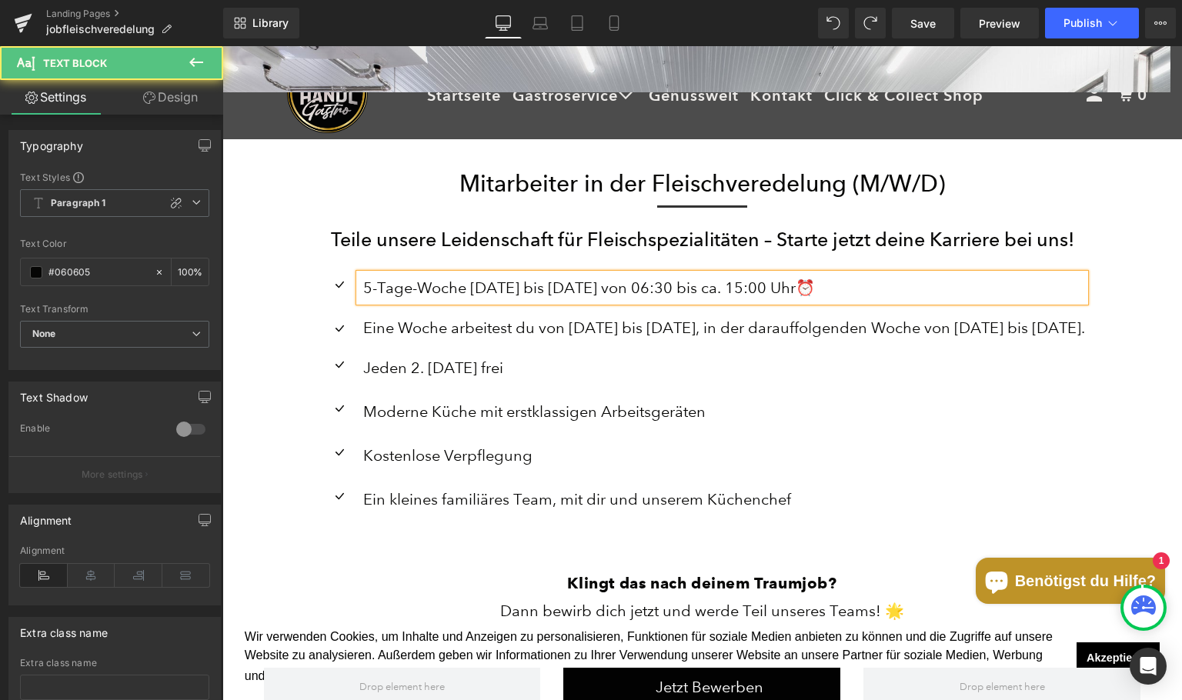
click at [615, 286] on p "5-Tage-Woche [DATE] bis [DATE] von 06:30 bis ca. 15:00 Uhr⏰" at bounding box center [724, 288] width 722 height 28
click at [655, 289] on p "5-Tage-Woche [DATE] bis [DATE] von ca. 06:30 bis ca. 15:00 Uhr⏰" at bounding box center [724, 288] width 722 height 28
click at [664, 288] on p "5-Tage-Woche [DATE] bis [DATE] von ca. 05:30 bis ca. 15:00 Uhr⏰" at bounding box center [724, 288] width 722 height 28
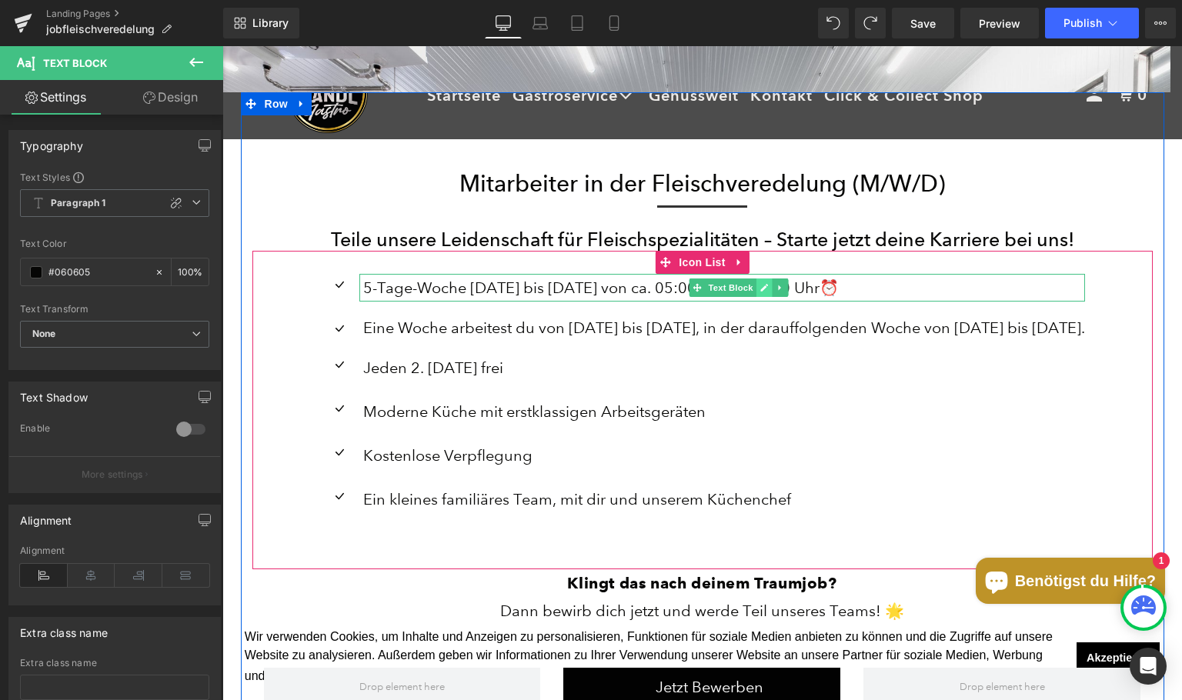
click at [756, 292] on link at bounding box center [764, 288] width 16 height 18
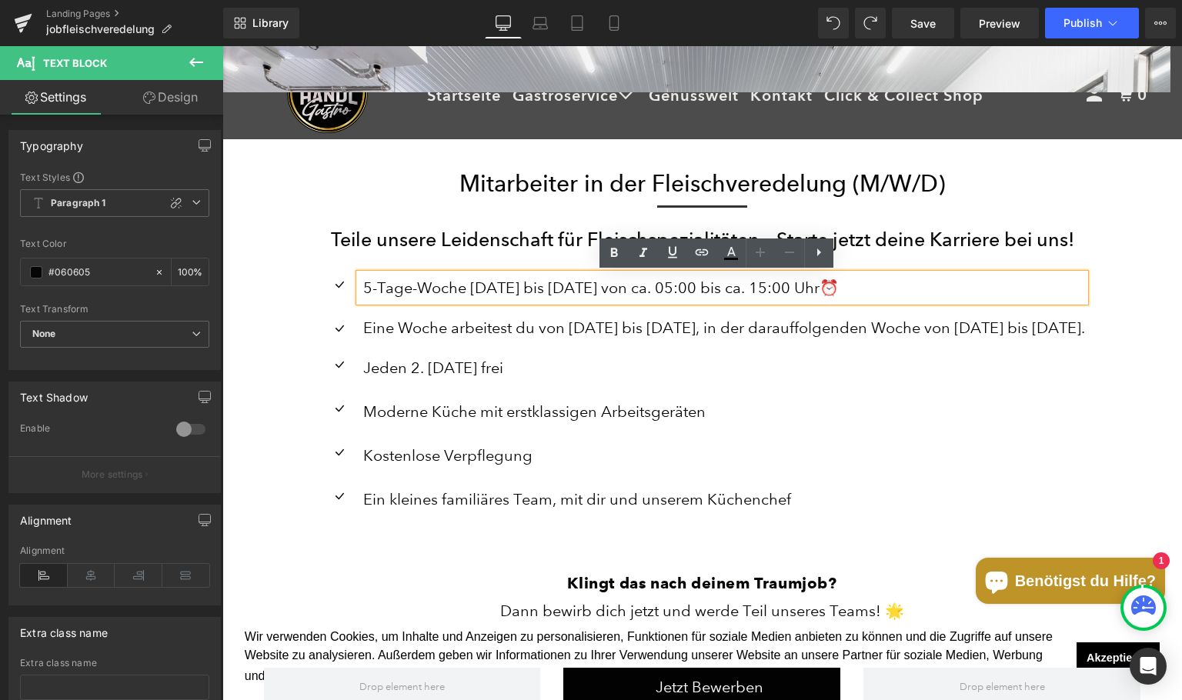
click at [743, 289] on p "5-Tage-Woche [DATE] bis [DATE] von ca. 05:00 bis ca. 15:00 Uhr⏰" at bounding box center [724, 288] width 722 height 28
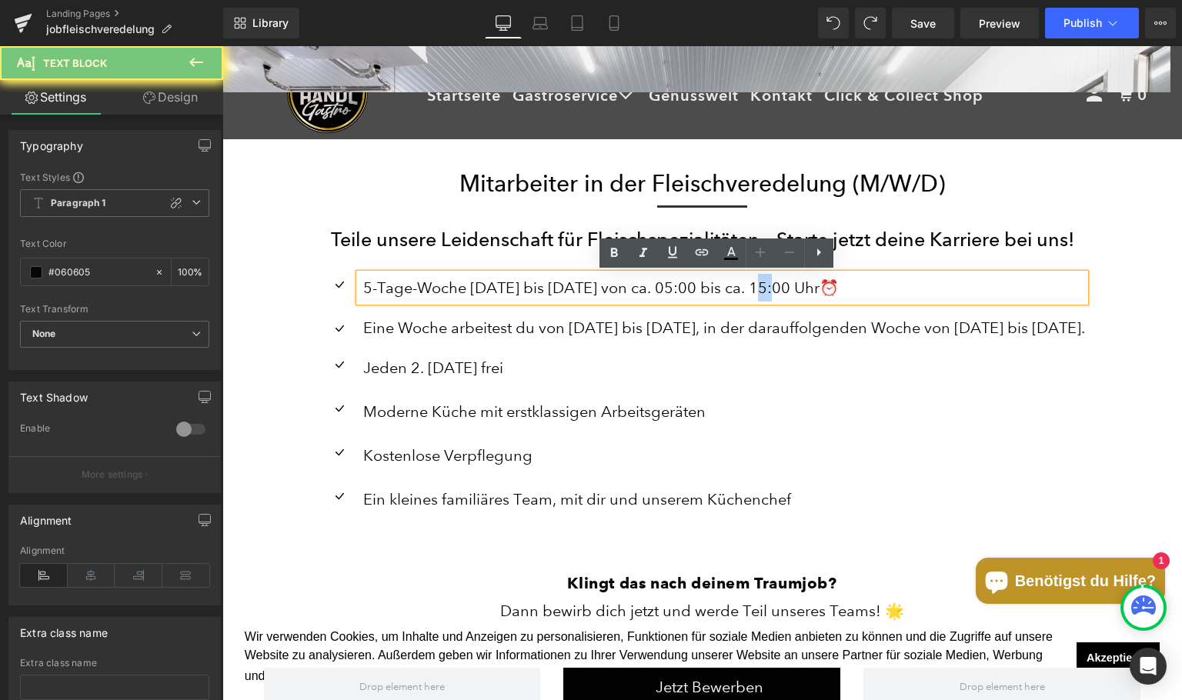
click at [743, 292] on p "5-Tage-Woche [DATE] bis [DATE] von ca. 05:00 bis ca. 15:00 Uhr⏰" at bounding box center [724, 288] width 722 height 28
click at [742, 292] on p "5-Tage-Woche [DATE] bis [DATE] von ca. 05:00 bis ca. 15:00 Uhr⏰" at bounding box center [724, 288] width 722 height 28
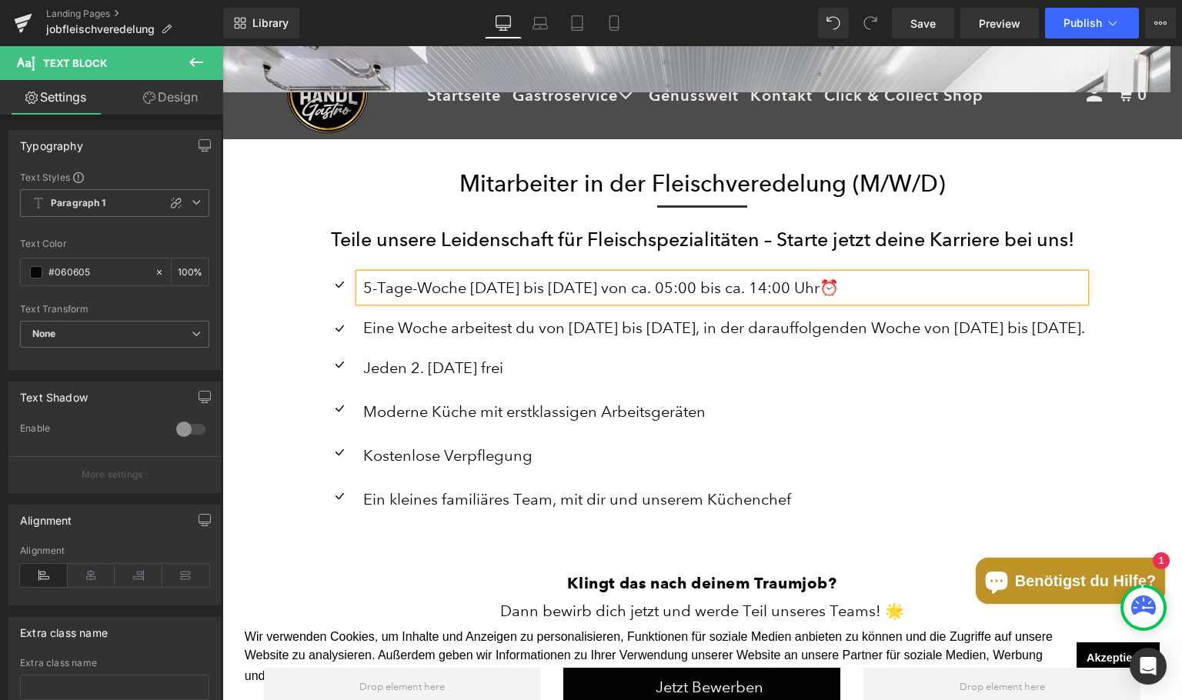
click at [816, 381] on div "Jeden 2. [DATE] frei Text Block" at bounding box center [722, 368] width 726 height 28
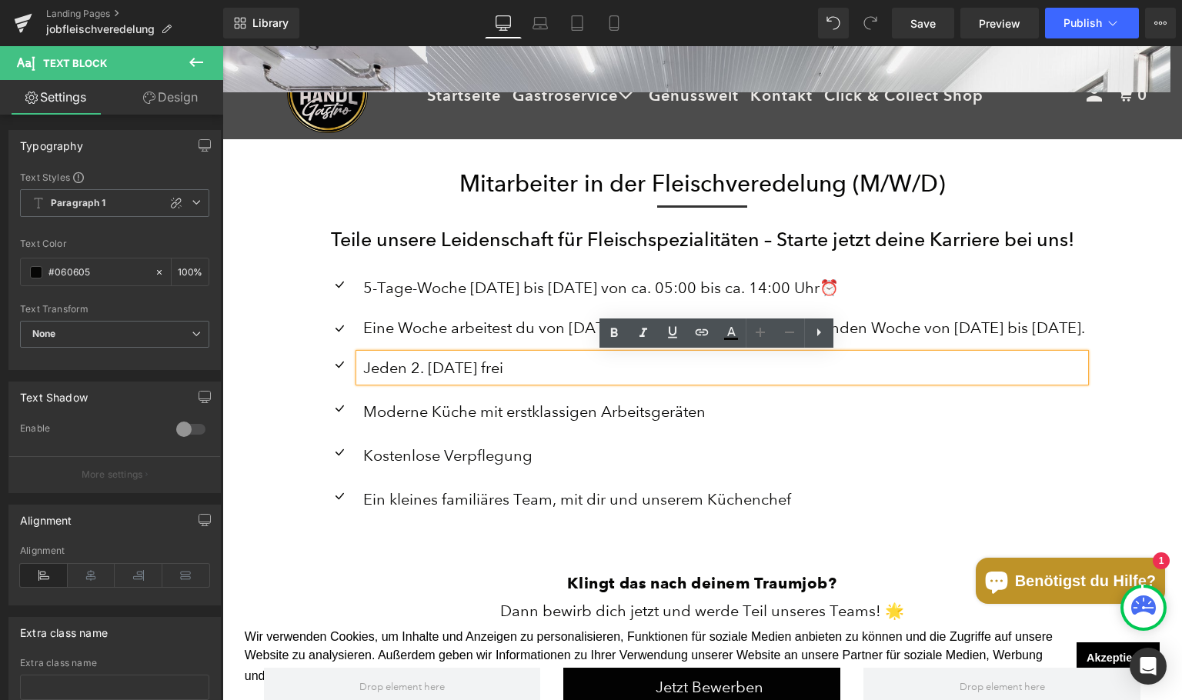
click at [927, 294] on p "5-Tage-Woche [DATE] bis [DATE] von ca. 05:00 bis ca. 14:00 Uhr⏰" at bounding box center [724, 288] width 722 height 28
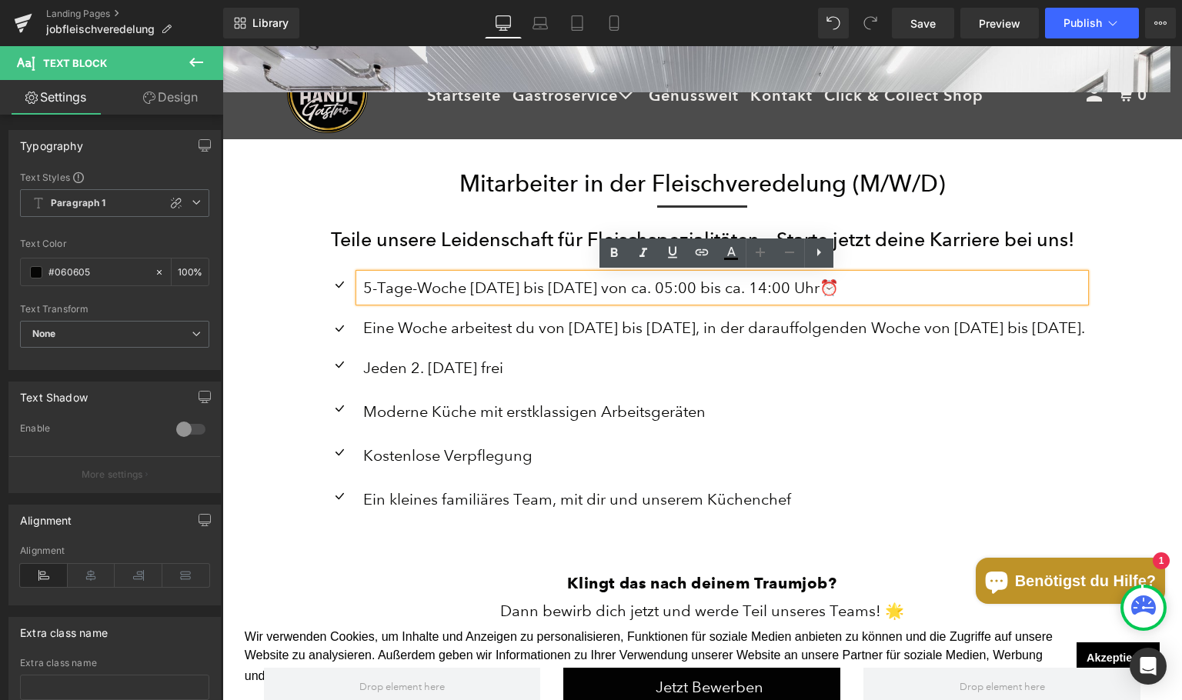
click at [565, 325] on div "Eine Woche arbeitest du von [DATE] bis [DATE], in der darauffolgenden Woche von…" at bounding box center [722, 328] width 726 height 20
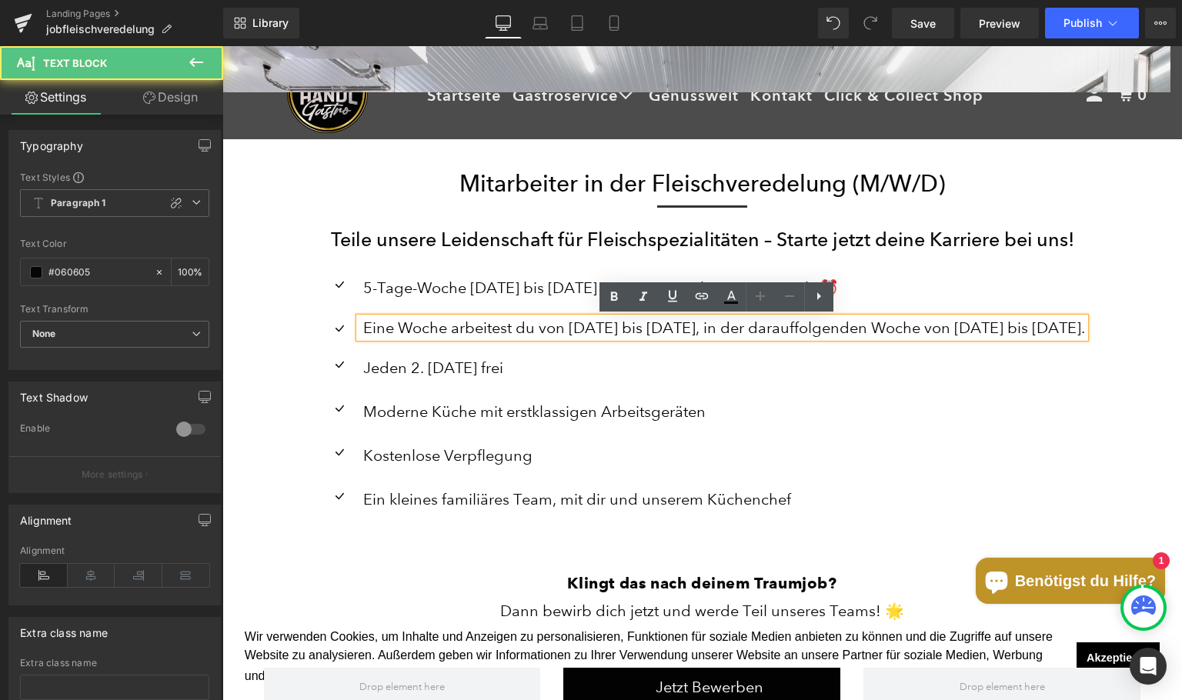
click at [360, 329] on div "Eine Woche arbeitest du von [DATE] bis [DATE], in der darauffolgenden Woche von…" at bounding box center [722, 328] width 726 height 20
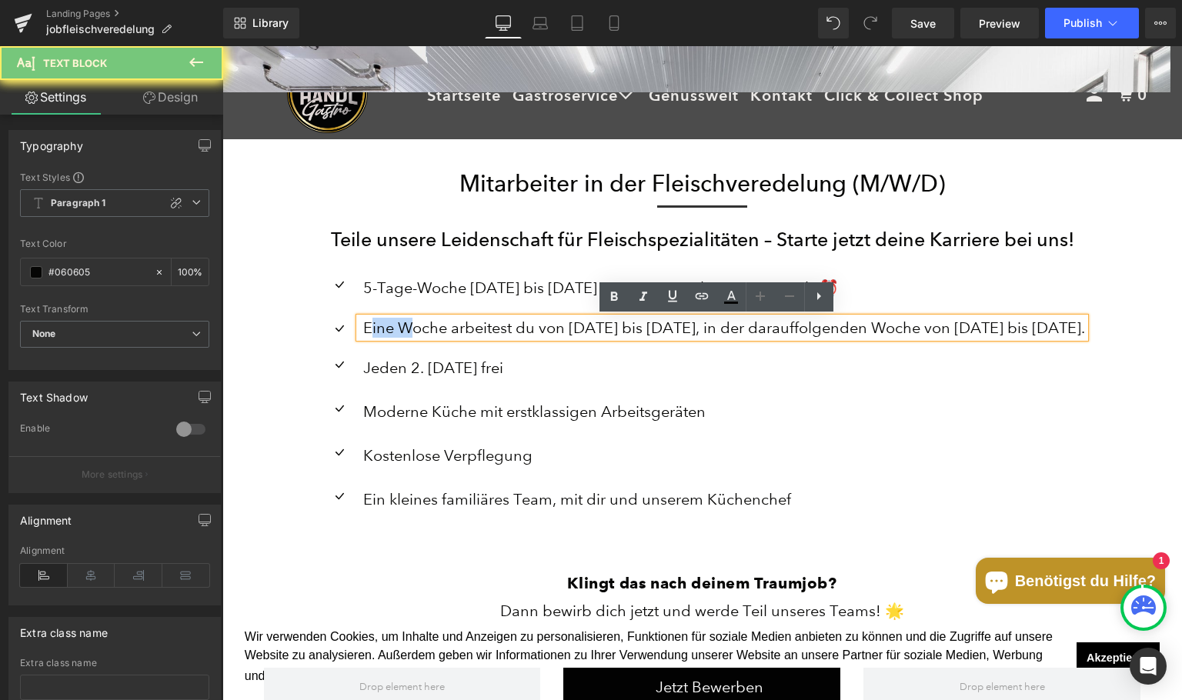
click at [360, 329] on div "Eine Woche arbeitest du von [DATE] bis [DATE], in der darauffolgenden Woche von…" at bounding box center [722, 328] width 726 height 20
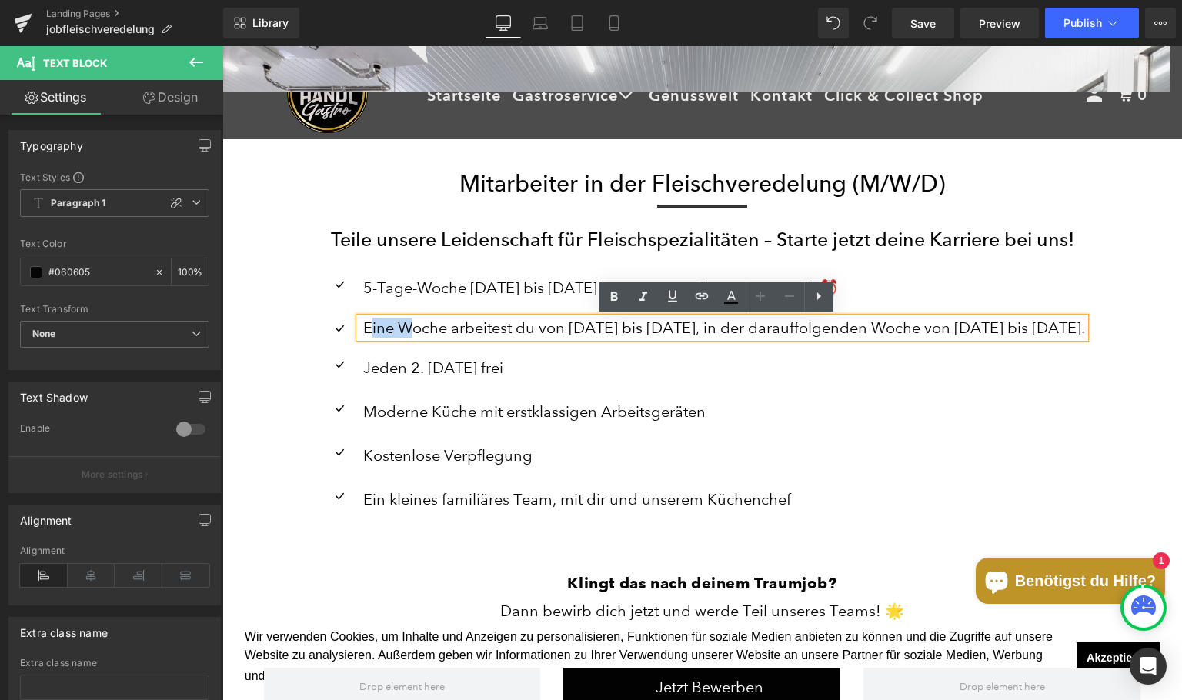
drag, startPoint x: 442, startPoint y: 306, endPoint x: 448, endPoint y: 332, distance: 26.1
click at [442, 306] on ul "Icon 5-Tage-Woche [DATE] bis [DATE] von ca. 05:00 bis ca. 14:00 Uhr⏰ Text Block…" at bounding box center [702, 401] width 766 height 255
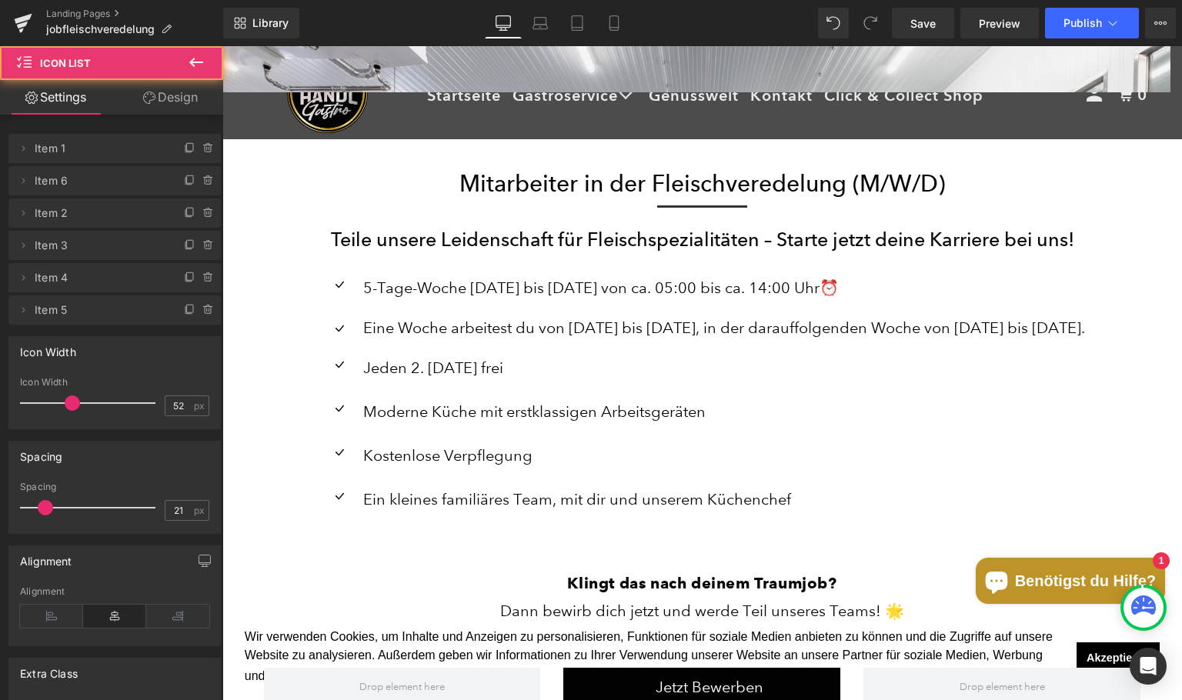
click at [448, 333] on div "Eine Woche arbeitest du von [DATE] bis [DATE], in der darauffolgenden Woche von…" at bounding box center [722, 328] width 726 height 20
click at [447, 329] on div "Eine Woche arbeitest du von [DATE] bis [DATE], in der darauffolgenden Woche von…" at bounding box center [722, 328] width 726 height 20
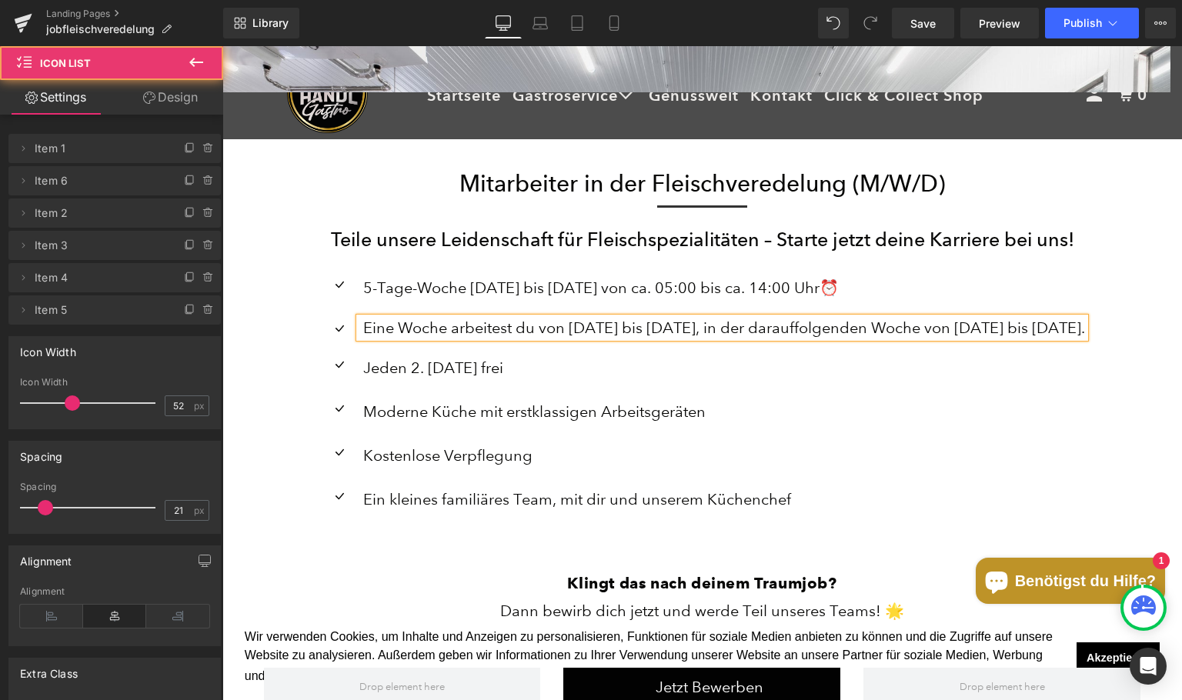
click at [447, 329] on div "Eine Woche arbeitest du von [DATE] bis [DATE], in der darauffolgenden Woche von…" at bounding box center [722, 328] width 726 height 20
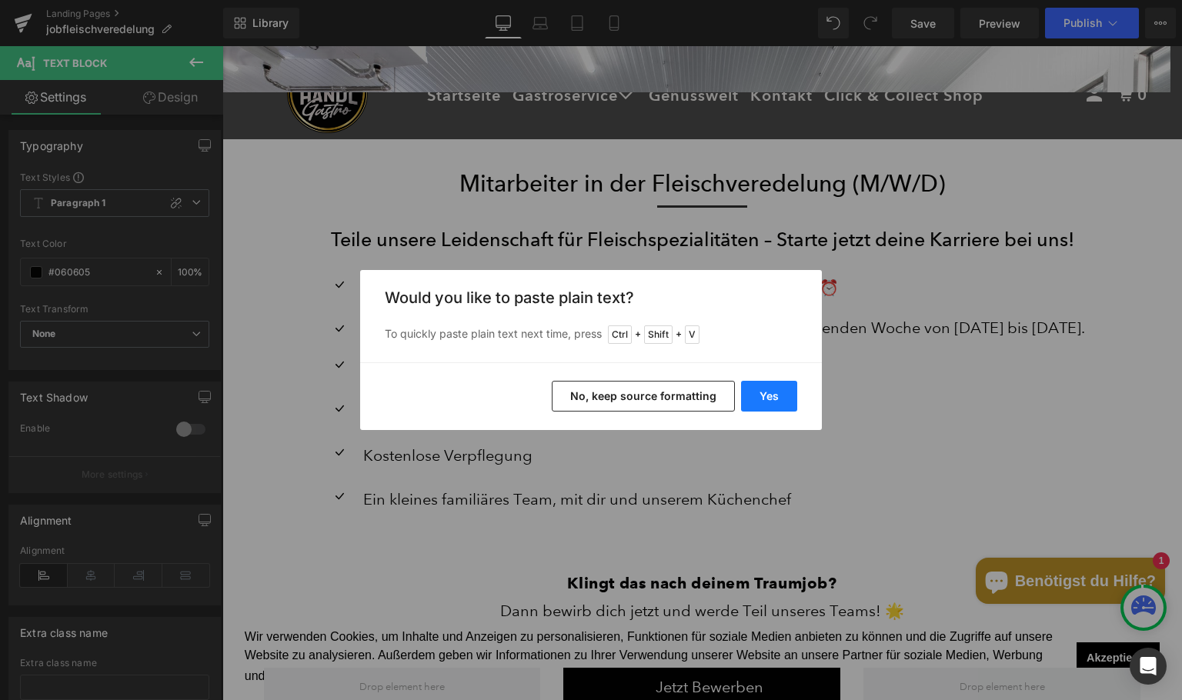
click at [760, 388] on button "Yes" at bounding box center [769, 396] width 56 height 31
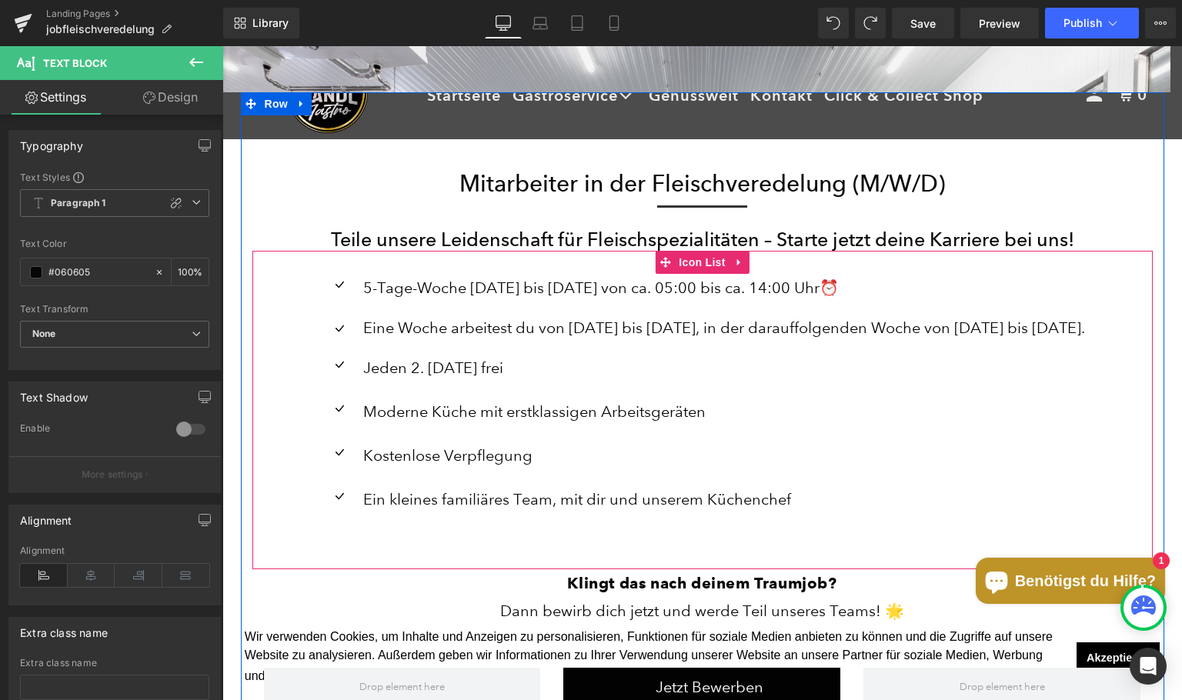
click at [427, 332] on div "Eine Woche arbeitest du von [DATE] bis [DATE], in der darauffolgenden Woche von…" at bounding box center [722, 328] width 726 height 20
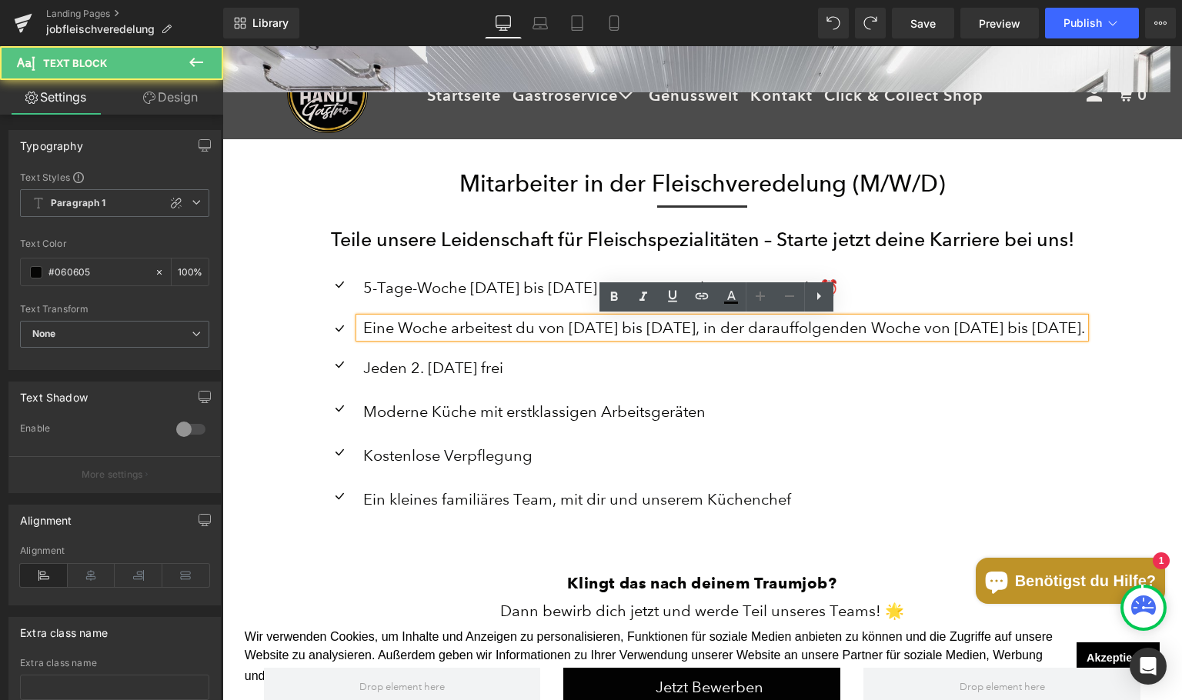
click at [431, 332] on div "Eine Woche arbeitest du von [DATE] bis [DATE], in der darauffolgenden Woche von…" at bounding box center [722, 328] width 726 height 20
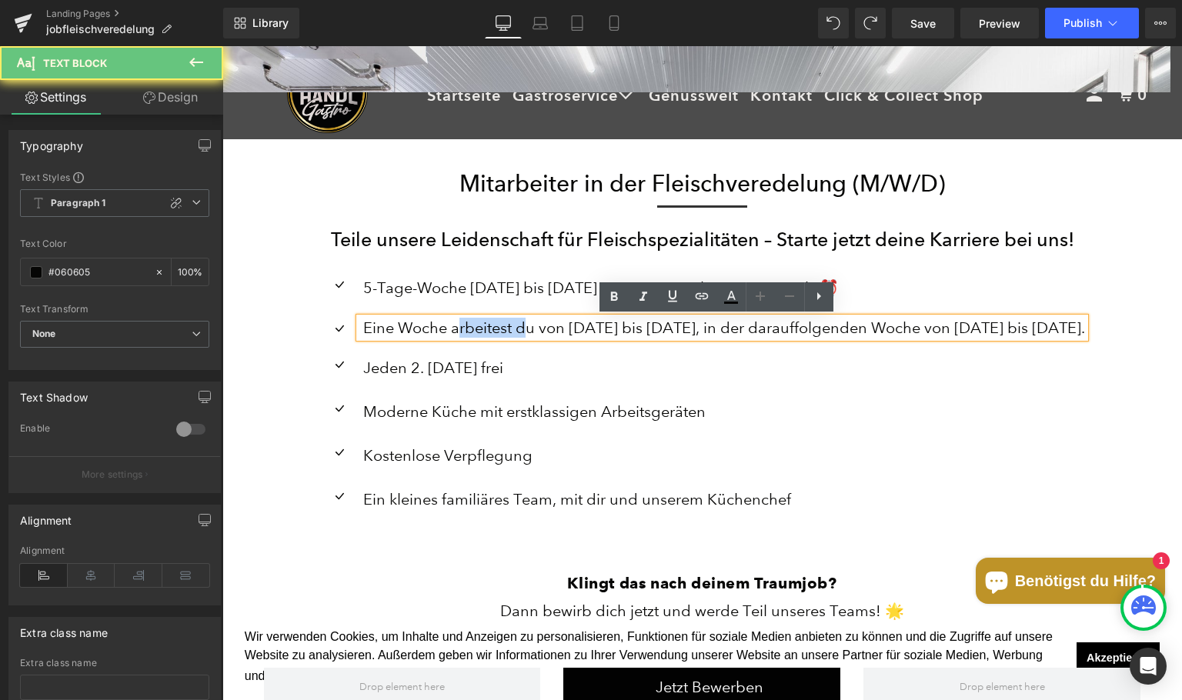
click at [431, 332] on div "Eine Woche arbeitest du von [DATE] bis [DATE], in der darauffolgenden Woche von…" at bounding box center [722, 328] width 726 height 20
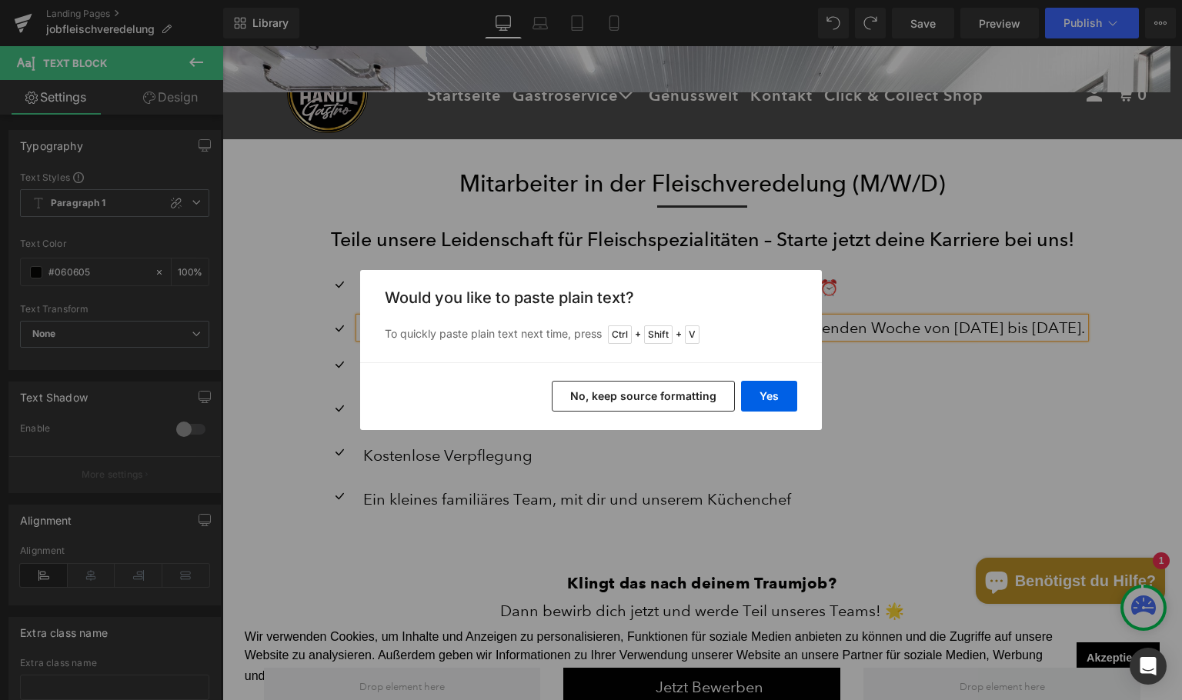
click at [640, 389] on button "No, keep source formatting" at bounding box center [643, 396] width 183 height 31
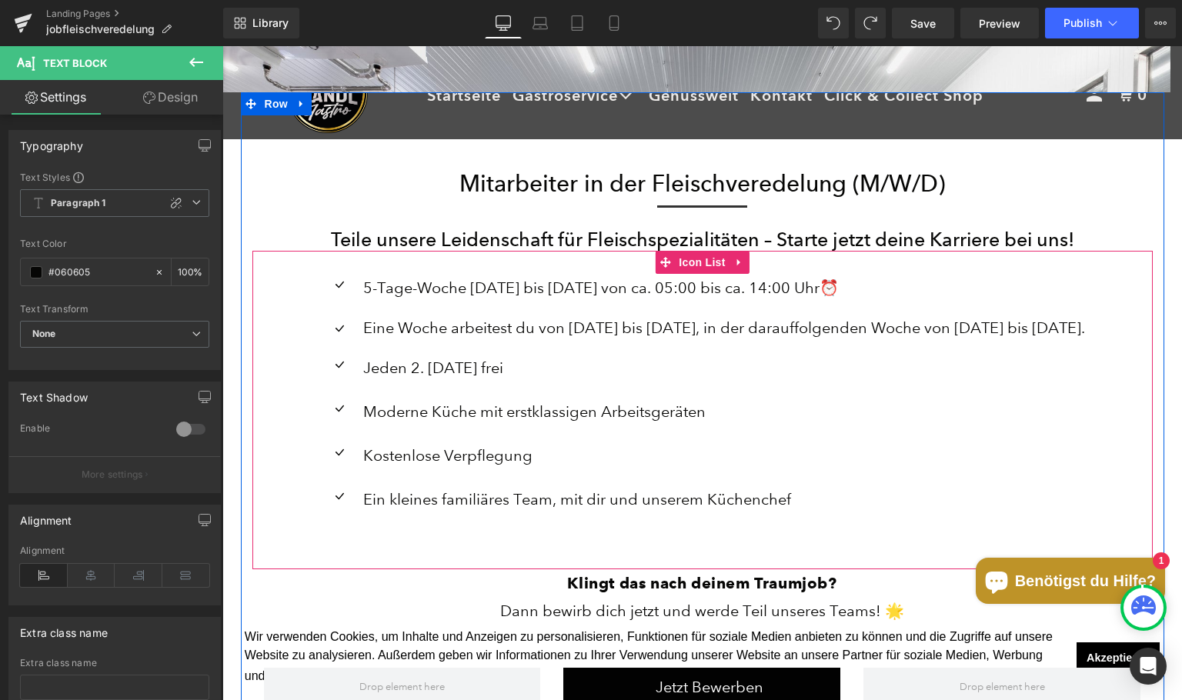
click at [448, 333] on div "Eine Woche arbeitest du von [DATE] bis [DATE], in der darauffolgenden Woche von…" at bounding box center [722, 328] width 726 height 20
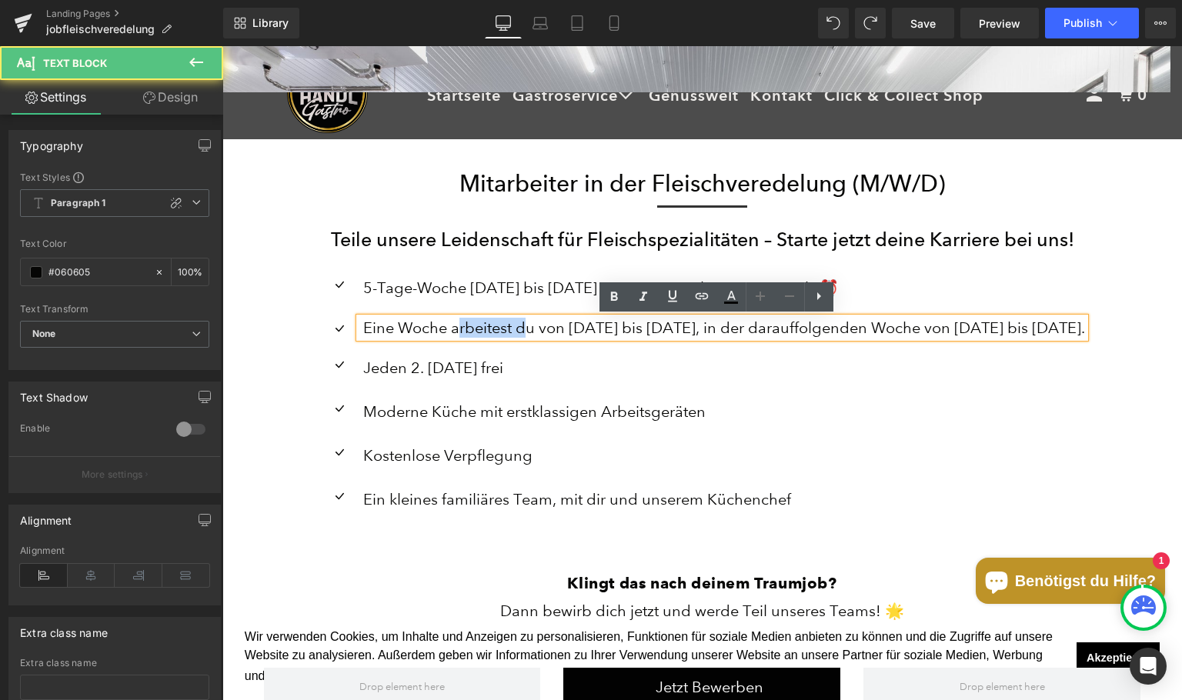
click at [448, 333] on div "Eine Woche arbeitest du von [DATE] bis [DATE], in der darauffolgenden Woche von…" at bounding box center [722, 328] width 726 height 20
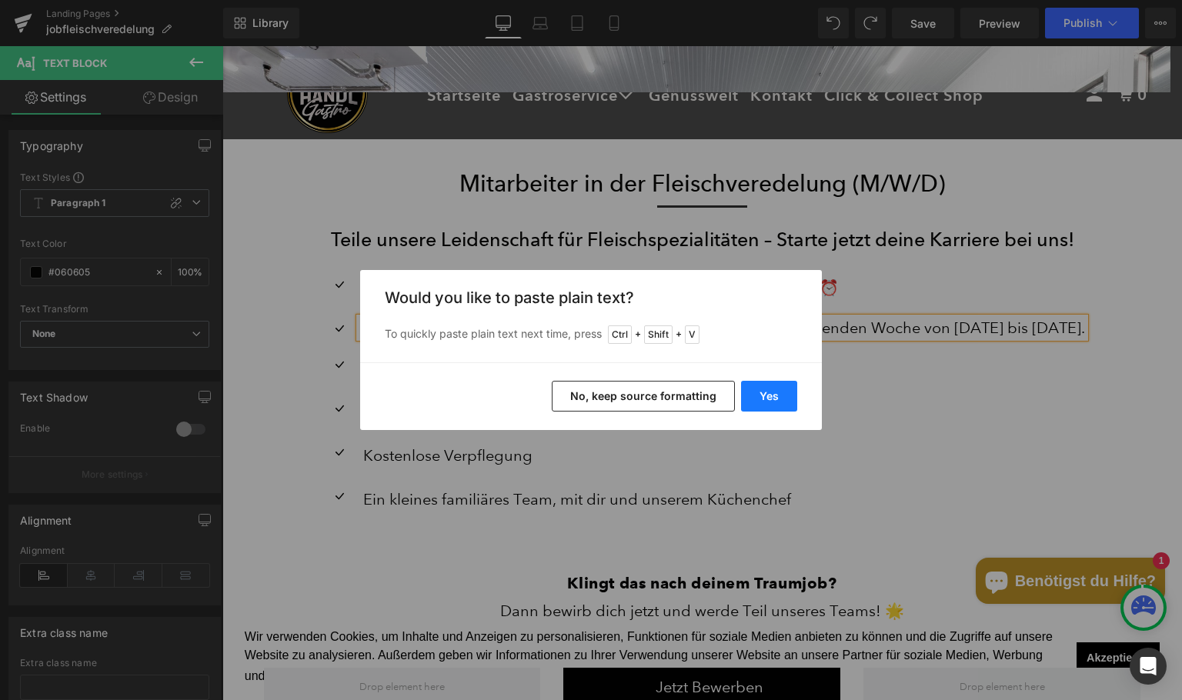
click at [760, 400] on button "Yes" at bounding box center [769, 396] width 56 height 31
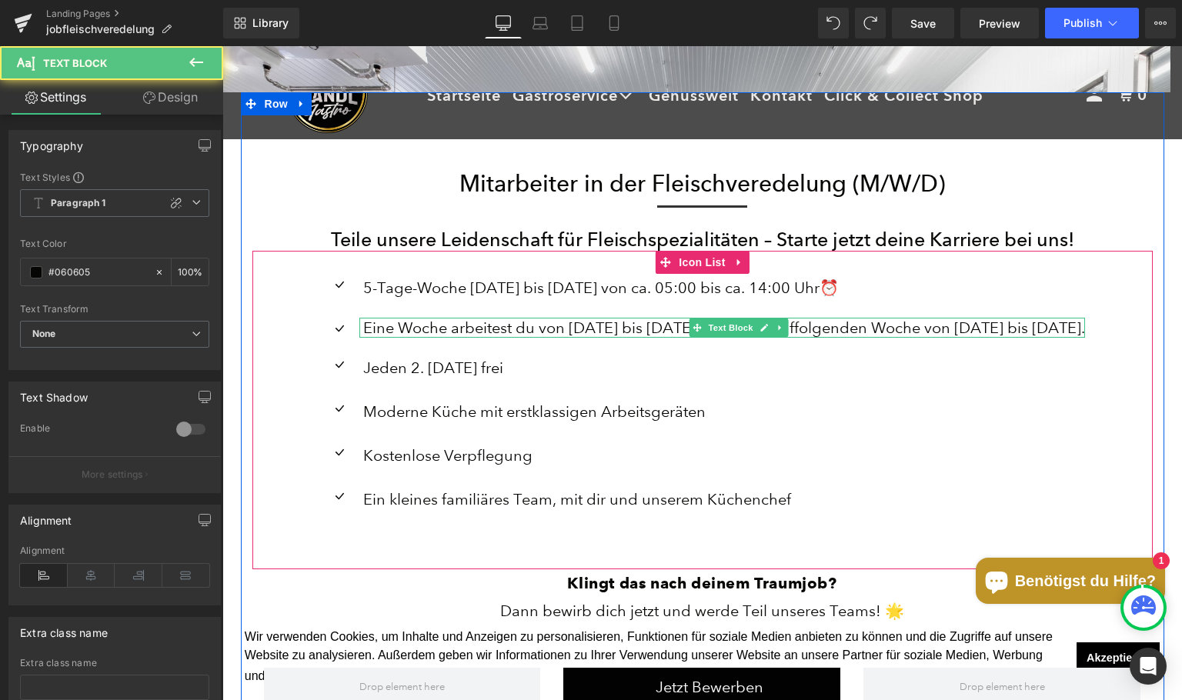
click at [642, 322] on div "Eine Woche arbeitest du von [DATE] bis [DATE], in der darauffolgenden Woche von…" at bounding box center [722, 328] width 726 height 20
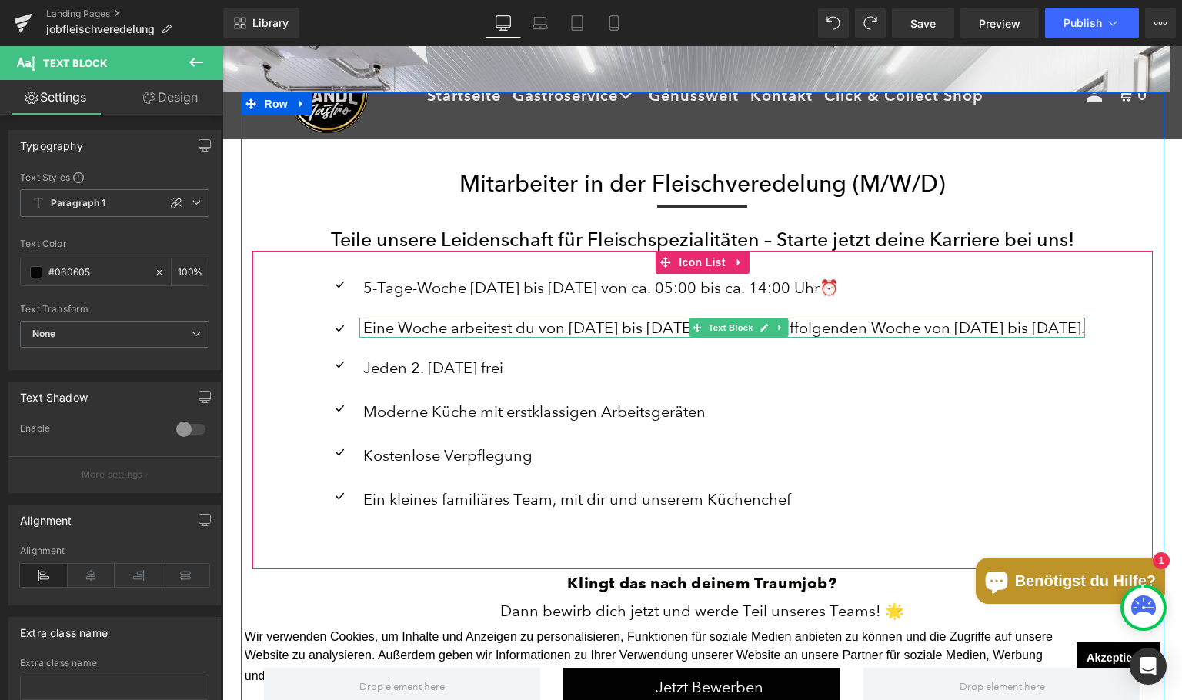
click at [505, 334] on div "Eine Woche arbeitest du von [DATE] bis [DATE], in der darauffolgenden Woche von…" at bounding box center [722, 328] width 726 height 20
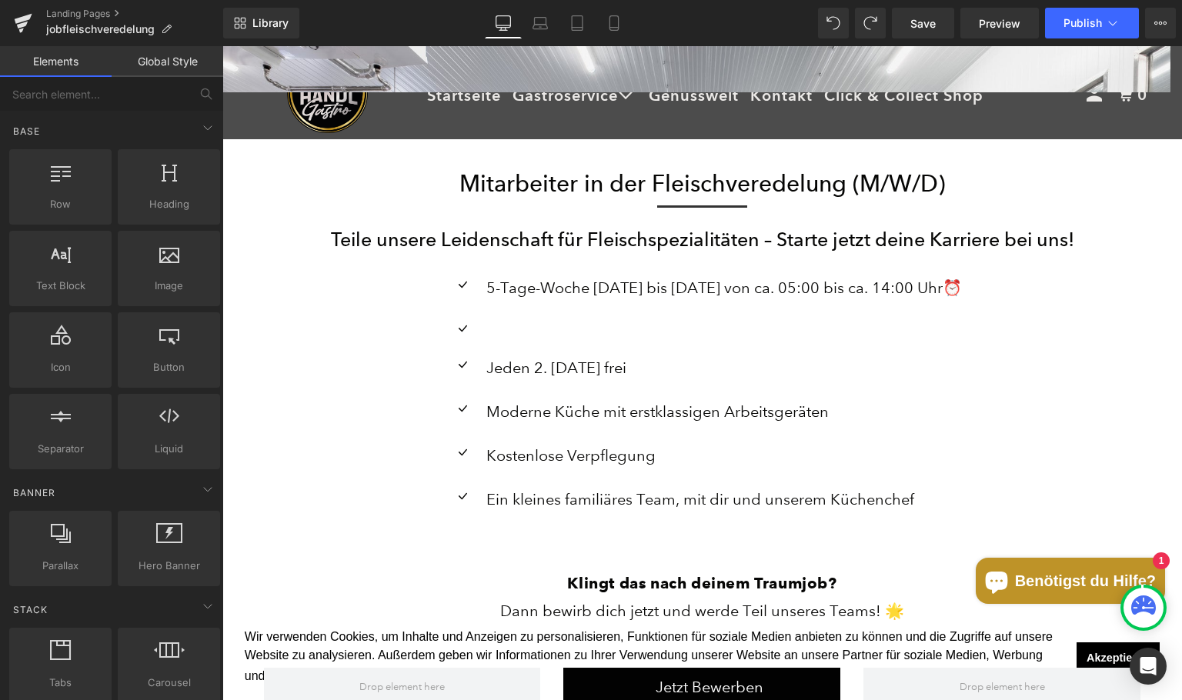
click at [723, 305] on ul "Icon 5-Tage-Woche [DATE] bis [DATE] von ca. 05:00 bis ca. 14:00 Uhr⏰ Text Block…" at bounding box center [701, 401] width 519 height 255
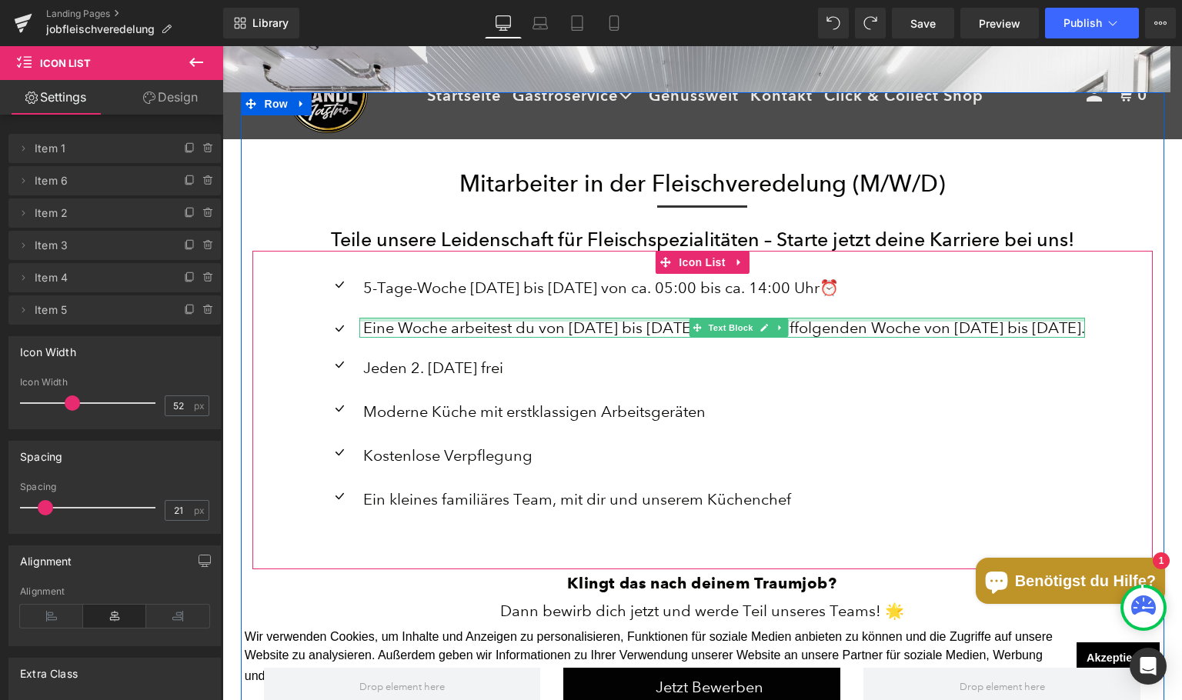
click at [1041, 324] on div "Eine Woche arbeitest du von [DATE] bis [DATE], in der darauffolgenden Woche von…" at bounding box center [722, 328] width 726 height 20
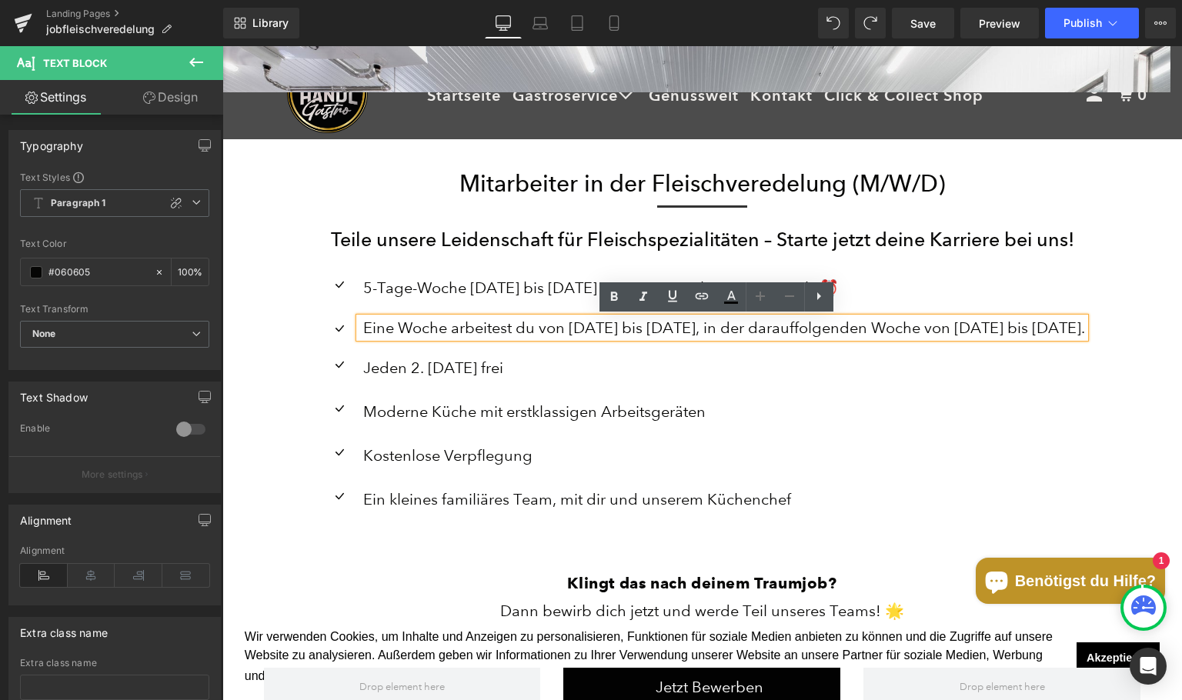
drag, startPoint x: 1094, startPoint y: 328, endPoint x: 1073, endPoint y: 326, distance: 20.8
click at [1073, 326] on div "Eine Woche arbeitest du von [DATE] bis [DATE], in der darauffolgenden Woche von…" at bounding box center [722, 328] width 726 height 20
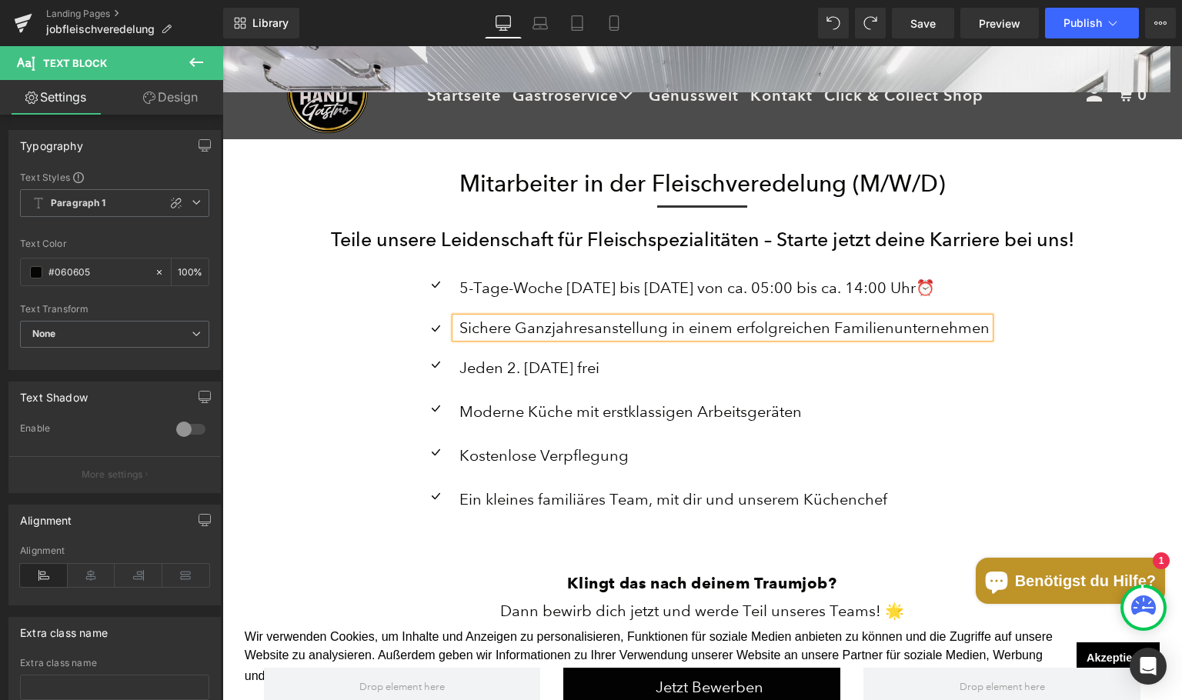
click at [839, 376] on p "Jeden 2. [DATE] frei" at bounding box center [724, 368] width 530 height 28
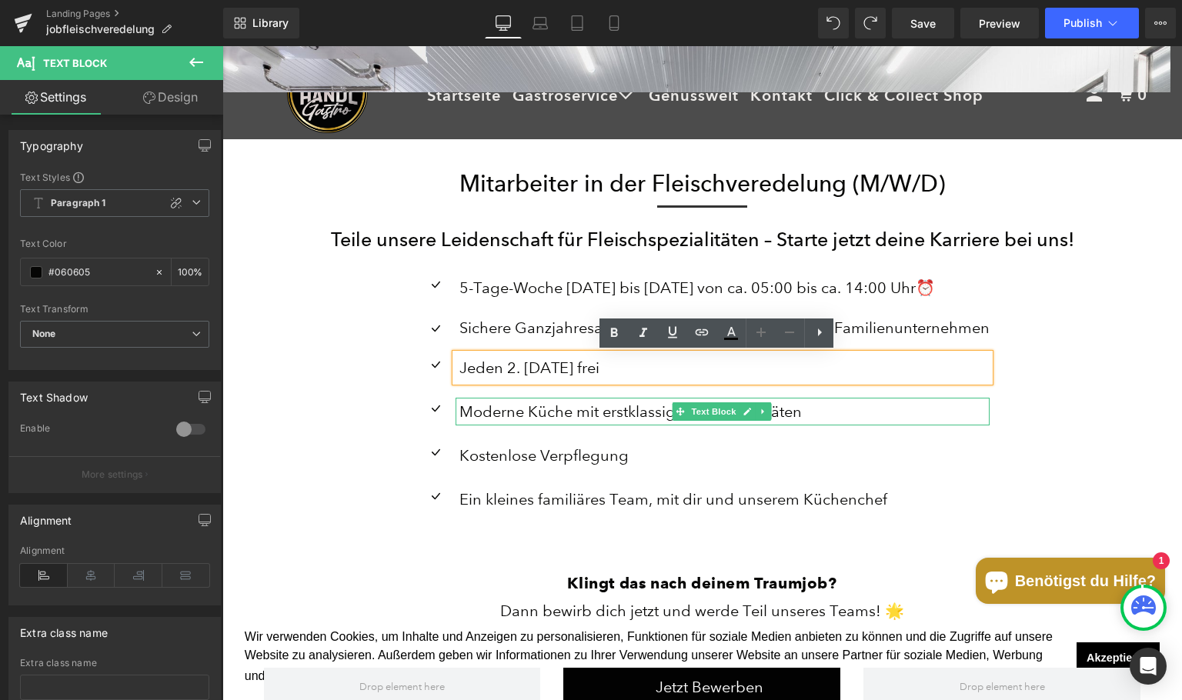
click at [978, 412] on p "Moderne Küche mit erstklassigen Arbeitsgeräten" at bounding box center [724, 412] width 530 height 28
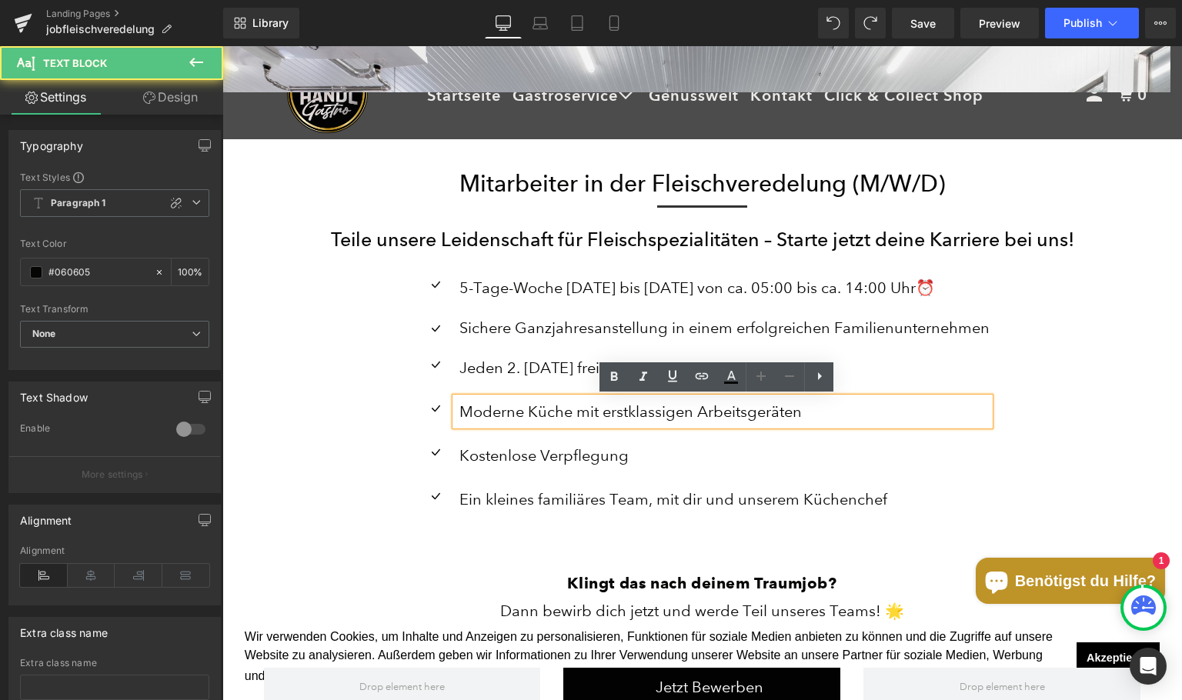
click at [408, 423] on div "Icon 5-Tage-Woche [DATE] bis [DATE] von ca. 05:00 bis ca. 14:00 Uhr⏰ Text Block…" at bounding box center [702, 401] width 900 height 255
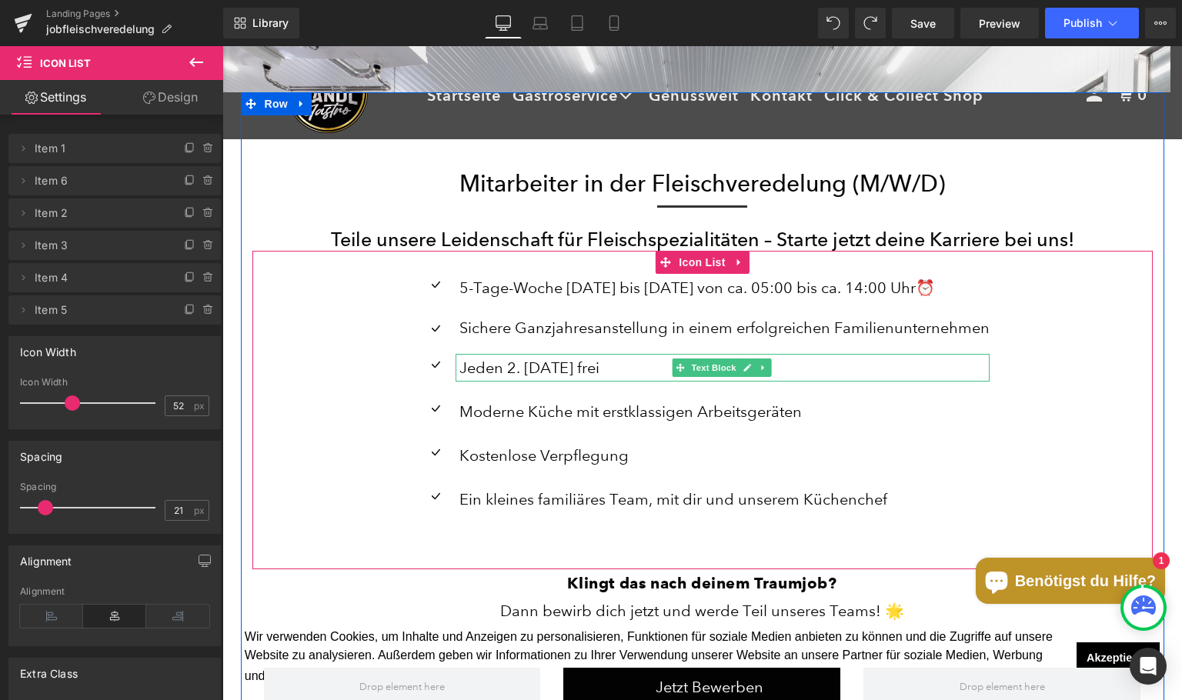
click at [564, 372] on p "Jeden 2. [DATE] frei" at bounding box center [724, 368] width 530 height 28
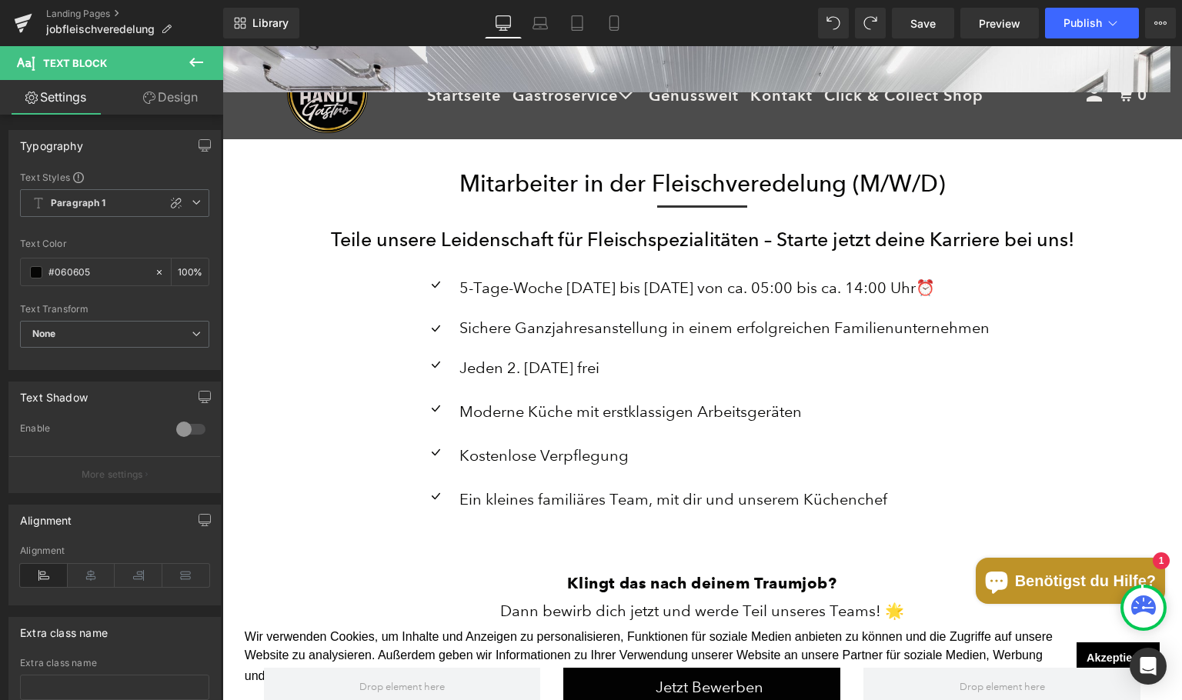
click at [485, 361] on p "Jeden 2. [DATE] frei" at bounding box center [724, 368] width 530 height 28
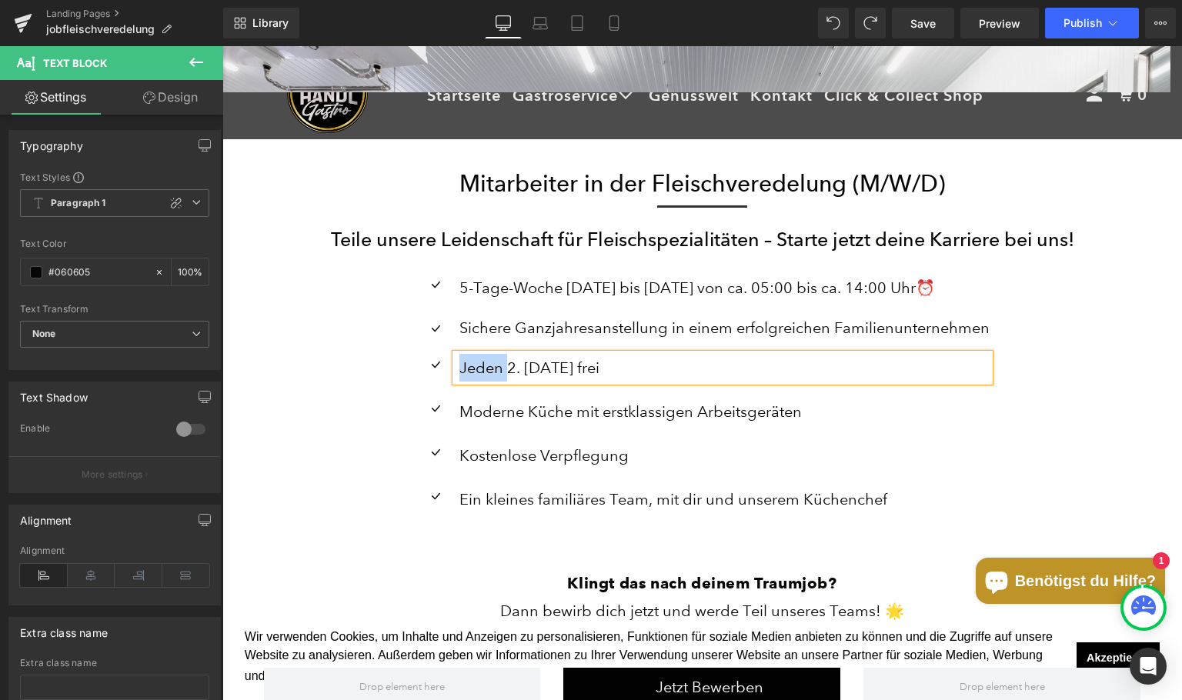
click at [485, 361] on p "Jeden 2. [DATE] frei" at bounding box center [724, 368] width 530 height 28
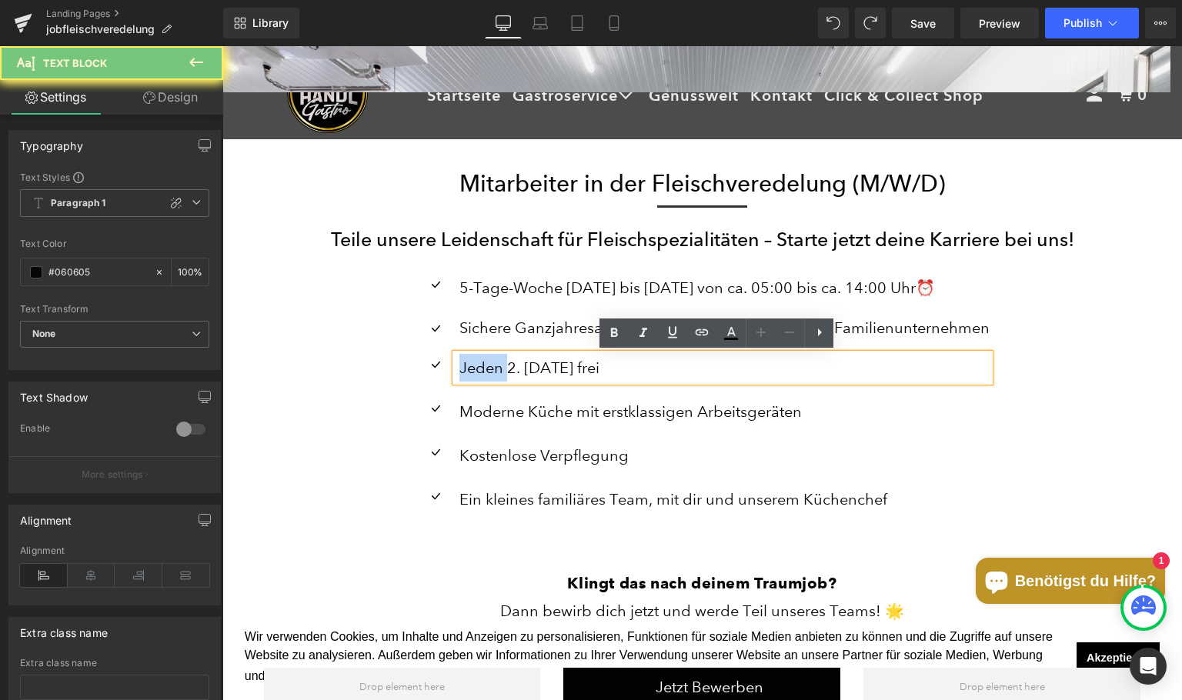
click at [485, 361] on p "Jeden 2. [DATE] frei" at bounding box center [724, 368] width 530 height 28
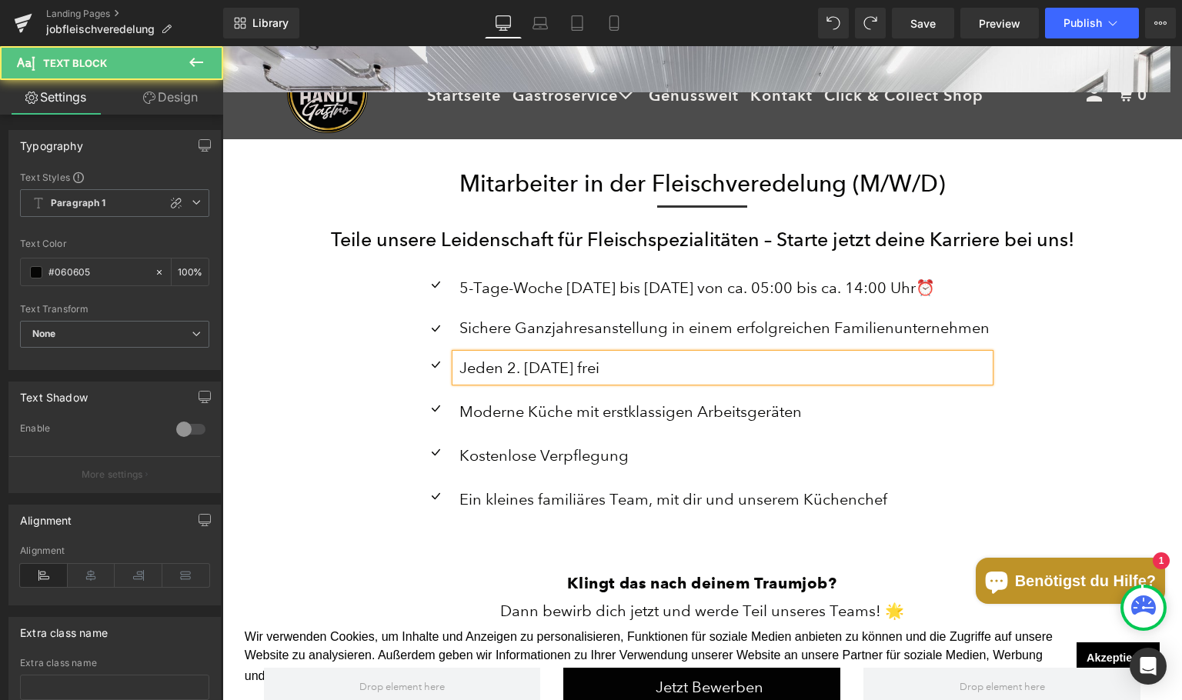
click at [485, 361] on p "Jeden 2. [DATE] frei" at bounding box center [724, 368] width 530 height 28
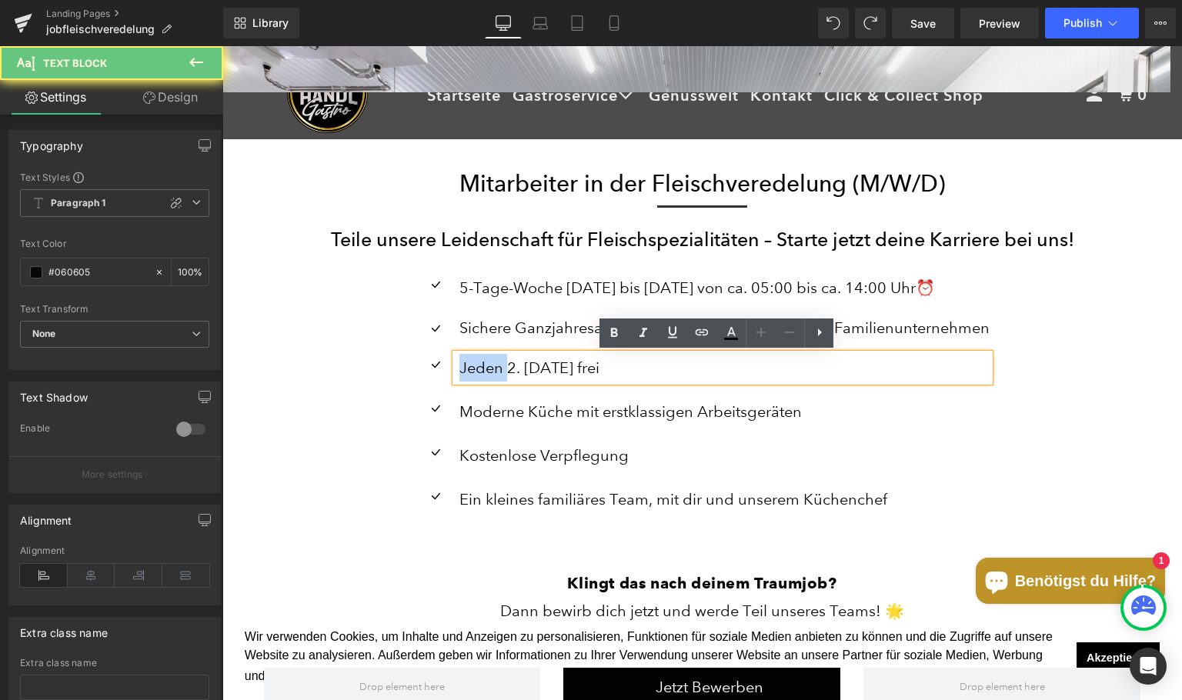
click at [485, 361] on p "Jeden 2. [DATE] frei" at bounding box center [724, 368] width 530 height 28
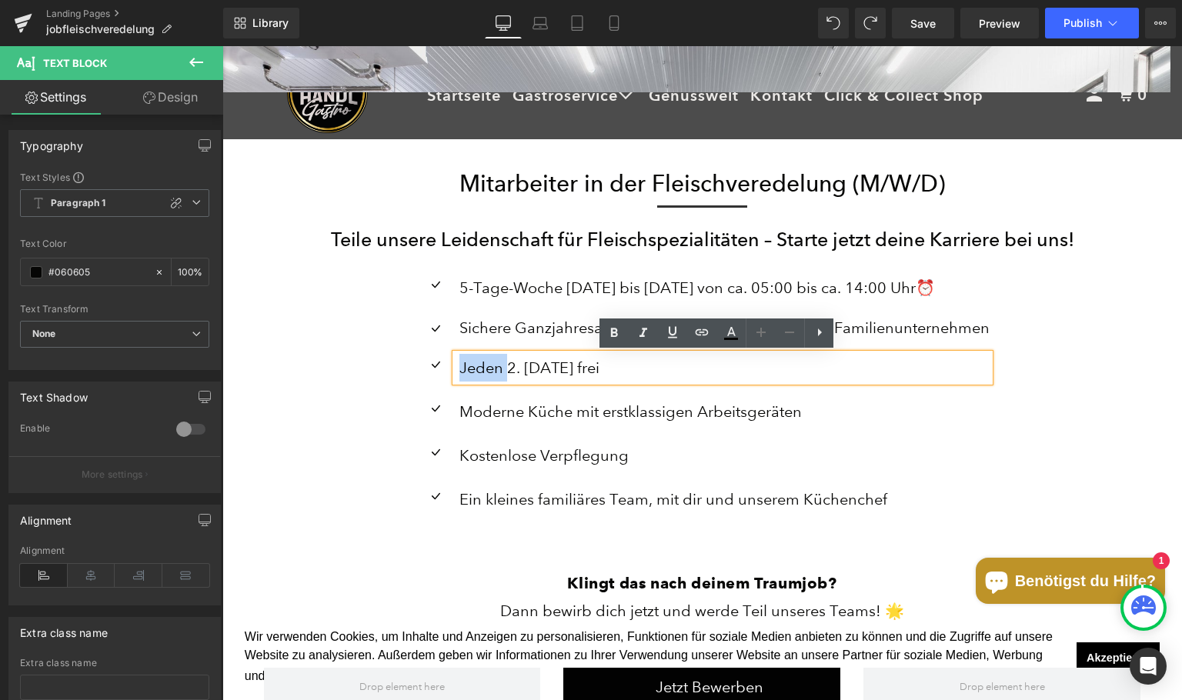
paste div
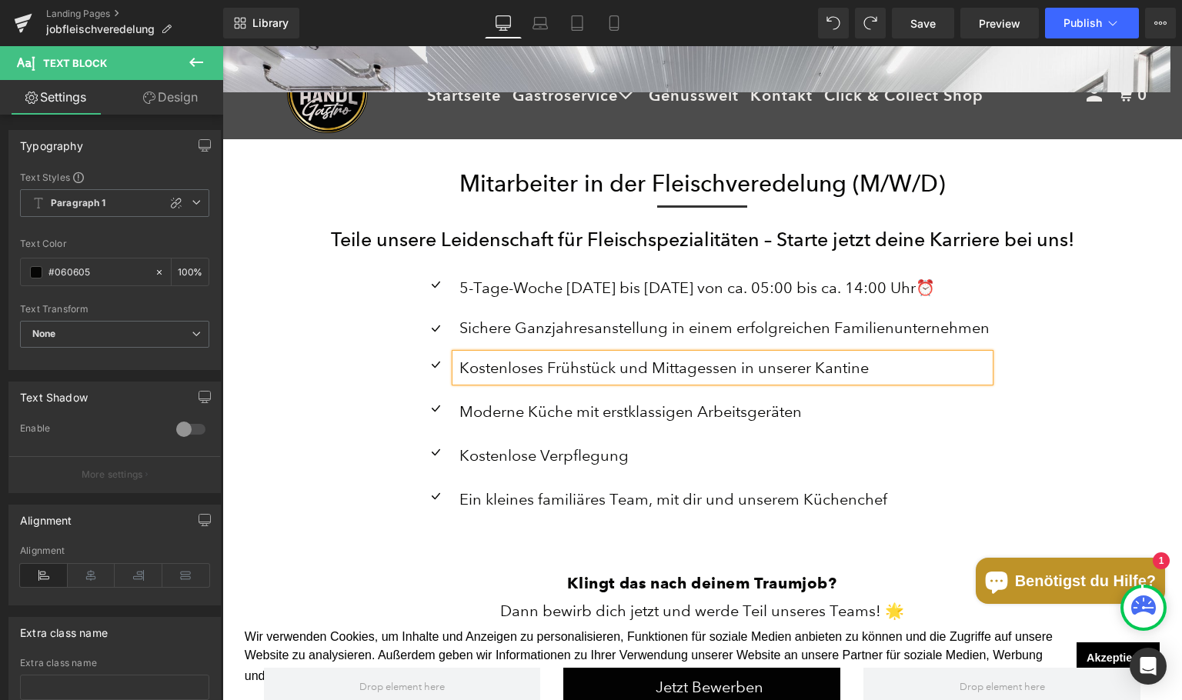
click at [521, 410] on p "Moderne Küche mit erstklassigen Arbeitsgeräten" at bounding box center [724, 412] width 530 height 28
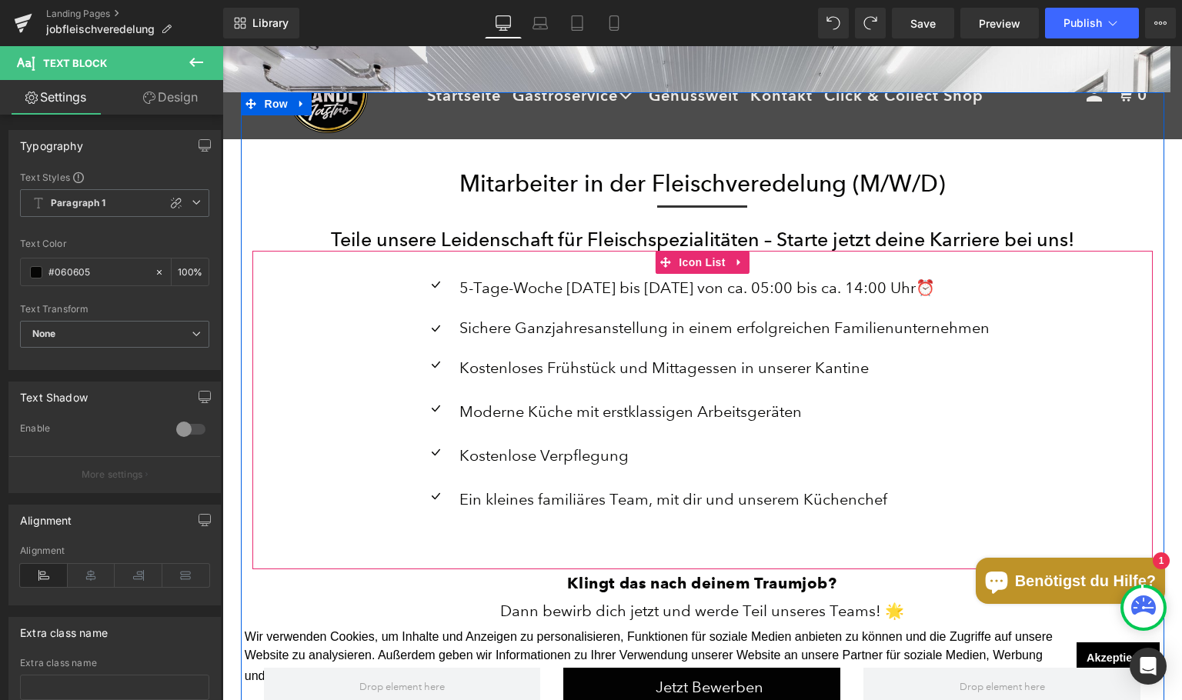
click at [554, 405] on p "Moderne Küche mit erstklassigen Arbeitsgeräten" at bounding box center [724, 412] width 530 height 28
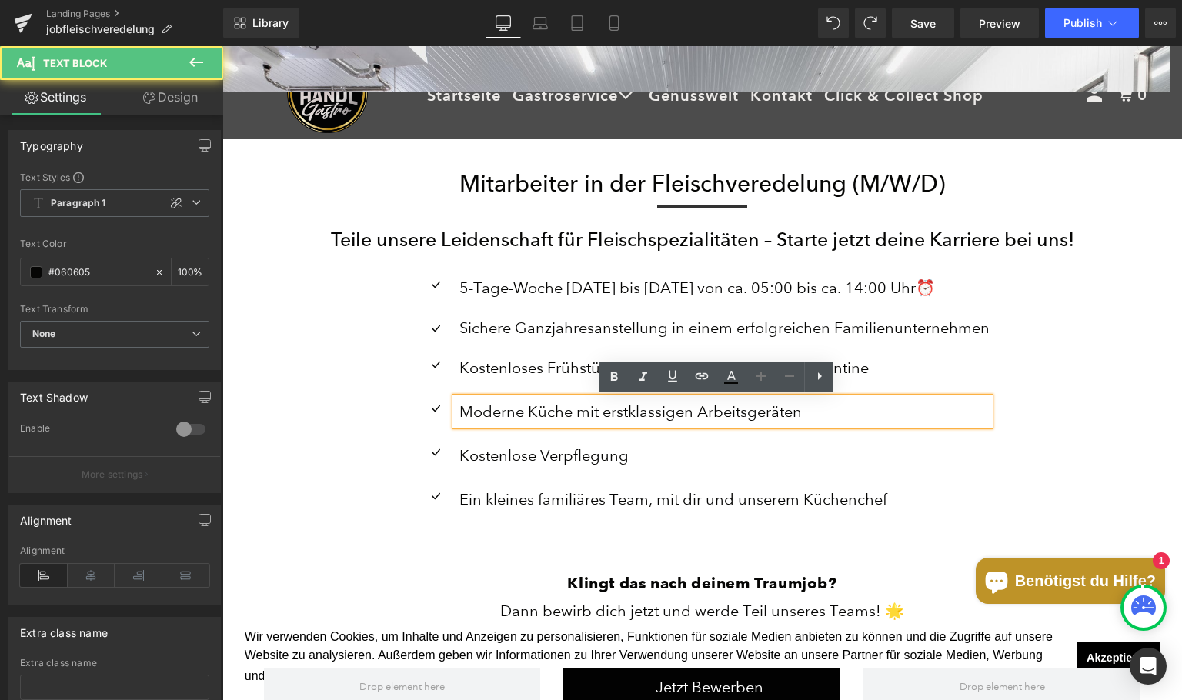
click at [554, 408] on p "Moderne Küche mit erstklassigen Arbeitsgeräten" at bounding box center [724, 412] width 530 height 28
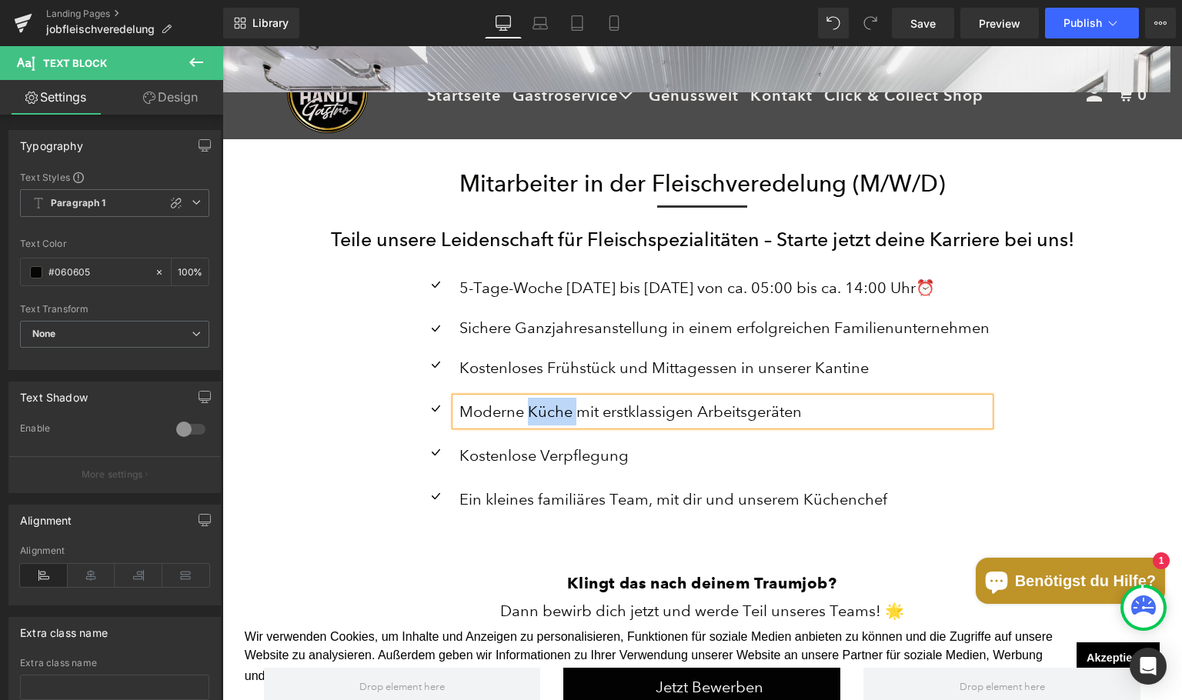
paste div
click at [636, 442] on div "Kostenlose Verpflegung Text Block" at bounding box center [723, 456] width 534 height 28
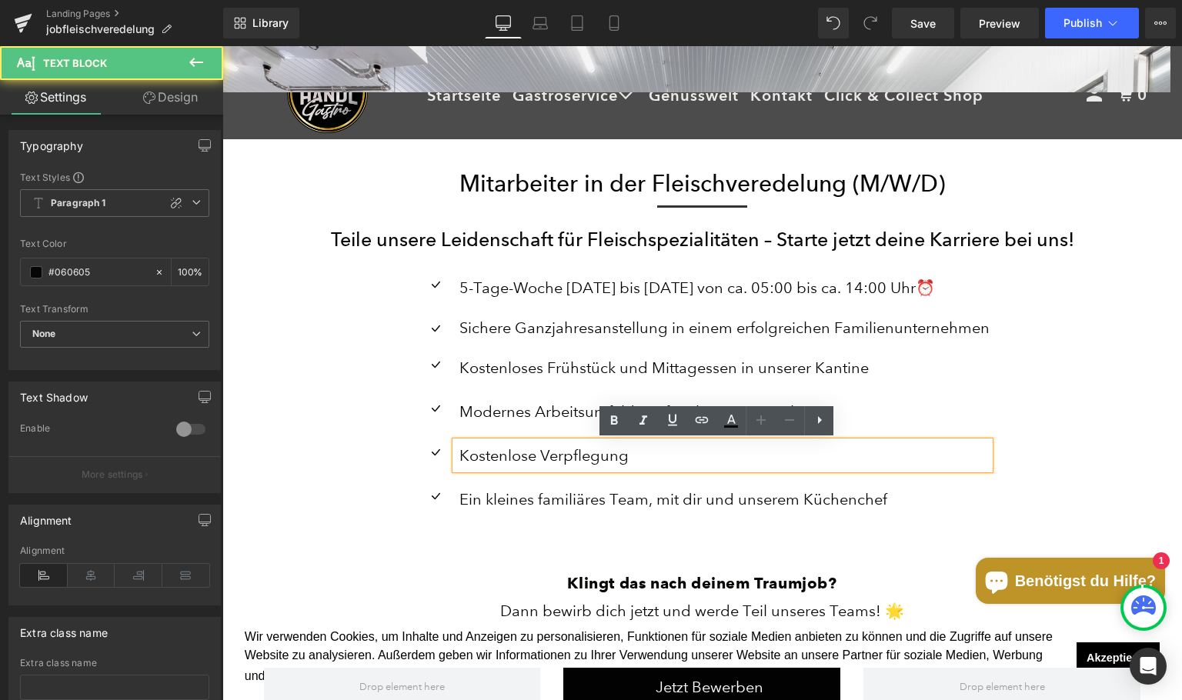
click at [516, 412] on p "Modernes Arbeitsumfeld mit familiärer Atmosphäre" at bounding box center [724, 412] width 530 height 28
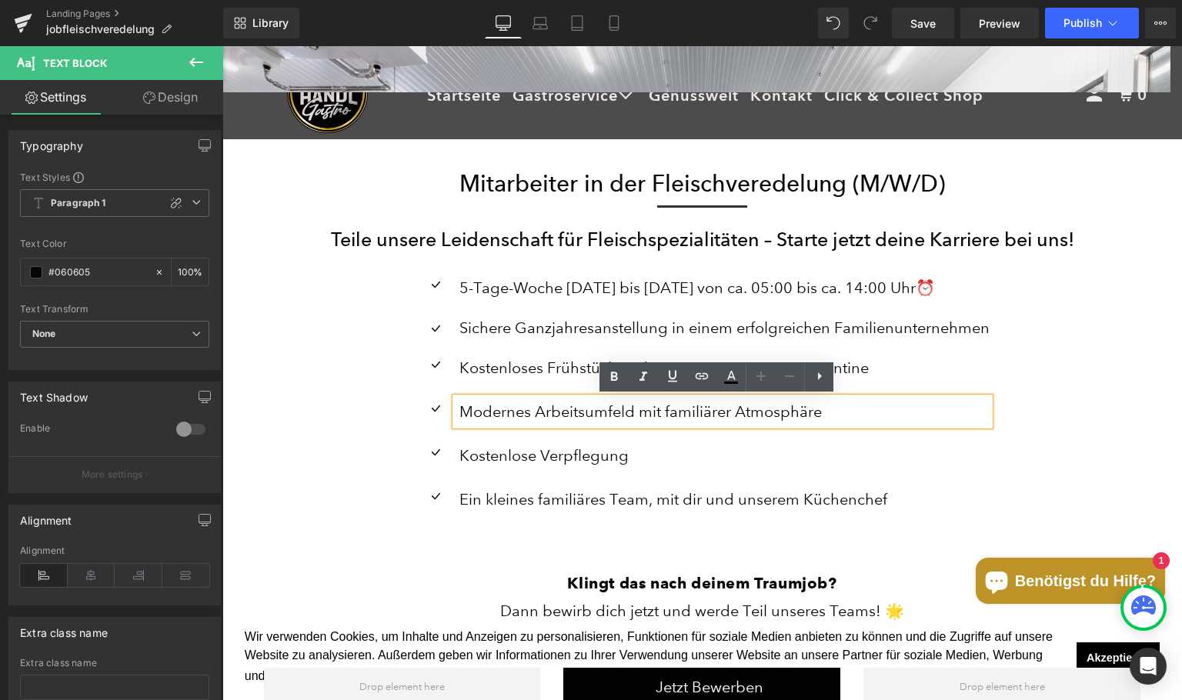
click at [512, 447] on p "Kostenlose Verpflegung" at bounding box center [724, 456] width 530 height 28
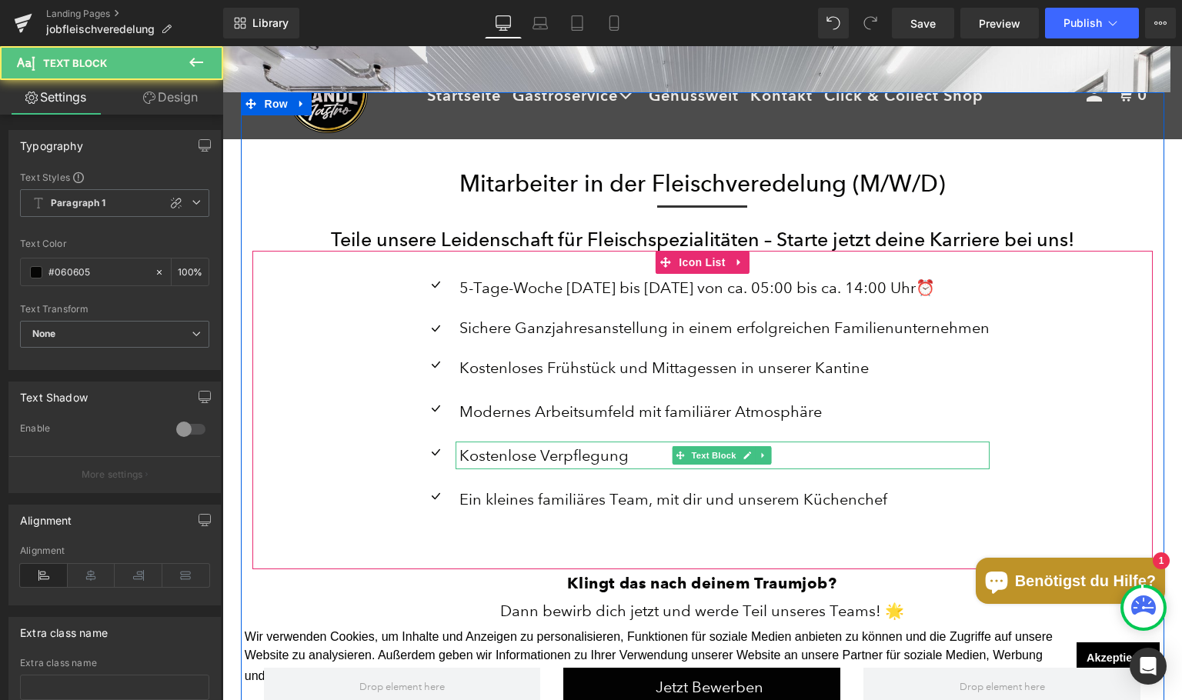
click at [544, 461] on p "Kostenlose Verpflegung" at bounding box center [724, 456] width 530 height 28
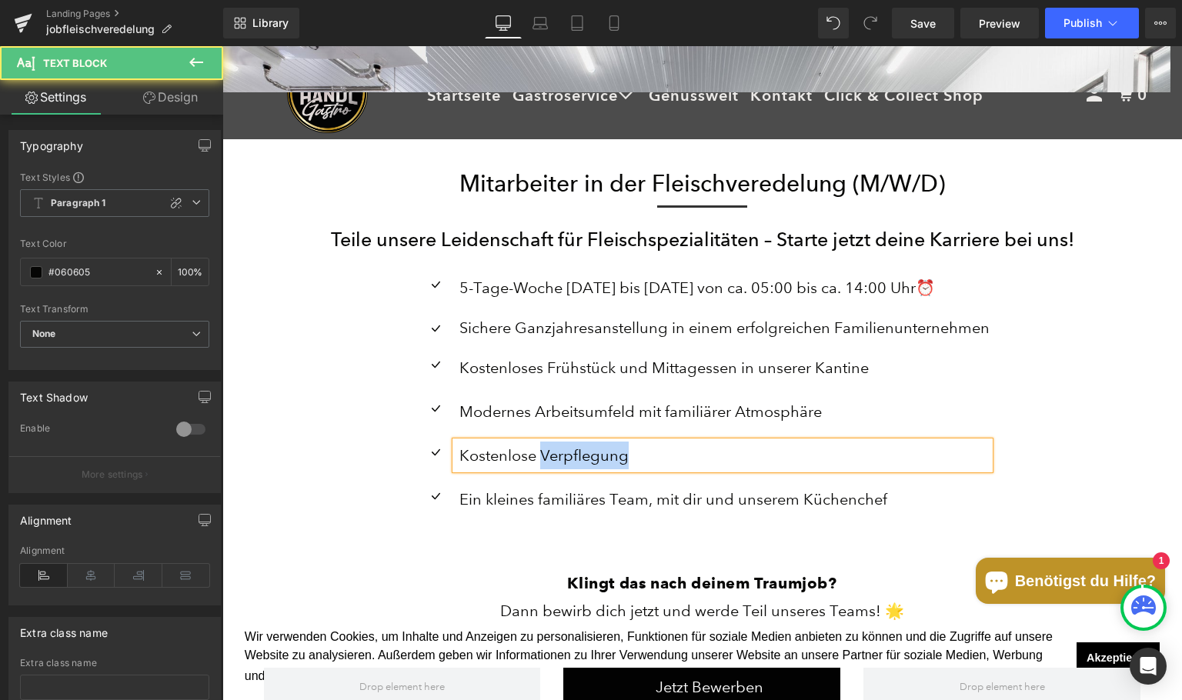
click at [544, 461] on p "Kostenlose Verpflegung" at bounding box center [724, 456] width 530 height 28
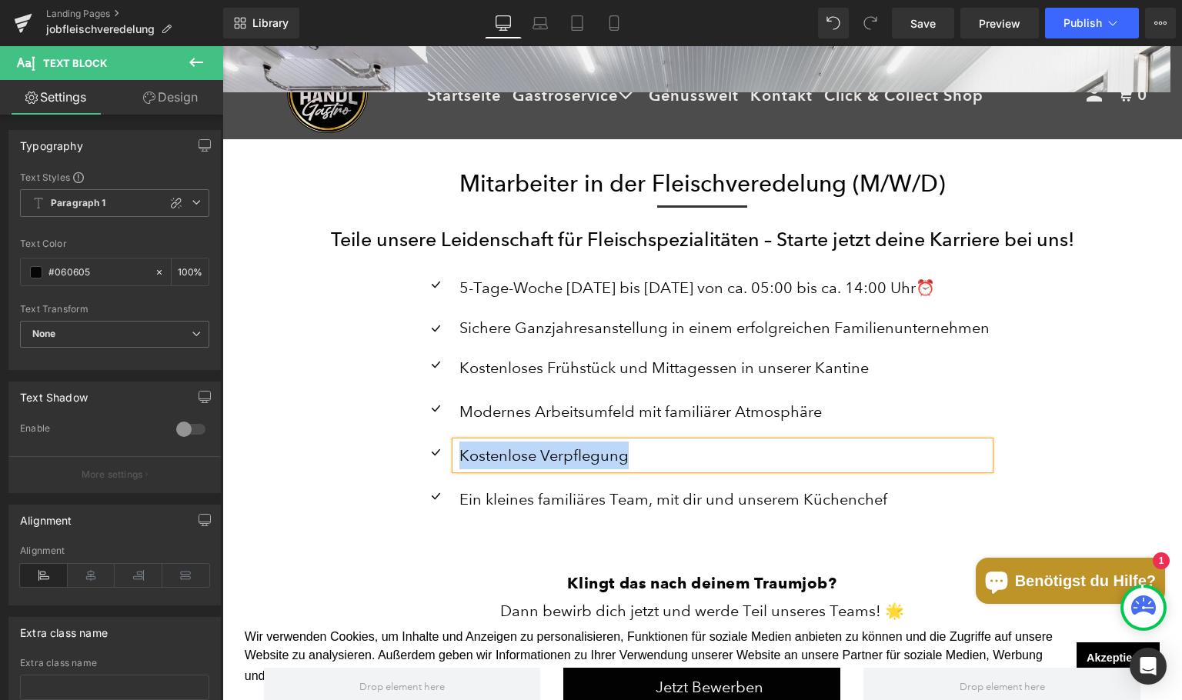
paste div
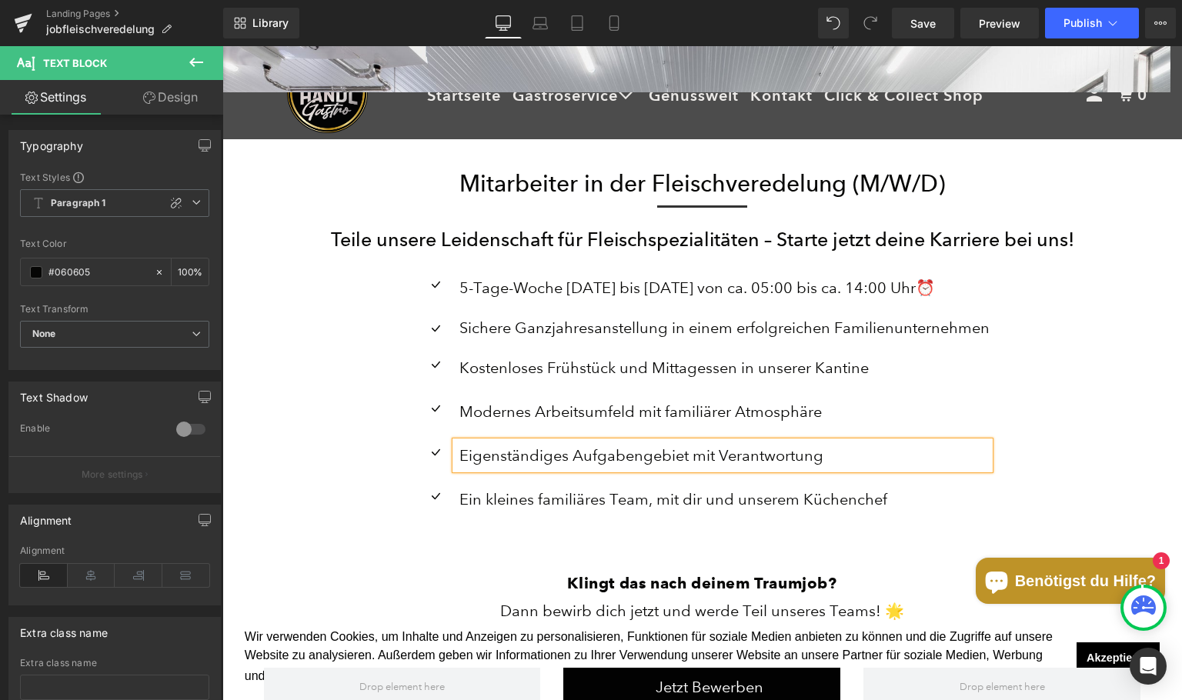
click at [606, 463] on p "Eigenständiges Aufgabengebiet mit Verantwortung" at bounding box center [724, 456] width 530 height 28
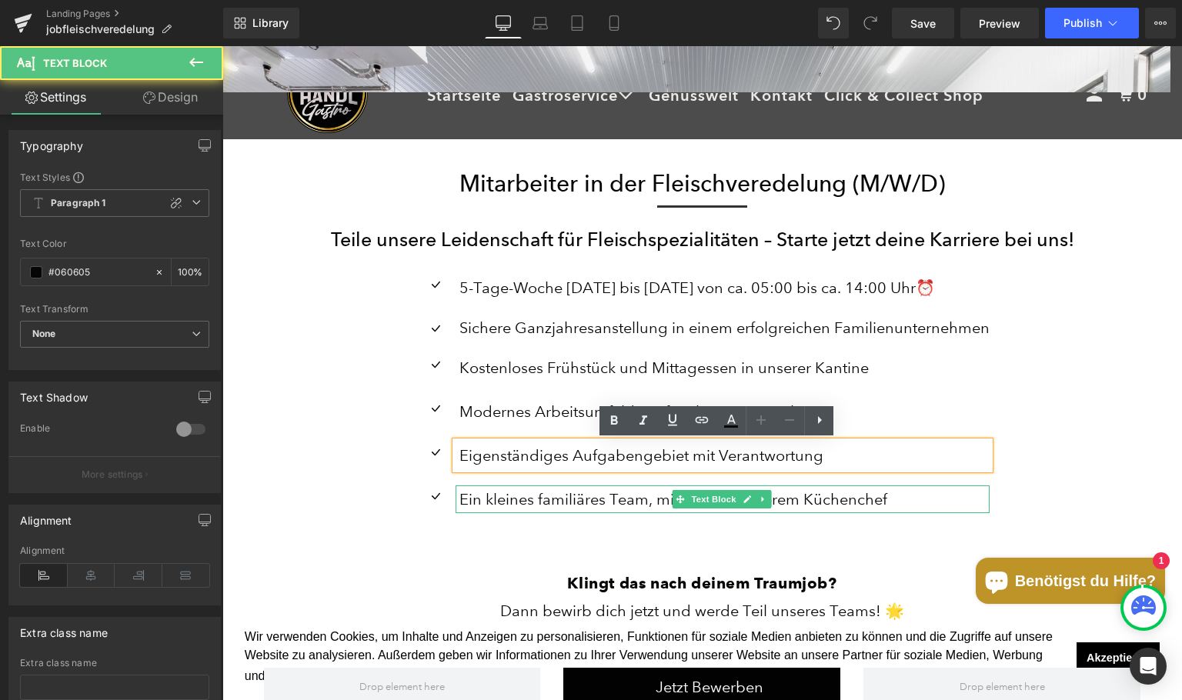
click at [539, 506] on p "Ein kleines familiäres Team, mit dir und unserem Küchenchef" at bounding box center [724, 500] width 530 height 28
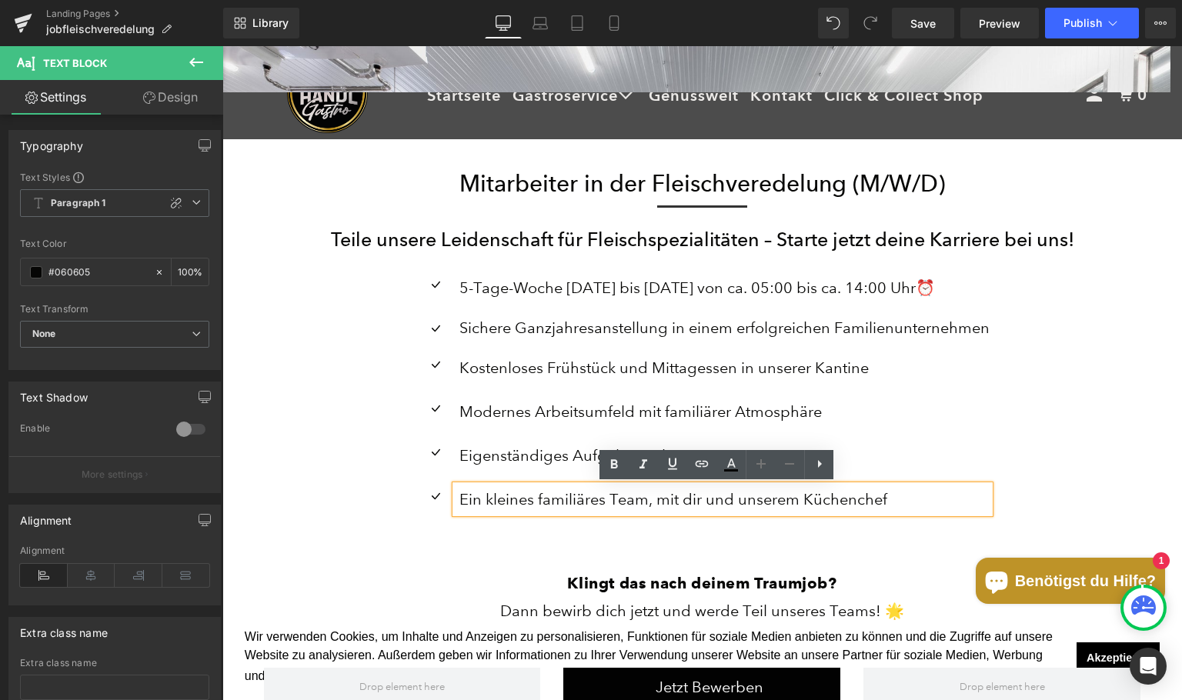
click at [536, 499] on p "Ein kleines familiäres Team, mit dir und unserem Küchenchef" at bounding box center [724, 500] width 530 height 28
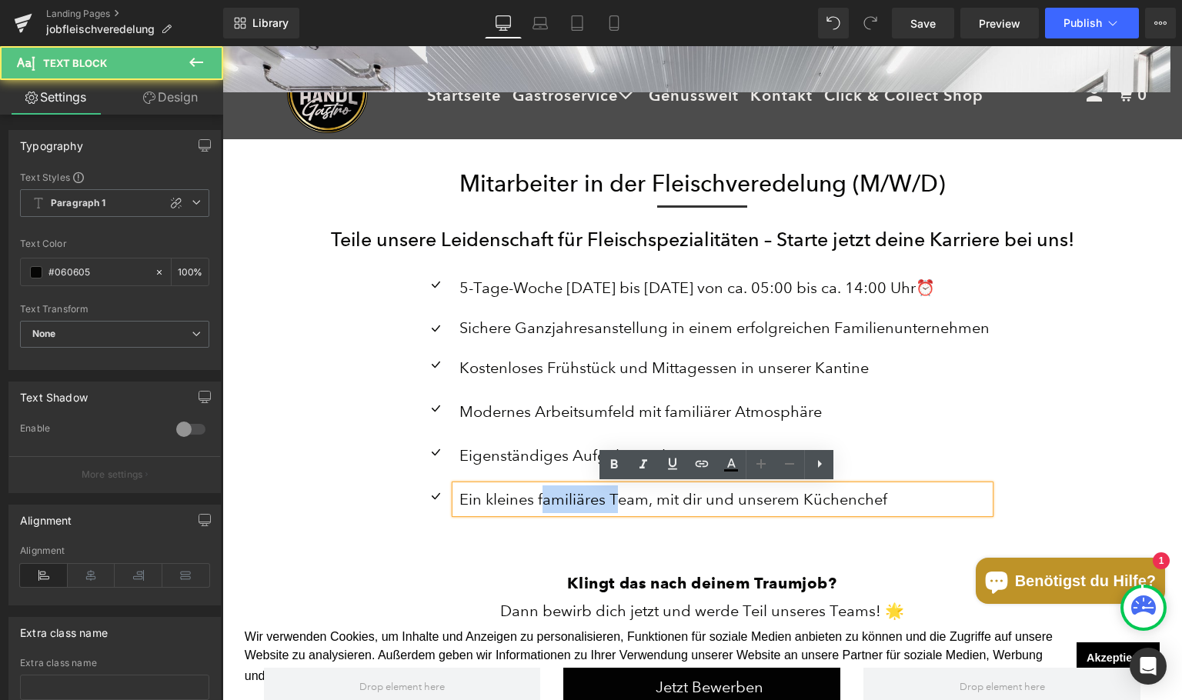
click at [536, 499] on p "Ein kleines familiäres Team, mit dir und unserem Küchenchef" at bounding box center [724, 500] width 530 height 28
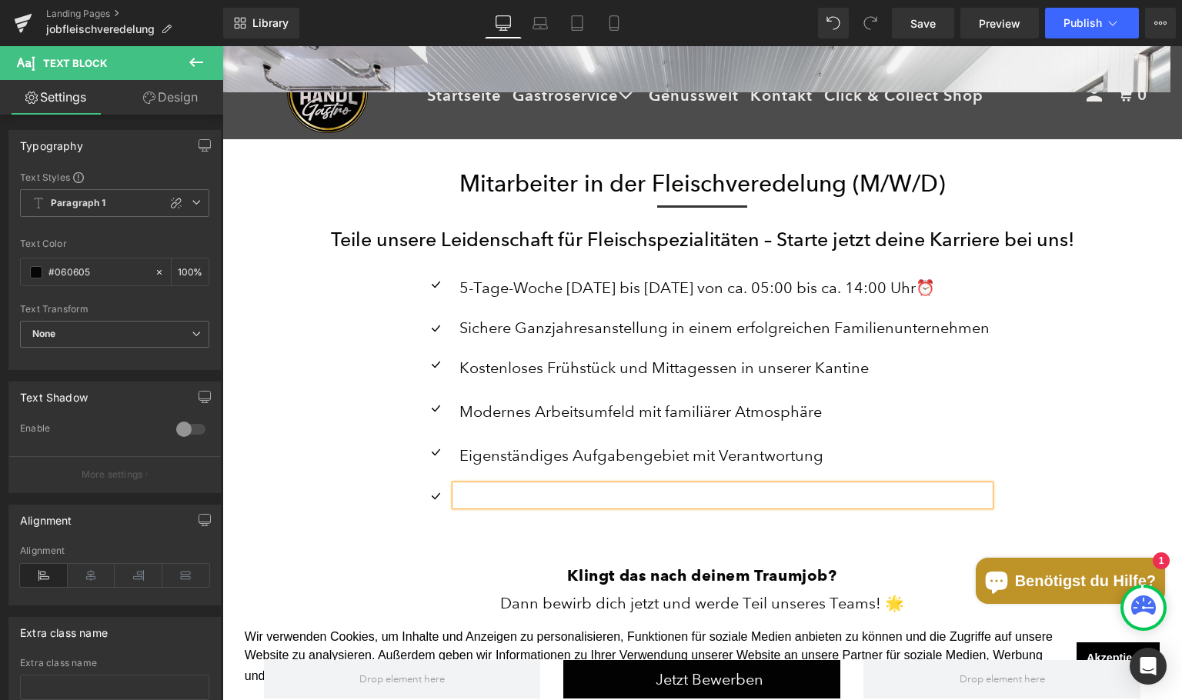
scroll to position [4334, 948]
click at [530, 407] on p "Modernes Arbeitsumfeld mit familiärer Atmosphäre" at bounding box center [724, 412] width 530 height 28
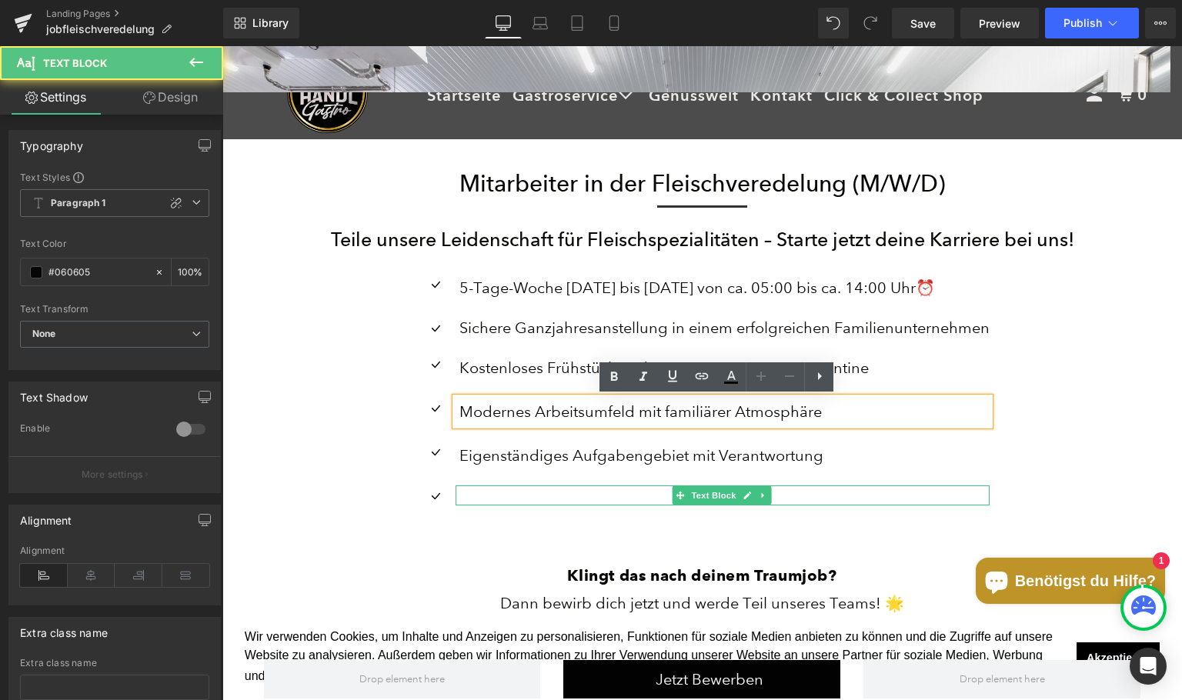
click at [447, 493] on div "Icon" at bounding box center [436, 499] width 40 height 26
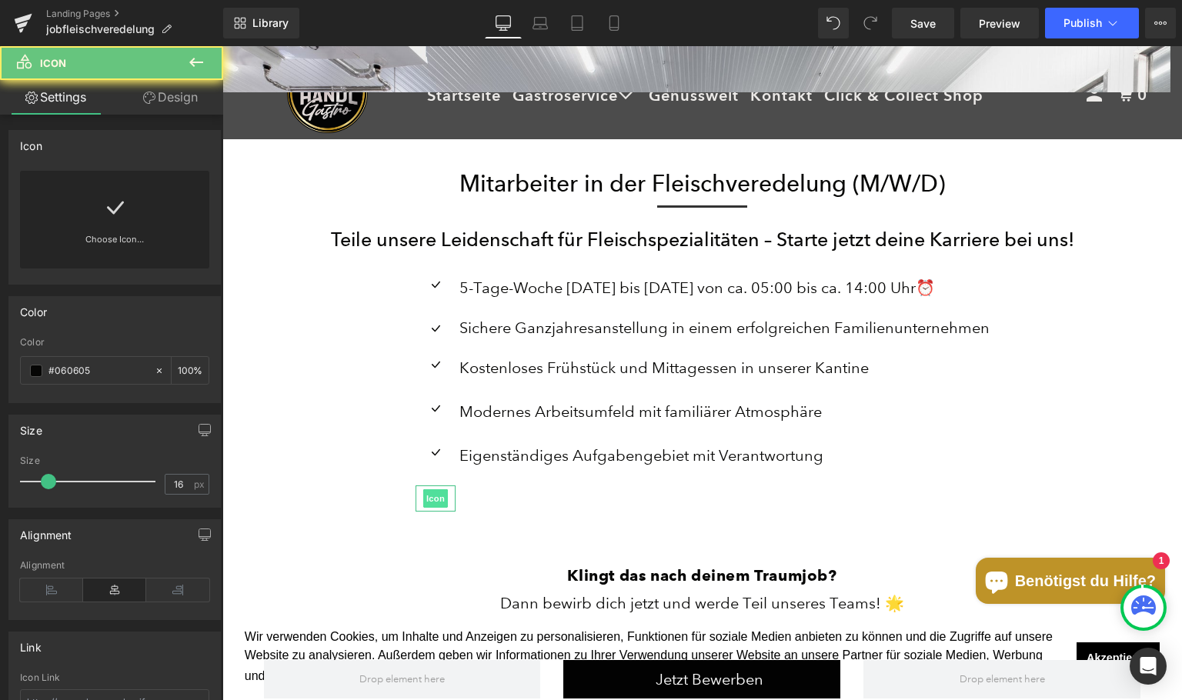
click at [429, 493] on span "Icon" at bounding box center [435, 498] width 25 height 18
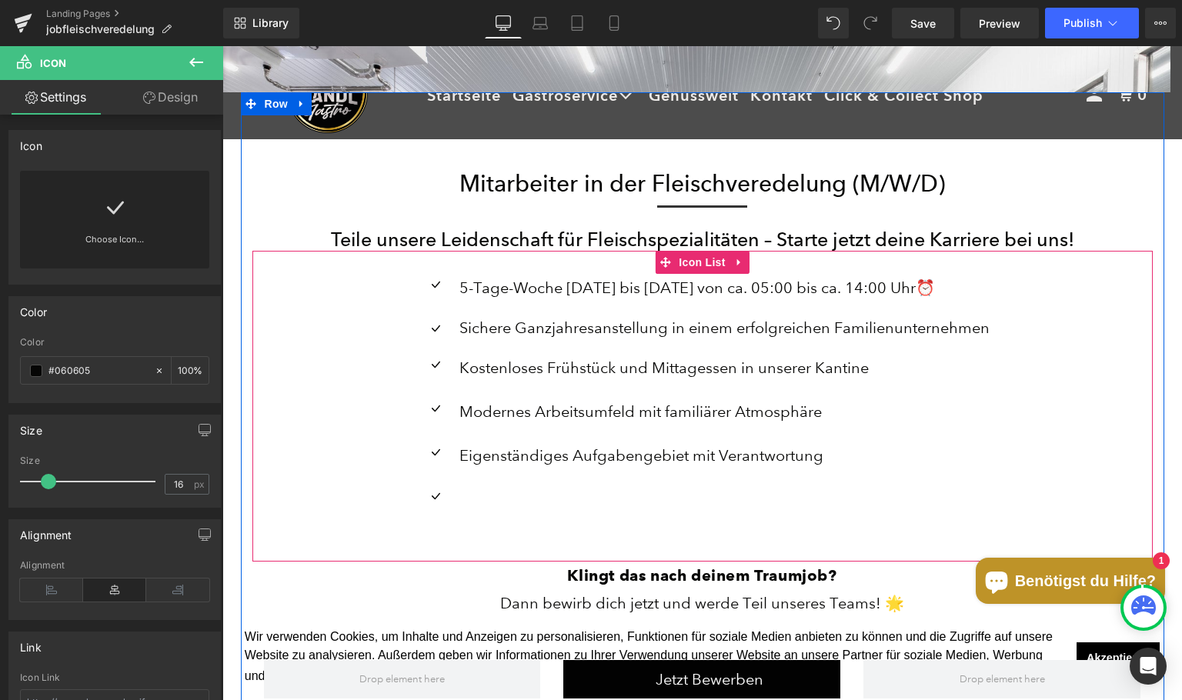
click at [529, 506] on ul "Icon 5-Tage-Woche [DATE] bis [DATE] von ca. 05:00 bis ca. 14:00 Uhr⏰ Text Block…" at bounding box center [703, 398] width 574 height 248
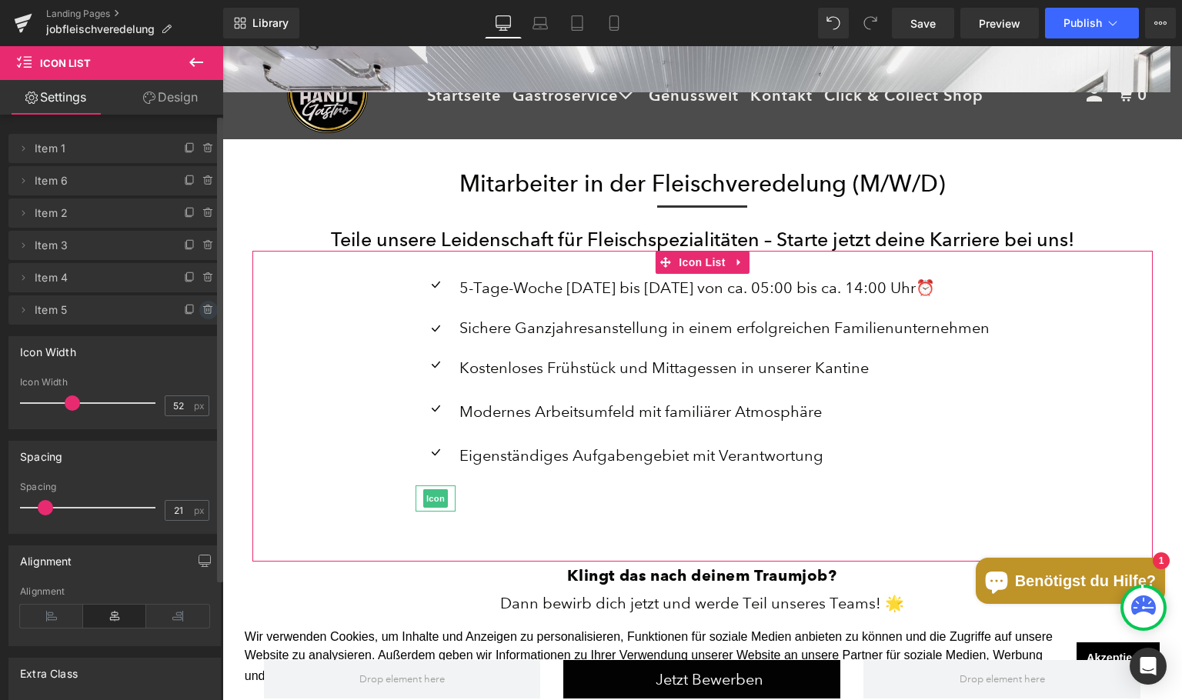
click at [202, 309] on icon at bounding box center [208, 310] width 12 height 12
click at [199, 309] on button "Delete" at bounding box center [192, 311] width 48 height 20
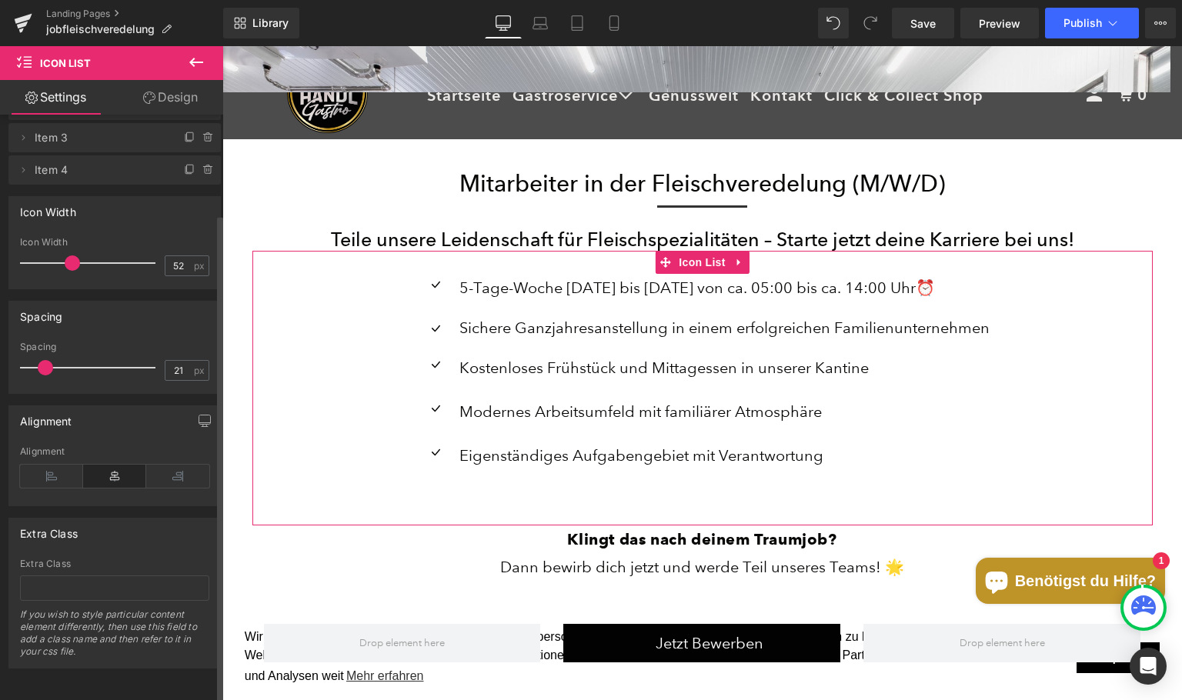
scroll to position [119, 0]
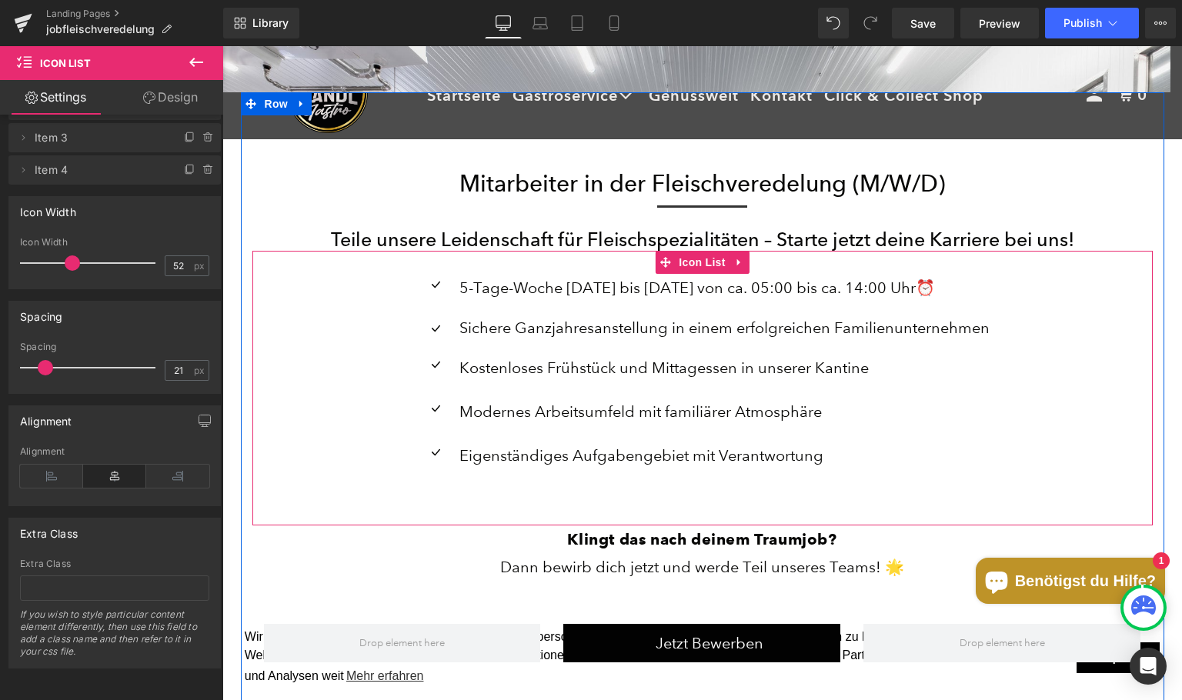
click at [606, 395] on ul "Icon 5-Tage-Woche [DATE] bis [DATE] von ca. 05:00 bis ca. 14:00 Uhr⏰ Text Block…" at bounding box center [703, 380] width 574 height 212
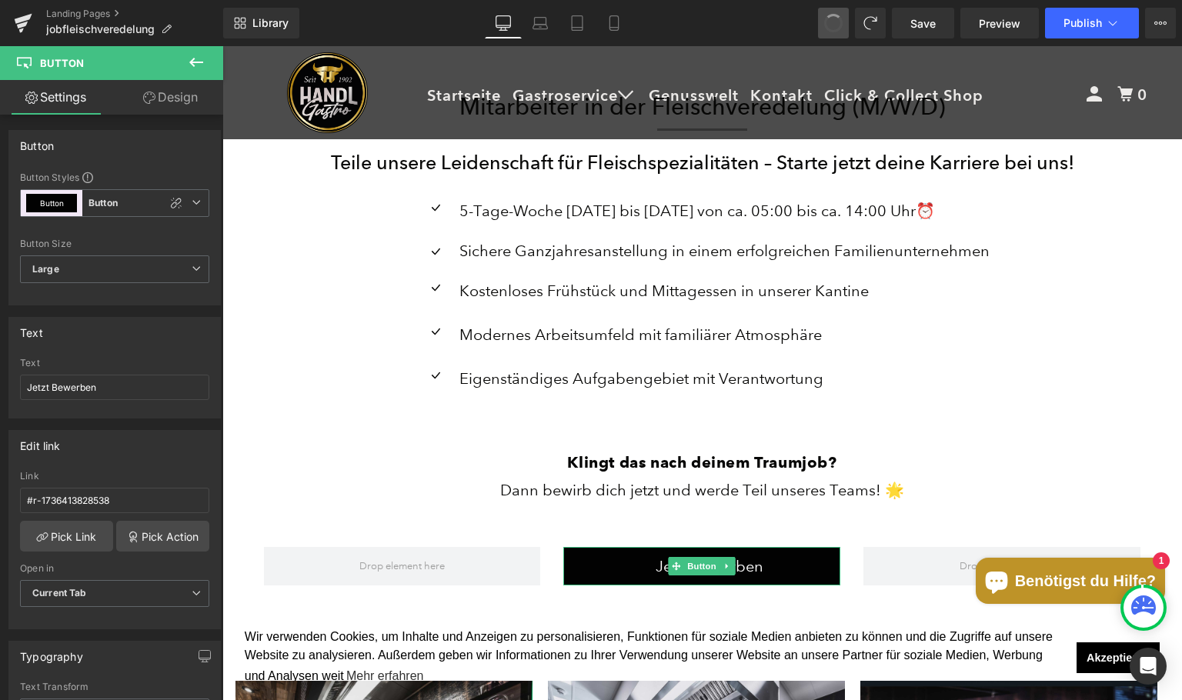
scroll to position [4297, 948]
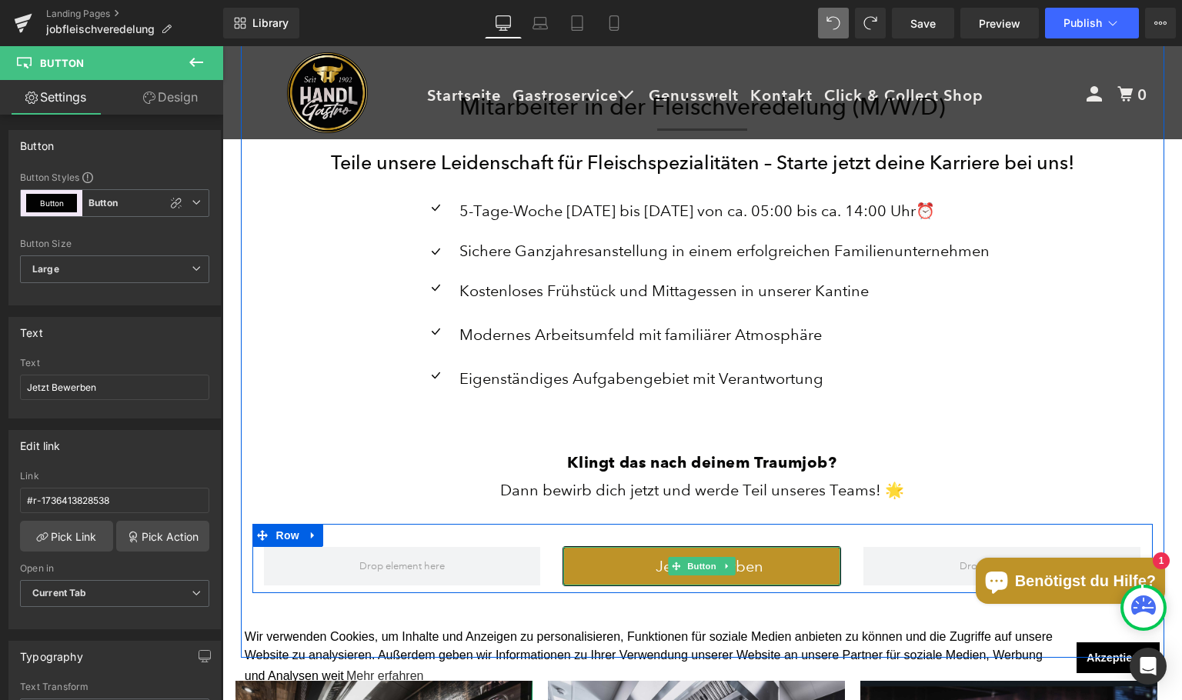
click at [783, 569] on link "Jetzt Bewerben" at bounding box center [701, 566] width 277 height 39
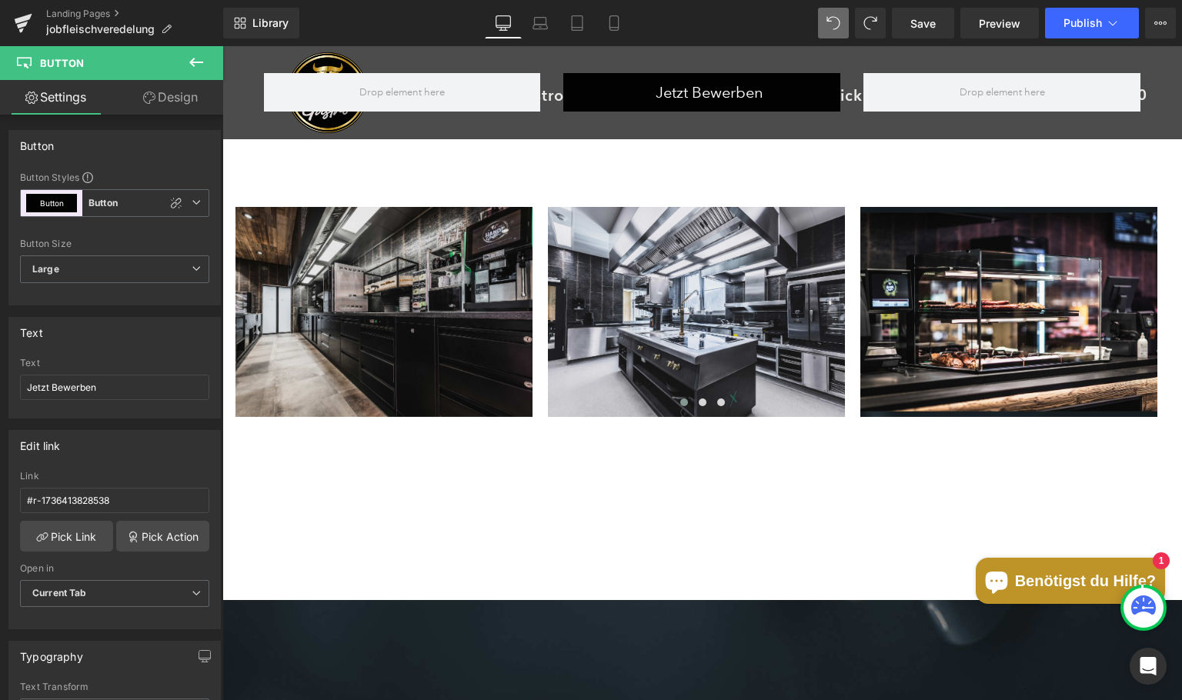
scroll to position [953, 0]
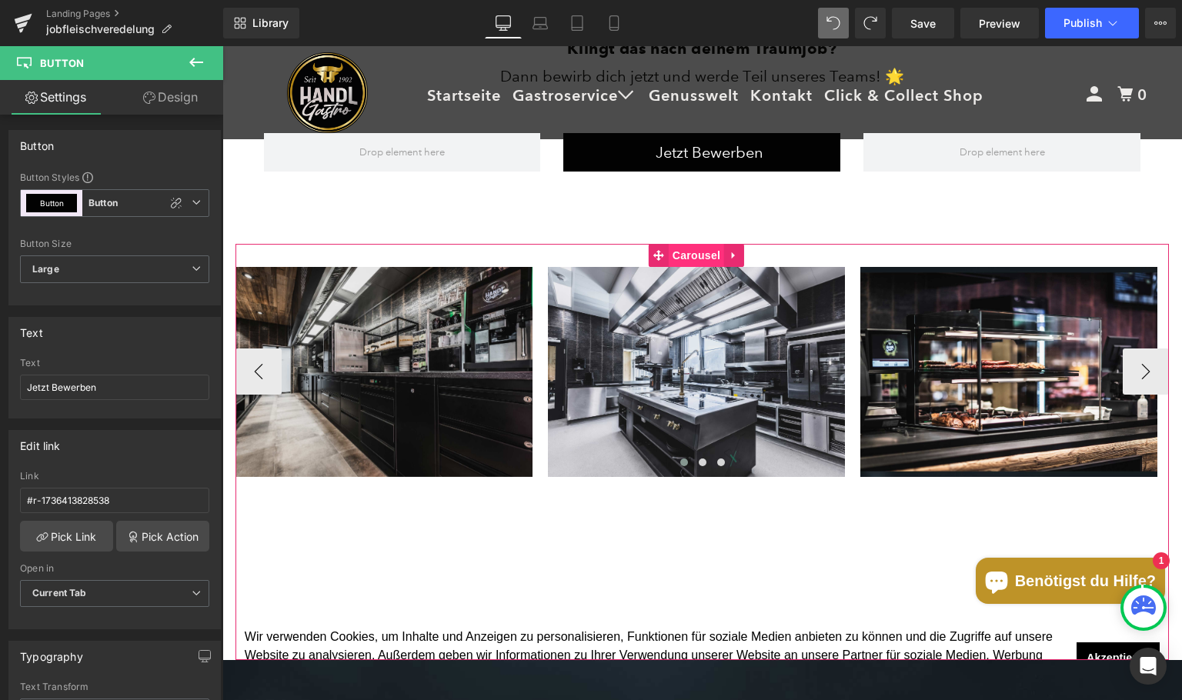
click at [687, 249] on span "Carousel" at bounding box center [696, 255] width 55 height 23
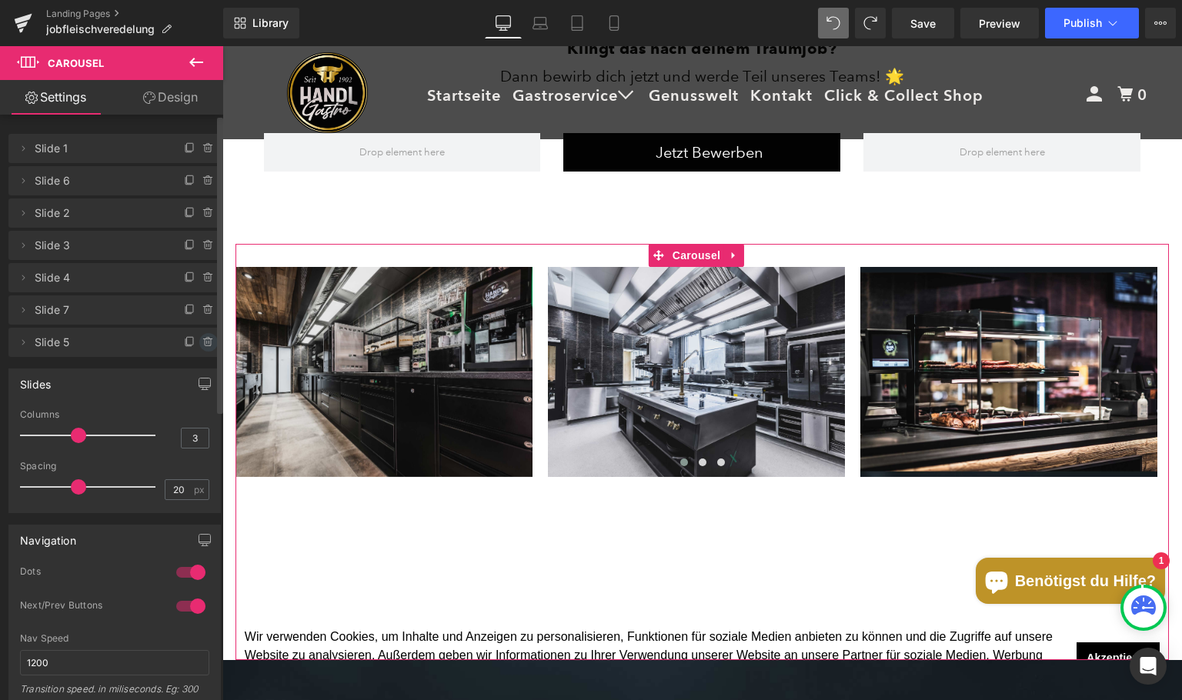
click at [204, 345] on icon at bounding box center [208, 342] width 12 height 12
click at [195, 341] on button "Delete" at bounding box center [192, 343] width 48 height 20
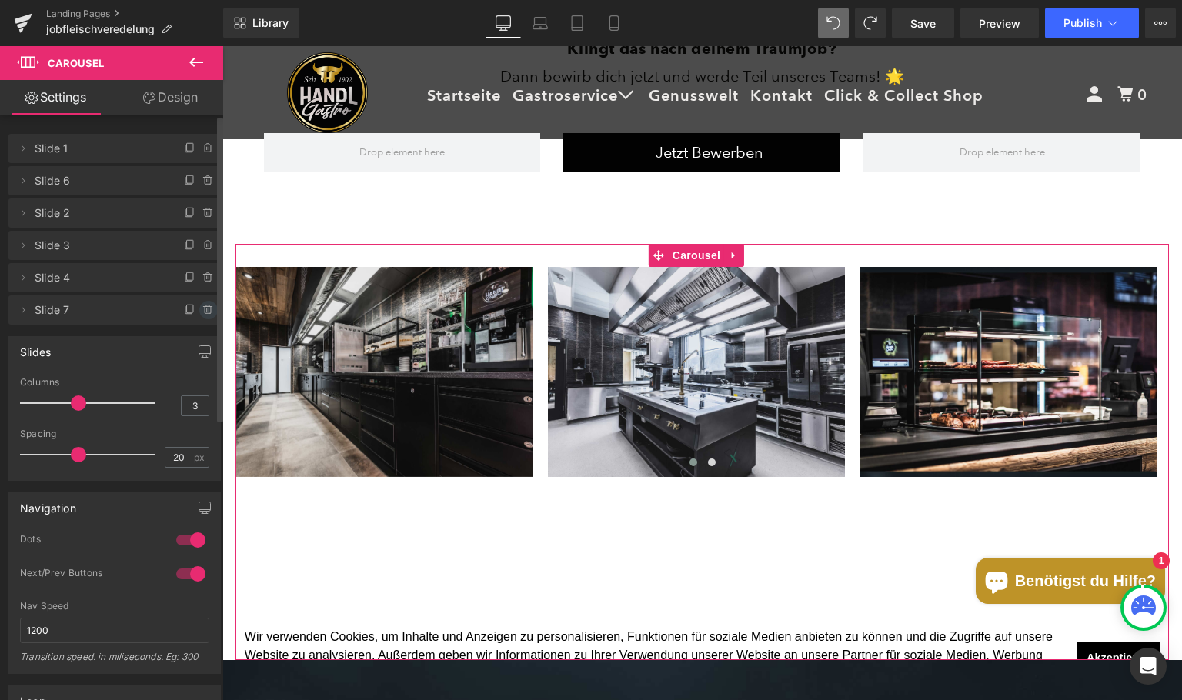
click at [202, 314] on icon at bounding box center [208, 310] width 12 height 12
click at [195, 309] on button "Delete" at bounding box center [192, 311] width 48 height 20
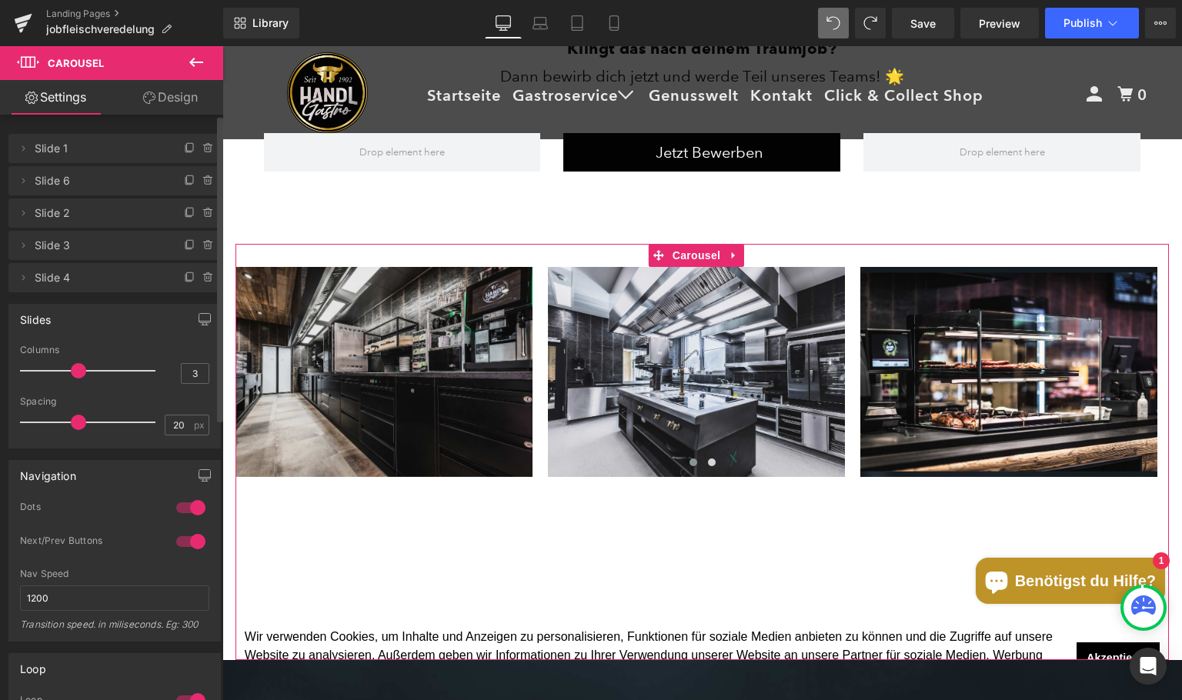
scroll to position [8, 8]
click at [202, 279] on icon at bounding box center [208, 278] width 12 height 12
drag, startPoint x: 192, startPoint y: 277, endPoint x: 12, endPoint y: 286, distance: 180.3
click at [192, 277] on button "Delete" at bounding box center [192, 279] width 48 height 20
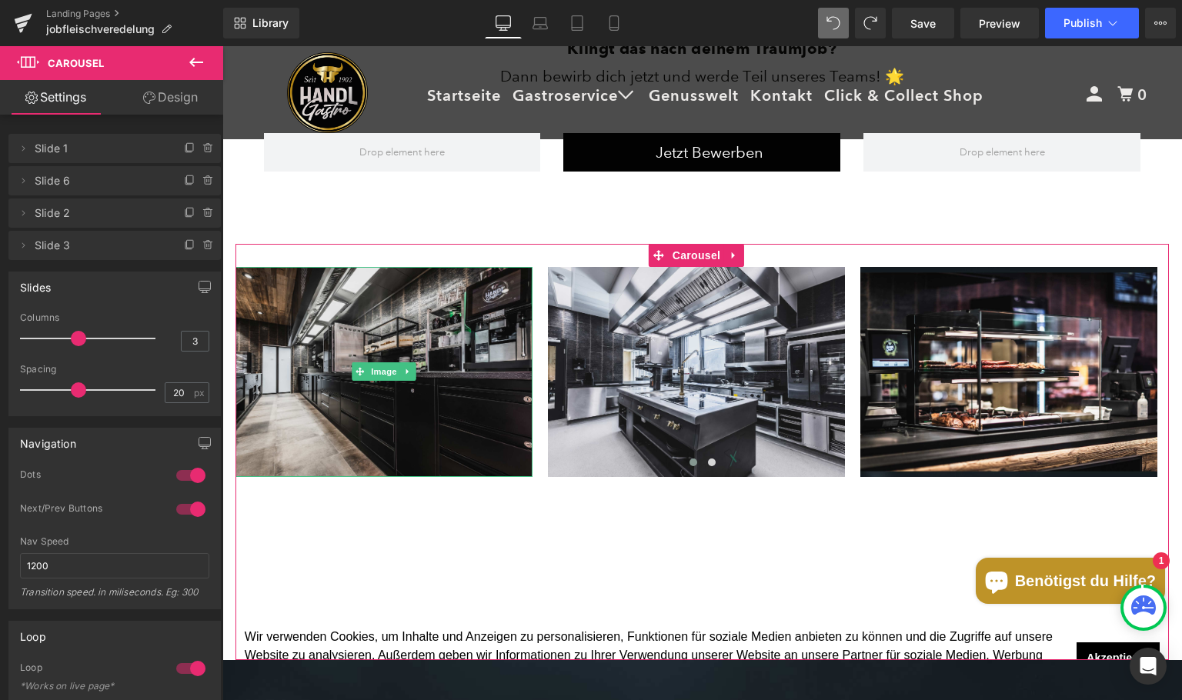
click at [42, 146] on span "Slide 1" at bounding box center [99, 148] width 129 height 29
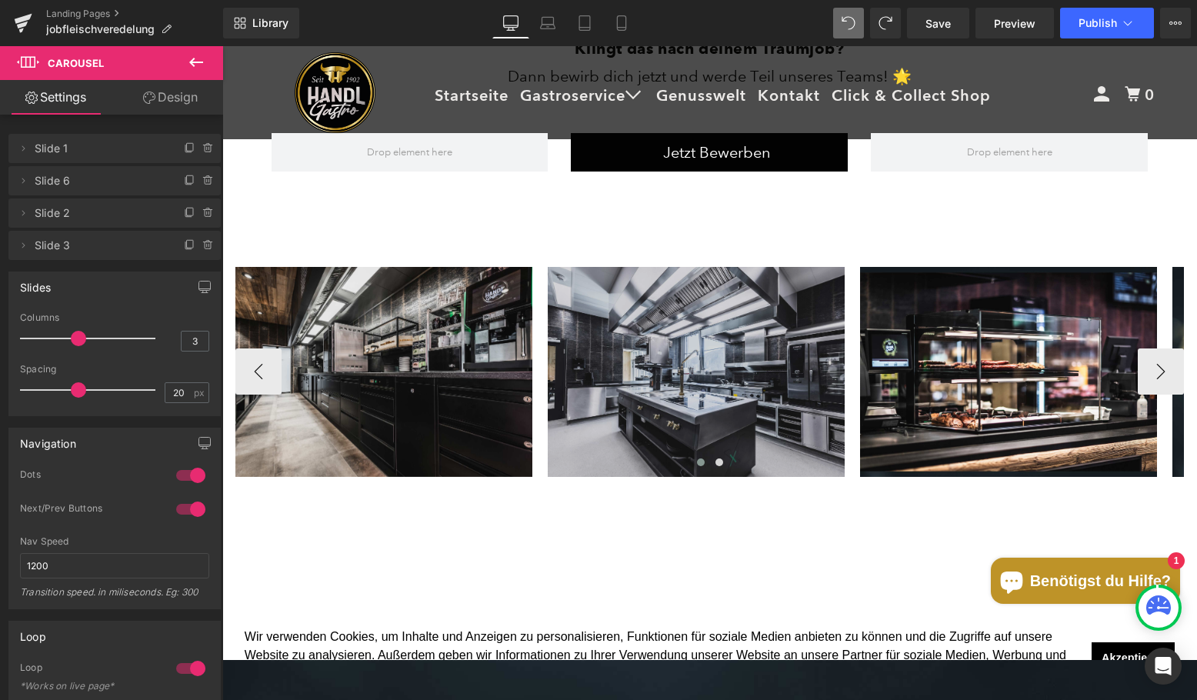
scroll to position [4300, 963]
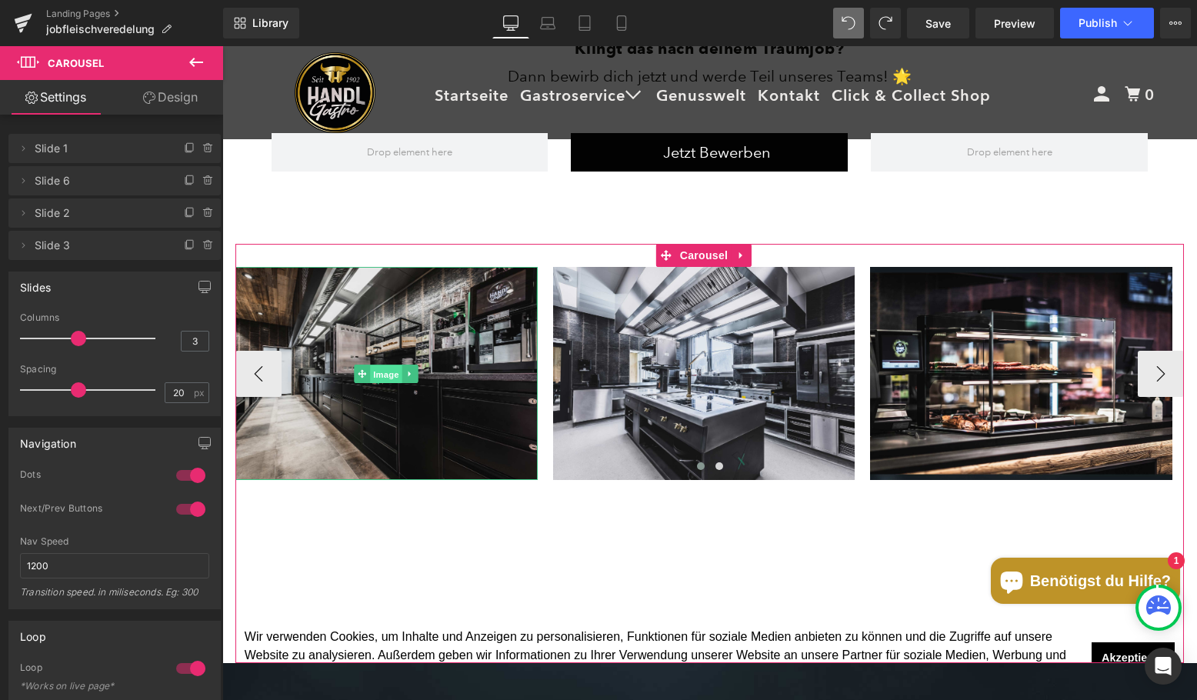
click at [392, 376] on span "Image" at bounding box center [387, 374] width 32 height 18
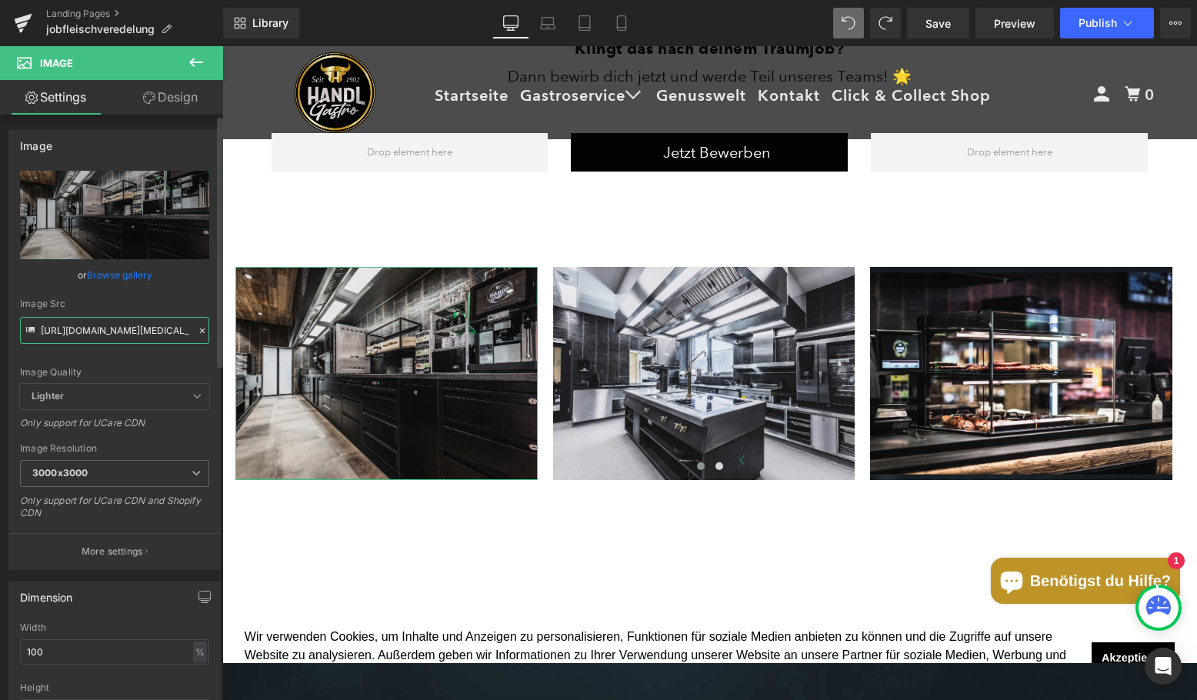
click at [131, 337] on input "[URL][DOMAIN_NAME][MEDICAL_DATA]" at bounding box center [114, 330] width 189 height 27
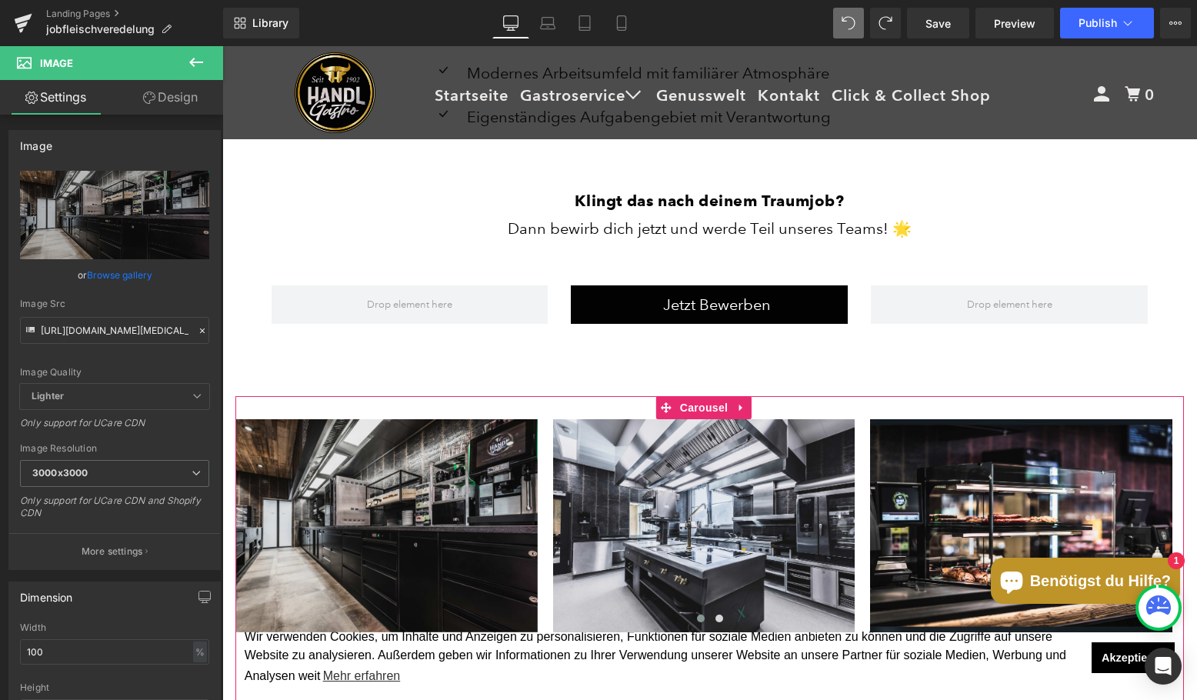
scroll to position [799, 0]
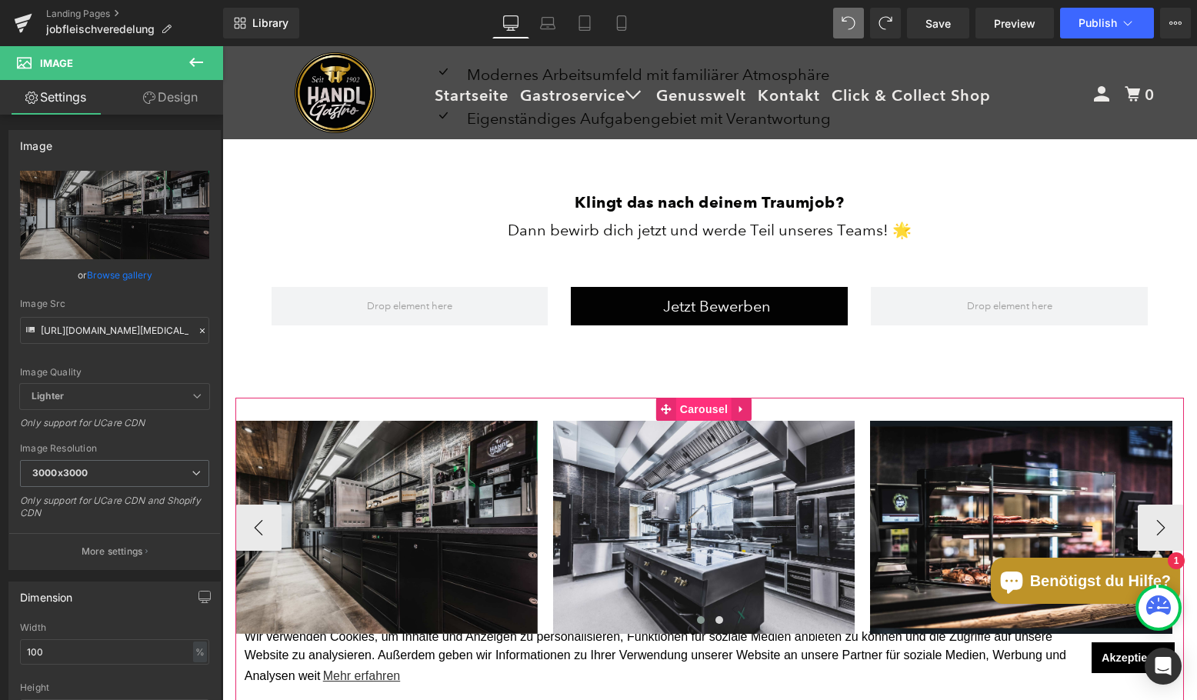
click at [696, 410] on span "Carousel" at bounding box center [703, 409] width 55 height 23
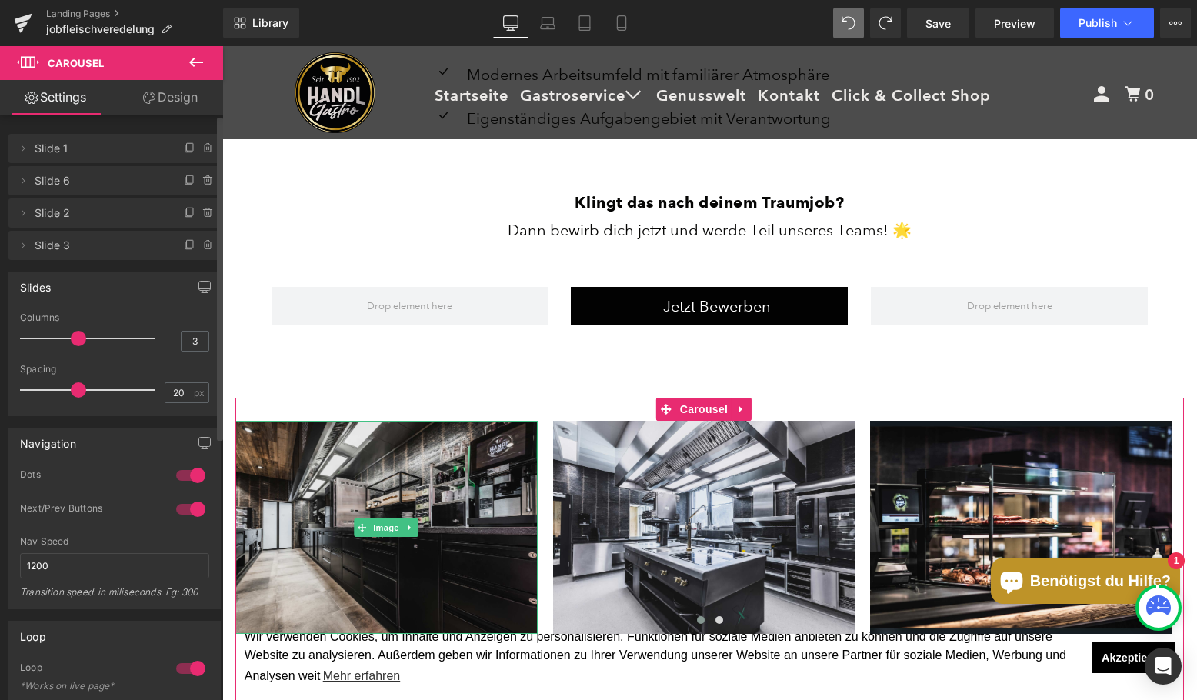
click at [48, 156] on span "Slide 1" at bounding box center [99, 148] width 129 height 29
click at [26, 145] on icon at bounding box center [23, 148] width 12 height 12
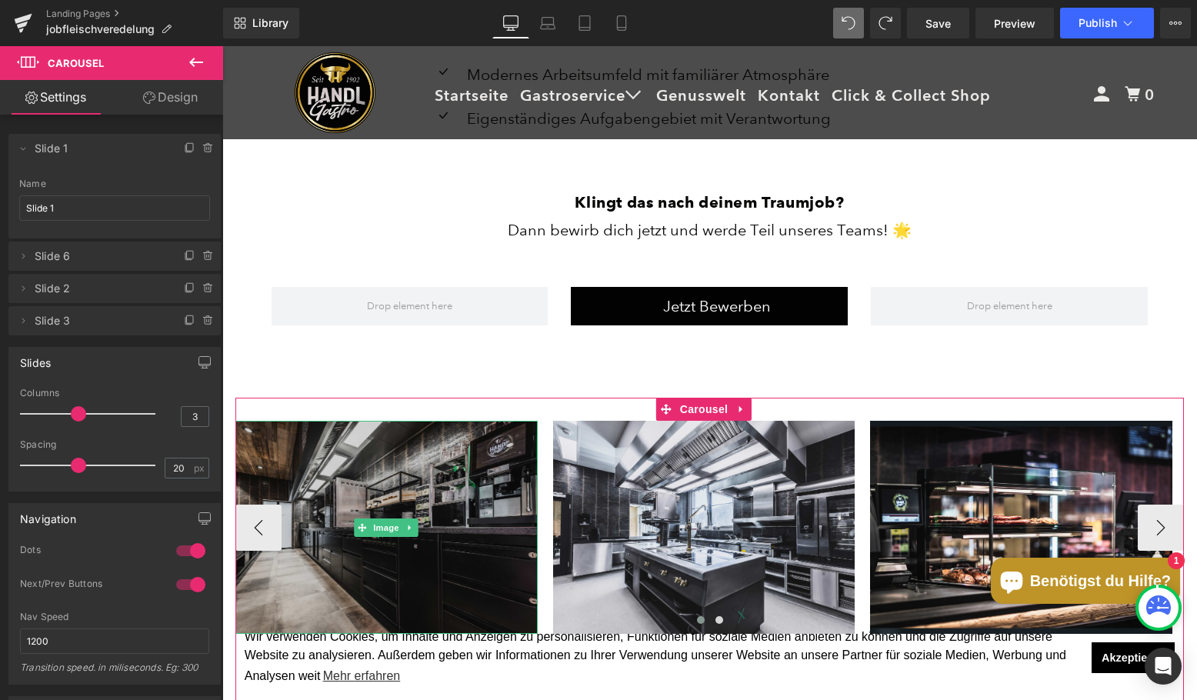
click at [269, 518] on img at bounding box center [386, 527] width 302 height 213
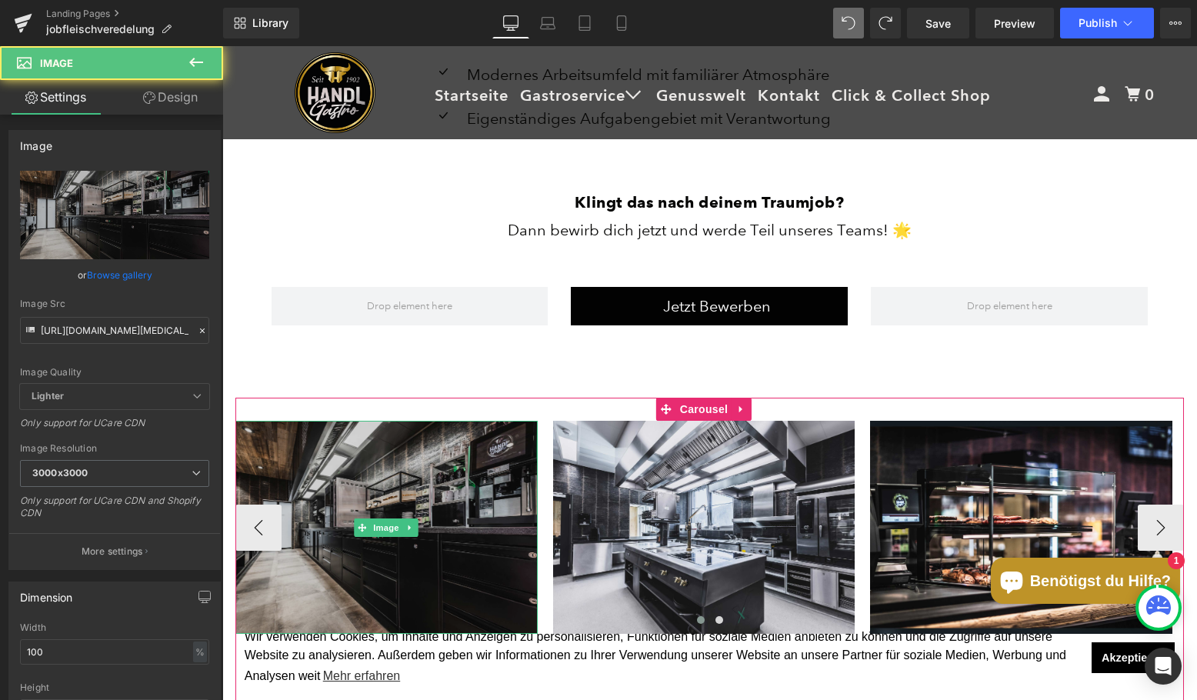
click at [269, 520] on img at bounding box center [386, 527] width 302 height 213
click at [446, 510] on img at bounding box center [386, 527] width 302 height 213
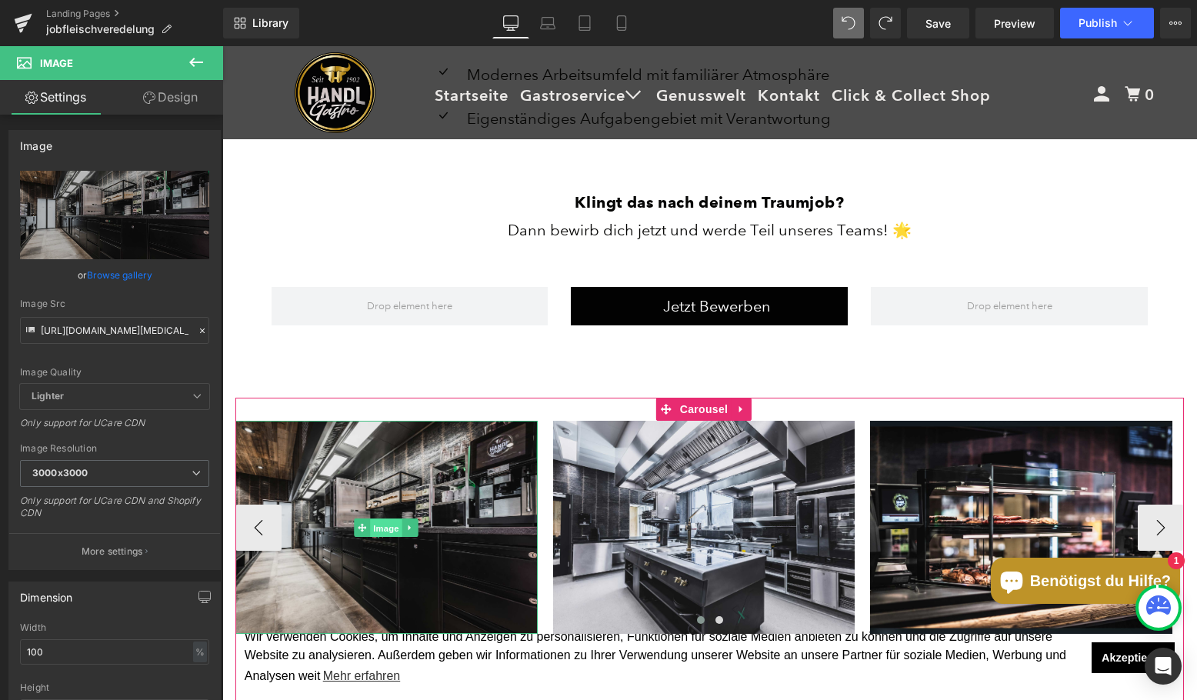
click at [381, 532] on span "Image" at bounding box center [387, 528] width 32 height 18
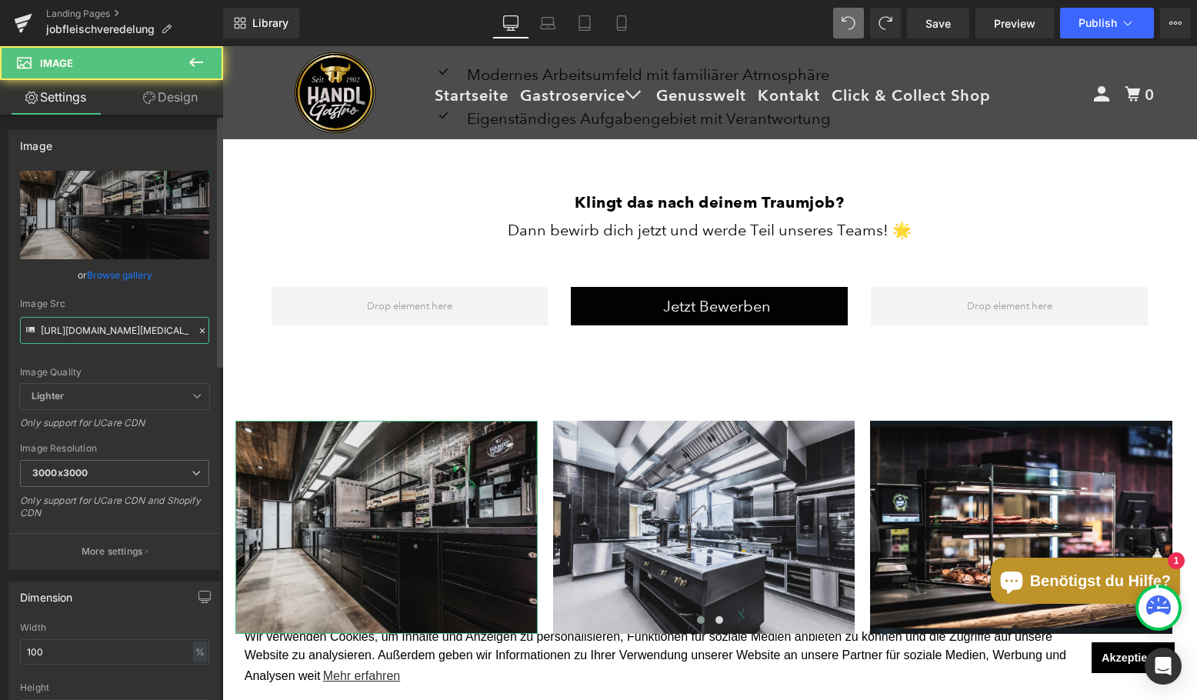
click at [63, 335] on input "[URL][DOMAIN_NAME][MEDICAL_DATA]" at bounding box center [114, 330] width 189 height 27
paste input "fueller_wuerstl_prod.jpg?v=1756457139"
type input "[URL][DOMAIN_NAME]"
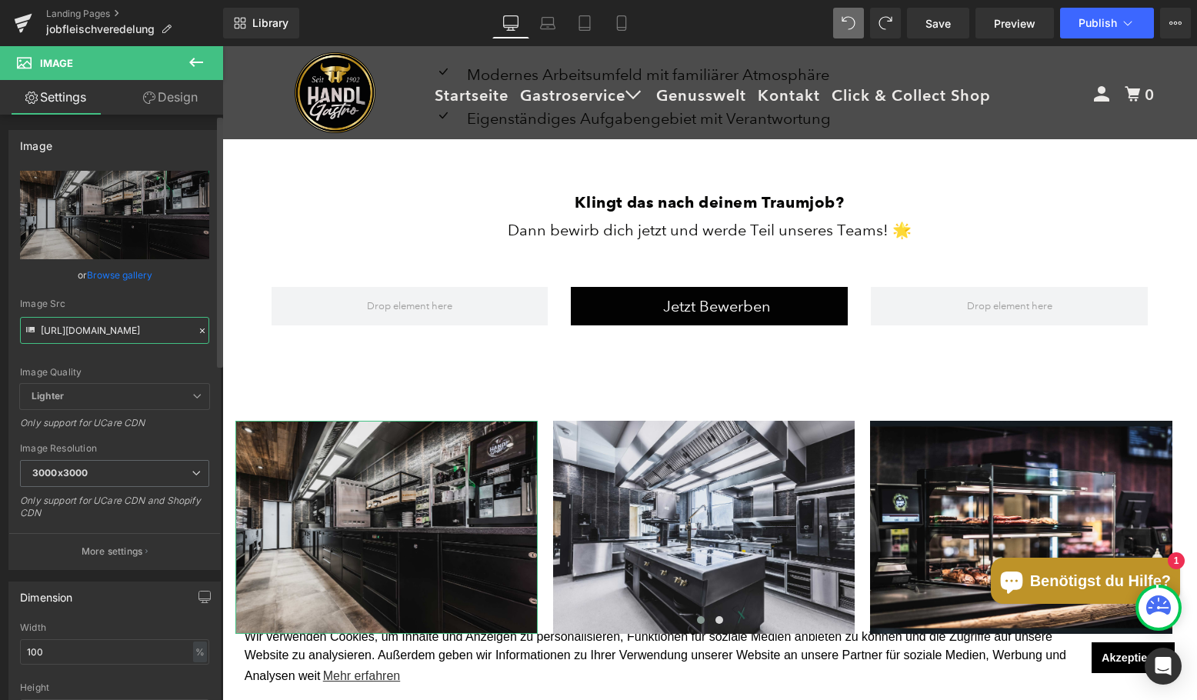
scroll to position [0, 271]
click at [303, 355] on div "Mitarbeiter in der Fleischveredelung (M/W/D) Heading Separator Teile unsere Lei…" at bounding box center [710, 76] width 923 height 642
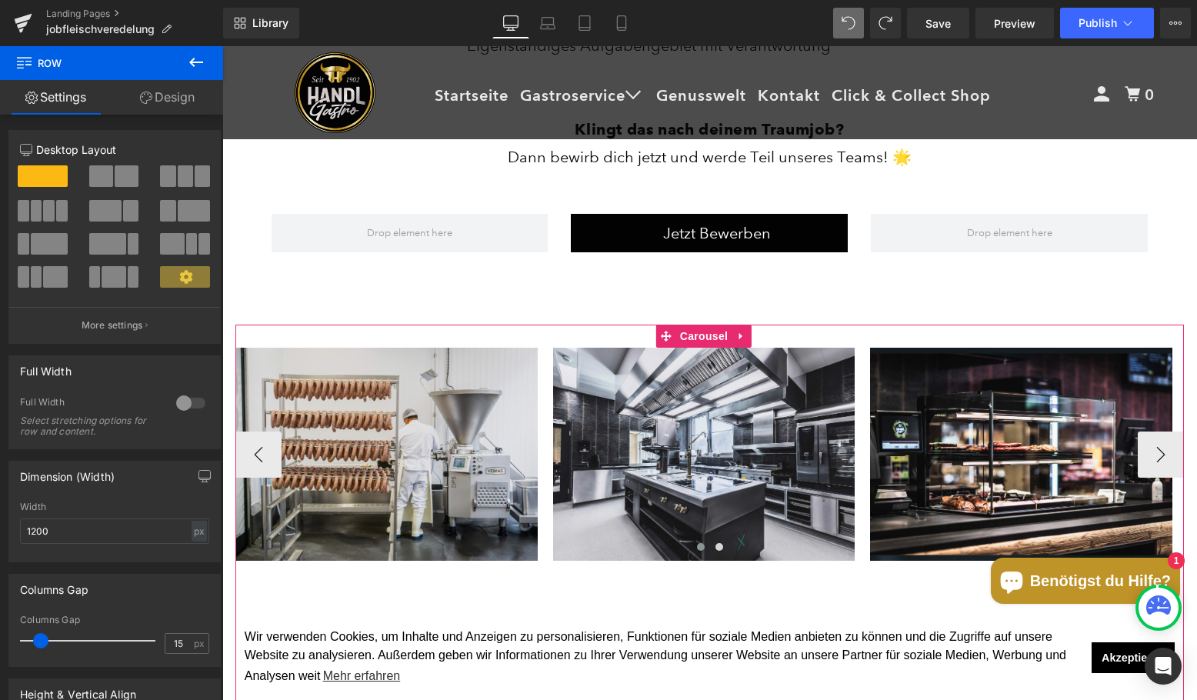
scroll to position [876, 0]
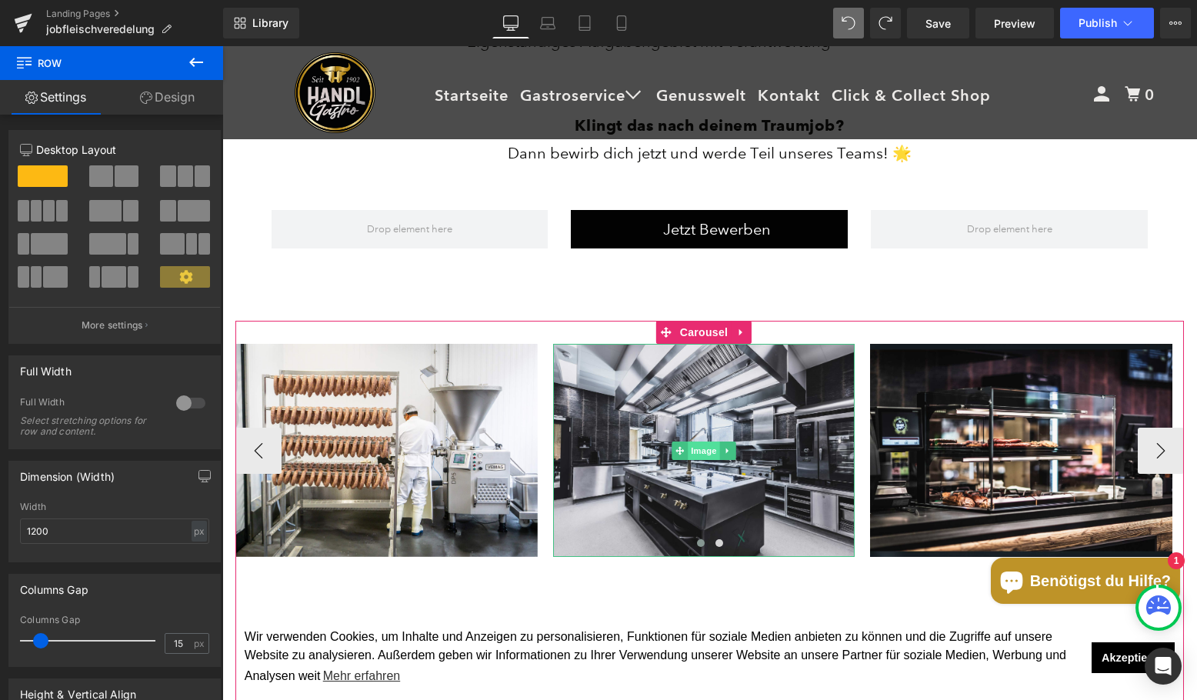
click at [716, 455] on span "Image" at bounding box center [704, 451] width 32 height 18
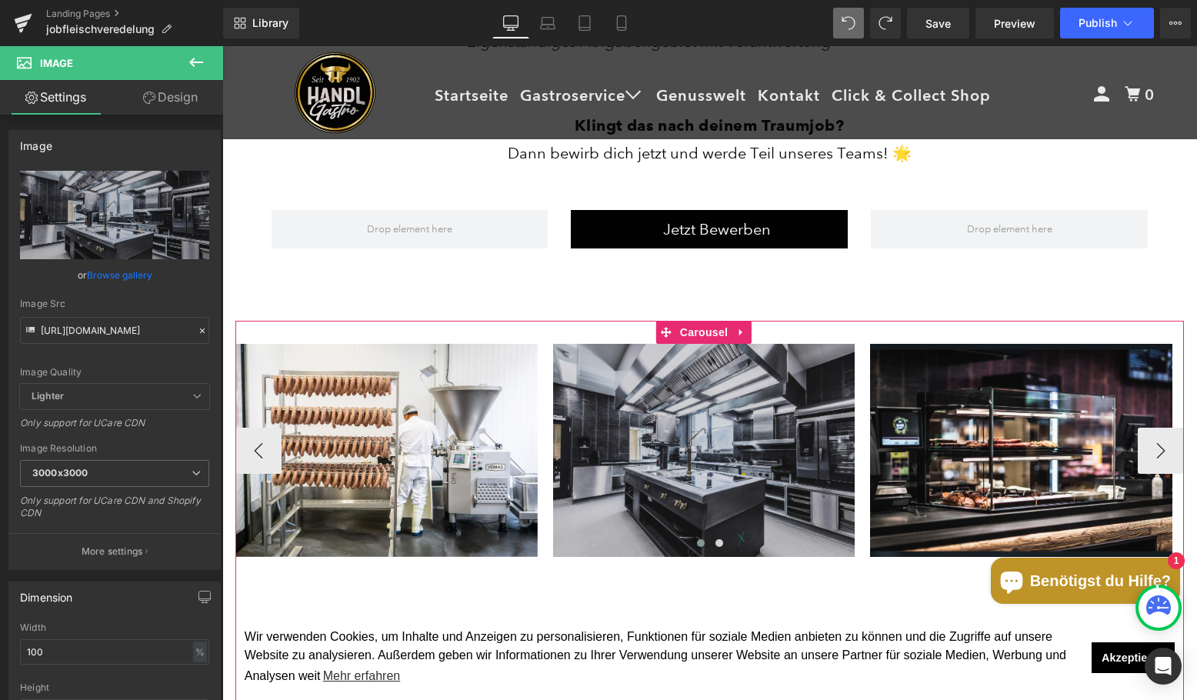
click at [649, 473] on img at bounding box center [704, 450] width 302 height 213
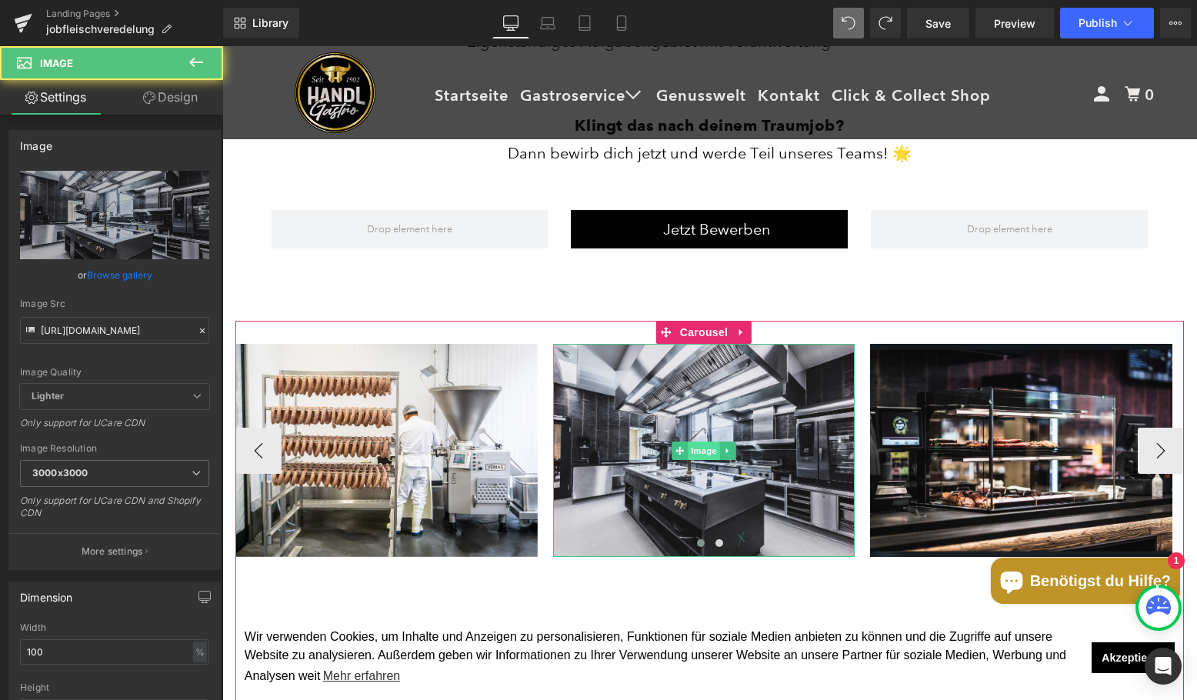
click at [691, 457] on span "Image" at bounding box center [704, 451] width 32 height 18
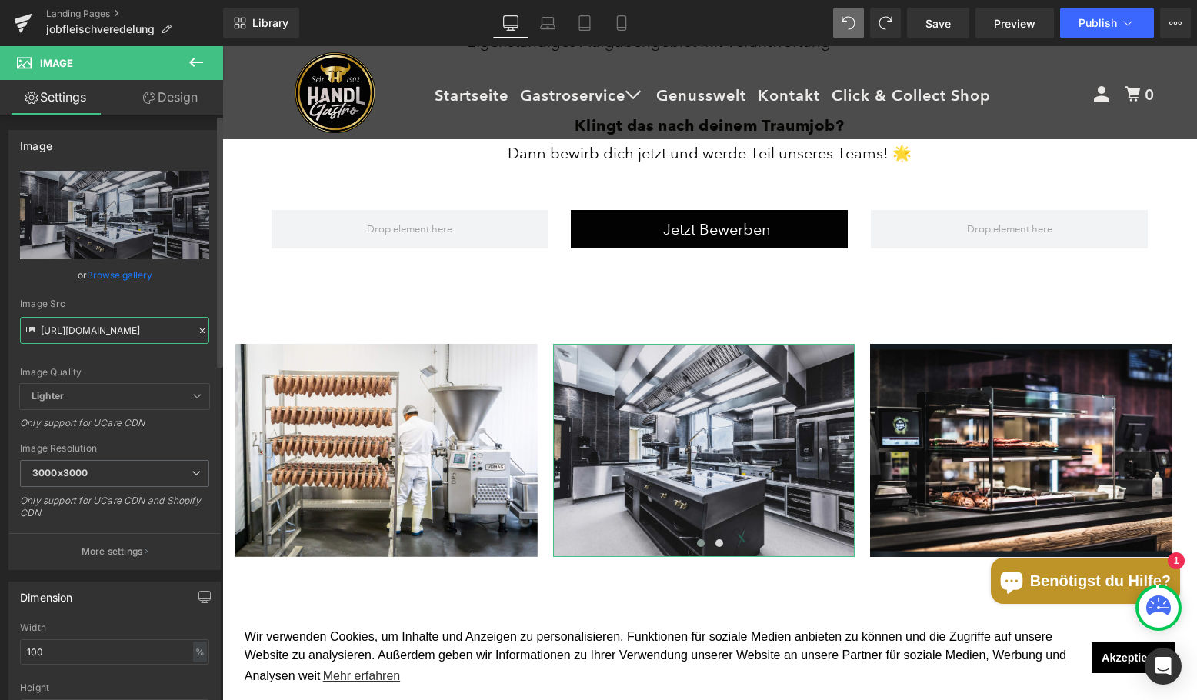
click at [64, 332] on input "[URL][DOMAIN_NAME]" at bounding box center [114, 330] width 189 height 27
paste input "Fleisch-Prod.jpg?v=1756457139"
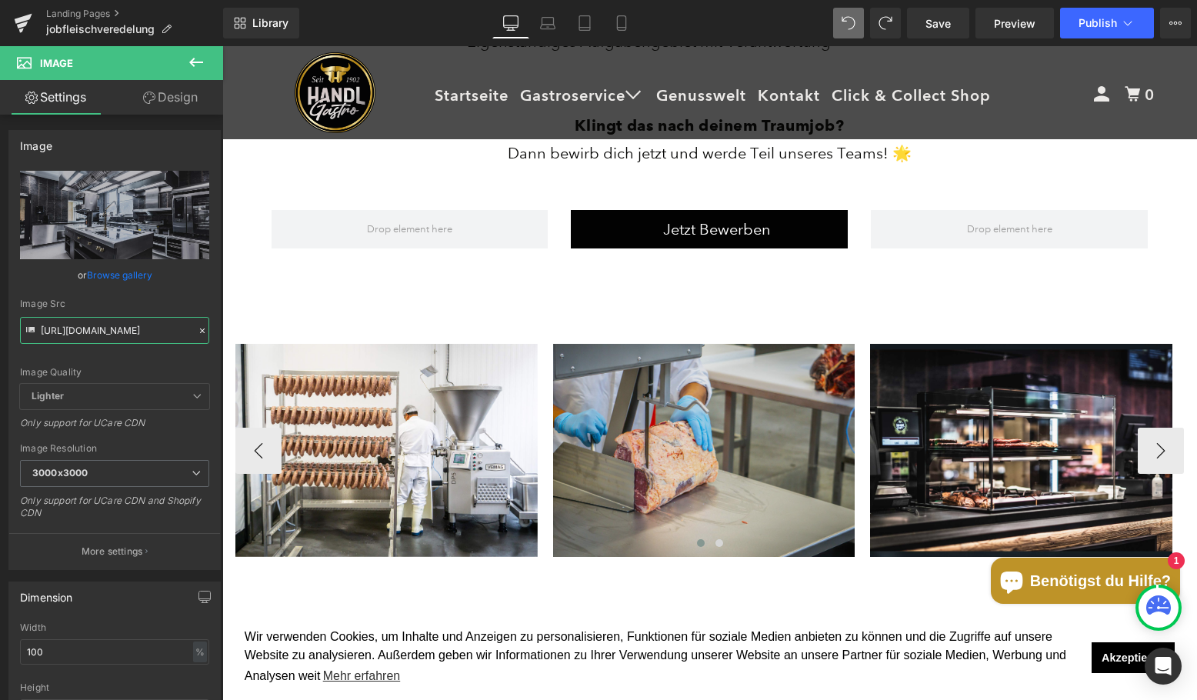
type input "[URL][DOMAIN_NAME]"
click at [670, 445] on img at bounding box center [704, 450] width 302 height 213
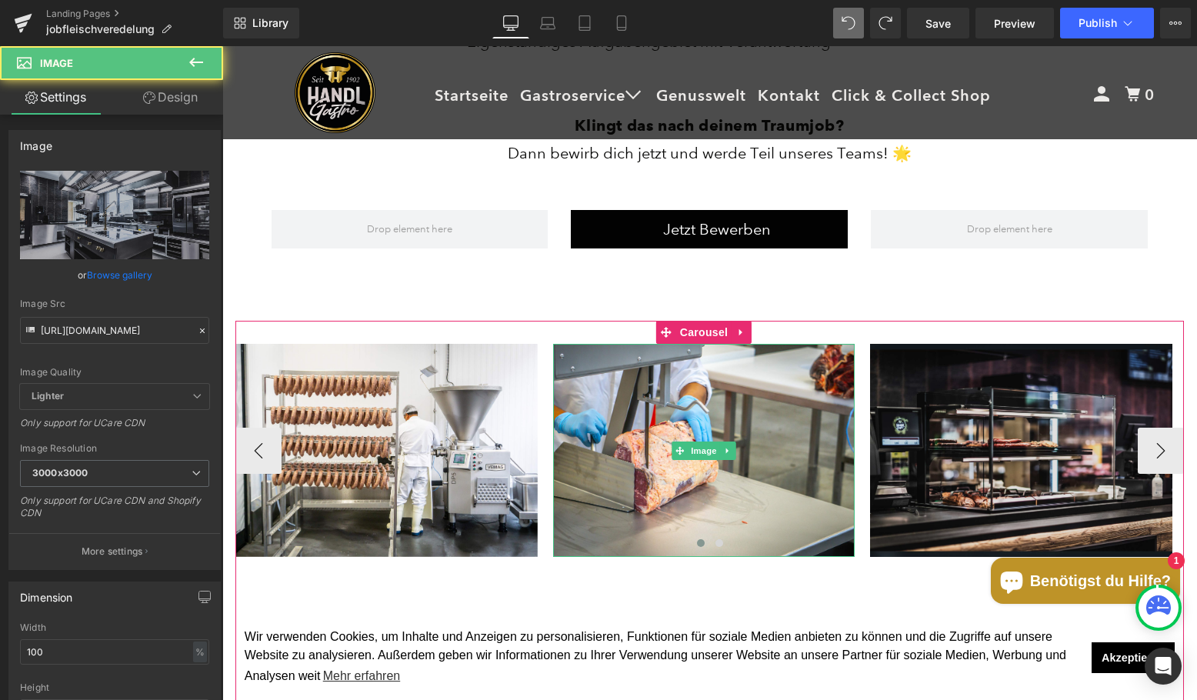
click at [882, 444] on img at bounding box center [1021, 450] width 302 height 213
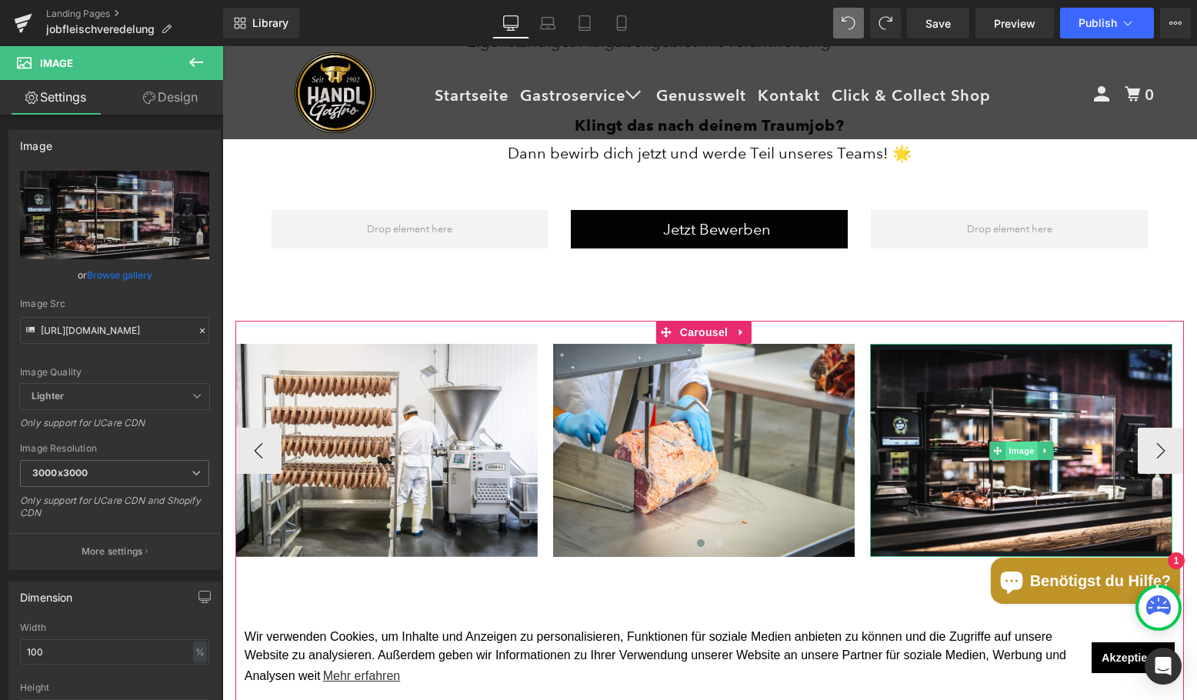
click at [1036, 448] on span "Image" at bounding box center [1022, 451] width 32 height 18
click at [1025, 448] on span "Image" at bounding box center [1022, 451] width 32 height 18
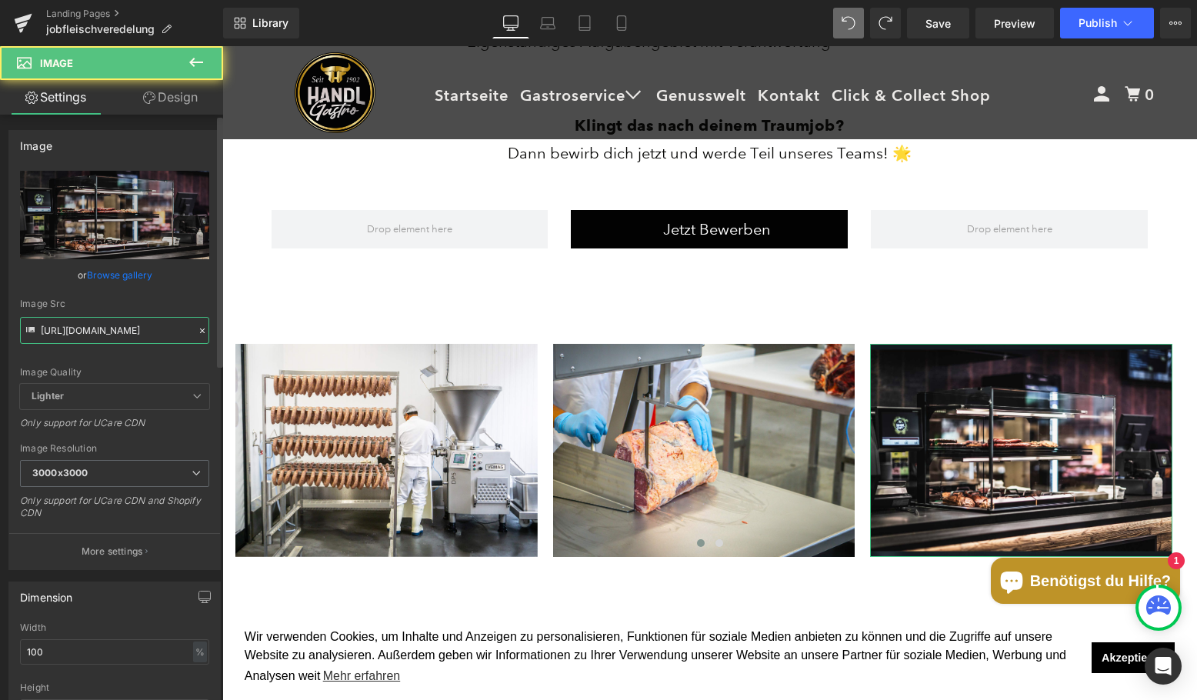
click at [63, 333] on input "[URL][DOMAIN_NAME]" at bounding box center [114, 330] width 189 height 27
paste input "Prod-Aussen.jpg?v=1756457139"
type input "[URL][DOMAIN_NAME]"
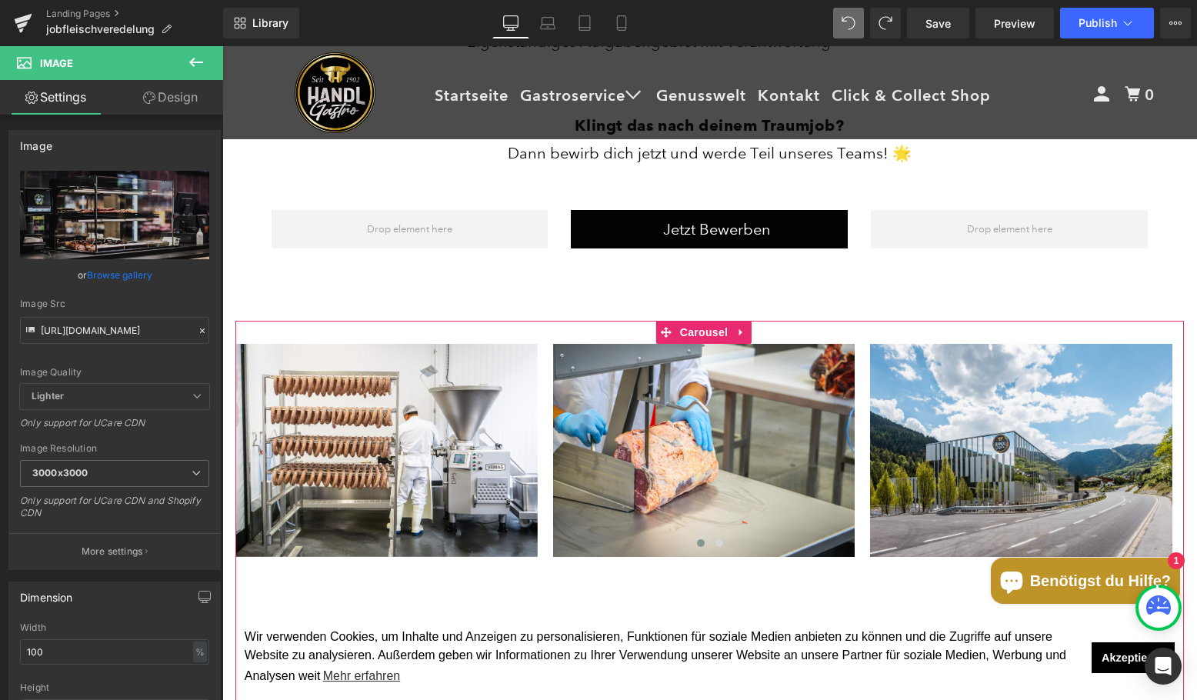
click at [1016, 292] on div "Mitarbeiter in der Fleischveredelung (M/W/D) Heading Separator Teile unsere Lei…" at bounding box center [710, -1] width 923 height 642
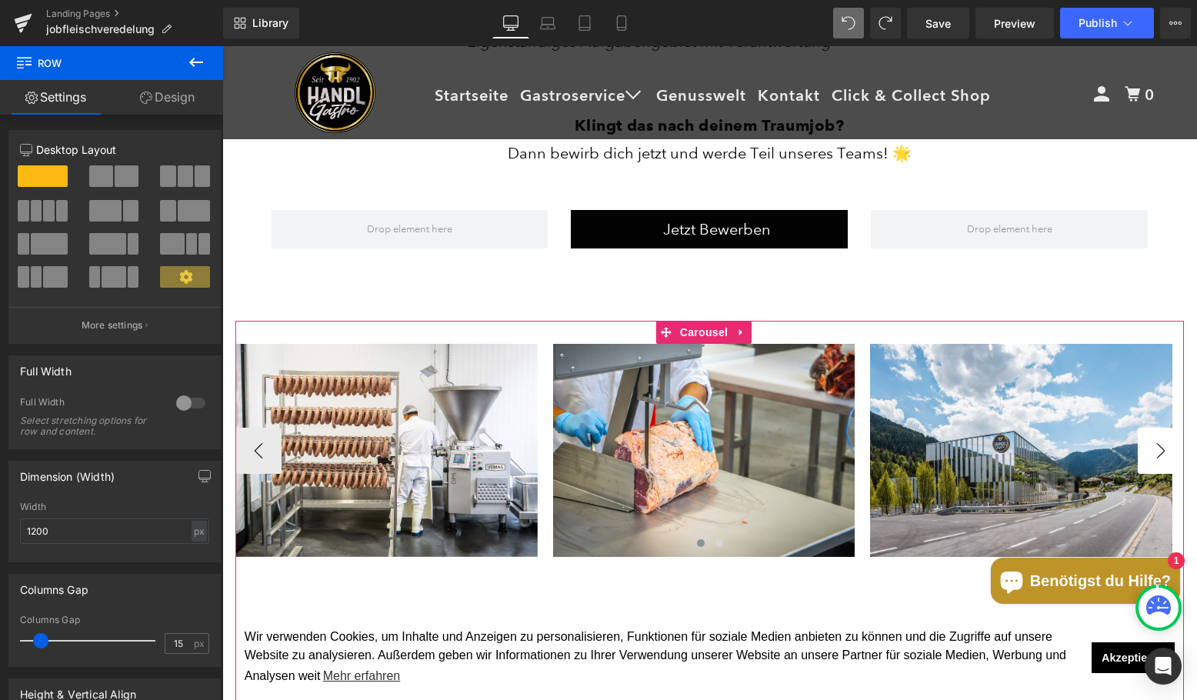
click at [1155, 449] on button "›" at bounding box center [1161, 451] width 46 height 46
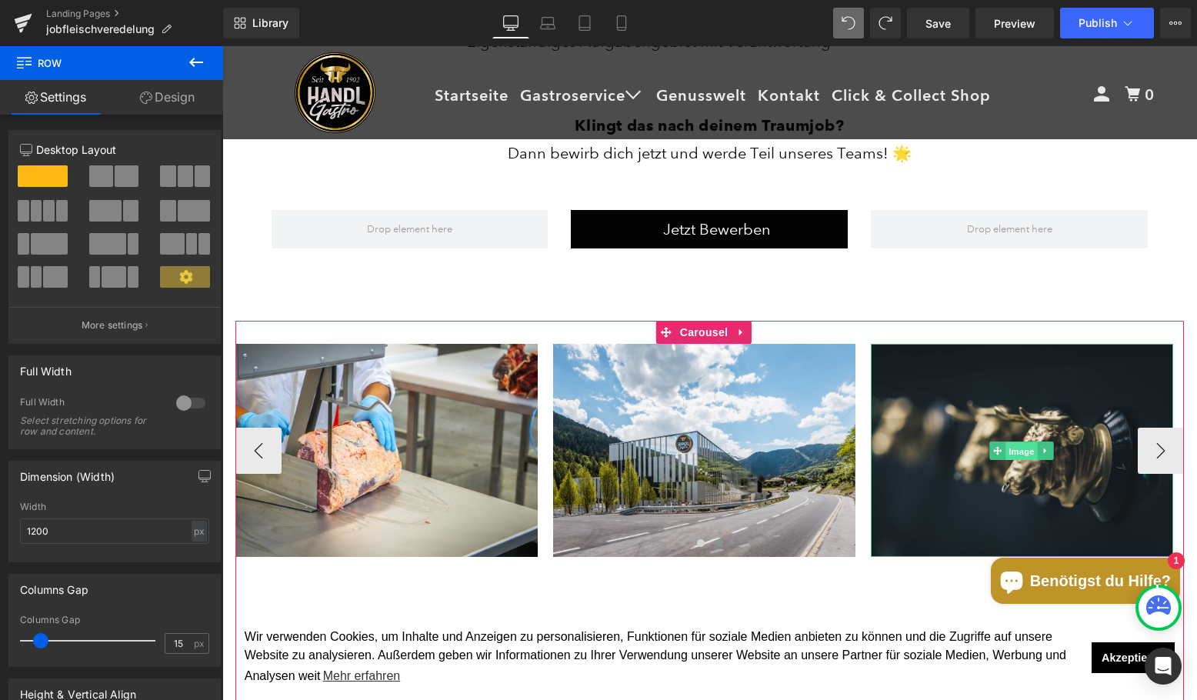
click at [1016, 451] on span "Image" at bounding box center [1022, 451] width 32 height 18
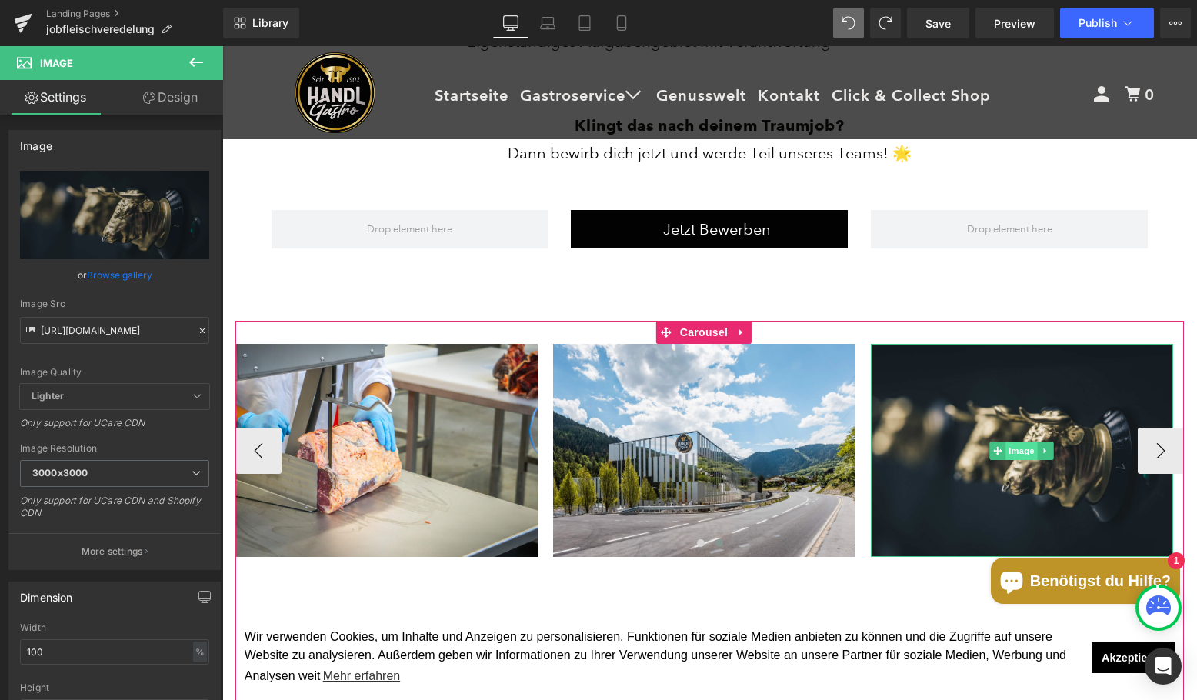
click at [1010, 447] on span "Image" at bounding box center [1022, 451] width 32 height 18
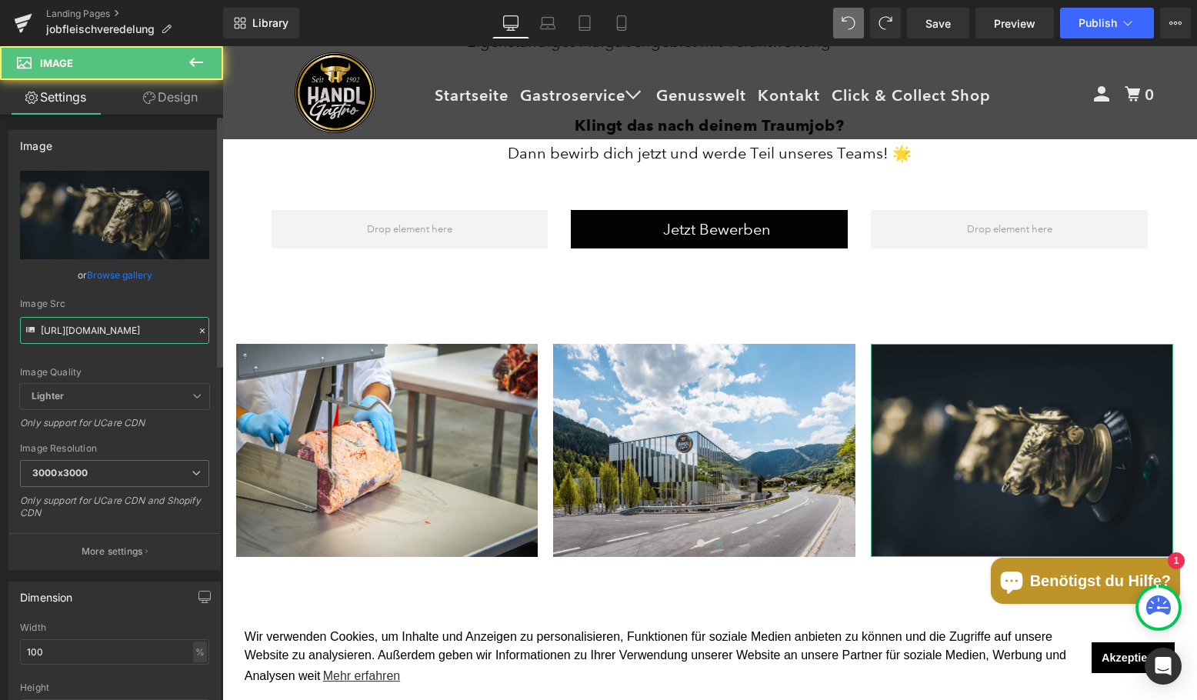
click at [88, 325] on input "[URL][DOMAIN_NAME]" at bounding box center [114, 330] width 189 height 27
type input "[URL][DOMAIN_NAME]"
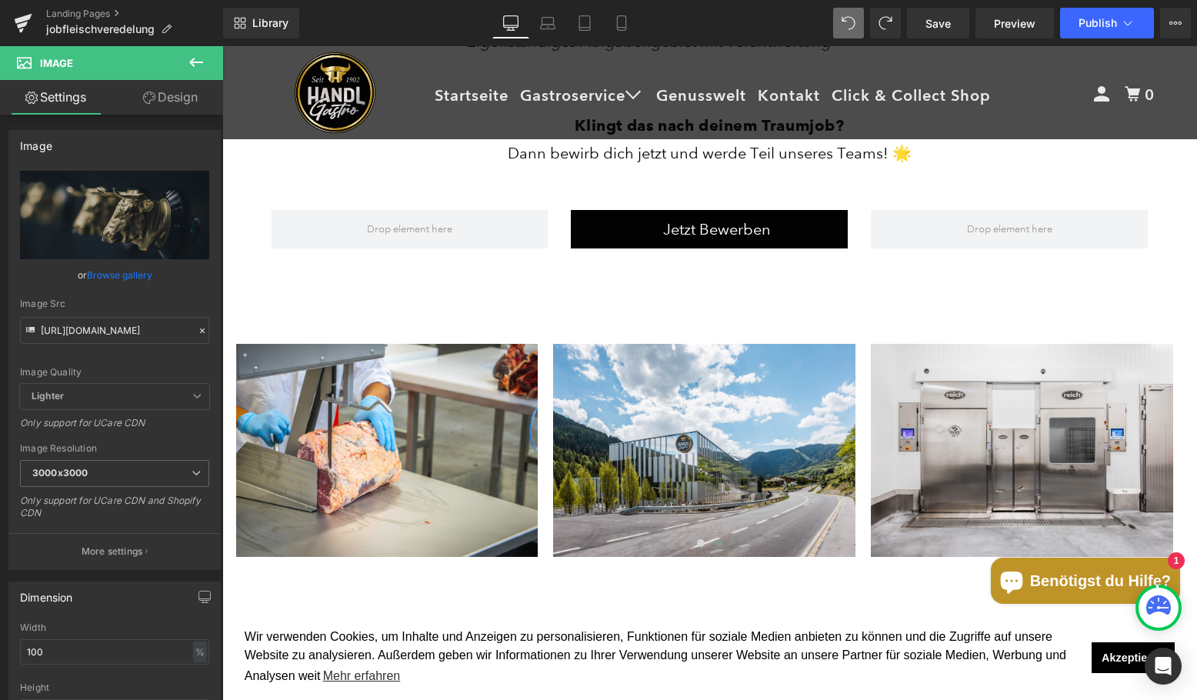
click at [222, 46] on div "84px" at bounding box center [222, 46] width 0 height 0
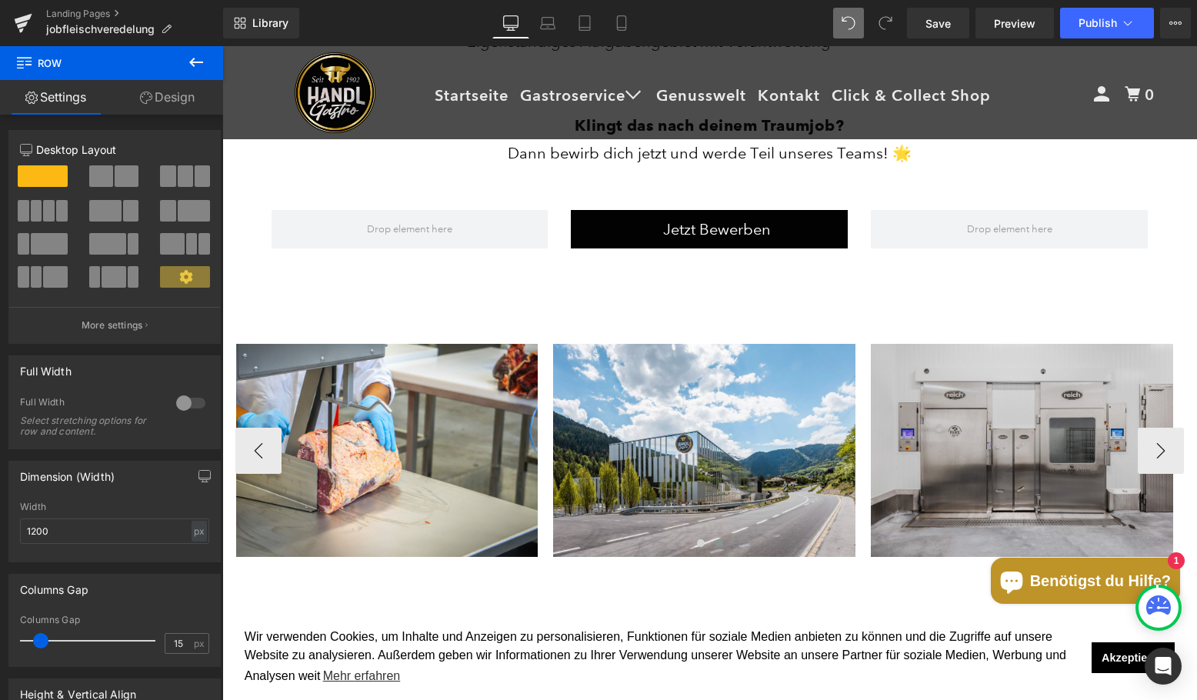
click at [1170, 452] on div "Image Image Image Image ‹ › [GEOGRAPHIC_DATA]" at bounding box center [709, 530] width 949 height 419
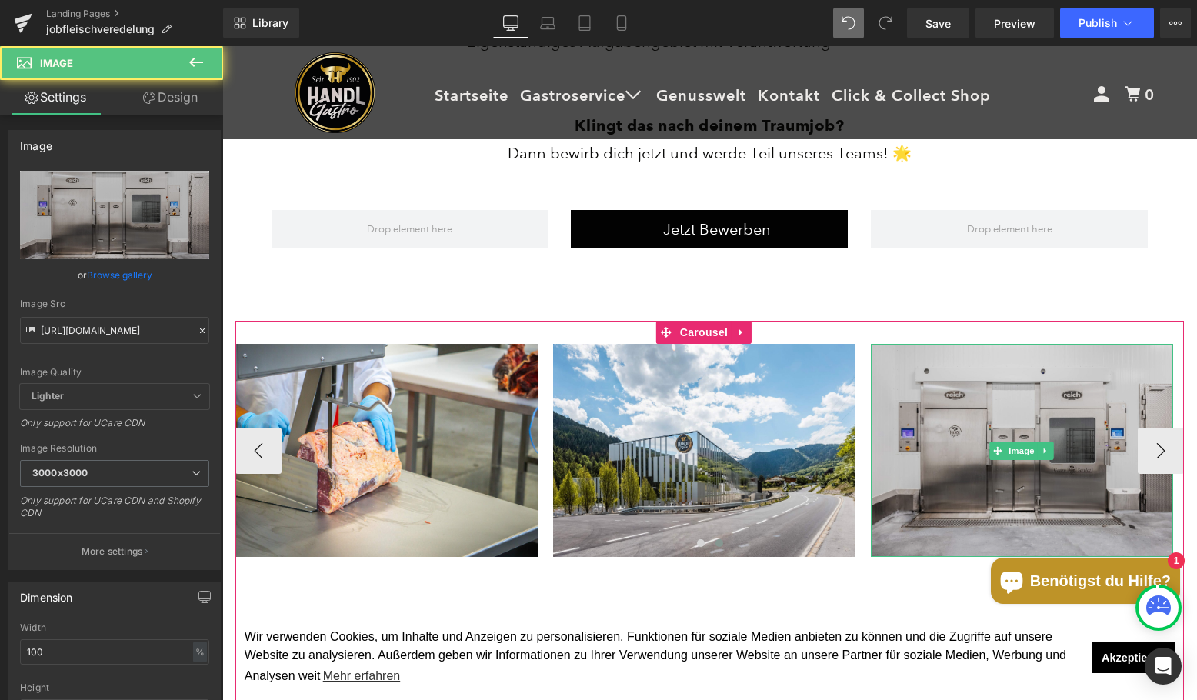
click at [1131, 452] on img at bounding box center [1022, 450] width 302 height 213
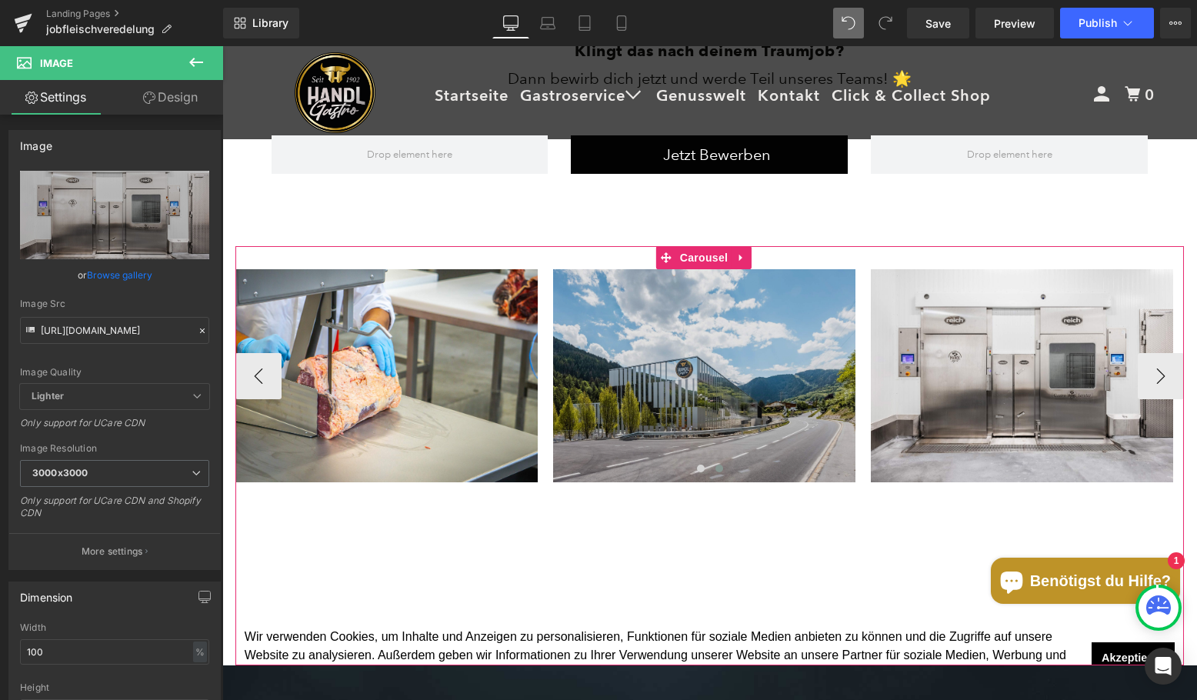
scroll to position [953, 0]
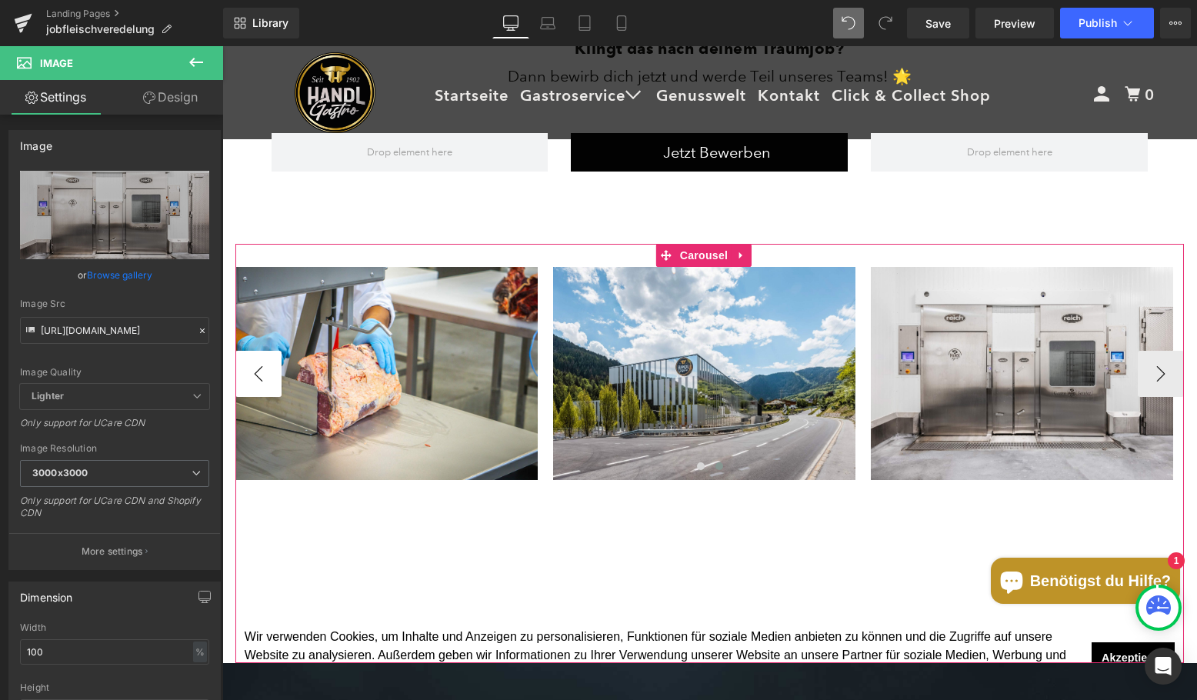
click at [255, 375] on button "‹" at bounding box center [258, 374] width 46 height 46
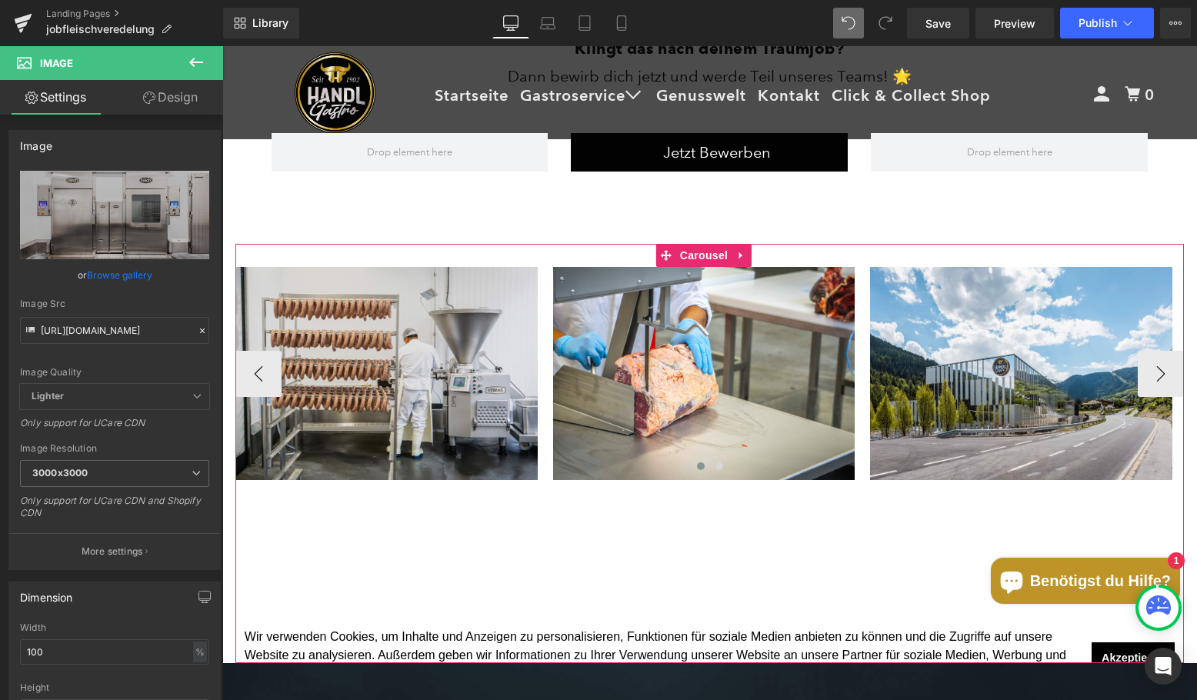
click at [255, 374] on img at bounding box center [386, 373] width 302 height 213
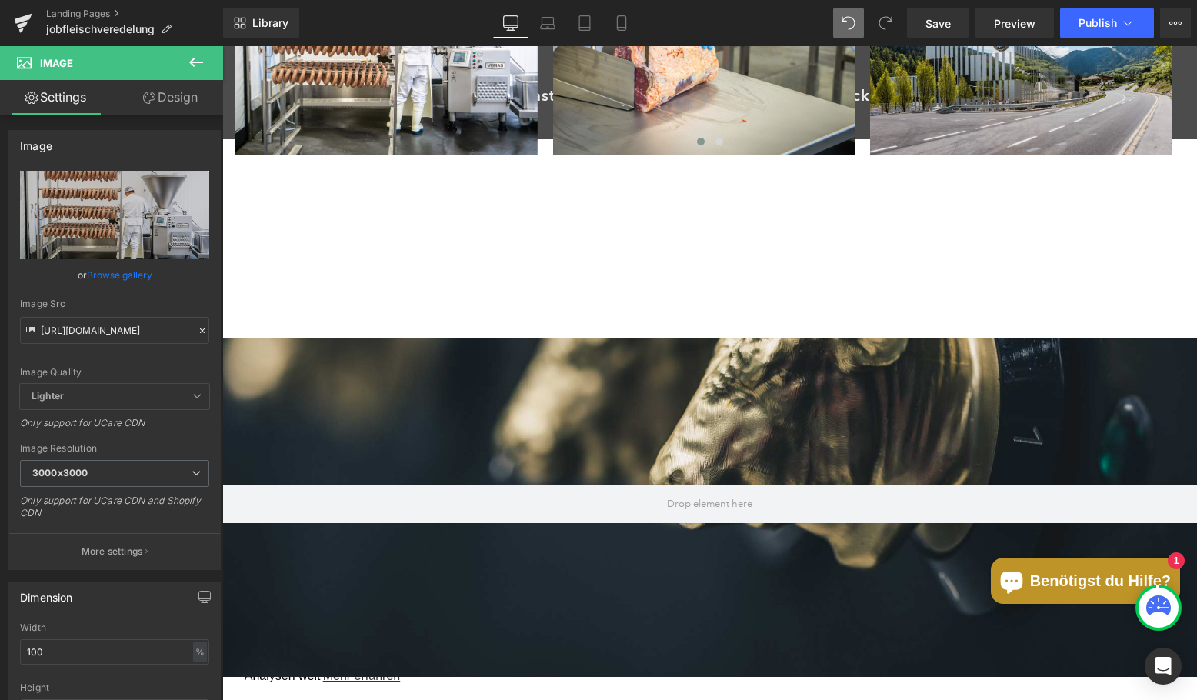
scroll to position [1260, 0]
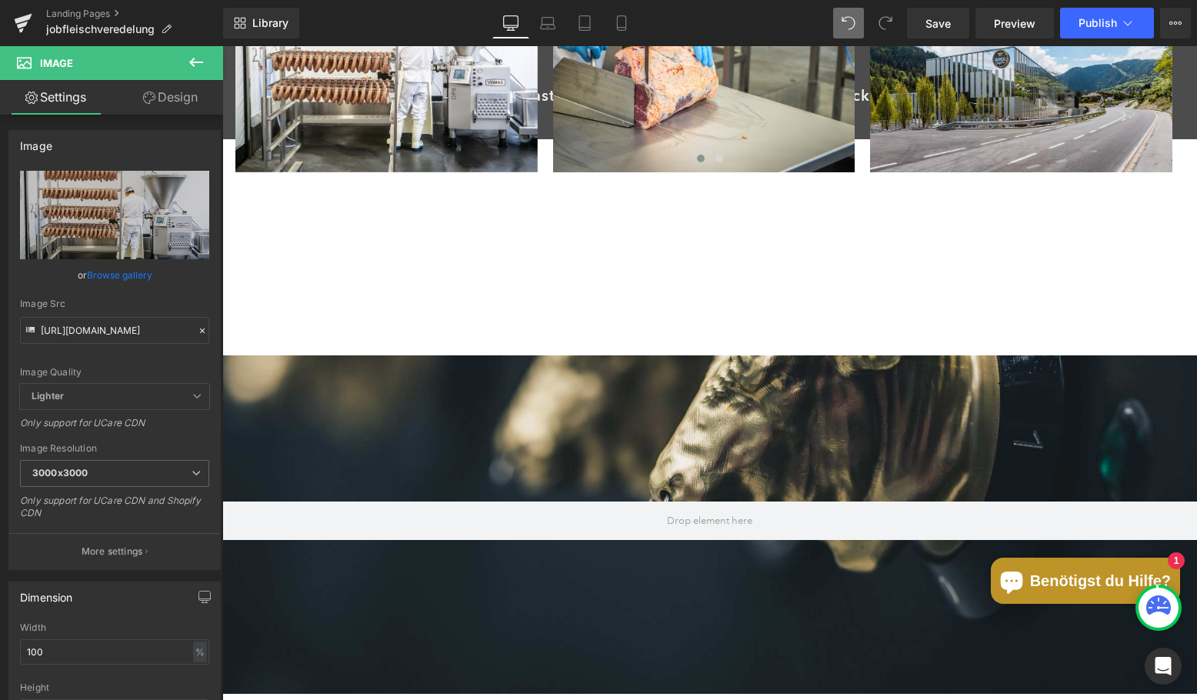
click at [689, 410] on div at bounding box center [709, 388] width 975 height 622
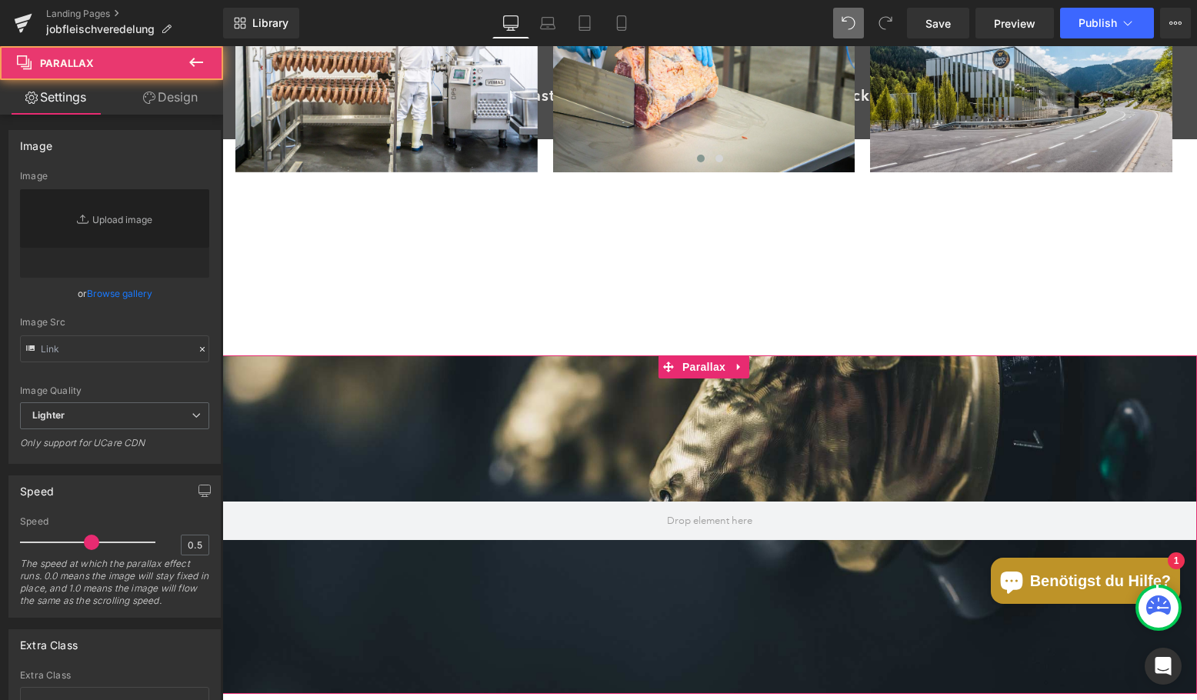
type input "[URL][DOMAIN_NAME]"
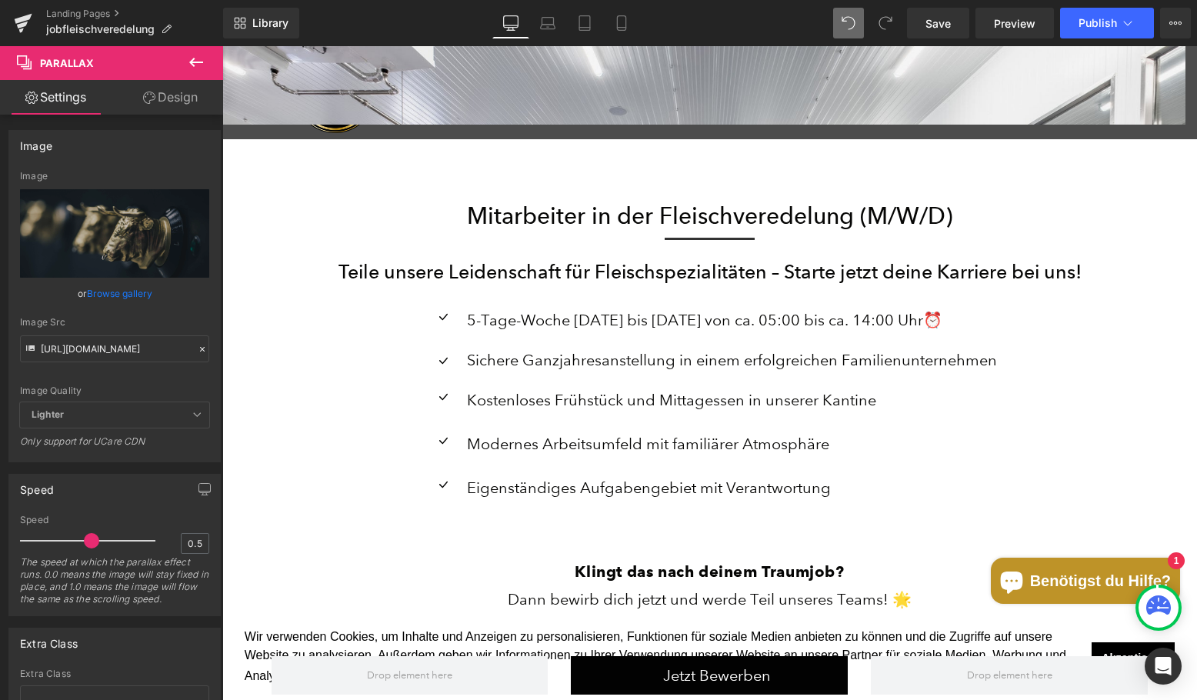
scroll to position [414, 0]
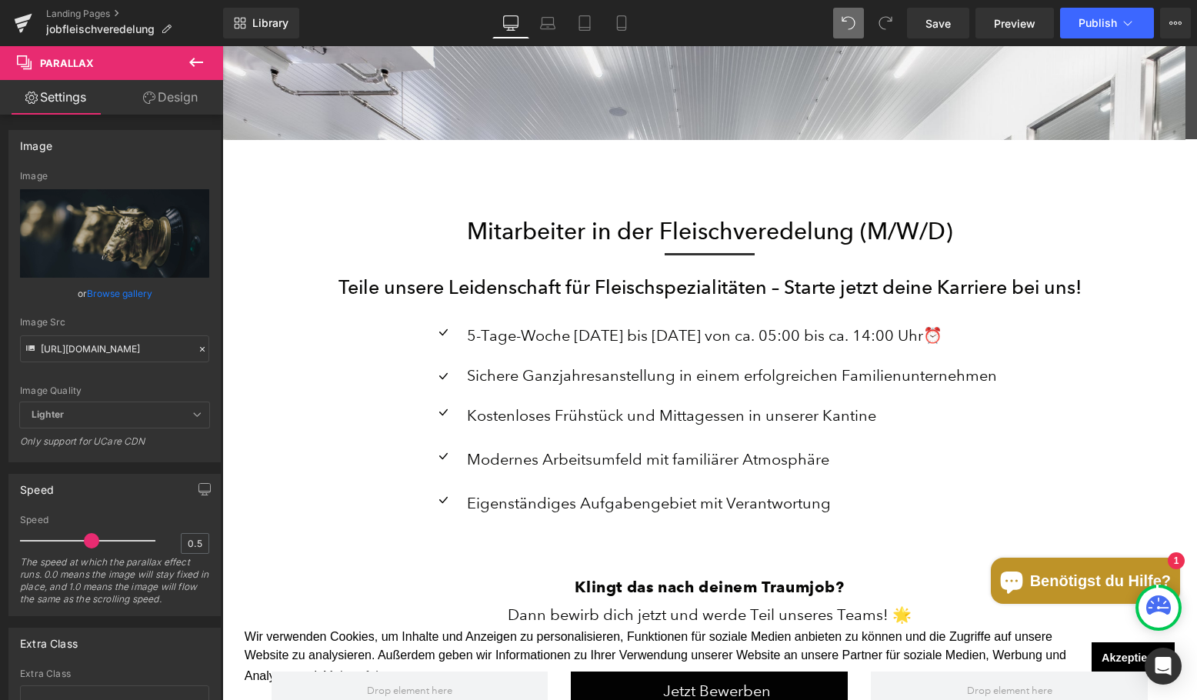
drag, startPoint x: 569, startPoint y: 370, endPoint x: 582, endPoint y: 375, distance: 13.9
click at [569, 370] on div "Sichere Ganzjahresanstellung in einem erfolgreichen Familienunternehmen" at bounding box center [730, 375] width 534 height 20
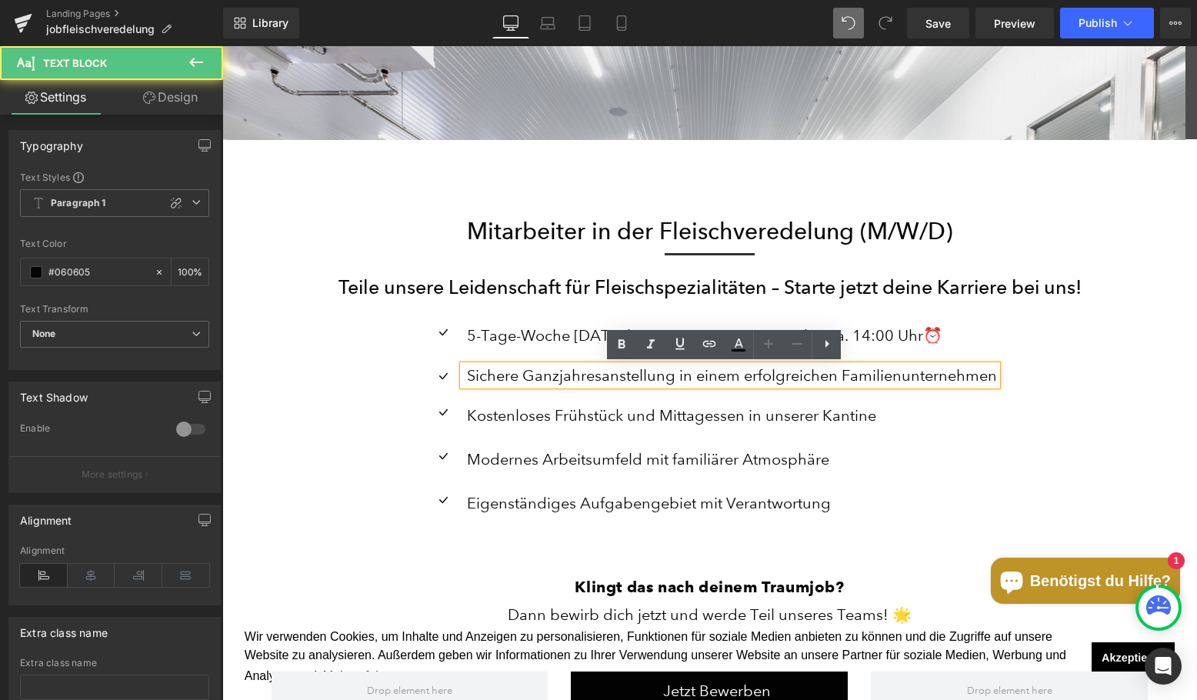
click at [584, 375] on div "Sichere Ganzjahresanstellung in einem erfolgreichen Familienunternehmen" at bounding box center [730, 375] width 534 height 20
click at [778, 492] on div "Eigenständiges Aufgabengebiet mit Verantwortung Text Block" at bounding box center [730, 503] width 534 height 28
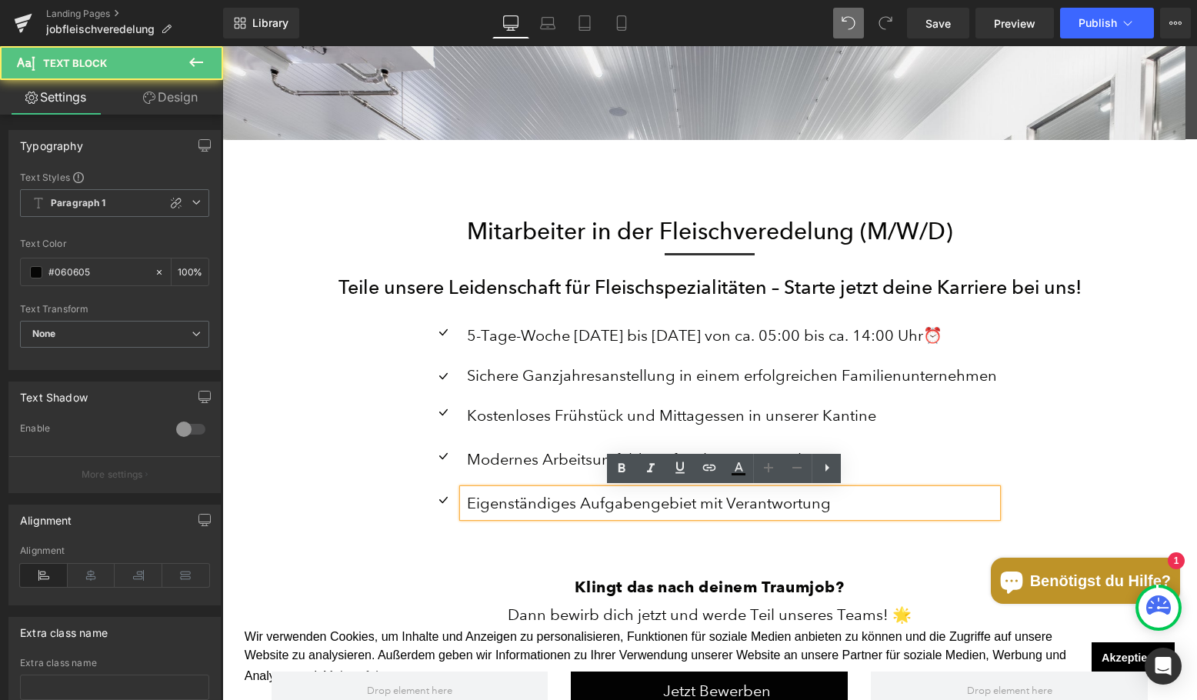
click at [352, 300] on div "Icon 5-Tage-Woche [DATE] bis [DATE] von ca. 05:00 bis ca. 14:00 Uhr⏰ Text Block…" at bounding box center [710, 436] width 900 height 275
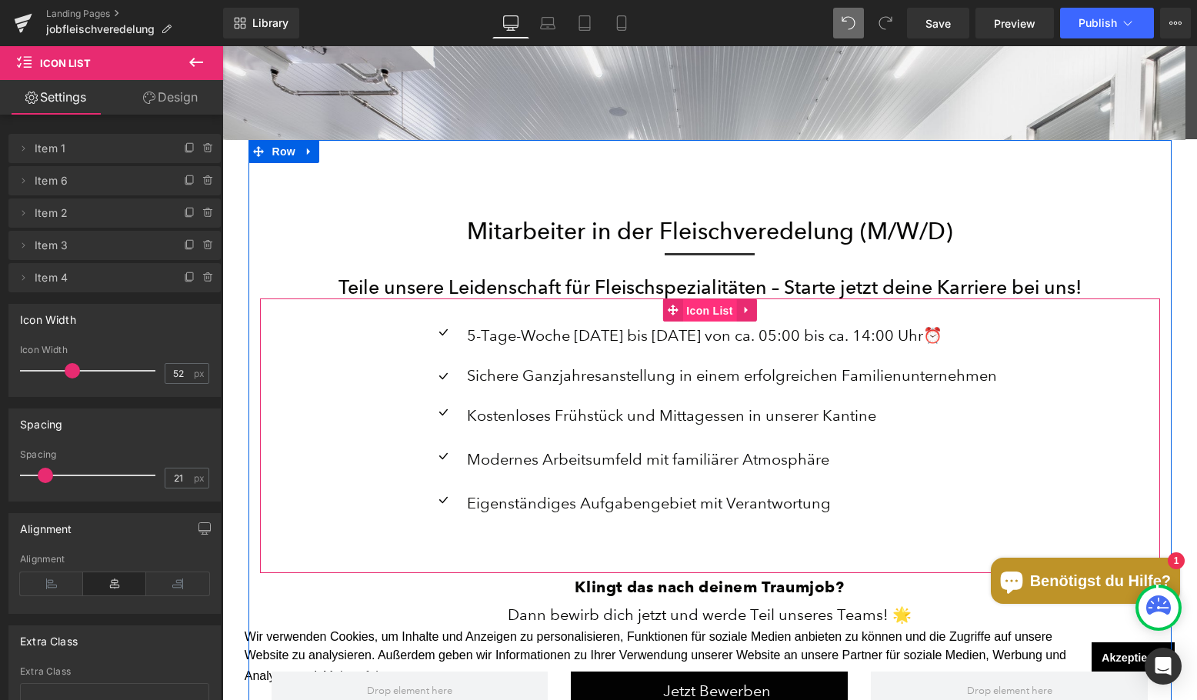
click at [700, 315] on span "Icon List" at bounding box center [710, 310] width 54 height 23
click at [737, 313] on link at bounding box center [747, 310] width 20 height 23
click at [727, 313] on link at bounding box center [737, 310] width 20 height 23
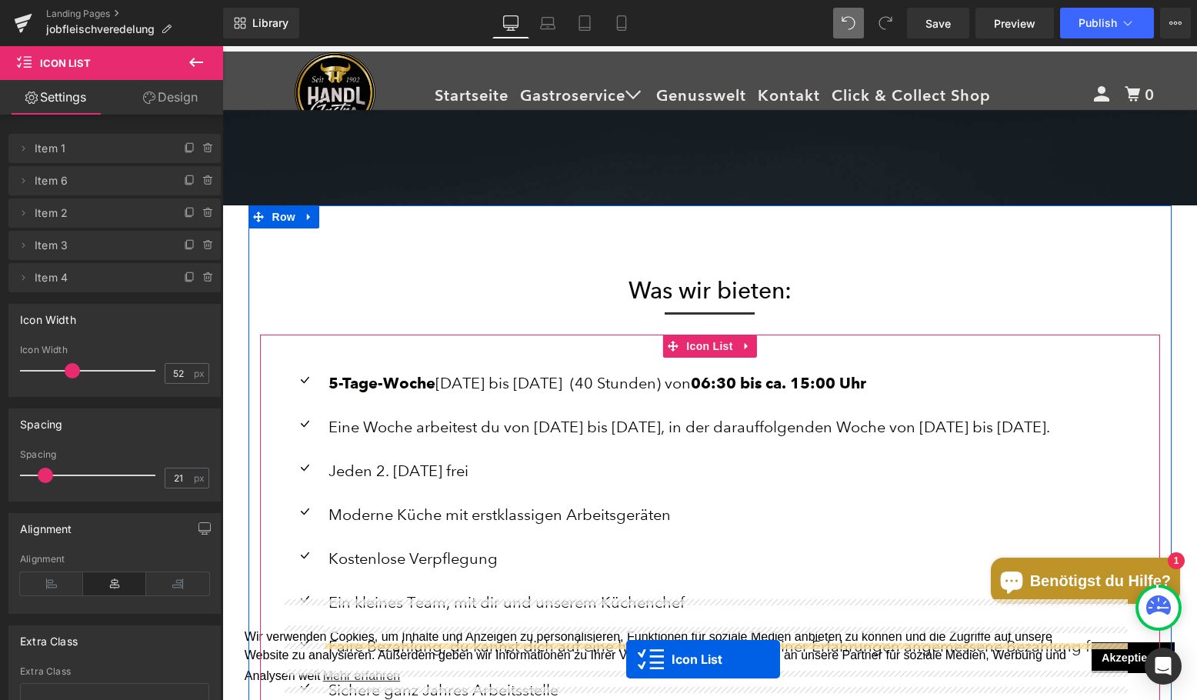
scroll to position [1895, 0]
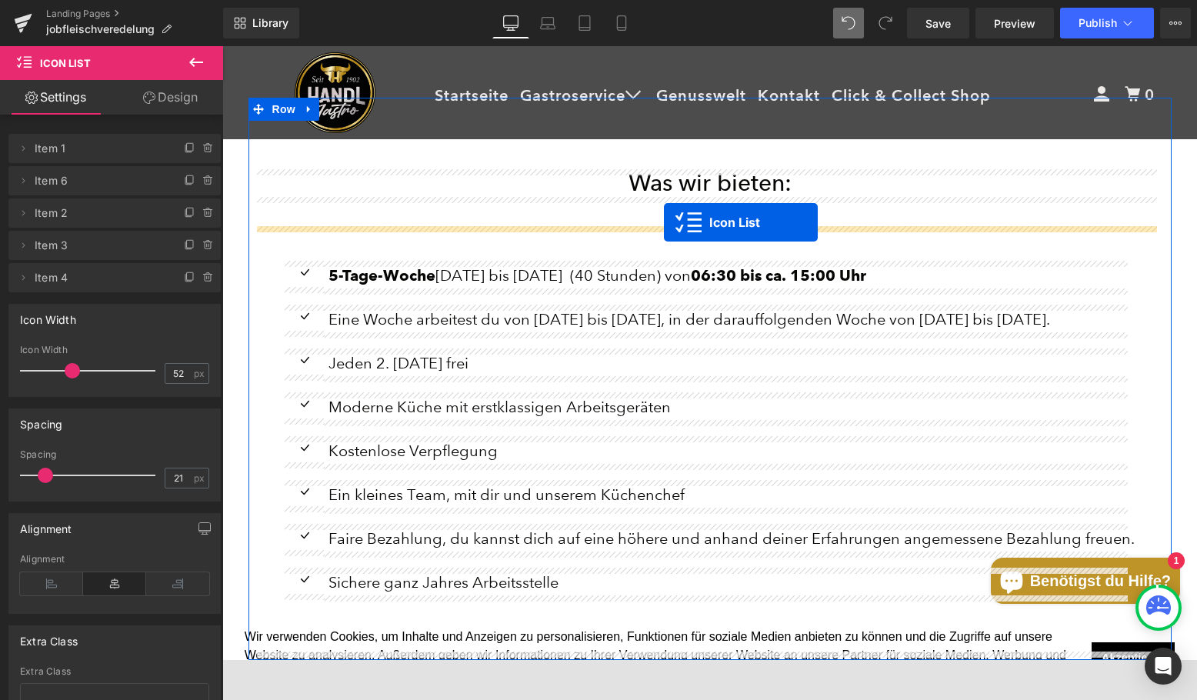
drag, startPoint x: 669, startPoint y: 432, endPoint x: 664, endPoint y: 222, distance: 209.4
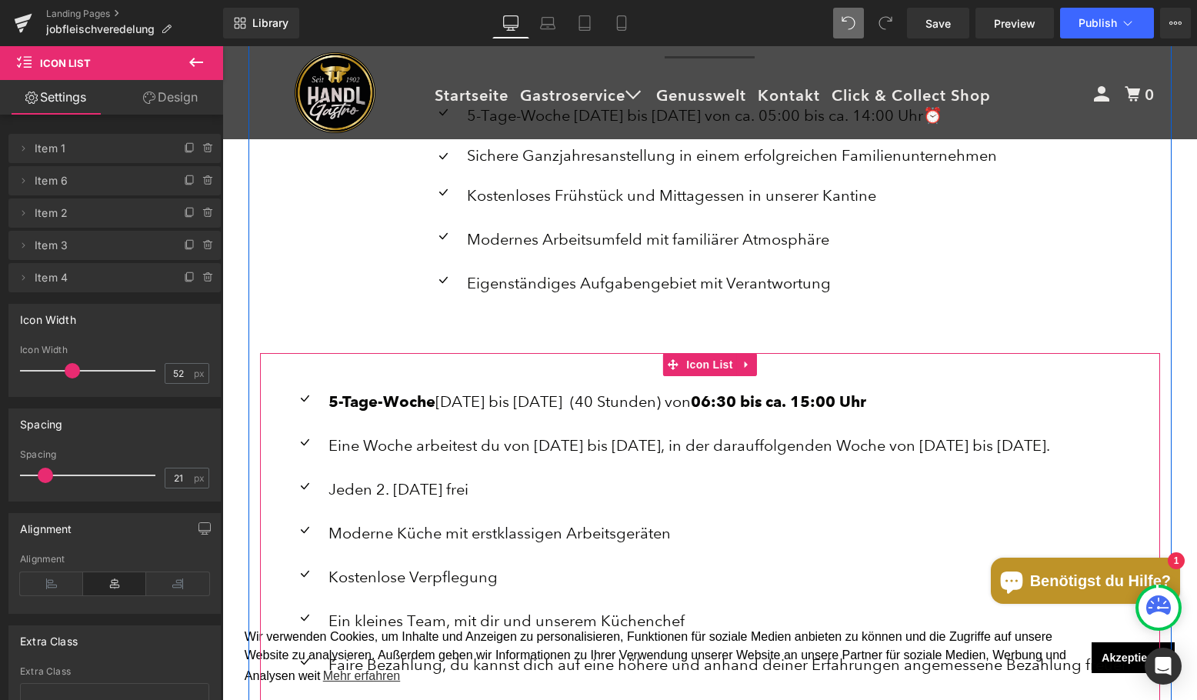
scroll to position [1934, 0]
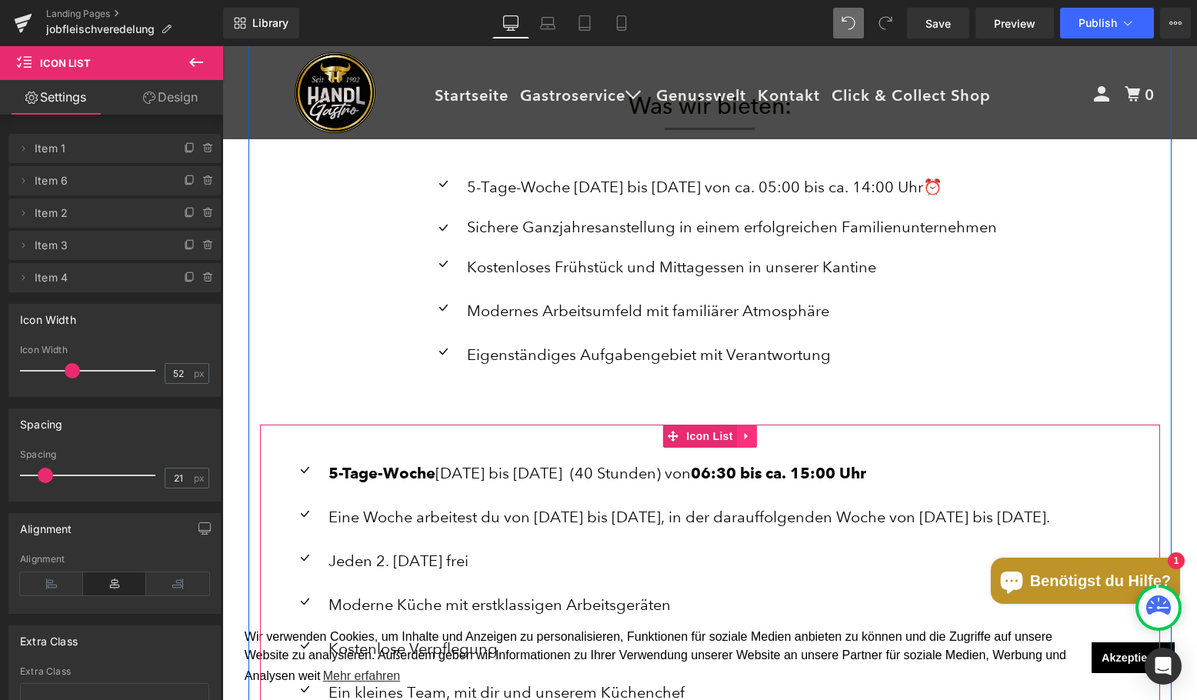
click at [743, 438] on icon at bounding box center [747, 436] width 11 height 12
click at [747, 438] on link at bounding box center [757, 436] width 20 height 23
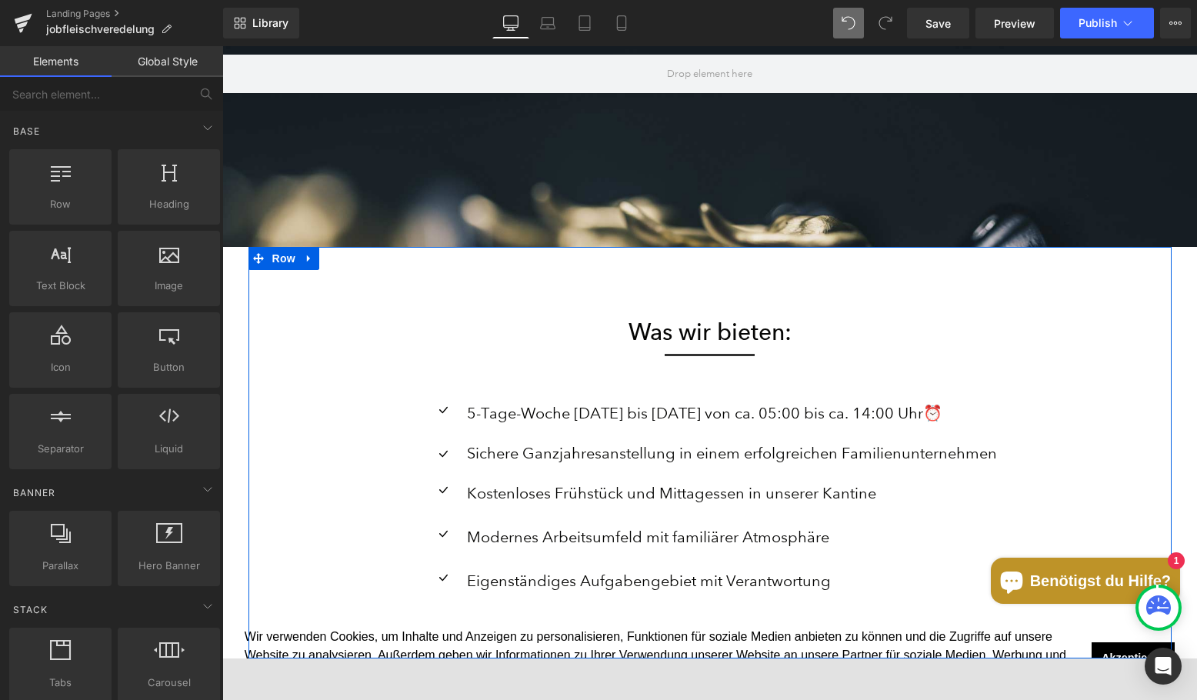
scroll to position [1703, 0]
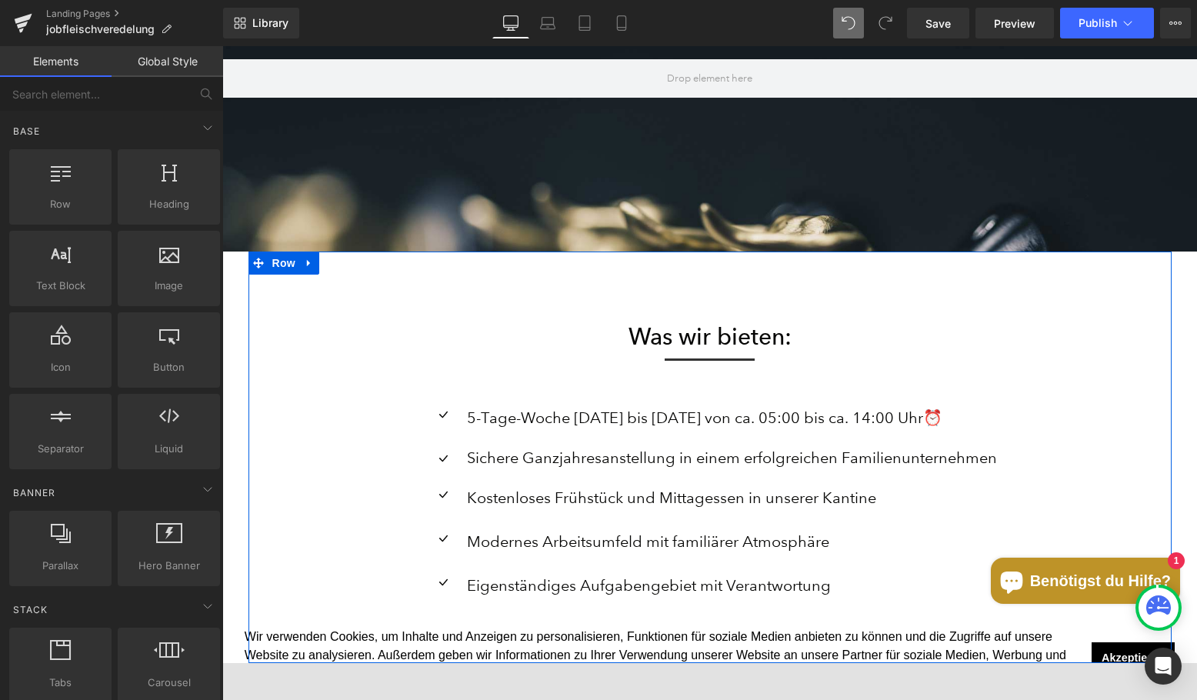
click at [672, 464] on div "Sichere Ganzjahresanstellung in einem erfolgreichen Familienunternehmen Text Bl…" at bounding box center [730, 458] width 534 height 20
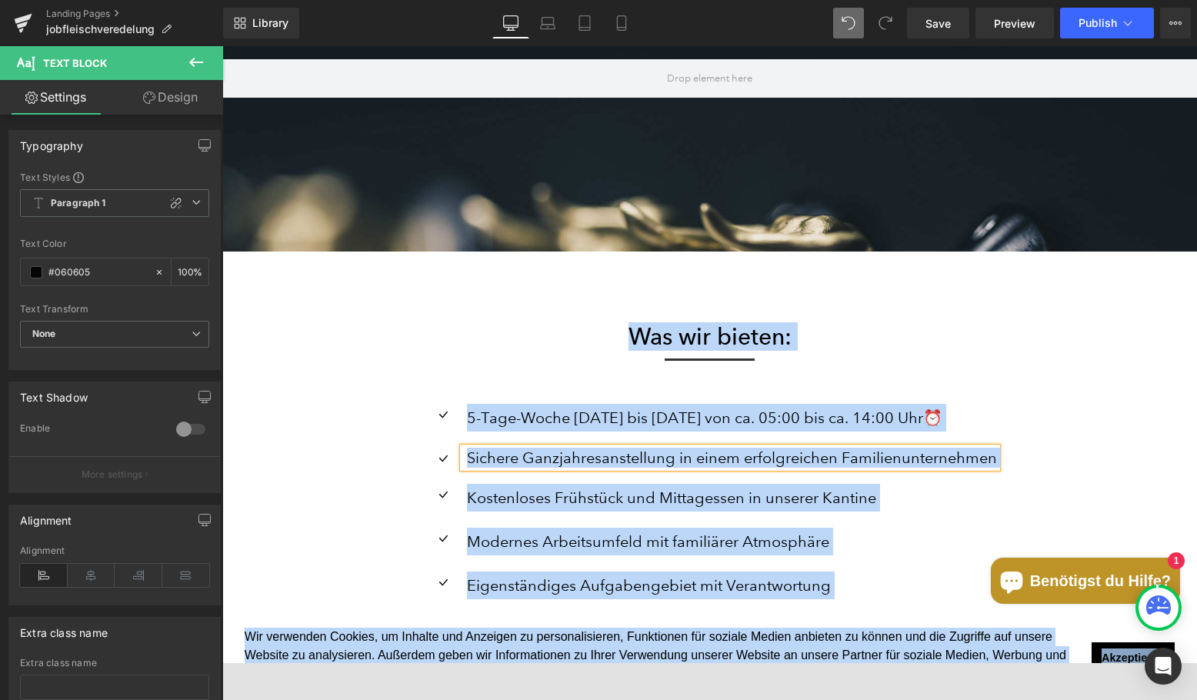
click at [549, 438] on ul "Icon 5-Tage-Woche [DATE] bis [DATE] von ca. 05:00 bis ca. 14:00 Uhr⏰ Text Block…" at bounding box center [710, 510] width 574 height 212
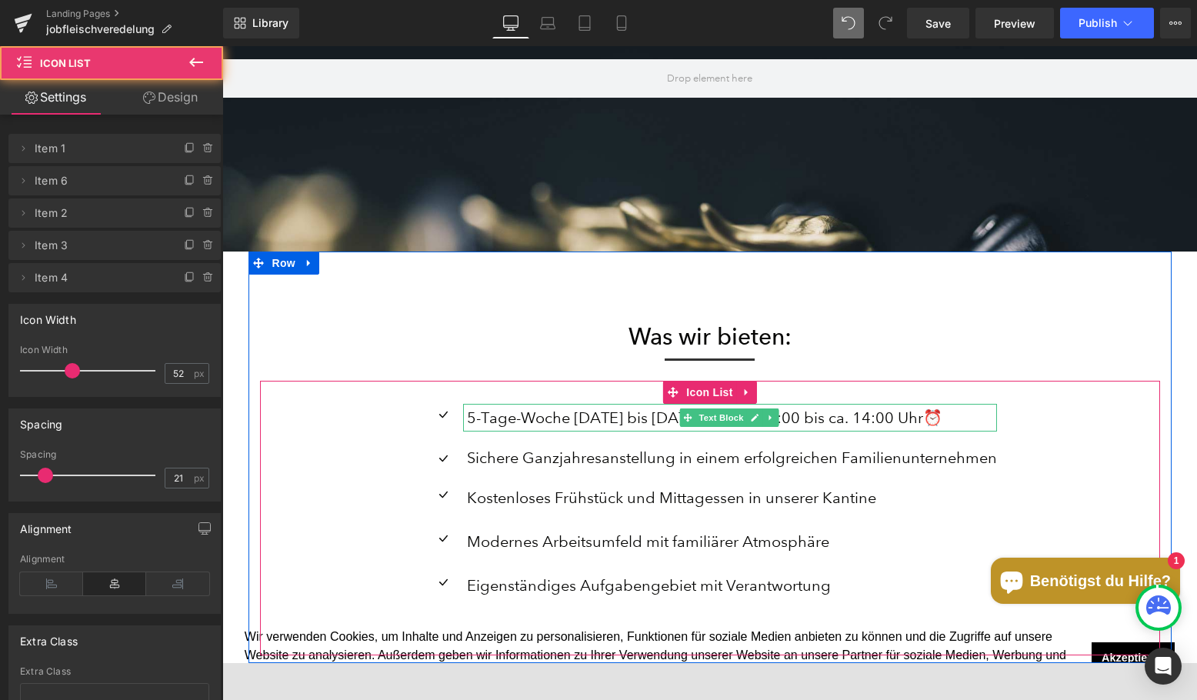
click at [489, 414] on p "5-Tage-Woche [DATE] bis [DATE] von ca. 05:00 bis ca. 14:00 Uhr⏰" at bounding box center [732, 418] width 530 height 28
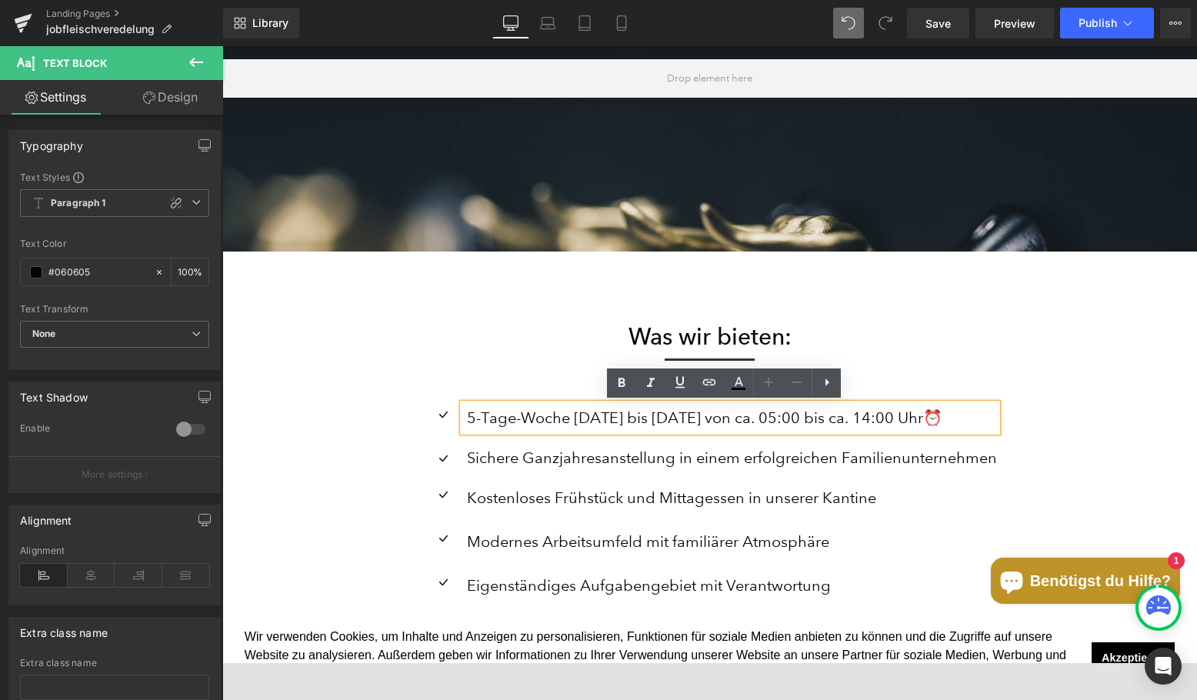
click at [449, 383] on div "Icon 5-Tage-Woche [DATE] bis [DATE] von ca. 05:00 bis ca. 14:00 Uhr⏰ Text Block…" at bounding box center [710, 518] width 900 height 275
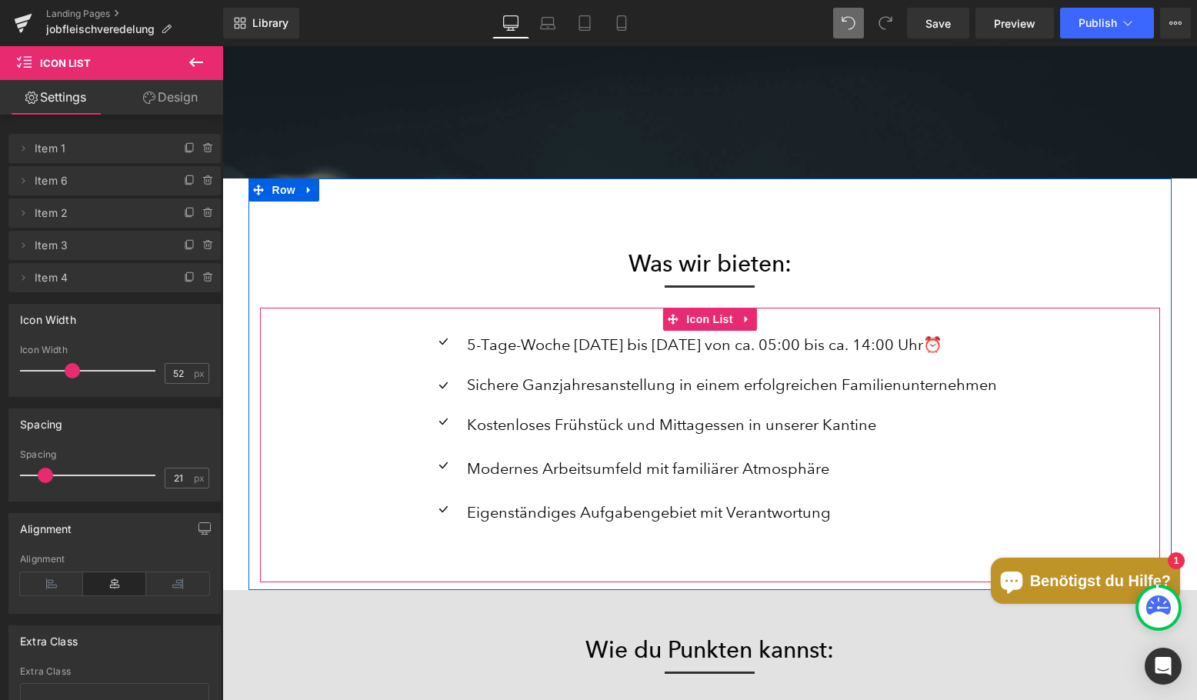
scroll to position [1780, 0]
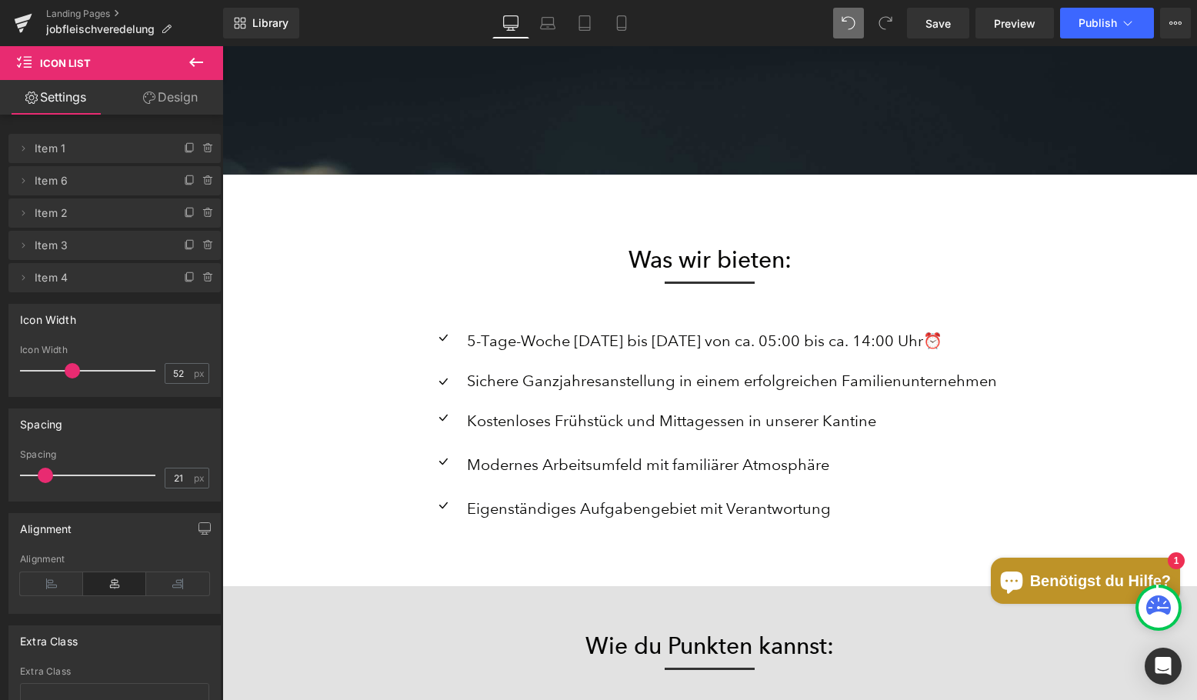
click at [954, 309] on div "Icon 5-Tage-Woche [DATE] bis [DATE] von ca. 05:00 bis ca. 14:00 Uhr⏰ Text Block…" at bounding box center [710, 441] width 900 height 275
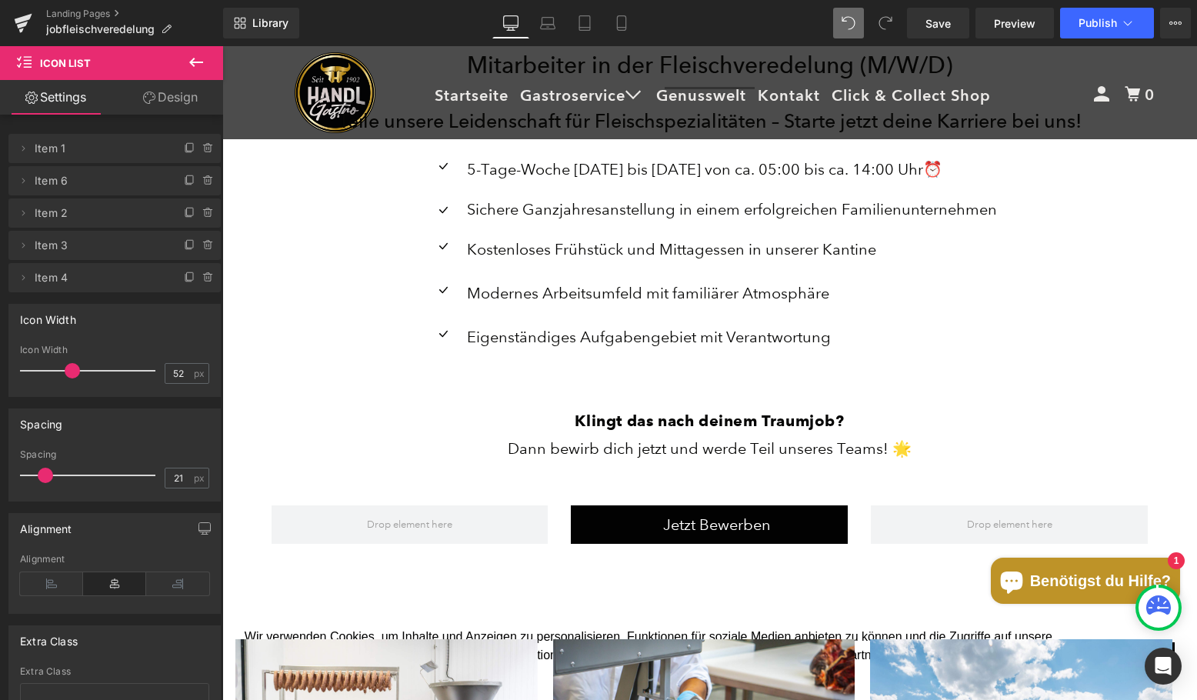
scroll to position [856, 0]
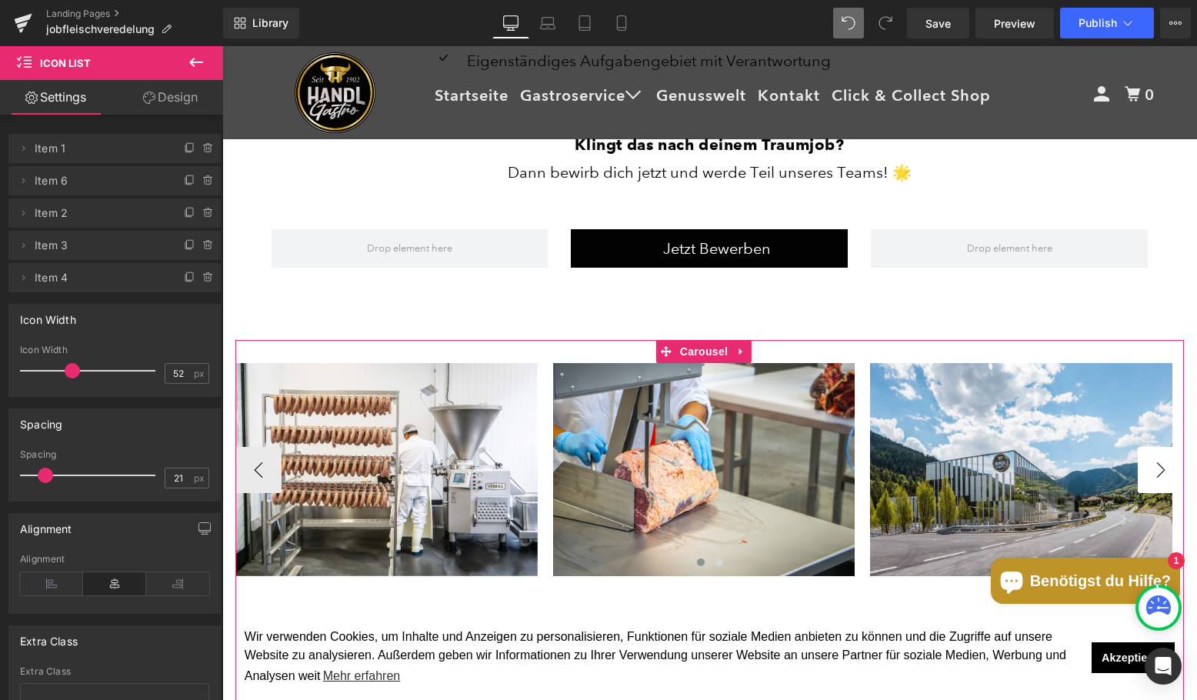
click at [1164, 470] on button "›" at bounding box center [1161, 470] width 46 height 46
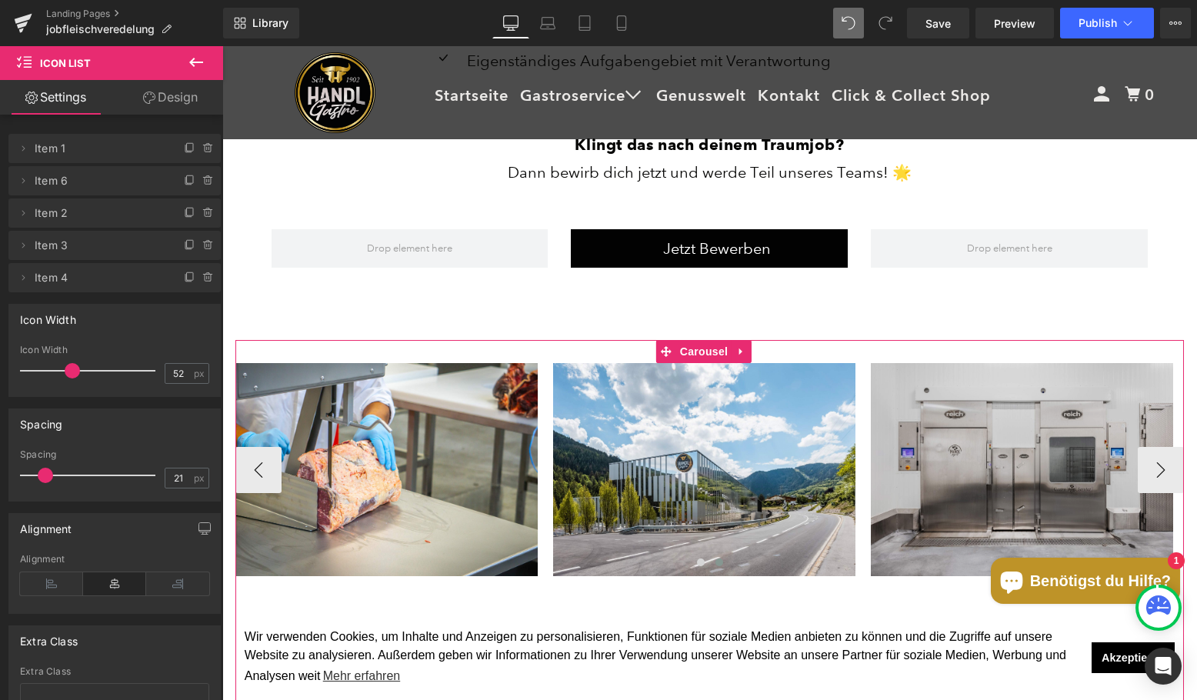
click at [1163, 470] on img at bounding box center [1022, 469] width 302 height 213
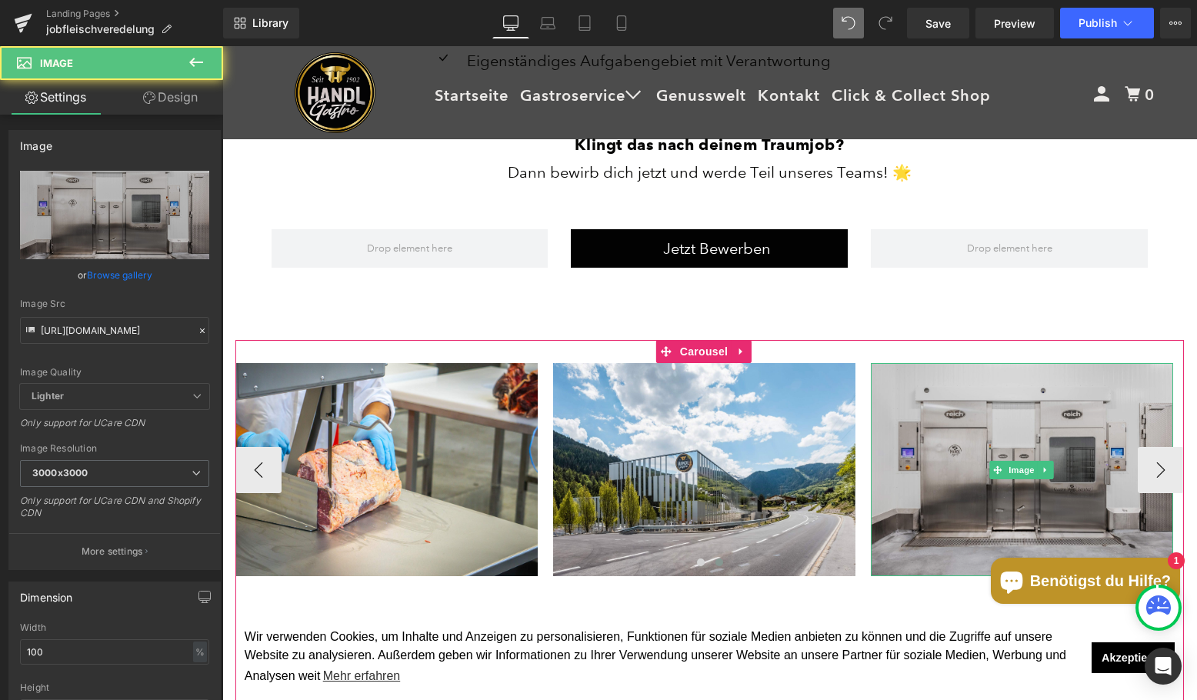
click at [1163, 470] on img at bounding box center [1022, 469] width 302 height 213
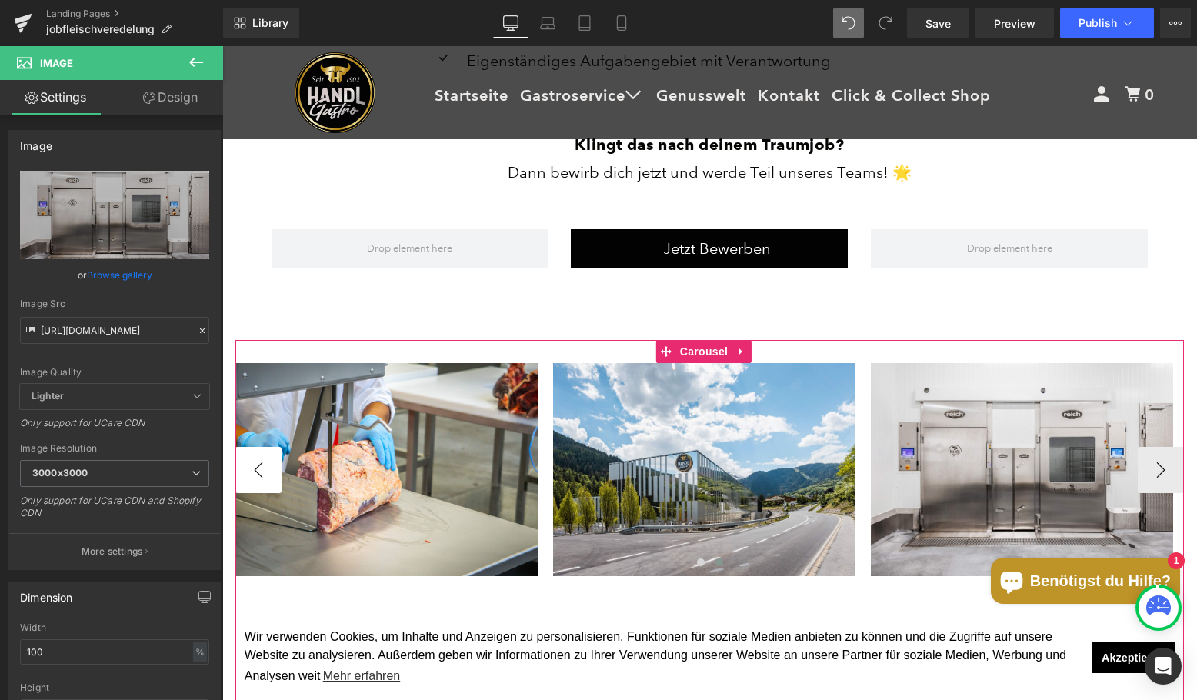
click at [263, 458] on button "‹" at bounding box center [258, 470] width 46 height 46
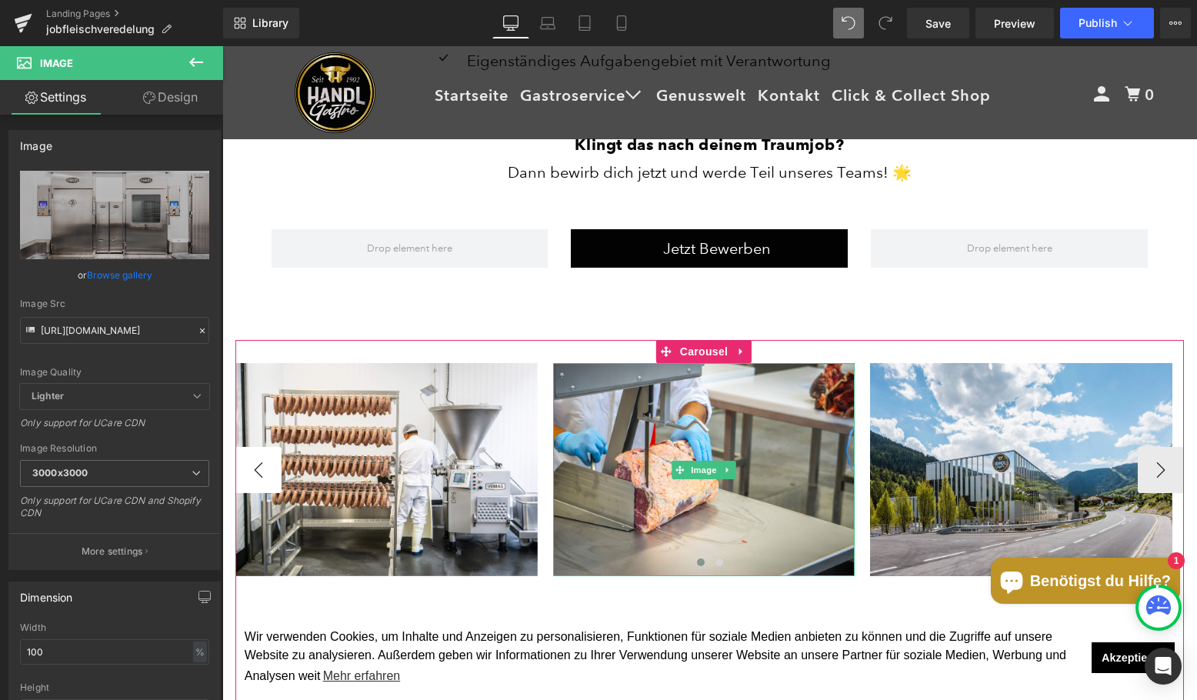
click at [263, 458] on img at bounding box center [386, 469] width 302 height 213
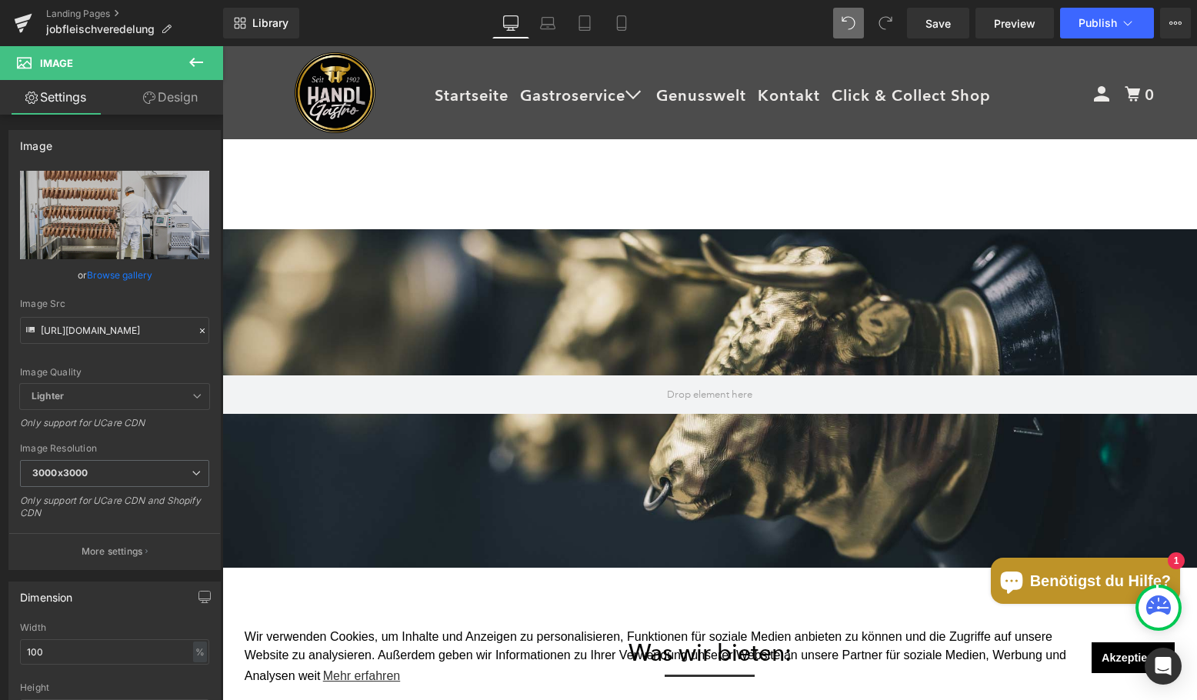
scroll to position [1395, 0]
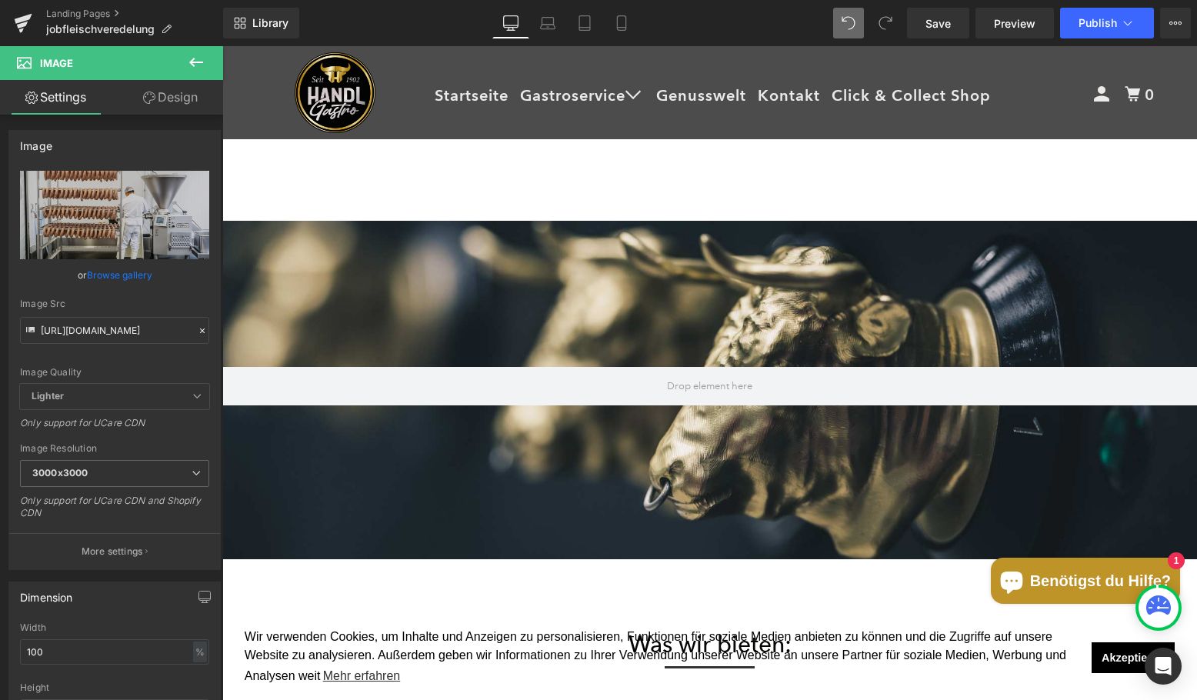
click at [659, 505] on div at bounding box center [709, 375] width 975 height 622
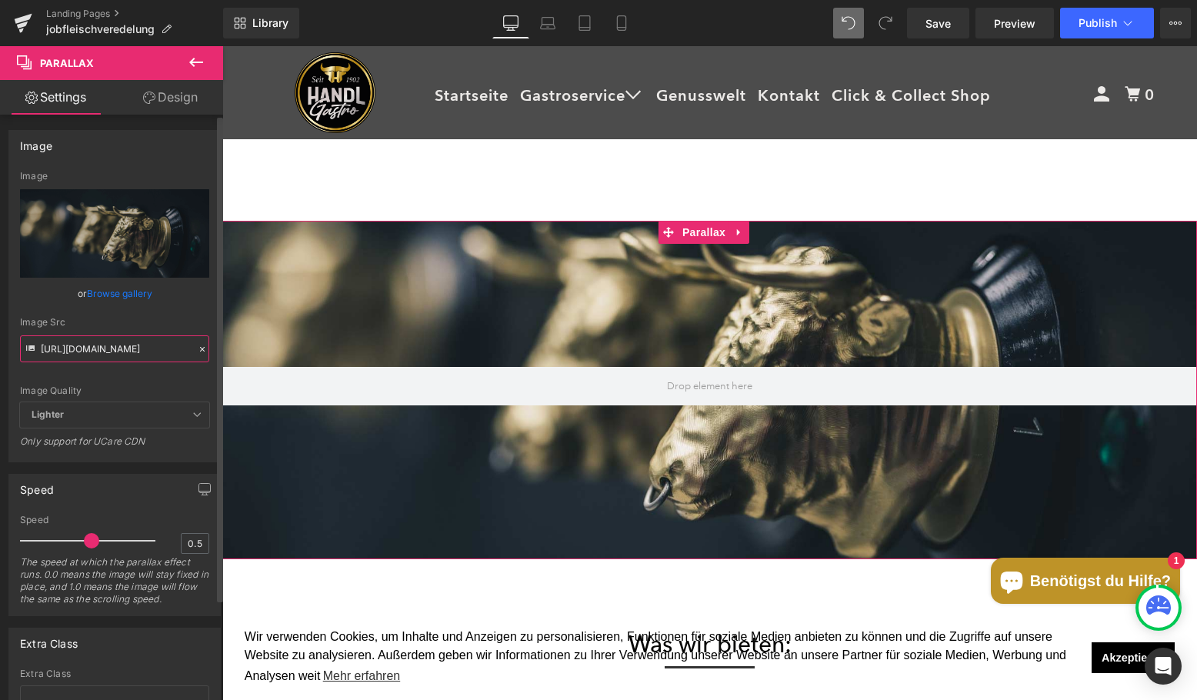
click at [115, 352] on input "[URL][DOMAIN_NAME]" at bounding box center [114, 348] width 189 height 27
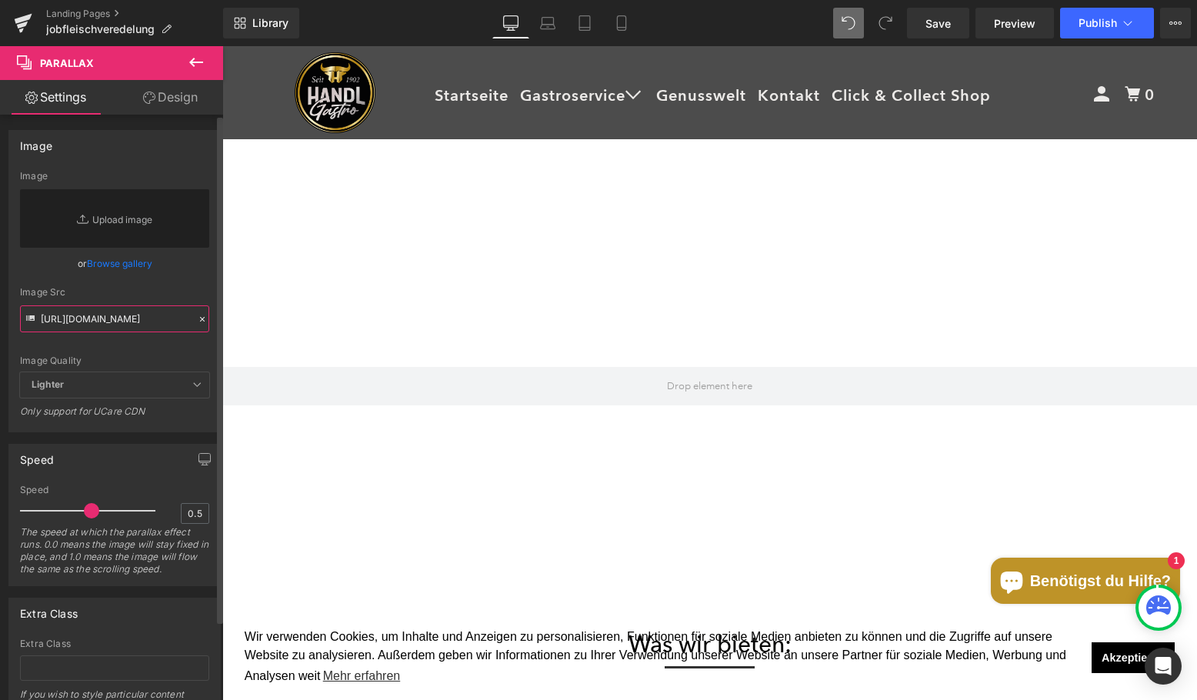
paste input "[DOMAIN_NAME][URL]"
type input "[URL][DOMAIN_NAME]"
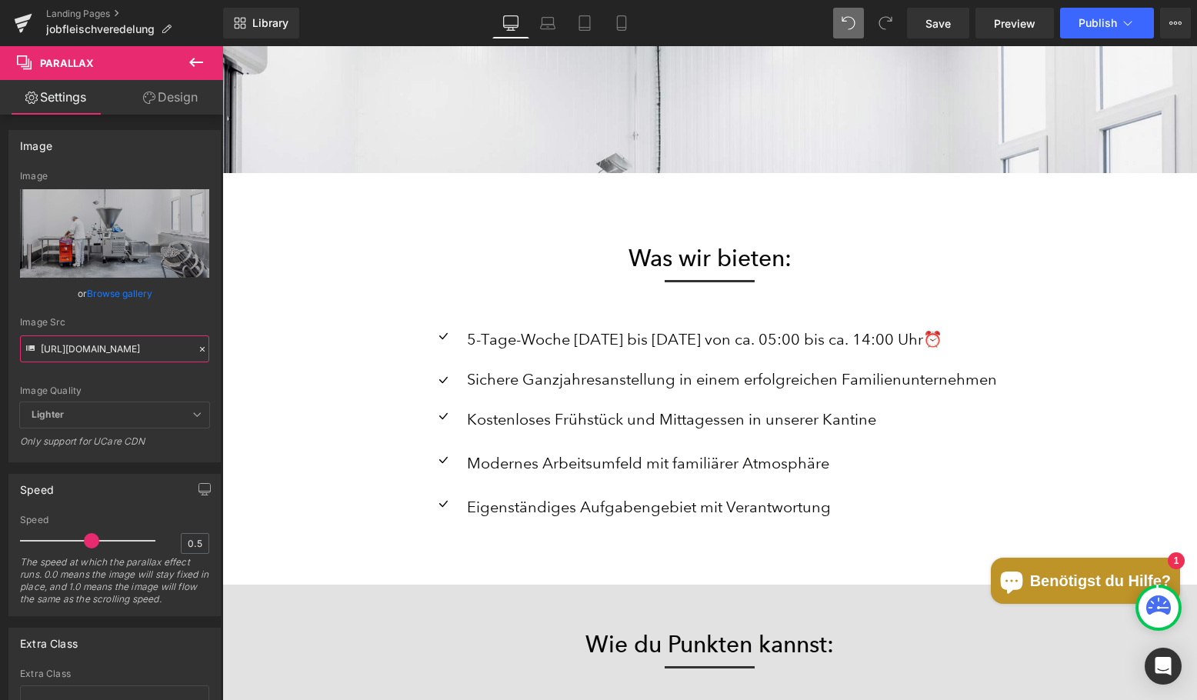
scroll to position [1770, 0]
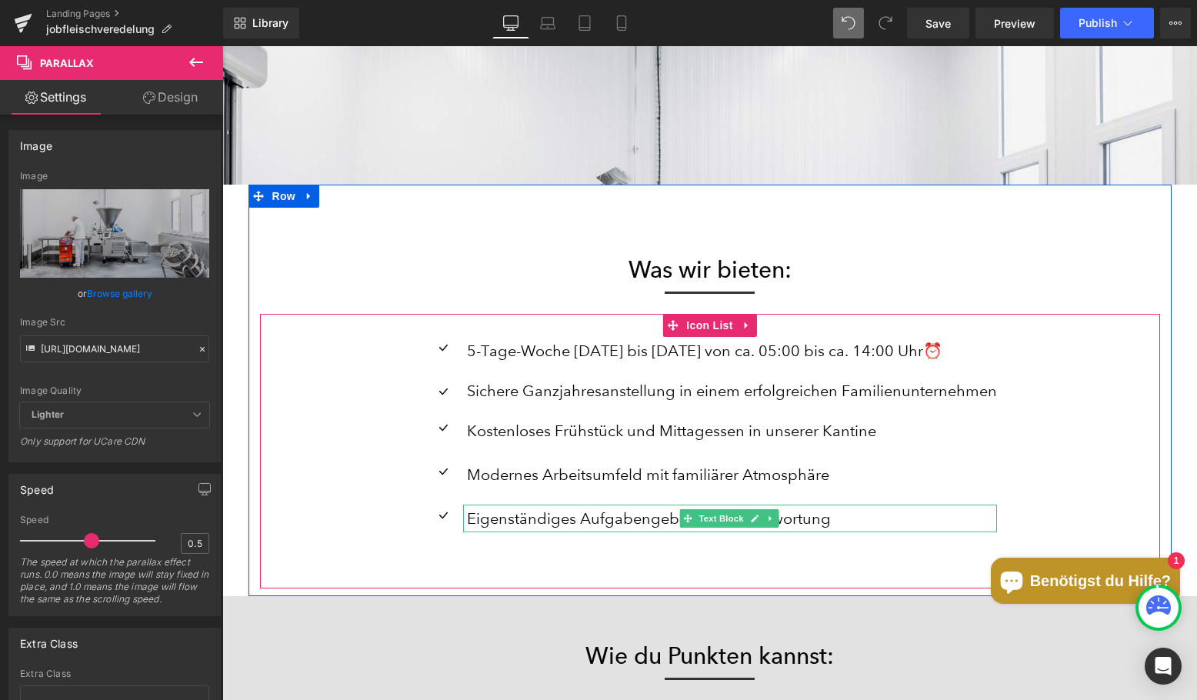
click at [565, 516] on p "Eigenständiges Aufgabengebiet mit Verantwortung" at bounding box center [732, 519] width 530 height 28
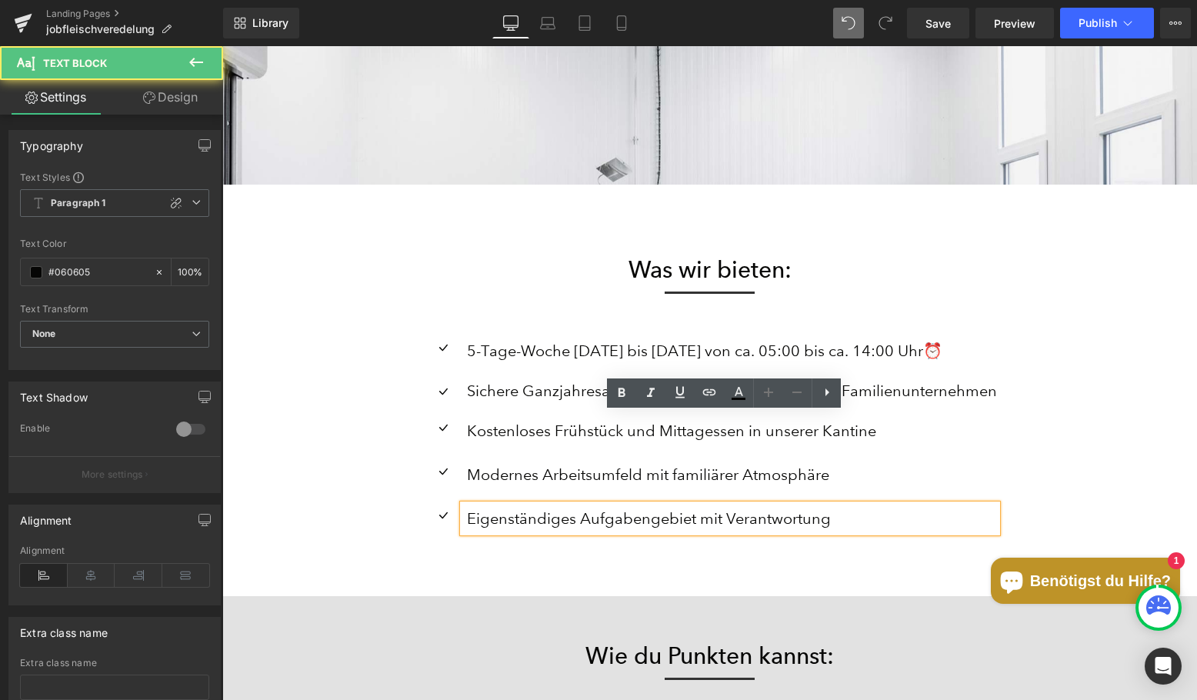
scroll to position [1924, 0]
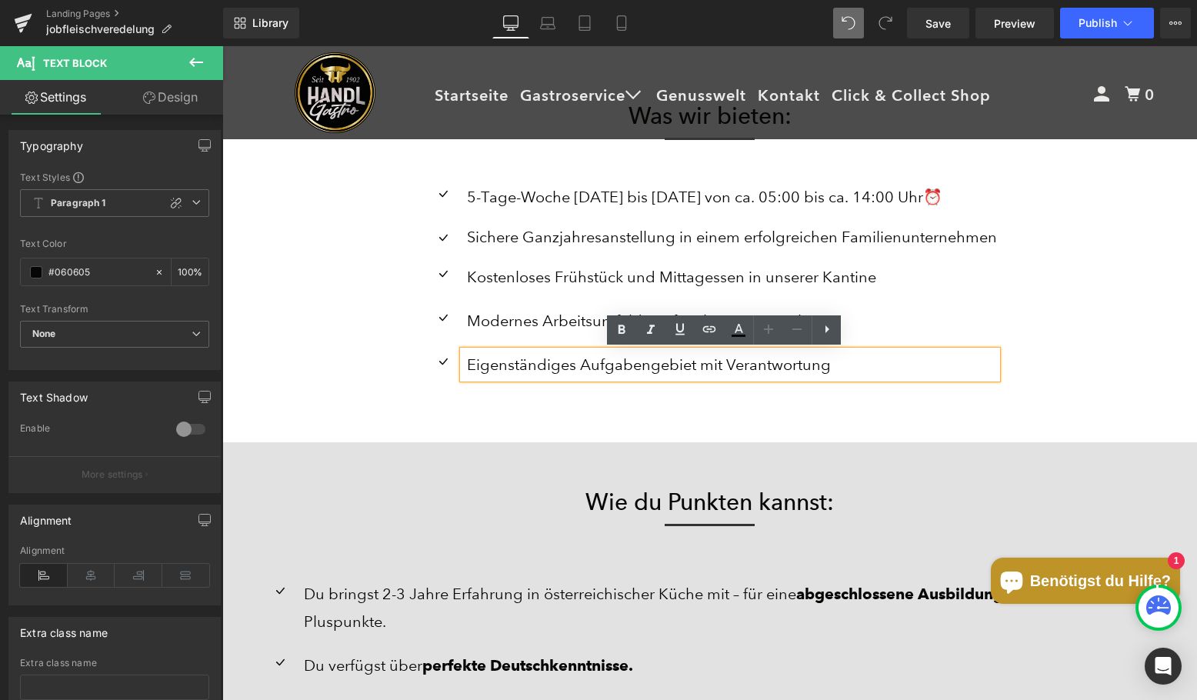
click at [861, 369] on p "Eigenständiges Aufgabengebiet mit Verantwortung" at bounding box center [732, 365] width 530 height 28
click at [609, 200] on p "5-Tage-Woche [DATE] bis [DATE] von ca. 05:00 bis ca. 14:00 Uhr⏰" at bounding box center [732, 197] width 530 height 28
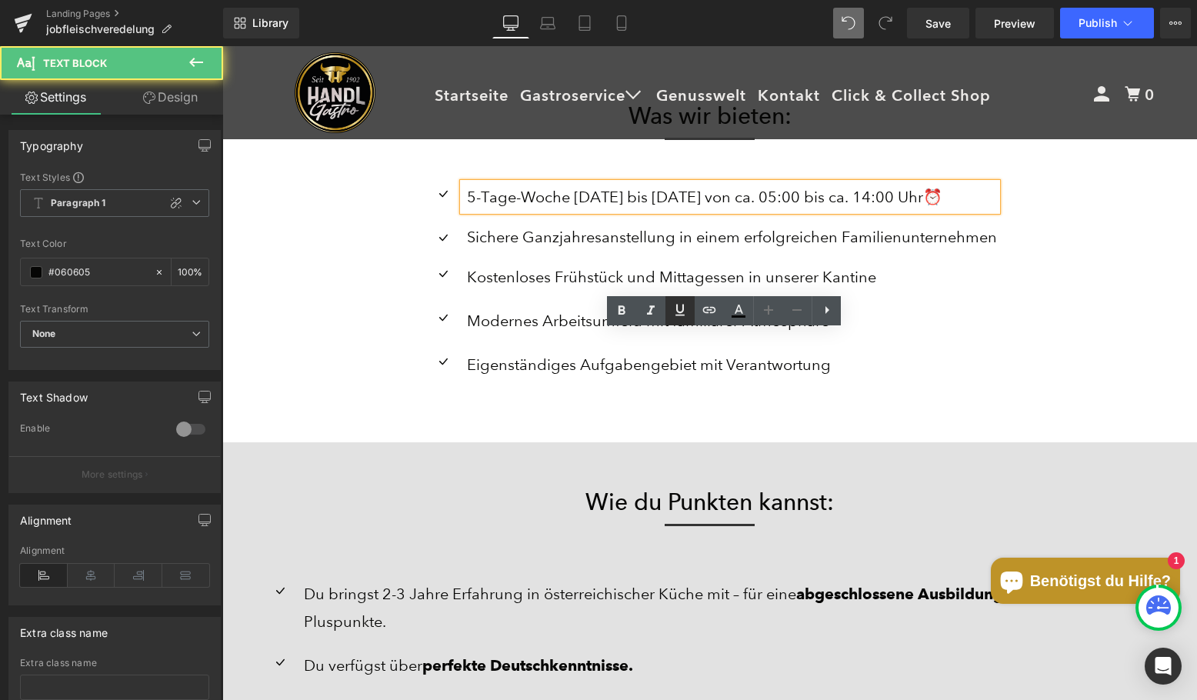
scroll to position [1770, 0]
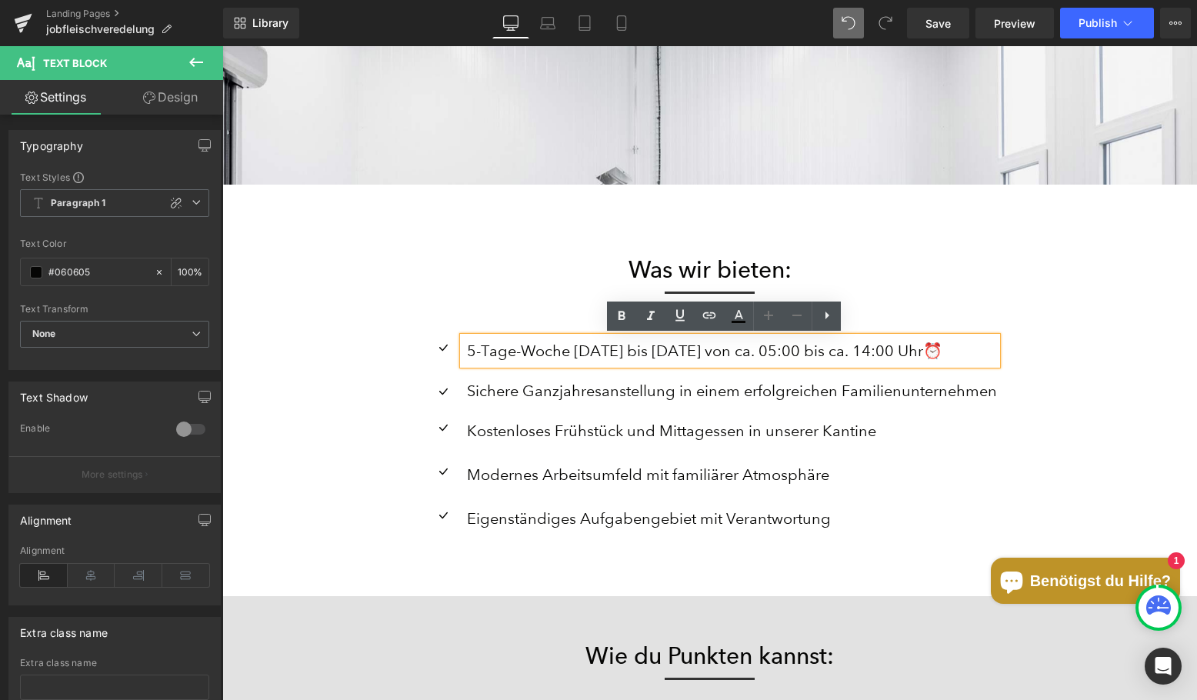
click at [399, 292] on div at bounding box center [710, 299] width 900 height 30
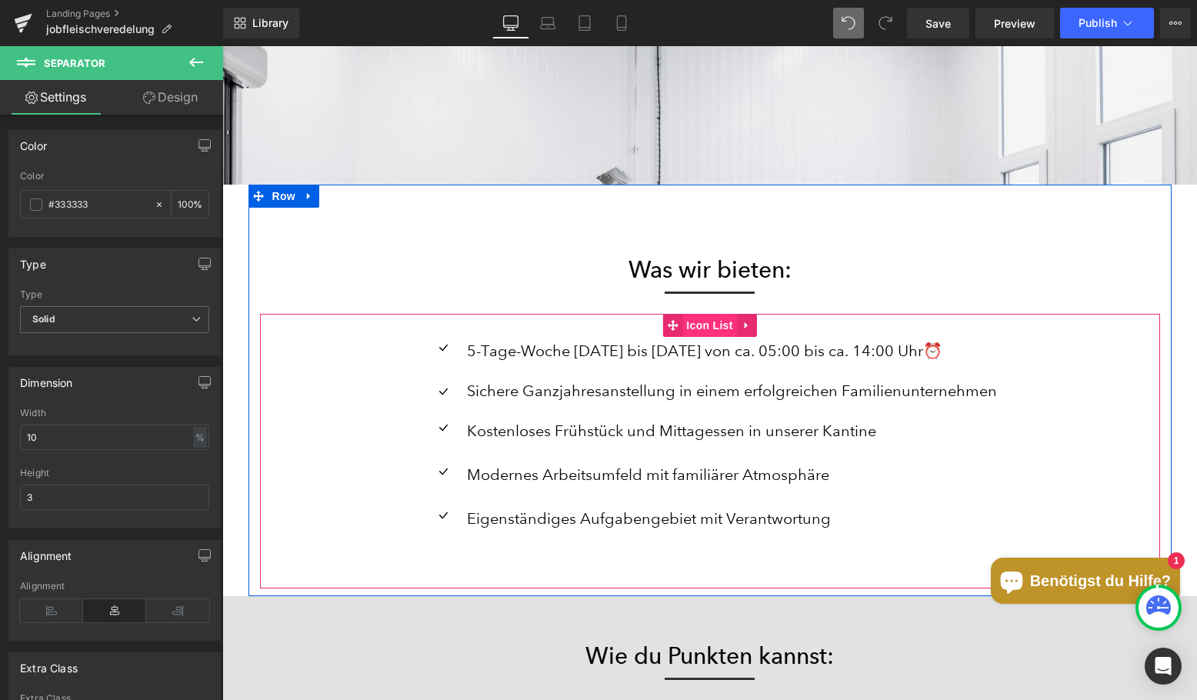
click at [700, 319] on span "Icon List" at bounding box center [710, 325] width 54 height 23
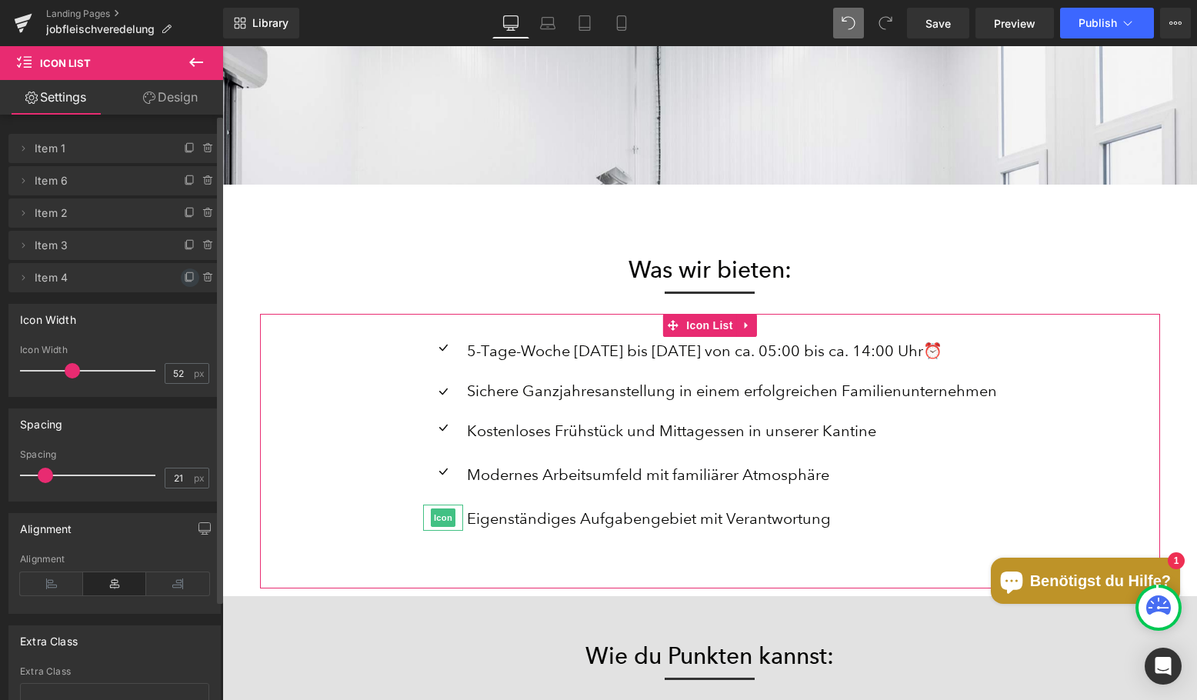
click at [185, 282] on icon at bounding box center [188, 278] width 6 height 7
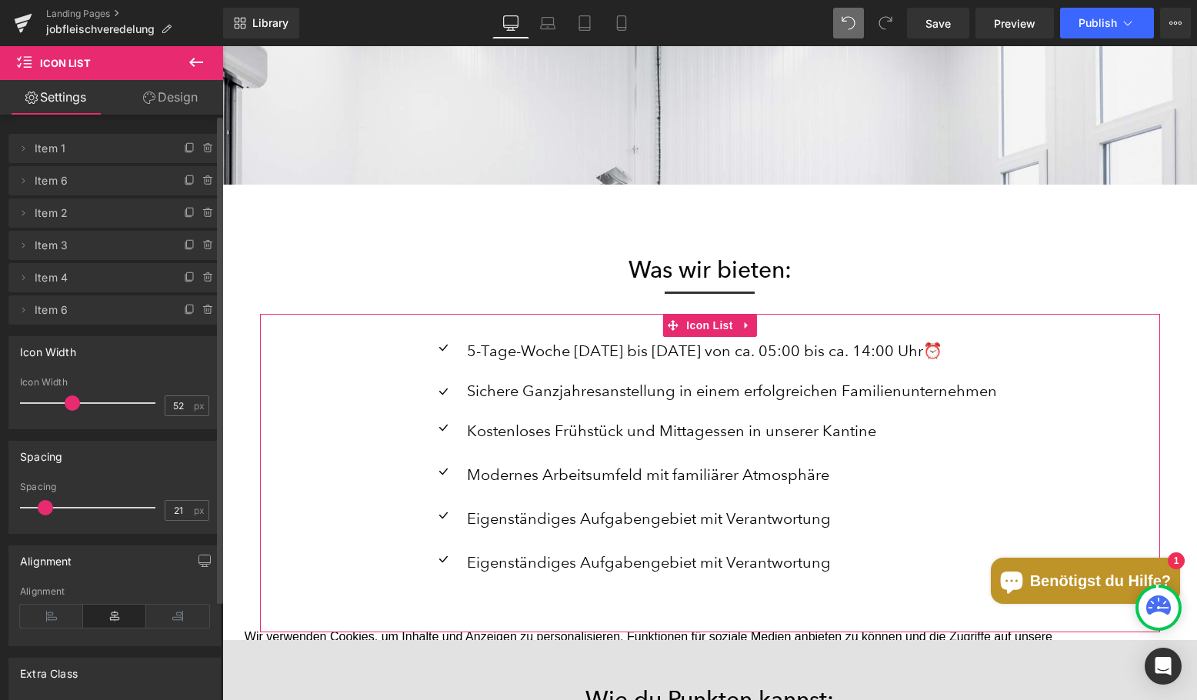
scroll to position [4194, 963]
click at [649, 562] on p "Eigenständiges Aufgabengebiet mit Verantwortung" at bounding box center [732, 563] width 530 height 28
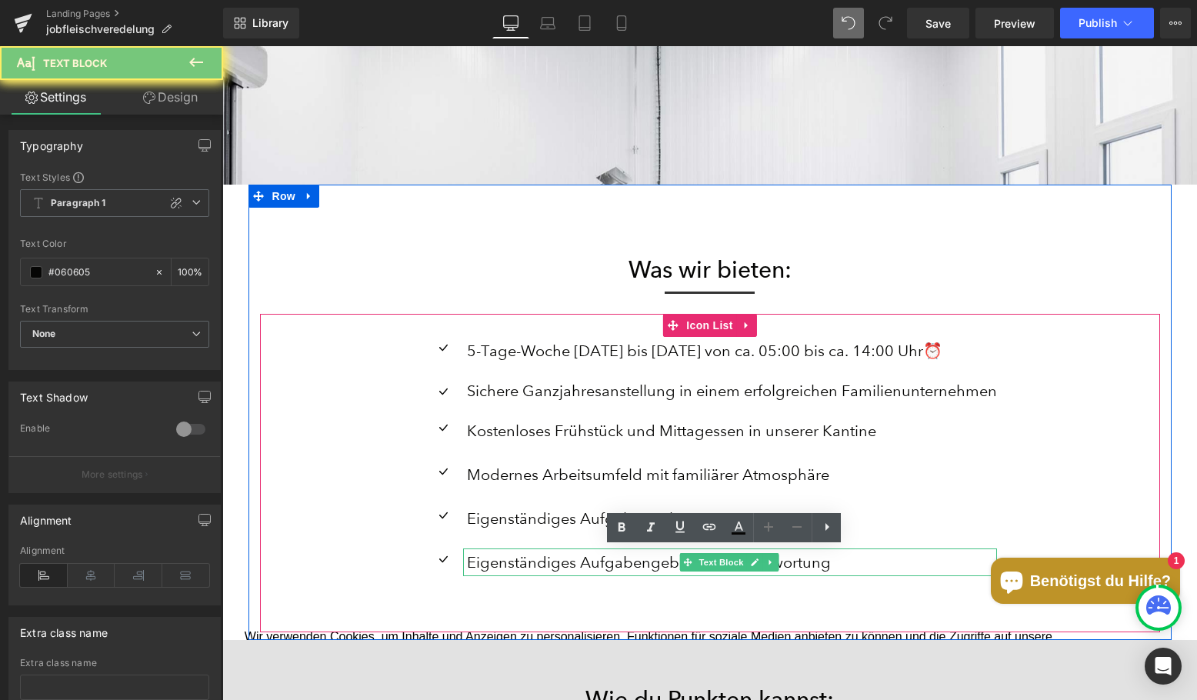
click at [649, 562] on p "Eigenständiges Aufgabengebiet mit Verantwortung" at bounding box center [732, 563] width 530 height 28
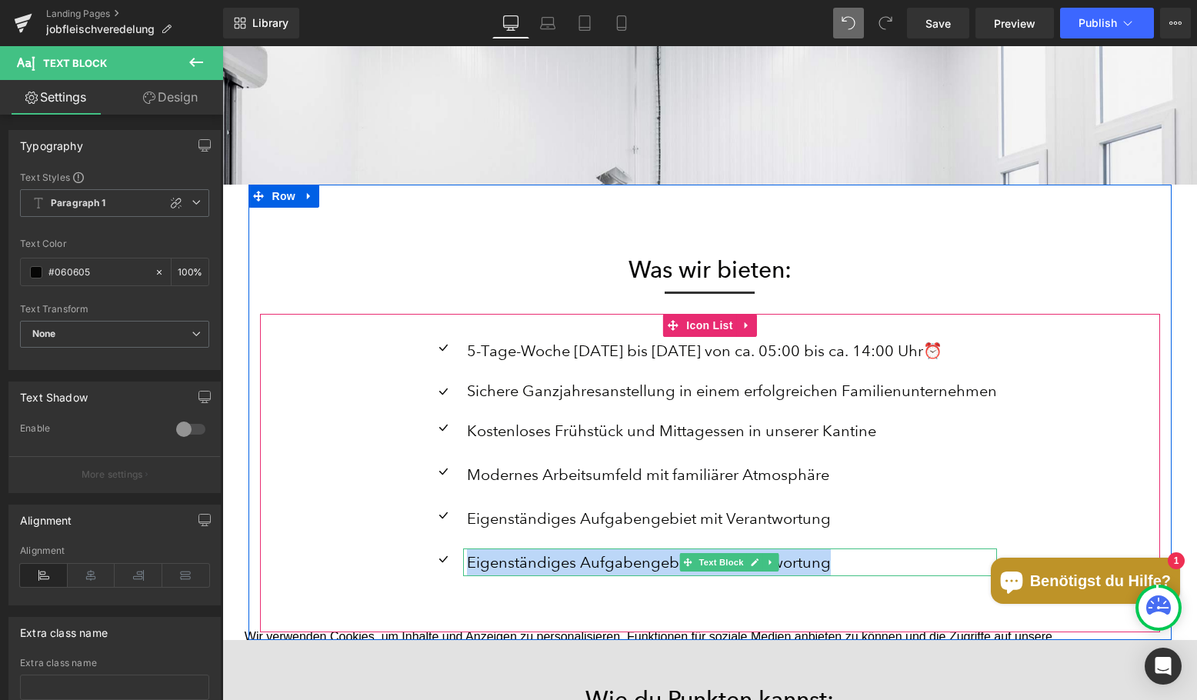
click at [625, 554] on p "Eigenständiges Aufgabengebiet mit Verantwortung" at bounding box center [732, 563] width 530 height 28
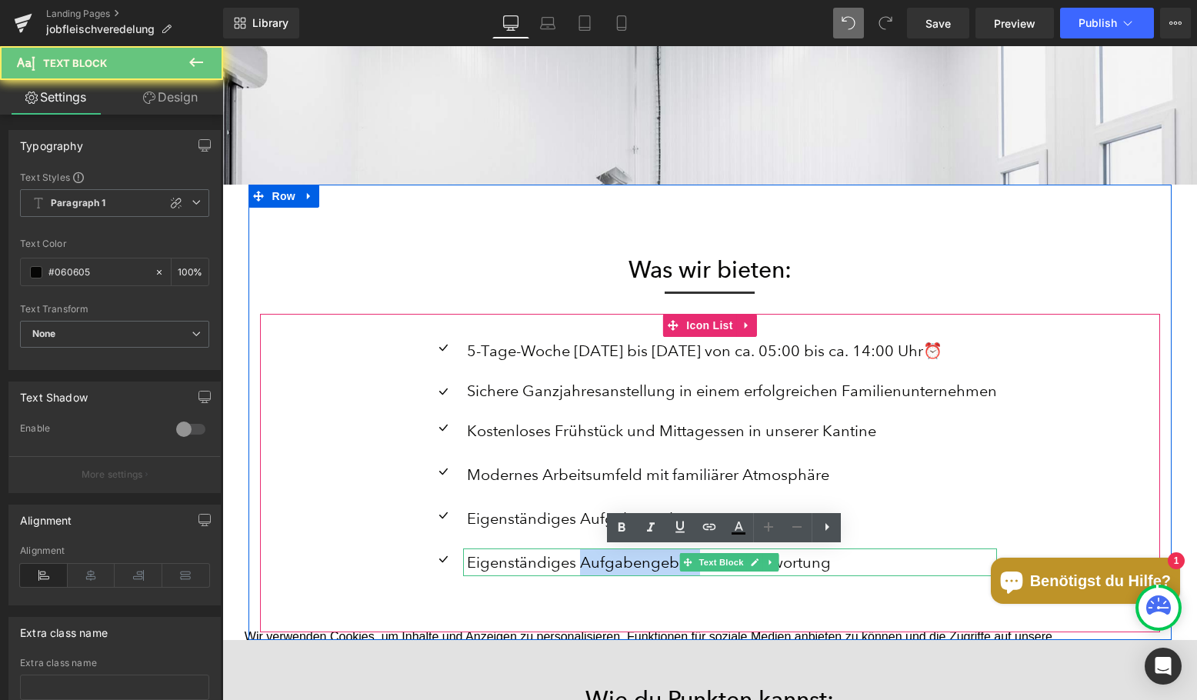
click at [625, 554] on p "Eigenständiges Aufgabengebiet mit Verantwortung" at bounding box center [732, 563] width 530 height 28
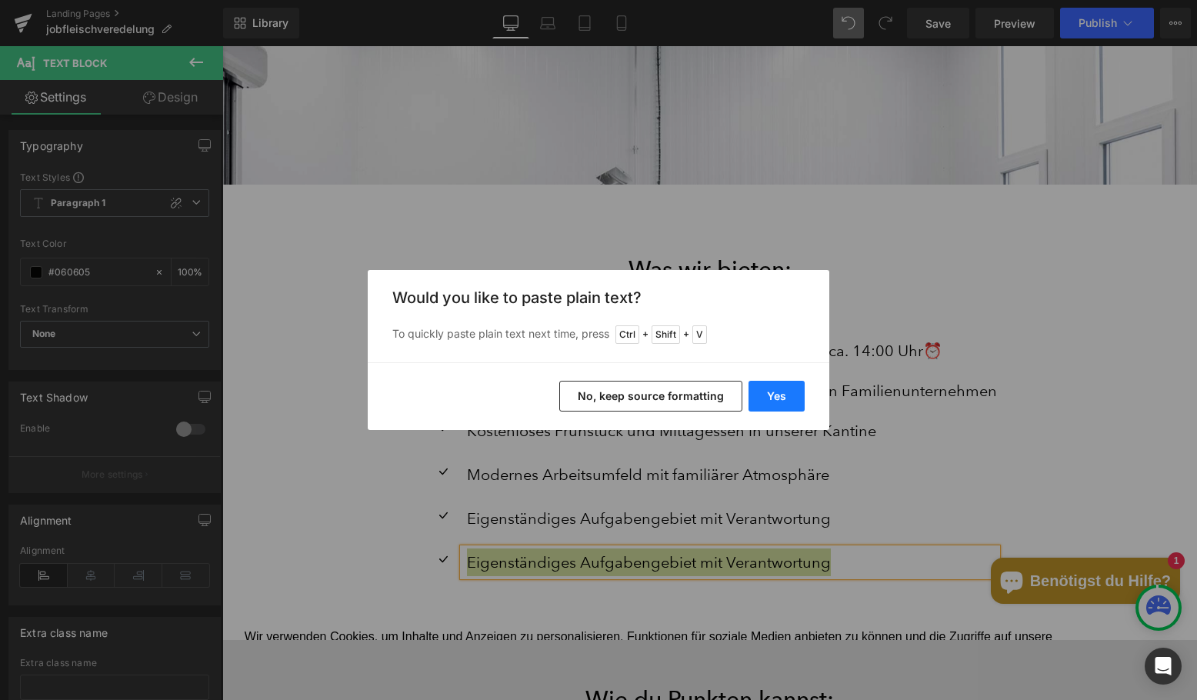
click at [771, 389] on button "Yes" at bounding box center [777, 396] width 56 height 31
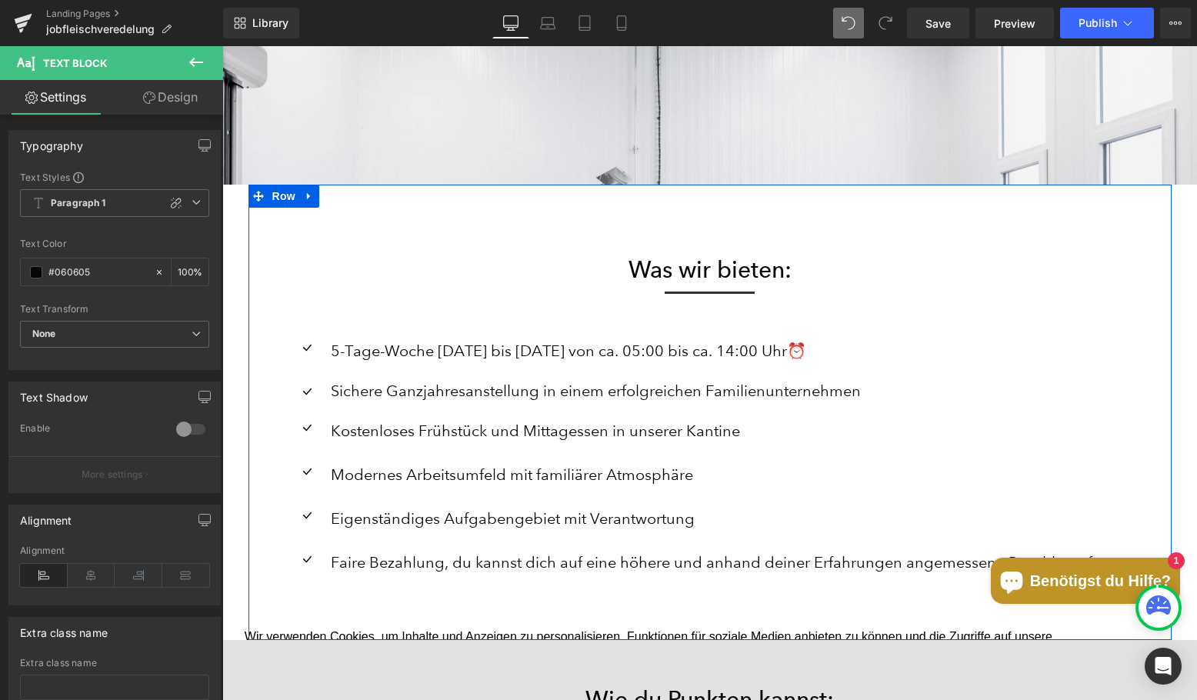
click at [902, 251] on div "Was wir bieten: Heading Separator Icon 5-Tage-Woche [DATE] bis [DATE] von ca. 0…" at bounding box center [710, 413] width 923 height 456
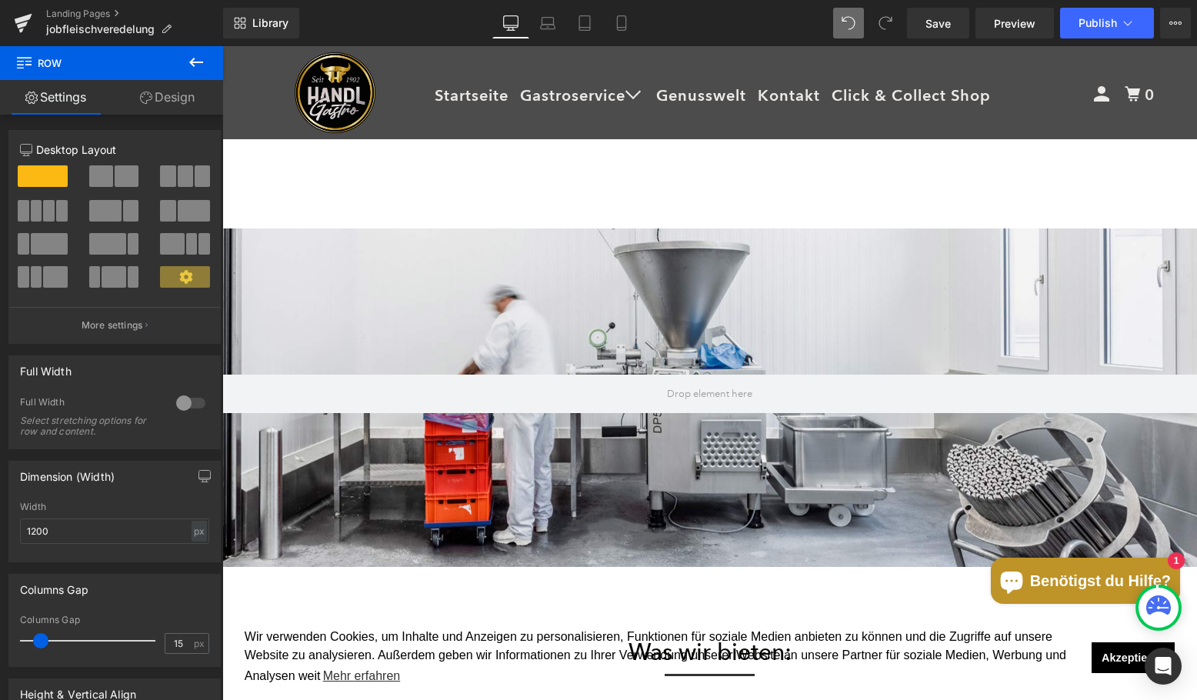
scroll to position [1385, 0]
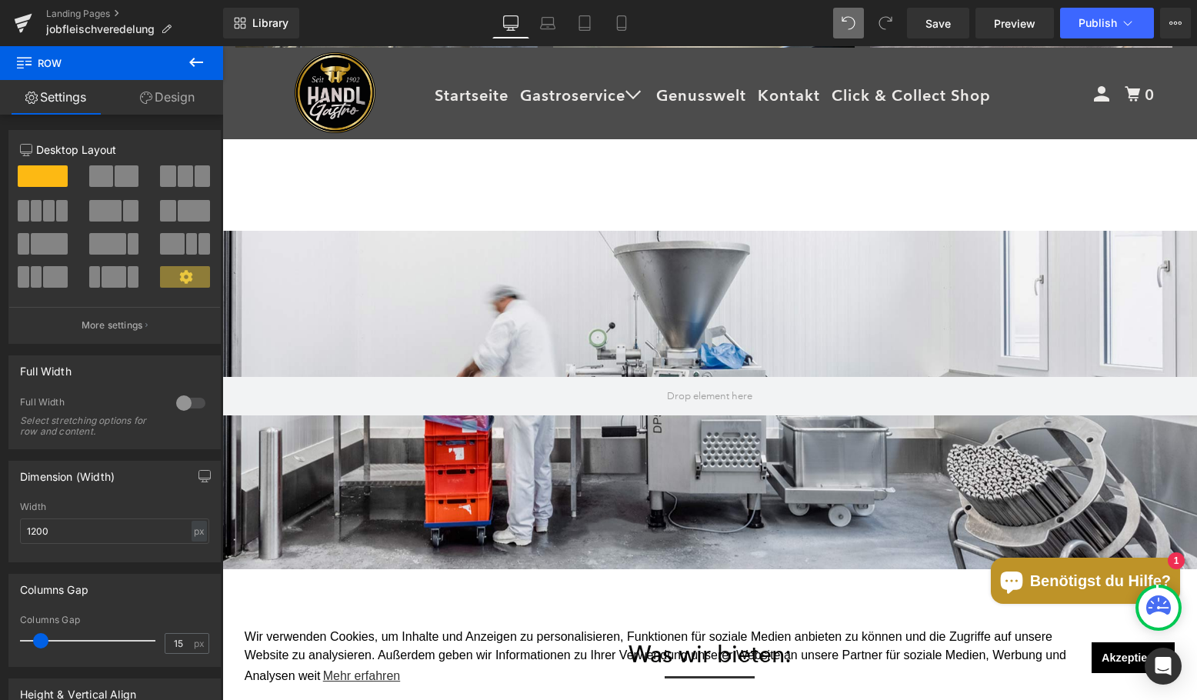
click at [589, 301] on div at bounding box center [709, 376] width 975 height 622
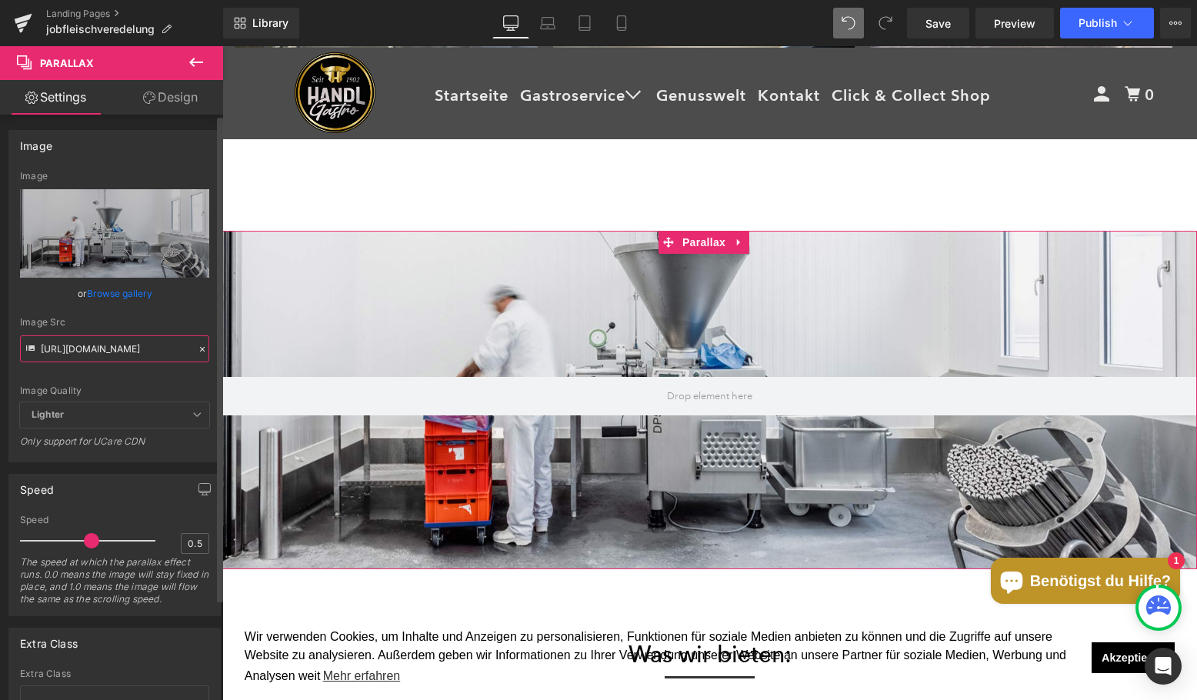
click at [136, 344] on input "[URL][DOMAIN_NAME]" at bounding box center [114, 348] width 189 height 27
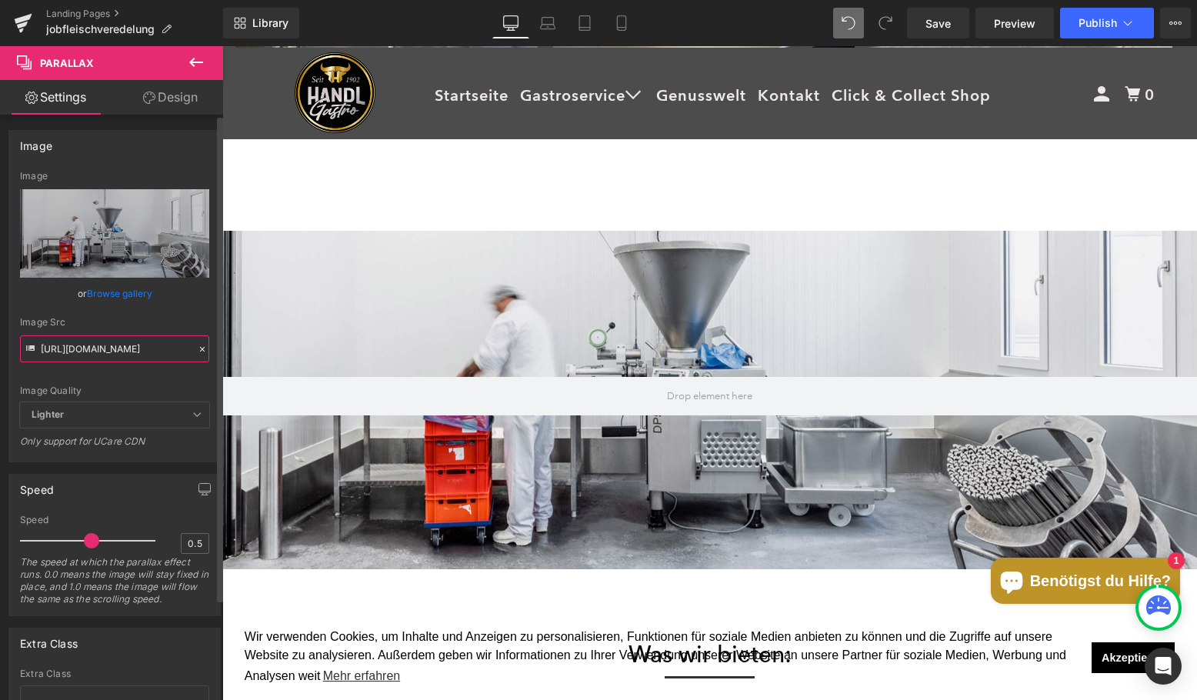
paste input "Mitarbeiter-Kantine.jpg?v=1756458110"
type input "[URL][DOMAIN_NAME]"
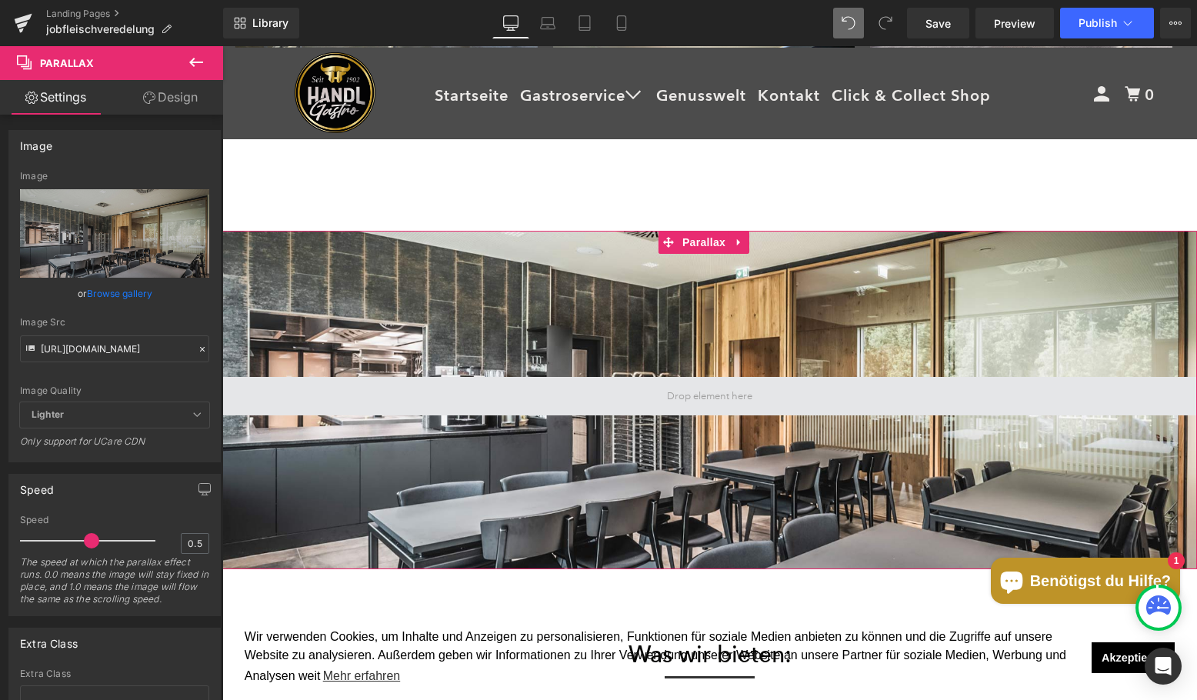
click at [696, 405] on span at bounding box center [710, 397] width 96 height 32
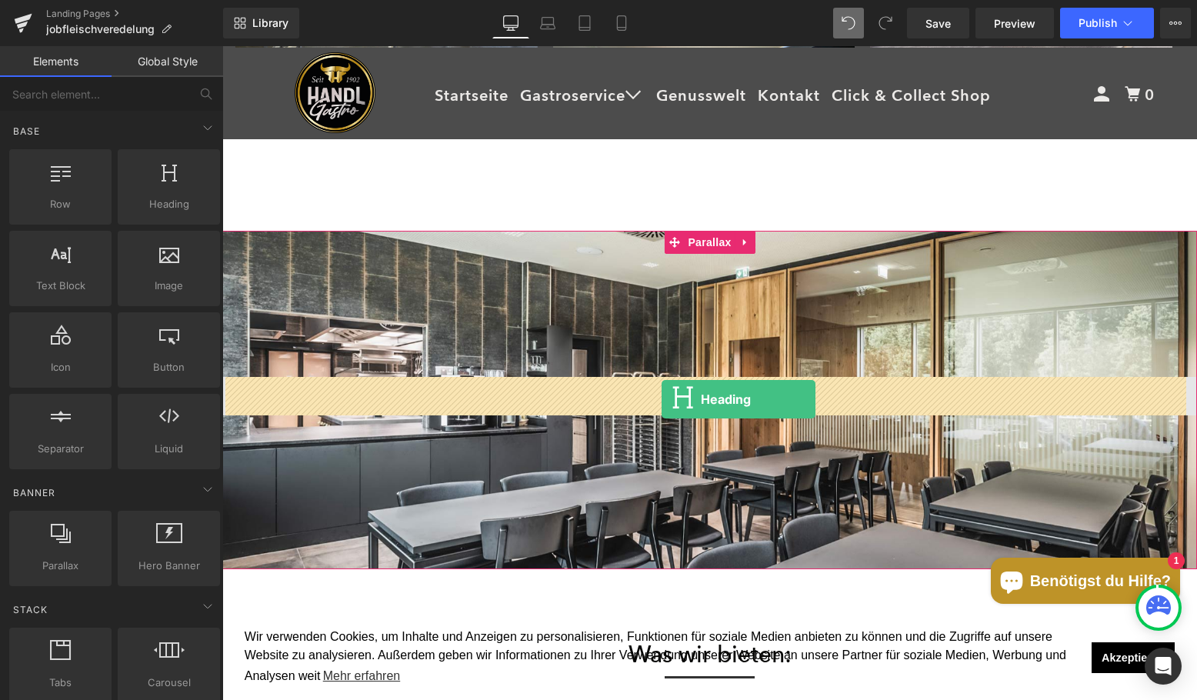
drag, startPoint x: 392, startPoint y: 233, endPoint x: 662, endPoint y: 399, distance: 317.1
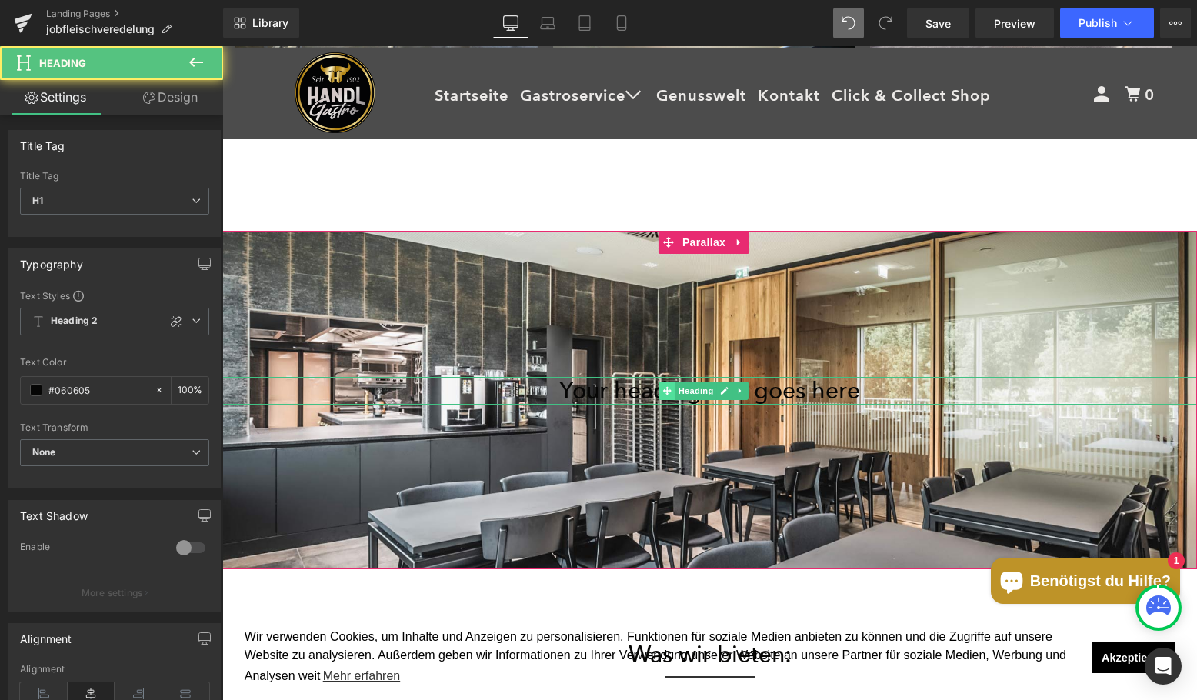
scroll to position [4194, 963]
click at [662, 386] on span at bounding box center [667, 391] width 16 height 18
click at [599, 389] on h1 "Your heading text goes here" at bounding box center [709, 391] width 975 height 28
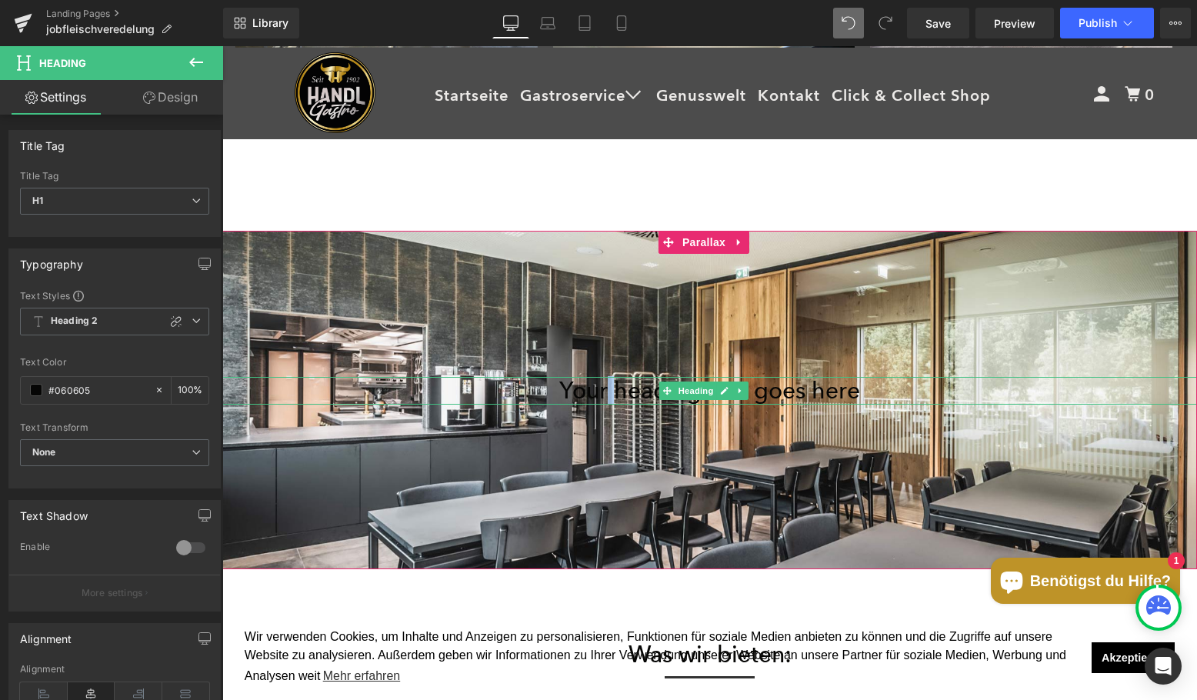
click at [599, 389] on h1 "Your heading text goes here" at bounding box center [709, 391] width 975 height 28
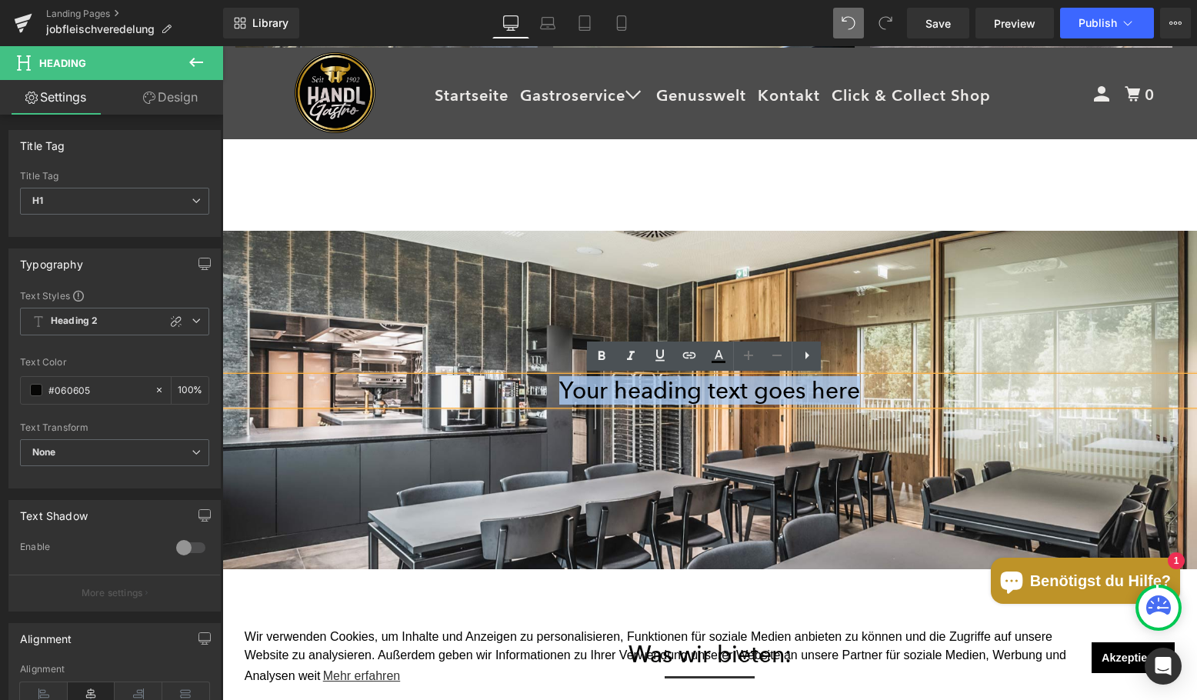
click at [599, 389] on h1 "Your heading text goes here" at bounding box center [709, 391] width 975 height 28
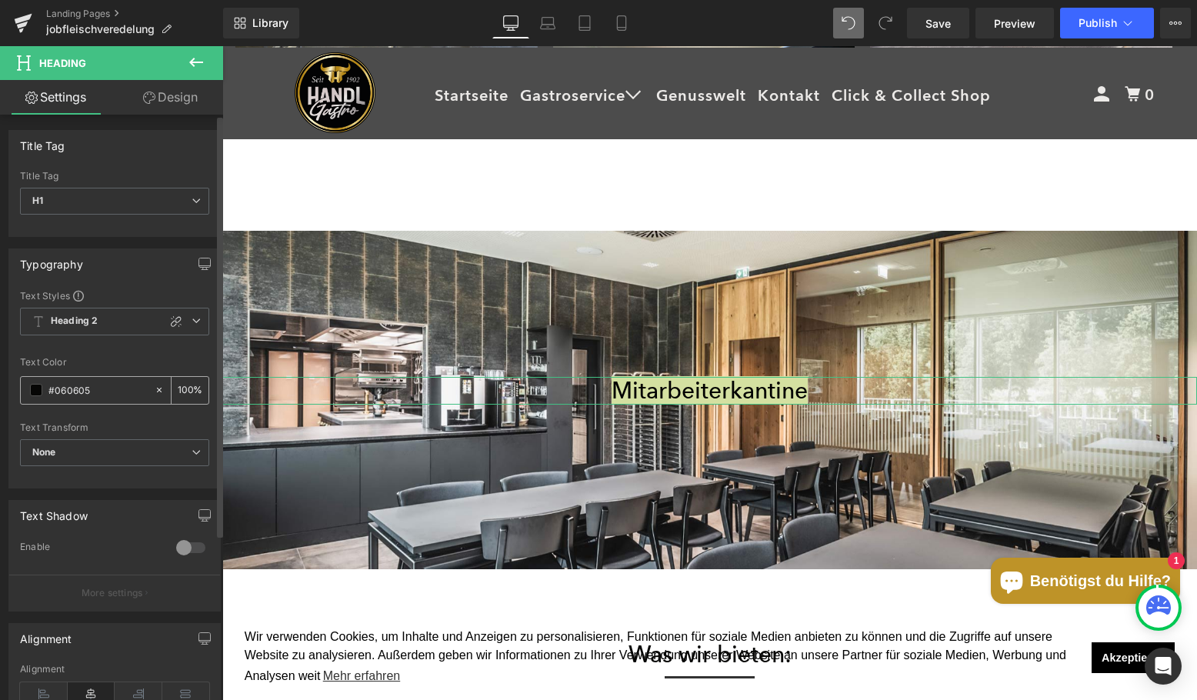
click at [36, 392] on span at bounding box center [36, 390] width 12 height 12
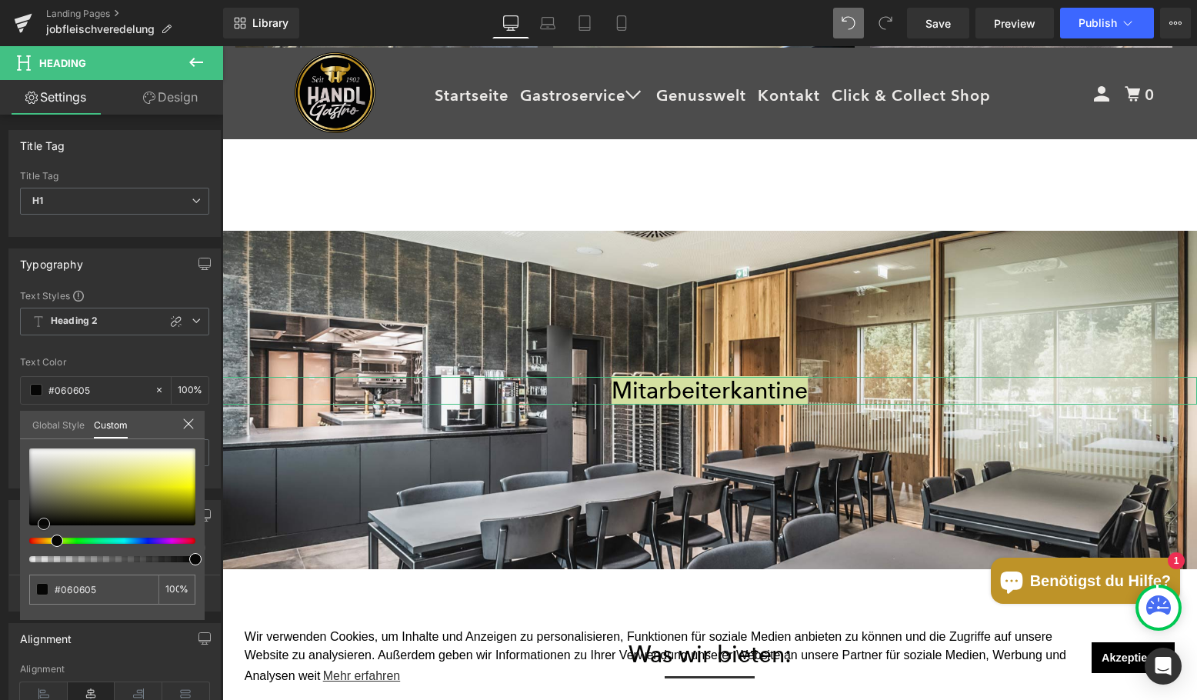
type input "#919149"
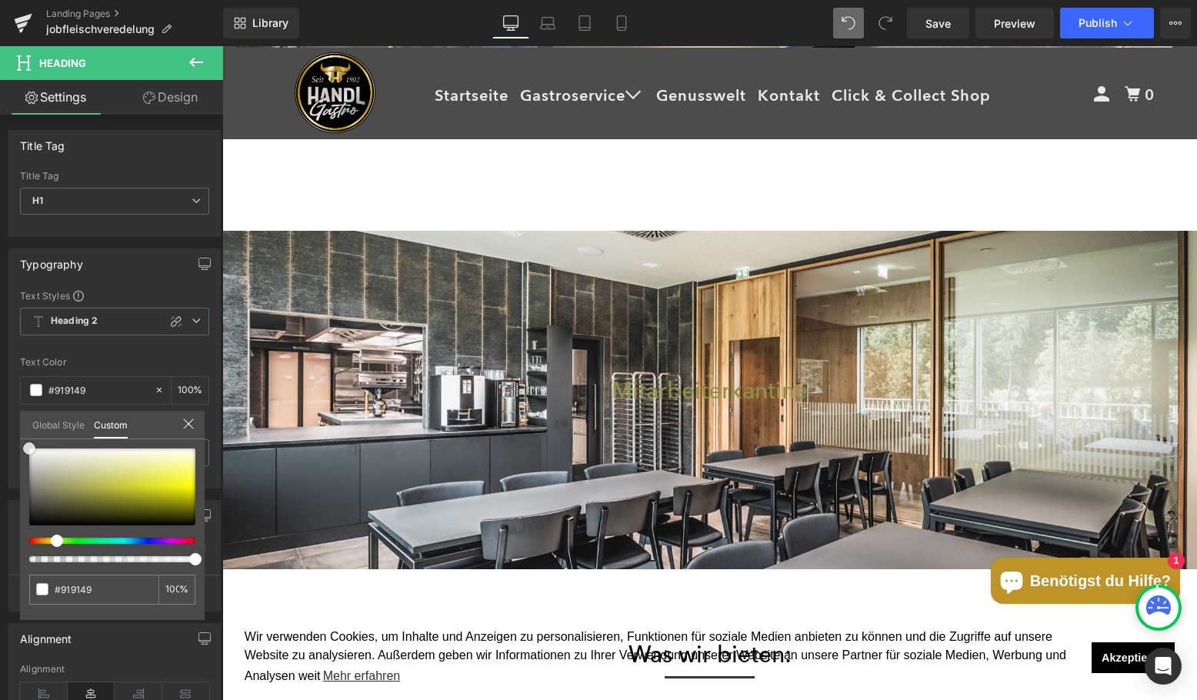
type input "#ffffff"
drag, startPoint x: -20, startPoint y: 416, endPoint x: -41, endPoint y: 397, distance: 28.3
click at [0, 397] on html "Heading You are previewing how the will restyle your page. You can not edit Ele…" at bounding box center [598, 350] width 1197 height 700
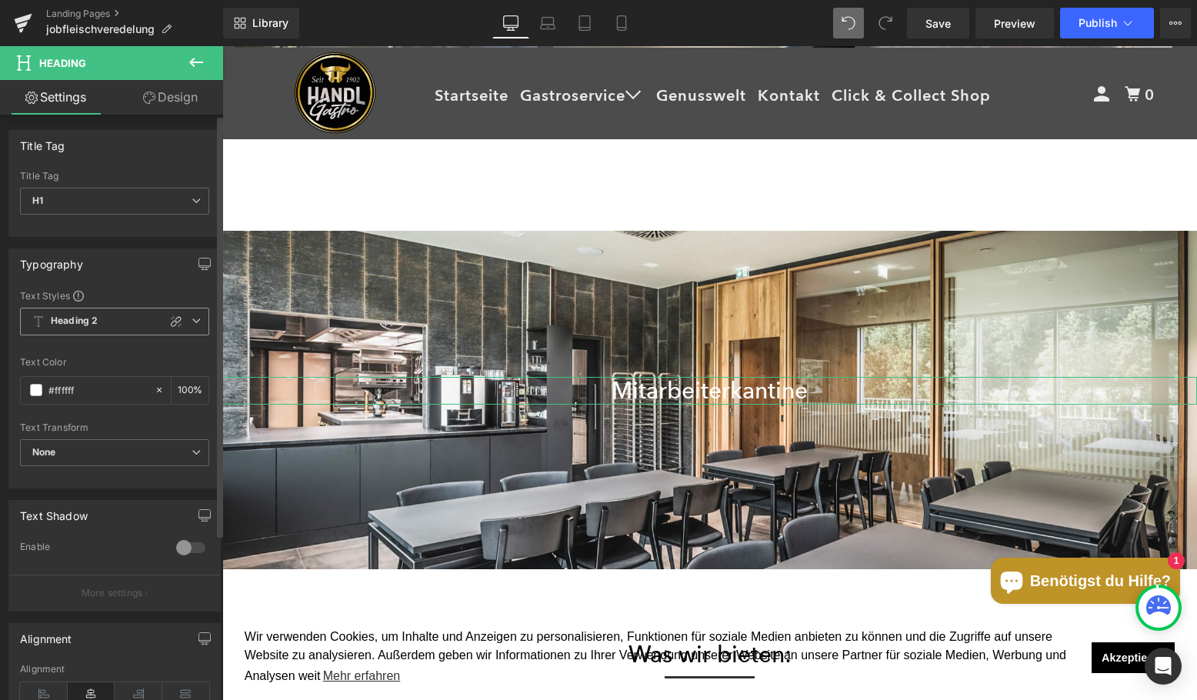
click at [192, 319] on icon at bounding box center [196, 320] width 9 height 9
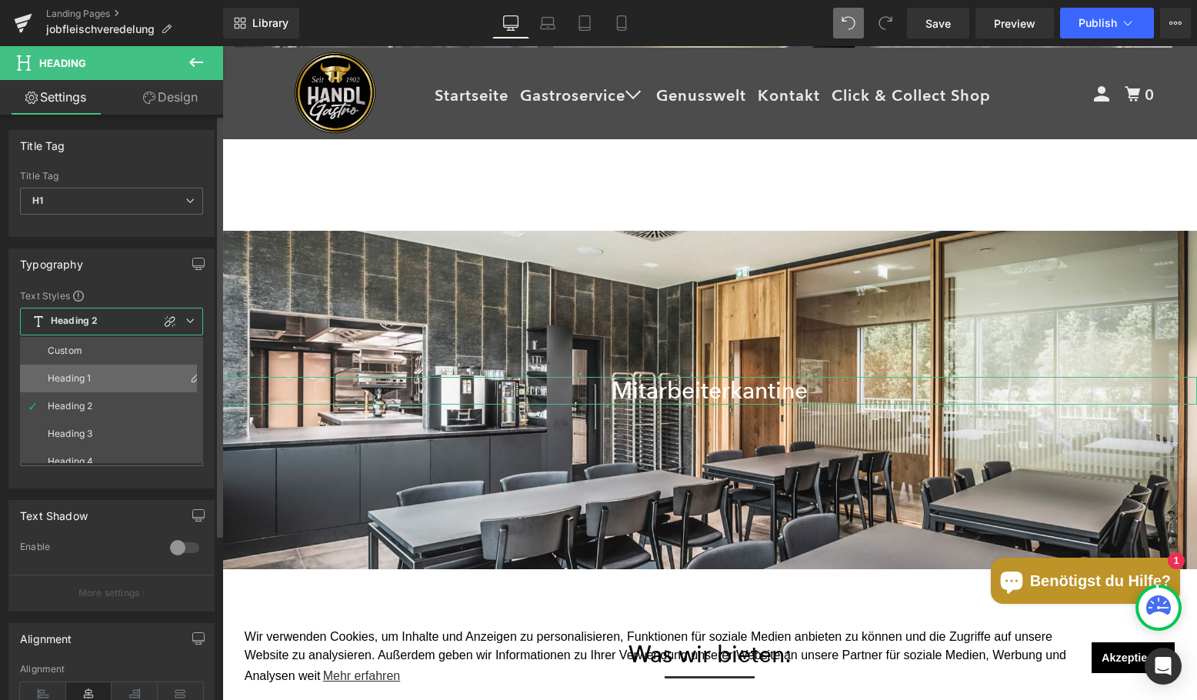
click at [107, 382] on li "Heading 1" at bounding box center [115, 379] width 190 height 28
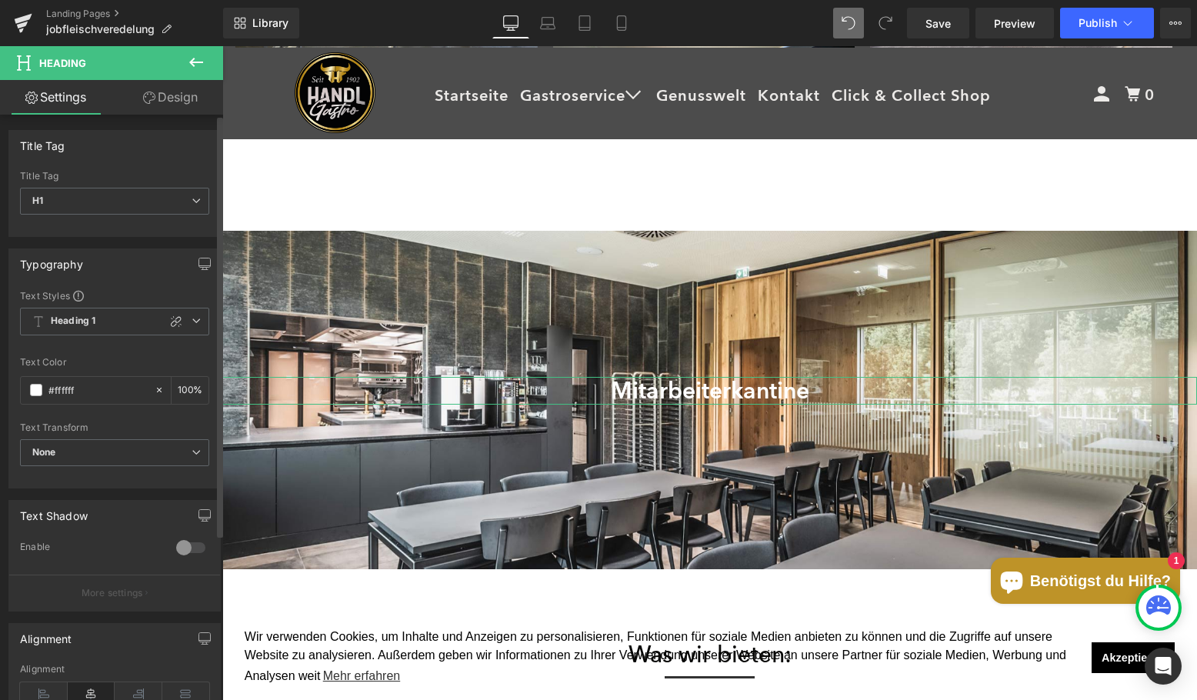
click at [181, 551] on div at bounding box center [190, 548] width 37 height 25
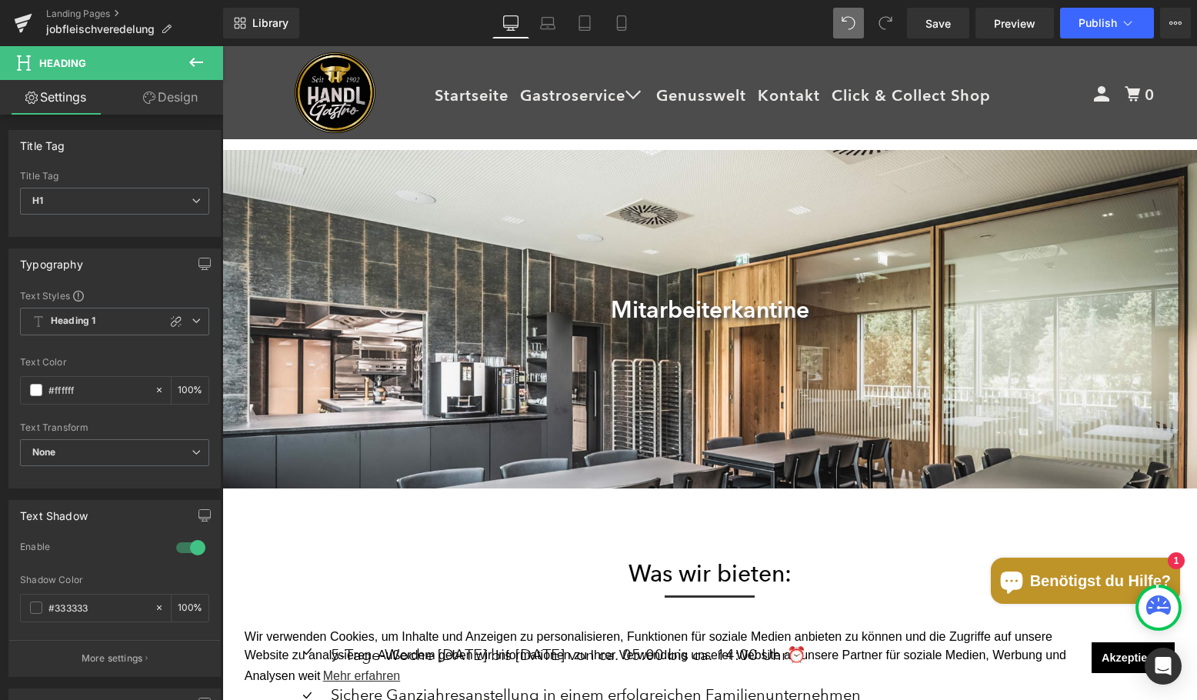
scroll to position [1462, 0]
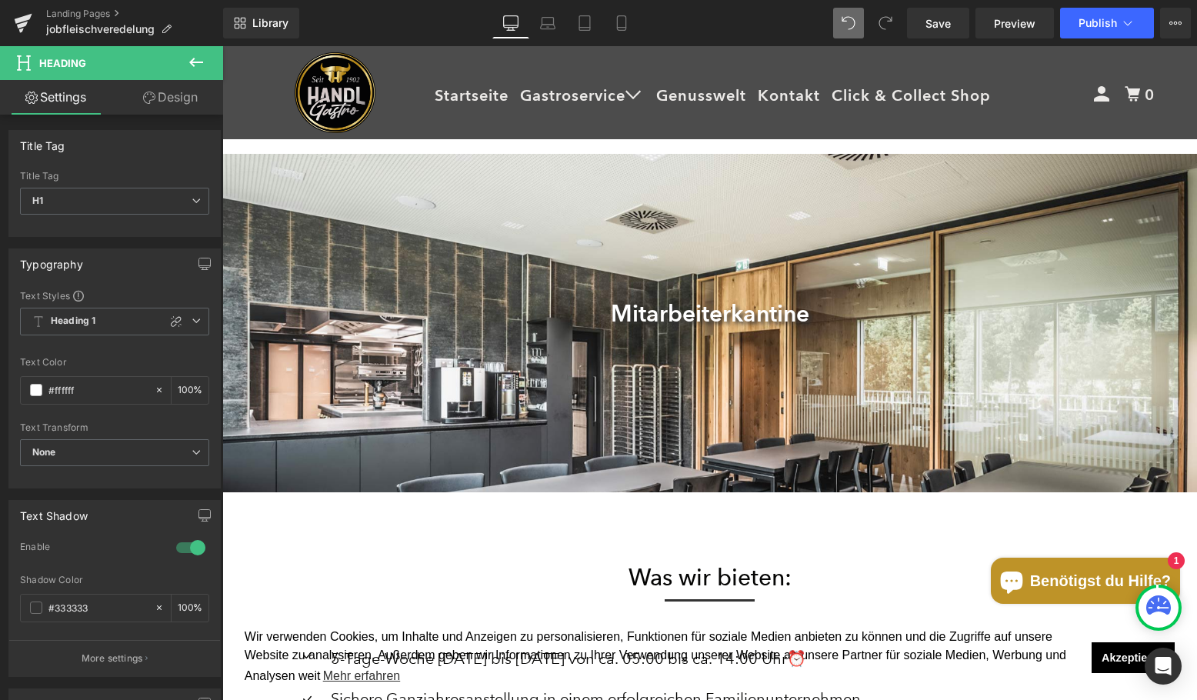
click at [682, 316] on span "Heading" at bounding box center [697, 314] width 42 height 18
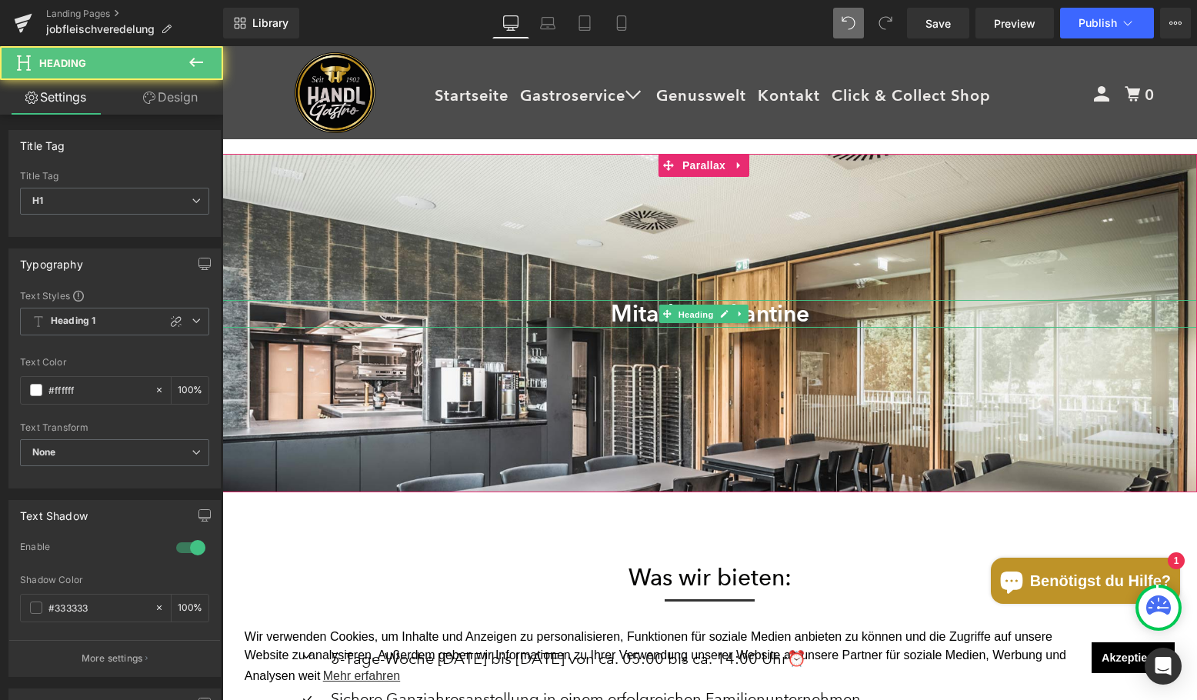
click at [682, 316] on span "Heading" at bounding box center [697, 314] width 42 height 18
click at [630, 312] on h1 "Mitarbeiterkantine" at bounding box center [709, 314] width 975 height 28
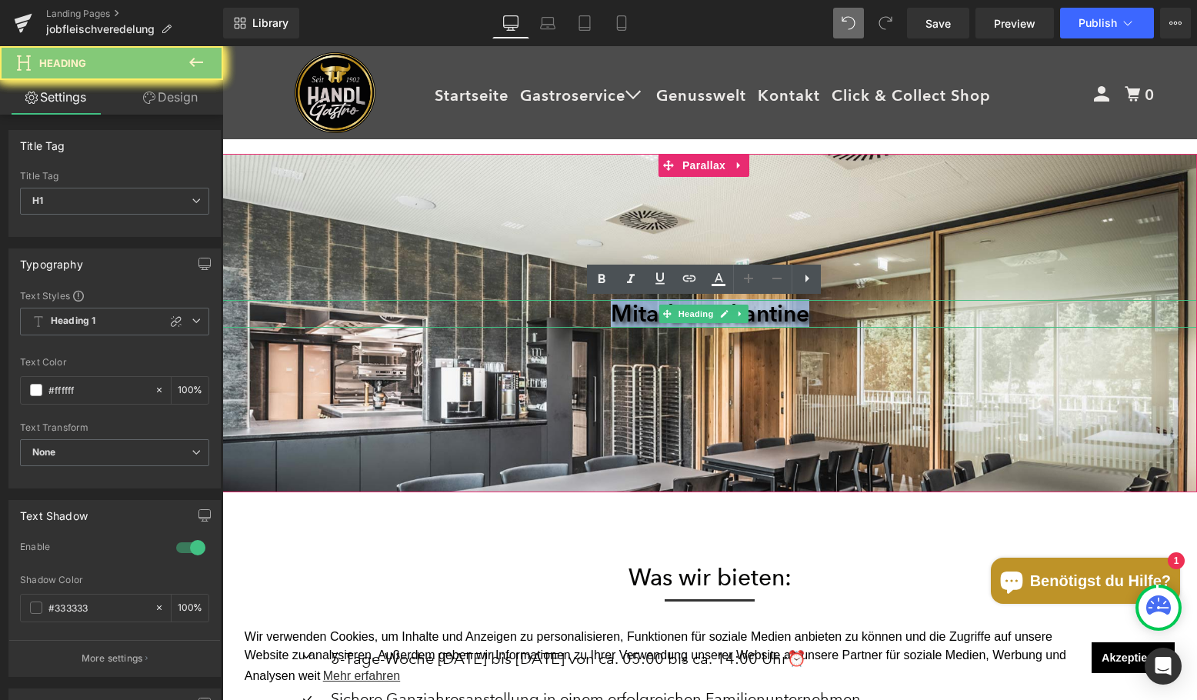
click at [630, 312] on h1 "Mitarbeiterkantine" at bounding box center [709, 314] width 975 height 28
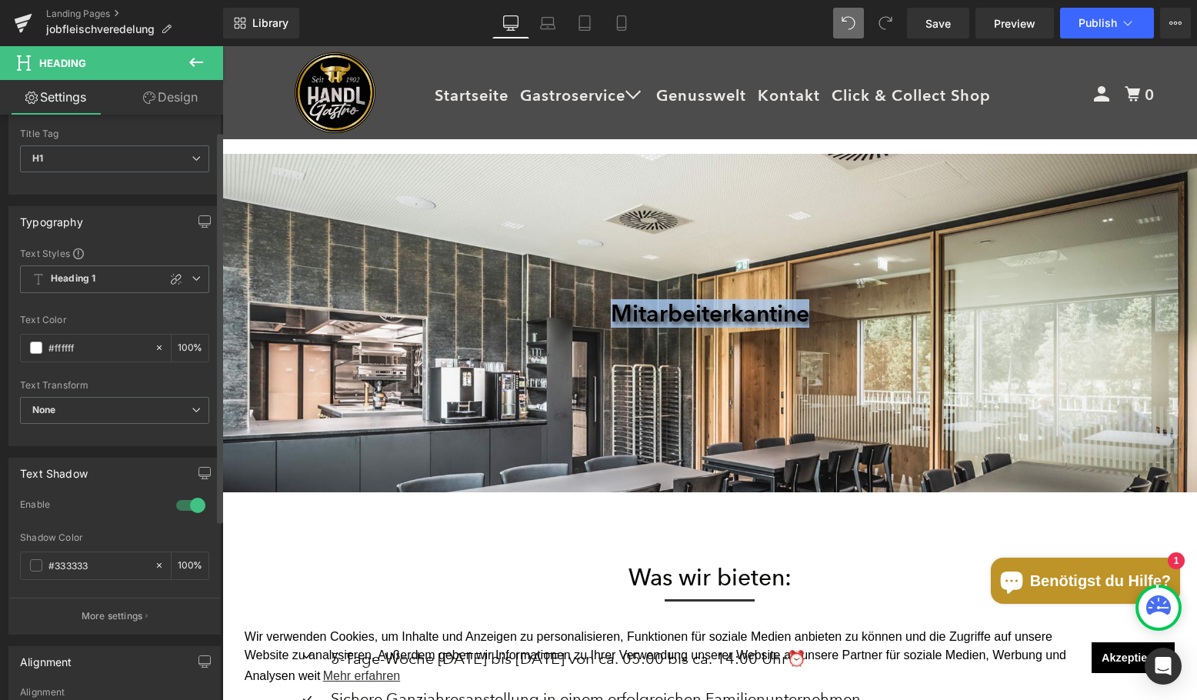
scroll to position [0, 0]
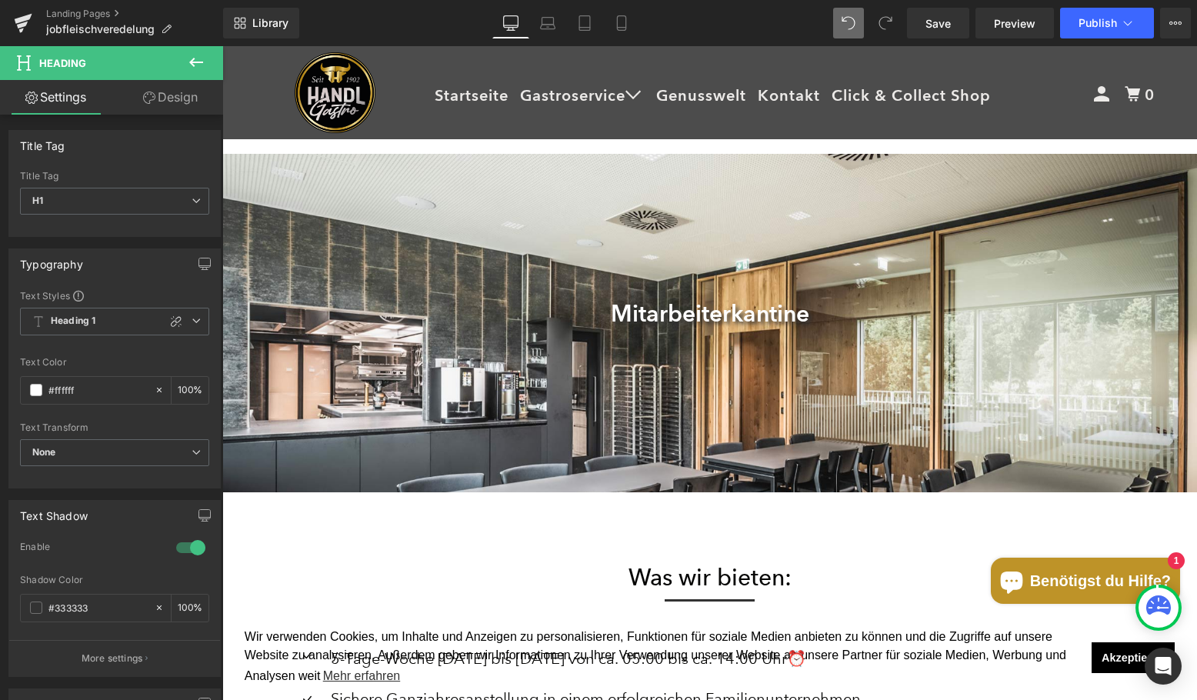
click at [365, 359] on body "Startseite Gastroservice Open submenu Genusswelt Kontakt Click & Collect Shop E…" at bounding box center [709, 681] width 975 height 4194
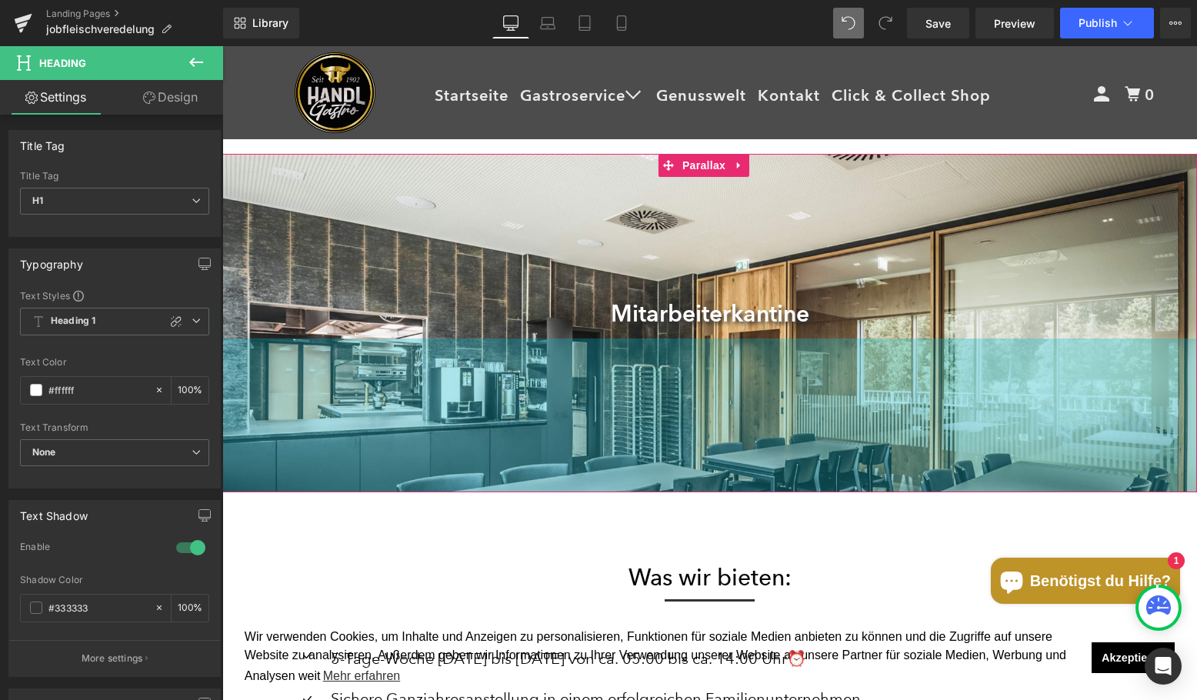
click at [324, 258] on div at bounding box center [709, 368] width 975 height 622
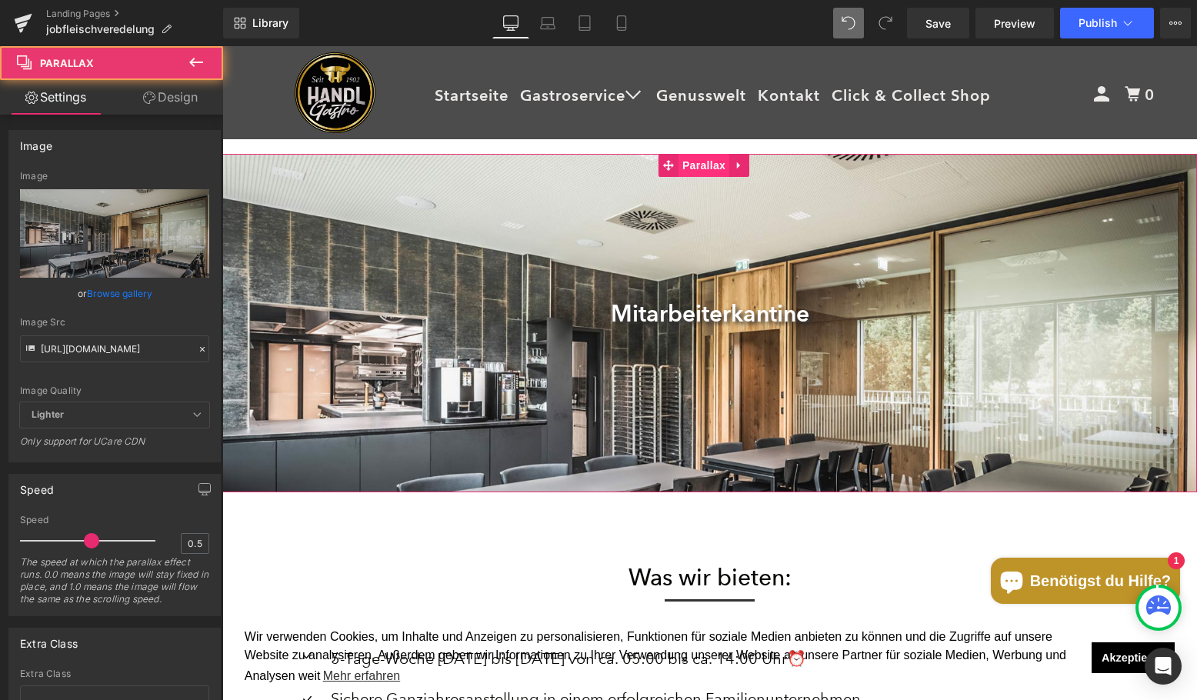
click at [699, 160] on span "Parallax" at bounding box center [704, 165] width 51 height 23
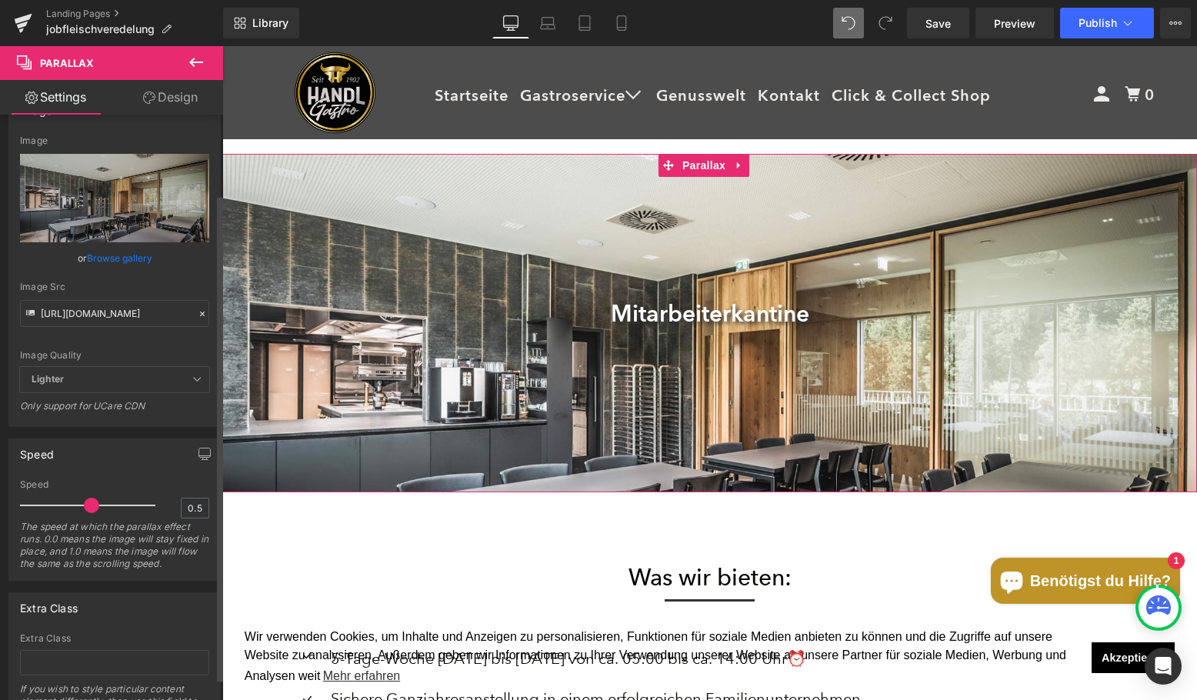
scroll to position [122, 0]
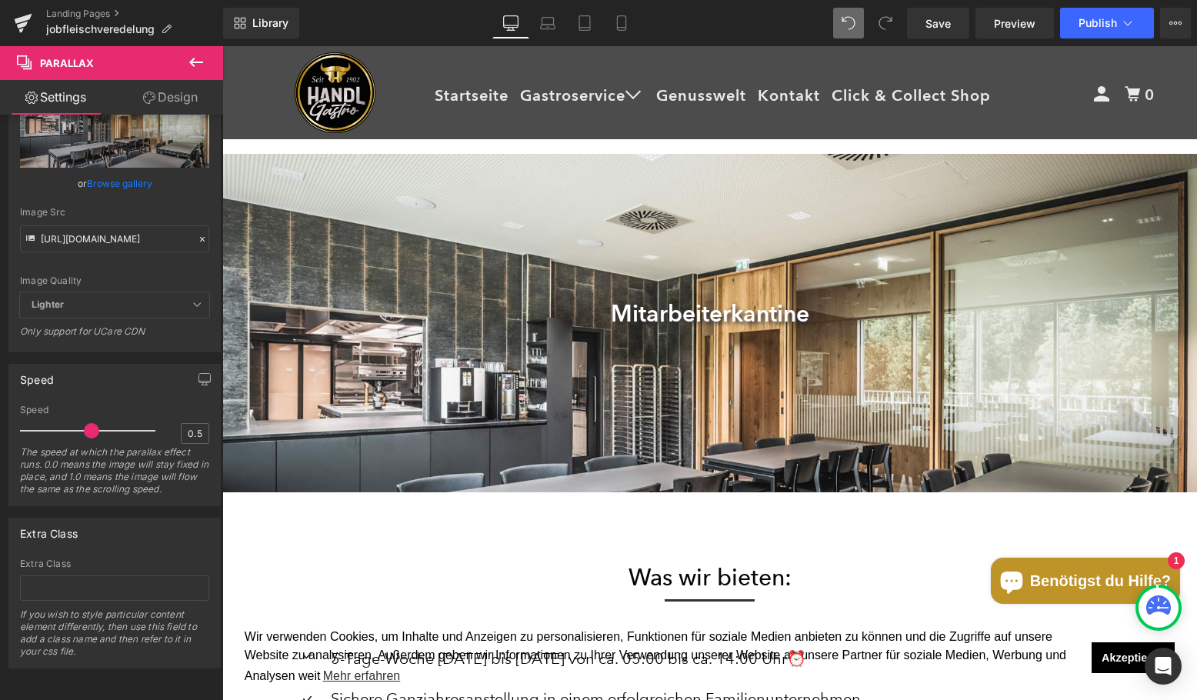
click at [170, 101] on link "Design" at bounding box center [171, 97] width 112 height 35
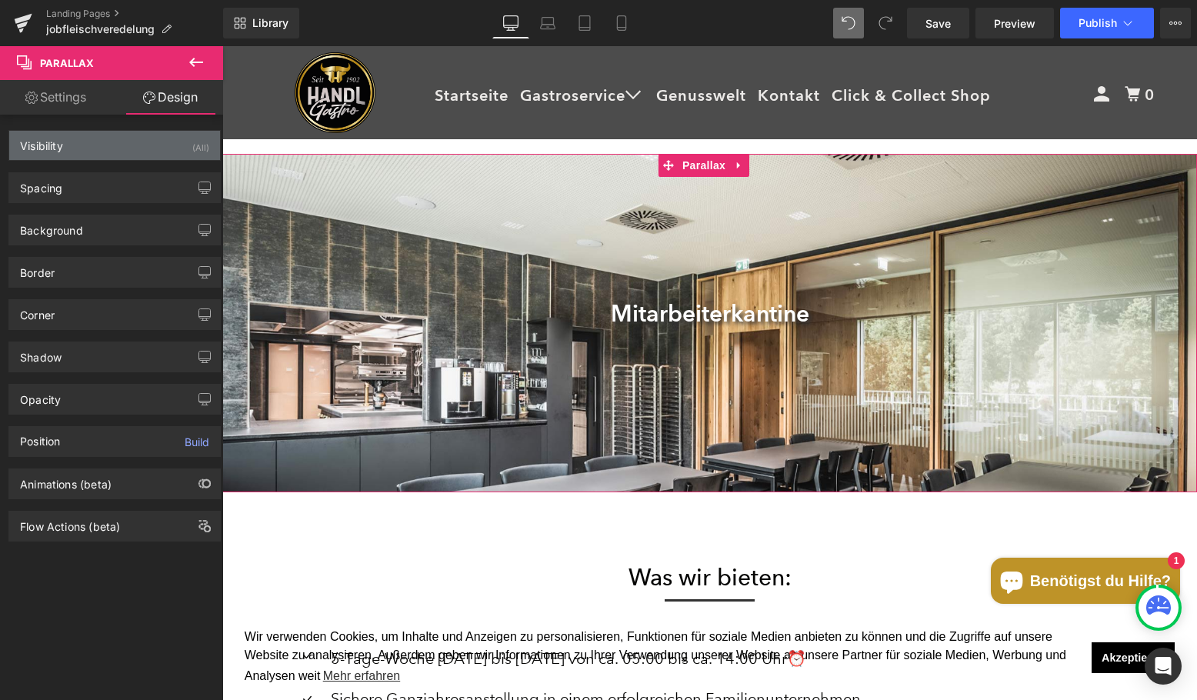
click at [78, 146] on div "Visibility (All)" at bounding box center [114, 145] width 211 height 29
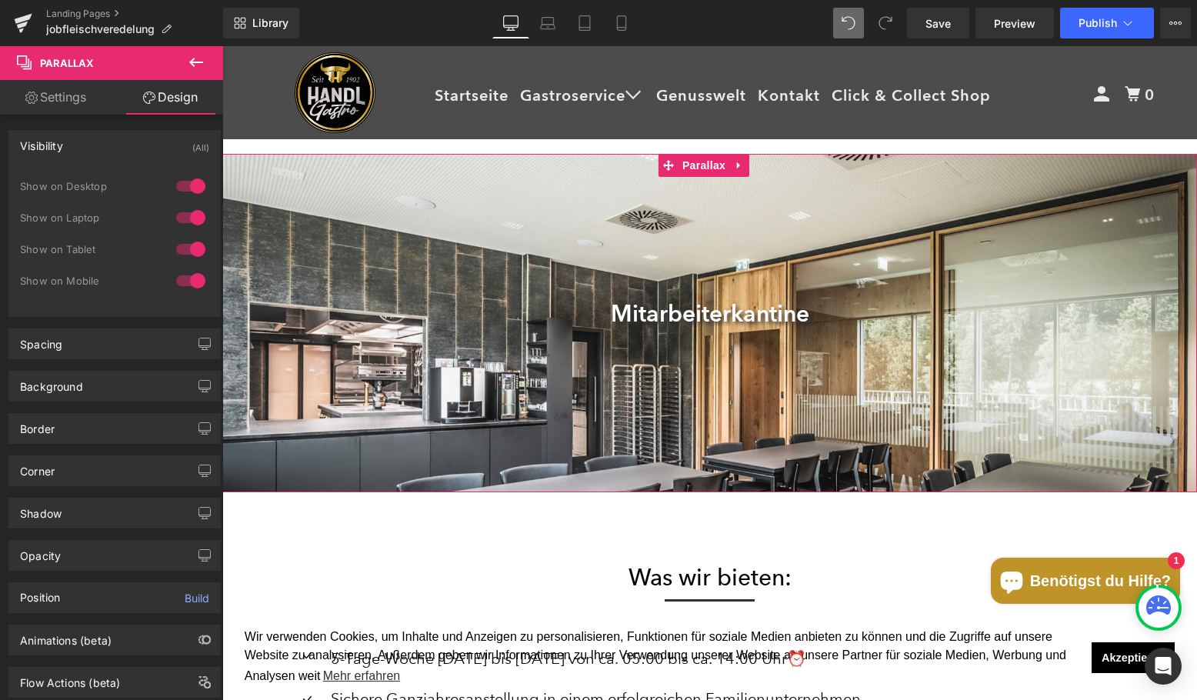
click at [53, 148] on div "Visibility" at bounding box center [41, 142] width 43 height 22
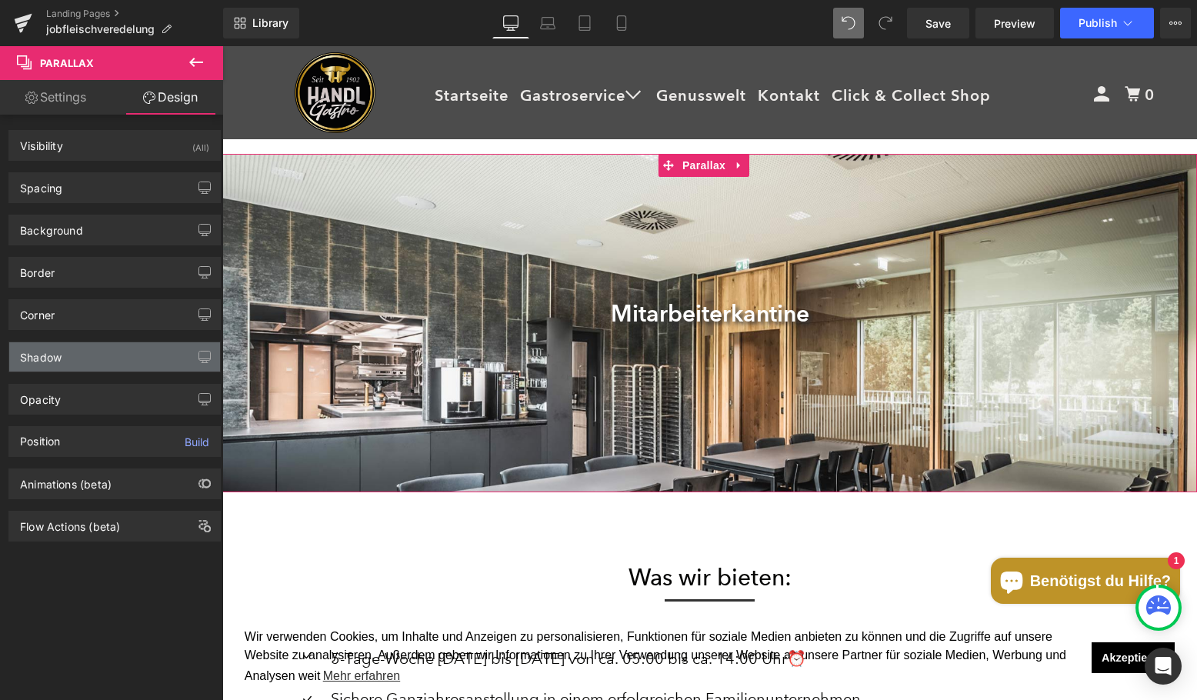
click at [86, 348] on div "Shadow" at bounding box center [114, 356] width 211 height 29
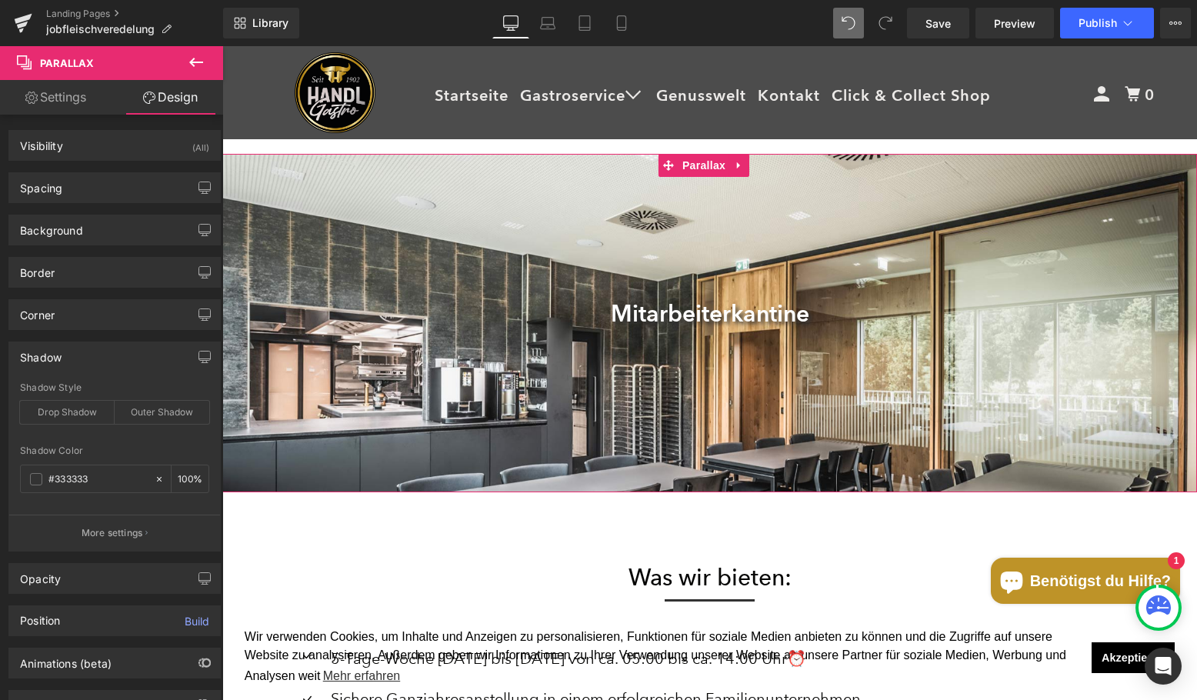
click at [86, 348] on div "Shadow" at bounding box center [114, 356] width 211 height 29
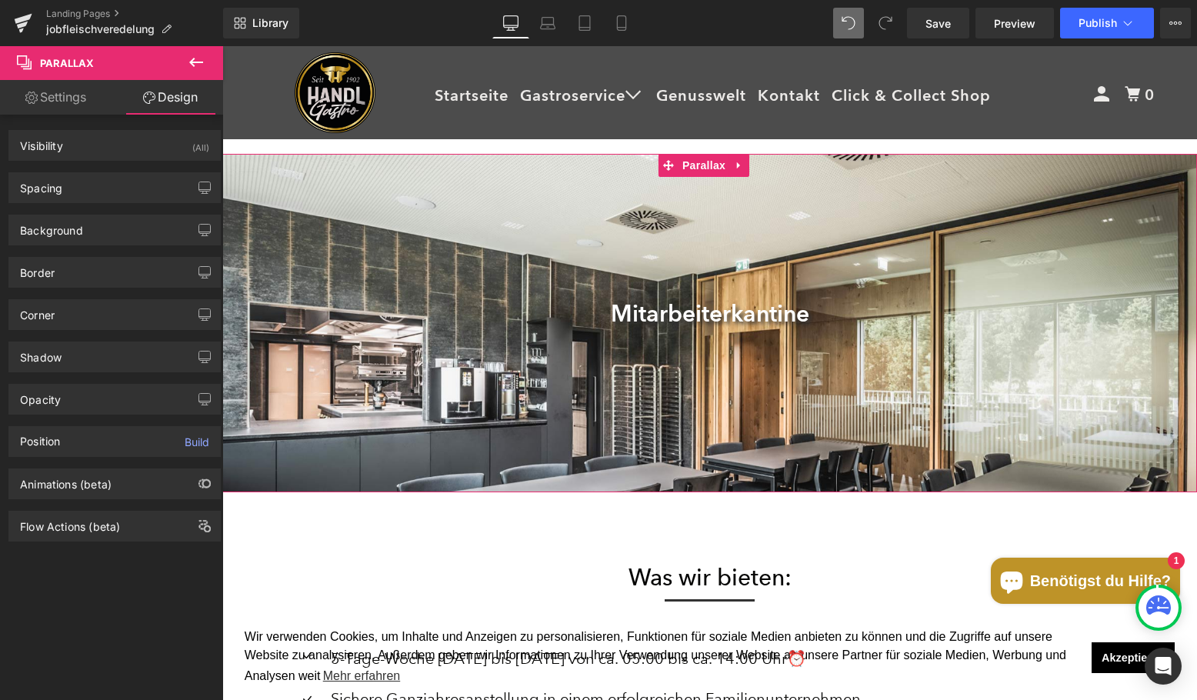
click at [75, 95] on link "Settings" at bounding box center [56, 97] width 112 height 35
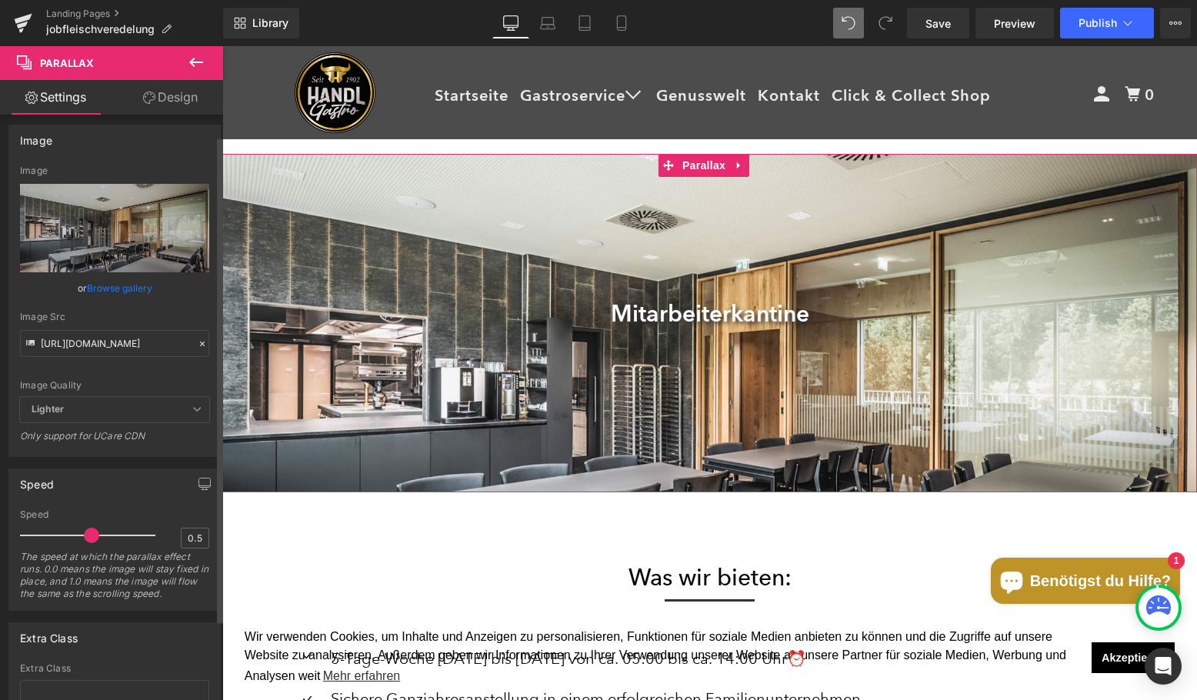
scroll to position [0, 0]
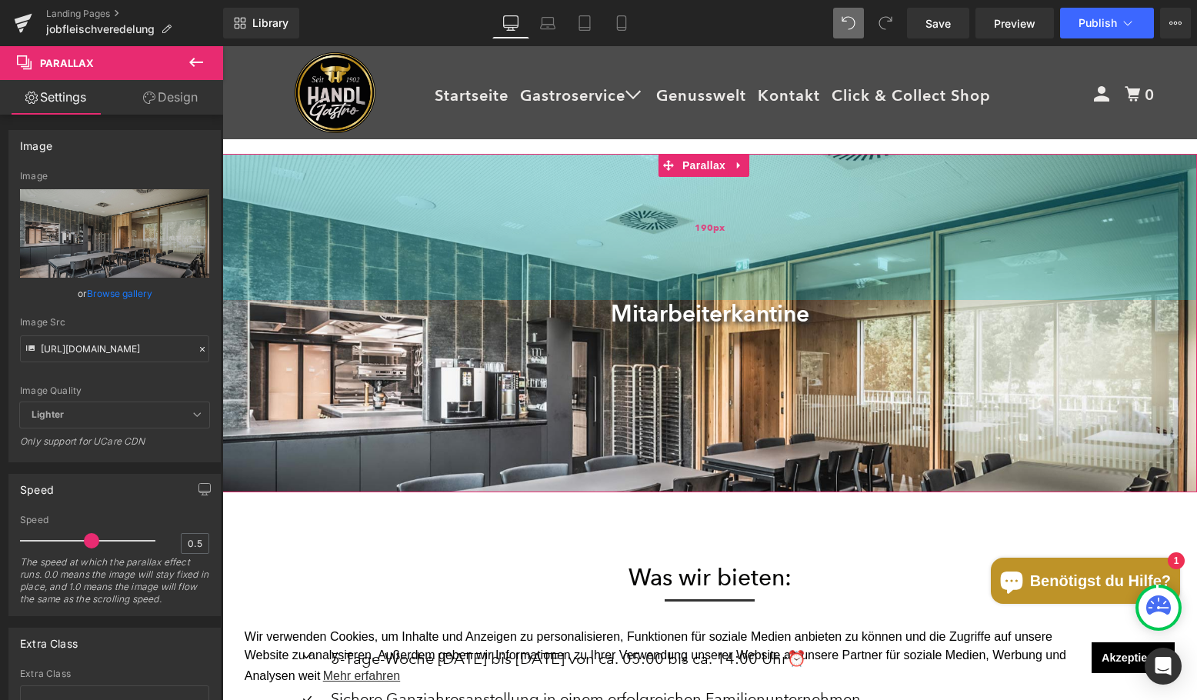
click at [400, 244] on div "190px" at bounding box center [709, 227] width 975 height 146
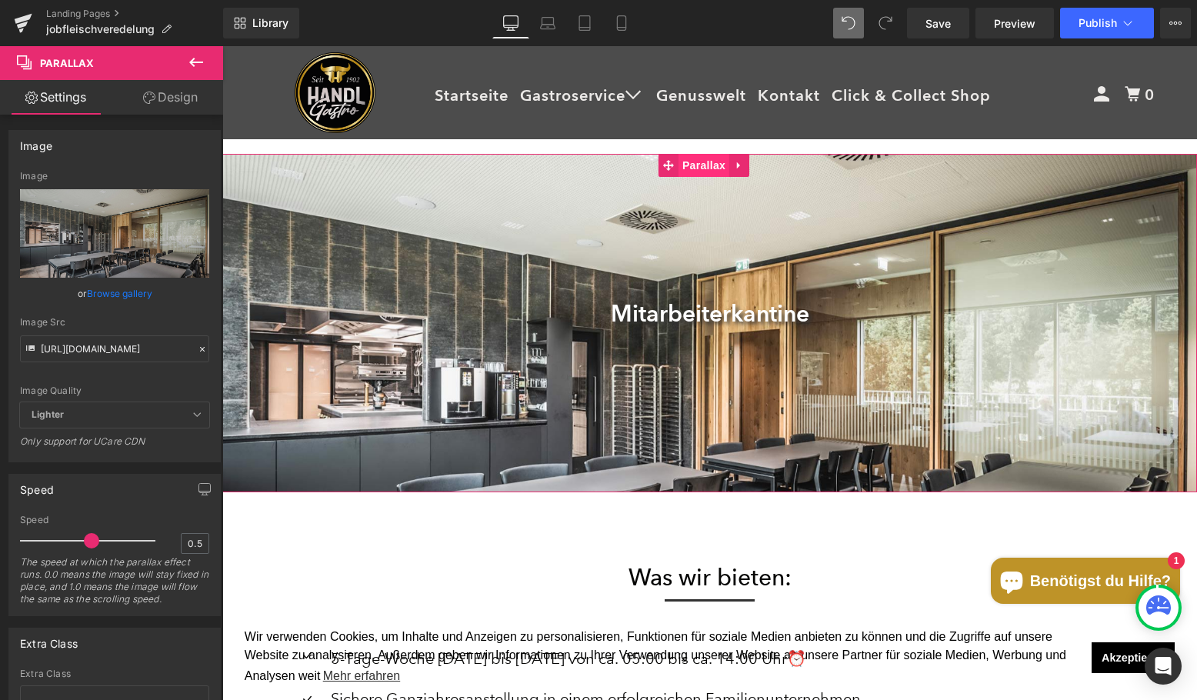
click at [725, 165] on span "Parallax" at bounding box center [704, 165] width 51 height 23
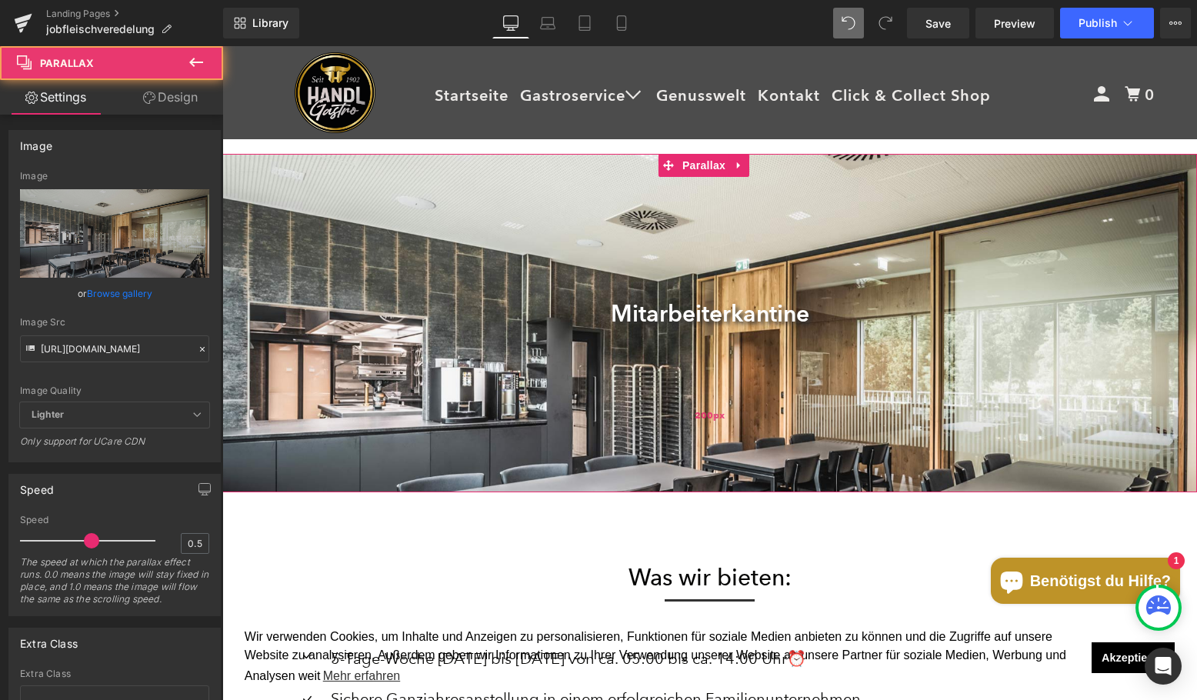
click at [488, 339] on div "200px" at bounding box center [709, 416] width 975 height 154
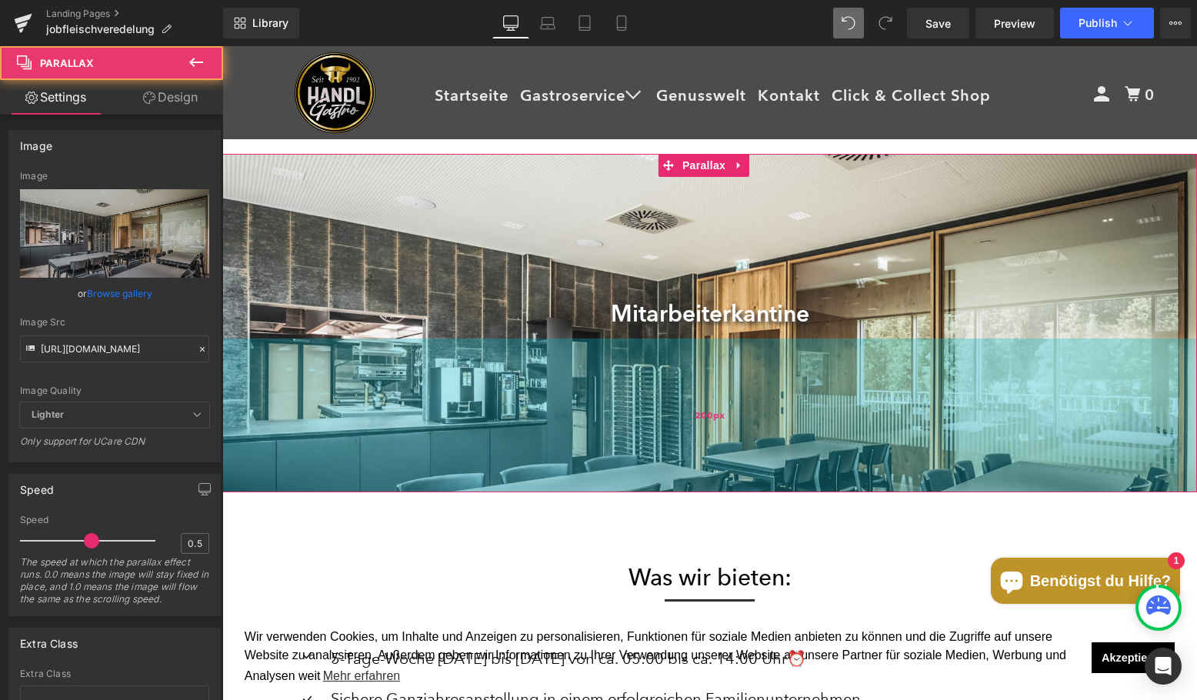
click at [488, 339] on div "200px" at bounding box center [709, 416] width 975 height 154
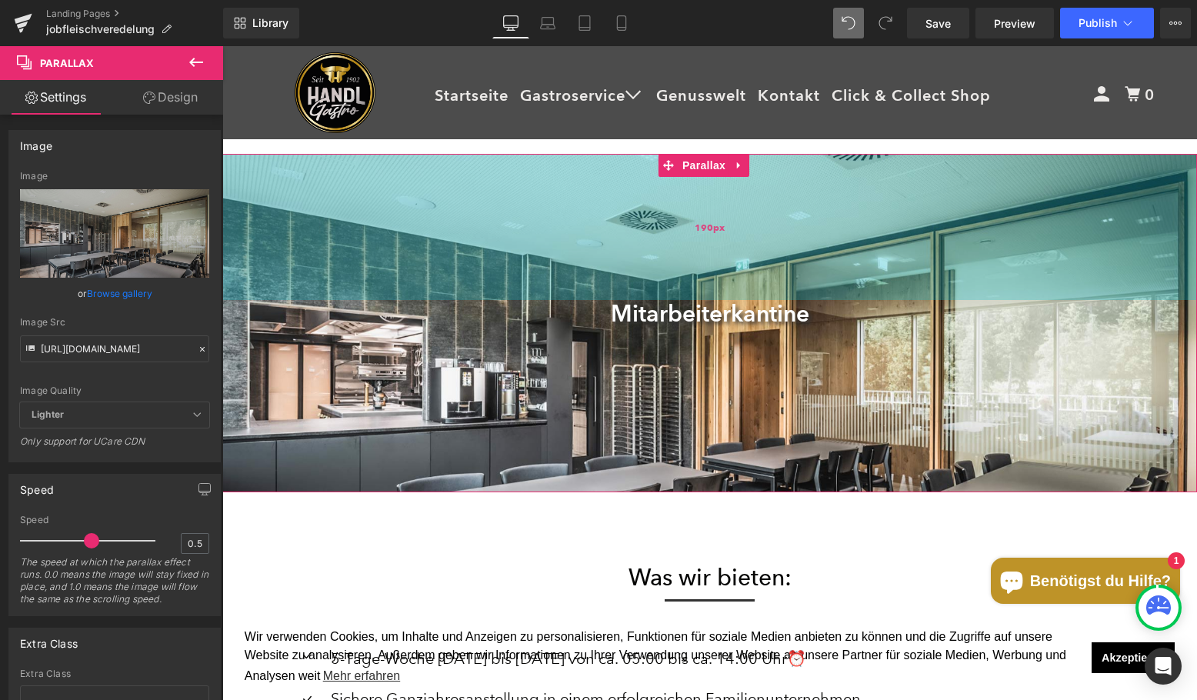
click at [480, 272] on div "190px" at bounding box center [709, 227] width 975 height 146
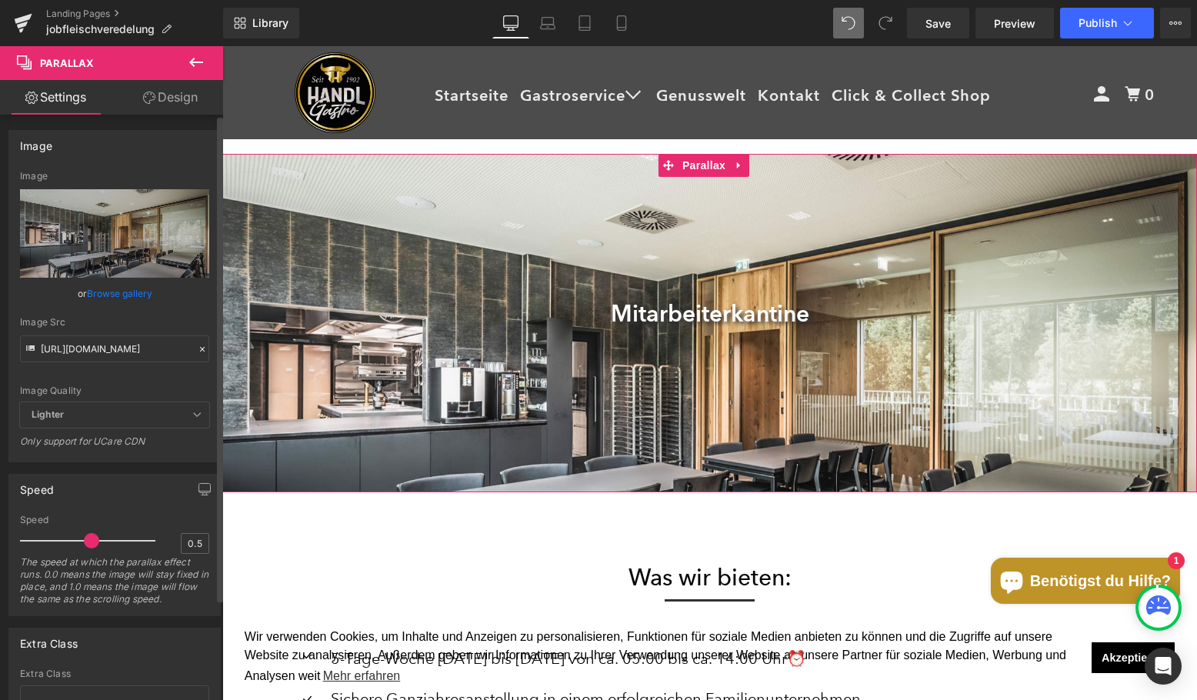
click at [128, 415] on span "Lighter" at bounding box center [114, 414] width 189 height 25
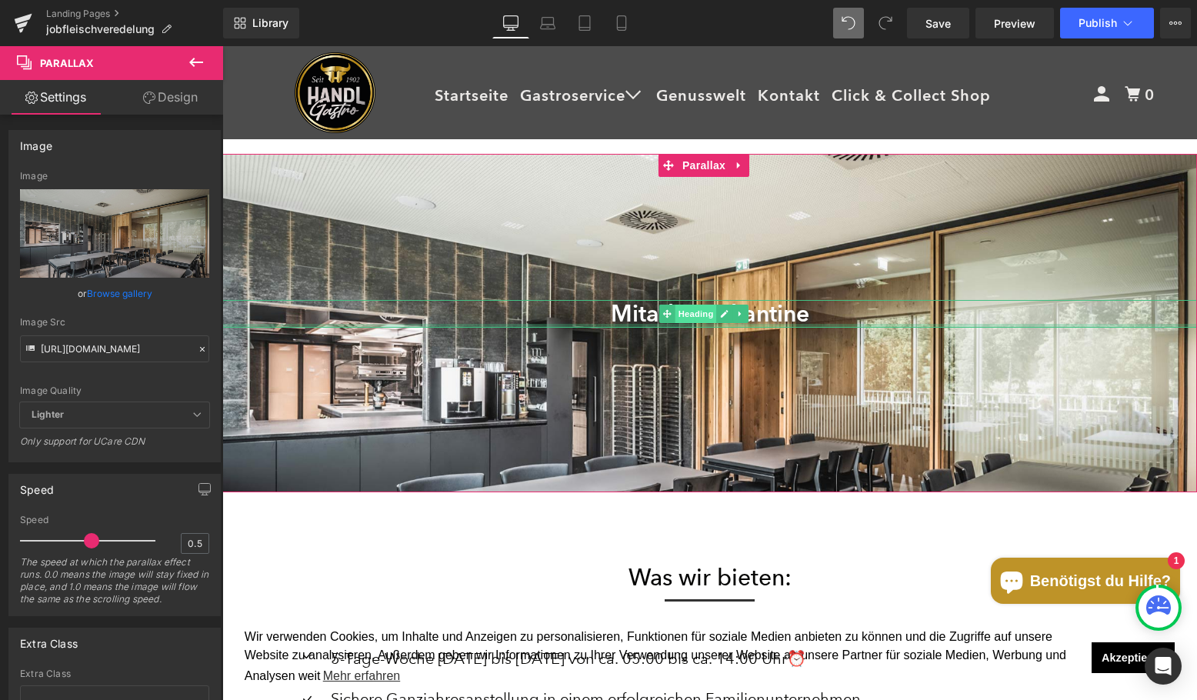
click at [714, 319] on span "Heading" at bounding box center [697, 314] width 42 height 18
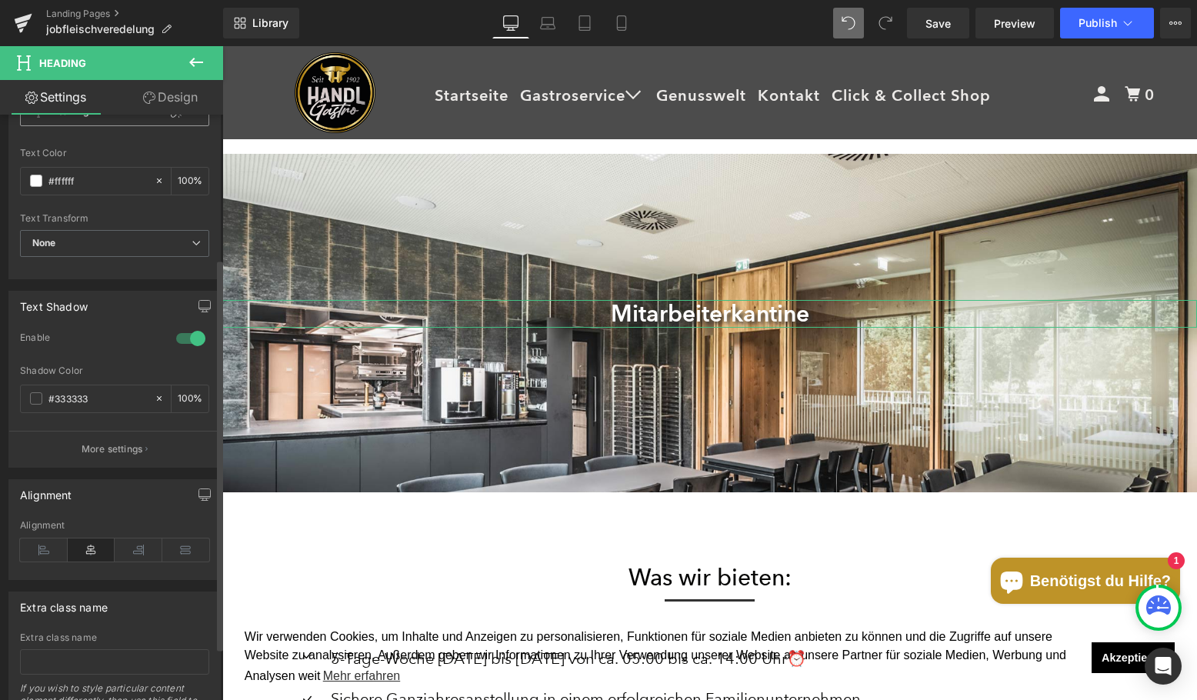
scroll to position [231, 0]
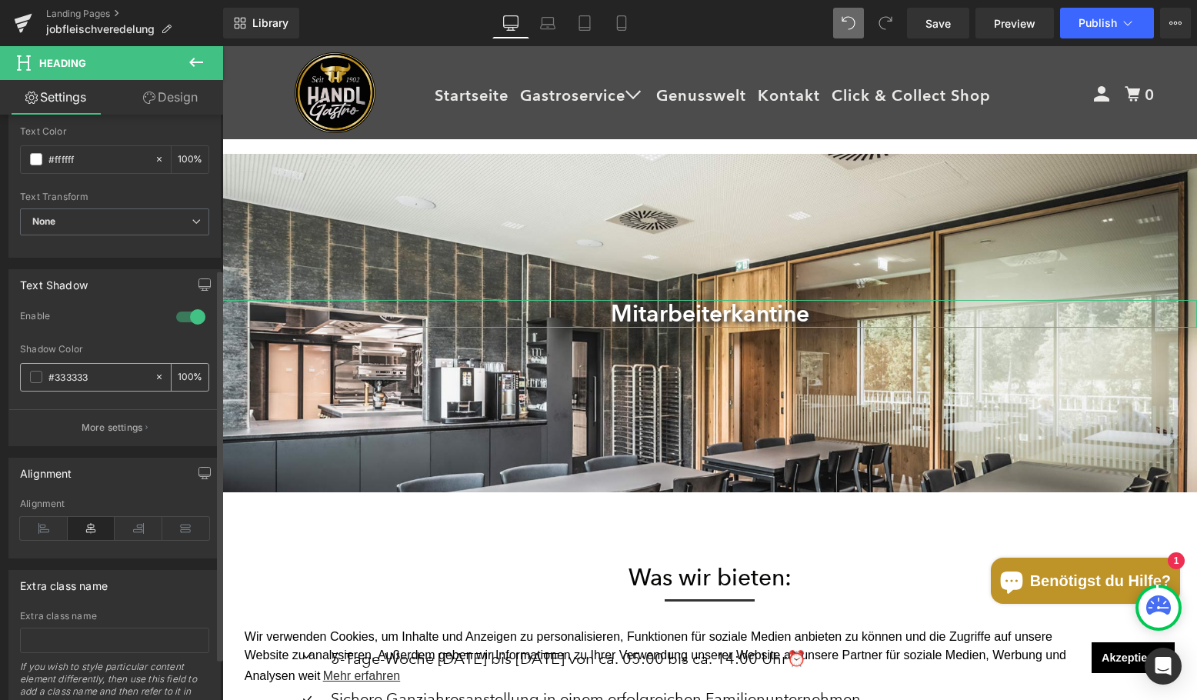
click at [40, 379] on span at bounding box center [36, 377] width 12 height 12
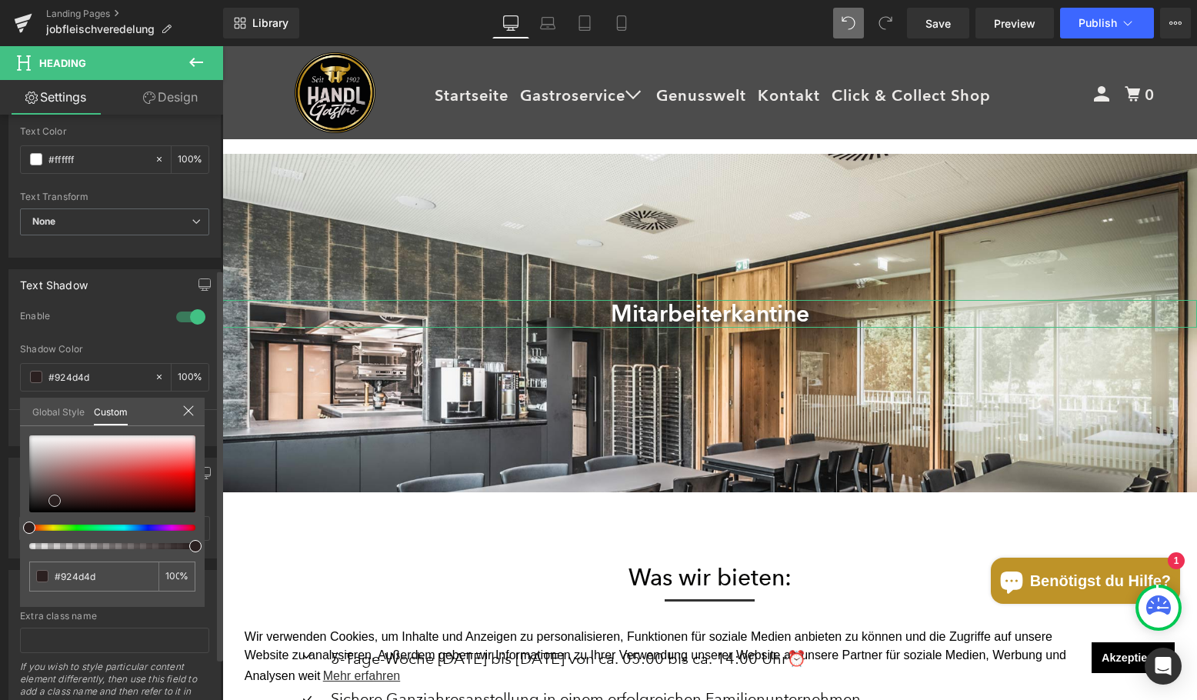
type input "#924d4d"
type input "#000000"
drag, startPoint x: 55, startPoint y: 501, endPoint x: -14, endPoint y: 560, distance: 90.6
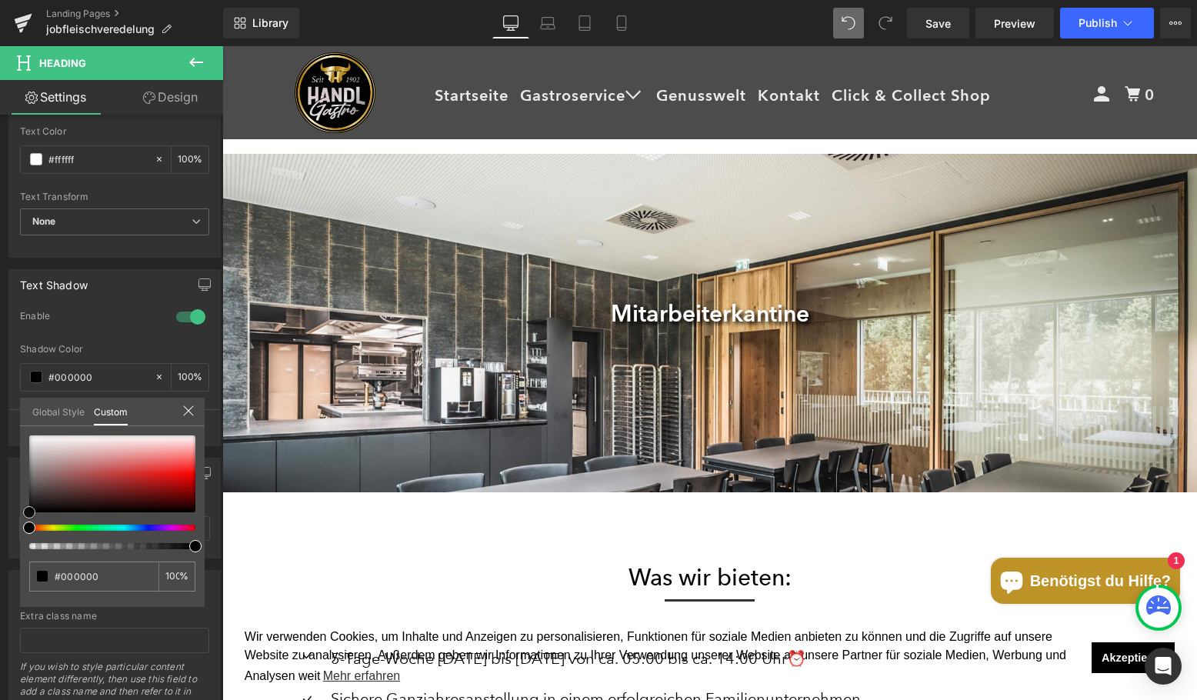
click at [0, 560] on html "Heading You are previewing how the will restyle your page. You can not edit Ele…" at bounding box center [598, 350] width 1197 height 700
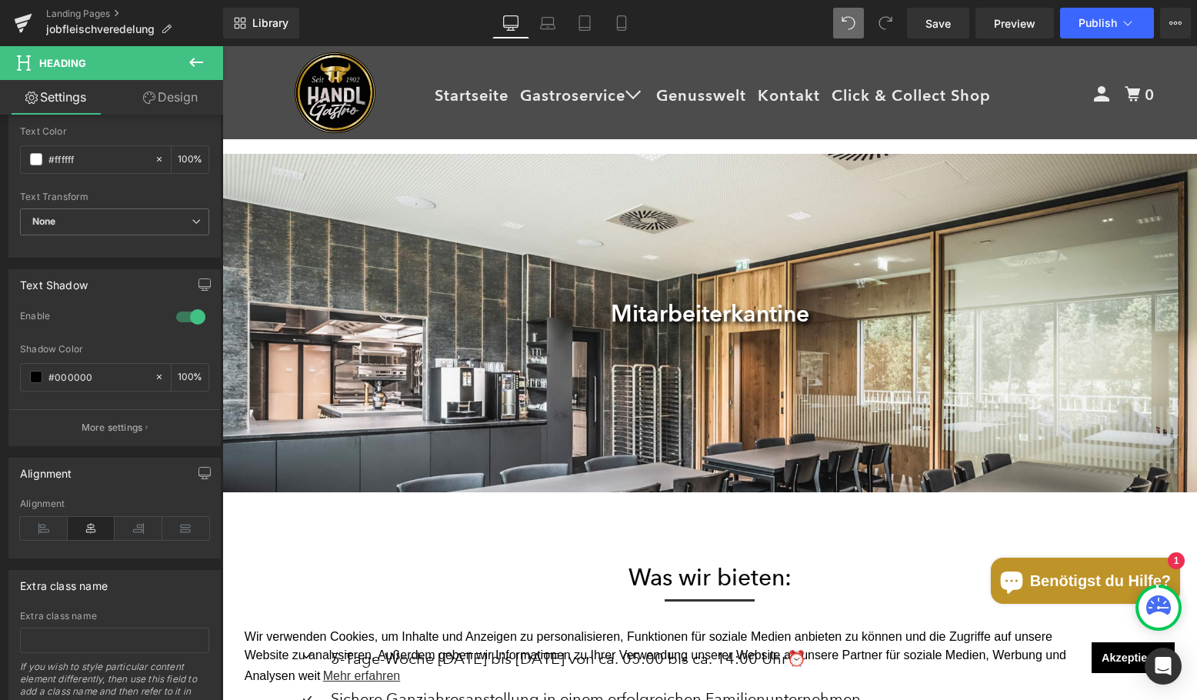
click at [396, 616] on body "Startseite Gastroservice Open submenu Genusswelt Kontakt Click & Collect Shop E…" at bounding box center [709, 681] width 975 height 4194
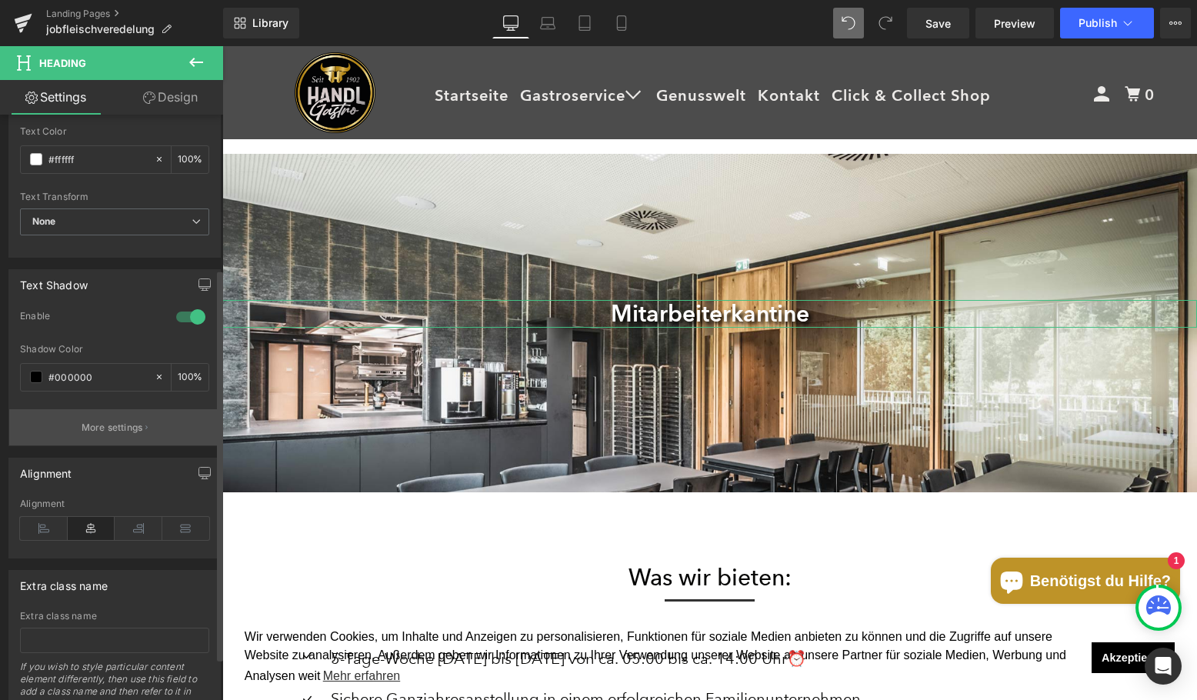
click at [122, 431] on p "More settings" at bounding box center [113, 428] width 62 height 14
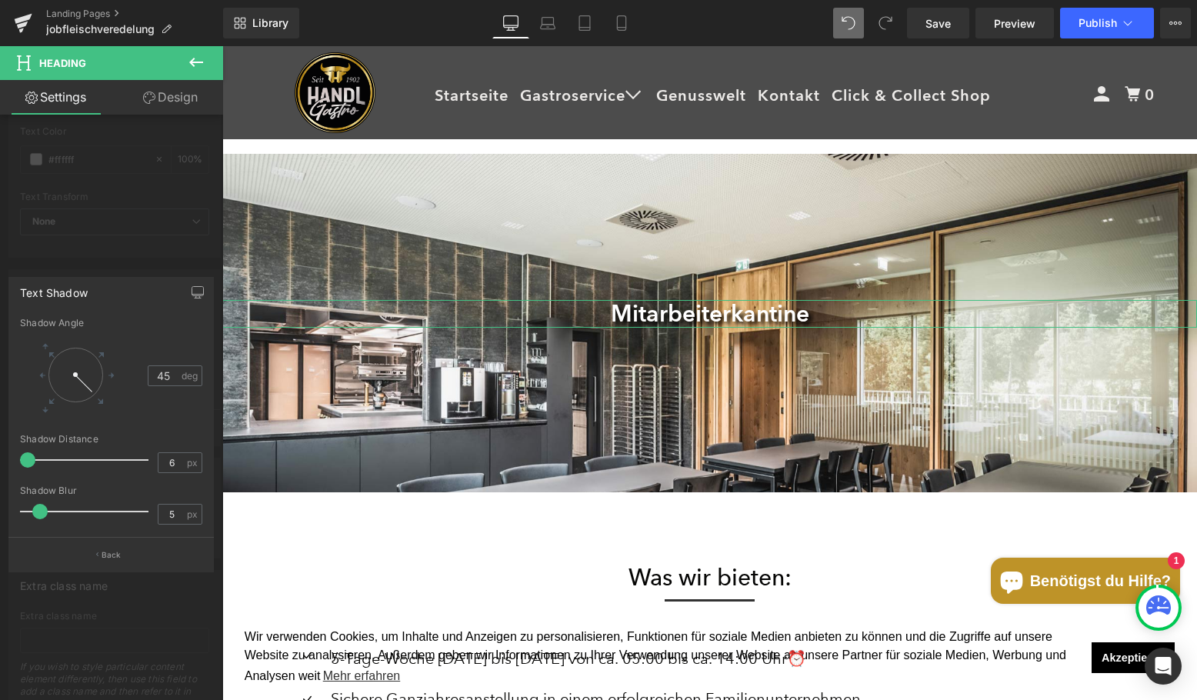
type input "0"
drag, startPoint x: 40, startPoint y: 457, endPoint x: 15, endPoint y: 452, distance: 25.1
click at [15, 452] on div "0,0 45 Shadow Angle 45 deg 0px Shadow Distance 0 px 5px Shadow Blur 5 px" at bounding box center [111, 427] width 204 height 219
type input "14"
drag, startPoint x: 39, startPoint y: 509, endPoint x: 61, endPoint y: 522, distance: 24.8
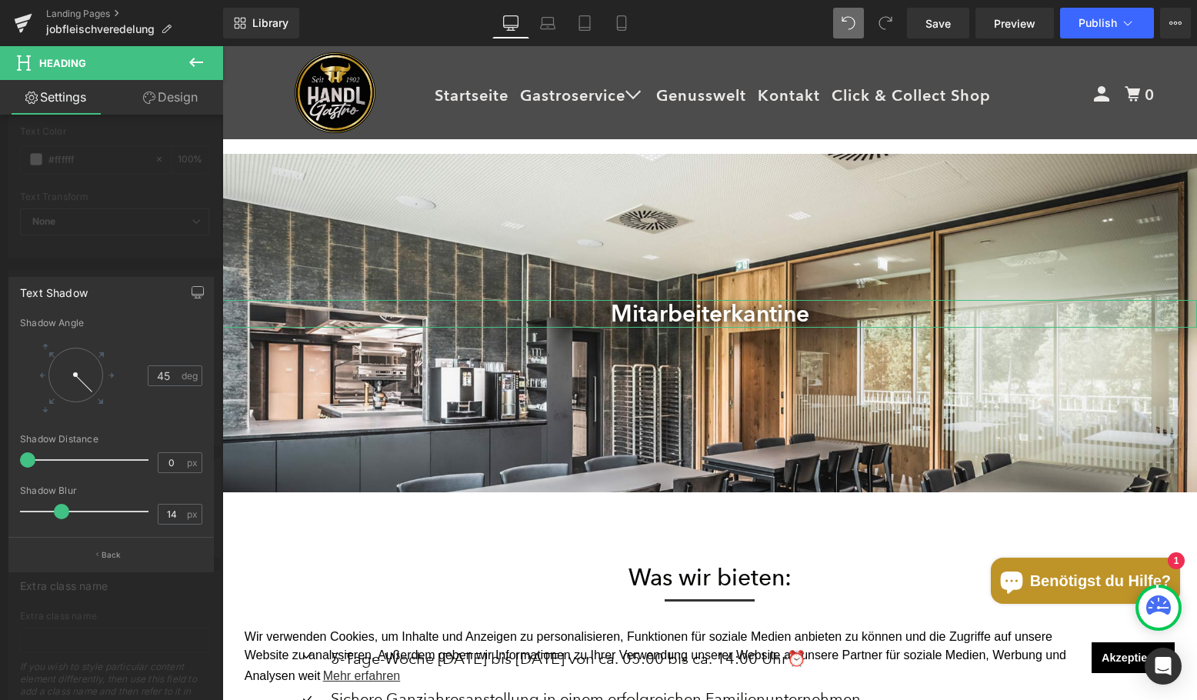
click at [61, 522] on div at bounding box center [88, 511] width 121 height 31
type input "0"
click at [32, 464] on span at bounding box center [27, 459] width 15 height 15
click at [666, 521] on body "Startseite Gastroservice Open submenu Genusswelt Kontakt Click & Collect Shop E…" at bounding box center [709, 681] width 975 height 4194
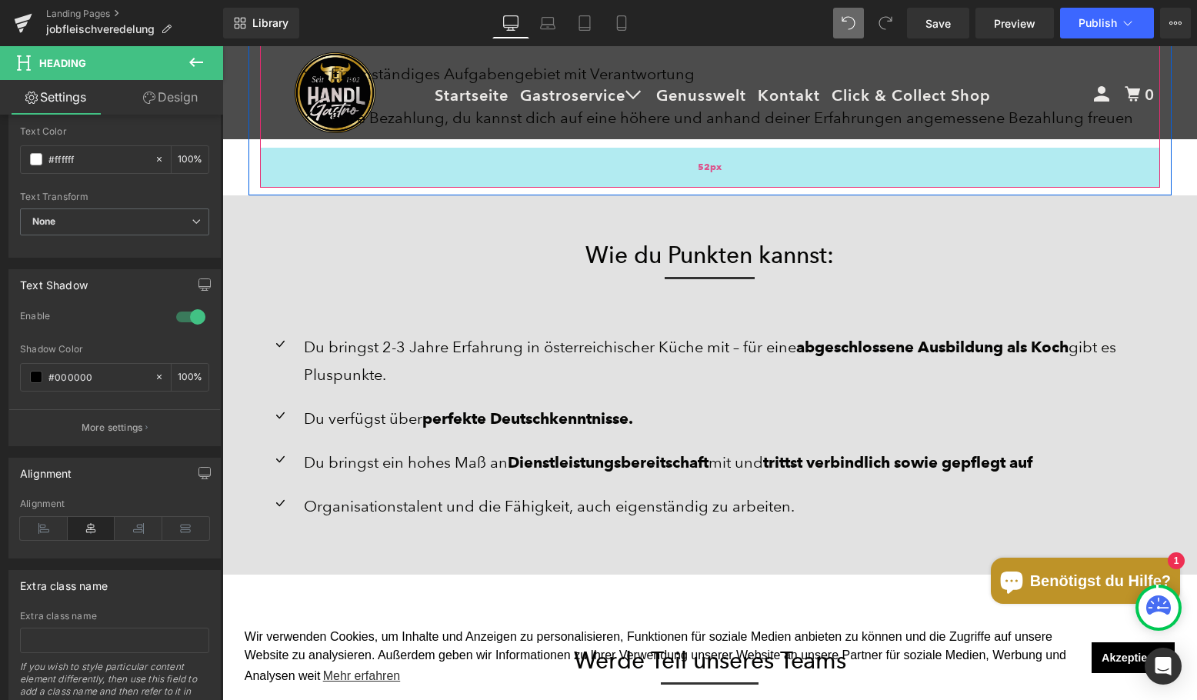
scroll to position [2231, 0]
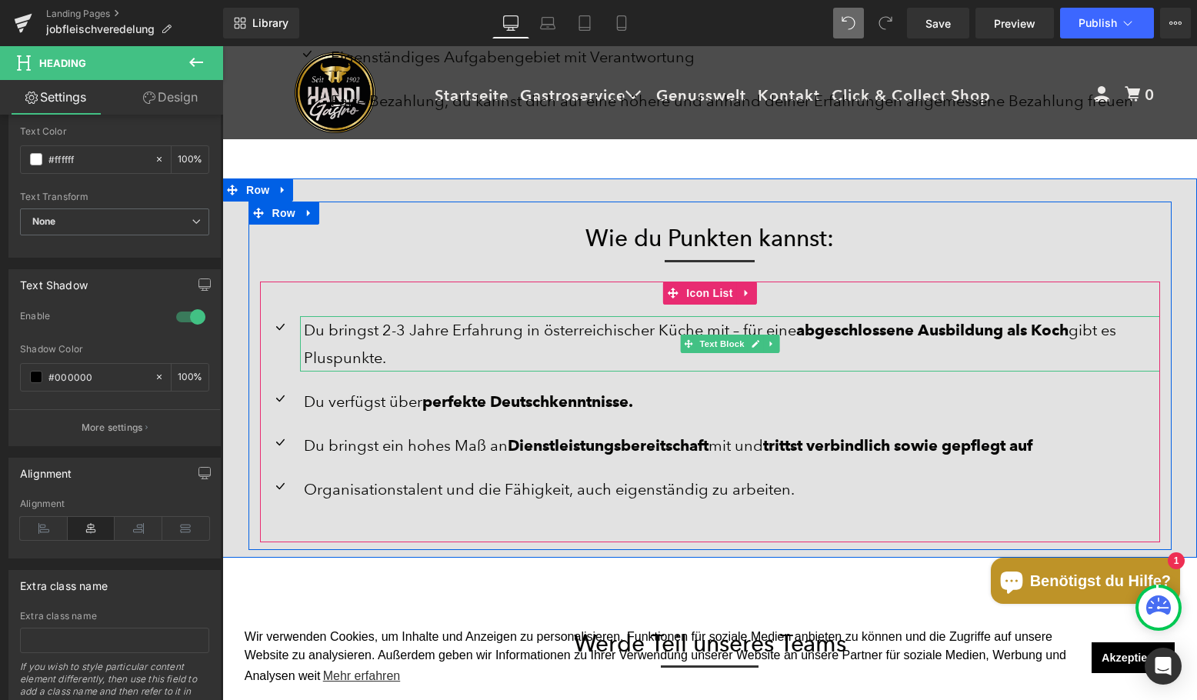
click at [384, 354] on p "Du bringst 2-3 Jahre Erfahrung in österreichischer Küche mit – für eine abgesch…" at bounding box center [732, 343] width 856 height 55
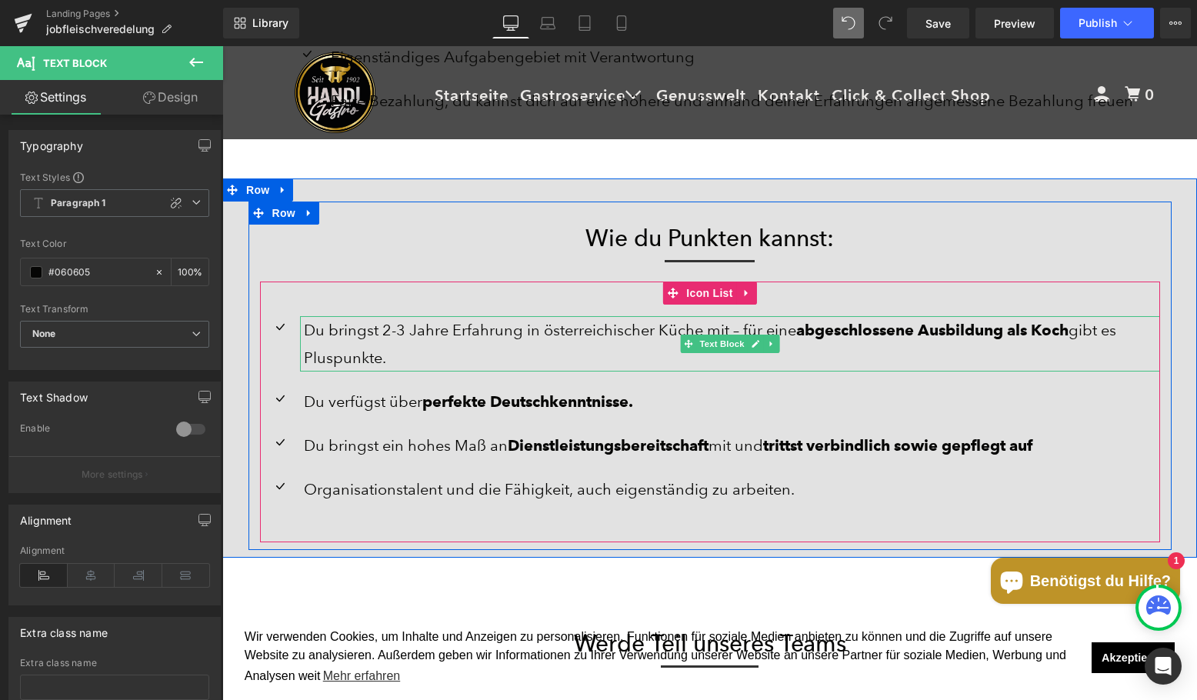
click at [345, 339] on p "Du bringst 2-3 Jahre Erfahrung in österreichischer Küche mit – für eine abgesch…" at bounding box center [732, 343] width 856 height 55
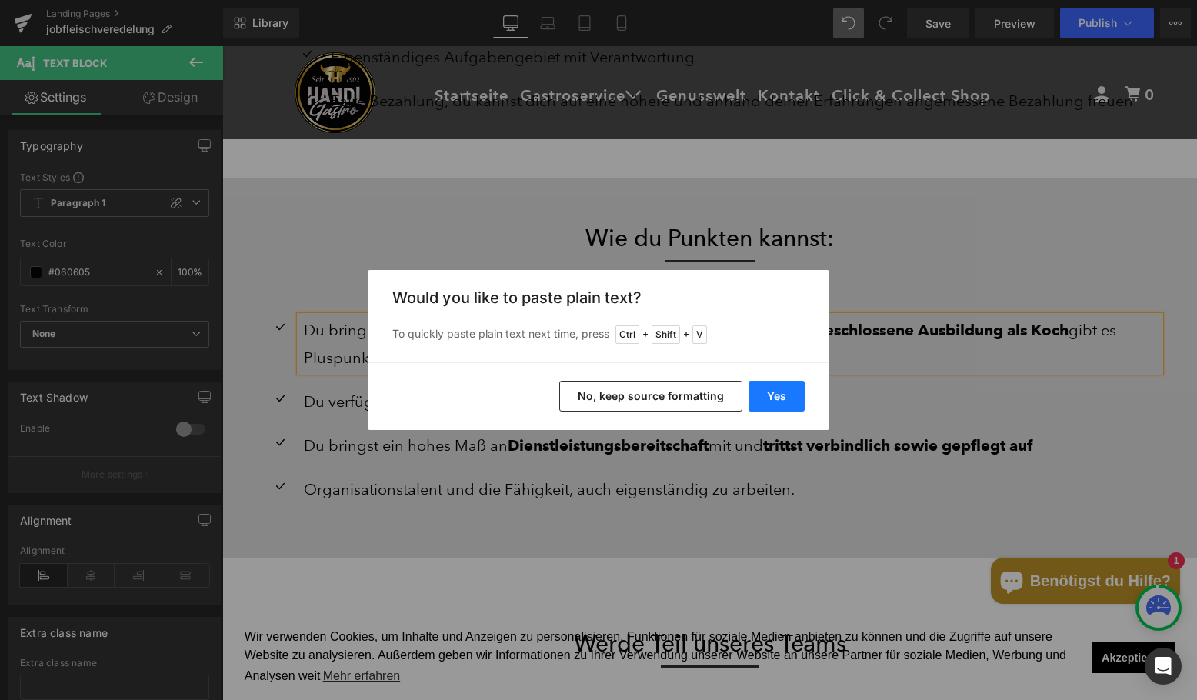
click at [786, 389] on button "Yes" at bounding box center [777, 396] width 56 height 31
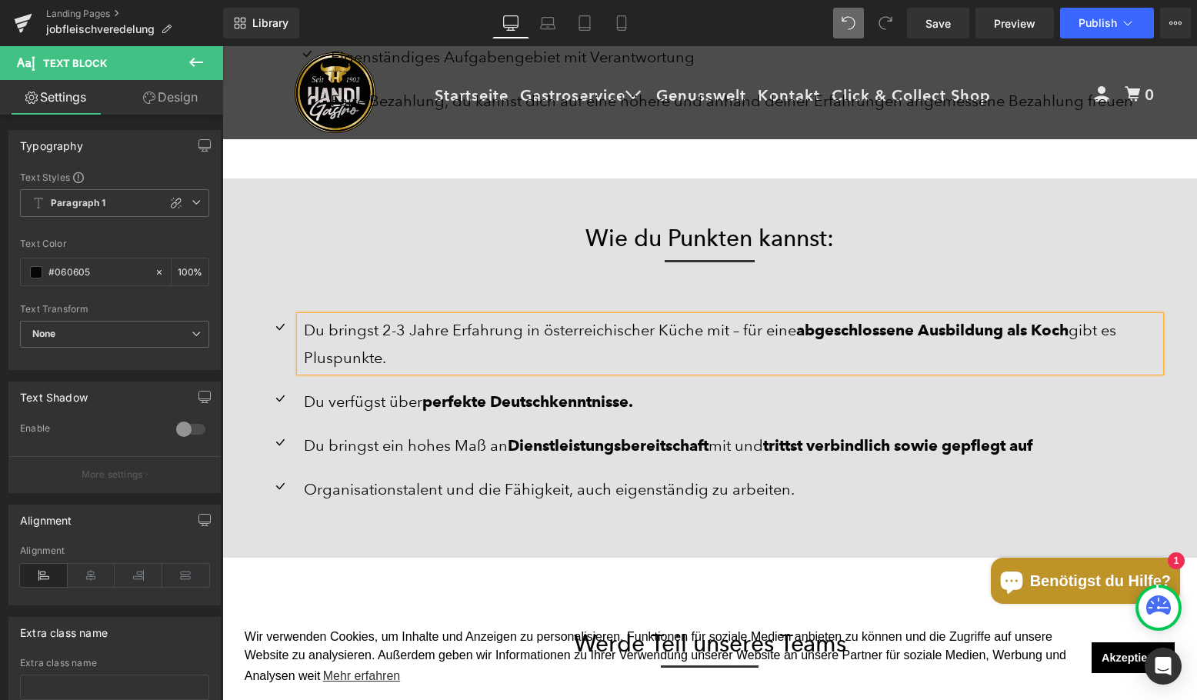
scroll to position [4166, 963]
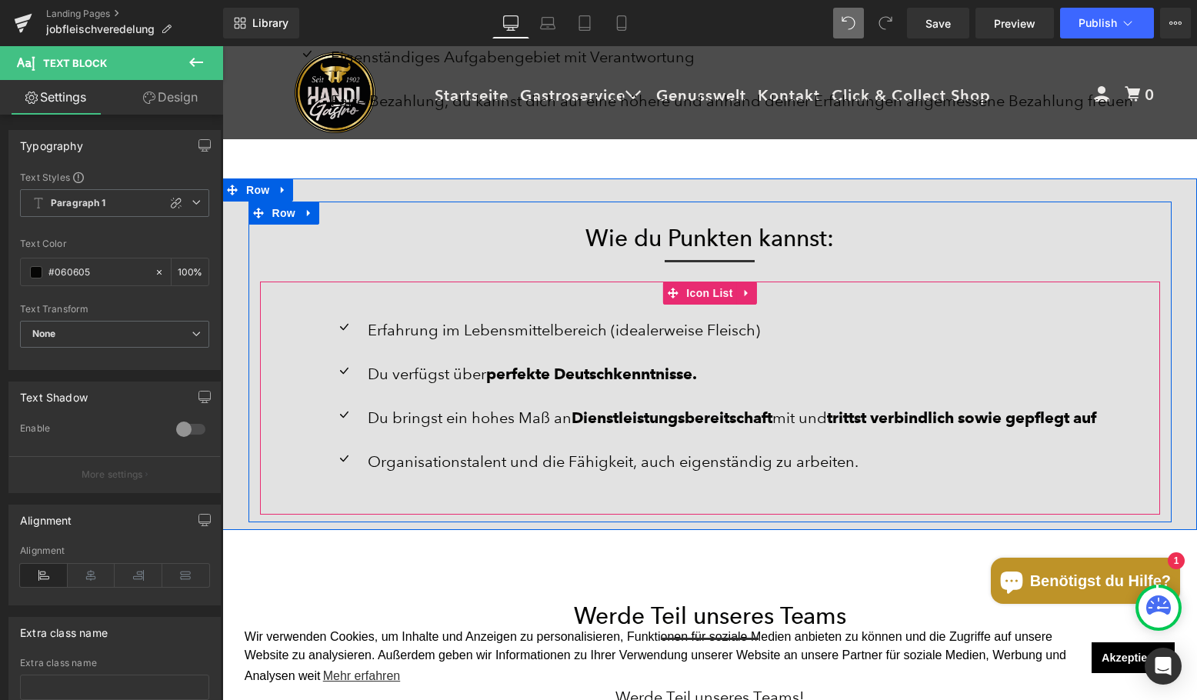
click at [495, 372] on b "perfekte Deutschkenntnisse." at bounding box center [591, 374] width 211 height 18
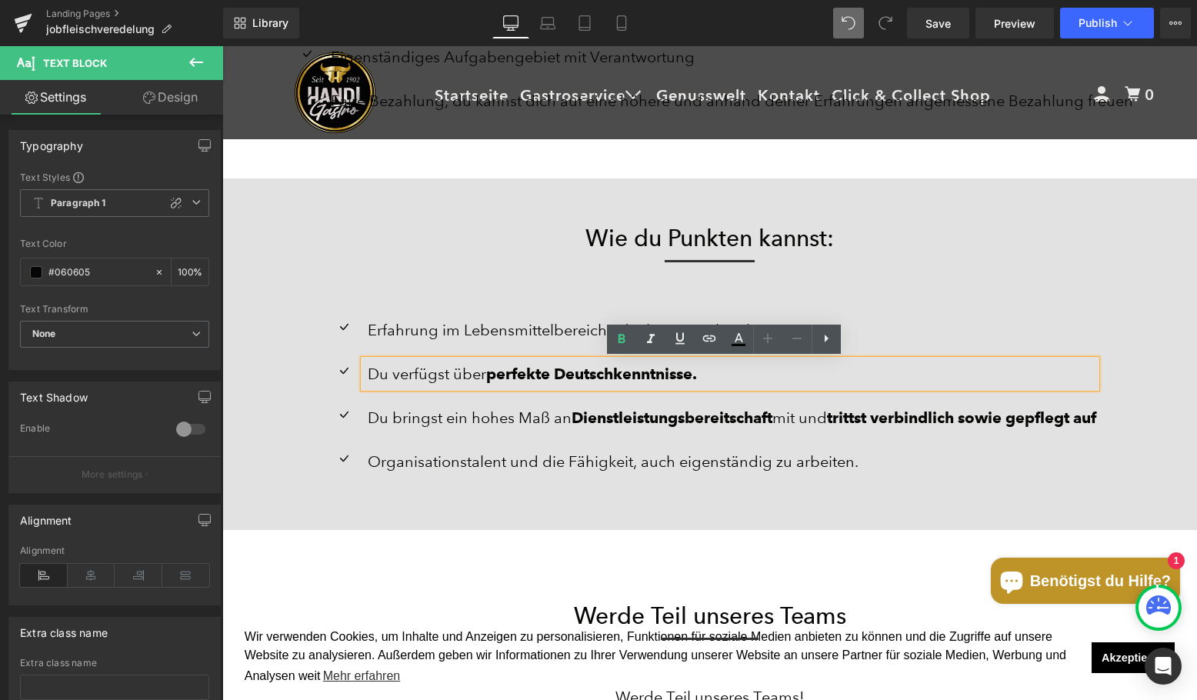
click at [495, 372] on b "perfekte Deutschkenntnisse." at bounding box center [591, 374] width 211 height 18
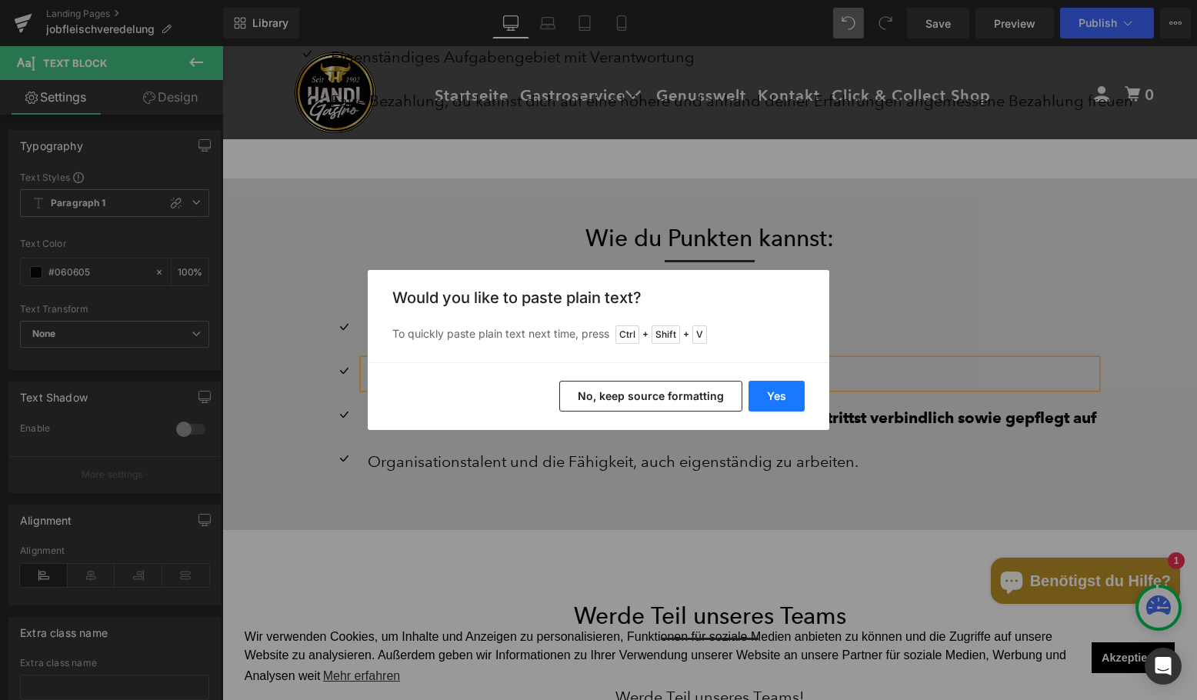
click at [783, 397] on button "Yes" at bounding box center [777, 396] width 56 height 31
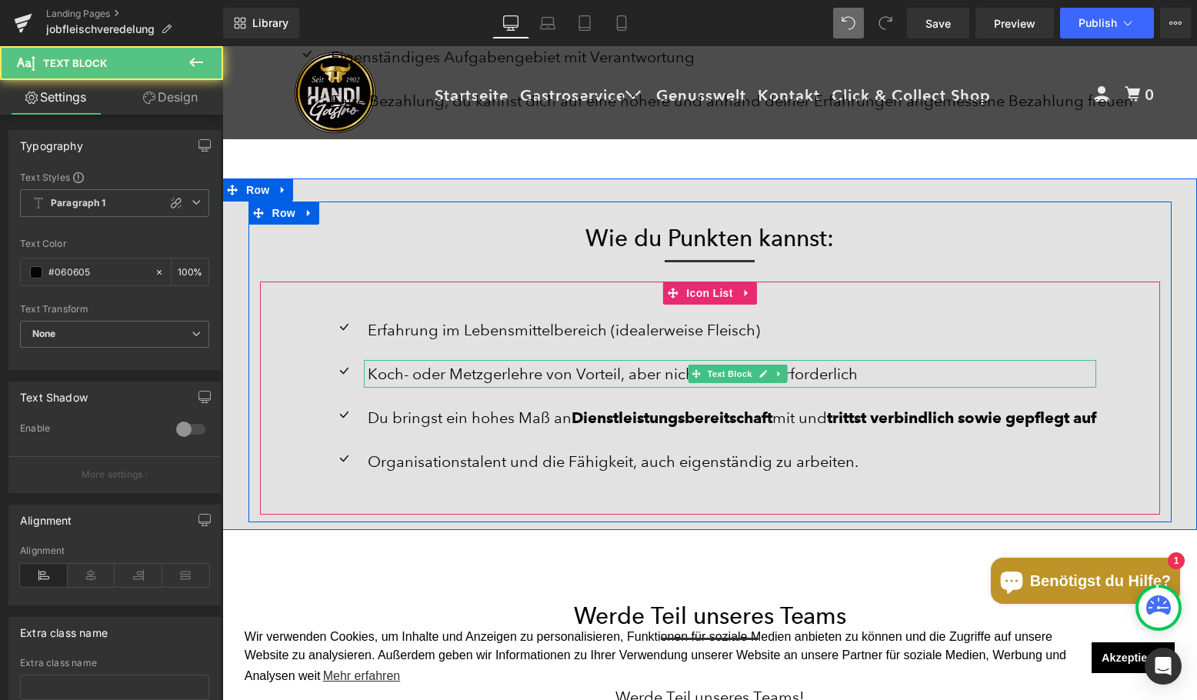
click at [853, 372] on p "Koch- oder Metzgerlehre von Vorteil, aber nicht zwingend erforderlich" at bounding box center [732, 374] width 729 height 28
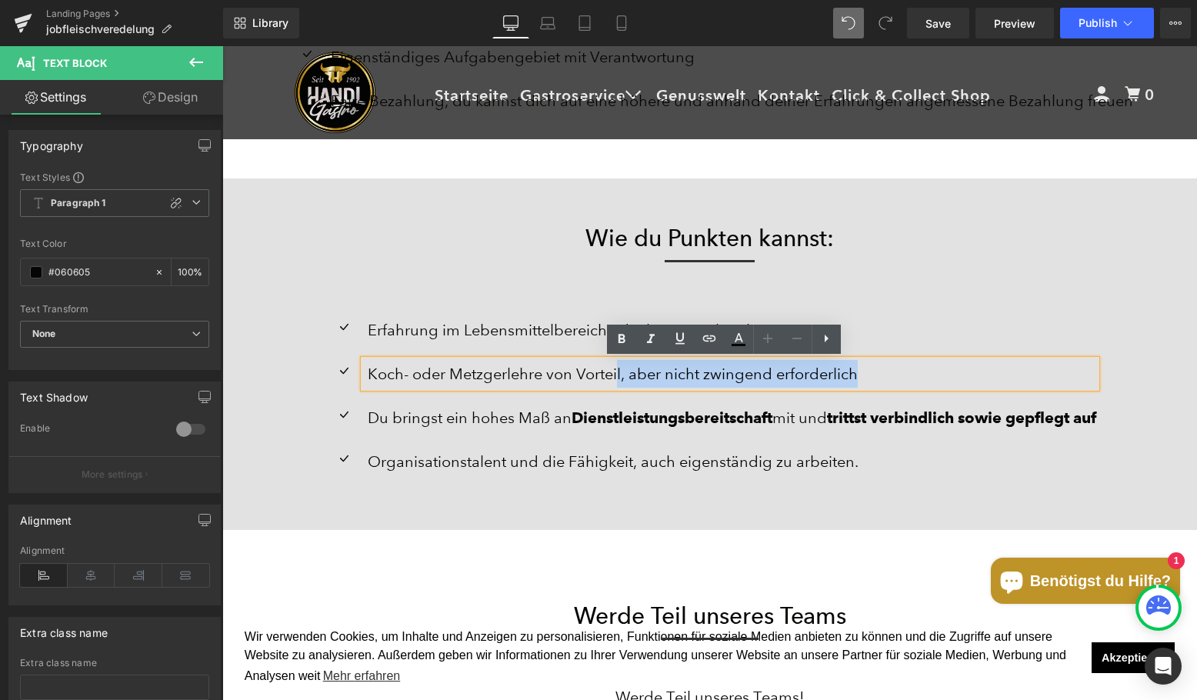
drag, startPoint x: 862, startPoint y: 372, endPoint x: 606, endPoint y: 373, distance: 255.5
click at [606, 373] on p "Koch- oder Metzgerlehre von Vorteil, aber nicht zwingend erforderlich" at bounding box center [732, 374] width 729 height 28
click at [607, 373] on p "Koch- oder Metzgerlehre von Vorteil, aber nicht zwingend erforderlich" at bounding box center [732, 374] width 729 height 28
click at [612, 373] on p "Koch- oder Metzgerlehre von Vorteil, aber nicht zwingend erforderlich" at bounding box center [732, 374] width 729 height 28
drag, startPoint x: 609, startPoint y: 373, endPoint x: 887, endPoint y: 387, distance: 278.1
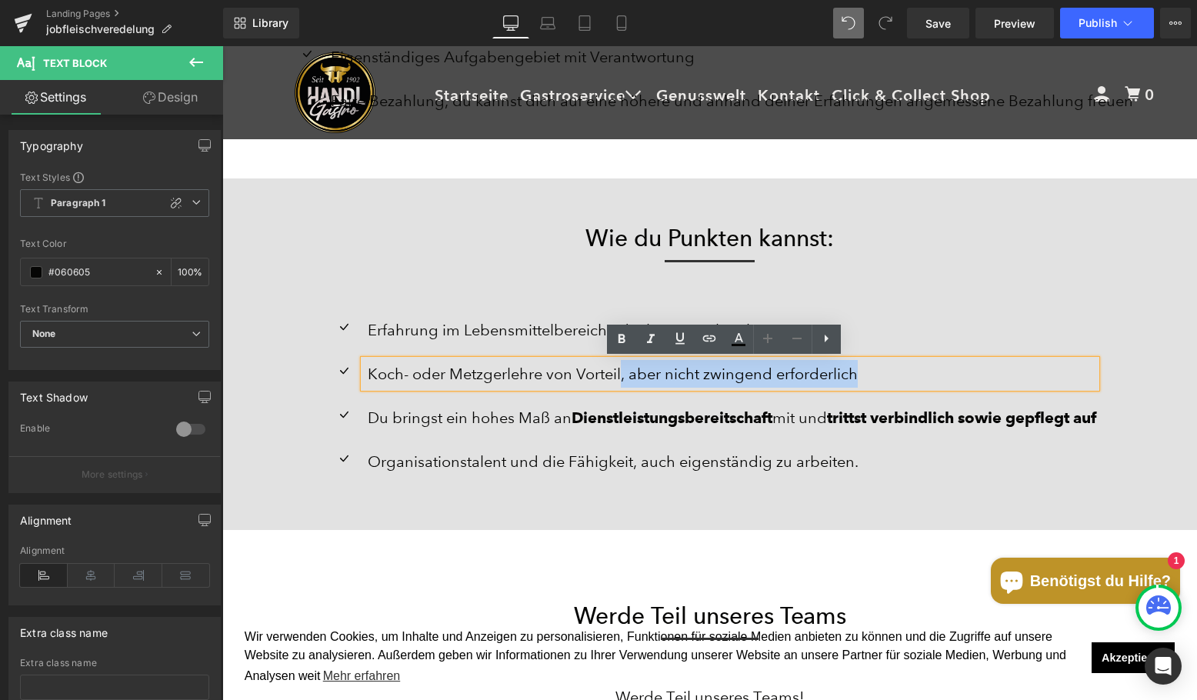
click at [887, 387] on p "Koch- oder Metzgerlehre von Vorteil, aber nicht zwingend erforderlich" at bounding box center [732, 374] width 729 height 28
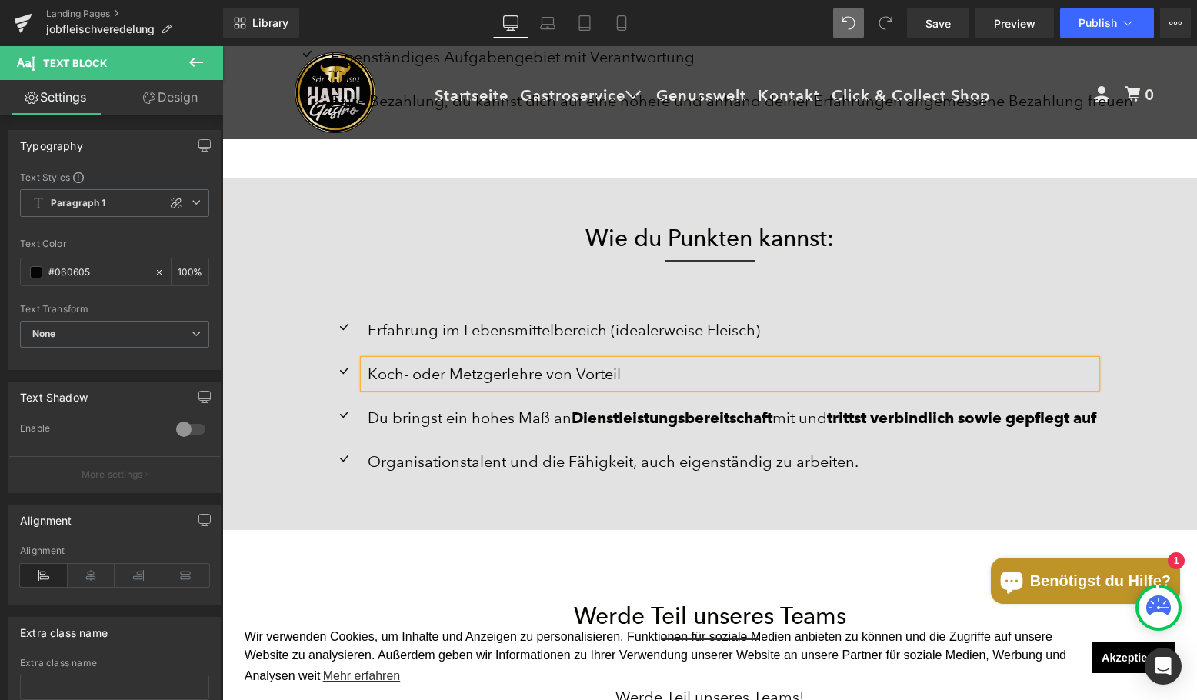
click at [572, 422] on b "Dienstleistungsbereitschaft" at bounding box center [672, 418] width 201 height 18
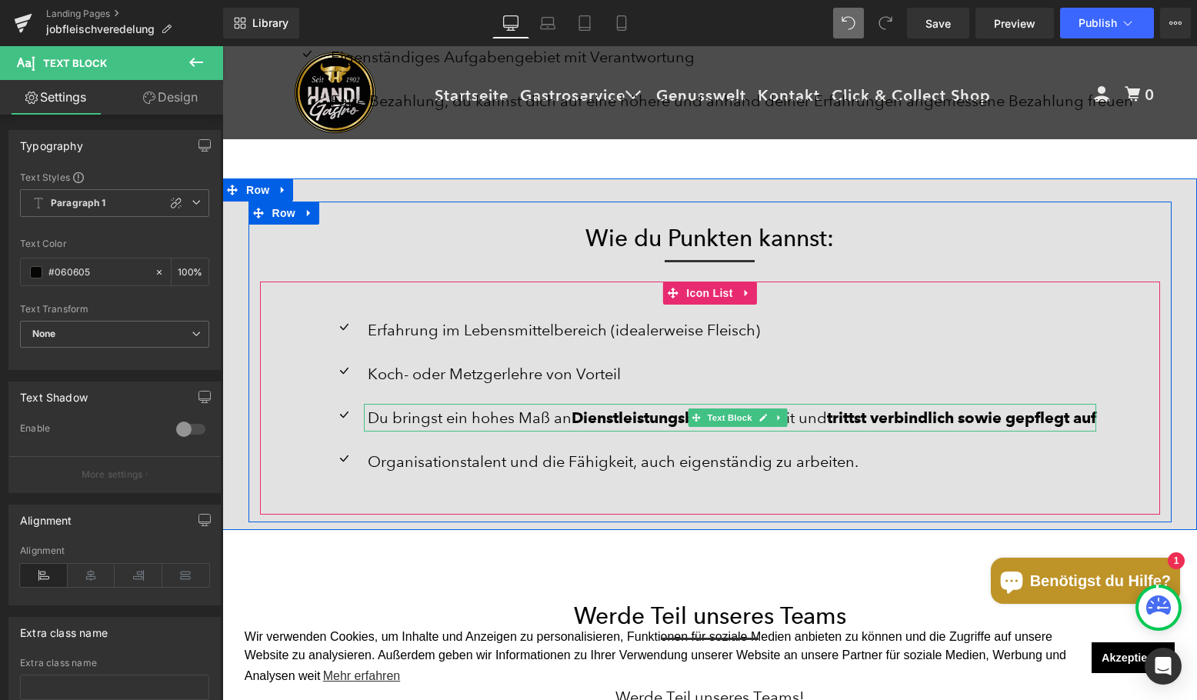
click at [545, 419] on p "Du bringst ein hohes Maß an Dienstleistungsbereitschaft mit und trittst verbind…" at bounding box center [732, 418] width 729 height 28
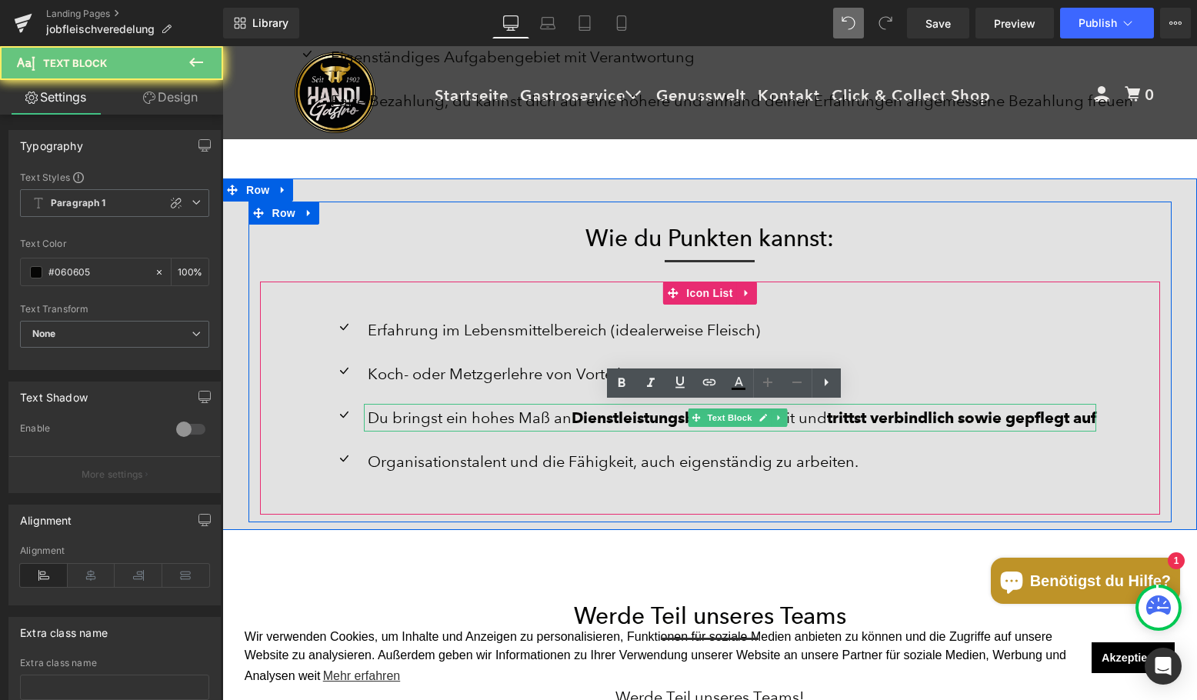
click at [545, 419] on p "Du bringst ein hohes Maß an Dienstleistungsbereitschaft mit und trittst verbind…" at bounding box center [732, 418] width 729 height 28
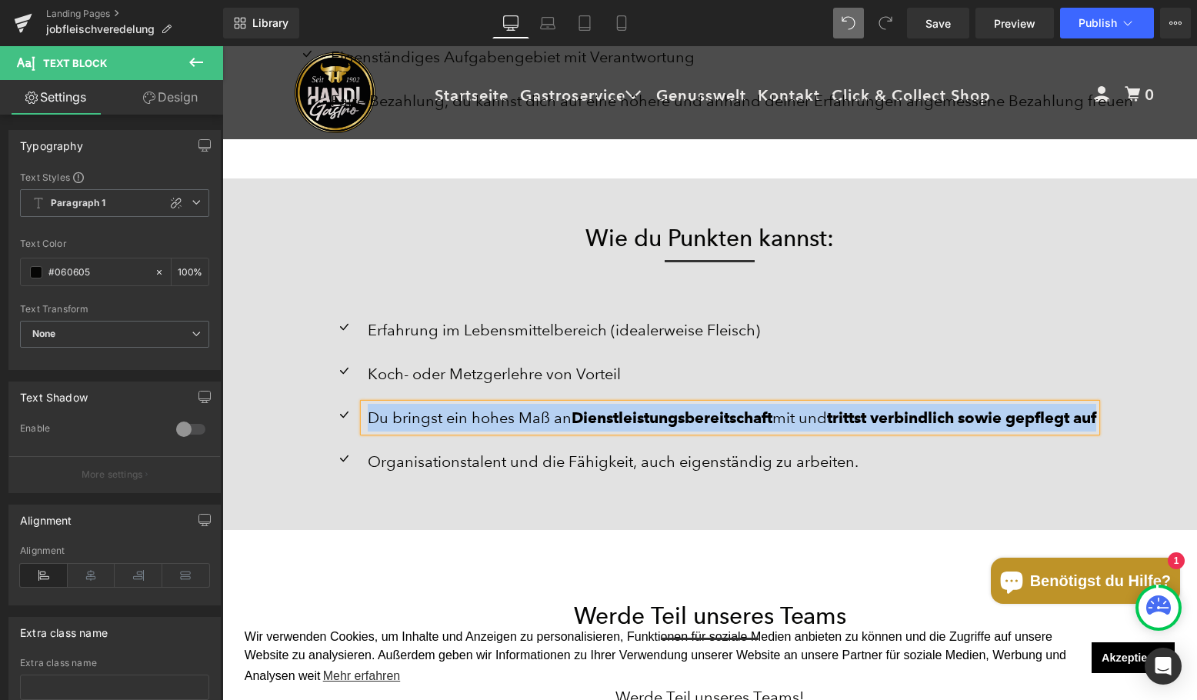
paste div
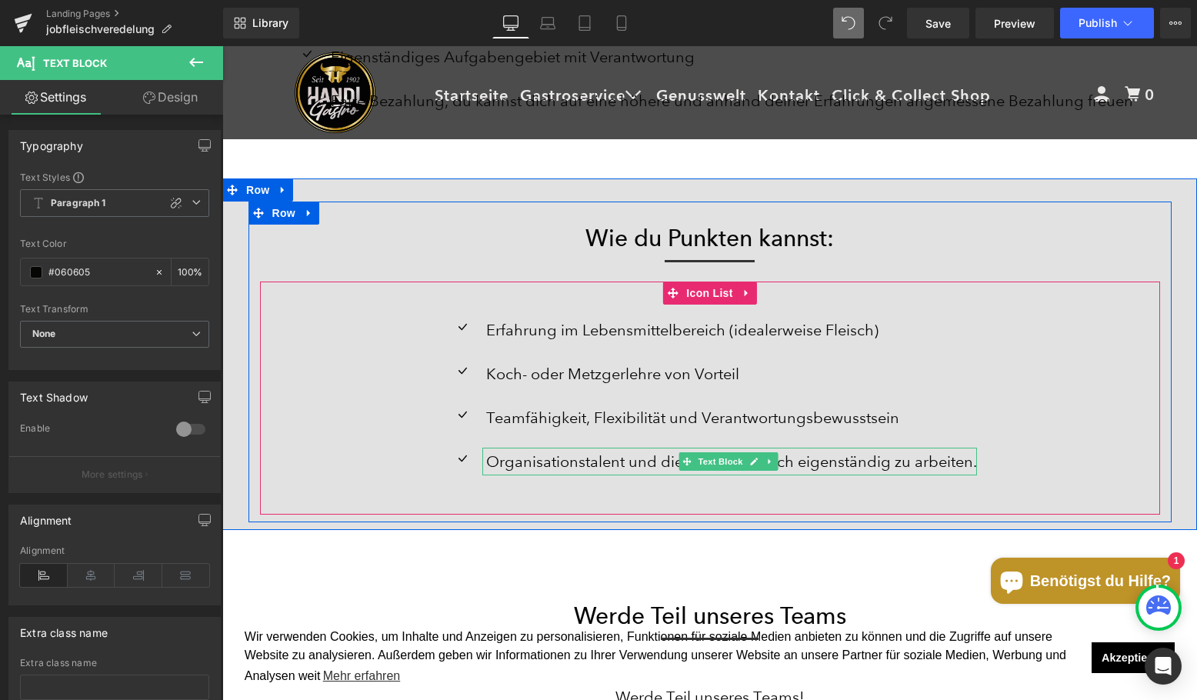
click at [636, 457] on p "Organisationstalent und die Fähigkeit, auch eigenständig zu arbeiten." at bounding box center [731, 462] width 491 height 28
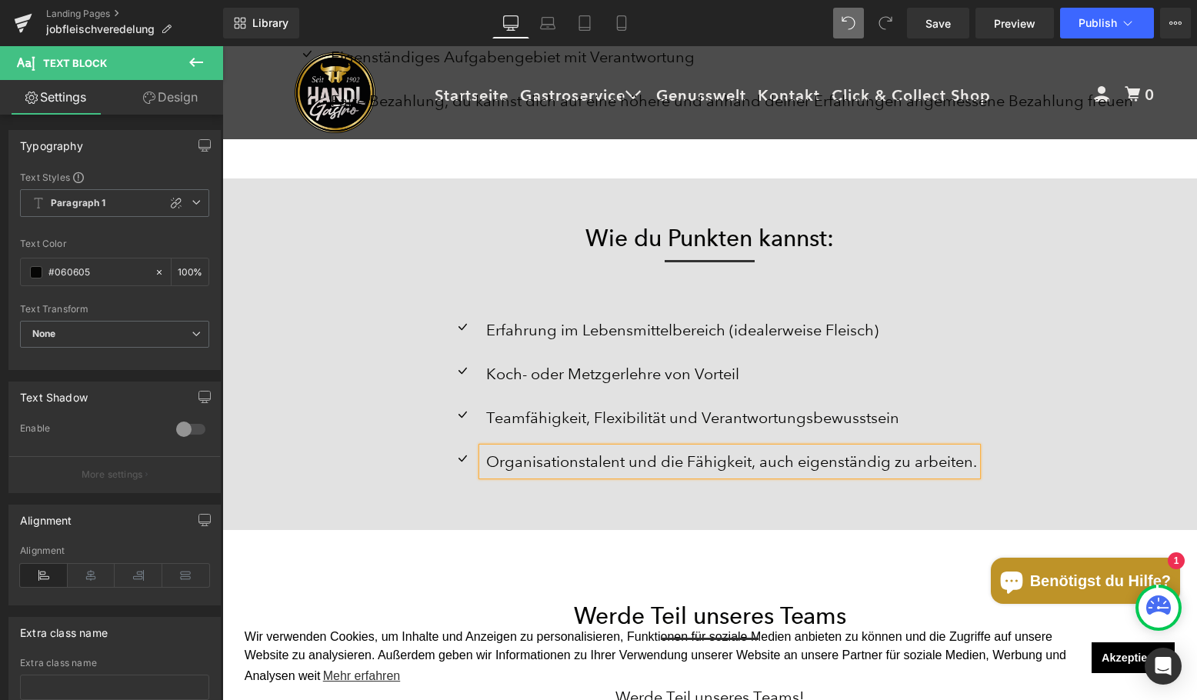
click at [592, 455] on p "Organisationstalent und die Fähigkeit, auch eigenständig zu arbeiten." at bounding box center [731, 462] width 491 height 28
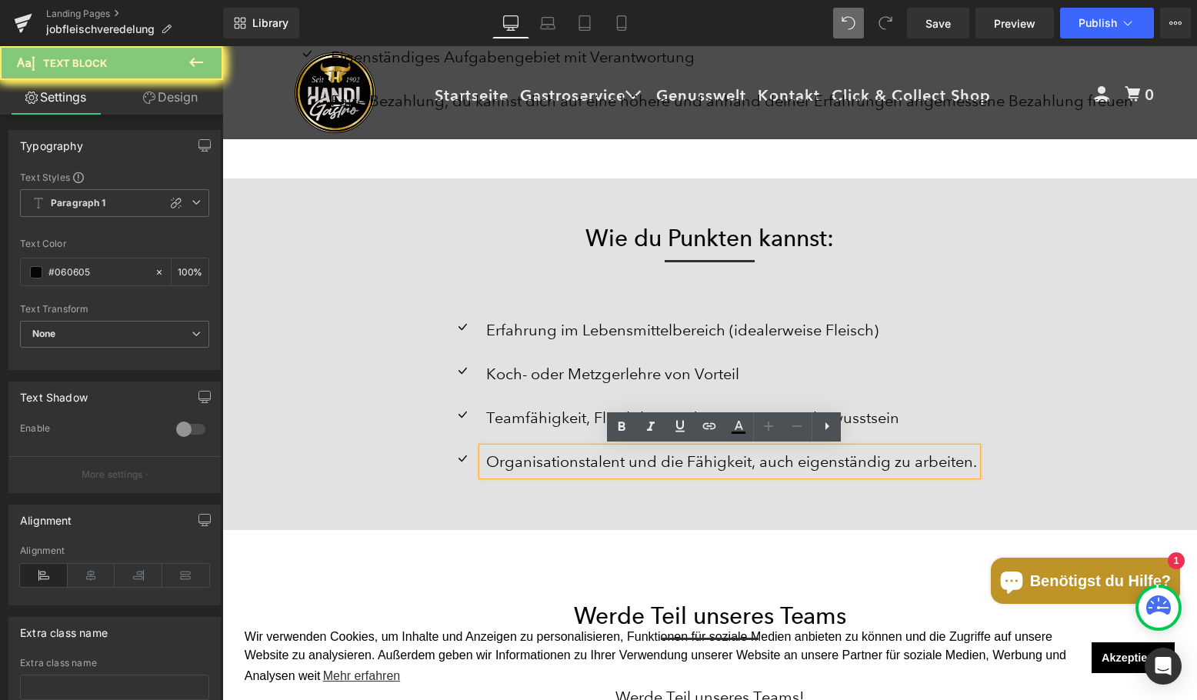
click at [592, 455] on p "Organisationstalent und die Fähigkeit, auch eigenständig zu arbeiten." at bounding box center [731, 462] width 491 height 28
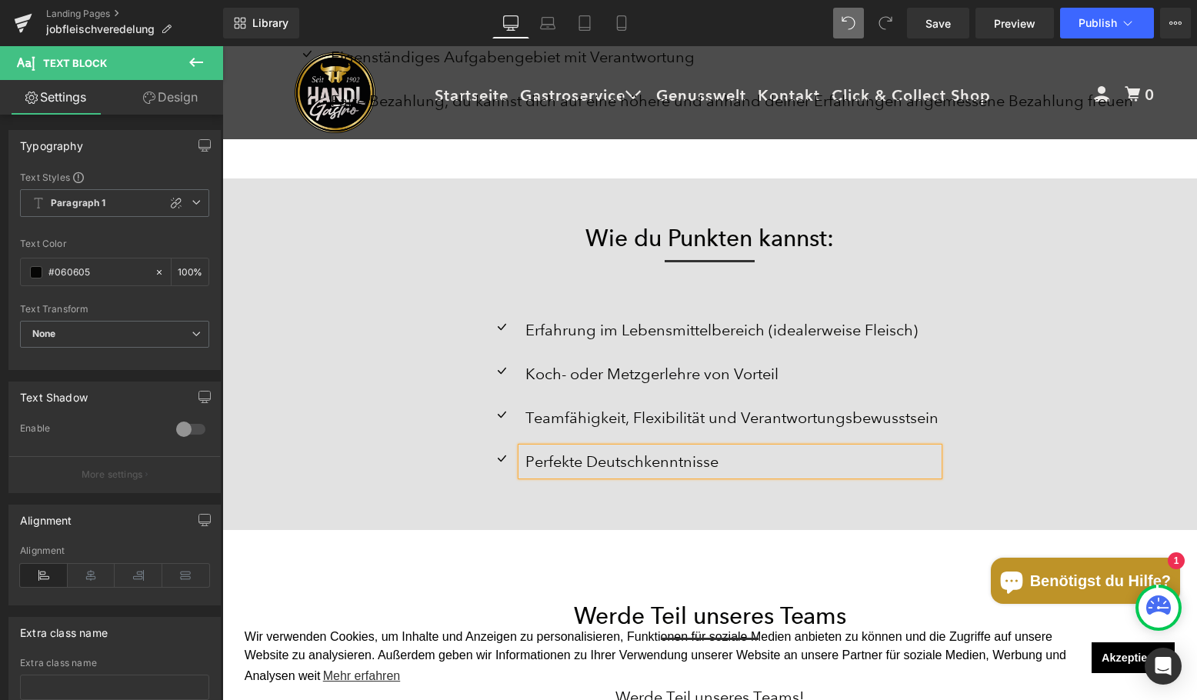
drag, startPoint x: 821, startPoint y: 506, endPoint x: 815, endPoint y: 487, distance: 20.2
click at [821, 506] on div "Icon Erfahrung im Lebensmittelbereich (idealerweise Fleisch) Text Block Icon Ko…" at bounding box center [710, 398] width 900 height 233
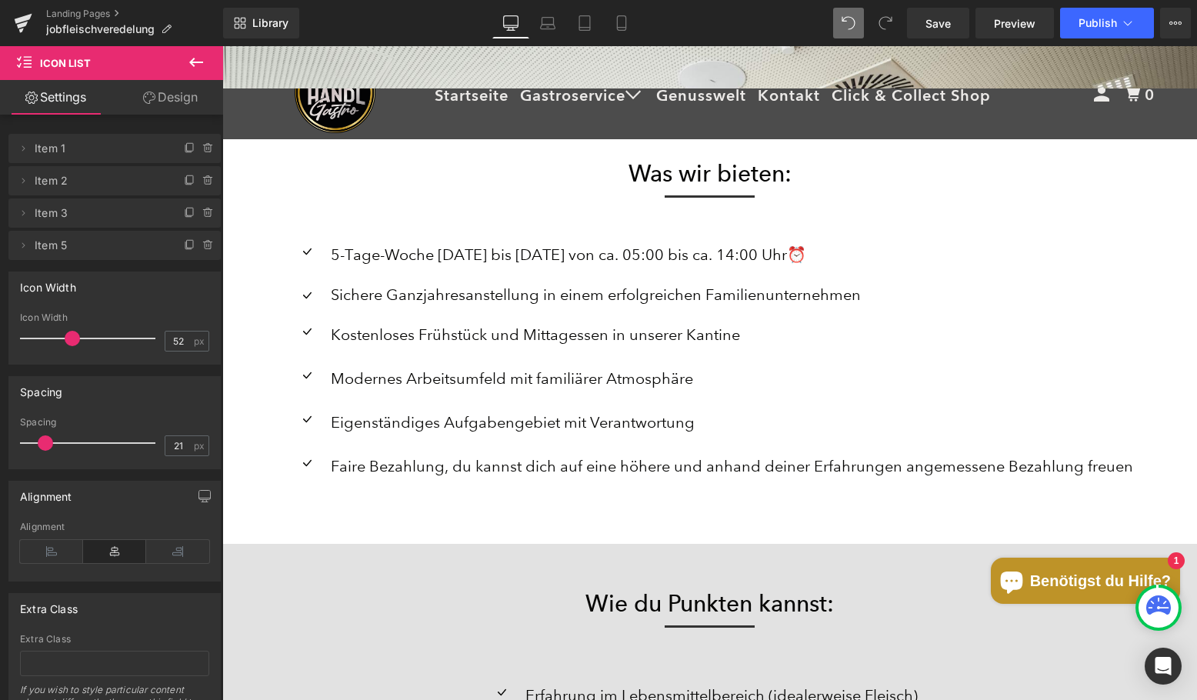
scroll to position [1847, 0]
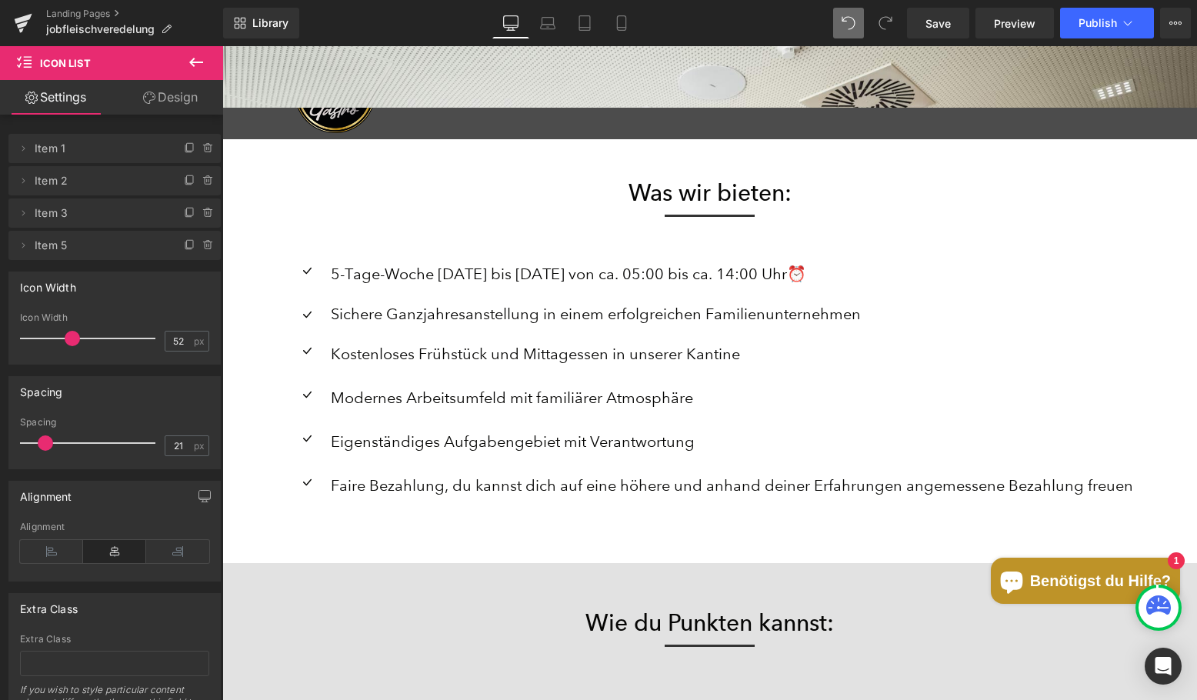
click at [1088, 302] on ul "Icon 5-Tage-Woche [DATE] bis [DATE] von ca. 05:00 bis ca. 14:00 Uhr⏰ Text Block…" at bounding box center [710, 387] width 846 height 255
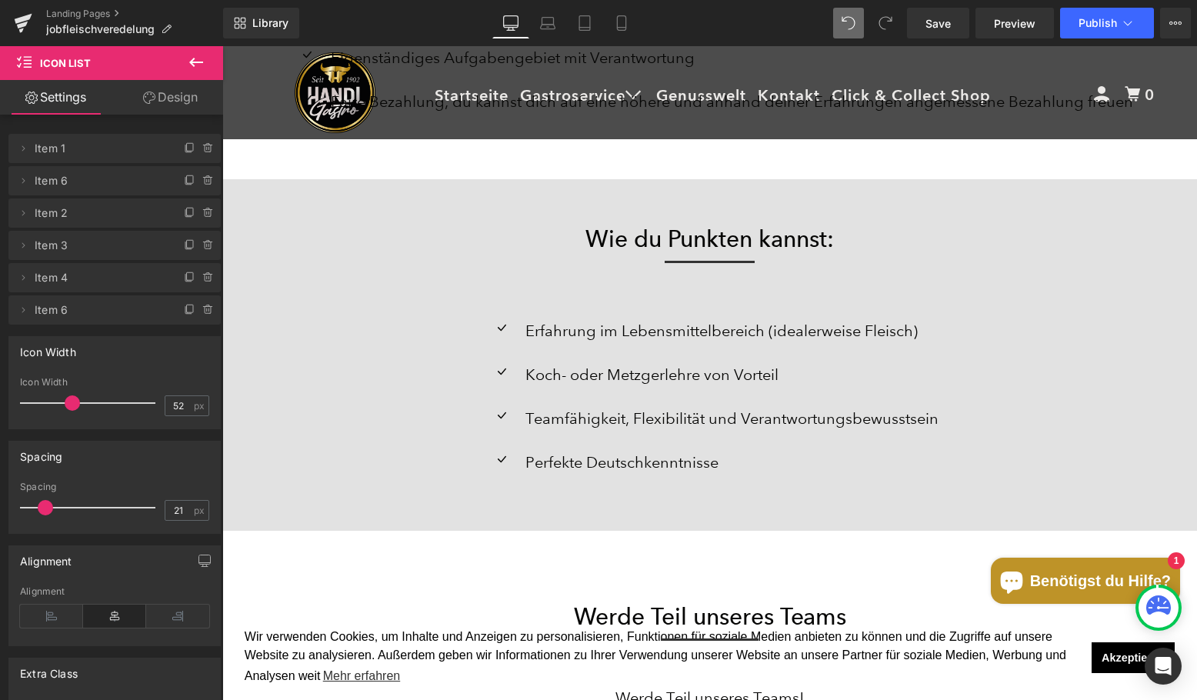
scroll to position [2231, 0]
click at [943, 28] on span "Save" at bounding box center [938, 23] width 25 height 16
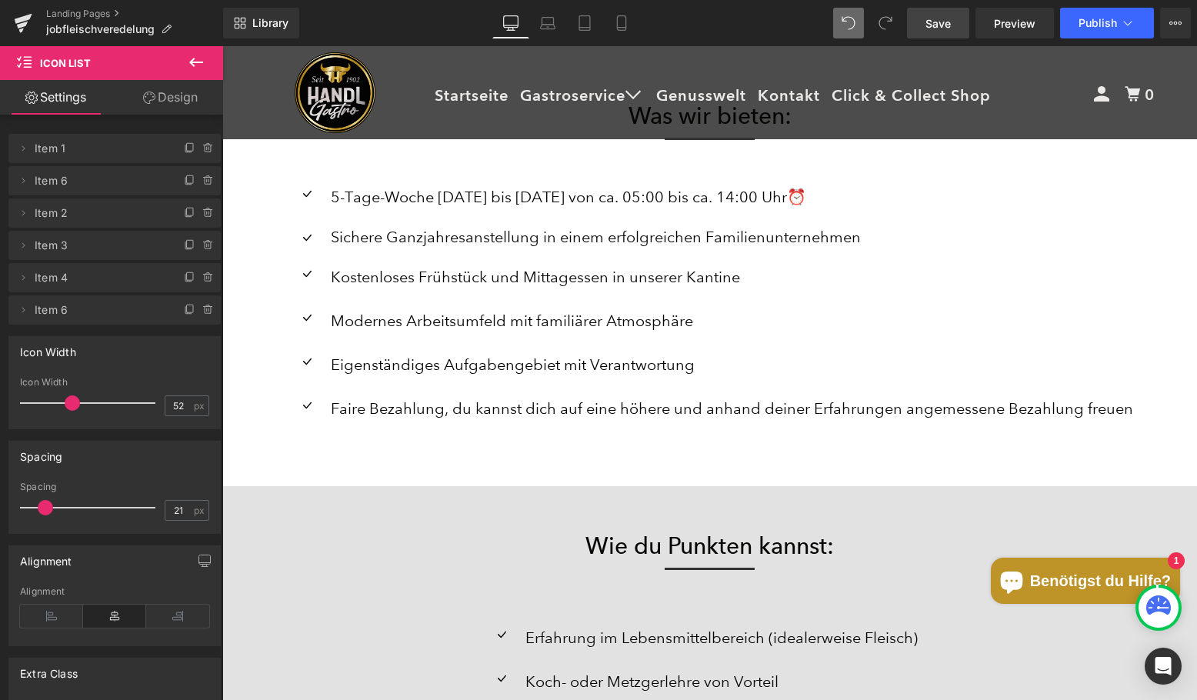
scroll to position [1387, 0]
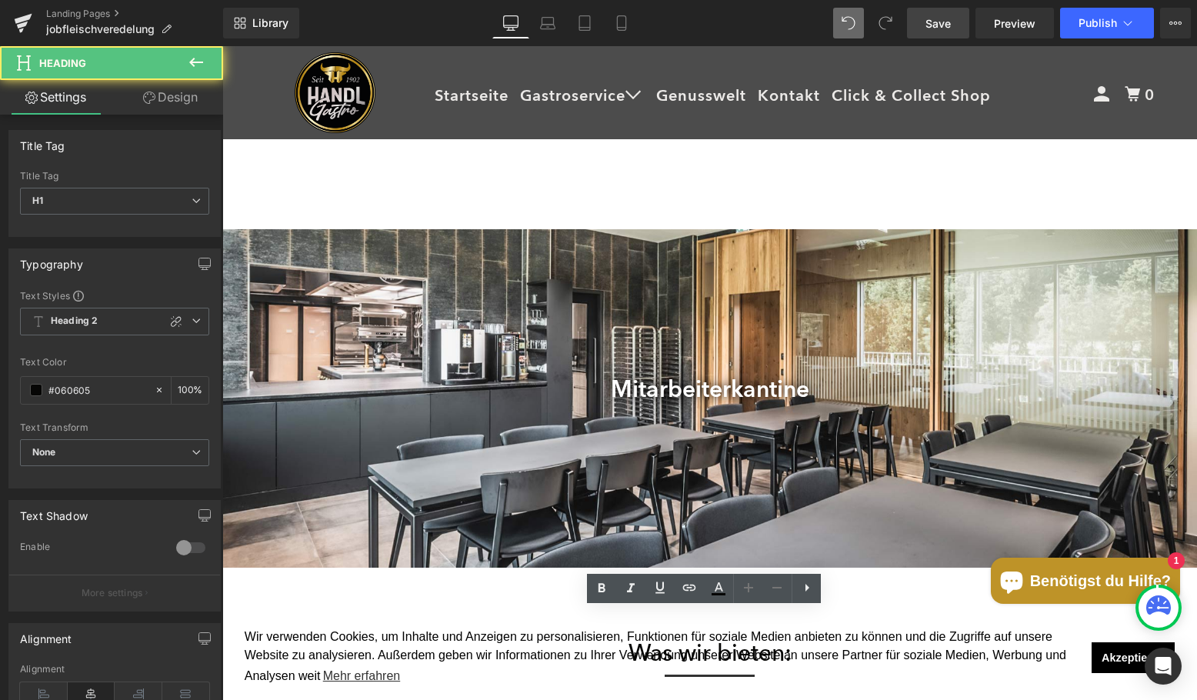
scroll to position [1847, 0]
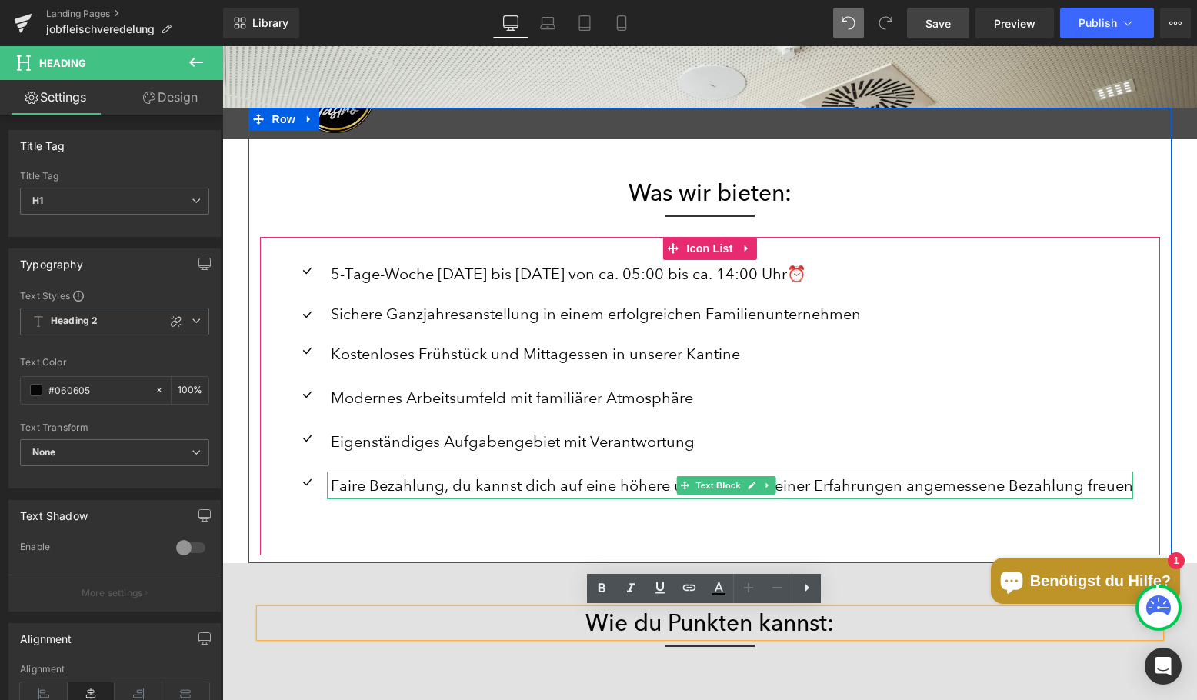
drag, startPoint x: 657, startPoint y: 482, endPoint x: 695, endPoint y: 488, distance: 38.2
click at [657, 482] on p "Faire Bezahlung, du kannst dich auf eine höhere und anhand deiner Erfahrungen a…" at bounding box center [732, 486] width 803 height 28
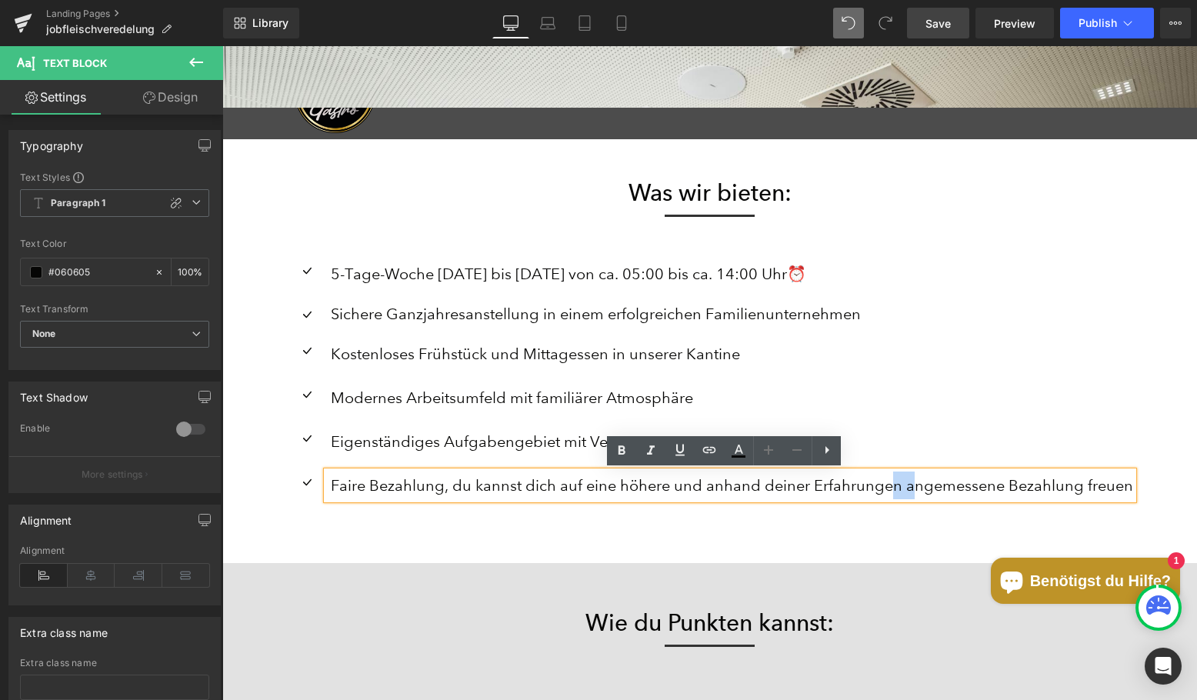
drag, startPoint x: 899, startPoint y: 488, endPoint x: 885, endPoint y: 488, distance: 14.6
click at [883, 488] on p "Faire Bezahlung, du kannst dich auf eine höhere und anhand deiner Erfahrungen a…" at bounding box center [732, 486] width 803 height 28
click at [892, 489] on p "Faire Bezahlung, du kannst dich auf eine höhere und anhand deiner Erfahrungen a…" at bounding box center [732, 486] width 803 height 28
click at [900, 489] on p "Faire Bezahlung, du kannst dich auf eine höhere und anhand deiner Erfahrungen a…" at bounding box center [732, 486] width 803 height 28
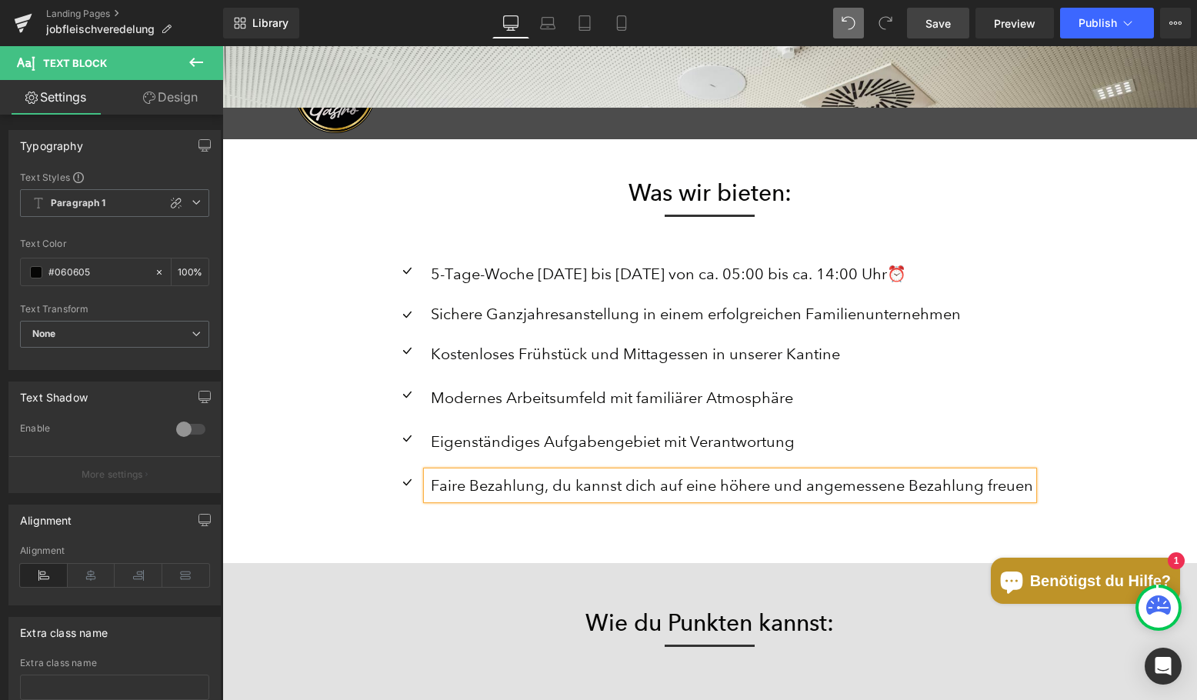
click at [963, 532] on div "Icon 5-Tage-Woche [DATE] bis [DATE] von ca. 05:00 bis ca. 14:00 Uhr⏰ Text Block…" at bounding box center [710, 396] width 900 height 319
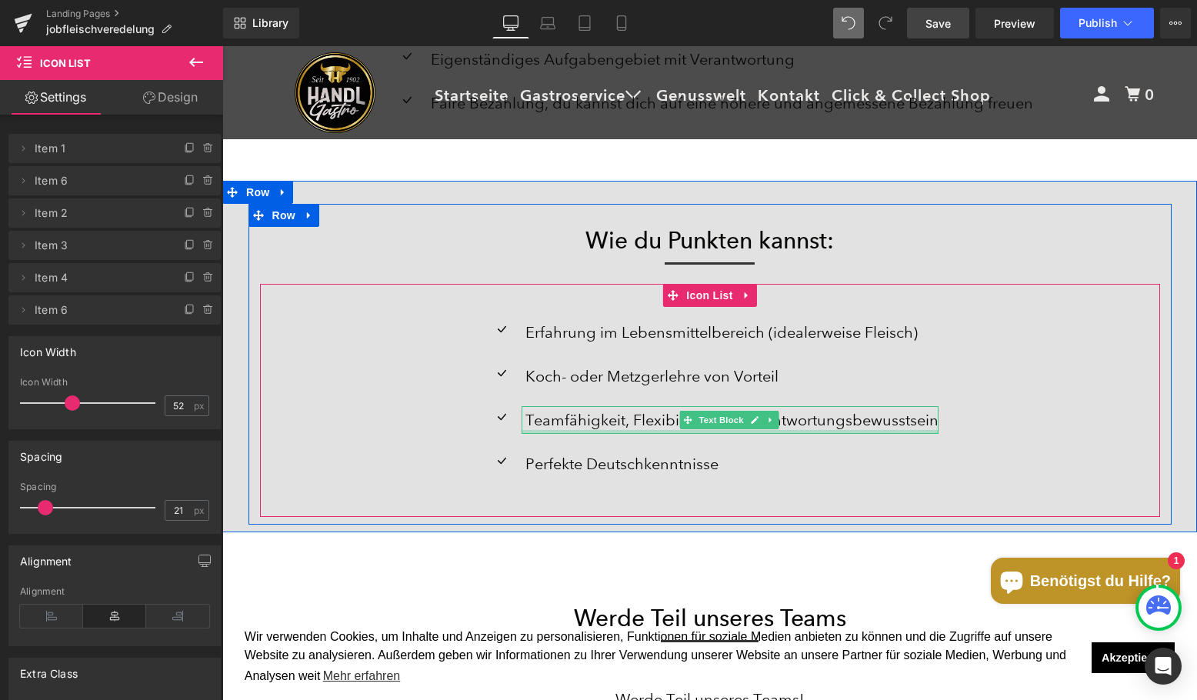
scroll to position [2231, 0]
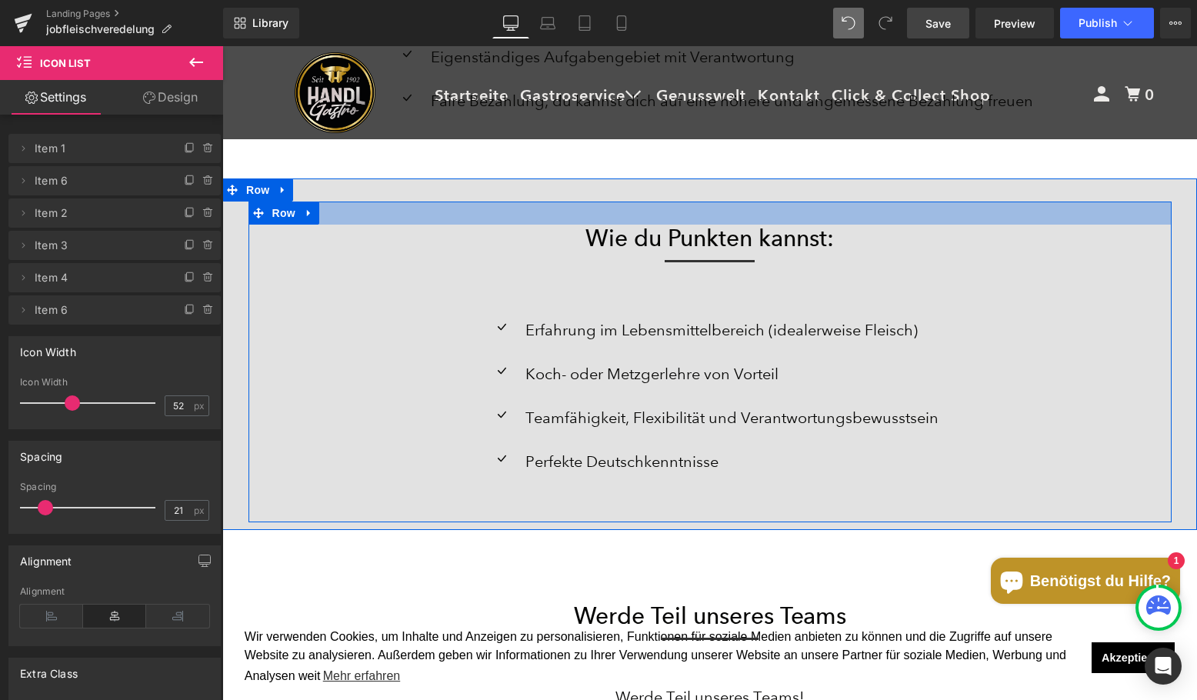
click at [316, 217] on div at bounding box center [710, 213] width 923 height 23
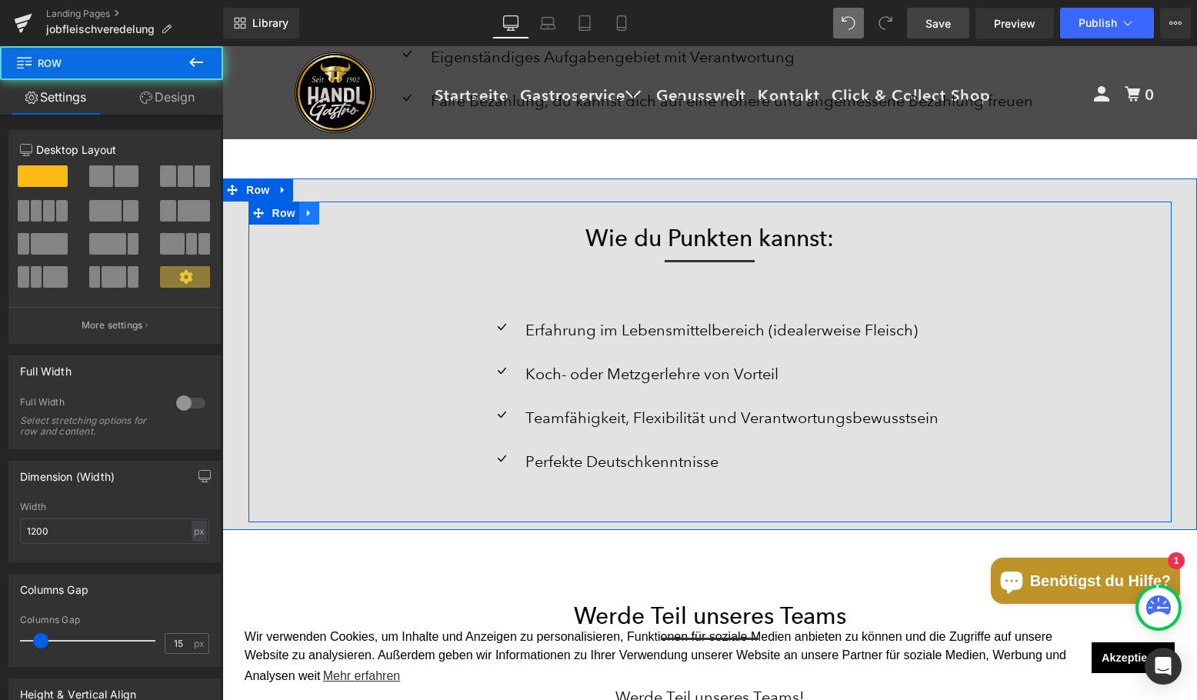
click at [304, 217] on icon at bounding box center [309, 213] width 11 height 12
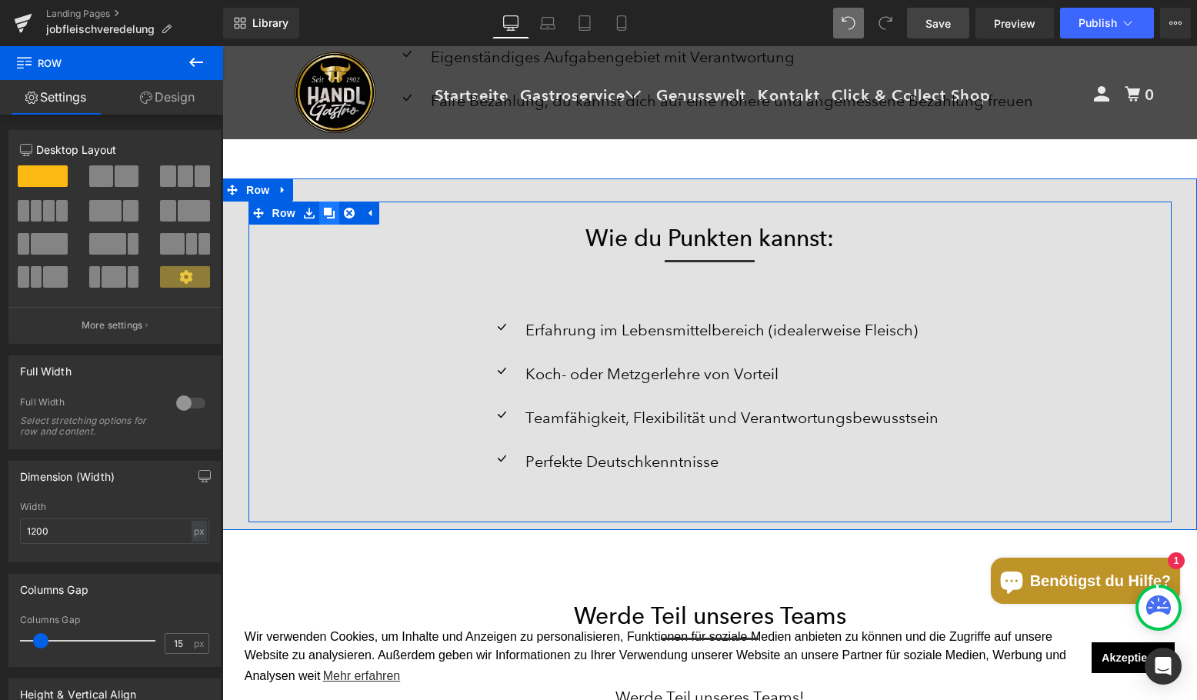
click at [319, 217] on link at bounding box center [329, 213] width 20 height 23
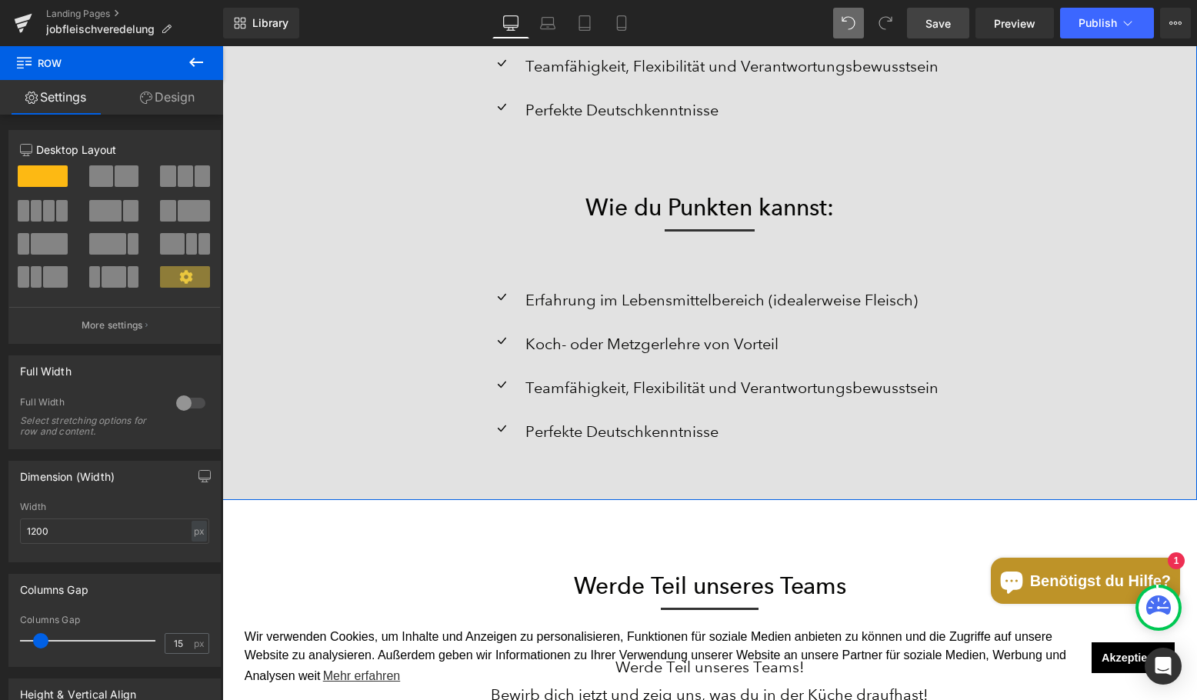
scroll to position [2338, 0]
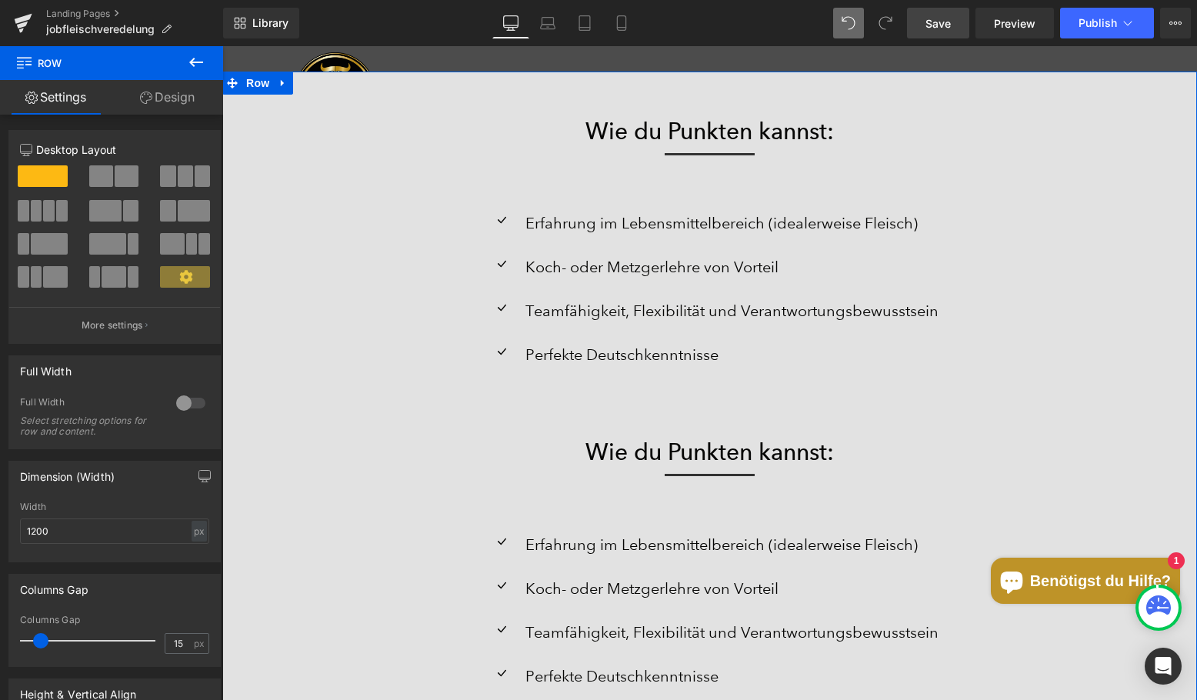
click at [396, 476] on div at bounding box center [710, 481] width 900 height 30
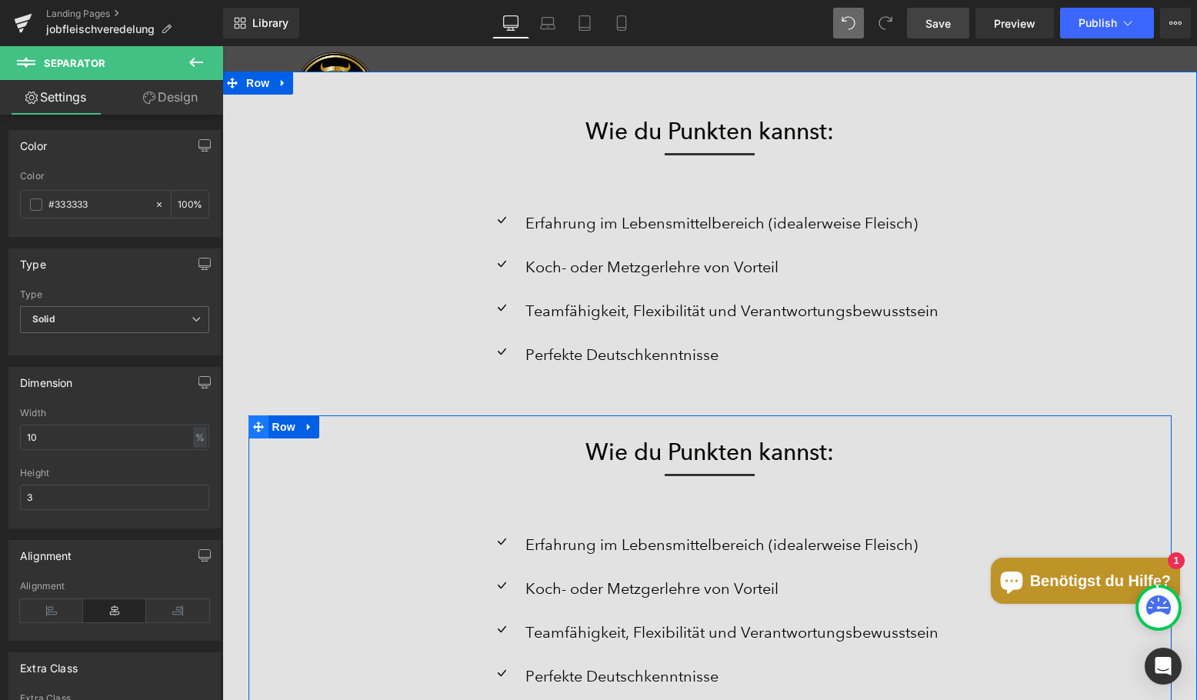
click at [256, 423] on icon at bounding box center [258, 428] width 11 height 12
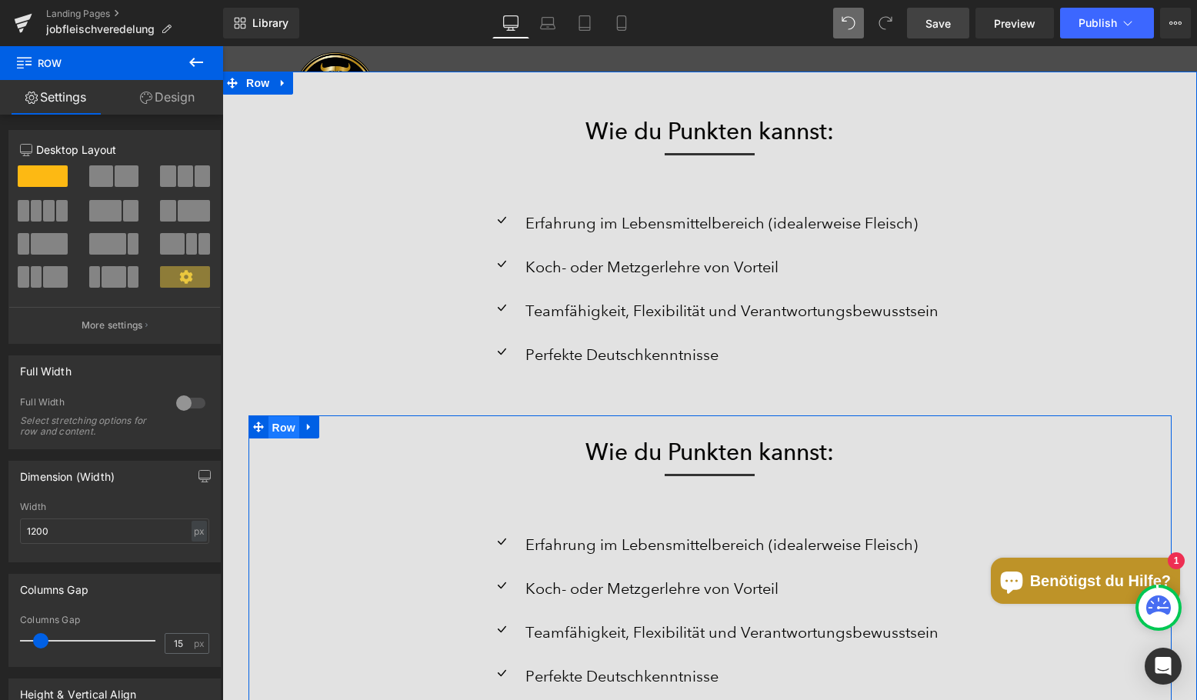
click at [275, 426] on span "Row" at bounding box center [284, 427] width 31 height 23
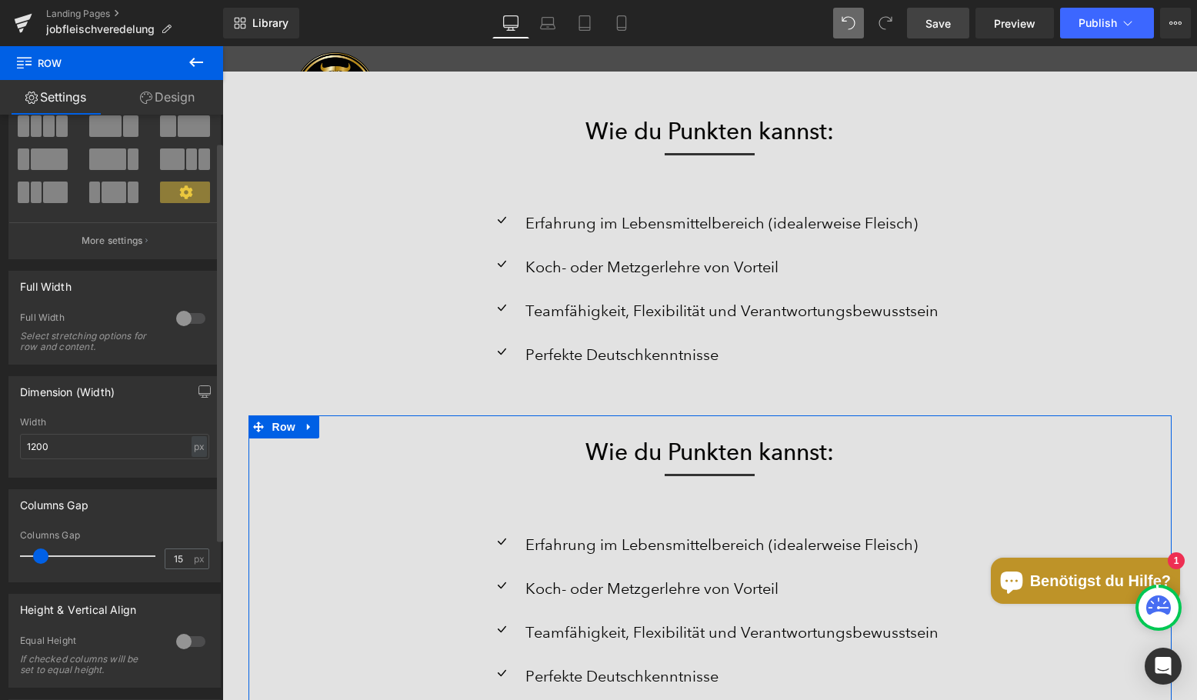
scroll to position [0, 0]
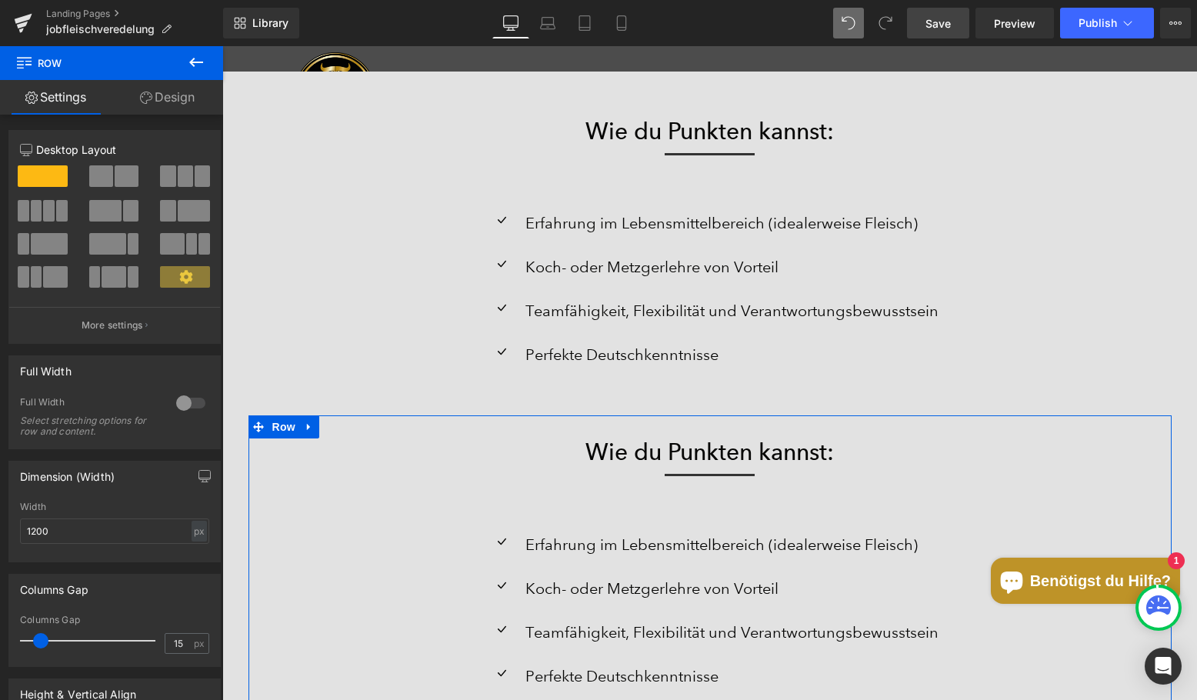
click at [160, 95] on link "Design" at bounding box center [168, 97] width 112 height 35
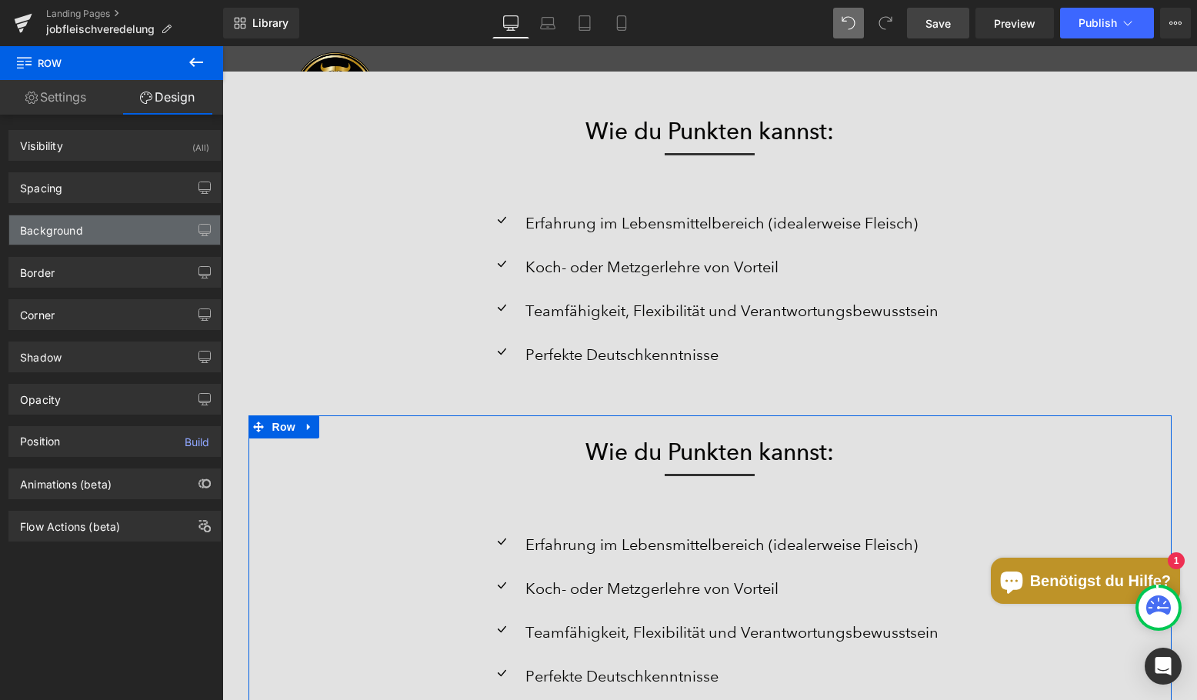
click at [86, 235] on div "Background" at bounding box center [114, 229] width 211 height 29
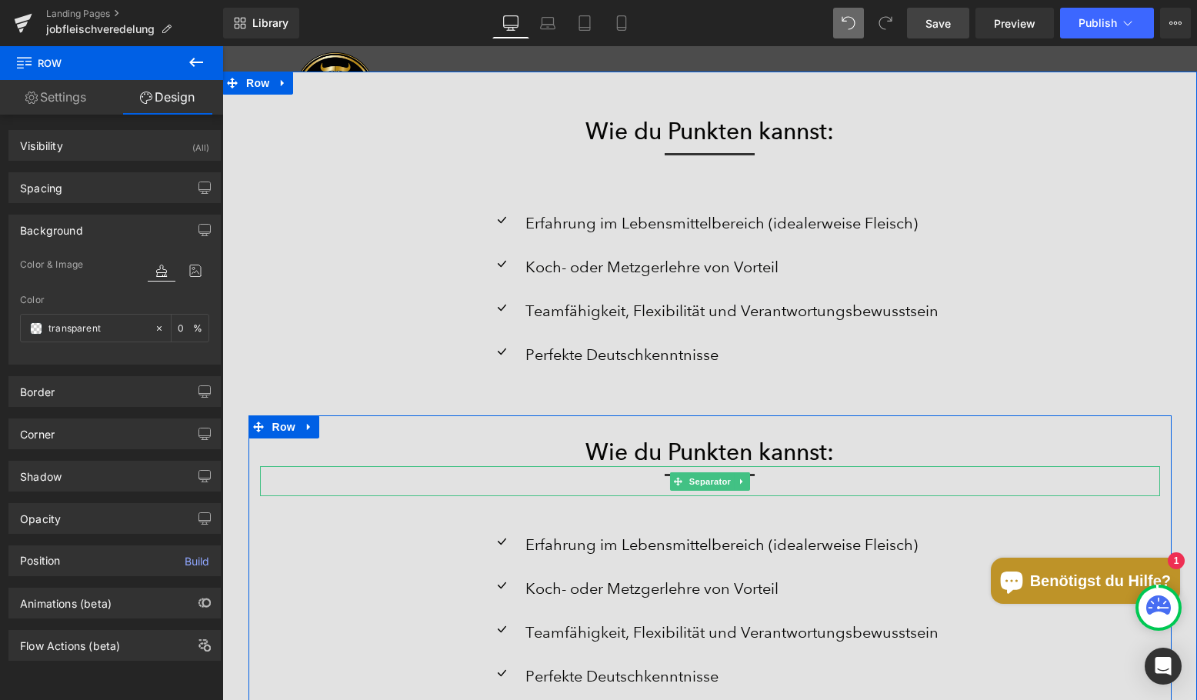
click at [402, 489] on div at bounding box center [710, 481] width 900 height 30
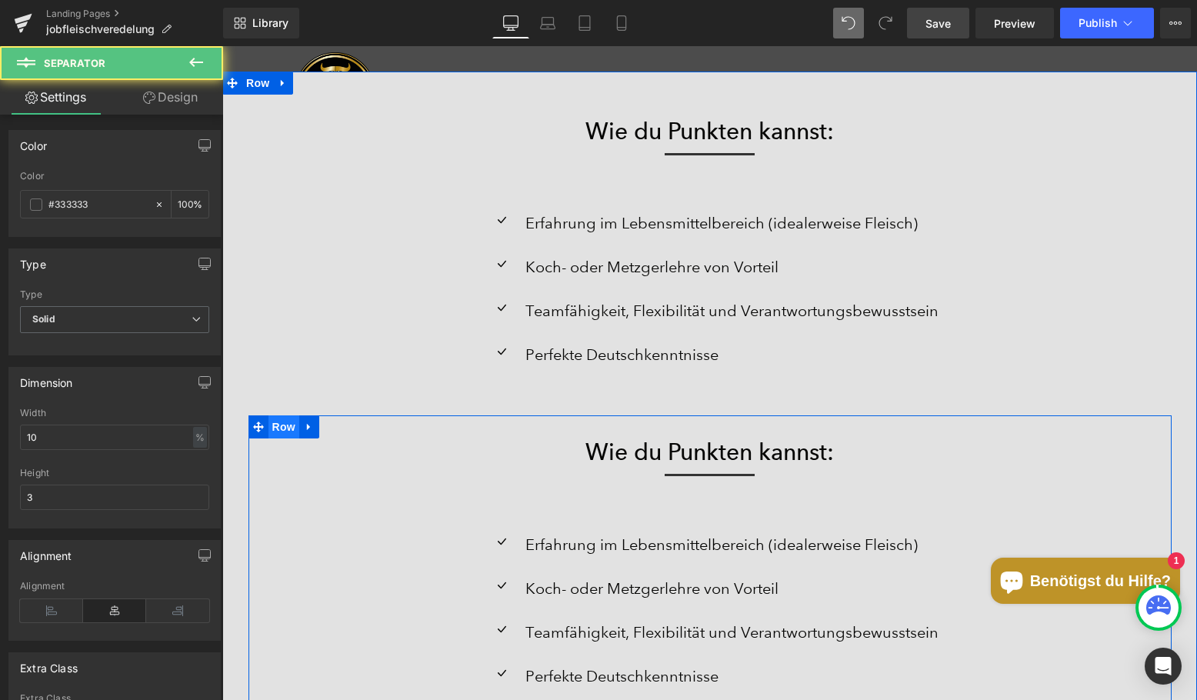
click at [269, 426] on span "Row" at bounding box center [284, 427] width 31 height 23
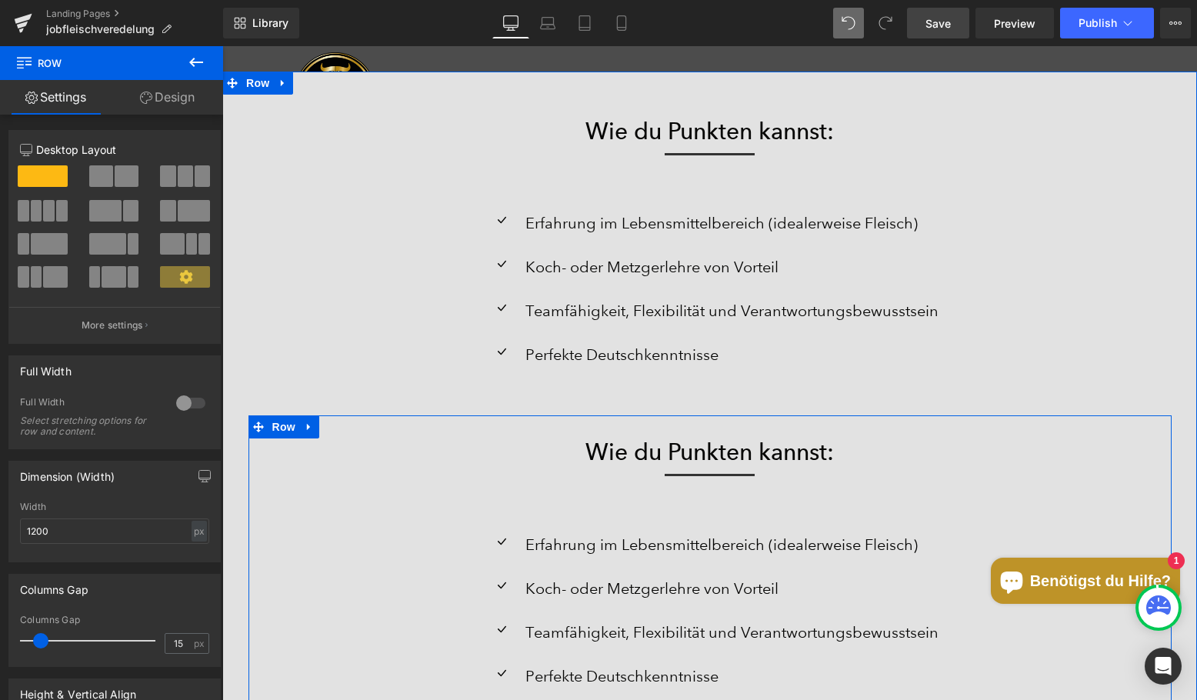
click at [319, 479] on div at bounding box center [710, 481] width 900 height 30
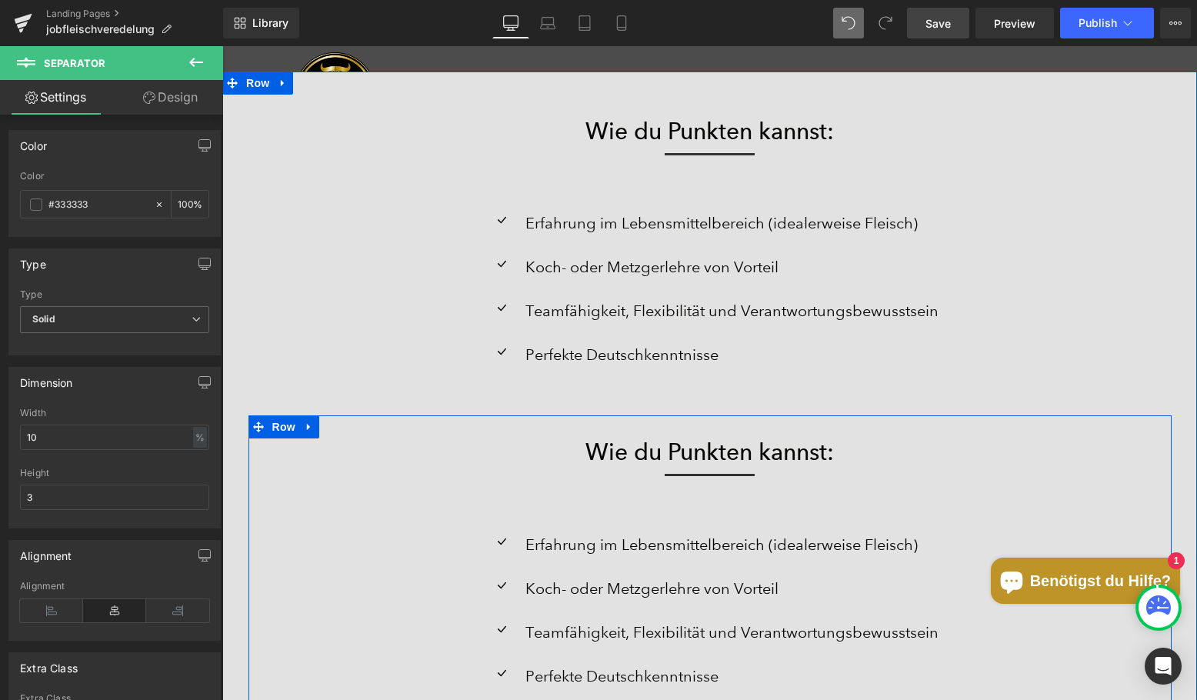
click at [345, 551] on div "Icon Erfahrung im Lebensmittelbereich (idealerweise Fleisch) Text Block Icon Ko…" at bounding box center [710, 618] width 900 height 175
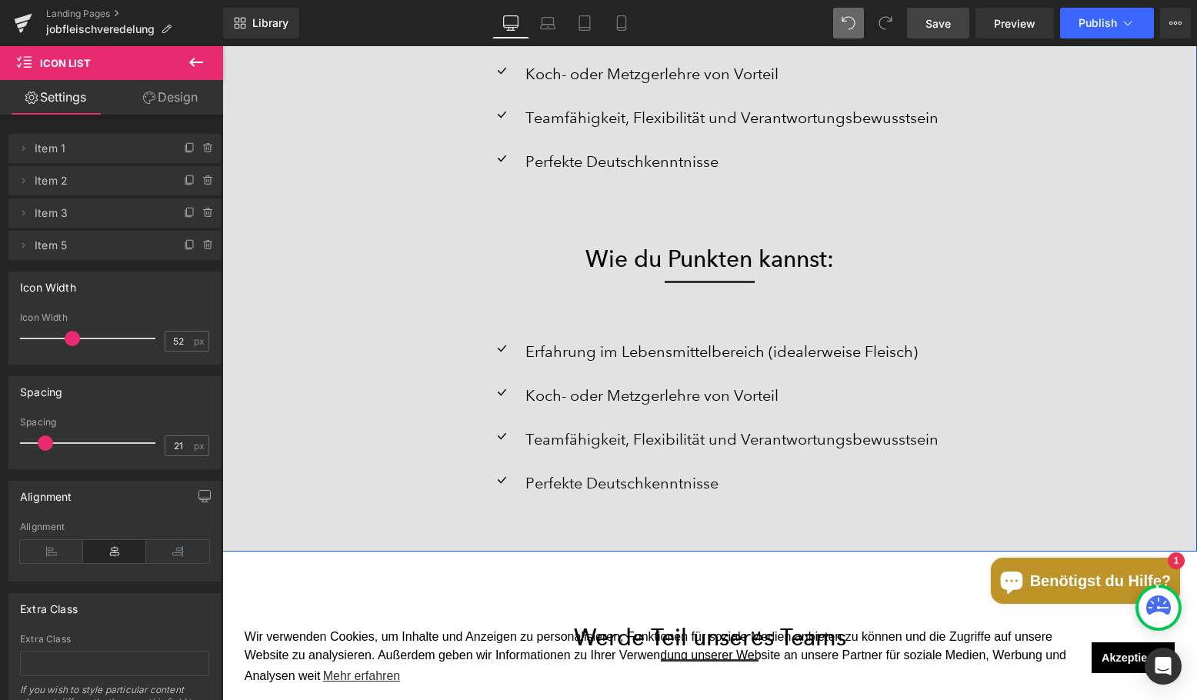
scroll to position [2646, 0]
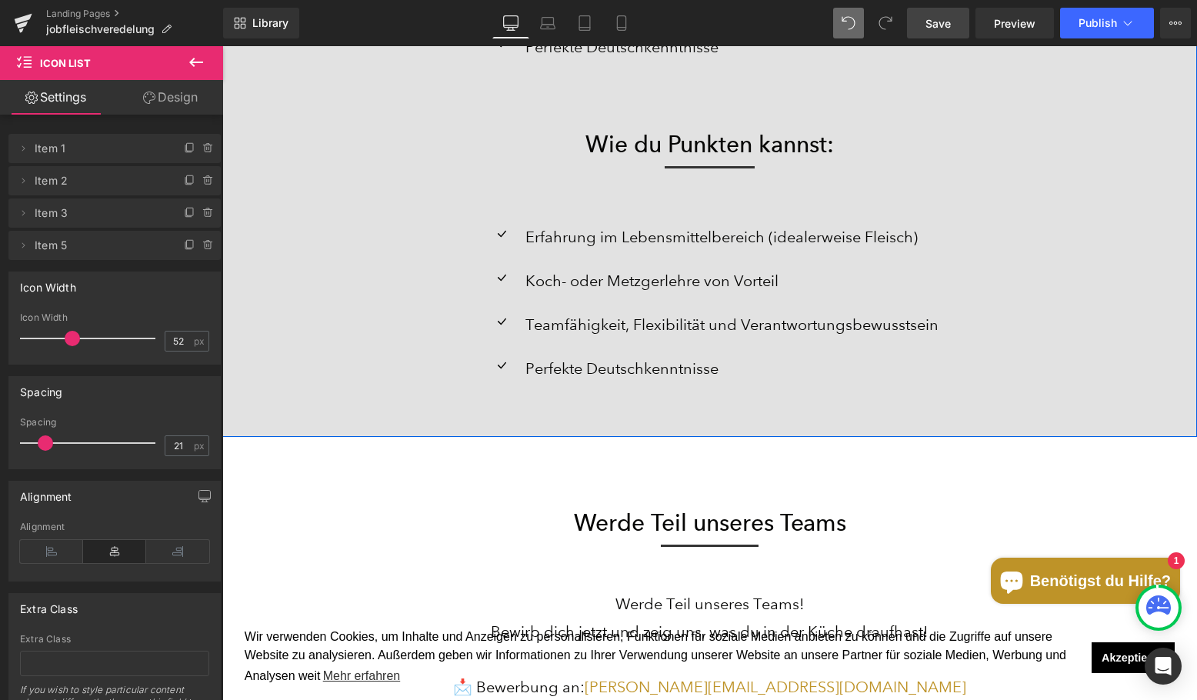
click at [502, 185] on div "Separator" at bounding box center [710, 174] width 900 height 30
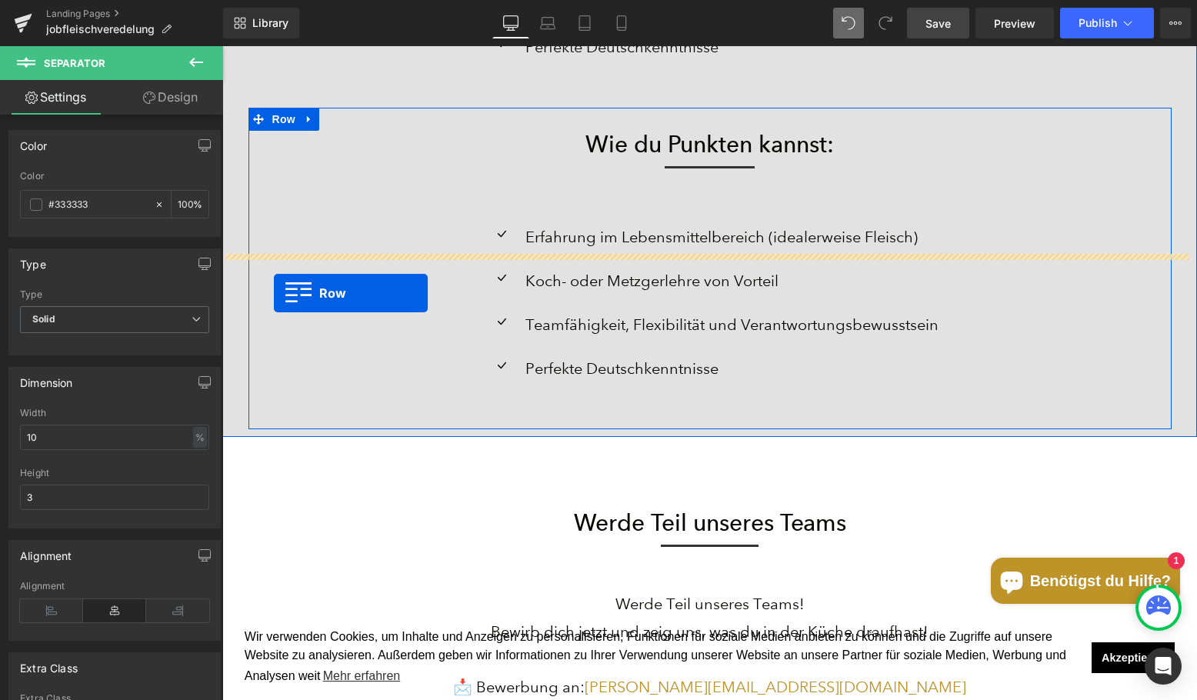
scroll to position [4204, 963]
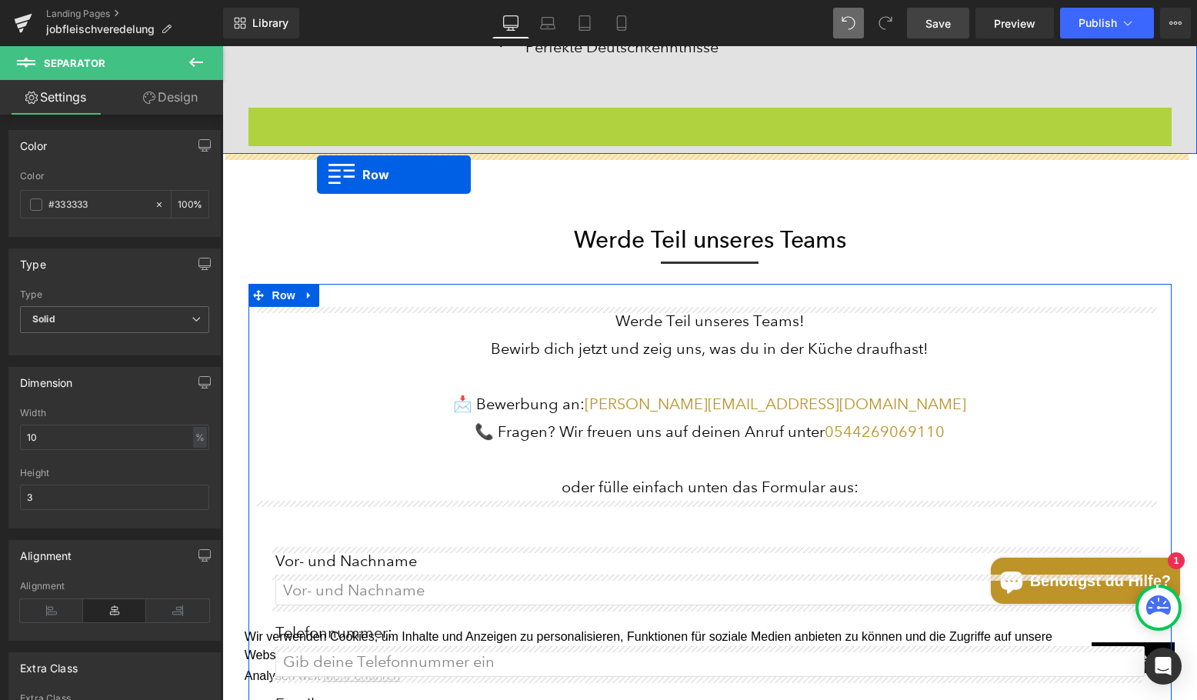
drag, startPoint x: 253, startPoint y: 119, endPoint x: 317, endPoint y: 175, distance: 84.5
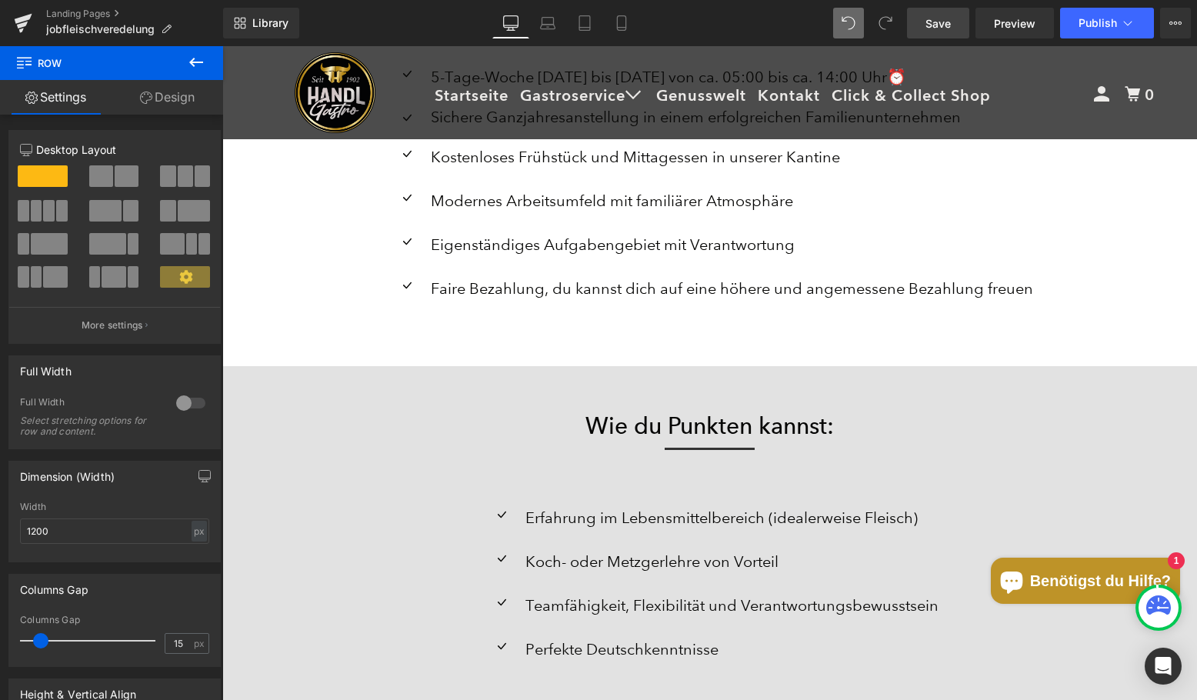
scroll to position [2031, 0]
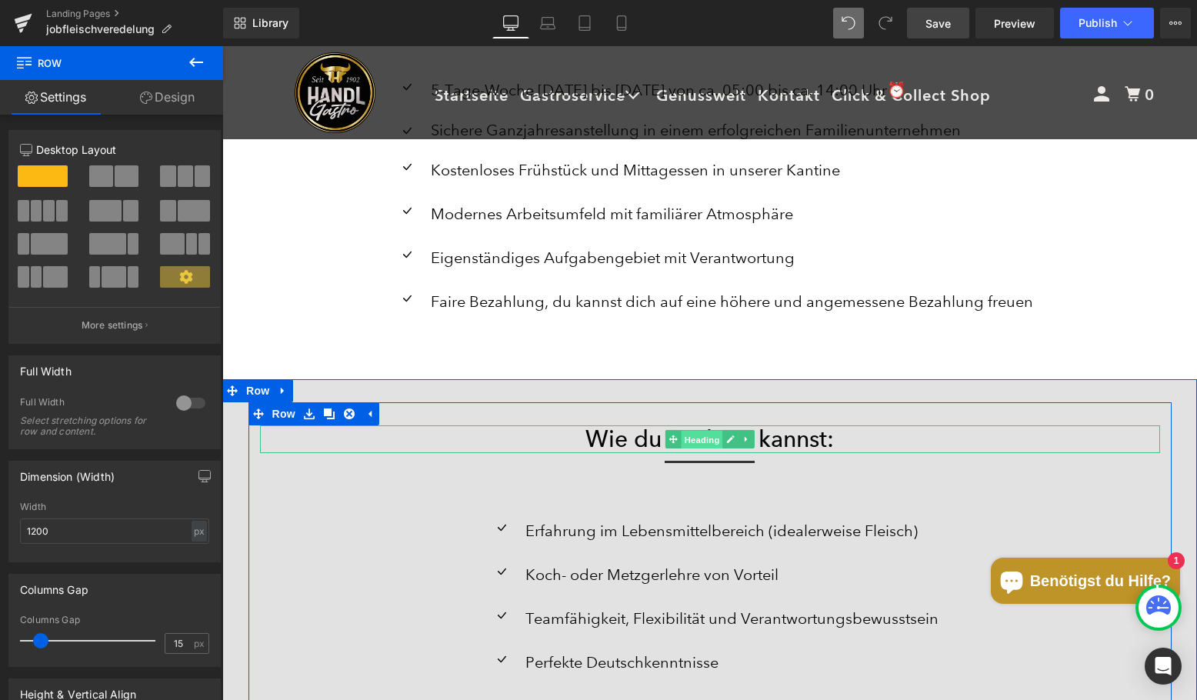
click at [705, 434] on span "Heading" at bounding box center [702, 440] width 42 height 18
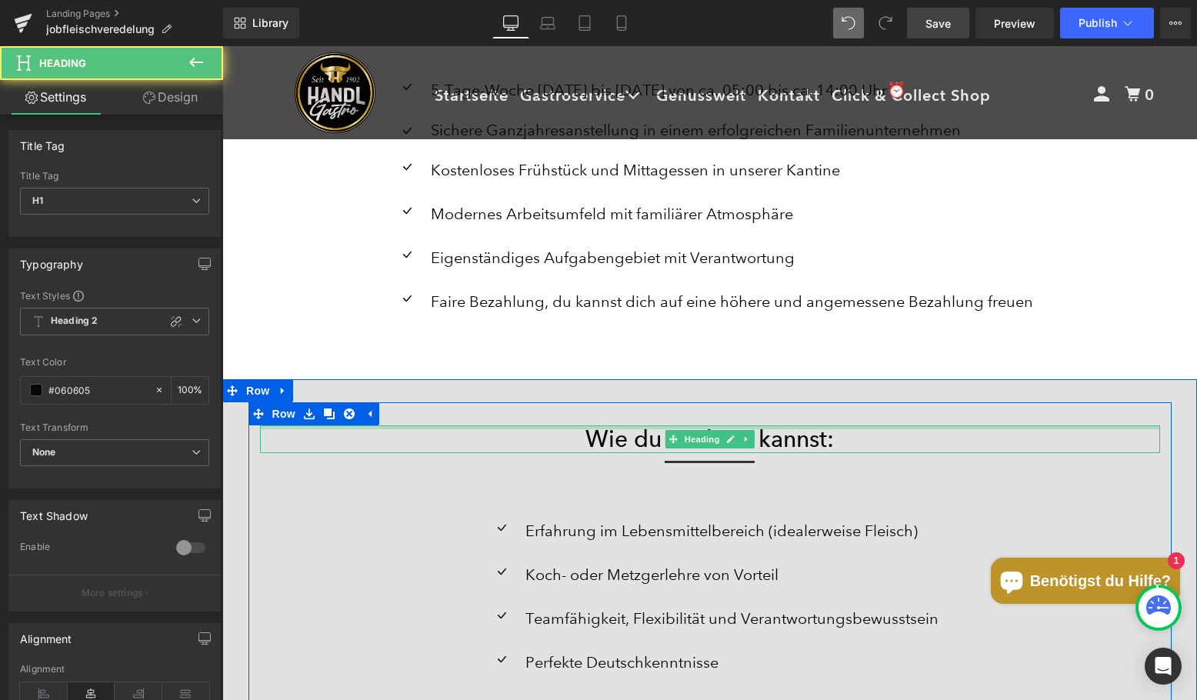
click at [589, 426] on div at bounding box center [710, 428] width 900 height 4
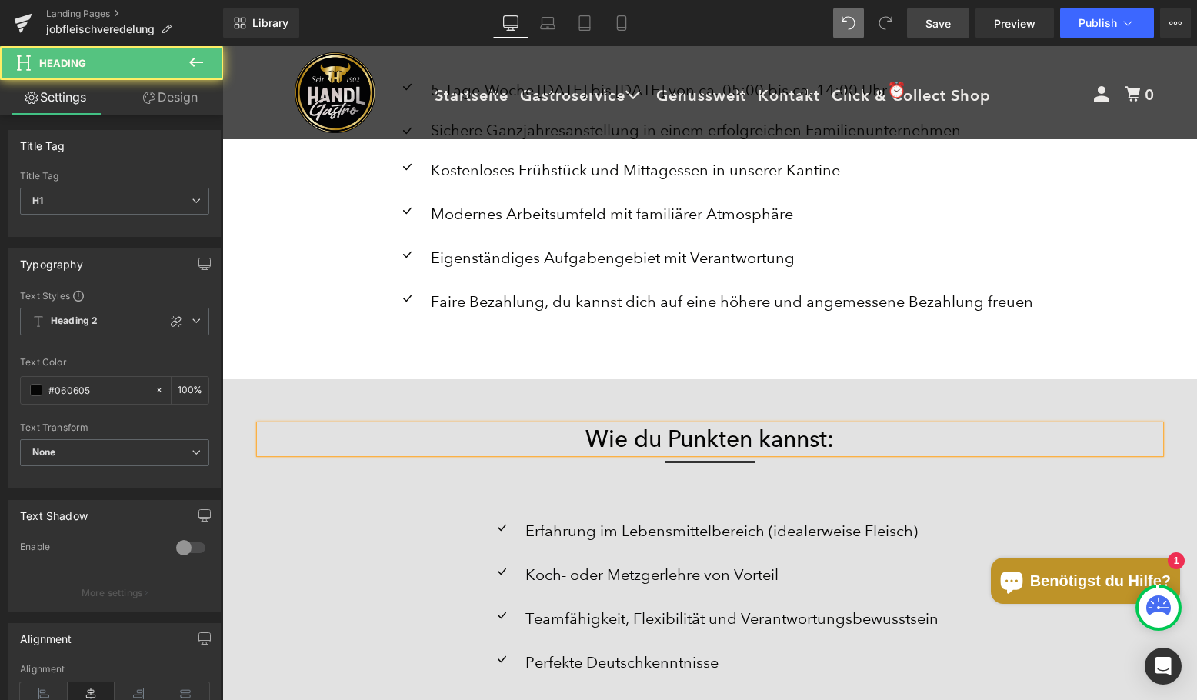
click at [589, 426] on h1 "Wie du Punkten kannst:" at bounding box center [710, 440] width 900 height 28
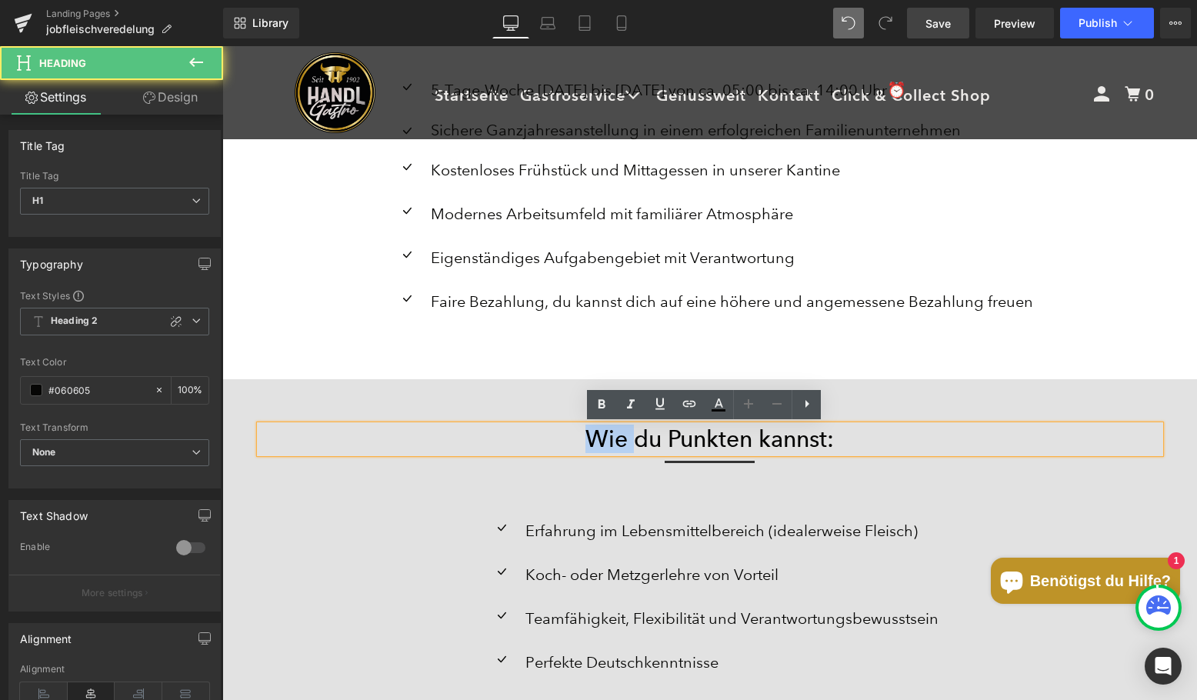
click at [606, 434] on h1 "Wie du Punkten kannst:" at bounding box center [710, 440] width 900 height 28
click at [605, 433] on h1 "Wie du Punkten kannst:" at bounding box center [710, 440] width 900 height 28
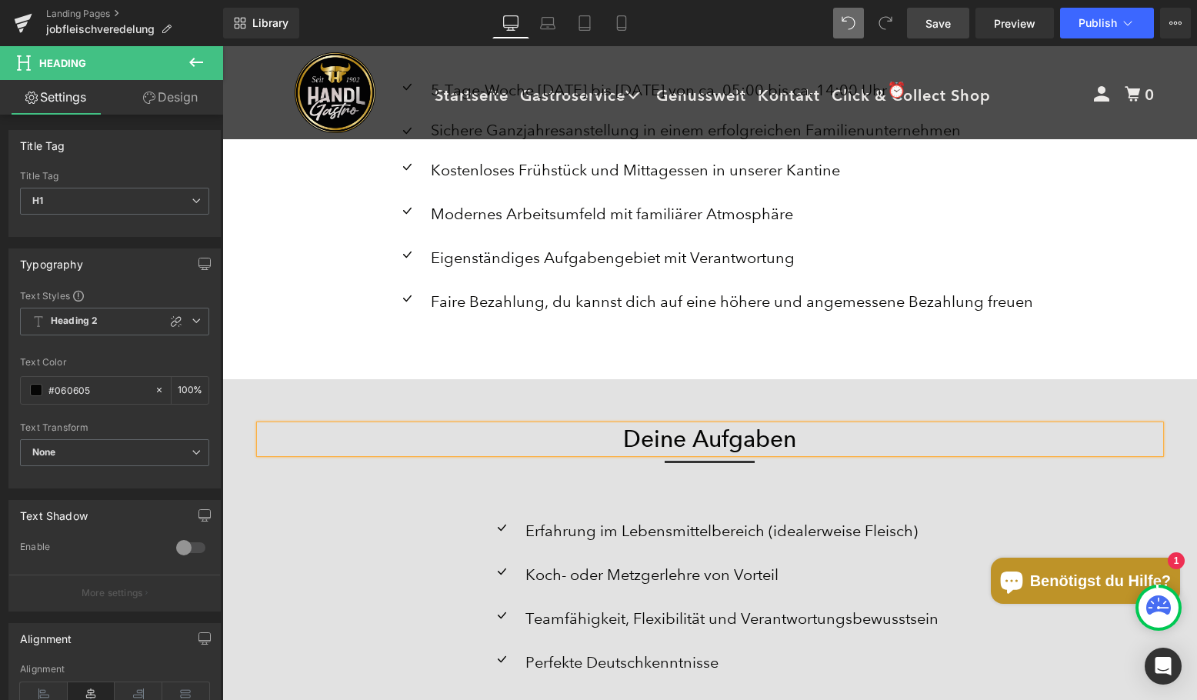
click at [576, 506] on div "Icon Erfahrung im Lebensmittelbereich (idealerweise Fleisch) Text Block Icon Ko…" at bounding box center [710, 598] width 900 height 233
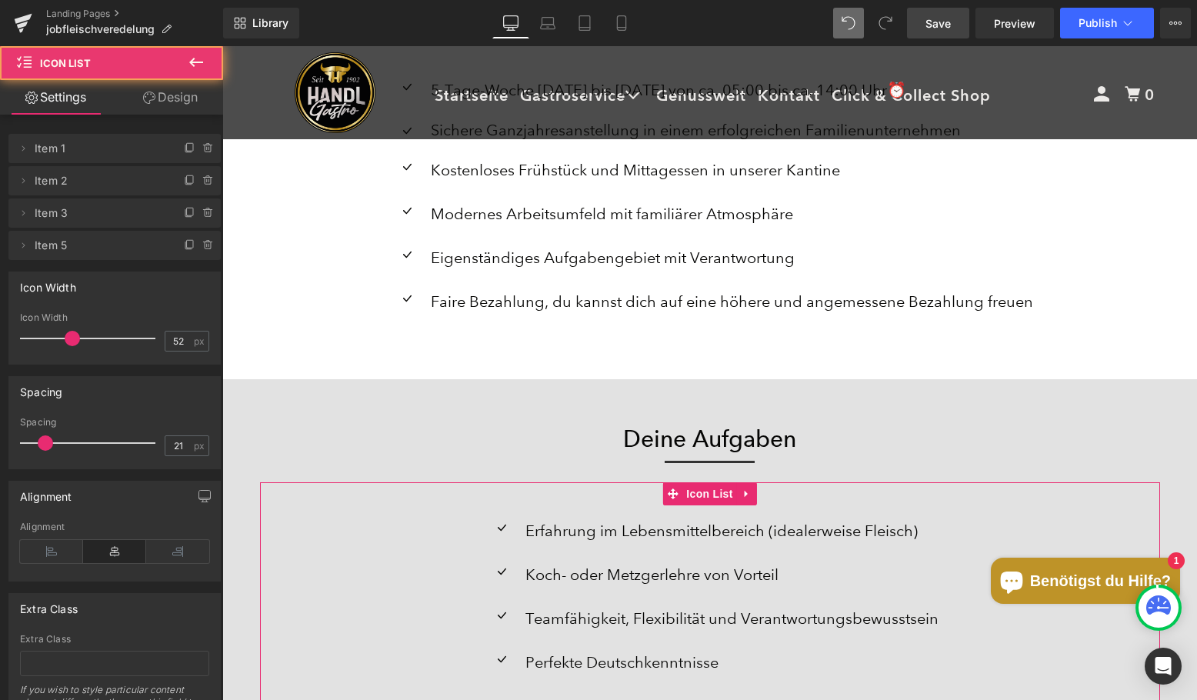
click at [582, 530] on p "Erfahrung im Lebensmittelbereich (idealerweise Fleisch)" at bounding box center [732, 531] width 413 height 28
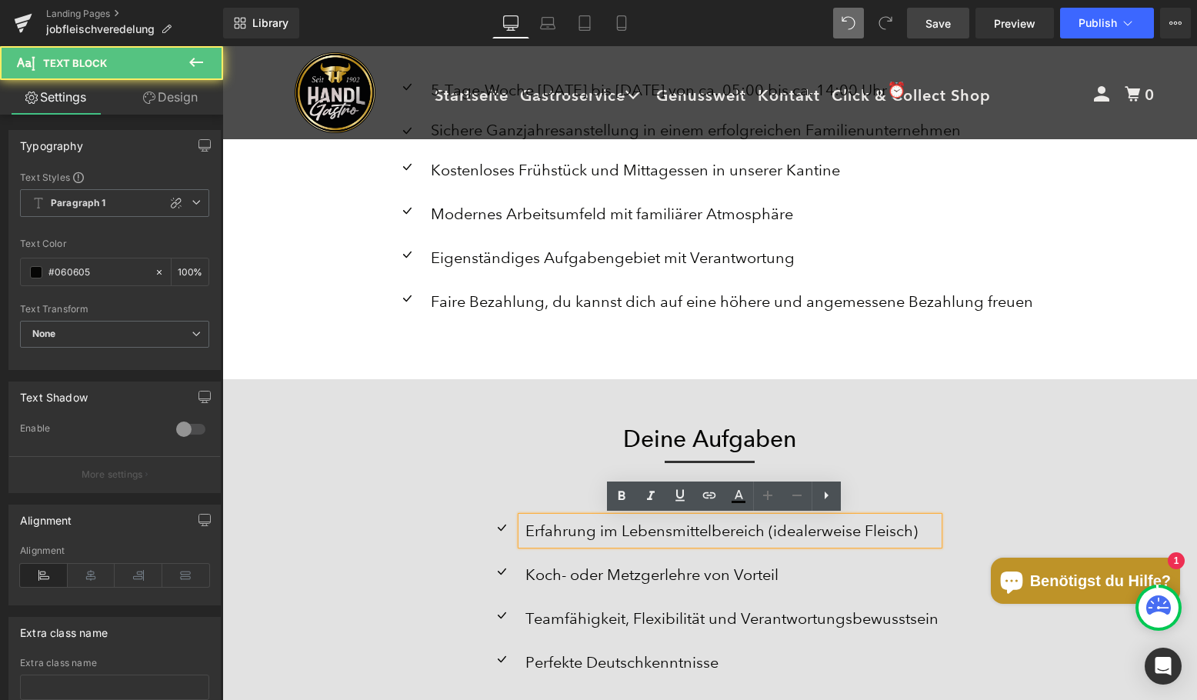
click at [659, 524] on p "Erfahrung im Lebensmittelbereich (idealerweise Fleisch)" at bounding box center [732, 531] width 413 height 28
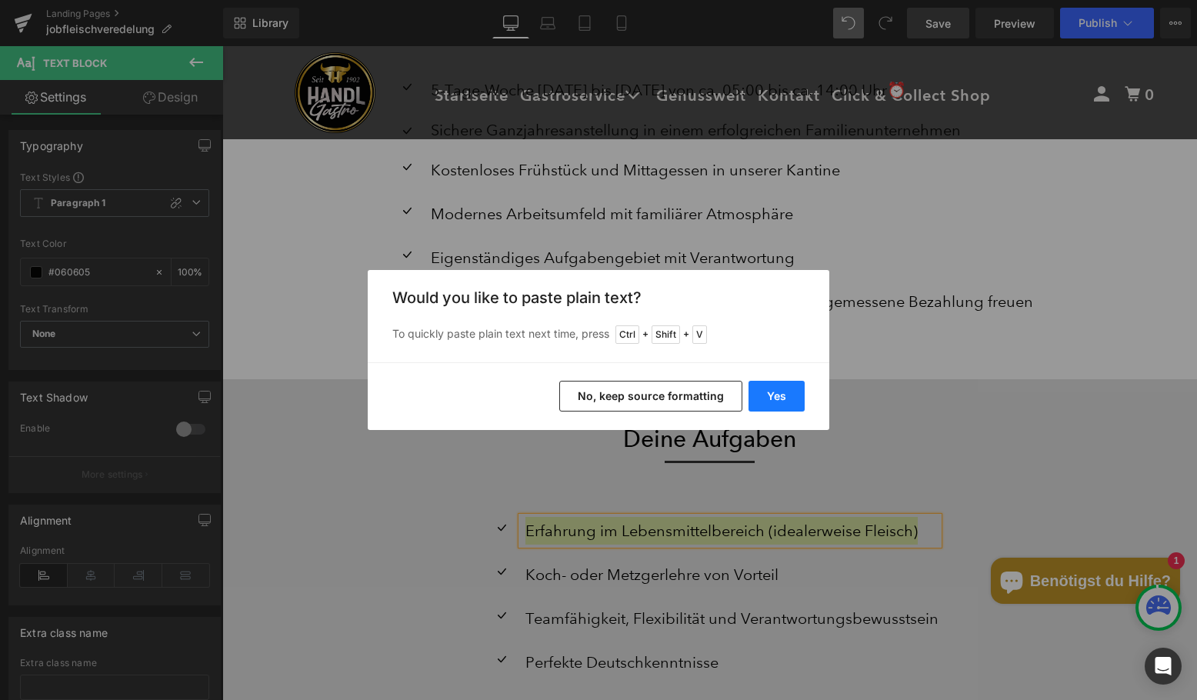
click at [795, 382] on button "Yes" at bounding box center [777, 396] width 56 height 31
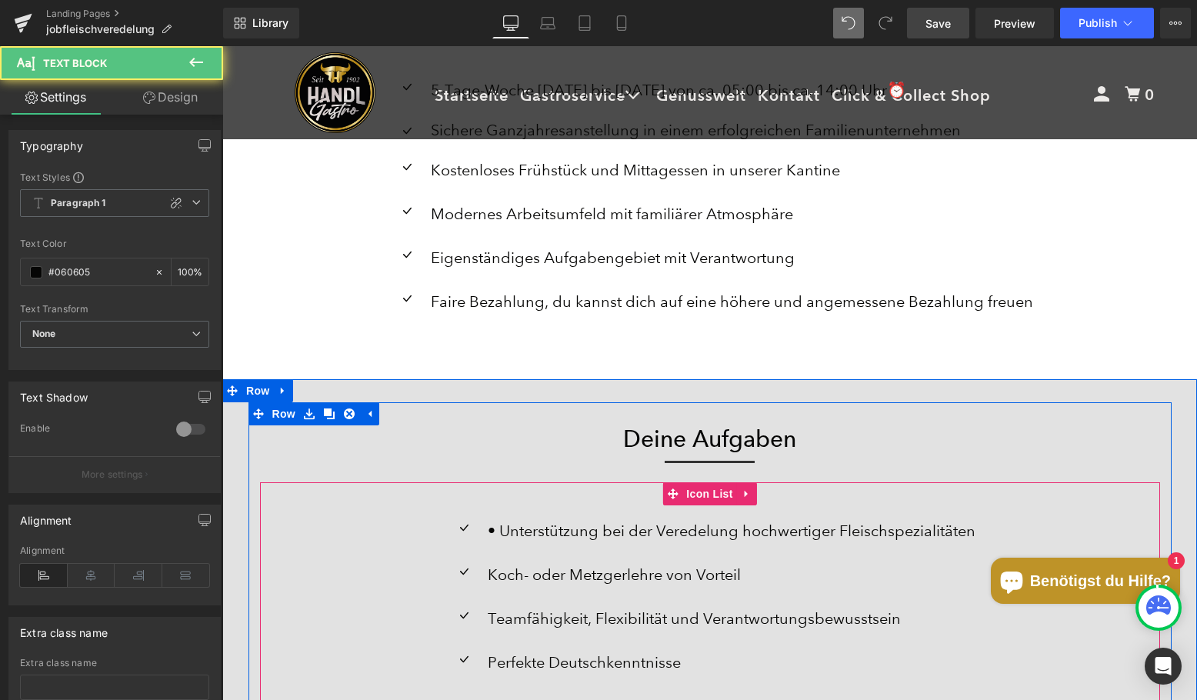
click at [490, 536] on p "• Unterstützung bei der Veredelung hochwertiger Fleischspezialitäten" at bounding box center [732, 531] width 488 height 28
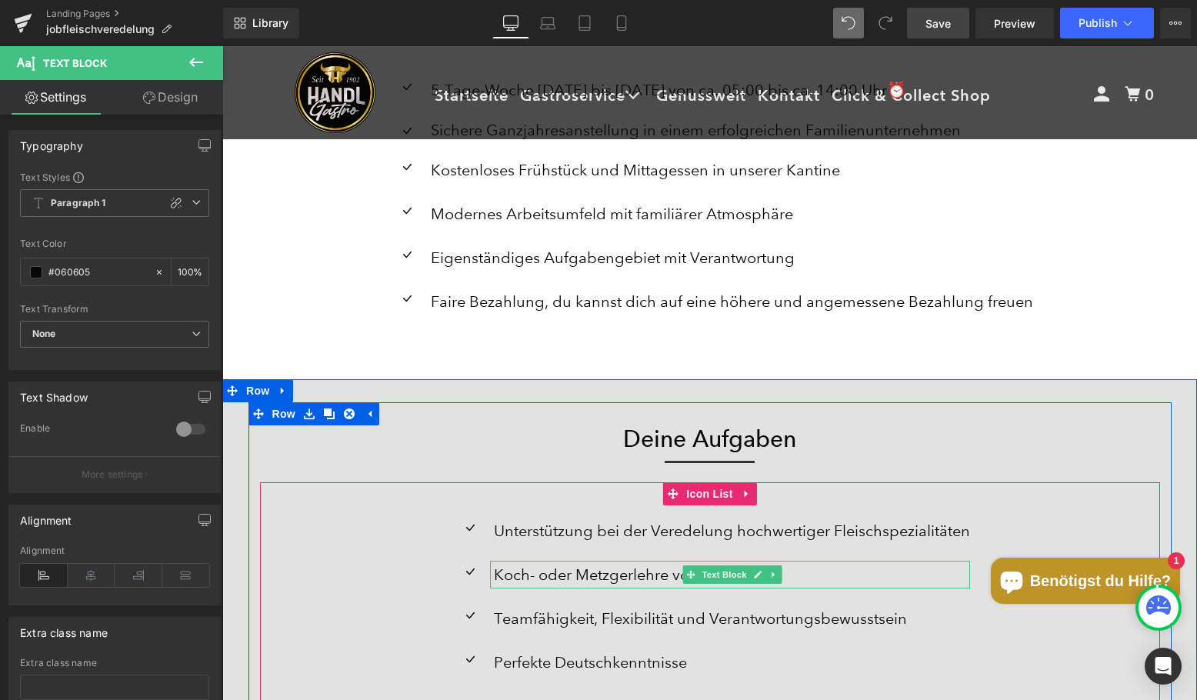
click at [516, 572] on p "Koch- oder Metzgerlehre von Vorteil" at bounding box center [732, 575] width 476 height 28
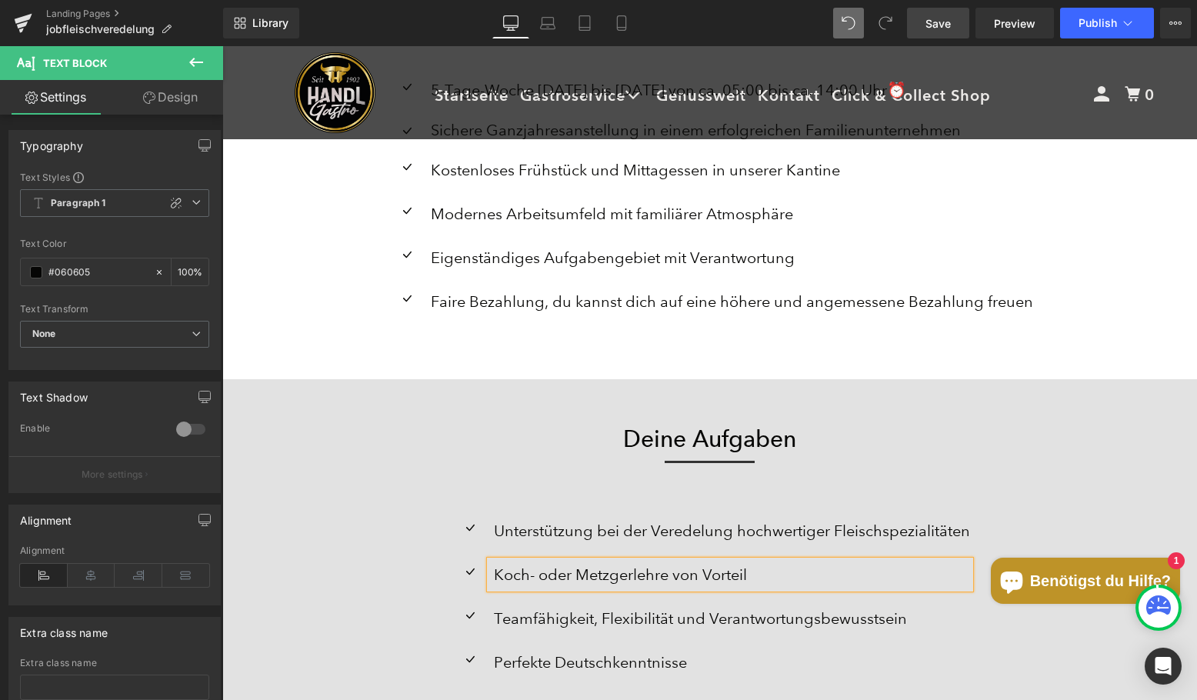
click at [514, 577] on p "Koch- oder Metzgerlehre von Vorteil" at bounding box center [732, 575] width 476 height 28
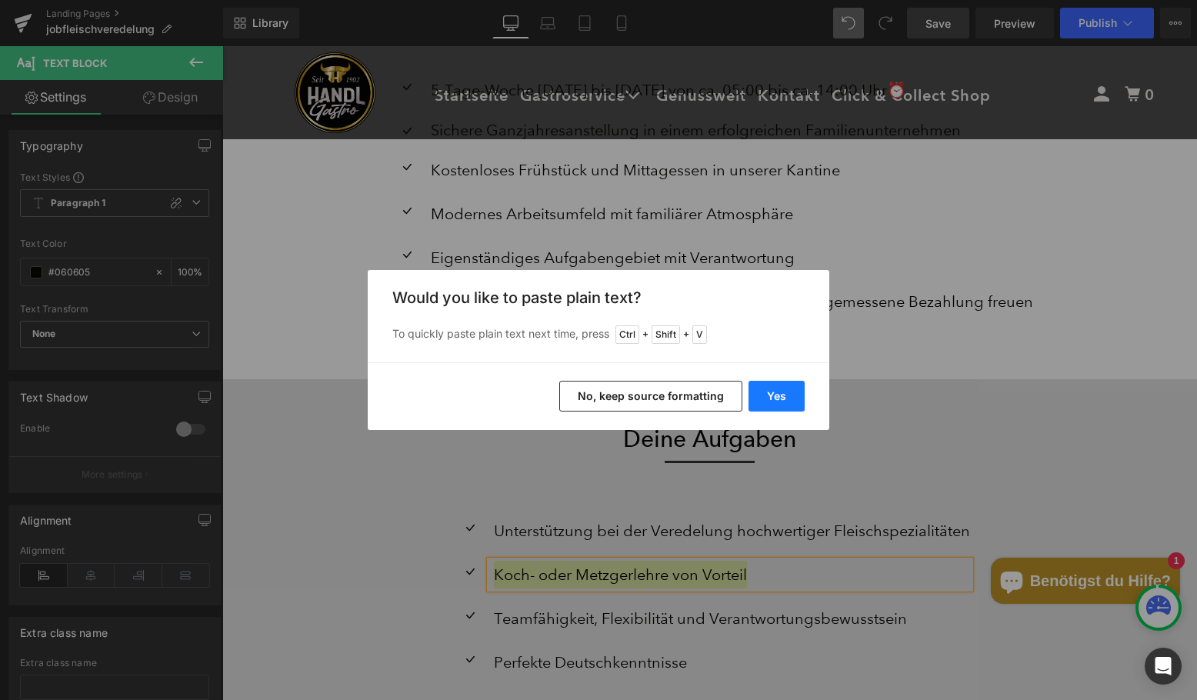
drag, startPoint x: 771, startPoint y: 408, endPoint x: 549, endPoint y: 362, distance: 227.1
click at [771, 408] on button "Yes" at bounding box center [777, 396] width 56 height 31
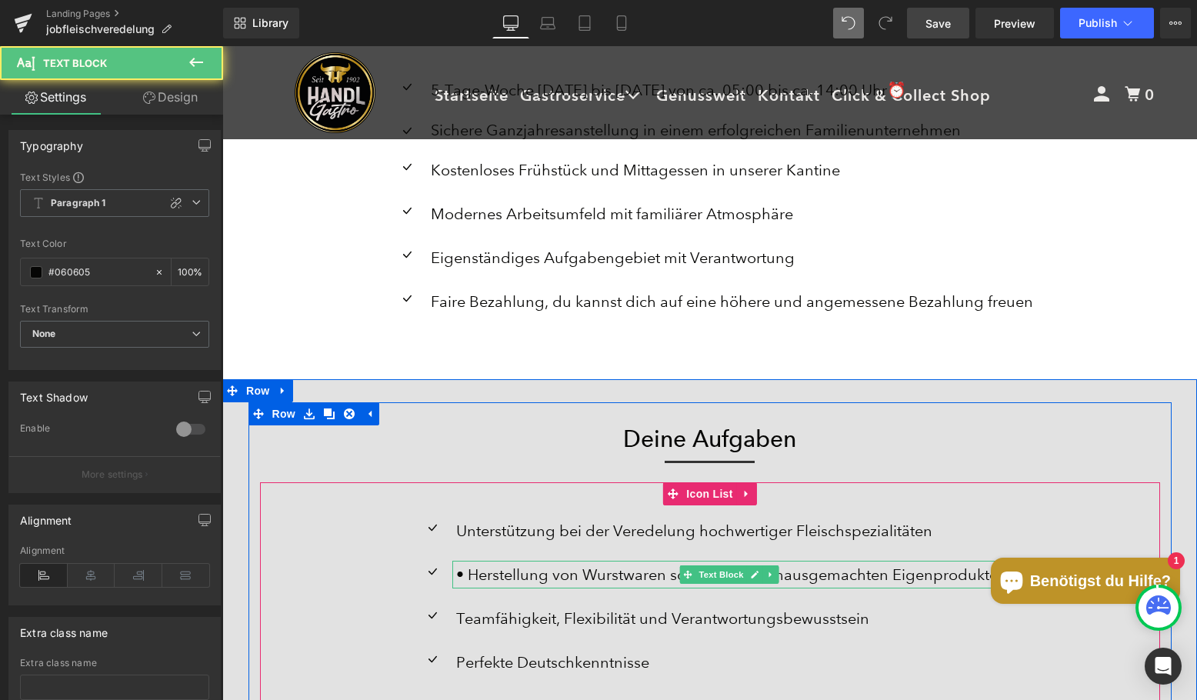
click at [462, 582] on p "• Herstellung von Wurstwaren sowie unseren hausgemachten Eigenprodukten" at bounding box center [731, 575] width 551 height 28
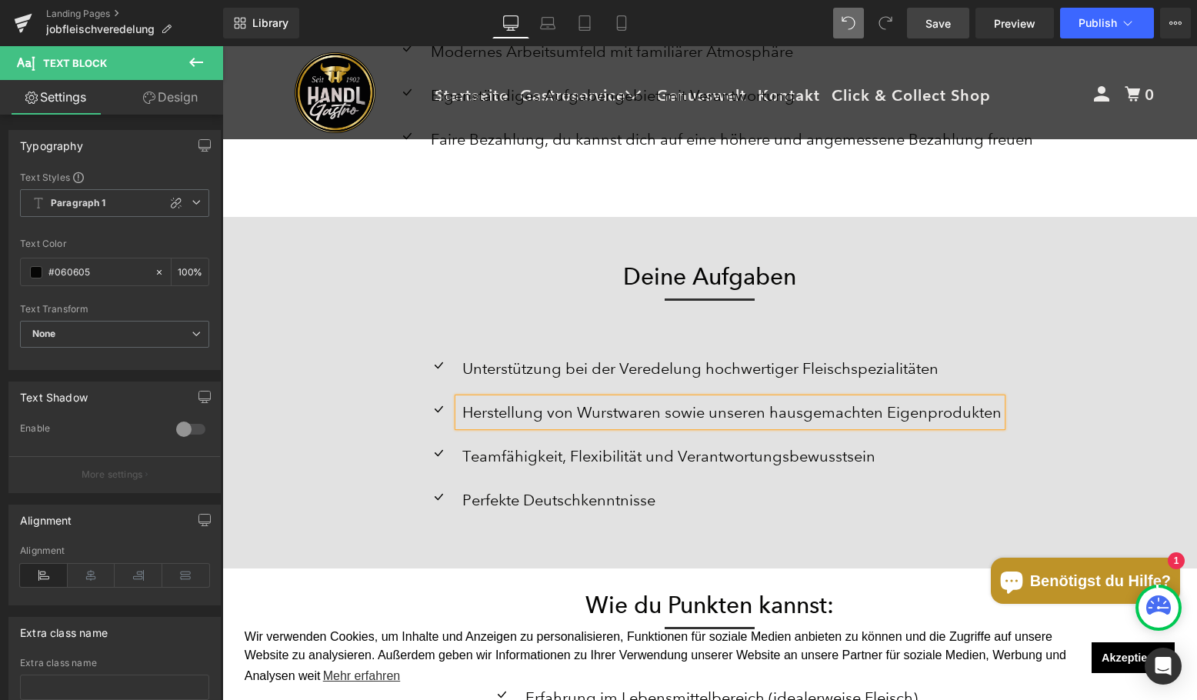
scroll to position [2261, 0]
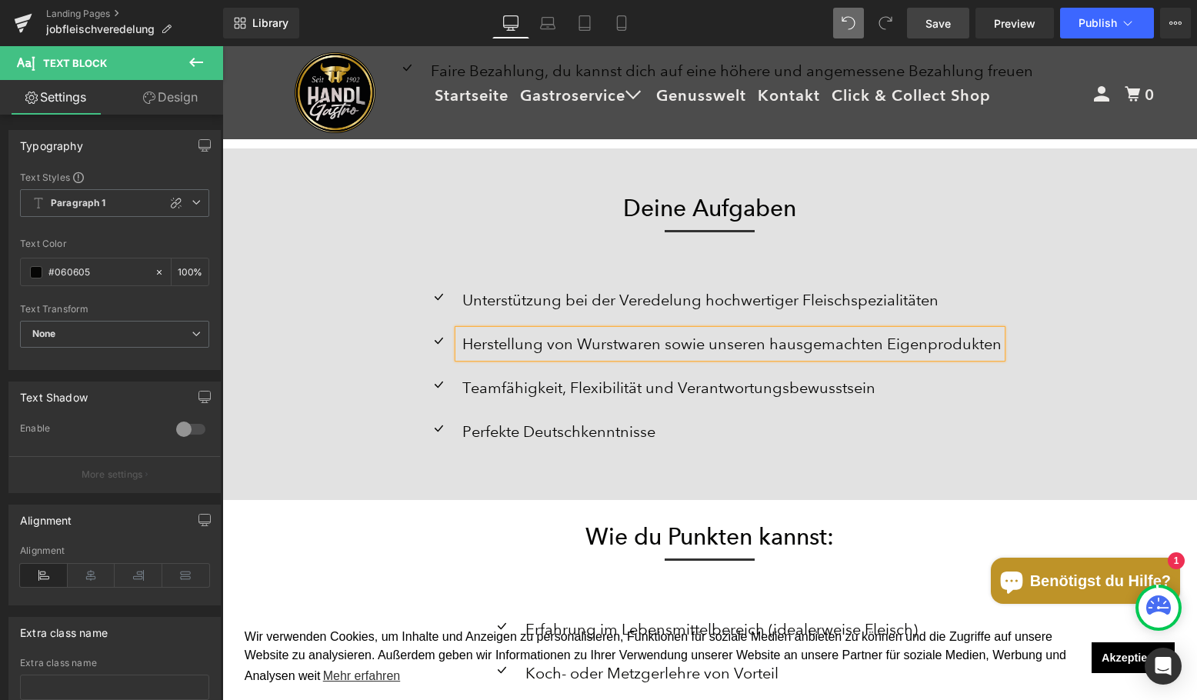
click at [550, 379] on p "Teamfähigkeit, Flexibilität und Verantwortungsbewusstsein" at bounding box center [731, 388] width 539 height 28
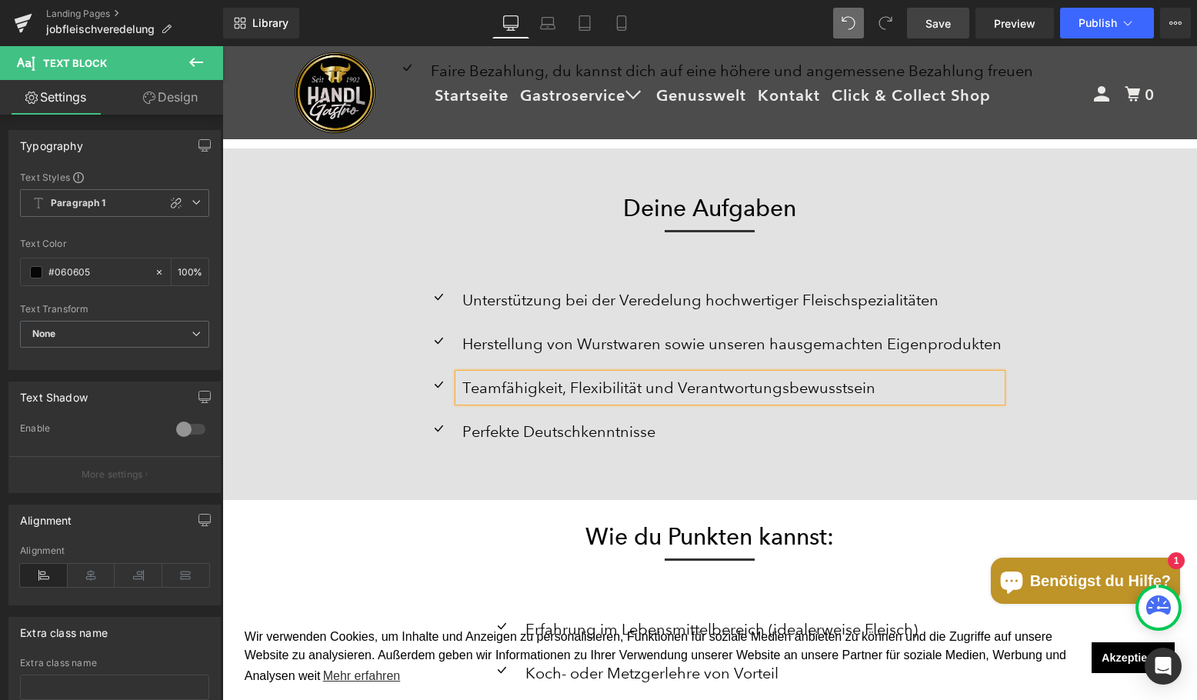
click at [500, 386] on p "Teamfähigkeit, Flexibilität und Verantwortungsbewusstsein" at bounding box center [731, 388] width 539 height 28
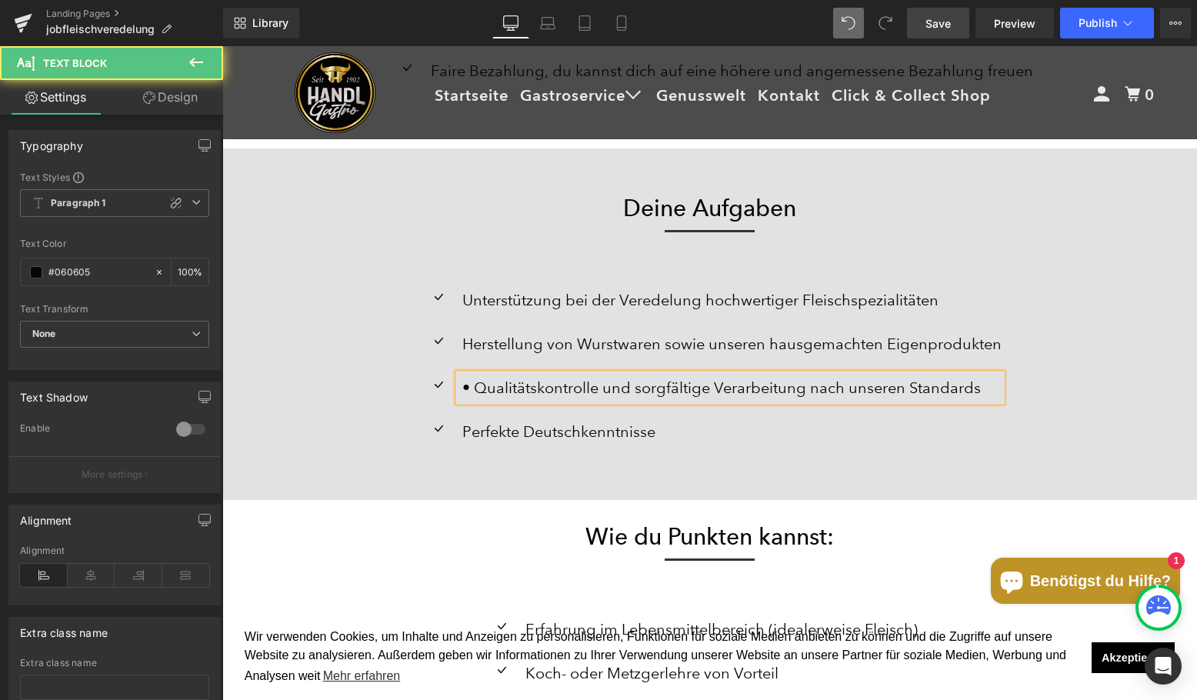
click at [471, 385] on p "• Qualitätskontrolle und sorgfältige Verarbeitung nach unseren Standards" at bounding box center [731, 388] width 539 height 28
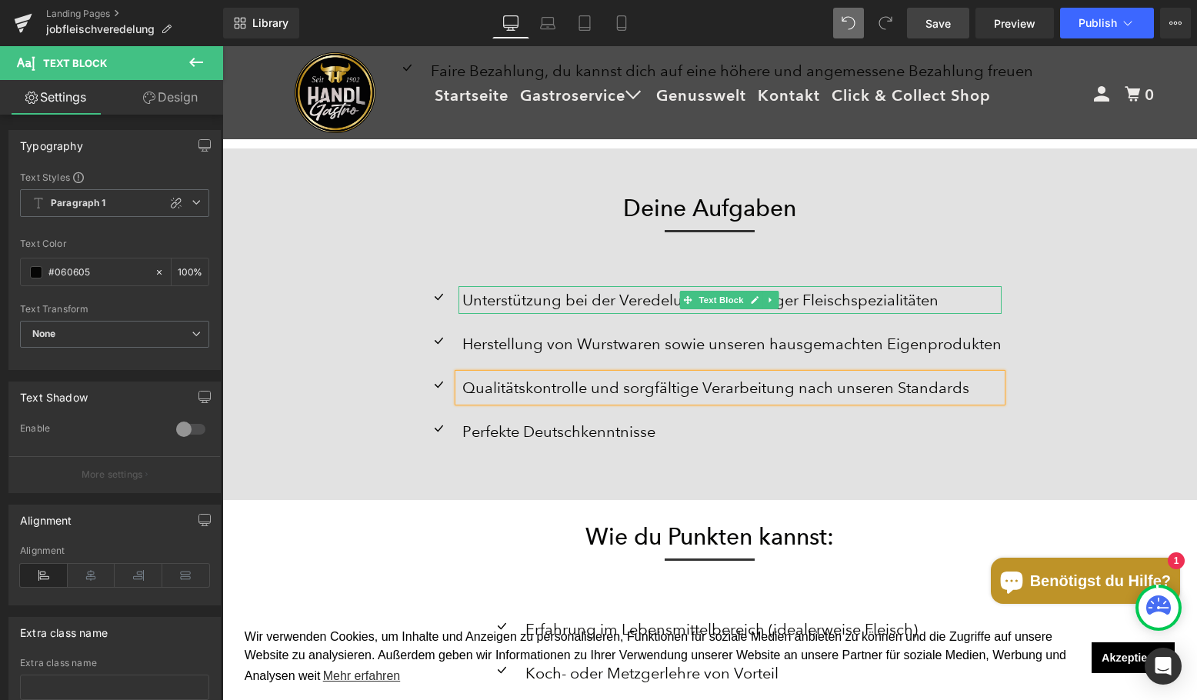
click at [462, 299] on p "Unterstützung bei der Veredelung hochwertiger Fleischspezialitäten" at bounding box center [731, 300] width 539 height 28
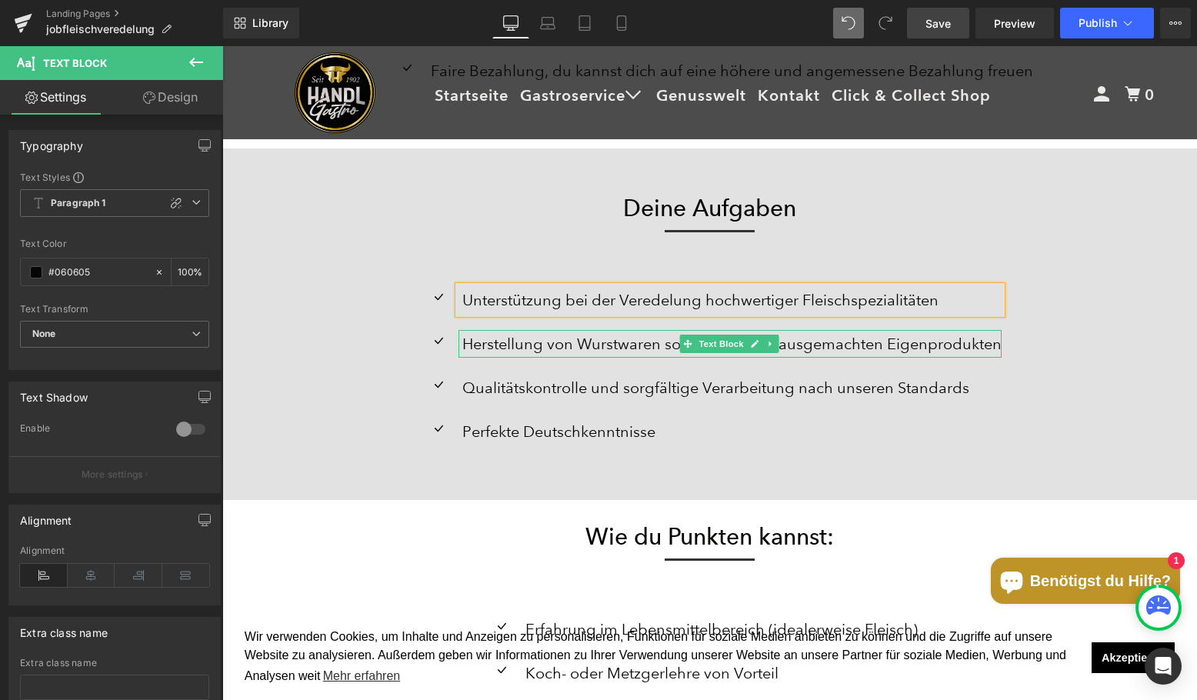
click at [487, 352] on p "Herstellung von Wurstwaren sowie unseren hausgemachten Eigenprodukten" at bounding box center [731, 344] width 539 height 28
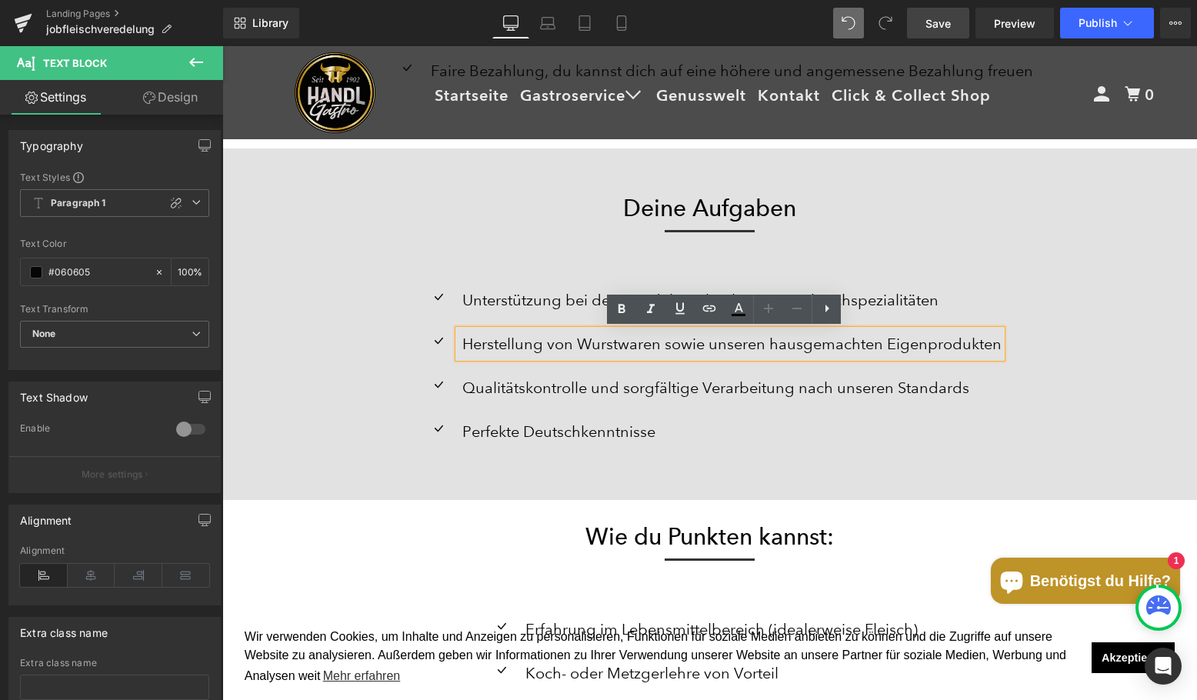
click at [608, 350] on p "Herstellung von Wurstwaren sowie unseren hausgemachten Eigenprodukten" at bounding box center [731, 344] width 539 height 28
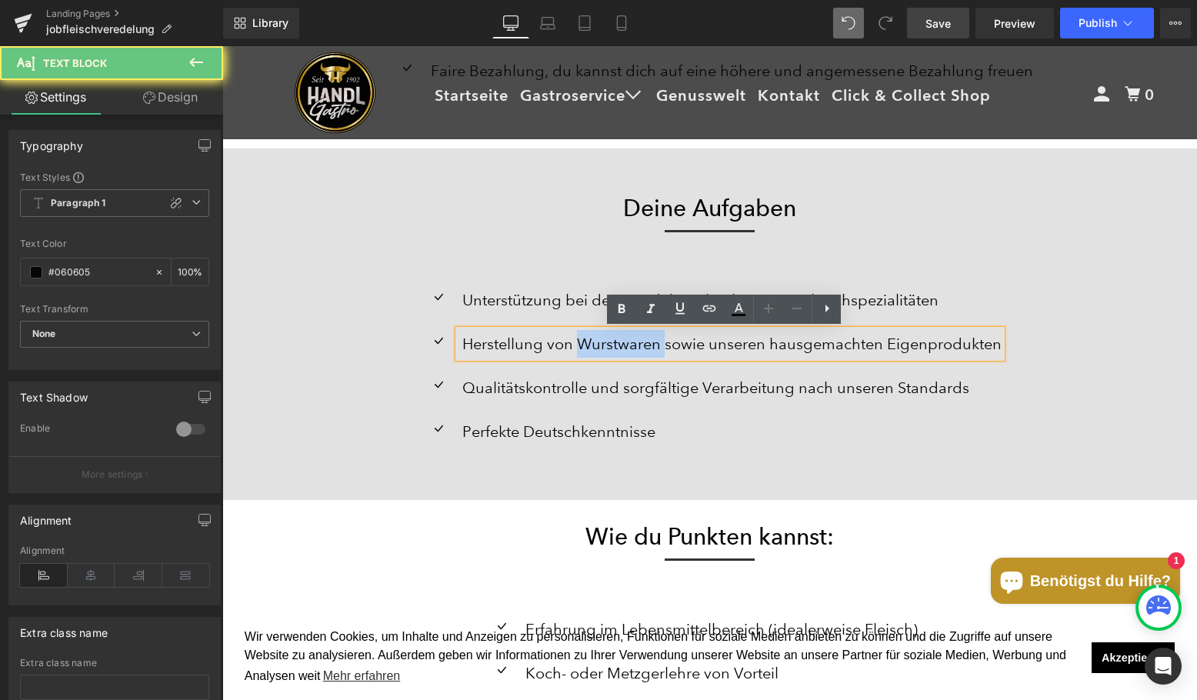
click at [608, 350] on p "Herstellung von Wurstwaren sowie unseren hausgemachten Eigenprodukten" at bounding box center [731, 344] width 539 height 28
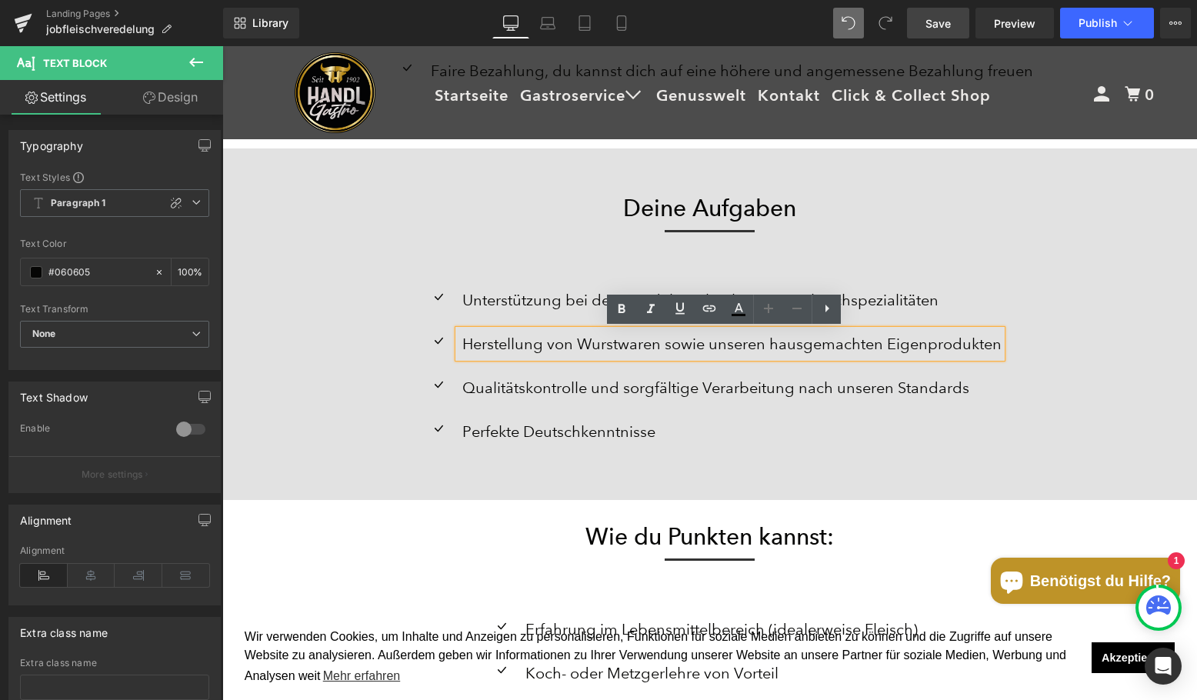
click at [987, 337] on p "Herstellung von Wurstwaren sowie unseren hausgemachten Eigenprodukten" at bounding box center [731, 344] width 539 height 28
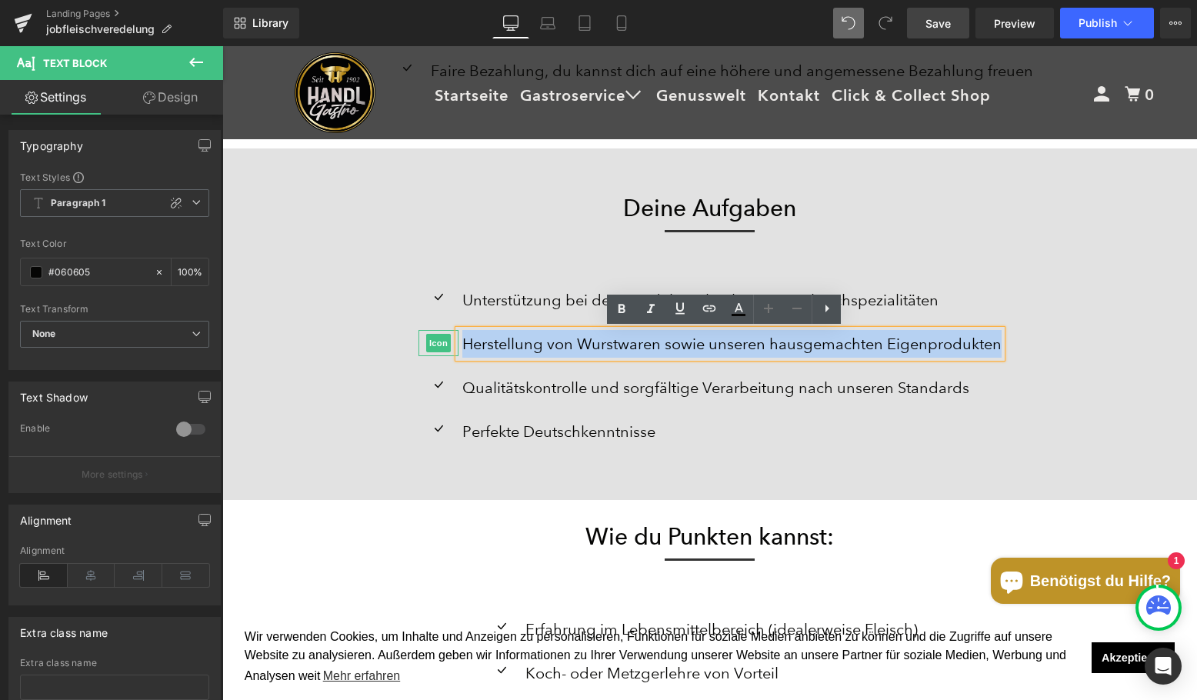
drag, startPoint x: 996, startPoint y: 345, endPoint x: 418, endPoint y: 342, distance: 578.6
click at [419, 342] on li "Icon Herstellung von Wurstwaren sowie unseren hausgemachten Eigenprodukten Text…" at bounding box center [710, 344] width 583 height 28
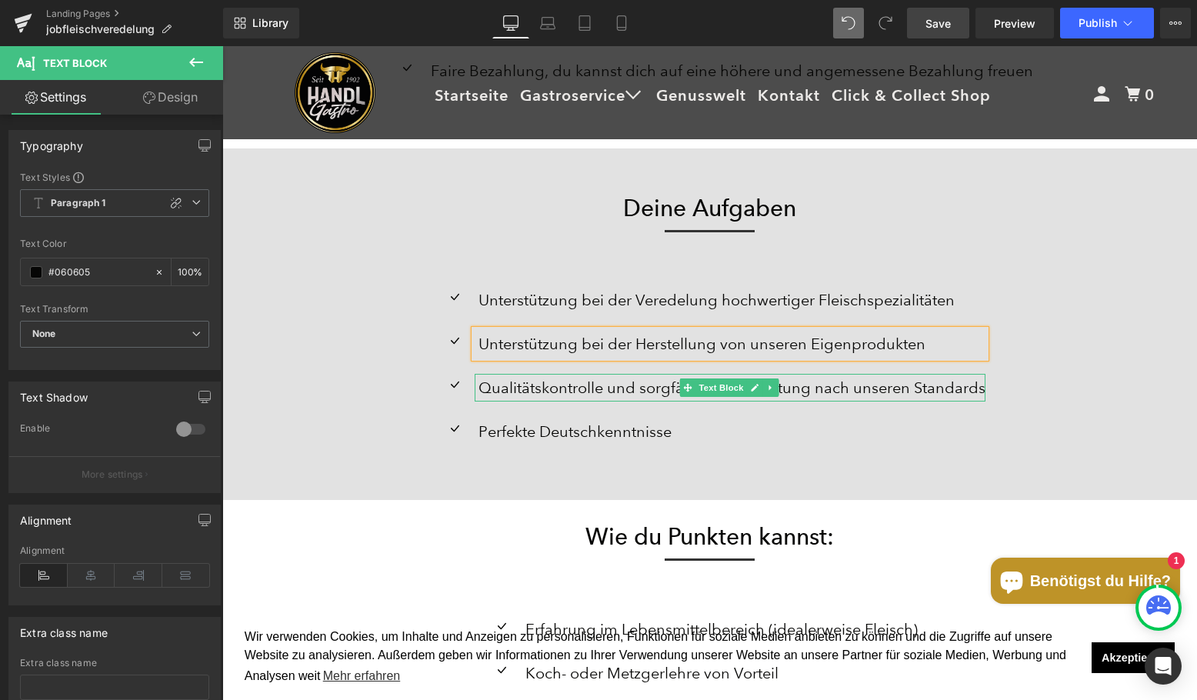
drag, startPoint x: 594, startPoint y: 392, endPoint x: 562, endPoint y: 447, distance: 63.1
click at [594, 393] on p "Qualitätskontrolle und sorgfältige Verarbeitung nach unseren Standards" at bounding box center [732, 388] width 507 height 28
click at [561, 438] on p "Perfekte Deutschkenntnisse" at bounding box center [732, 432] width 507 height 28
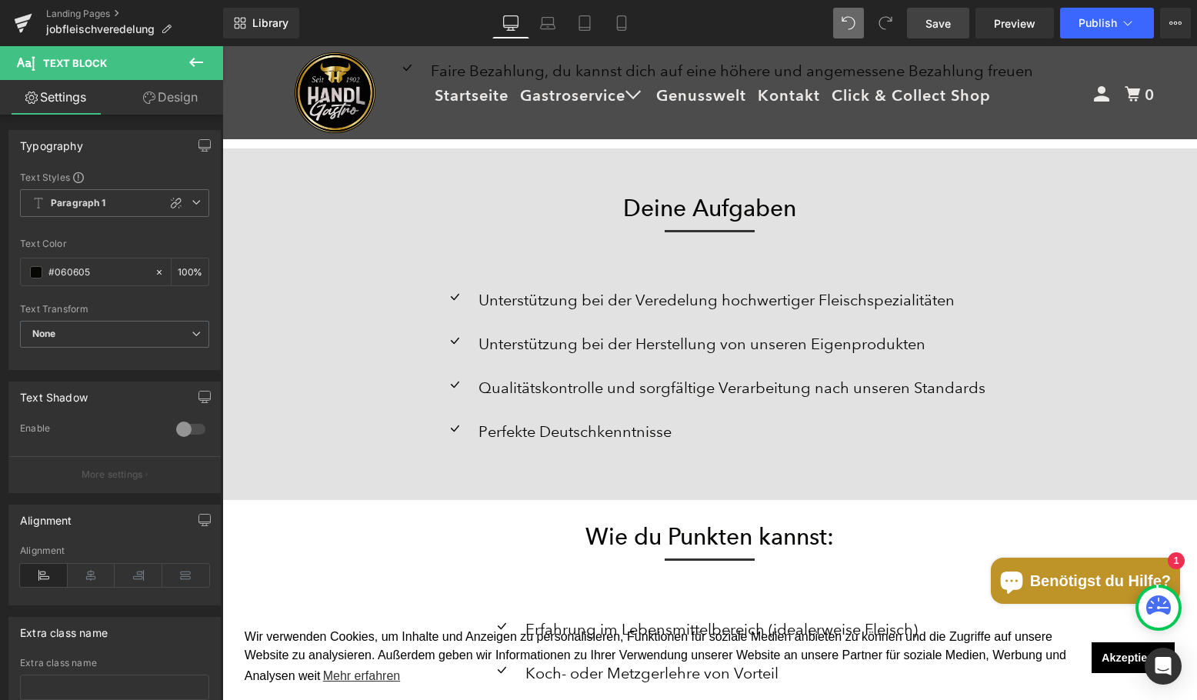
drag, startPoint x: 199, startPoint y: 67, endPoint x: 189, endPoint y: 145, distance: 79.1
click at [199, 67] on icon at bounding box center [196, 62] width 18 height 18
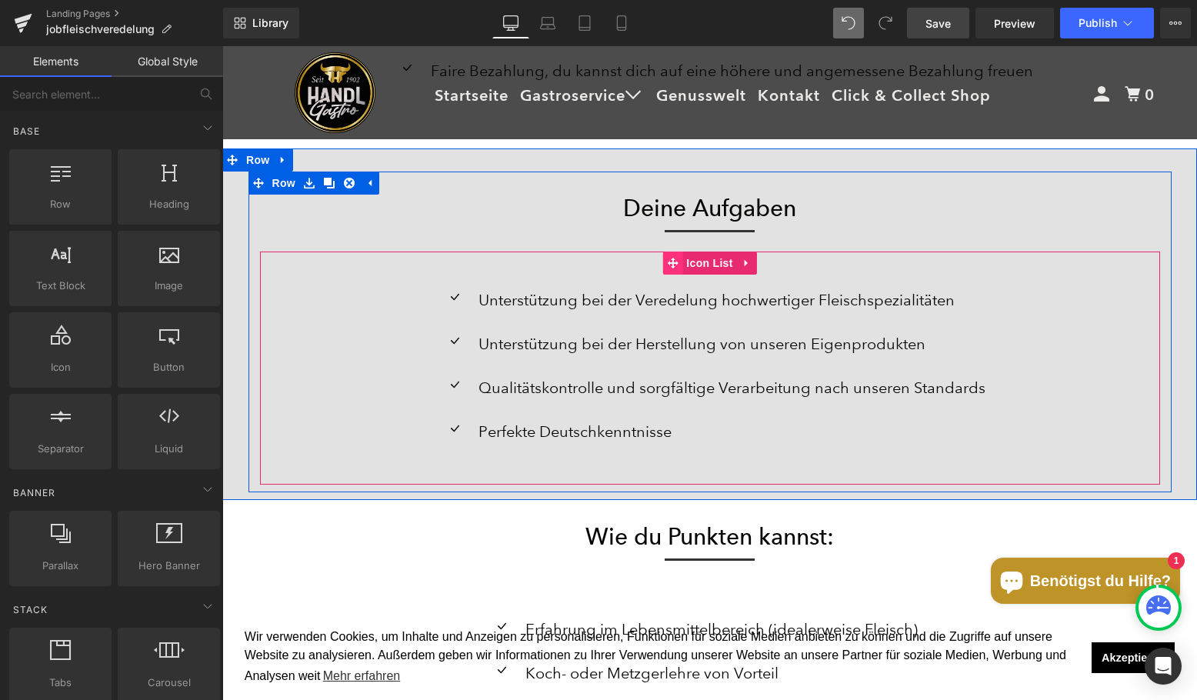
click at [675, 263] on span at bounding box center [673, 263] width 20 height 23
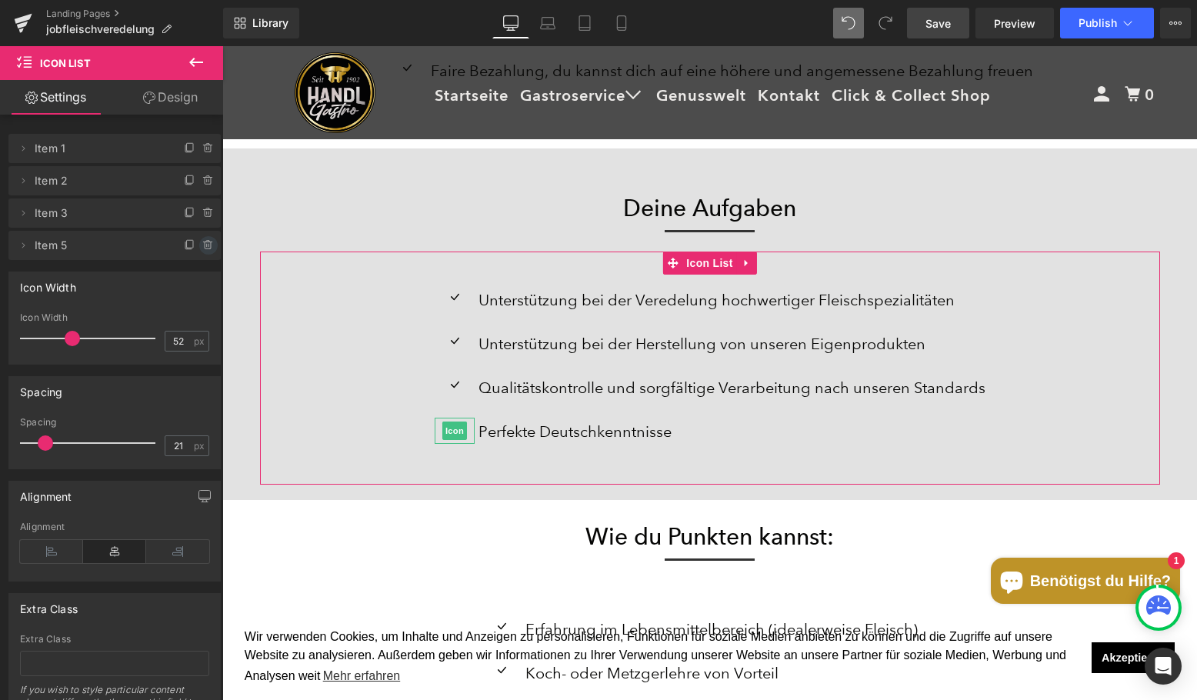
click at [199, 243] on span at bounding box center [208, 245] width 18 height 18
click at [195, 243] on button "Delete" at bounding box center [192, 246] width 48 height 20
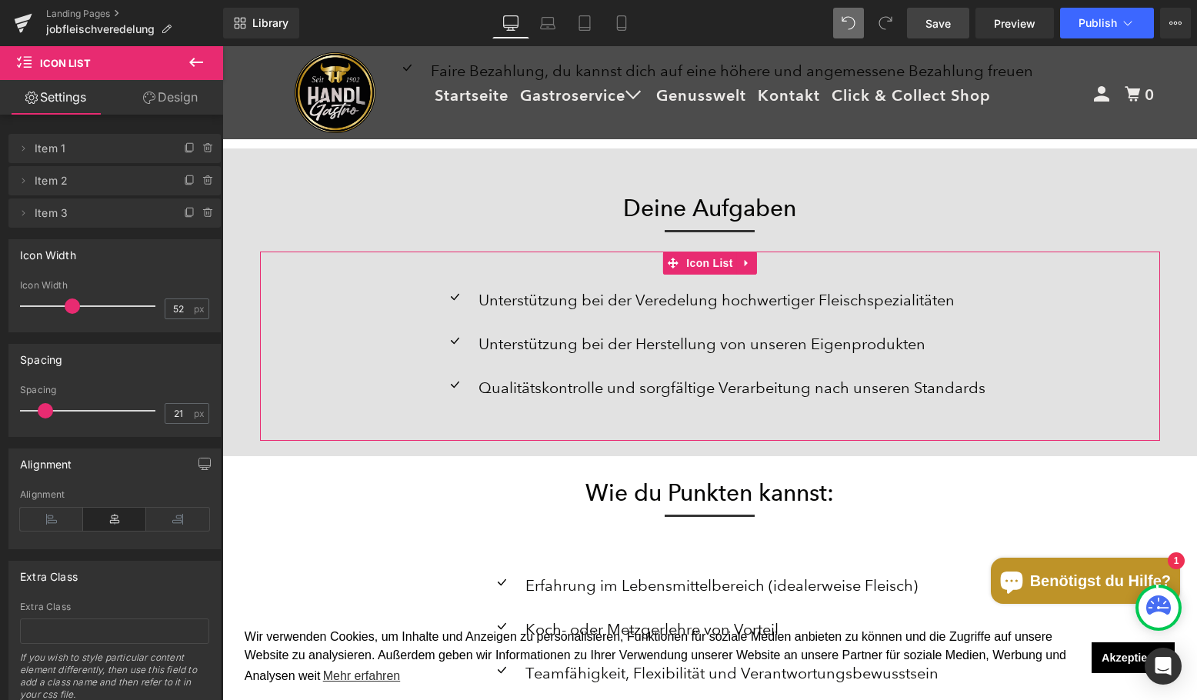
scroll to position [4443, 963]
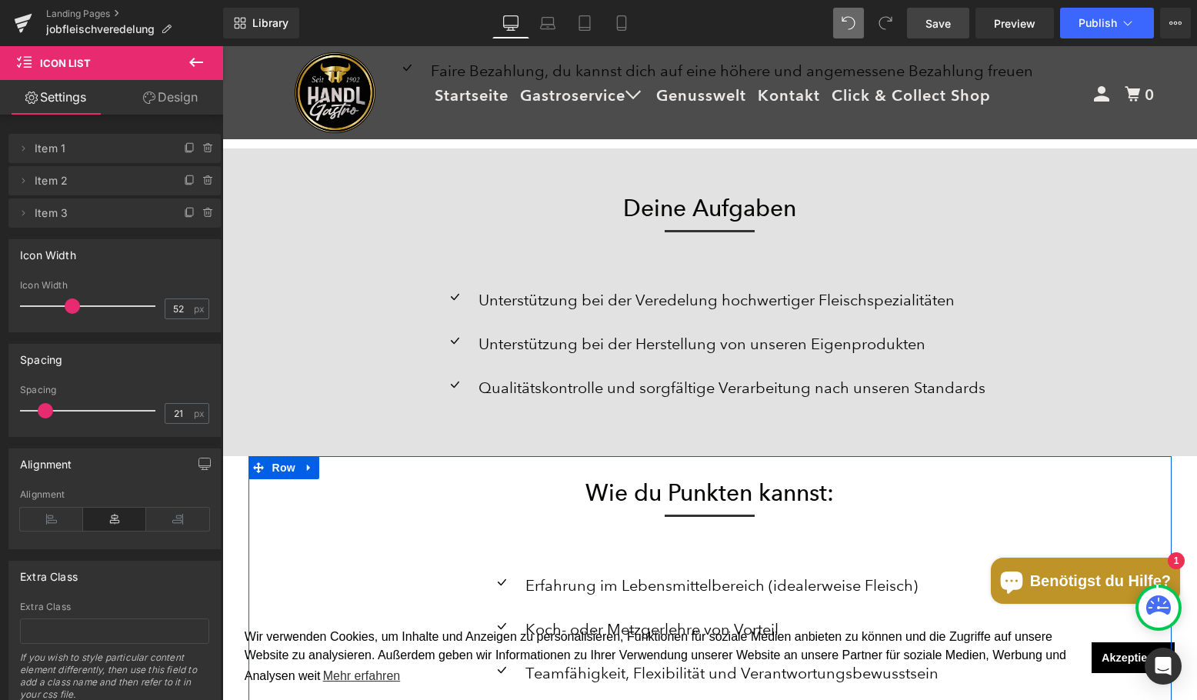
click at [476, 511] on div "Separator" at bounding box center [710, 522] width 900 height 30
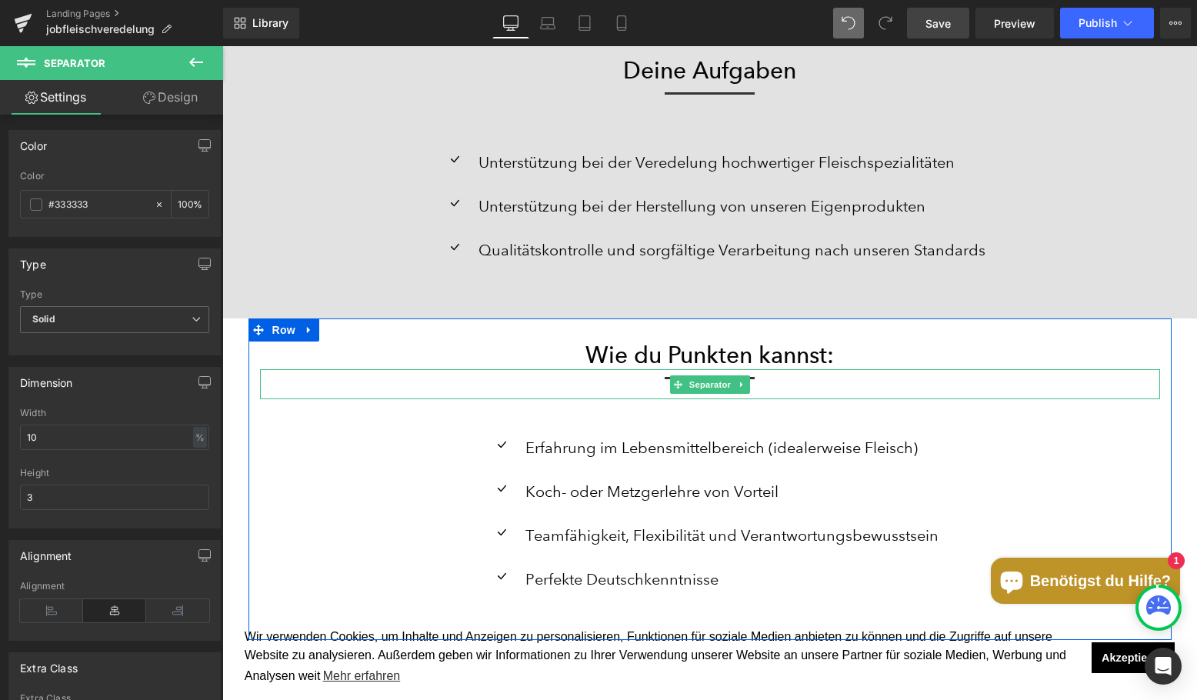
scroll to position [2415, 0]
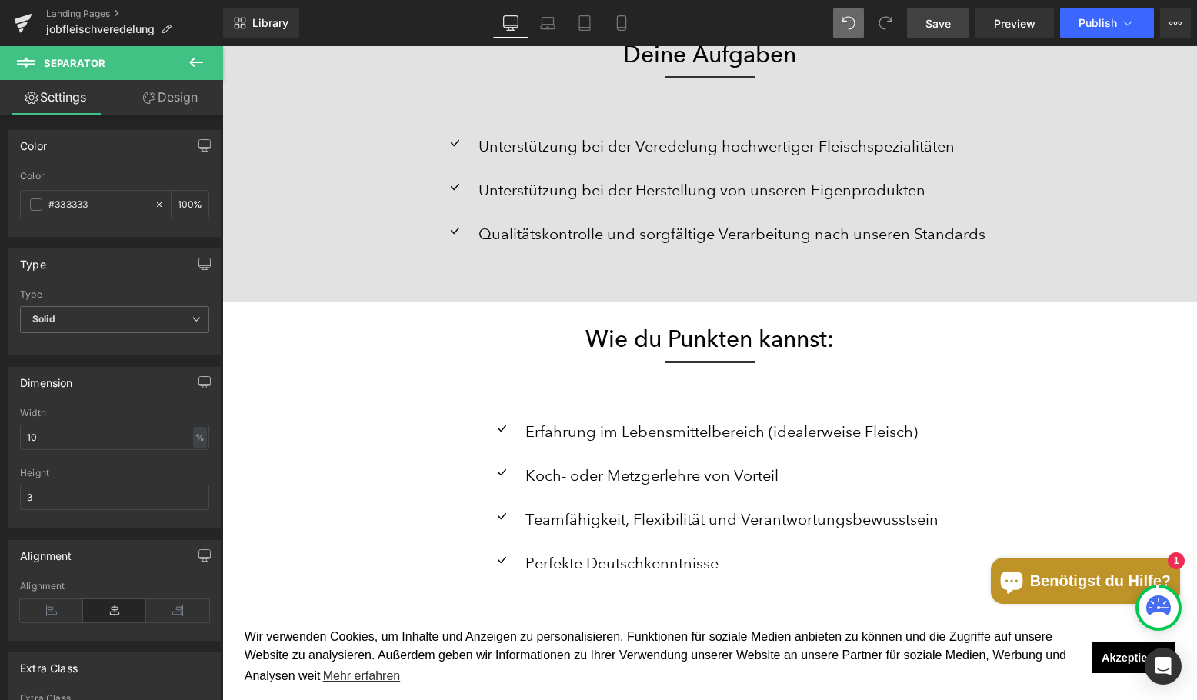
click at [513, 239] on p "Qualitätskontrolle und sorgfältige Verarbeitung nach unseren Standards" at bounding box center [732, 234] width 507 height 28
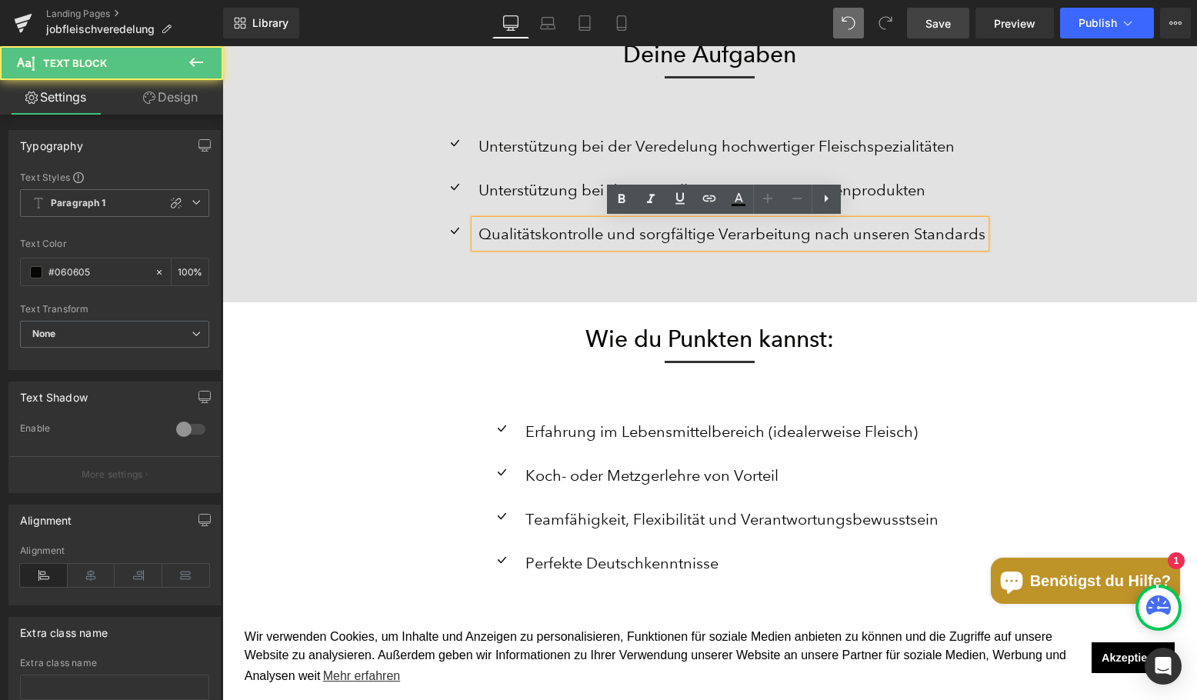
click at [506, 275] on div "Icon Unterstützung bei der Veredelung hochwertiger Fleischspezialitäten Text Bl…" at bounding box center [710, 192] width 900 height 189
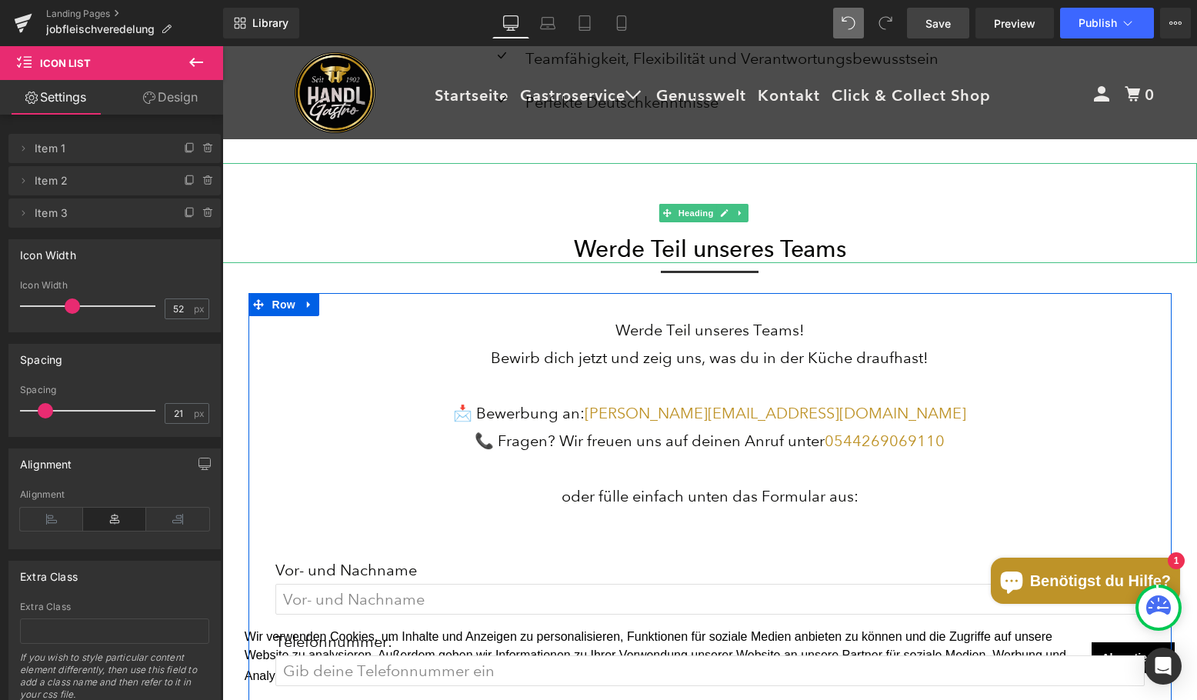
scroll to position [2877, 0]
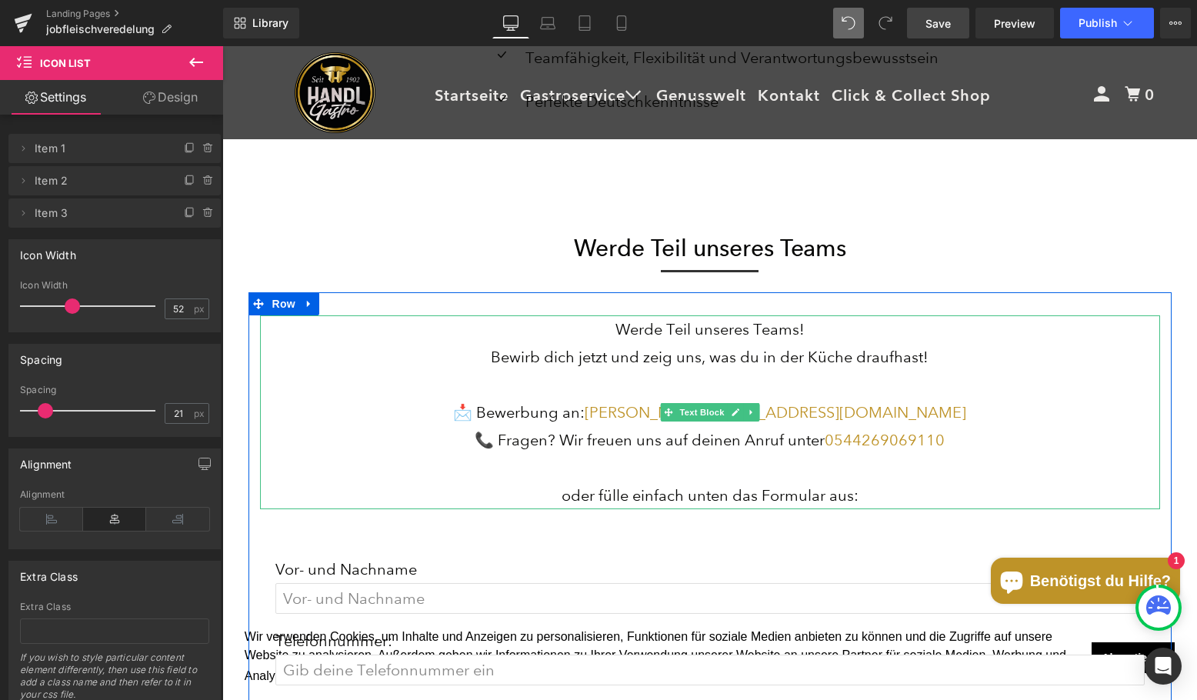
click at [679, 360] on p "Bewirb dich jetzt und zeig uns, was du in der Küche draufhast!" at bounding box center [710, 357] width 900 height 28
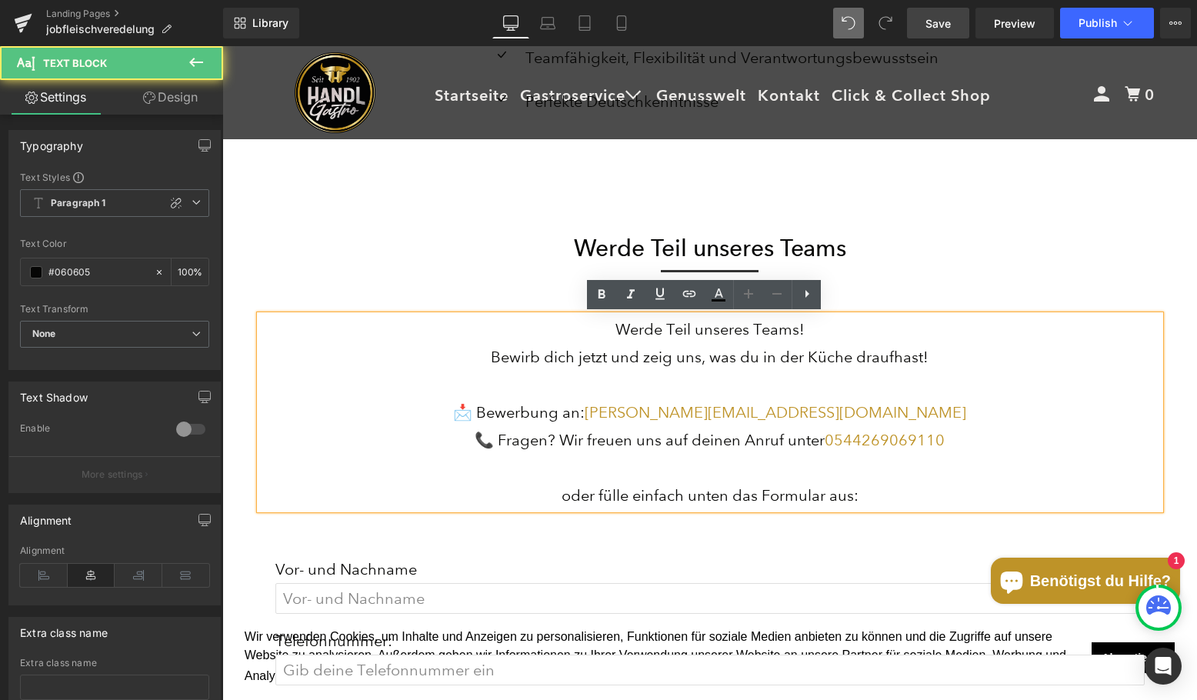
drag, startPoint x: 479, startPoint y: 354, endPoint x: 489, endPoint y: 354, distance: 9.2
click at [489, 354] on p "Bewirb dich jetzt und zeig uns, was du in der Küche draufhast!" at bounding box center [710, 357] width 900 height 28
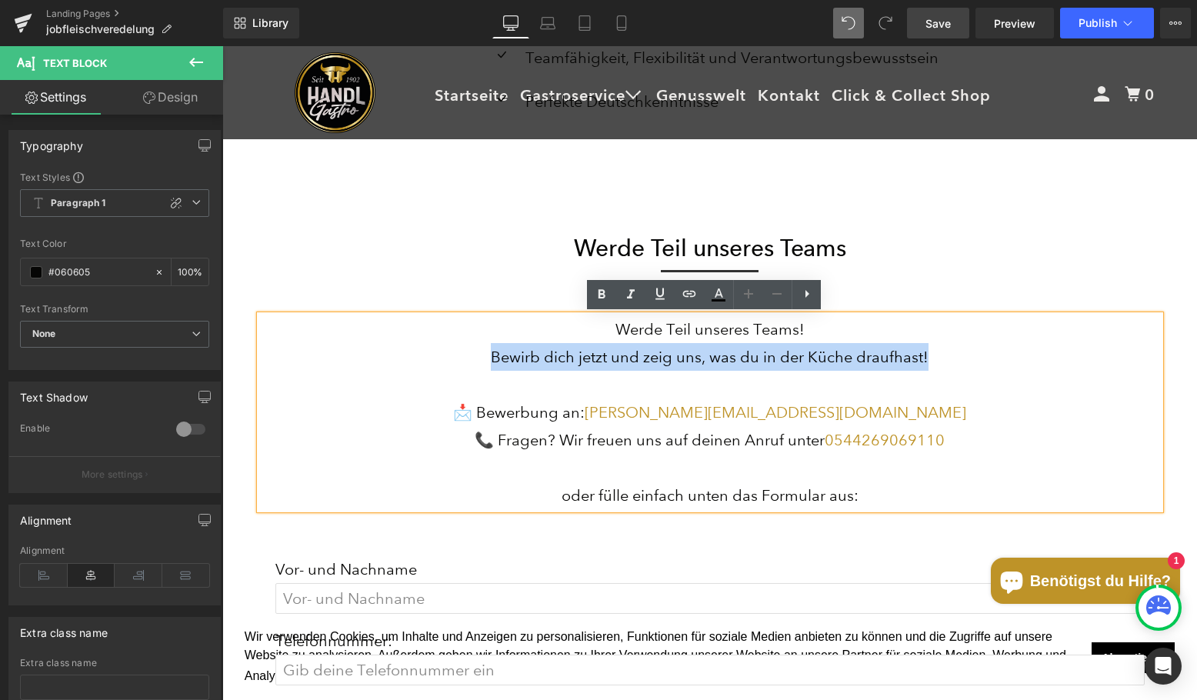
drag, startPoint x: 926, startPoint y: 361, endPoint x: 487, endPoint y: 350, distance: 439.5
click at [487, 350] on p "Bewirb dich jetzt und zeig uns, was du in der Küche draufhast!" at bounding box center [710, 357] width 900 height 28
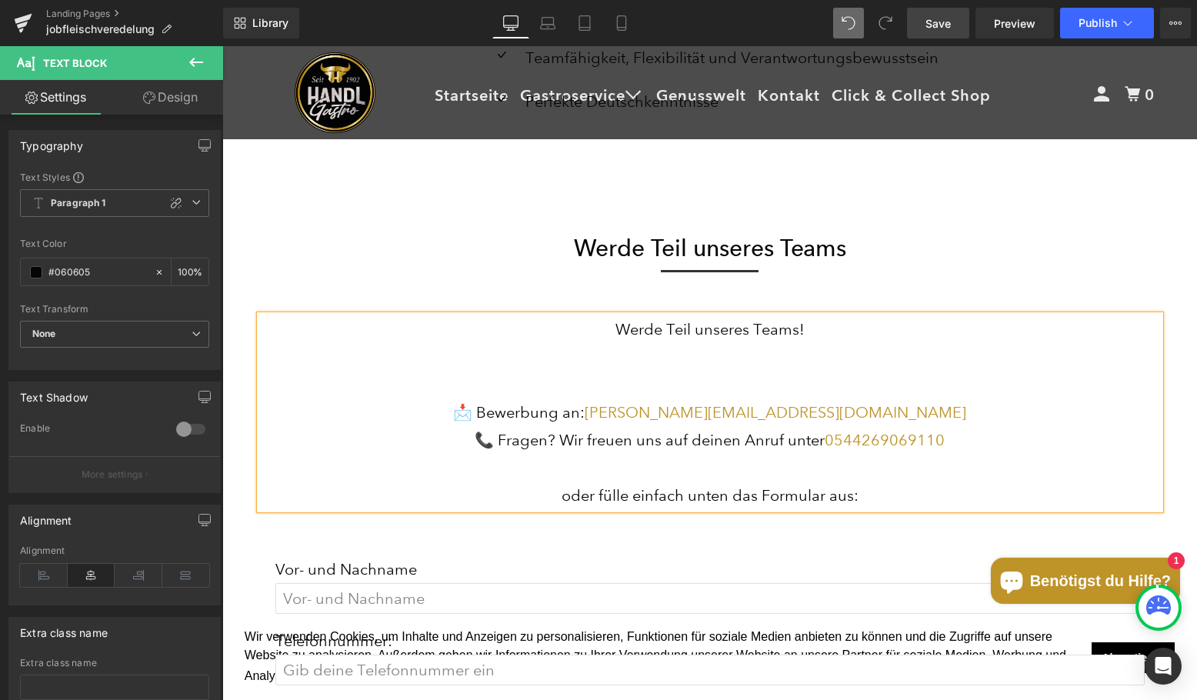
scroll to position [4415, 963]
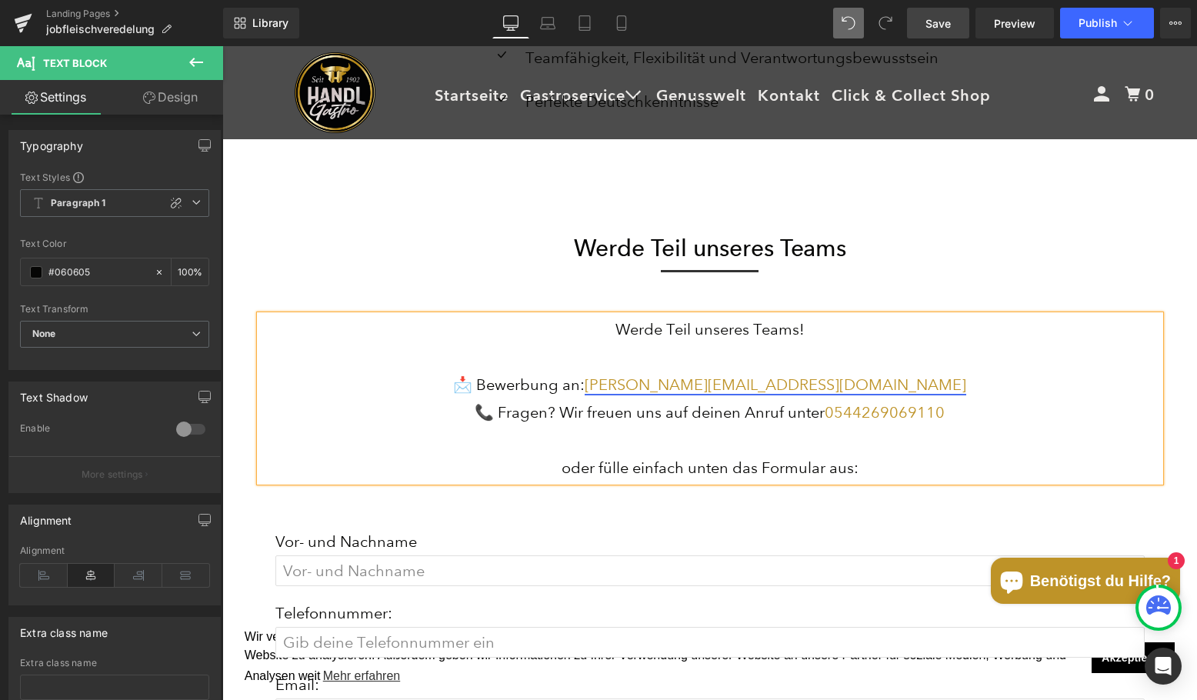
click at [752, 386] on link "[PERSON_NAME][EMAIL_ADDRESS][DOMAIN_NAME]" at bounding box center [776, 384] width 382 height 18
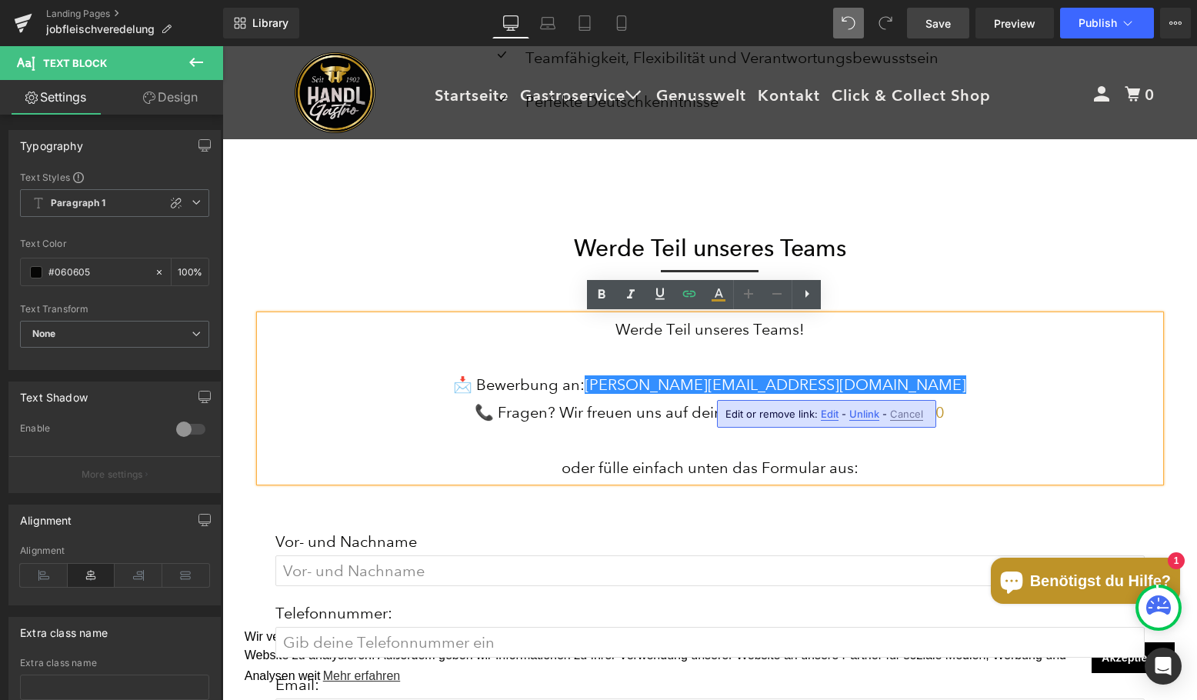
click at [828, 414] on span "Edit" at bounding box center [830, 414] width 18 height 13
click at [812, 412] on input "mailto:[PERSON_NAME][EMAIL_ADDRESS][DOMAIN_NAME]?subject=Bewerbung als Koch" at bounding box center [814, 419] width 237 height 38
type input "mailto:[PERSON_NAME][EMAIL_ADDRESS][DOMAIN_NAME]?subject=Bewerbung als Koch"
click at [957, 424] on icon "button" at bounding box center [949, 419] width 18 height 18
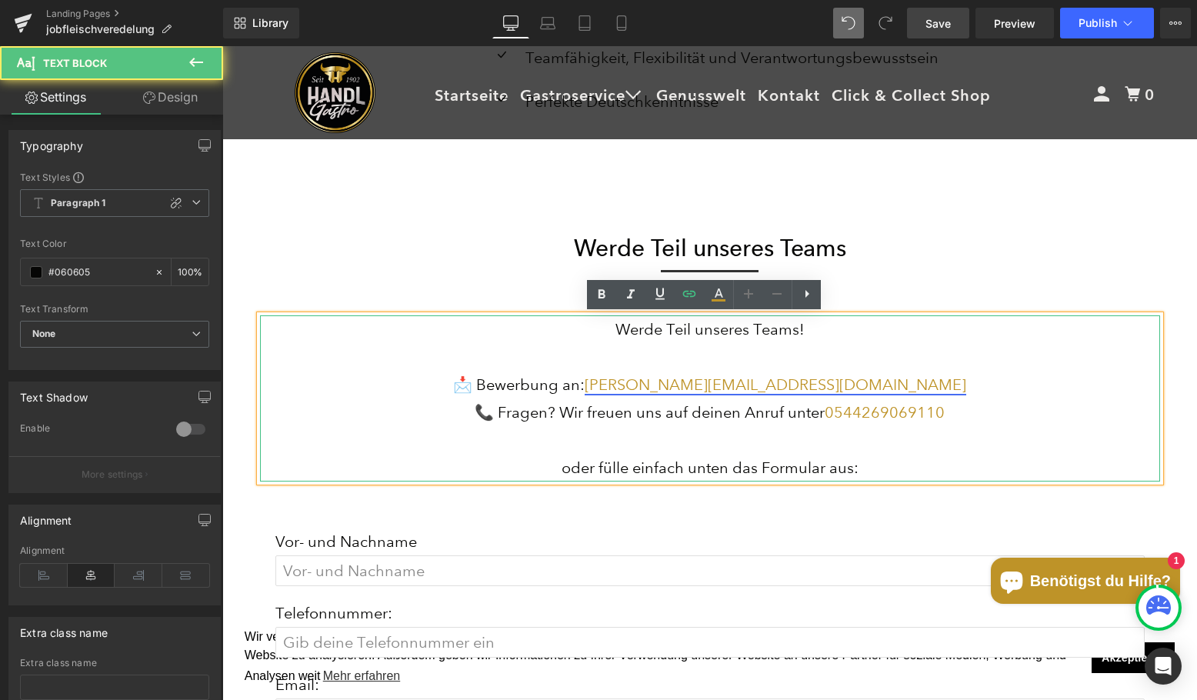
click at [764, 383] on link "[PERSON_NAME][EMAIL_ADDRESS][DOMAIN_NAME]" at bounding box center [776, 384] width 382 height 18
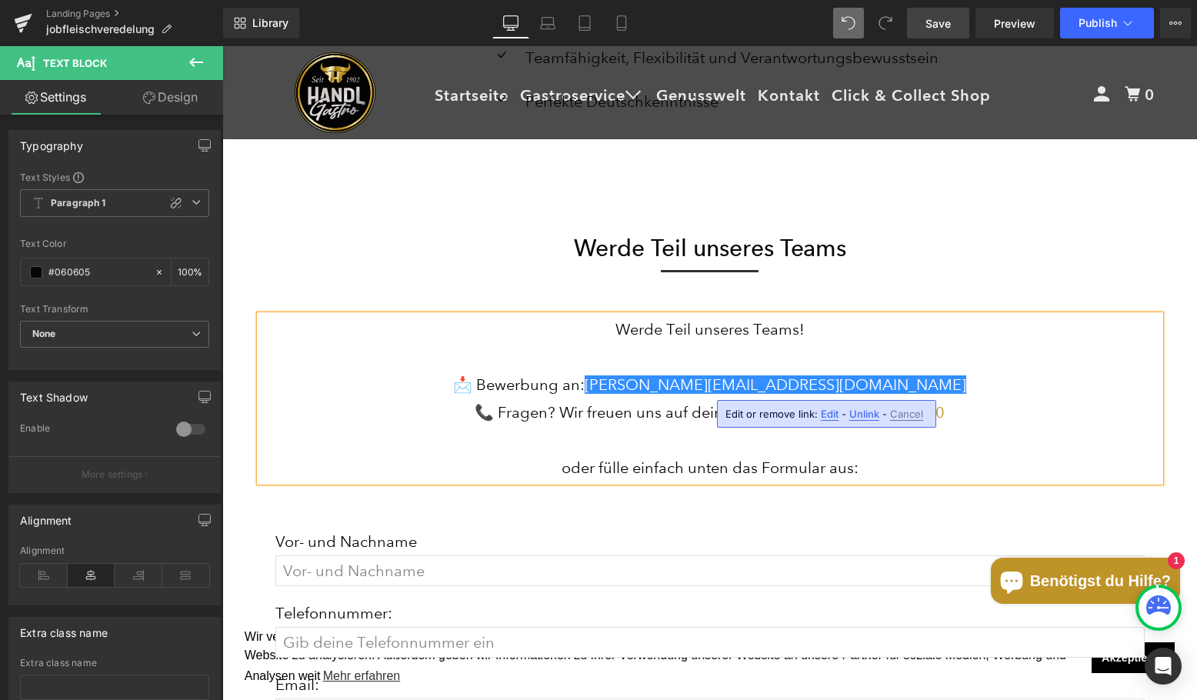
click at [943, 391] on p "📩 Bewerbung an: [PERSON_NAME][EMAIL_ADDRESS][DOMAIN_NAME]" at bounding box center [710, 385] width 900 height 28
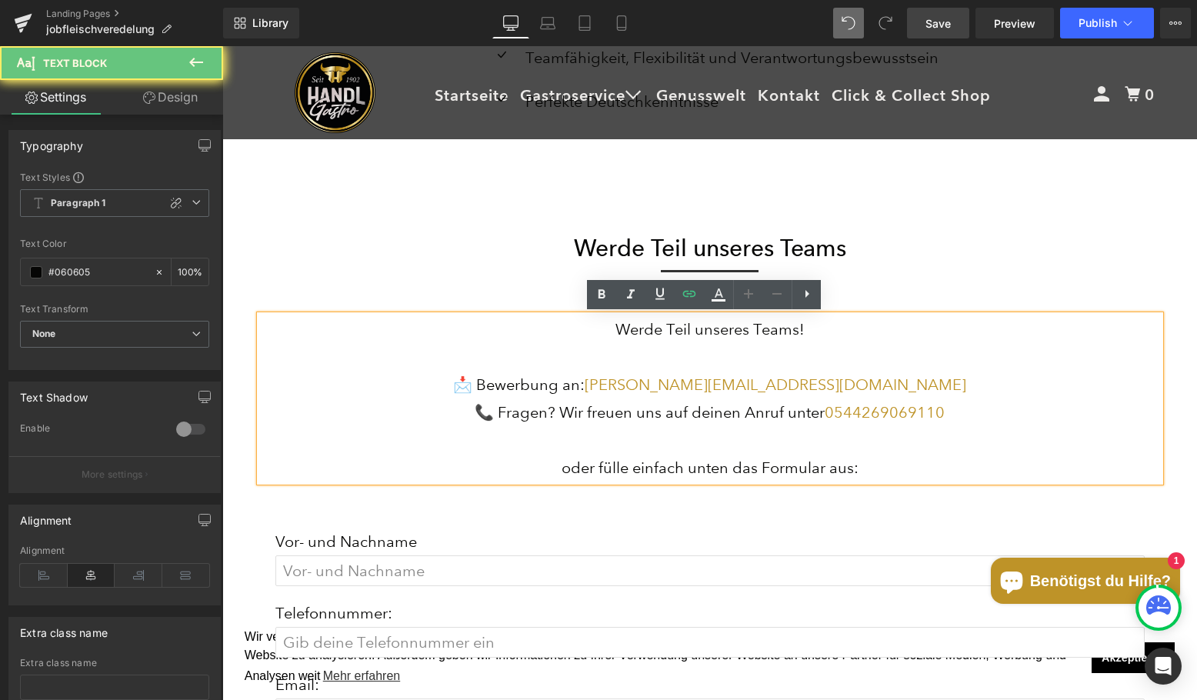
click at [945, 409] on p "📞 Fragen? Wir freuen uns auf deinen Anruf unter [PHONE_NUMBER]" at bounding box center [710, 413] width 900 height 28
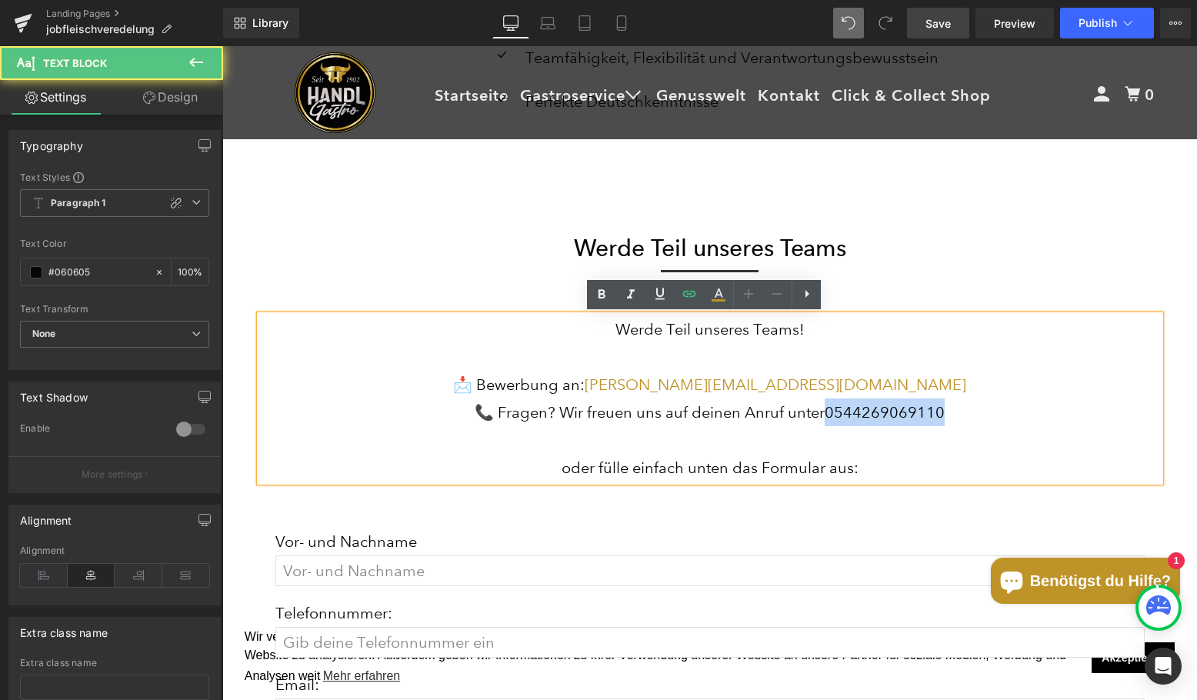
drag, startPoint x: 944, startPoint y: 410, endPoint x: 822, endPoint y: 404, distance: 122.5
click at [822, 404] on p "📞 Fragen? Wir freuen uns auf deinen Anruf unter [PHONE_NUMBER]" at bounding box center [710, 413] width 900 height 28
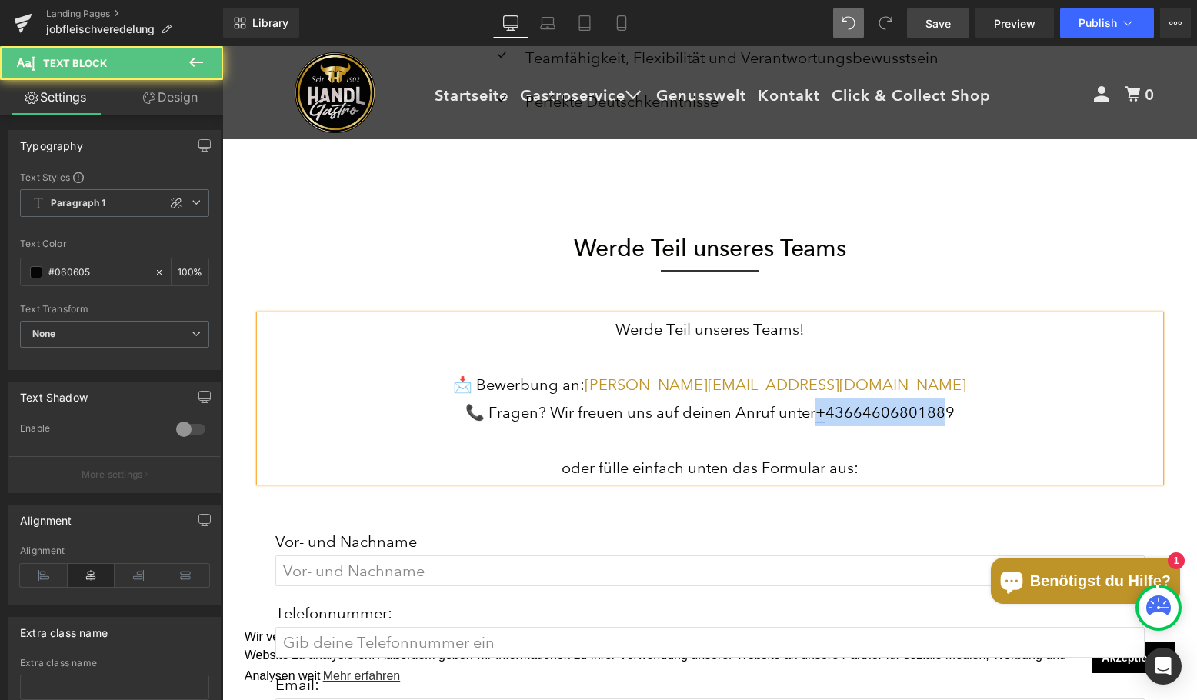
drag, startPoint x: 910, startPoint y: 412, endPoint x: 816, endPoint y: 416, distance: 94.7
click at [816, 416] on p "📞 Fragen? Wir freuen uns auf deinen Anruf unter + [PHONE_NUMBER]" at bounding box center [710, 413] width 900 height 28
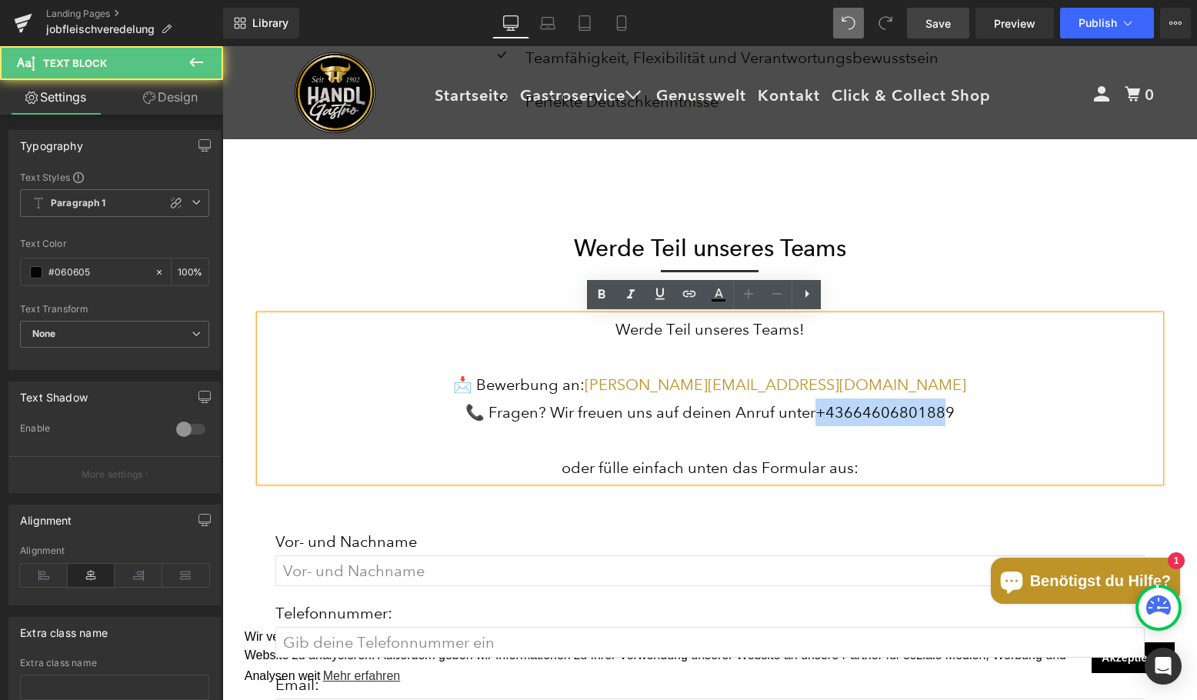
click at [830, 419] on p "📞 Fragen? Wir freuen uns auf deinen Anruf unter + [PHONE_NUMBER]" at bounding box center [710, 413] width 900 height 28
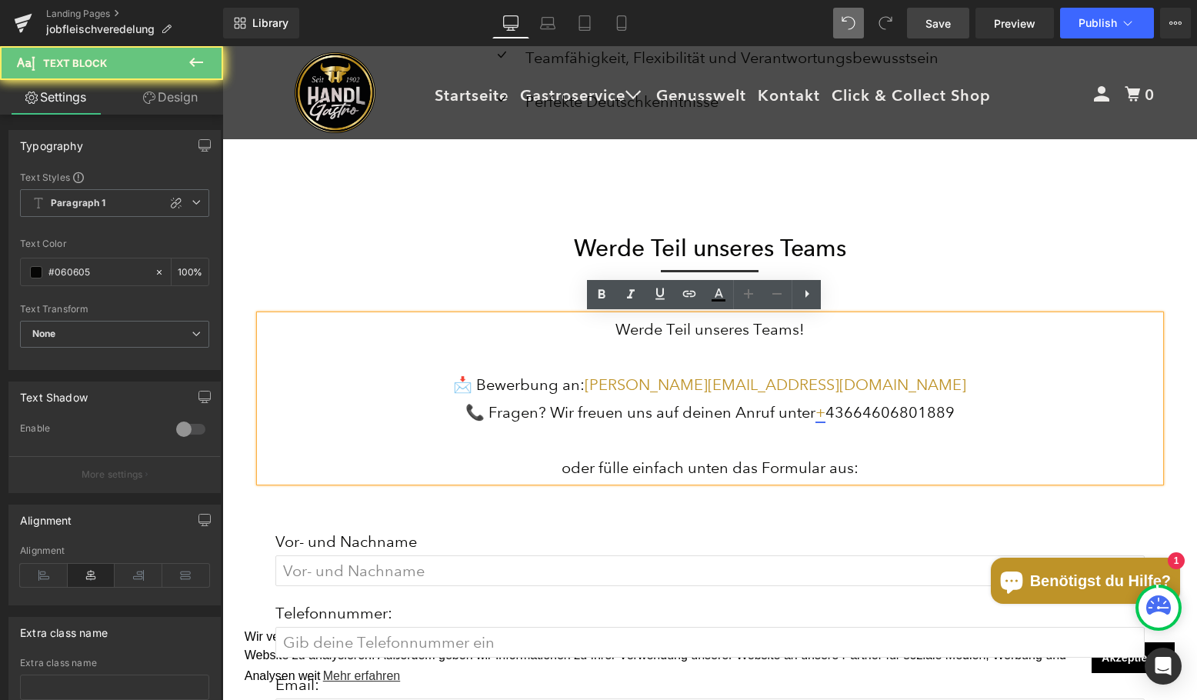
click at [816, 416] on link "+" at bounding box center [821, 412] width 10 height 18
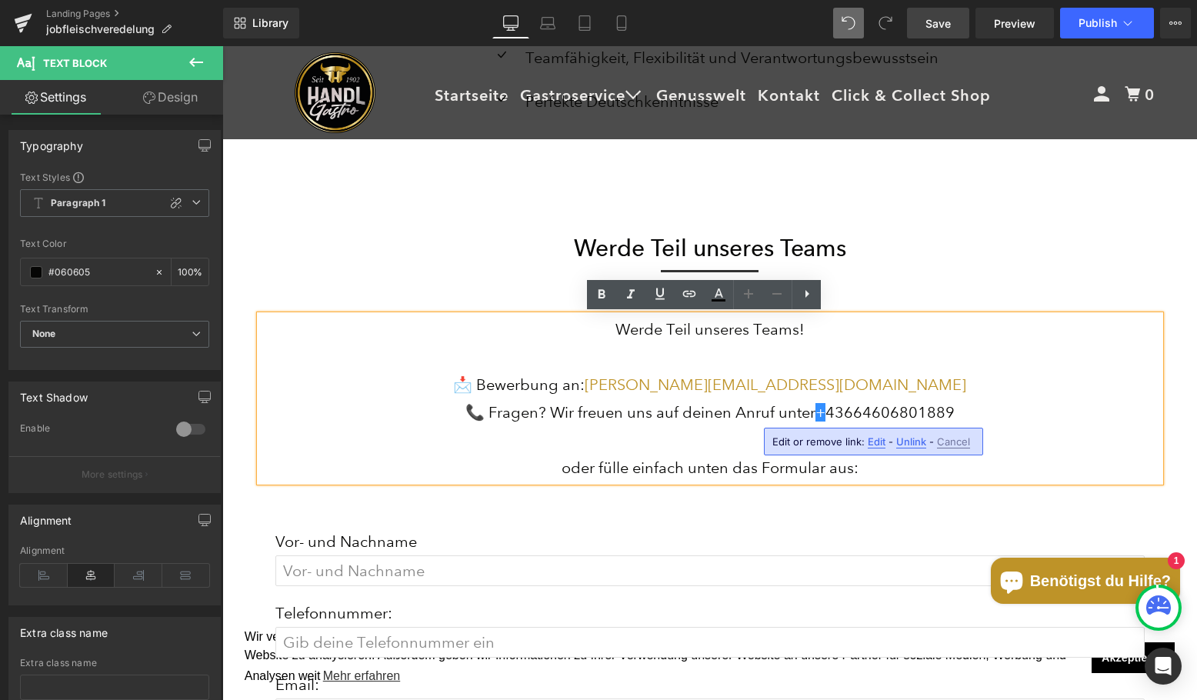
click at [913, 442] on span "Unlink" at bounding box center [911, 442] width 30 height 13
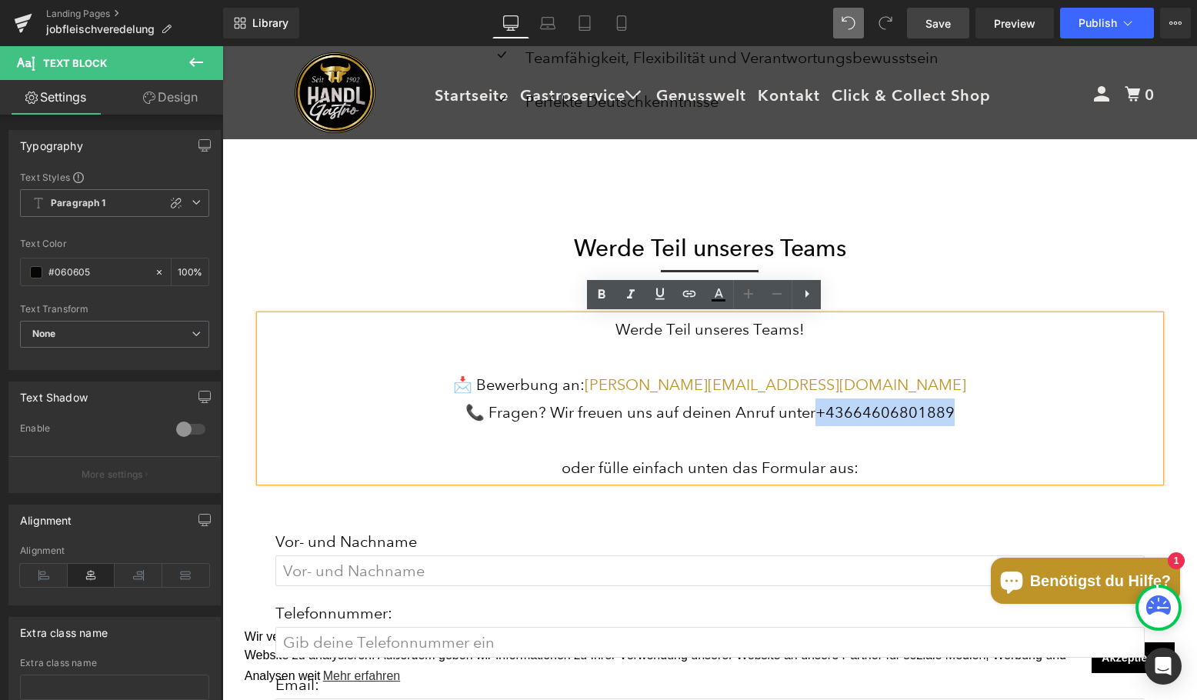
drag, startPoint x: 816, startPoint y: 416, endPoint x: 949, endPoint y: 414, distance: 132.4
click at [949, 414] on p "📞 Fragen? Wir freuen uns auf deinen Anruf unter + [PHONE_NUMBER]" at bounding box center [710, 413] width 900 height 28
click at [686, 296] on icon at bounding box center [689, 293] width 13 height 6
click at [915, 459] on input "text" at bounding box center [922, 447] width 237 height 38
type input "tel:[PHONE_NUMBER]"
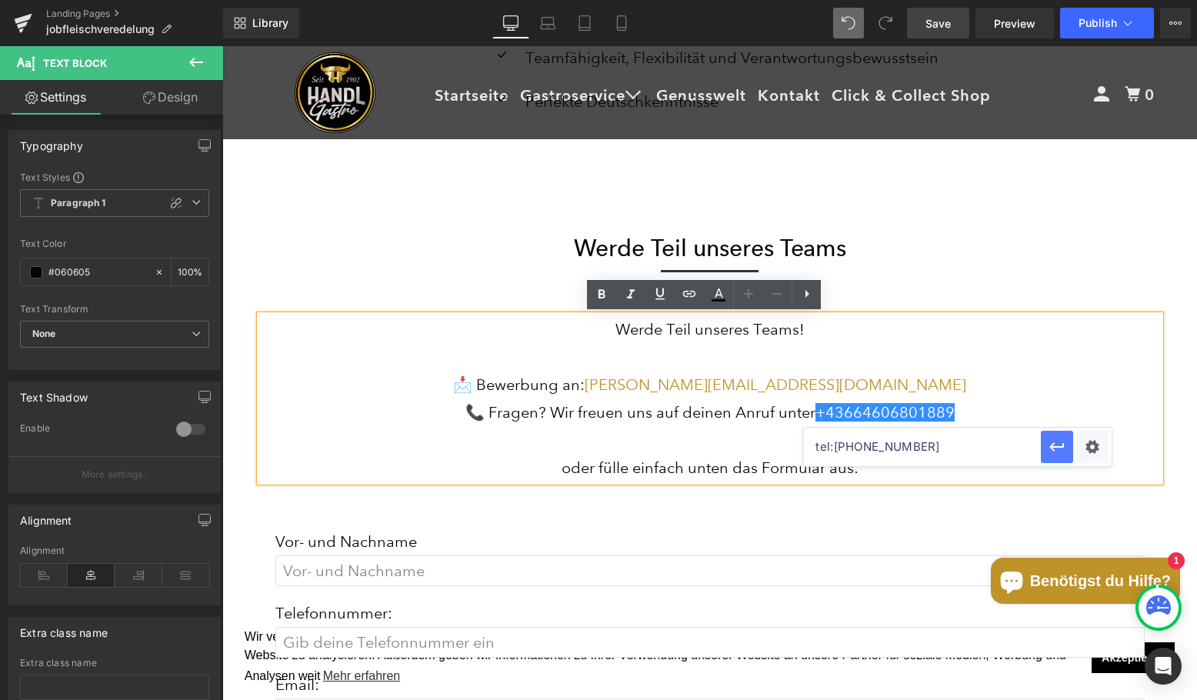
click at [1052, 446] on icon "button" at bounding box center [1057, 446] width 15 height 9
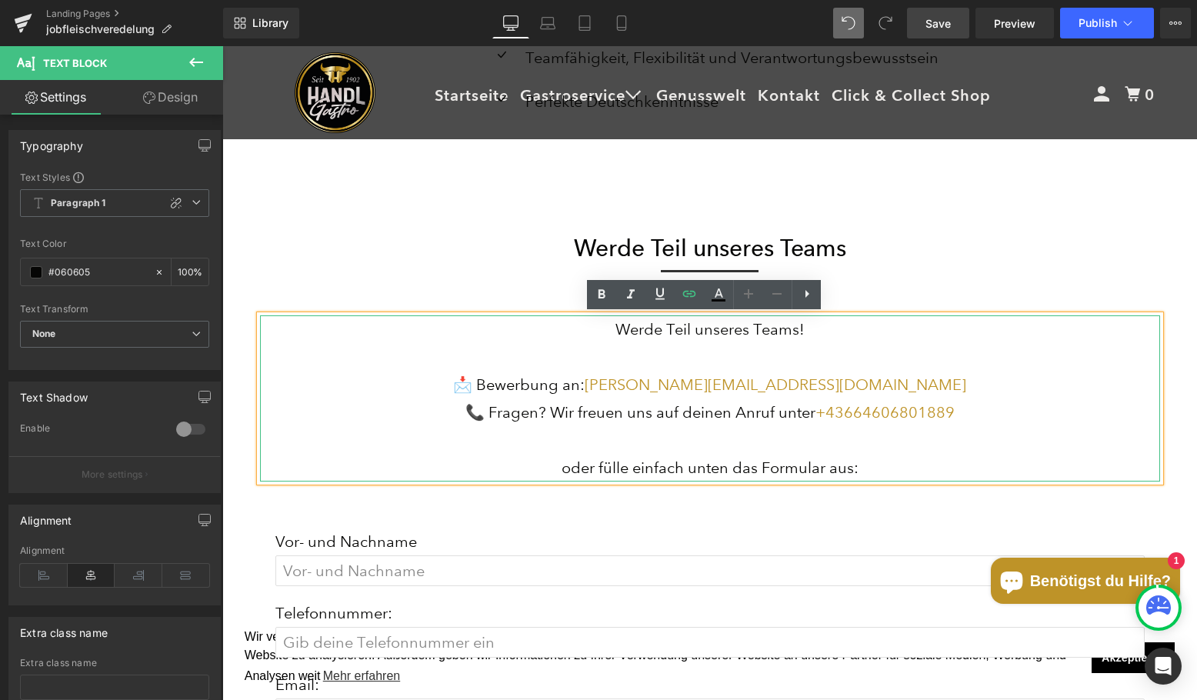
click at [954, 434] on p at bounding box center [710, 440] width 900 height 28
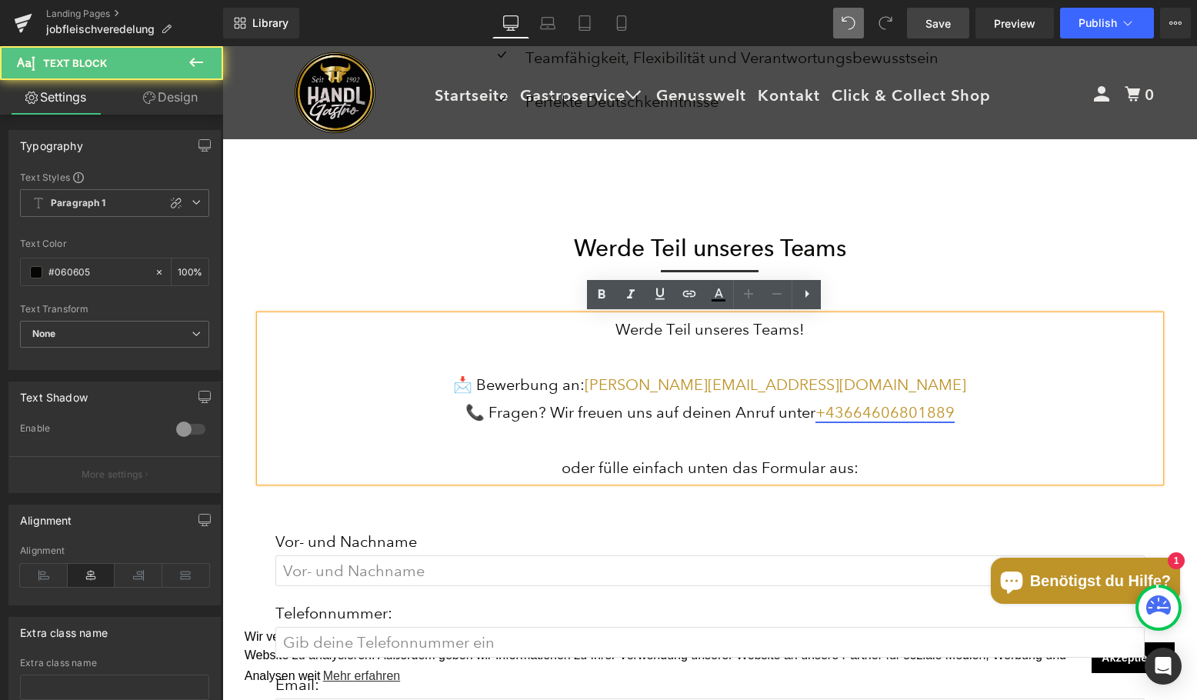
click at [820, 409] on link "+ 43664606801889" at bounding box center [885, 412] width 139 height 18
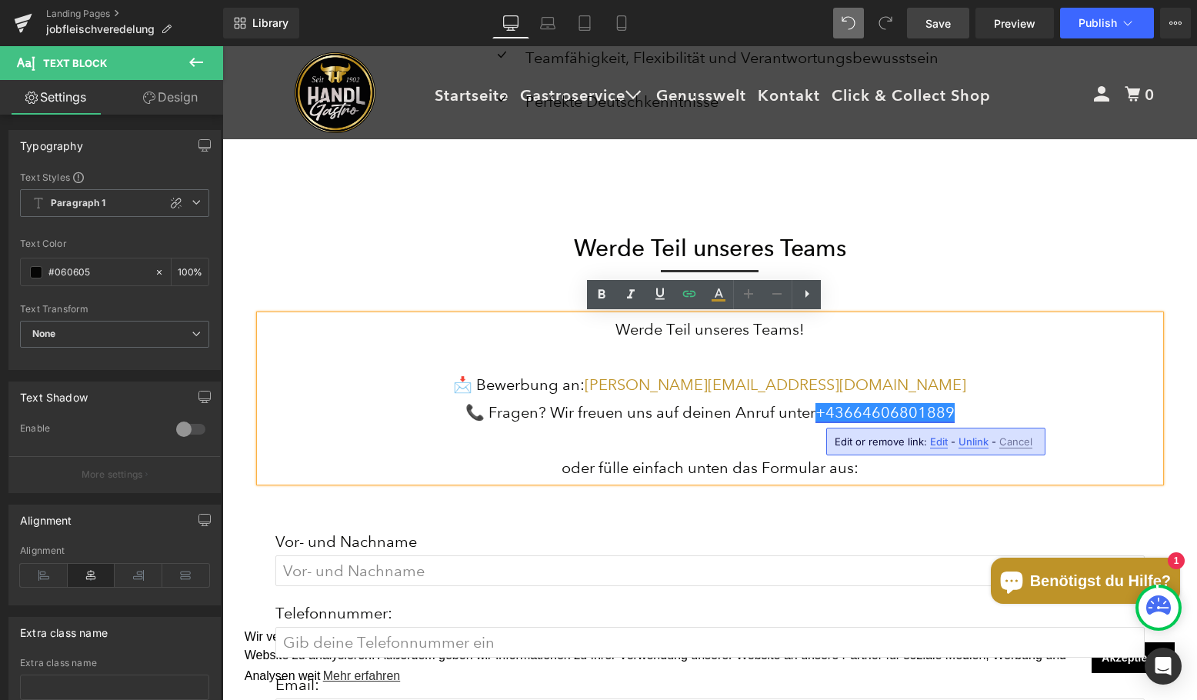
click at [843, 412] on link "+ 43664606801889" at bounding box center [885, 412] width 139 height 18
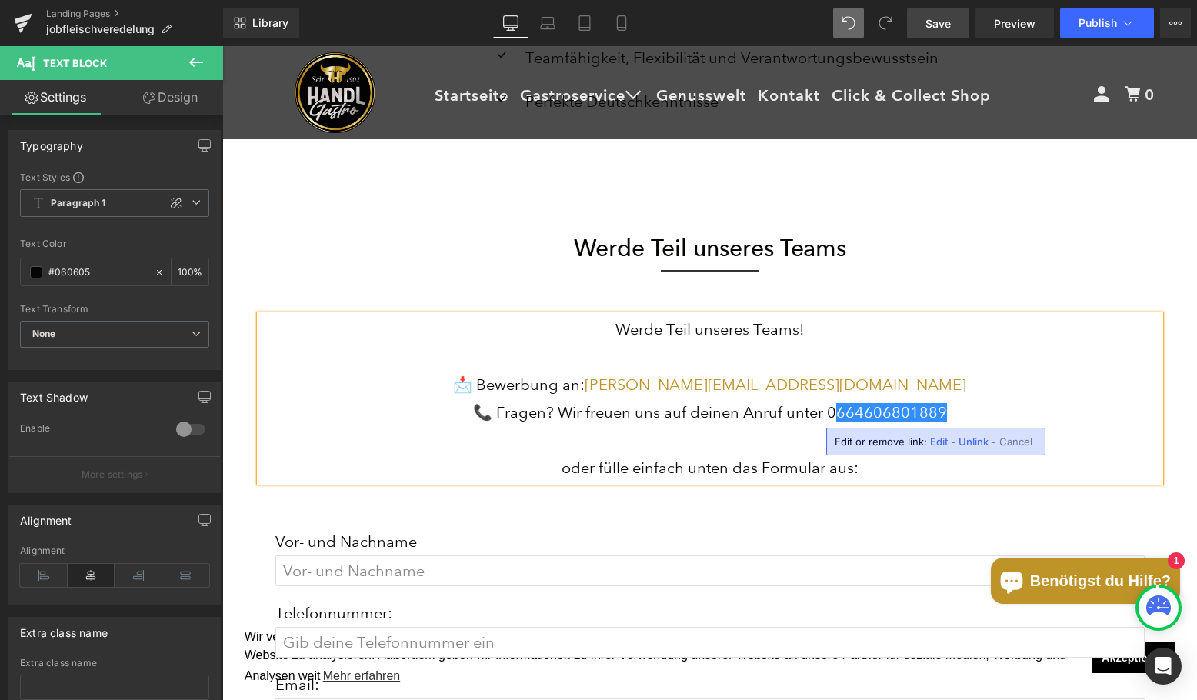
click at [1033, 359] on p at bounding box center [710, 357] width 900 height 28
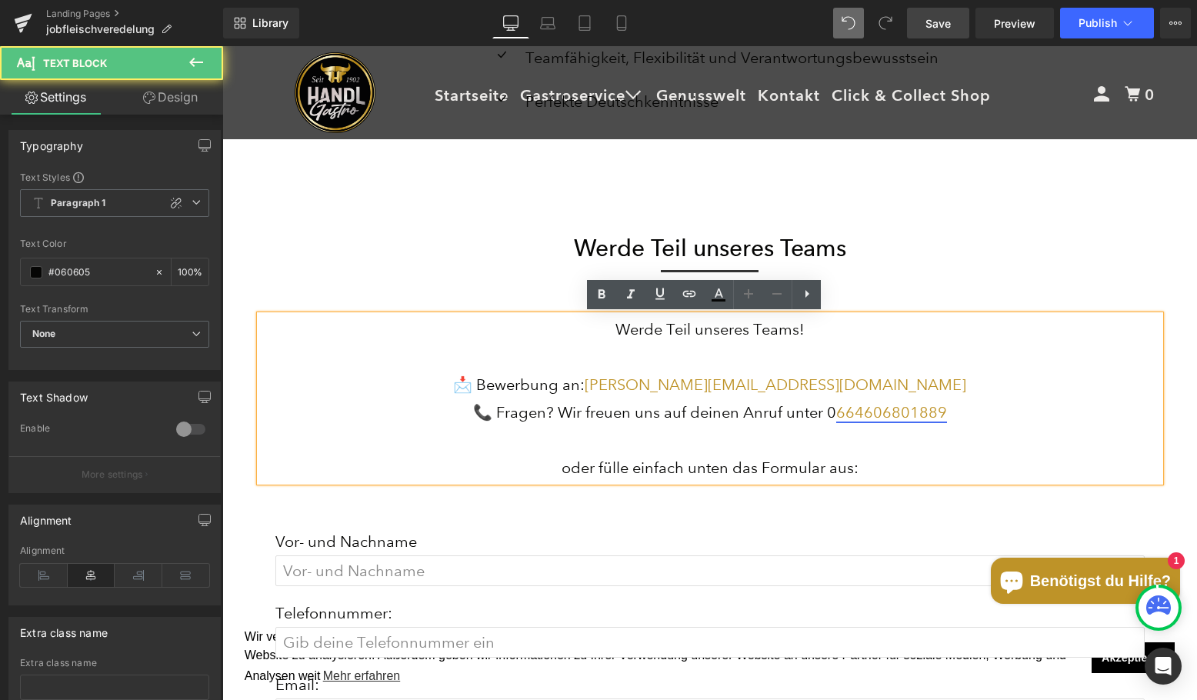
click at [844, 410] on link "664606801889" at bounding box center [891, 412] width 111 height 18
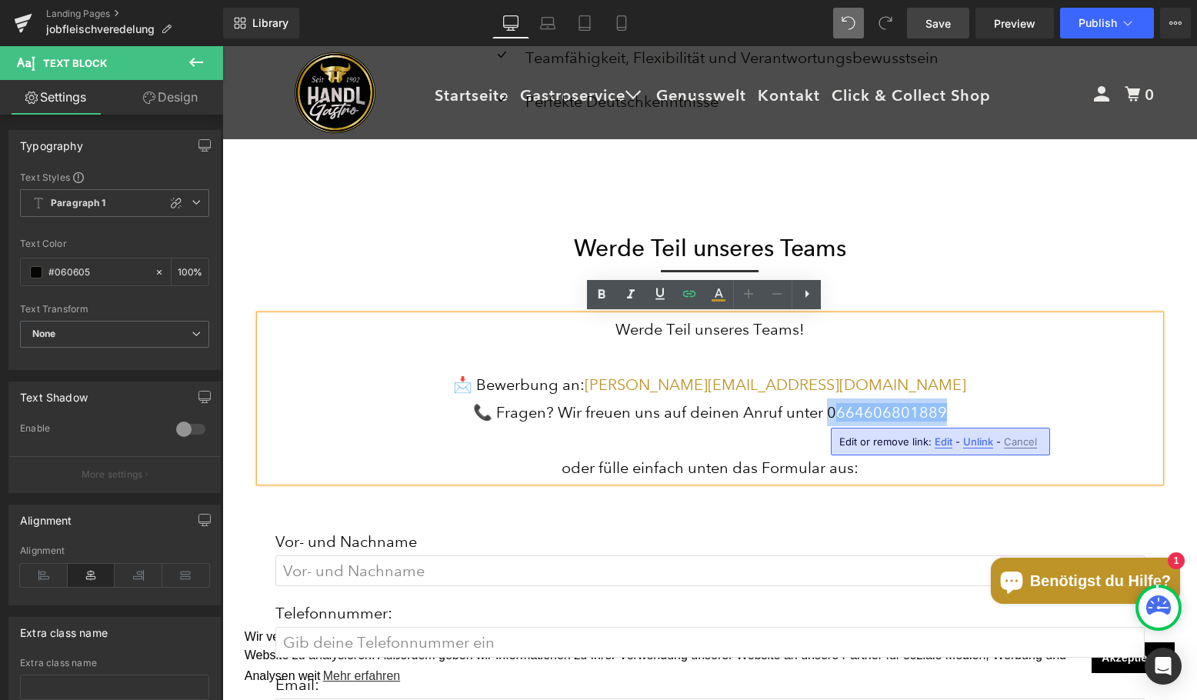
drag, startPoint x: 826, startPoint y: 410, endPoint x: 951, endPoint y: 409, distance: 125.4
click at [951, 409] on p "📞 Fragen? Wir freuen uns auf deinen Anruf unter [PHONE_NUMBER]" at bounding box center [710, 413] width 900 height 28
click at [883, 422] on p "📞 Fragen? Wir freuen uns auf deinen Anruf unter [PHONE_NUMBER]" at bounding box center [710, 413] width 900 height 28
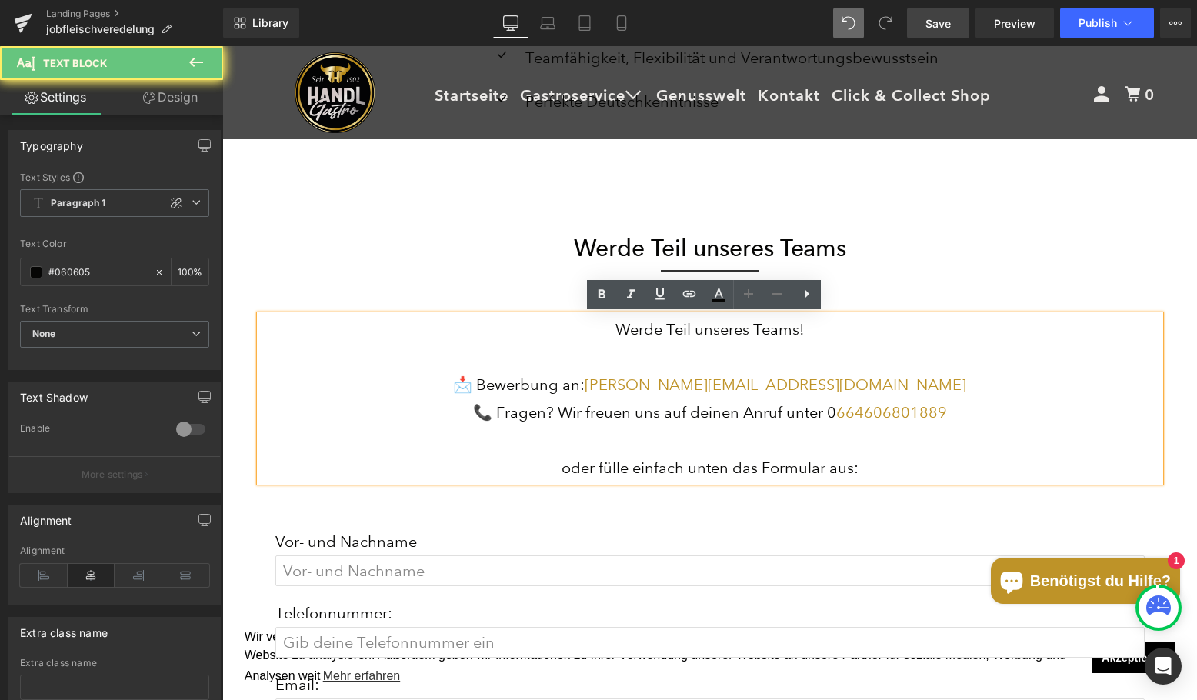
click at [831, 414] on p "📞 Fragen? Wir freuen uns auf deinen Anruf unter [PHONE_NUMBER]" at bounding box center [710, 413] width 900 height 28
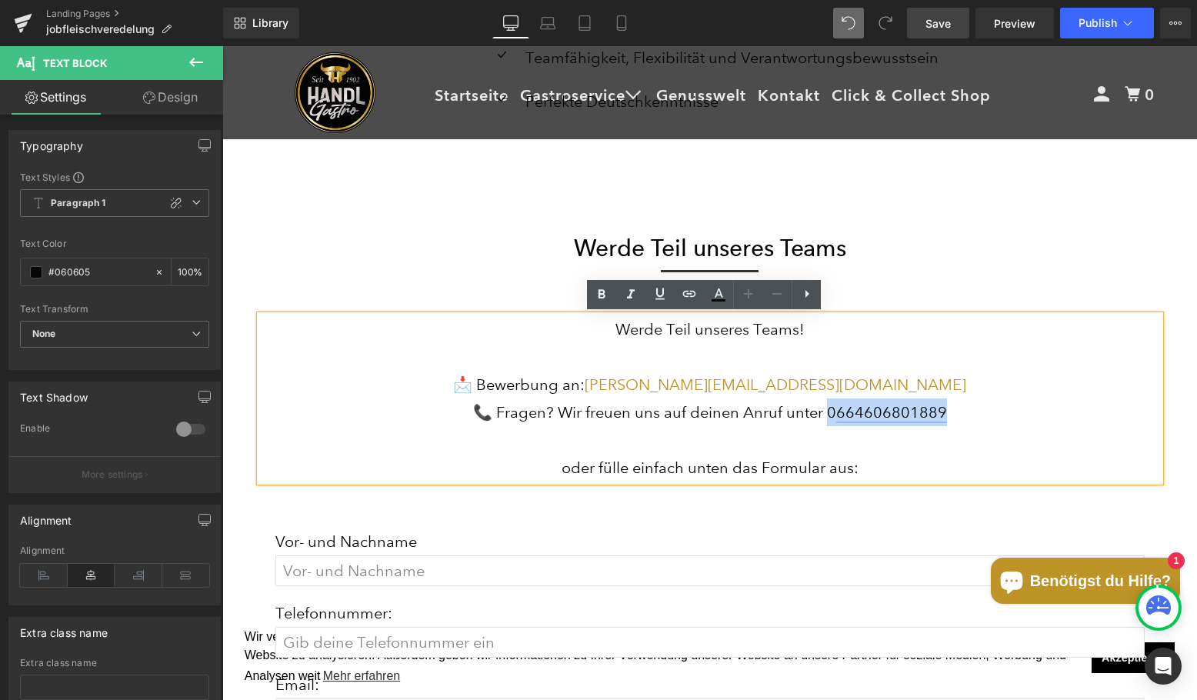
drag, startPoint x: 825, startPoint y: 412, endPoint x: 936, endPoint y: 410, distance: 111.6
click at [936, 411] on p "📞 Fragen? Wir freuen uns auf deinen Anruf unter [PHONE_NUMBER]" at bounding box center [710, 413] width 900 height 28
click at [917, 411] on link "664606801889" at bounding box center [891, 412] width 111 height 18
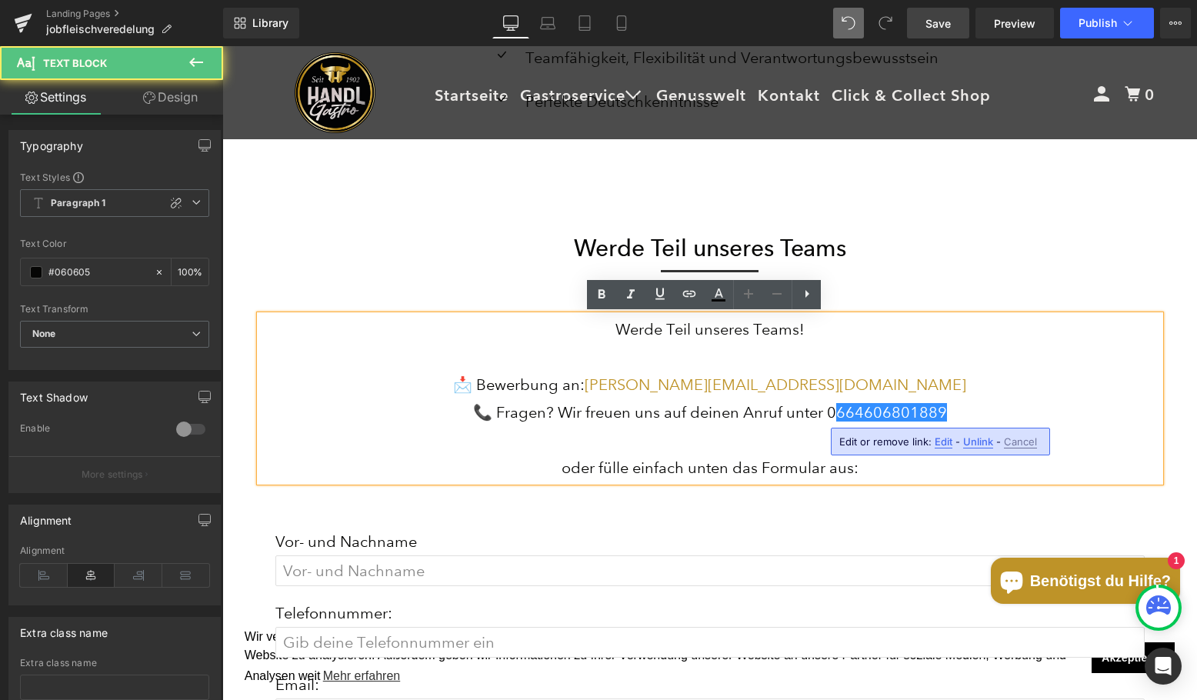
click at [831, 413] on p "📞 Fragen? Wir freuen uns auf deinen Anruf unter [PHONE_NUMBER]" at bounding box center [710, 413] width 900 height 28
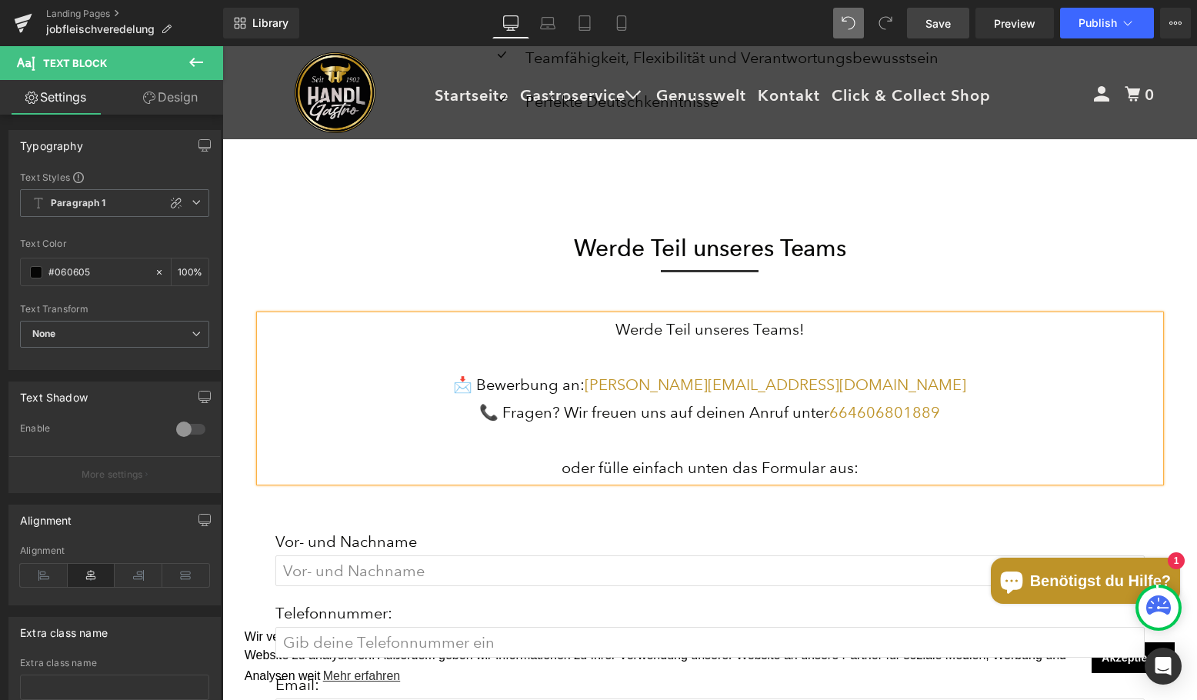
click at [831, 413] on link "664606801889" at bounding box center [884, 412] width 111 height 18
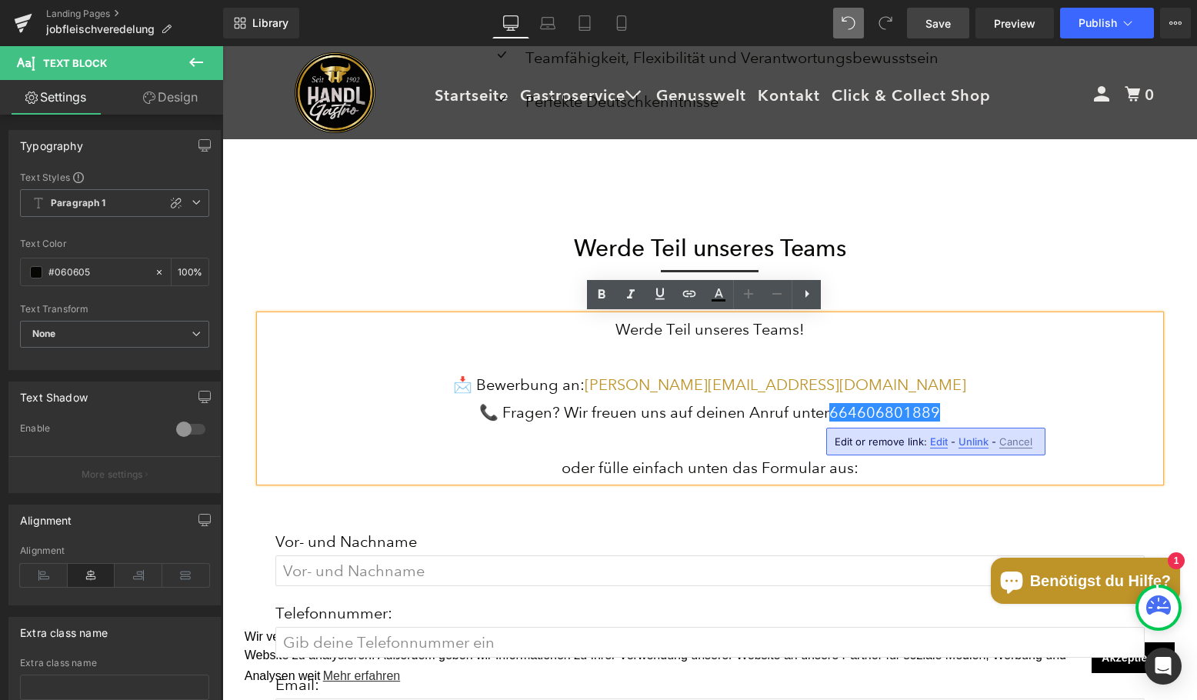
click at [973, 442] on span "Unlink" at bounding box center [974, 442] width 30 height 13
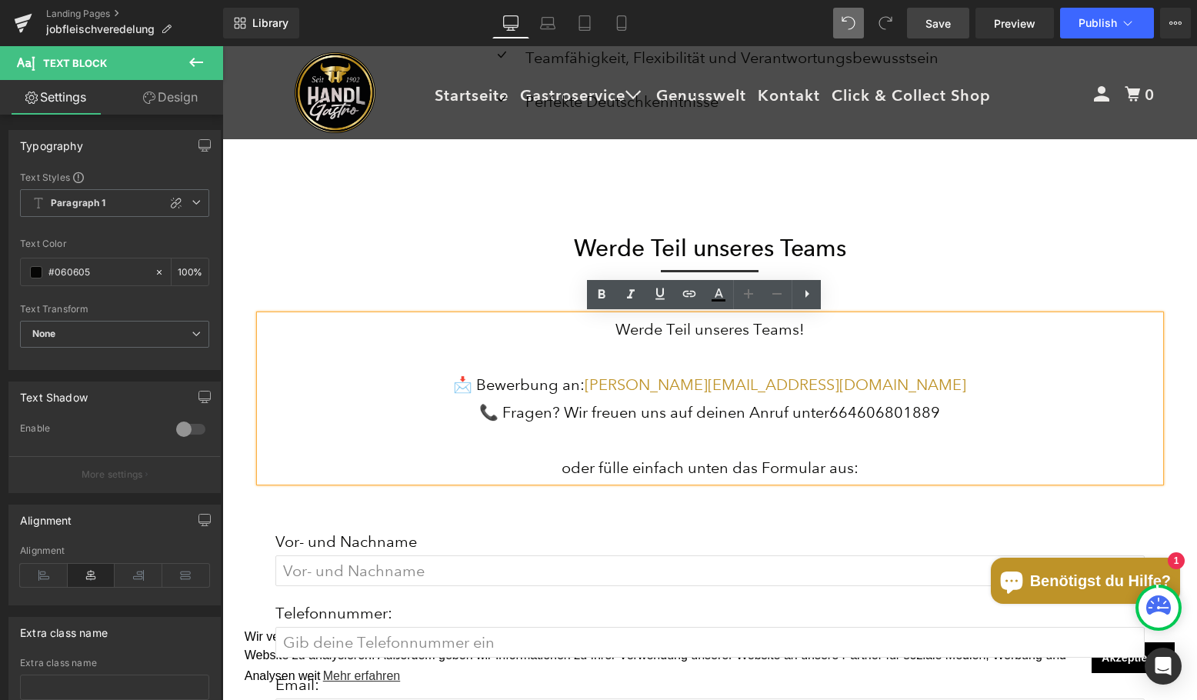
click at [827, 416] on p "📞 Fragen? Wir freuen uns auf deinen Anruf unter [PHONE_NUMBER]" at bounding box center [710, 413] width 900 height 28
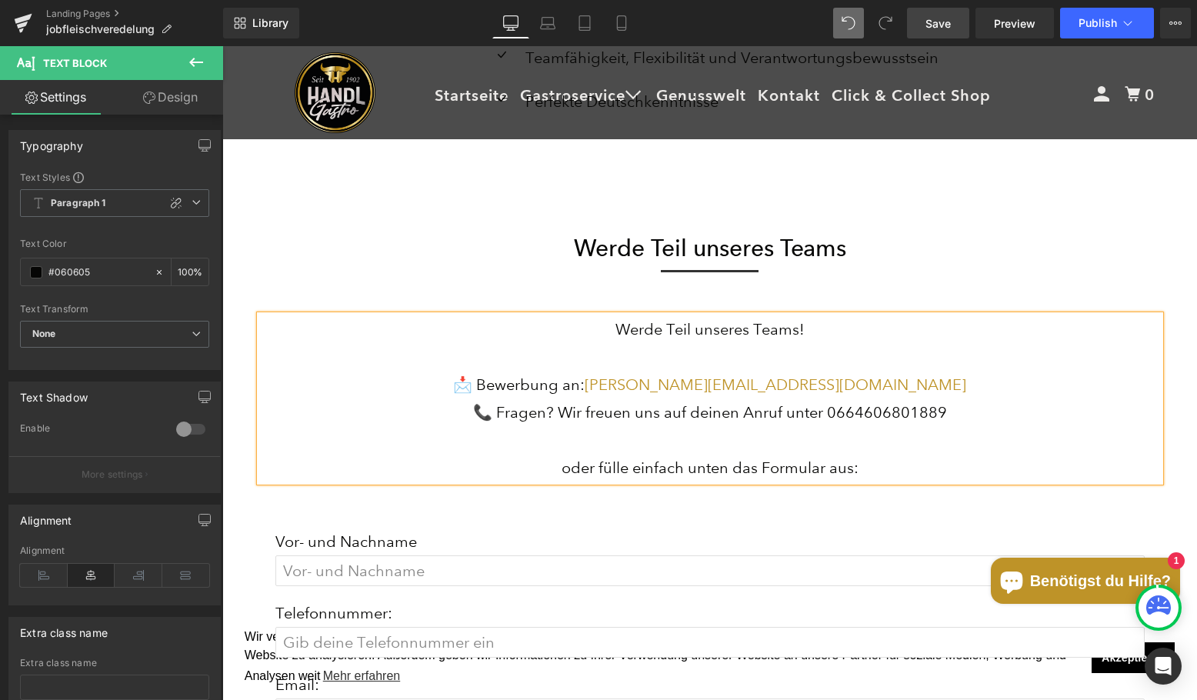
click at [818, 415] on p "📞 Fragen? Wir freuen uns auf deinen Anruf unter [PHONE_NUMBER]" at bounding box center [710, 413] width 900 height 28
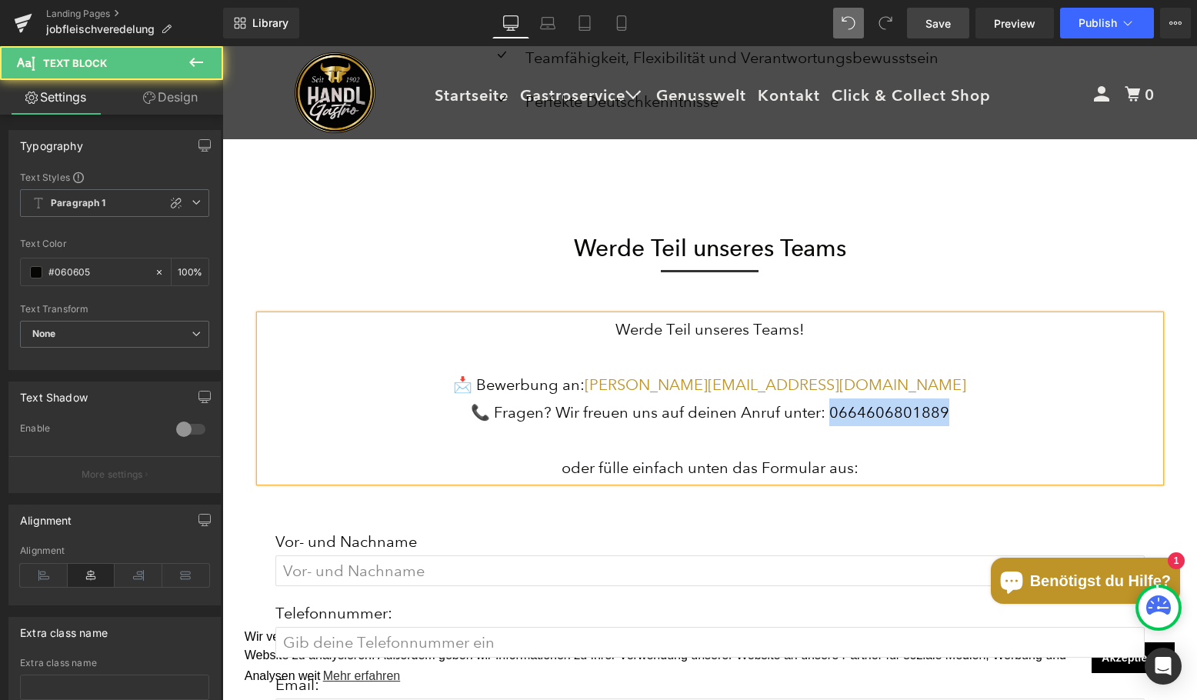
drag, startPoint x: 945, startPoint y: 412, endPoint x: 826, endPoint y: 416, distance: 119.3
click at [826, 416] on p "📞 Fragen? Wir freuen uns auf deinen Anruf unter: [PHONE_NUMBER]" at bounding box center [710, 413] width 900 height 28
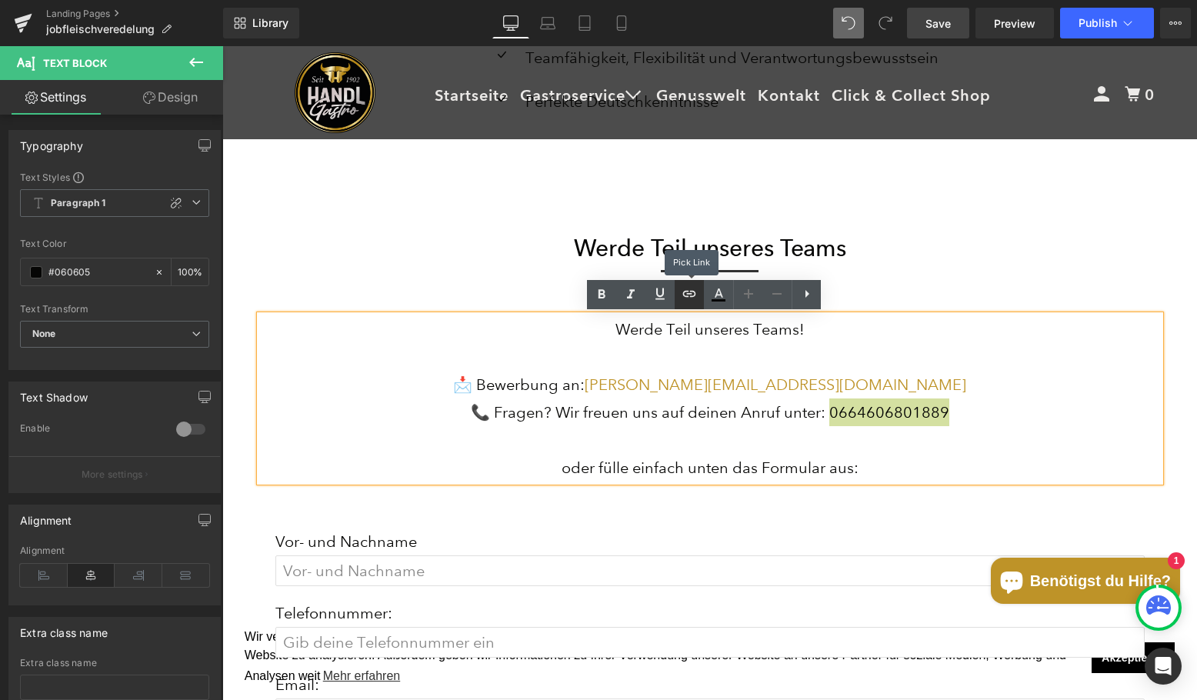
click at [683, 296] on icon at bounding box center [689, 294] width 18 height 18
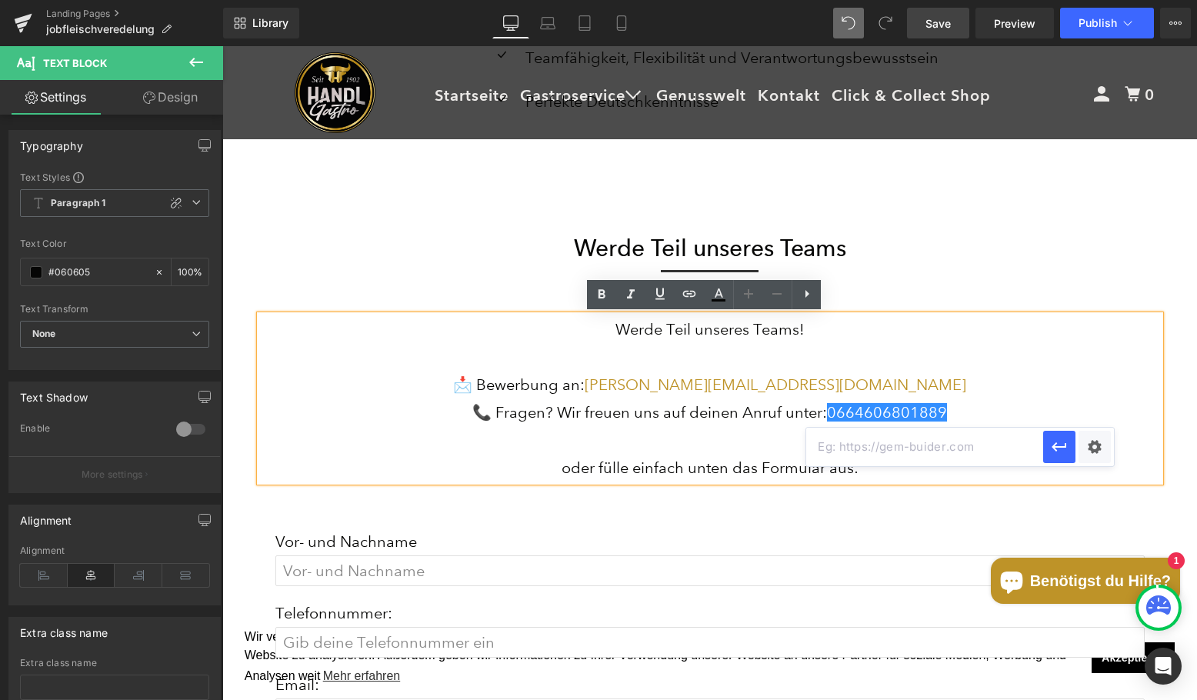
click at [924, 449] on input "text" at bounding box center [924, 447] width 237 height 38
type input "tel: [PHONE_NUMBER]"
click at [1104, 0] on div "Text Color Highlight Color #333333 Edit or remove link: Edit - Unlink - Cancel …" at bounding box center [598, 0] width 1197 height 0
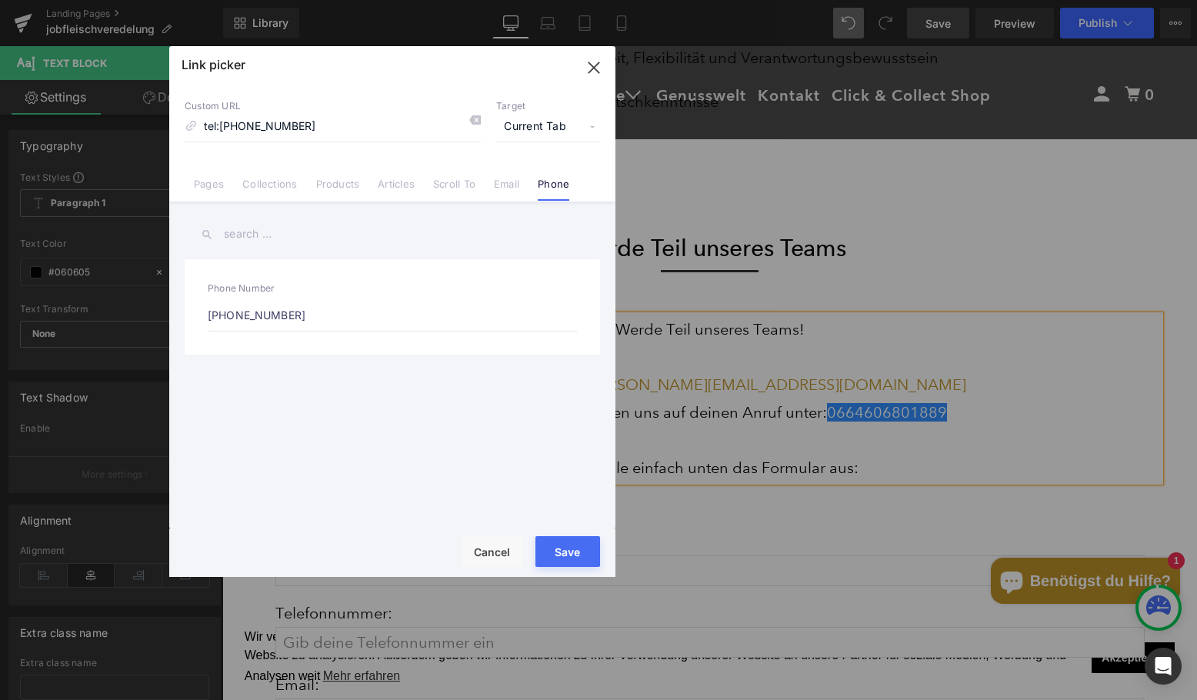
click at [609, 560] on div "Save Cancel" at bounding box center [392, 553] width 446 height 48
click at [584, 554] on button "Save" at bounding box center [568, 551] width 65 height 31
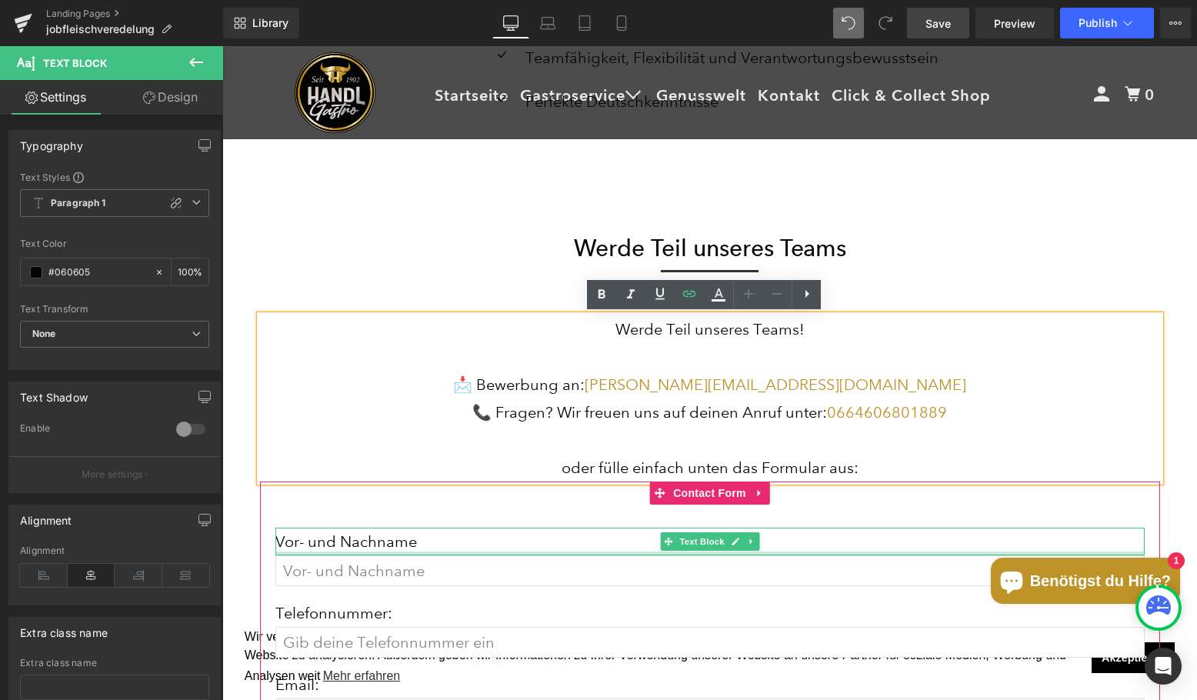
click at [1001, 275] on div at bounding box center [709, 277] width 975 height 30
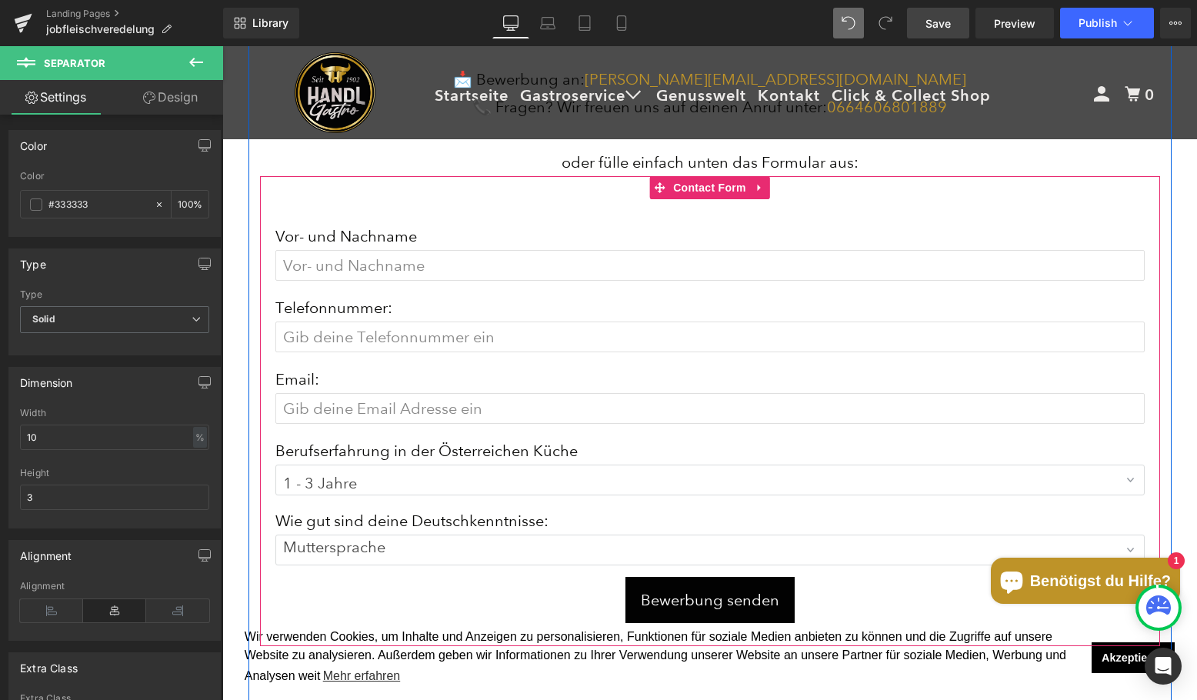
scroll to position [3185, 0]
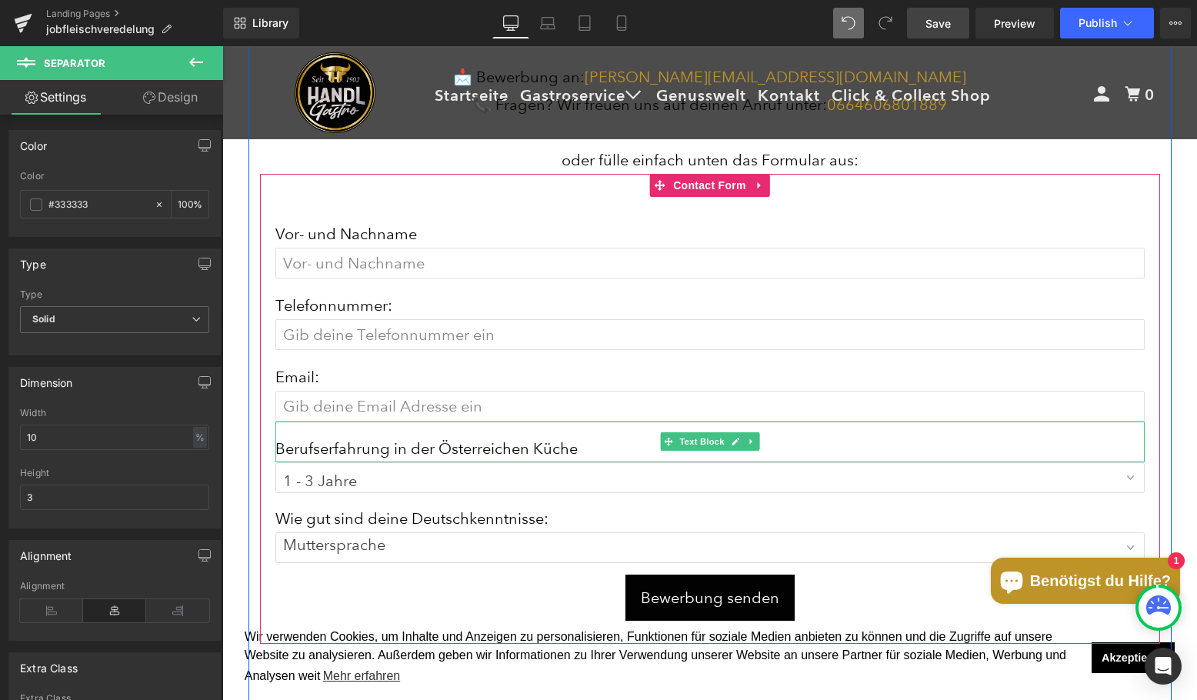
click at [532, 449] on p "Berufserfahrung in der Österreichen Küche" at bounding box center [709, 449] width 869 height 28
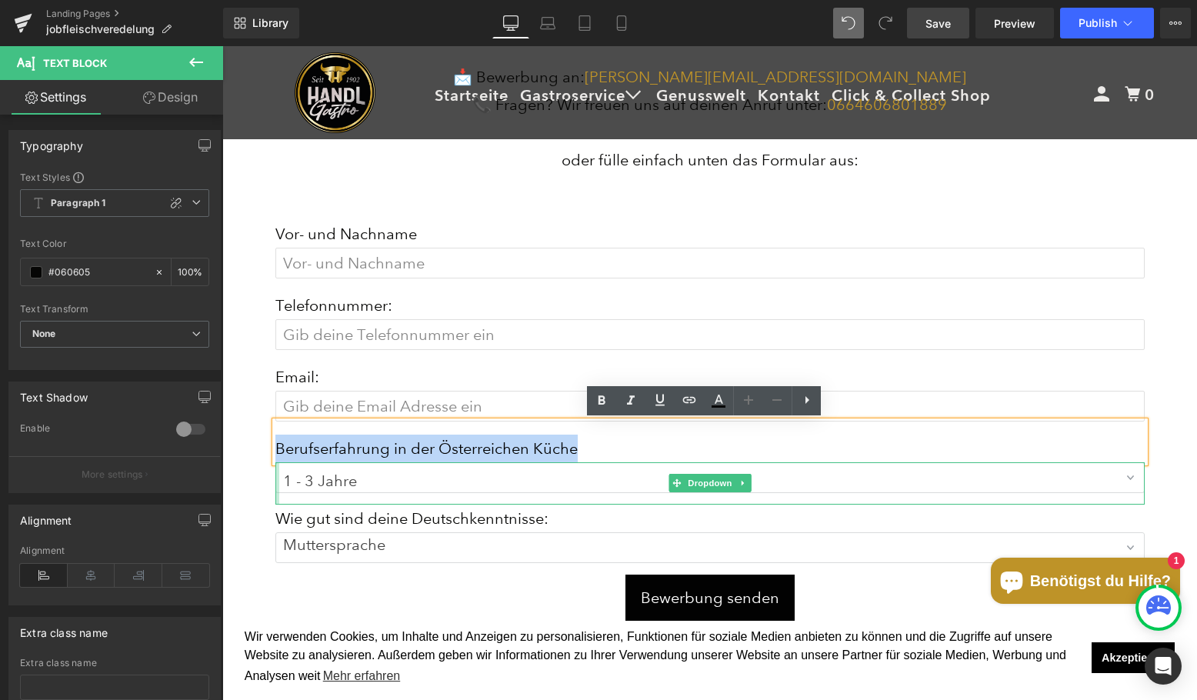
drag, startPoint x: 575, startPoint y: 451, endPoint x: 273, endPoint y: 456, distance: 301.7
click at [275, 463] on div "Vor- und Nachname Text Block Text Field Telefonnummer: Text Block Text Field Em…" at bounding box center [709, 420] width 869 height 401
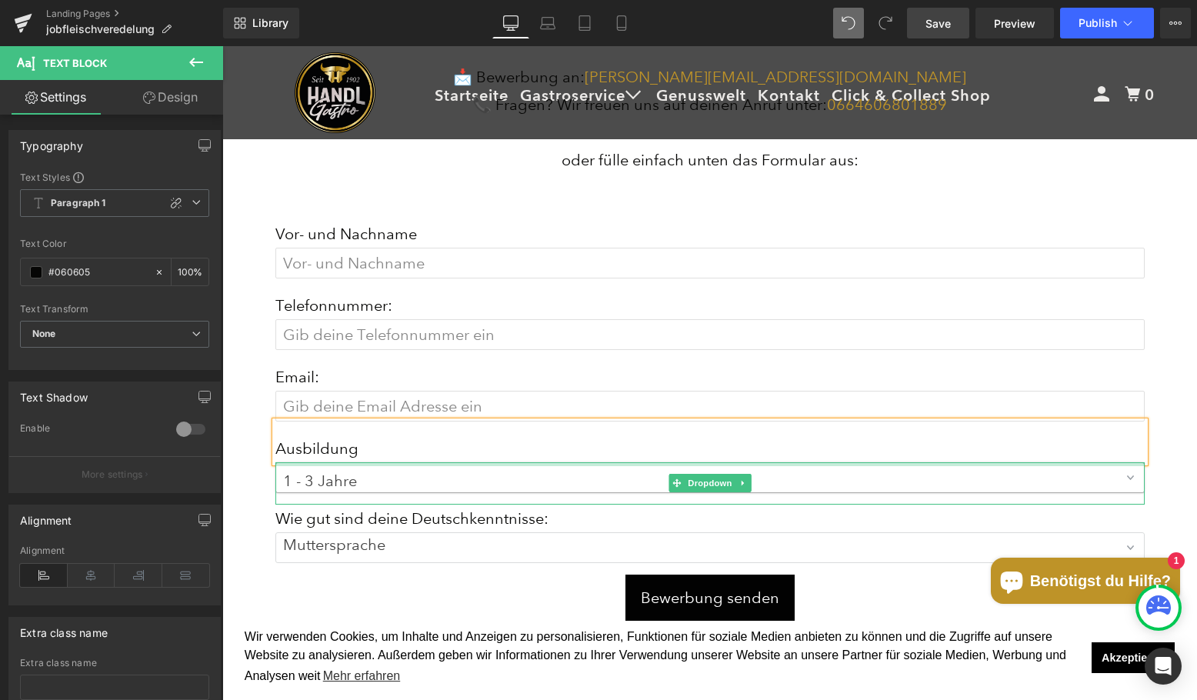
click at [315, 466] on select "1 - 3 Jahre 4 - 6 Jahre Mehr als 6 Jahre Keine Erfahrung" at bounding box center [709, 477] width 869 height 31
click at [316, 479] on select "1 - 3 Jahre 4 - 6 Jahre Mehr als 6 Jahre Keine Erfahrung" at bounding box center [709, 477] width 869 height 31
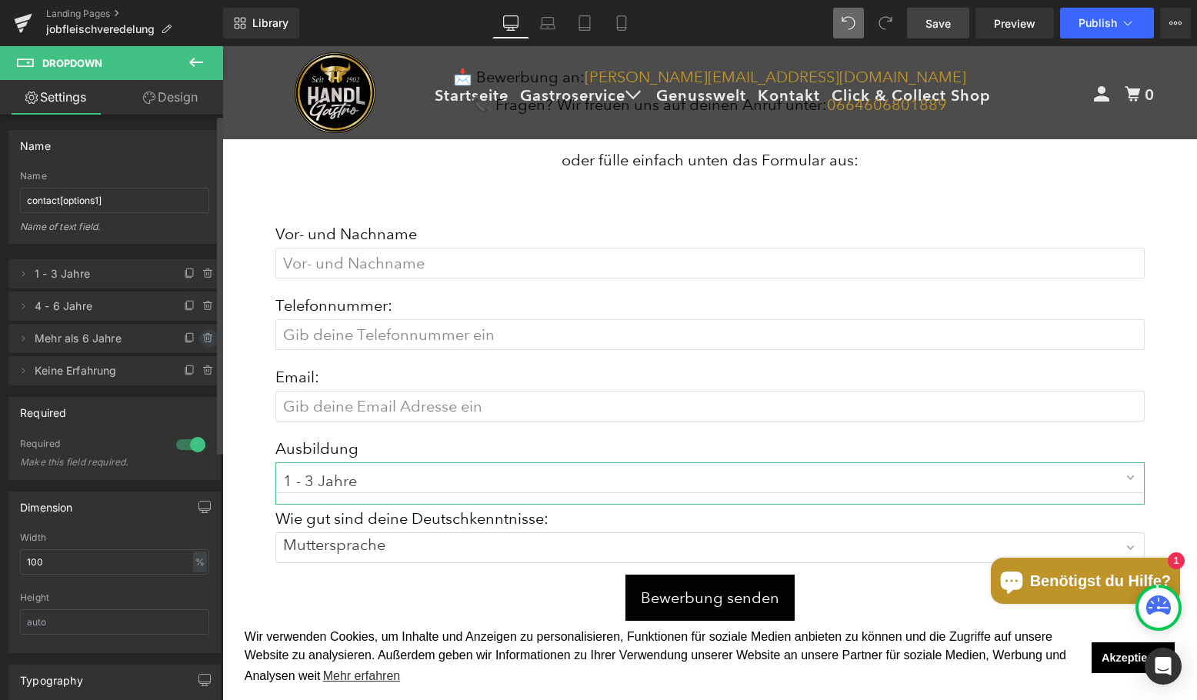
click at [202, 336] on icon at bounding box center [208, 338] width 12 height 12
click at [191, 343] on button "Delete" at bounding box center [192, 339] width 48 height 20
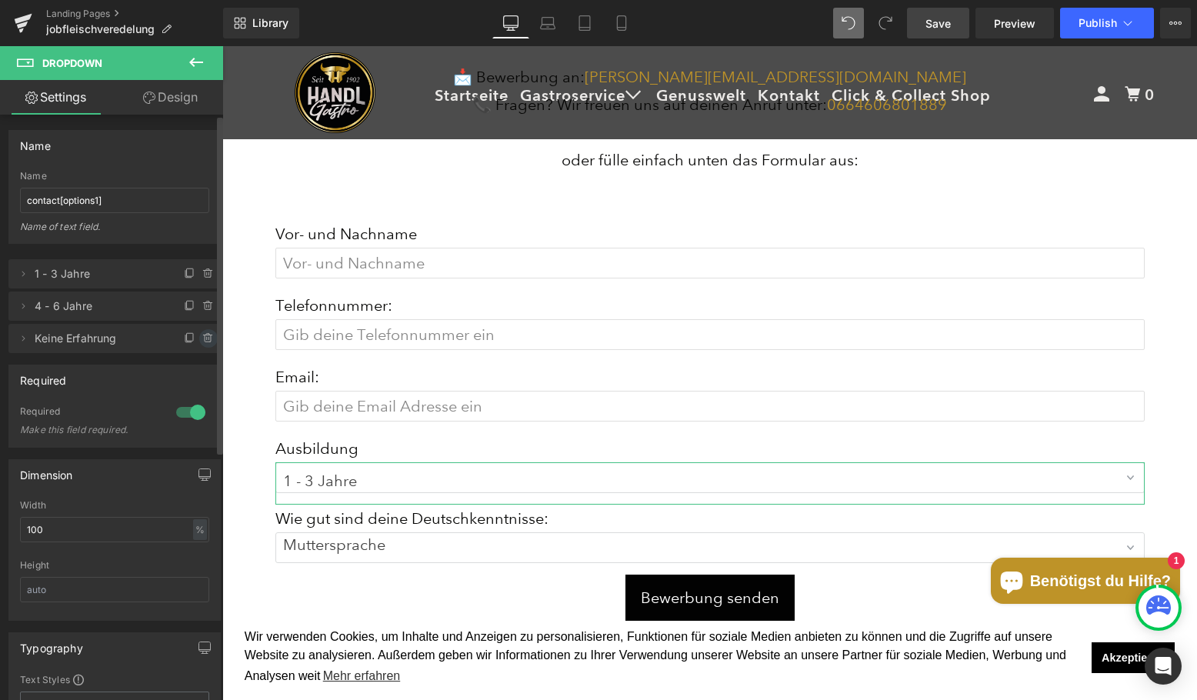
click at [202, 340] on icon at bounding box center [208, 338] width 12 height 12
click at [198, 346] on button "Delete" at bounding box center [192, 339] width 48 height 20
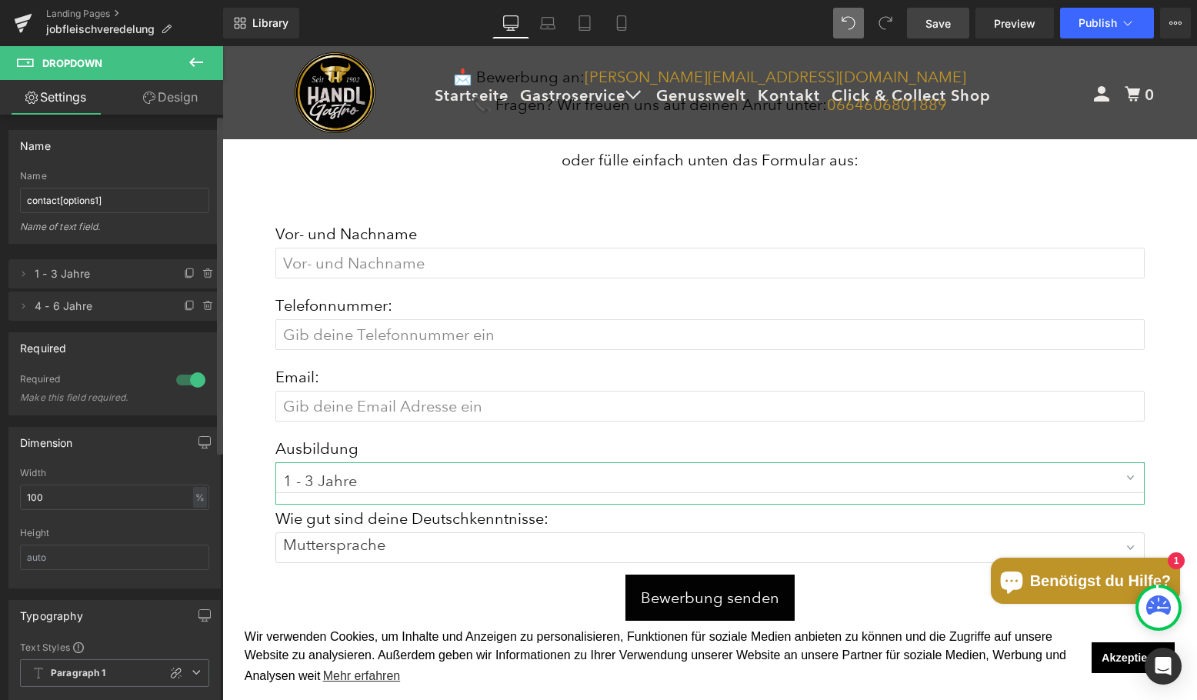
click at [47, 279] on span "1 - 3 Jahre" at bounding box center [99, 273] width 129 height 29
click at [17, 272] on icon at bounding box center [23, 274] width 12 height 12
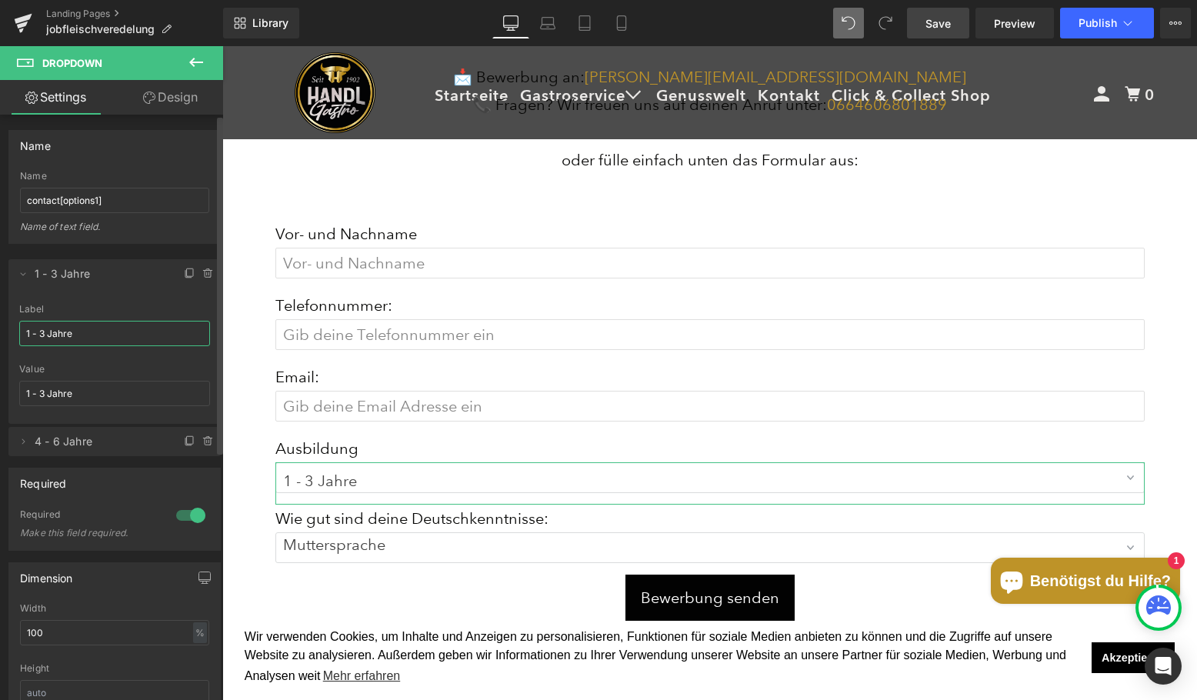
drag, startPoint x: 103, startPoint y: 330, endPoint x: 5, endPoint y: 331, distance: 98.5
click at [5, 331] on div "1 - 3 Jahre => 1 - 3 Jahre 4-6 jahre => 4 - 6 Jahre Delete Cancel 1 - 3 Jahre 1…" at bounding box center [115, 350] width 230 height 212
type input "Metzgerlehre"
click at [102, 393] on input "1 - 3 Jahre" at bounding box center [114, 393] width 191 height 25
drag, startPoint x: 129, startPoint y: 398, endPoint x: -34, endPoint y: 390, distance: 163.3
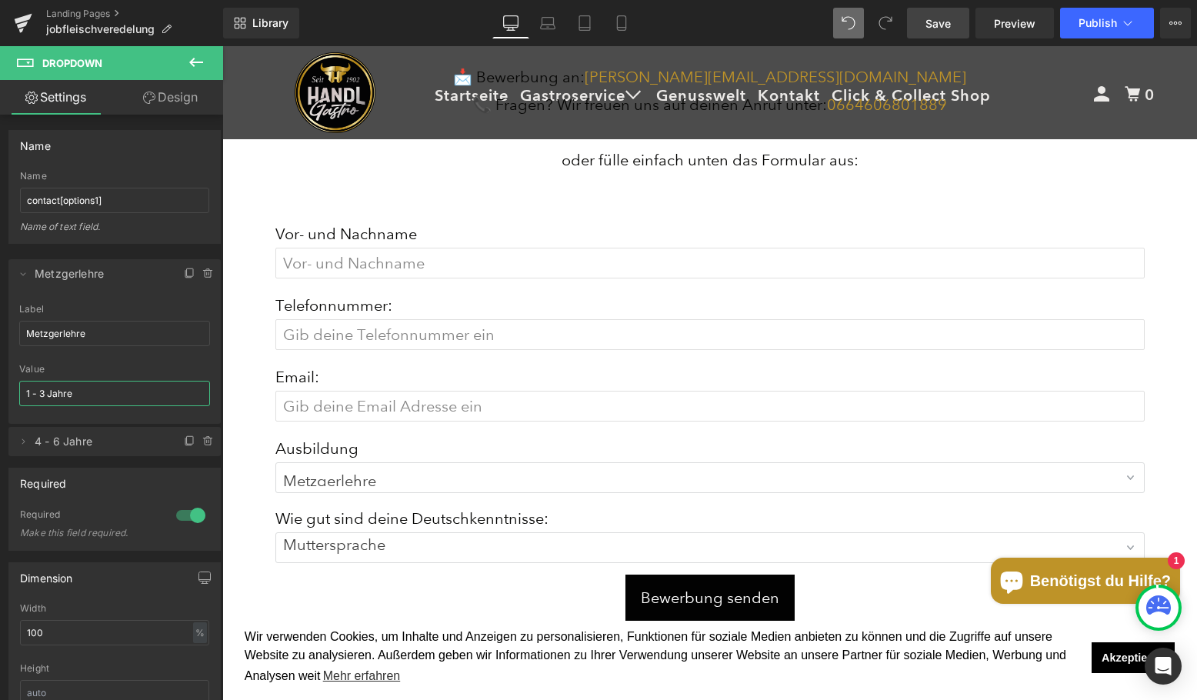
click at [0, 390] on html "Icon List You are previewing how the will restyle your page. You can not edit E…" at bounding box center [598, 350] width 1197 height 700
click at [83, 442] on span "4 - 6 Jahre" at bounding box center [99, 441] width 129 height 29
type input "Metzgerlehre"
click at [25, 442] on icon at bounding box center [23, 441] width 3 height 5
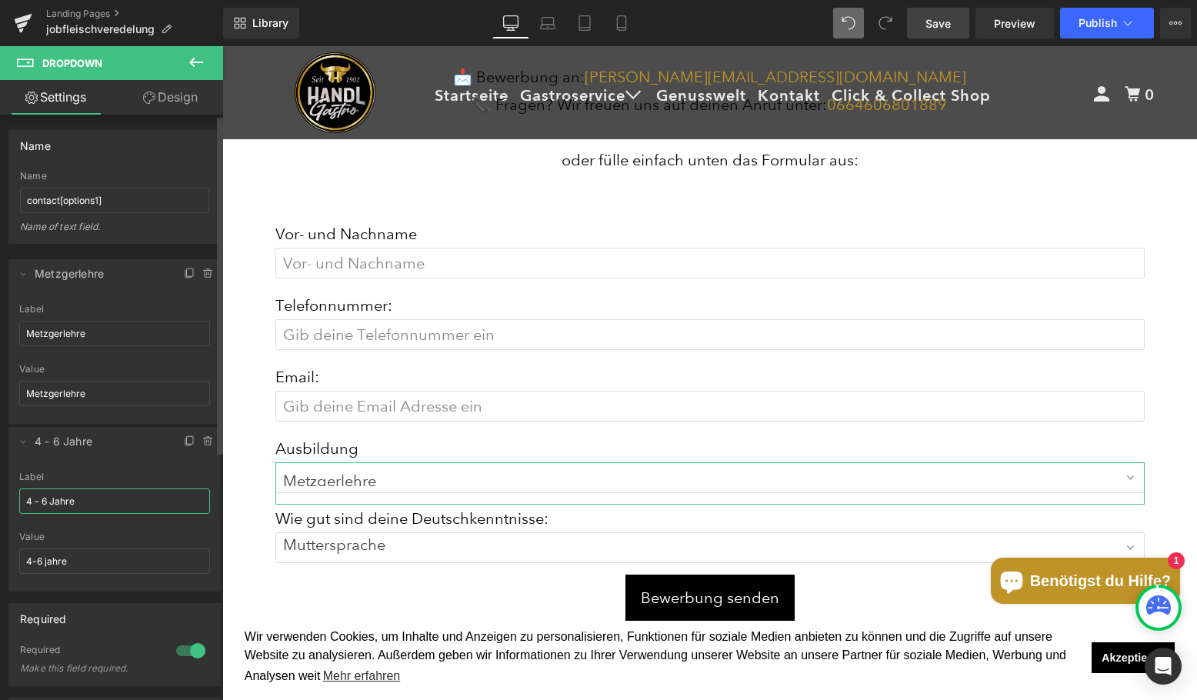
drag, startPoint x: 98, startPoint y: 504, endPoint x: 0, endPoint y: 505, distance: 98.5
click at [0, 505] on div "Metzgerlehre => Metzgerlehre 4-6 jahre => 4 - 6 Jahre Delete Cancel Metzgerlehr…" at bounding box center [115, 418] width 230 height 348
type input "Kochlehre"
click at [91, 546] on div "Value 4-6 jahre" at bounding box center [114, 562] width 191 height 60
drag, startPoint x: 93, startPoint y: 558, endPoint x: 17, endPoint y: 547, distance: 76.9
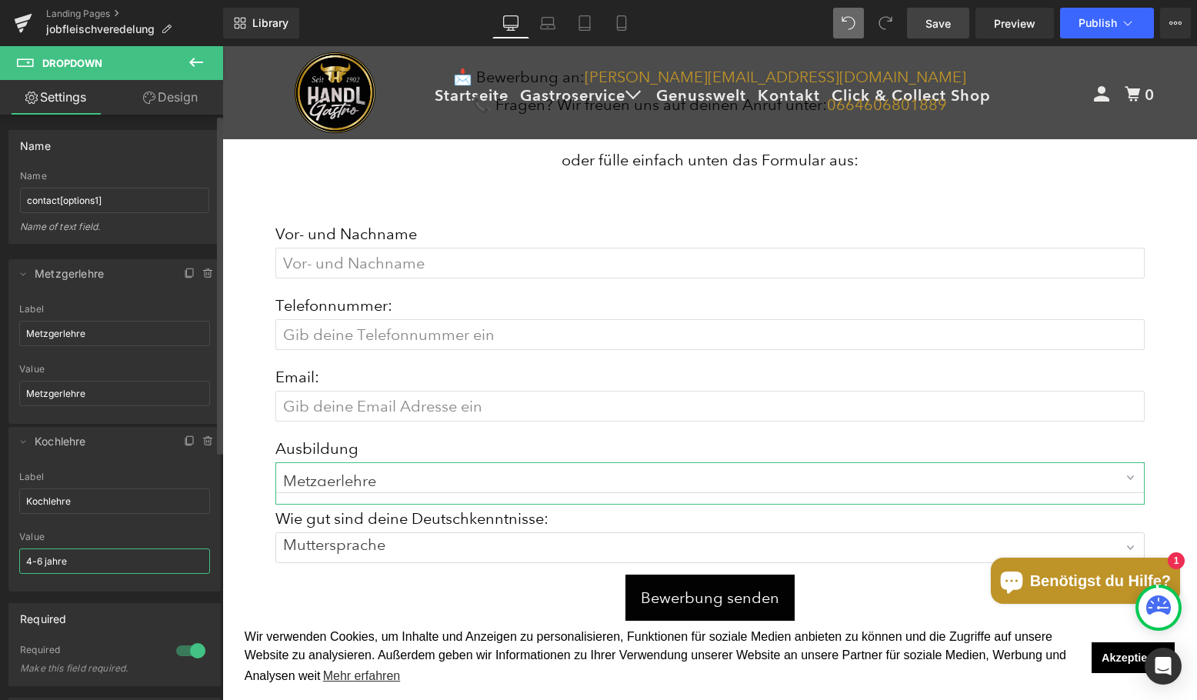
click at [18, 559] on div "Kochlehre Label Kochlehre 4-6 jahre Value 4-6 jahre" at bounding box center [114, 532] width 212 height 120
type input "Kochlehre"
click at [21, 446] on icon at bounding box center [23, 442] width 12 height 12
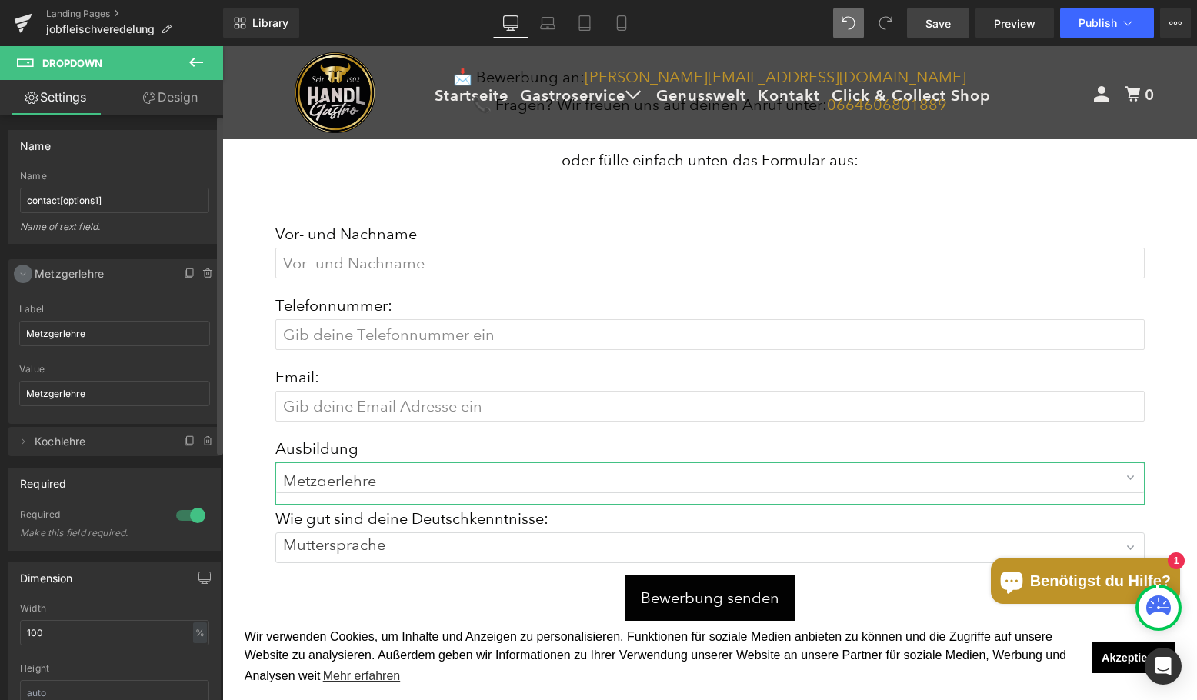
click at [16, 279] on span at bounding box center [23, 274] width 18 height 18
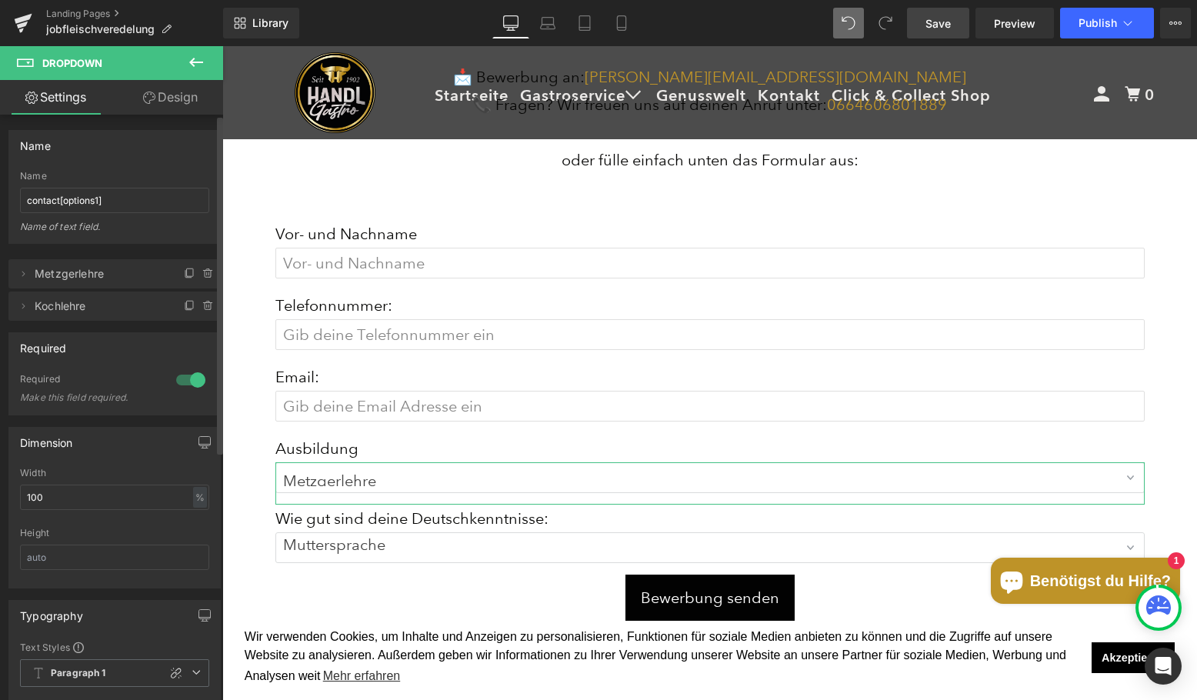
click at [91, 325] on div "Required 1 Required Make this field required." at bounding box center [115, 368] width 230 height 95
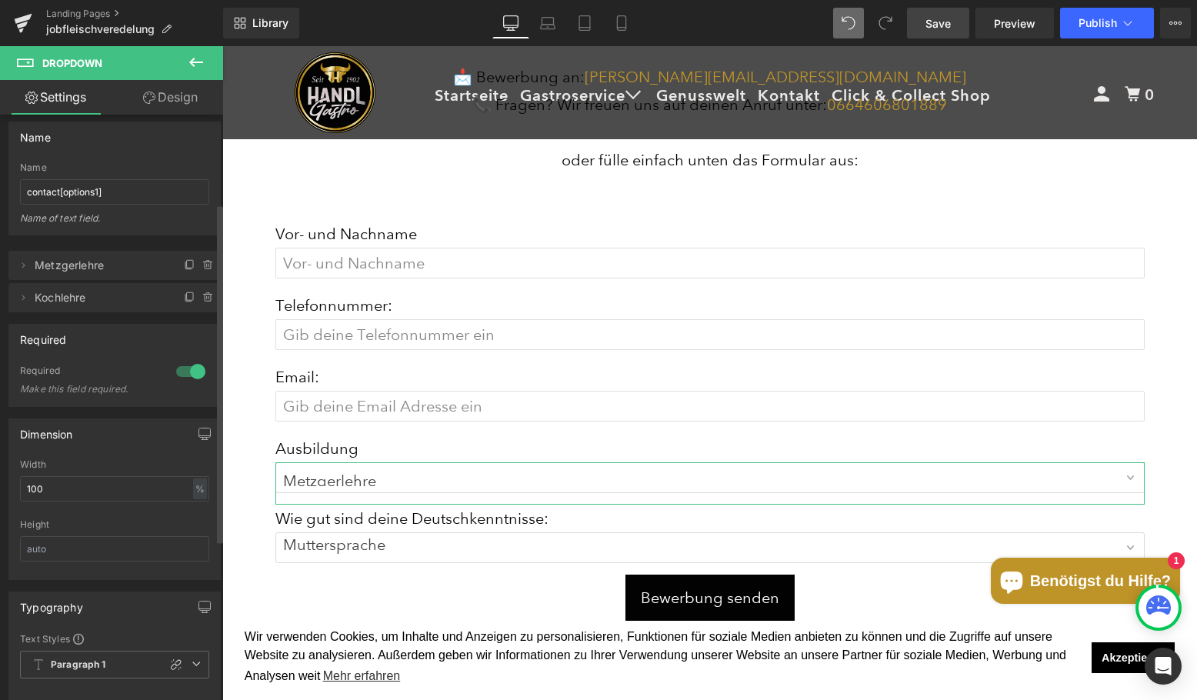
scroll to position [0, 0]
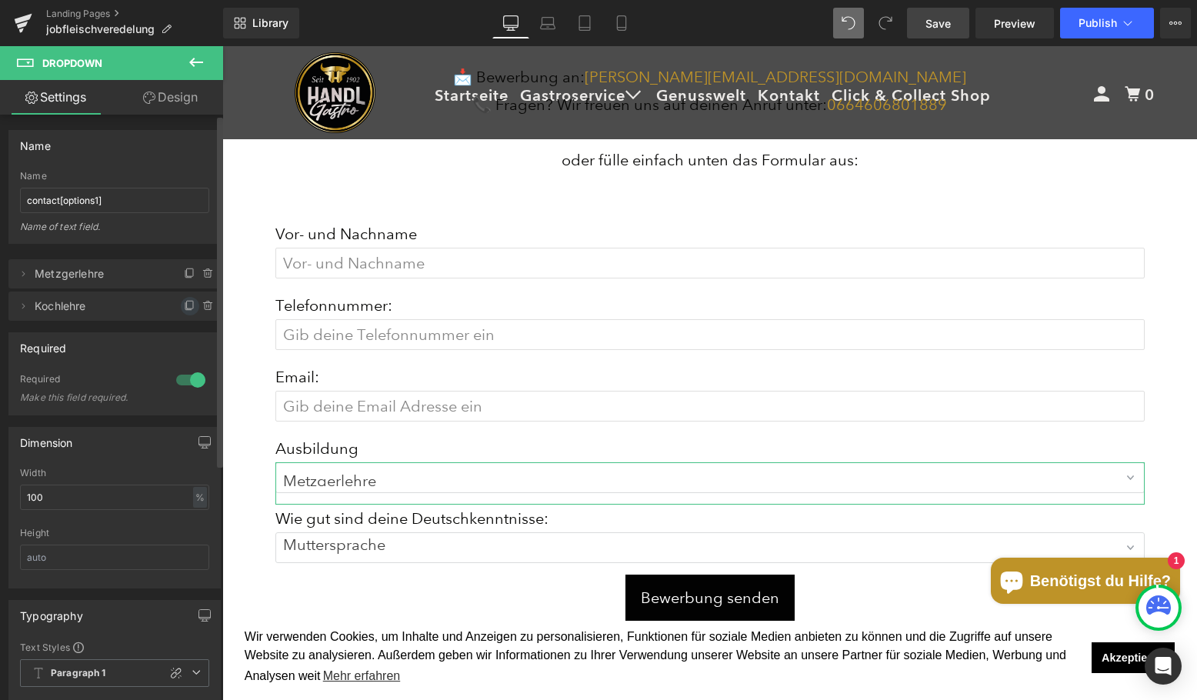
click at [184, 308] on icon at bounding box center [190, 306] width 12 height 12
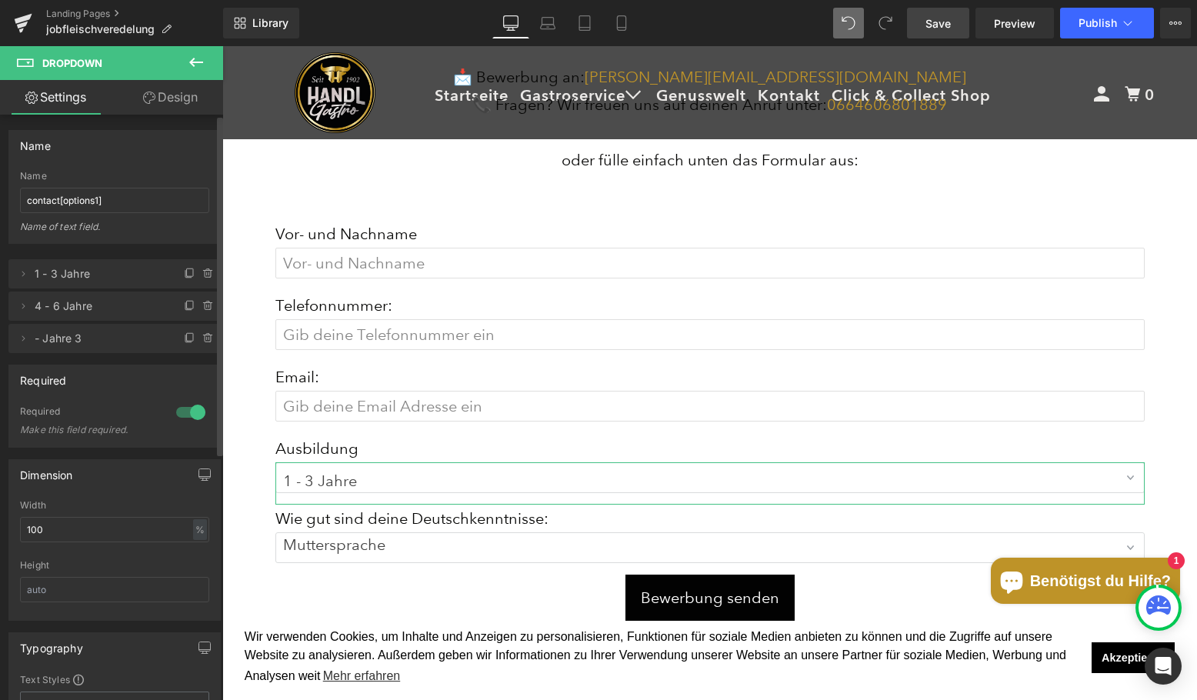
click at [72, 280] on span "1 - 3 Jahre" at bounding box center [99, 273] width 129 height 29
click at [24, 277] on icon at bounding box center [23, 274] width 12 height 12
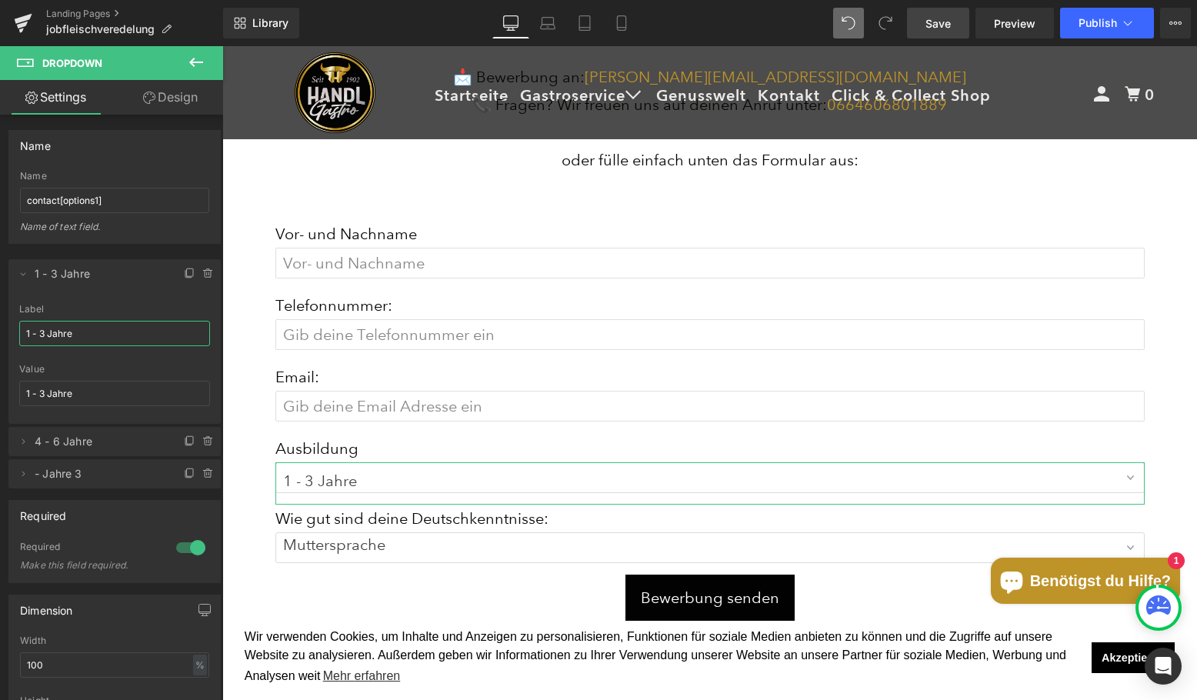
drag, startPoint x: 98, startPoint y: 338, endPoint x: -63, endPoint y: 332, distance: 161.7
click at [0, 332] on html "Icon List You are previewing how the will restyle your page. You can not edit E…" at bounding box center [598, 350] width 1197 height 700
type input "Kochlehre"
click at [91, 393] on input "1 - 3 Jahre" at bounding box center [114, 393] width 191 height 25
paste input "Kochle"
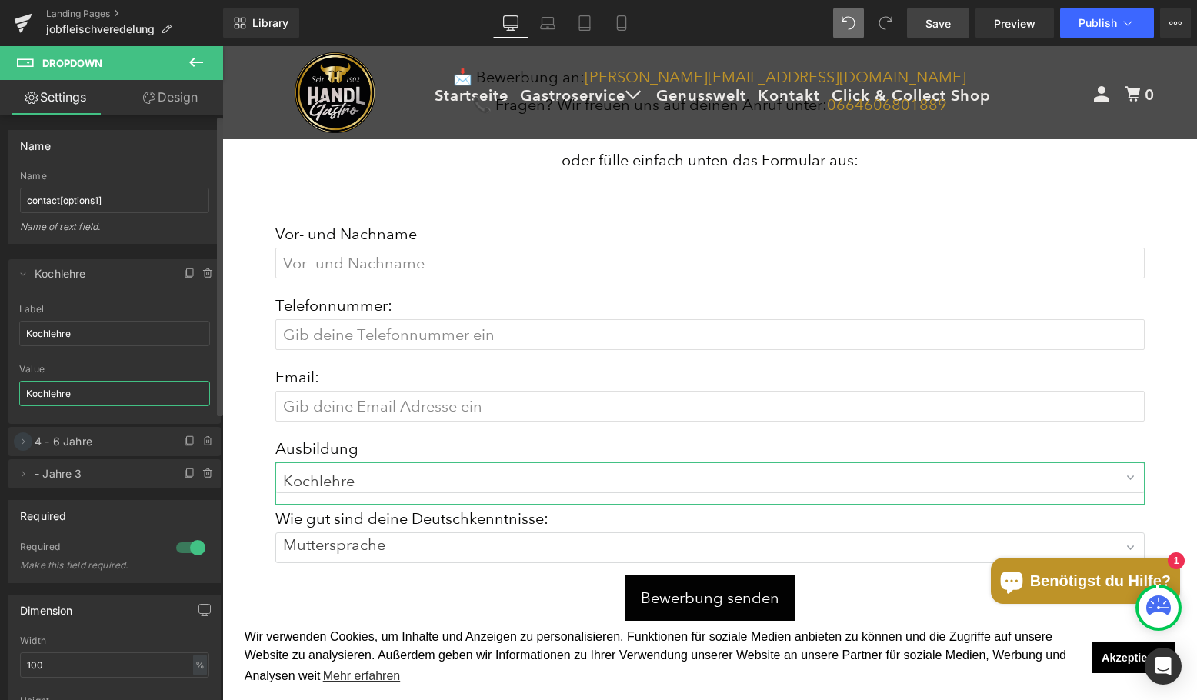
type input "Kochlehre"
click at [28, 444] on icon at bounding box center [23, 442] width 12 height 12
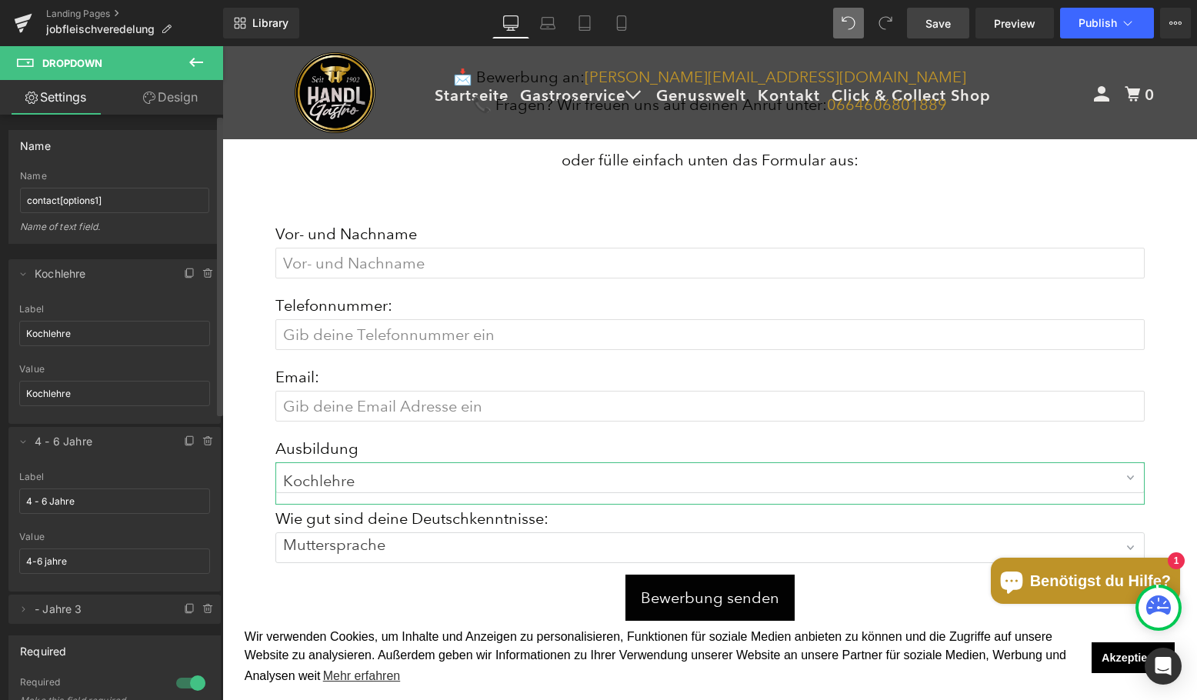
click at [67, 439] on span "4 - 6 Jahre" at bounding box center [99, 441] width 129 height 29
click at [69, 508] on input "4 - 6 Jahre" at bounding box center [114, 501] width 191 height 25
type input "Metzgerlehre"
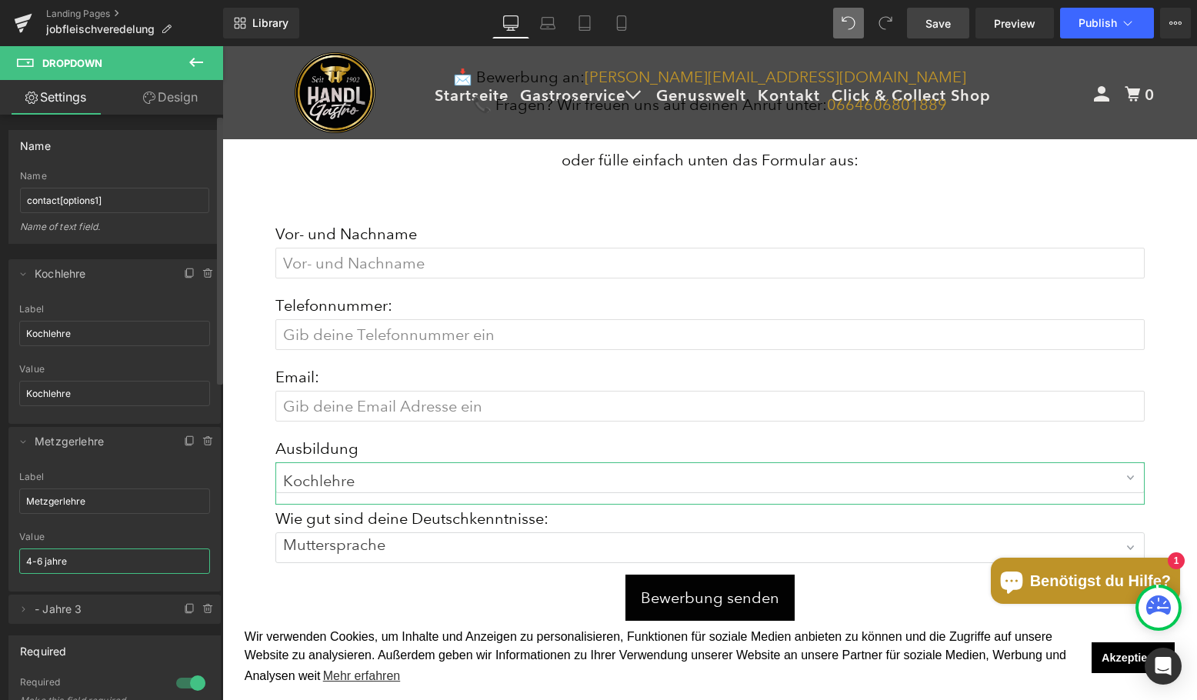
click at [101, 551] on input "4-6 jahre" at bounding box center [114, 561] width 191 height 25
click at [100, 558] on input "4-6 jahre" at bounding box center [114, 561] width 191 height 25
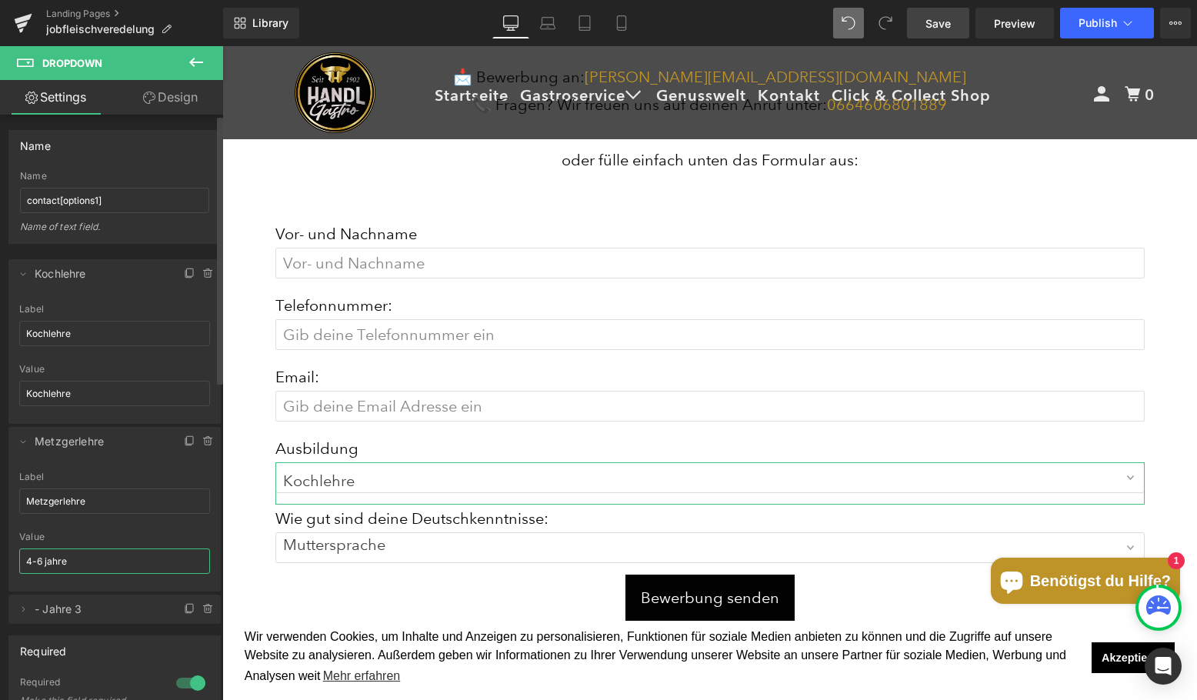
paste input "Metzgerle"
type input "Metzgerlehre"
click at [22, 447] on icon at bounding box center [23, 442] width 12 height 12
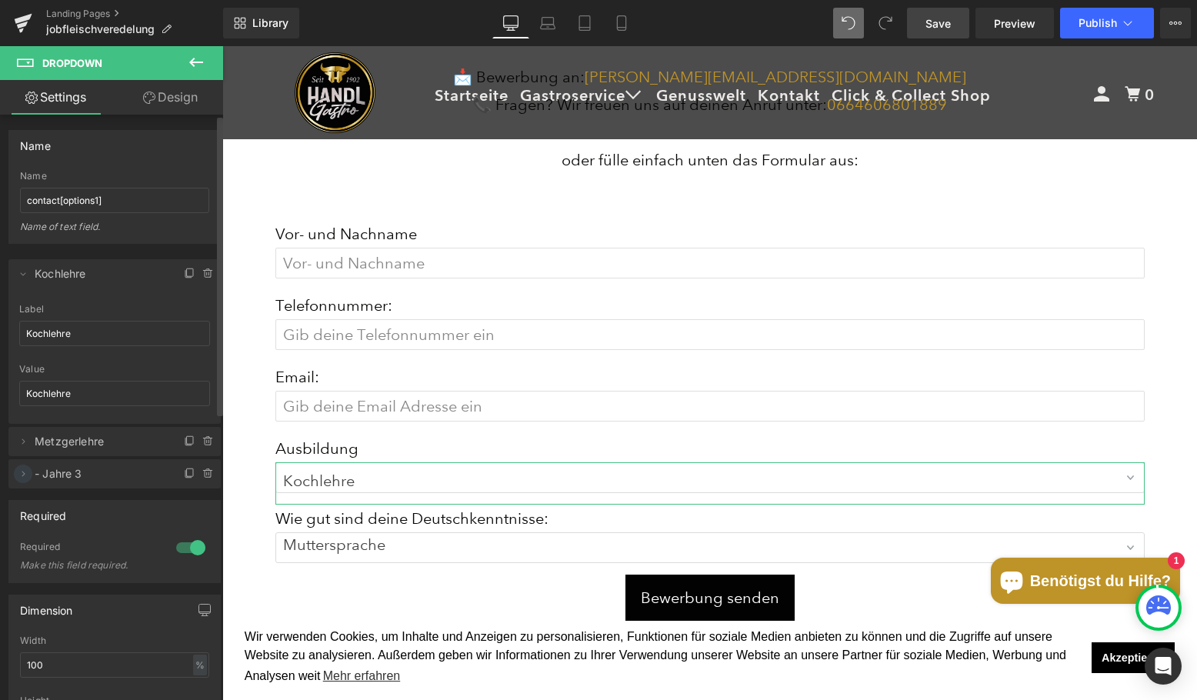
click at [20, 472] on icon at bounding box center [23, 474] width 12 height 12
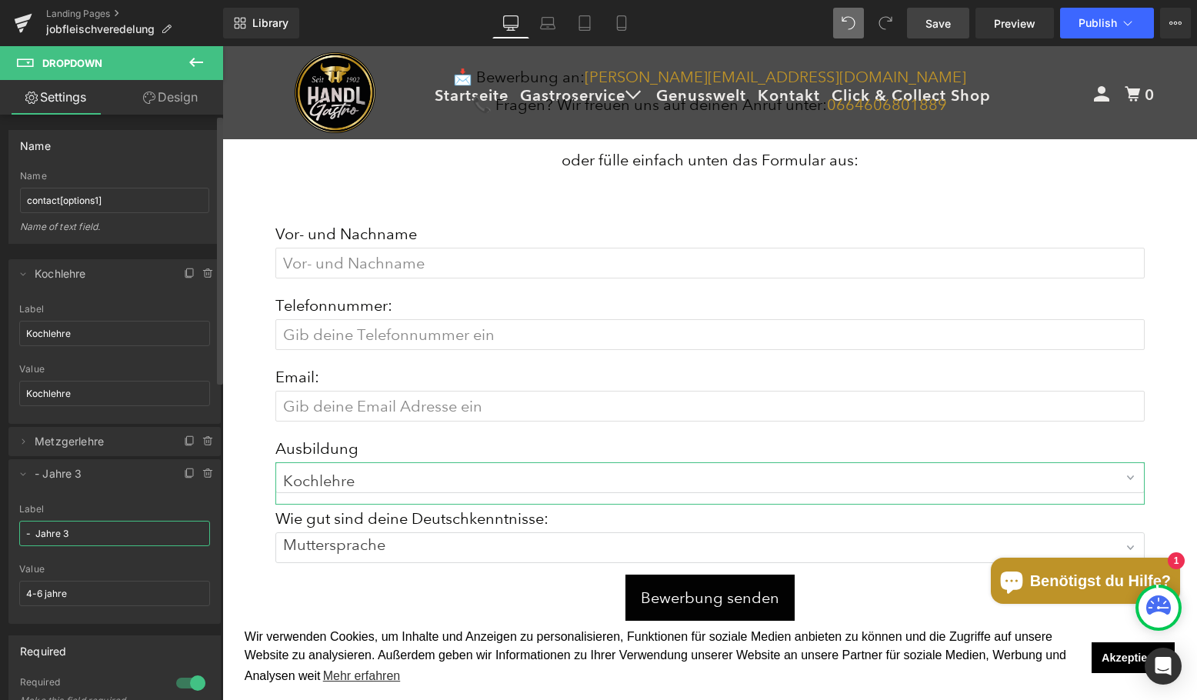
drag, startPoint x: 103, startPoint y: 532, endPoint x: 14, endPoint y: 534, distance: 89.3
click at [14, 534] on div "- Jahre 3 Label - Jahre 3 4-6 jahre Value 4-6 jahre" at bounding box center [114, 564] width 212 height 120
type input "Erfahrung im Lebensmittelbereich"
click at [18, 474] on icon at bounding box center [23, 474] width 12 height 12
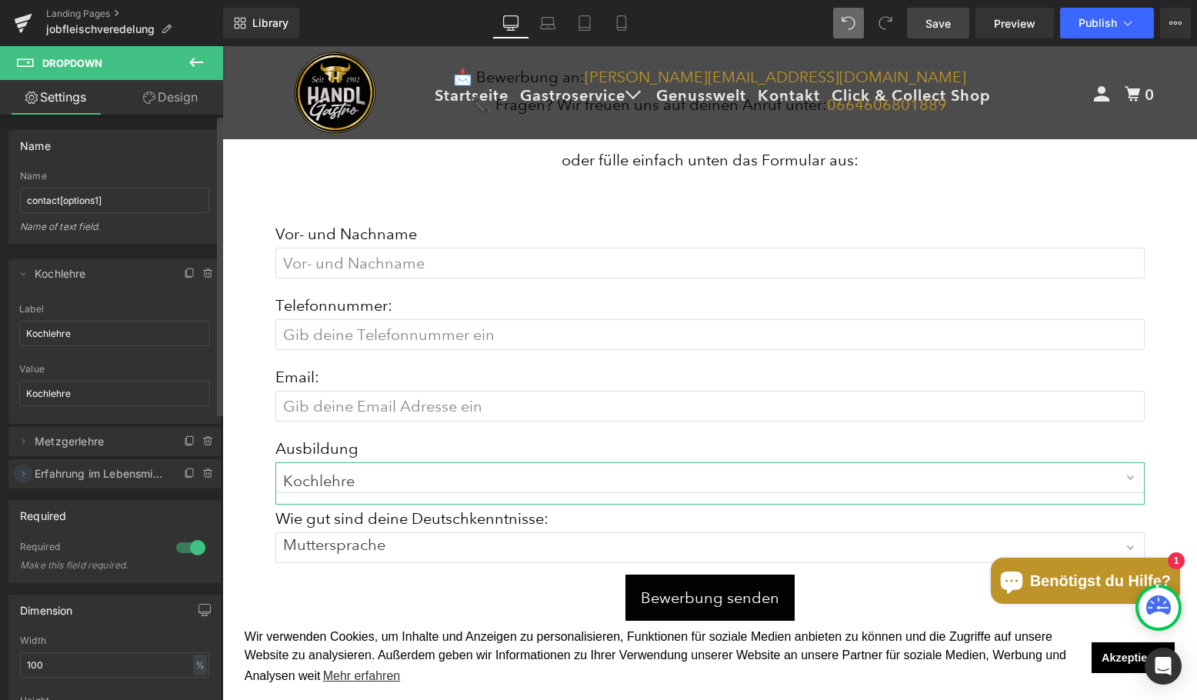
click at [25, 478] on icon at bounding box center [23, 474] width 12 height 12
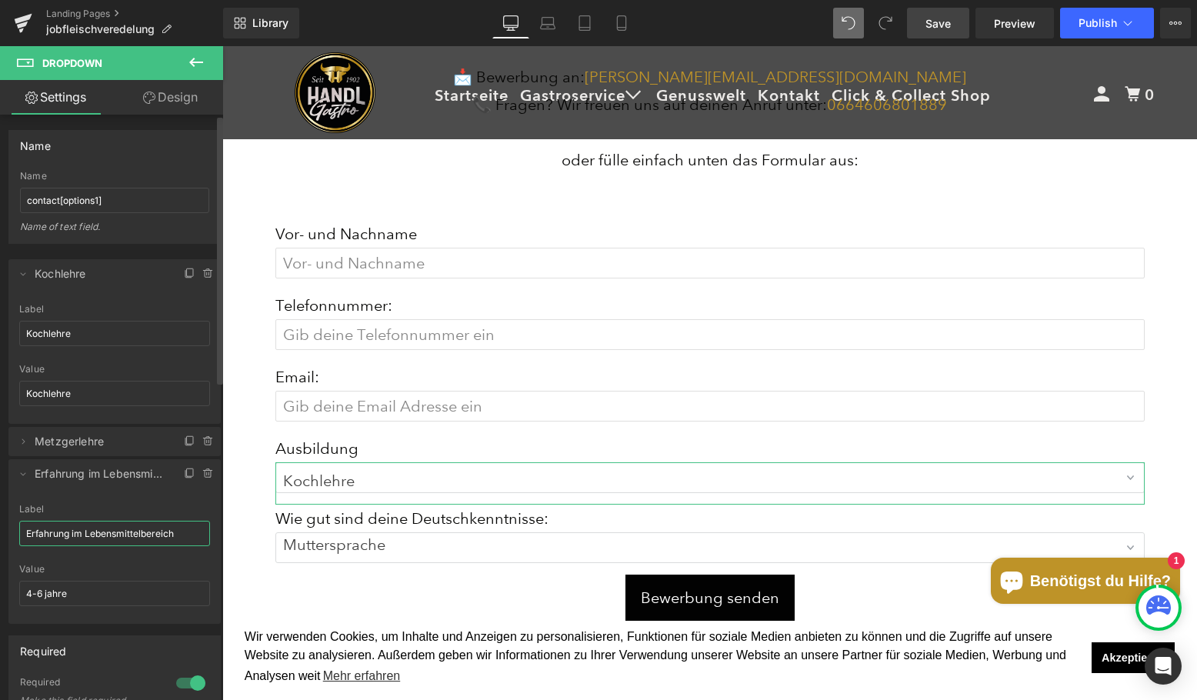
click at [112, 536] on input "Erfahrung im Lebensmittelbereich" at bounding box center [114, 533] width 191 height 25
click at [89, 597] on input "4-6 jahre" at bounding box center [114, 593] width 191 height 25
paste input "Erfahrung im Lebensmittelbereich"
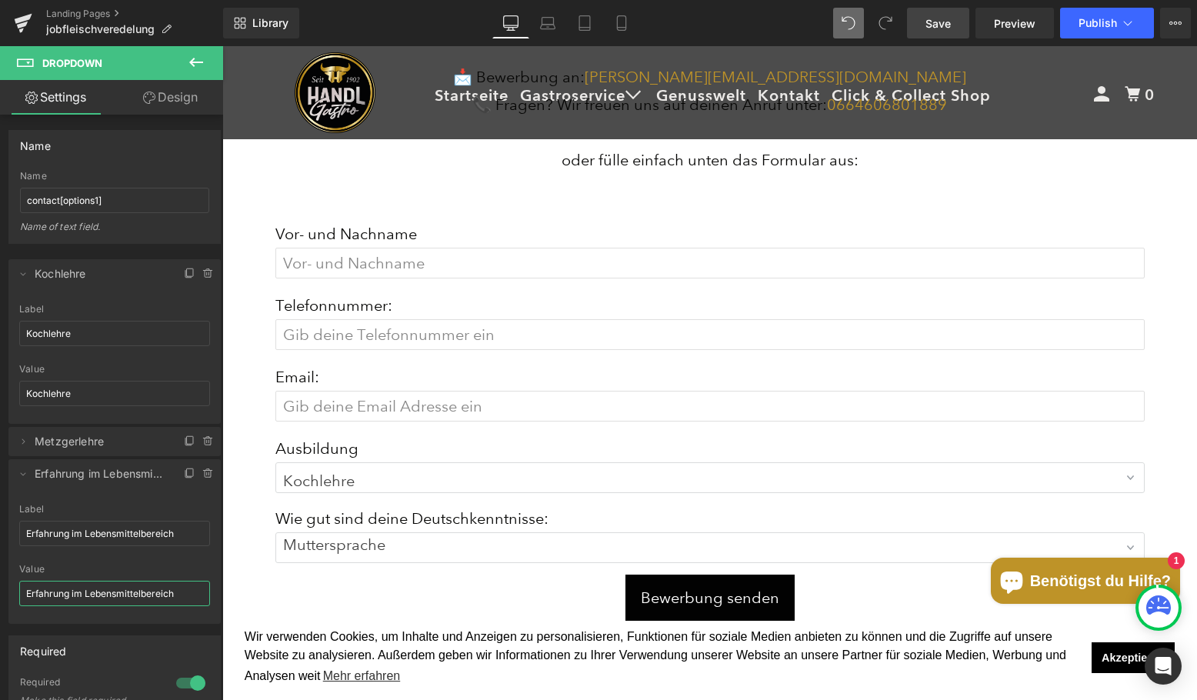
type input "Erfahrung im Lebensmittelbereich"
click at [926, 27] on link "Save" at bounding box center [938, 23] width 62 height 31
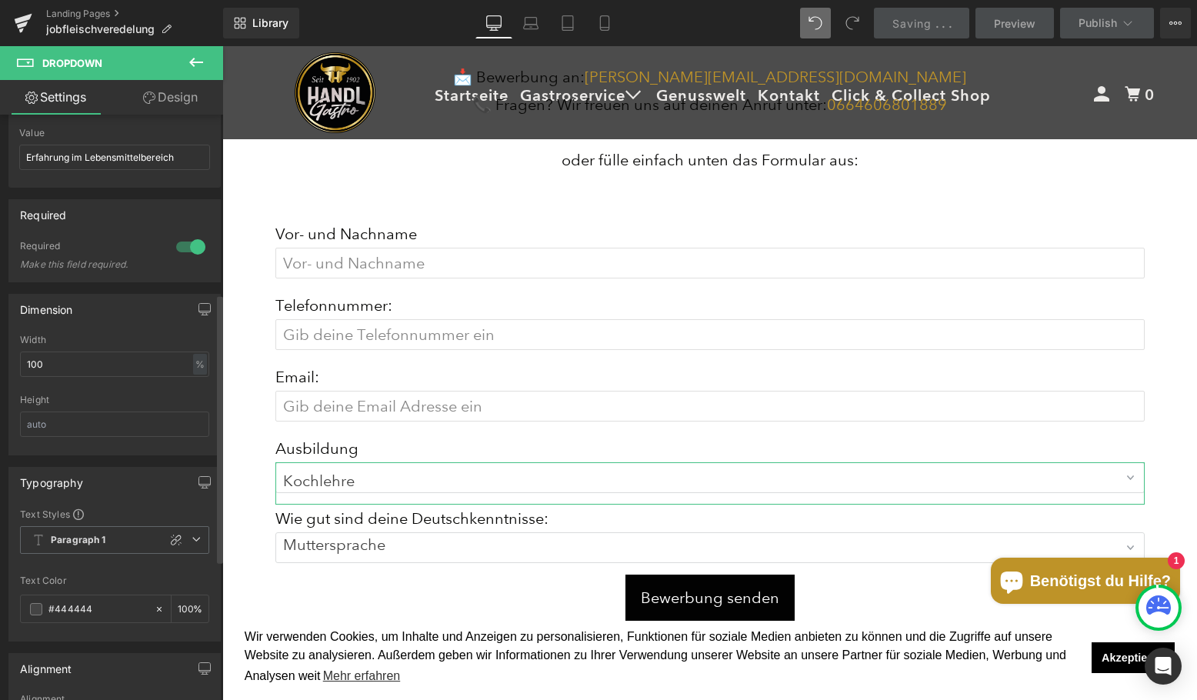
scroll to position [462, 0]
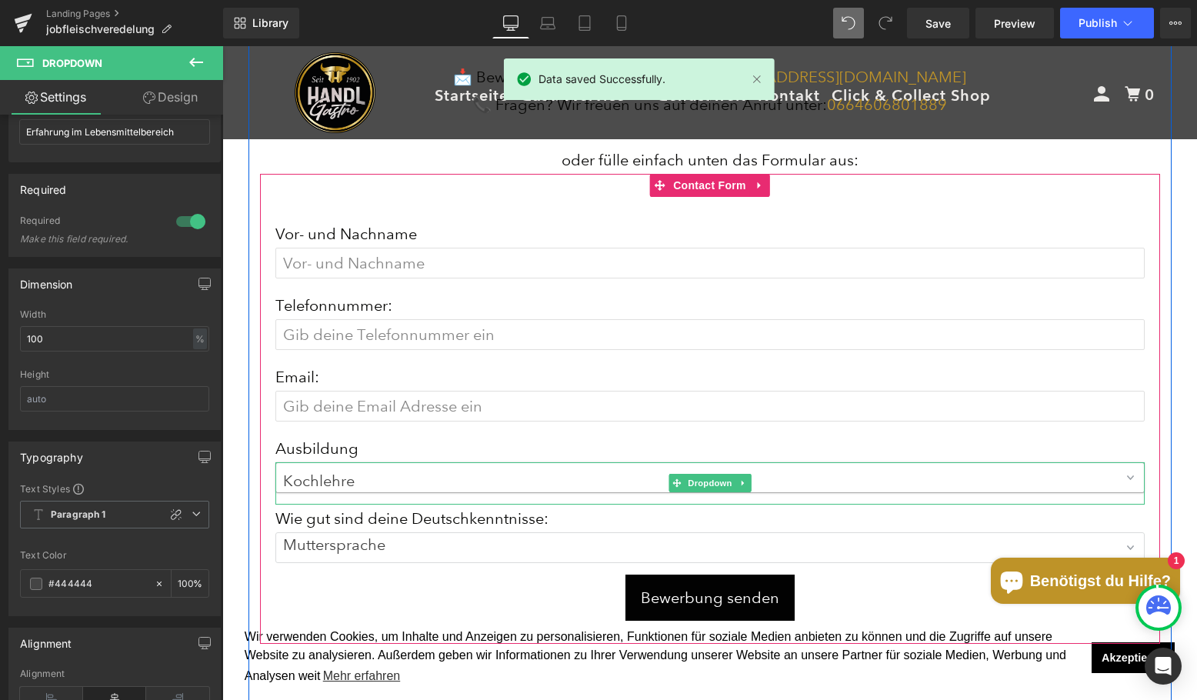
click at [363, 472] on select "Kochlehre Metzgerlehre Erfahrung im Lebensmittelbereich" at bounding box center [709, 477] width 869 height 31
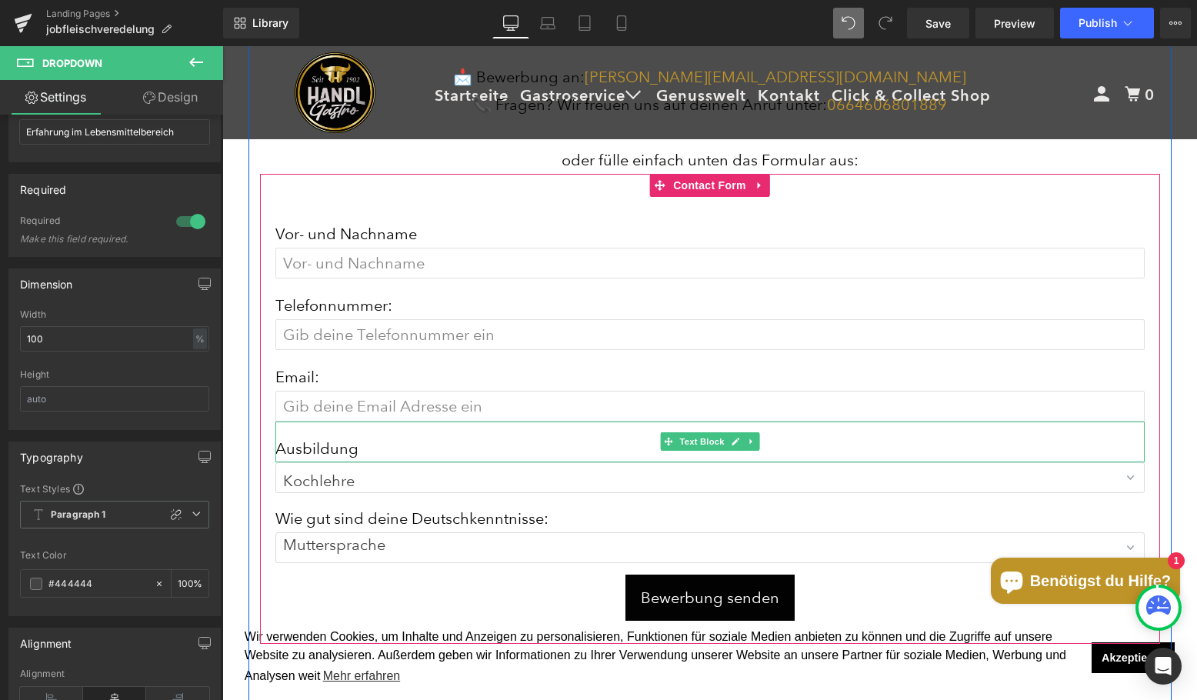
click at [367, 435] on p "Ausbildung" at bounding box center [709, 449] width 869 height 28
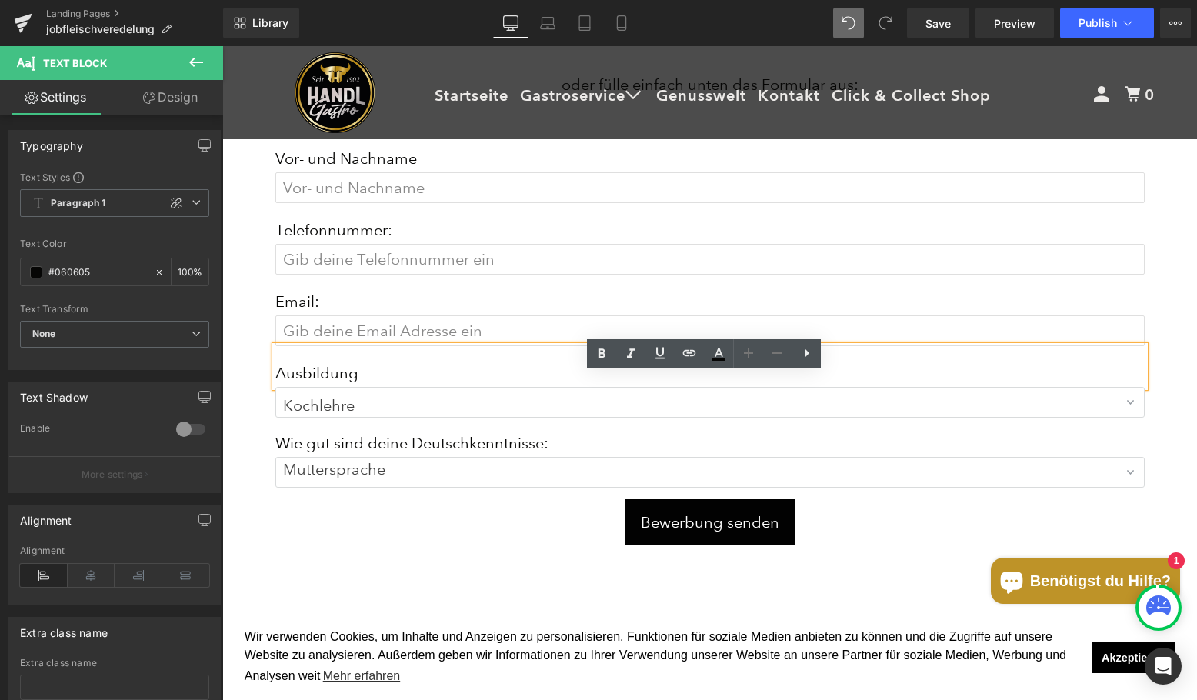
scroll to position [3262, 0]
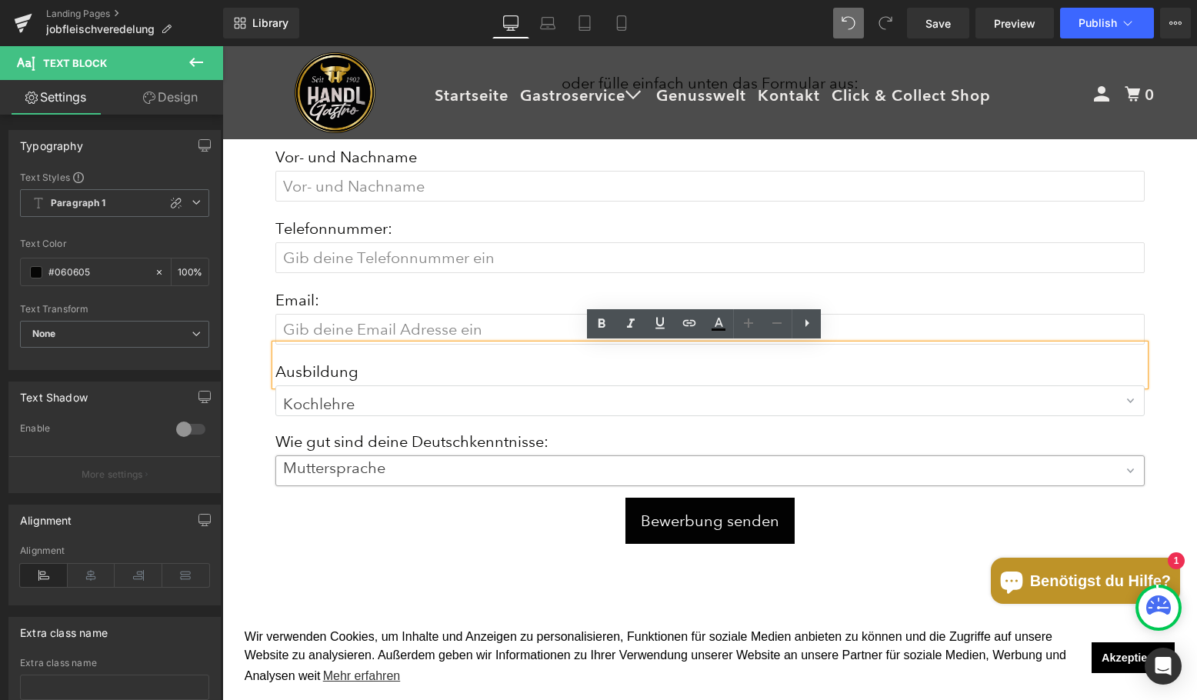
click at [514, 470] on select "Muttersprache Sehr gut Gut Ausbaufähig" at bounding box center [709, 471] width 869 height 31
click at [507, 464] on select "Muttersprache Sehr gut Gut Ausbaufähig" at bounding box center [709, 471] width 869 height 31
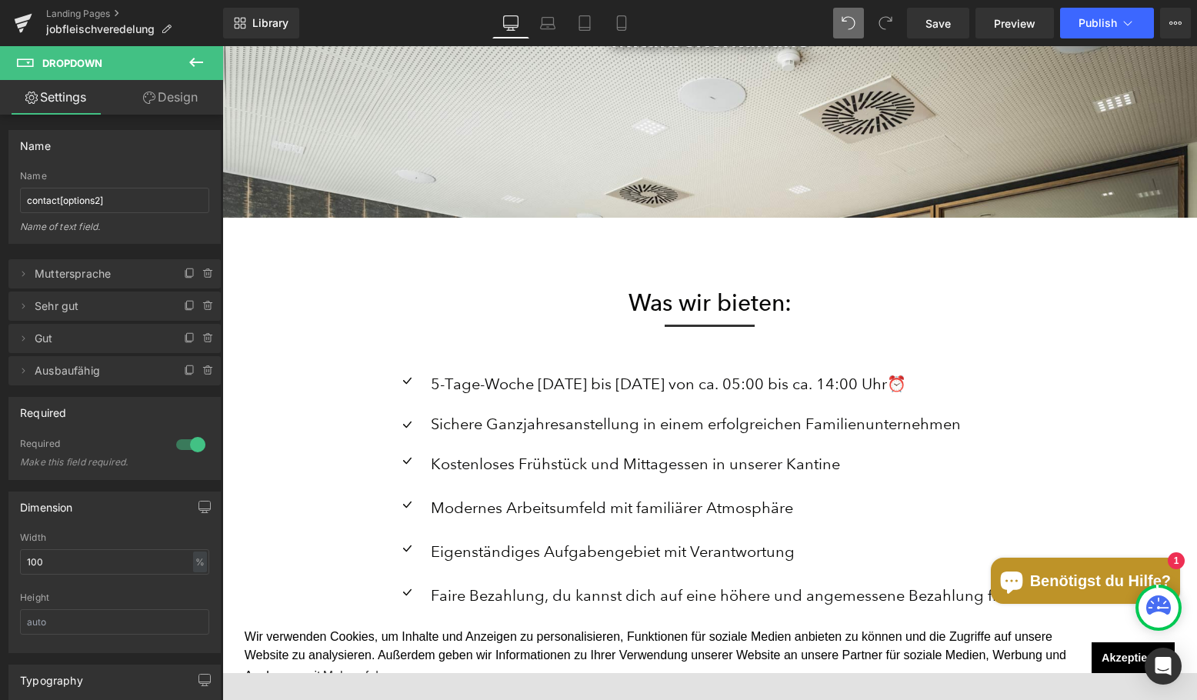
scroll to position [1723, 0]
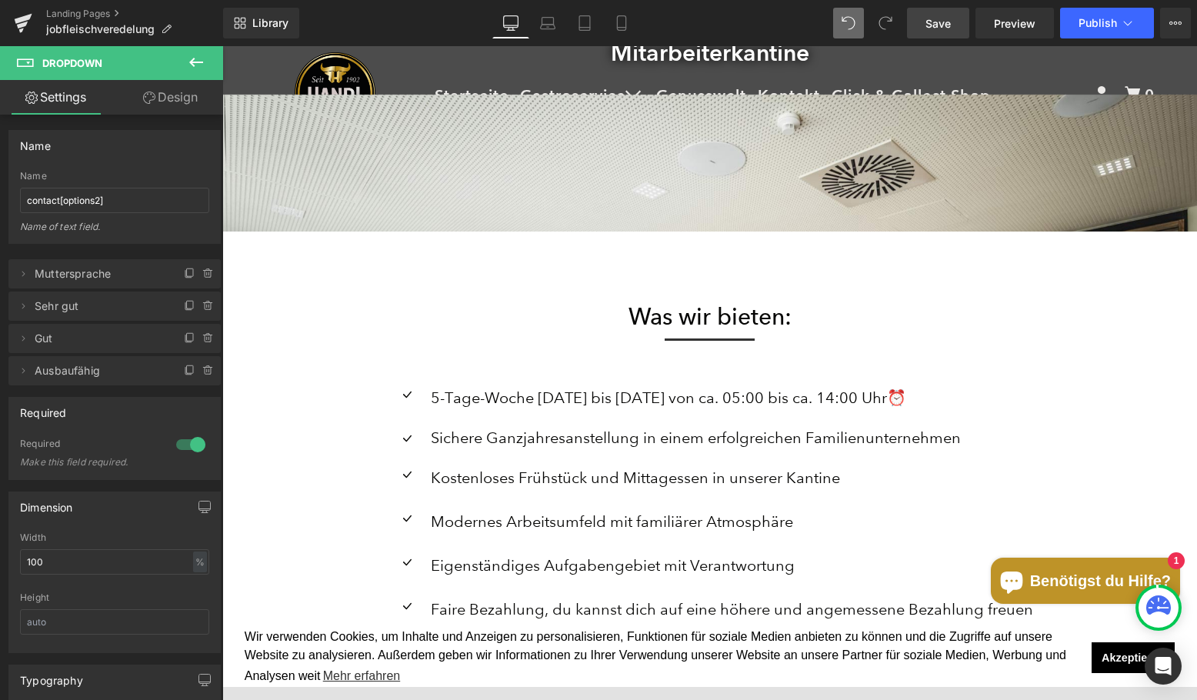
click at [942, 20] on span "Save" at bounding box center [938, 23] width 25 height 16
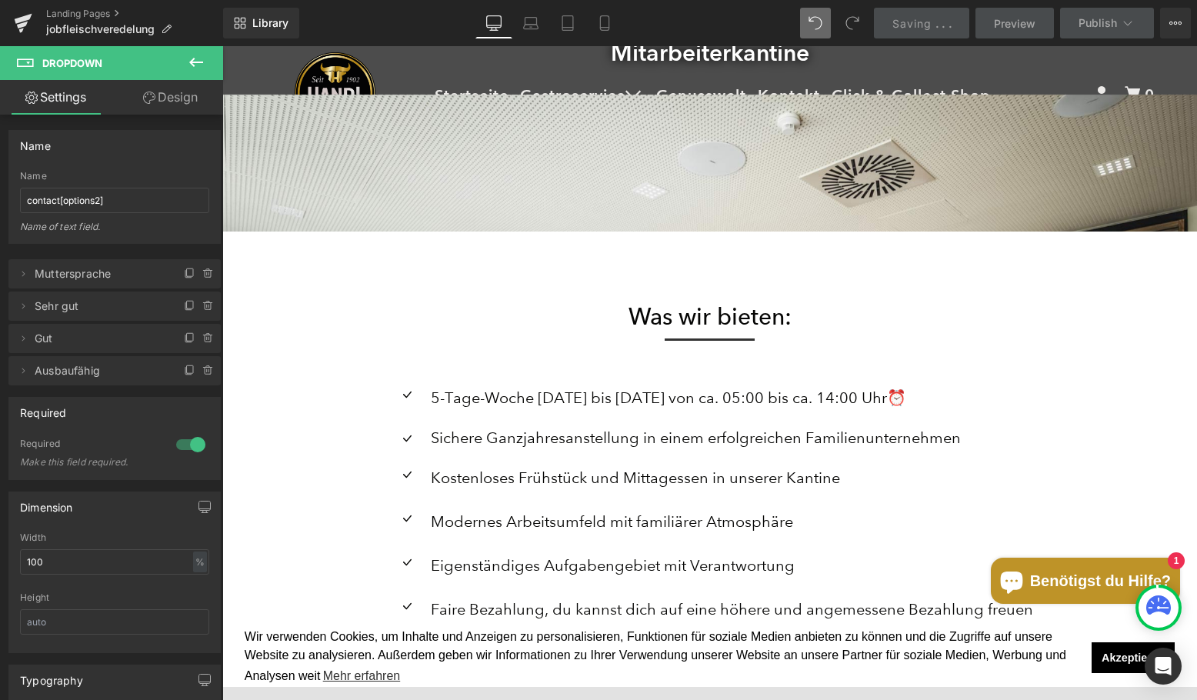
scroll to position [0, 0]
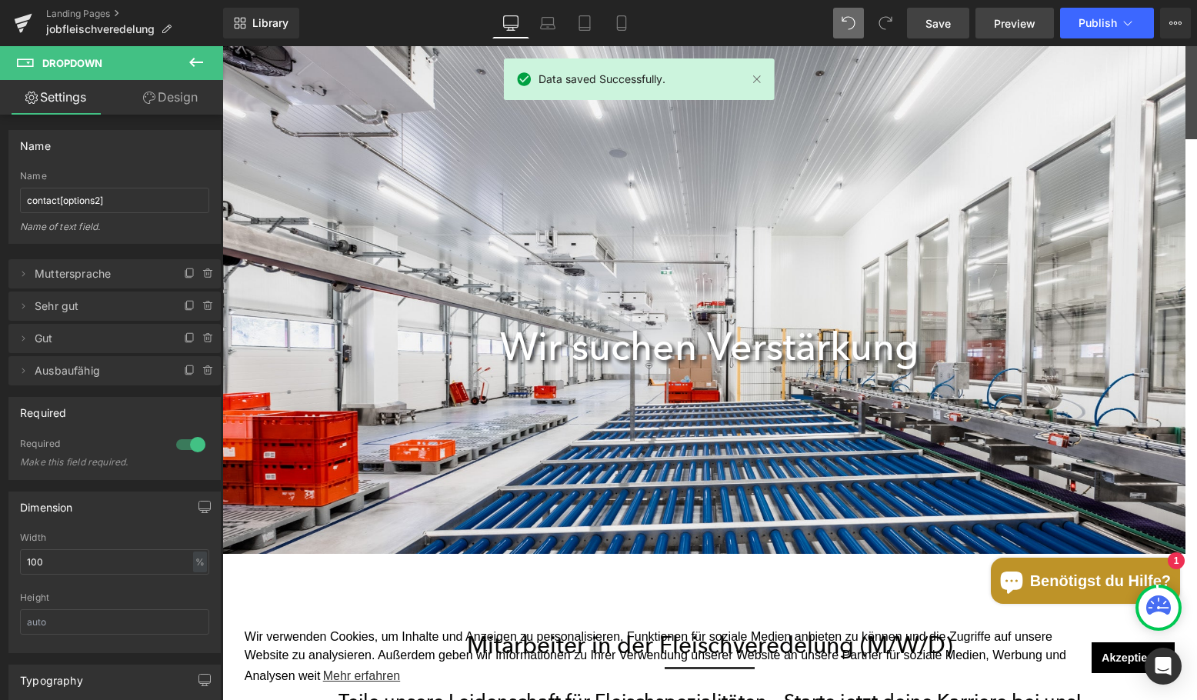
click at [1015, 21] on span "Preview" at bounding box center [1015, 23] width 42 height 16
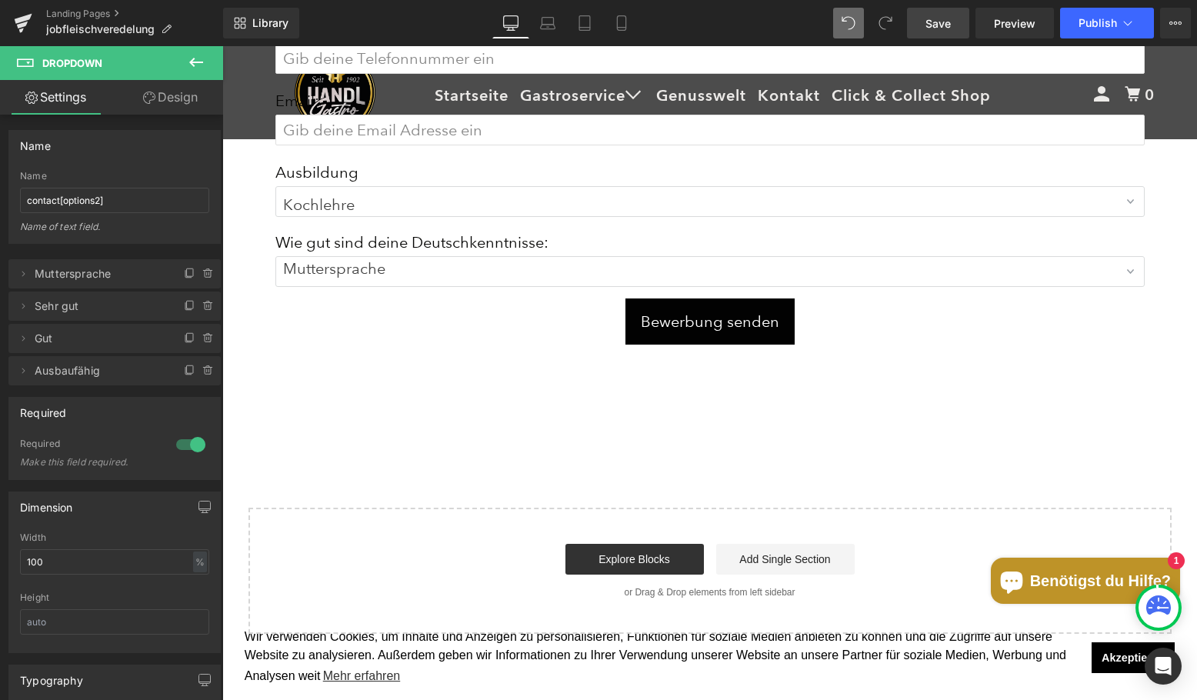
scroll to position [3463, 0]
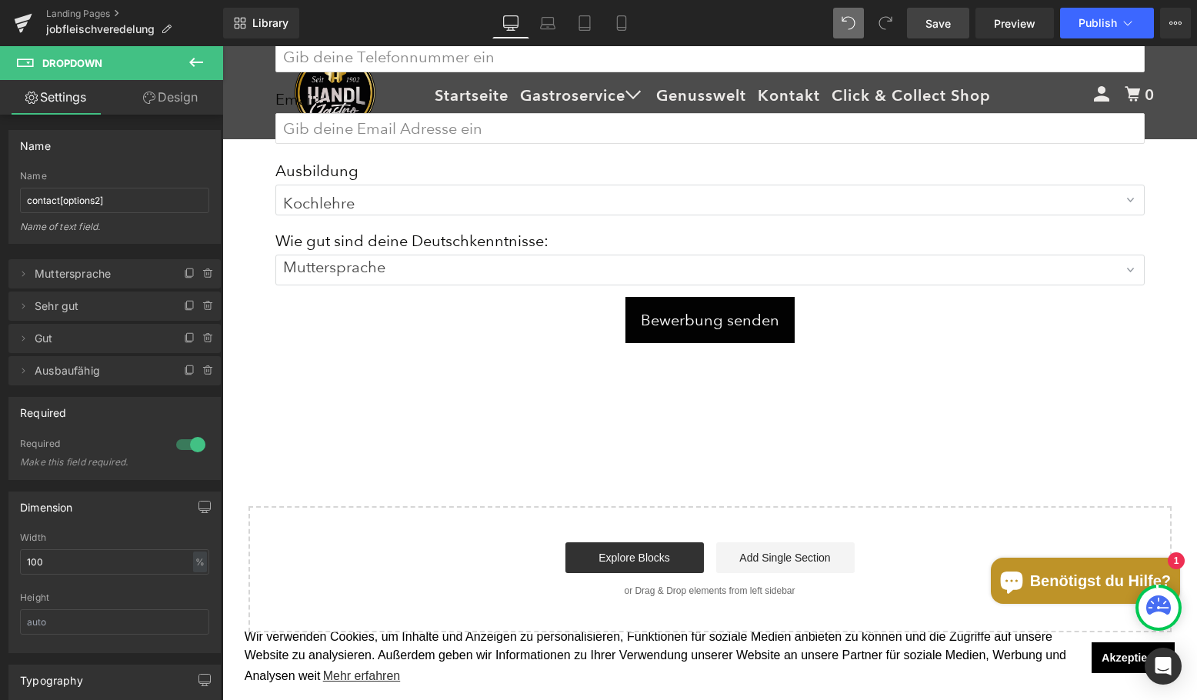
click at [689, 329] on button "Bewerbung senden" at bounding box center [710, 320] width 169 height 46
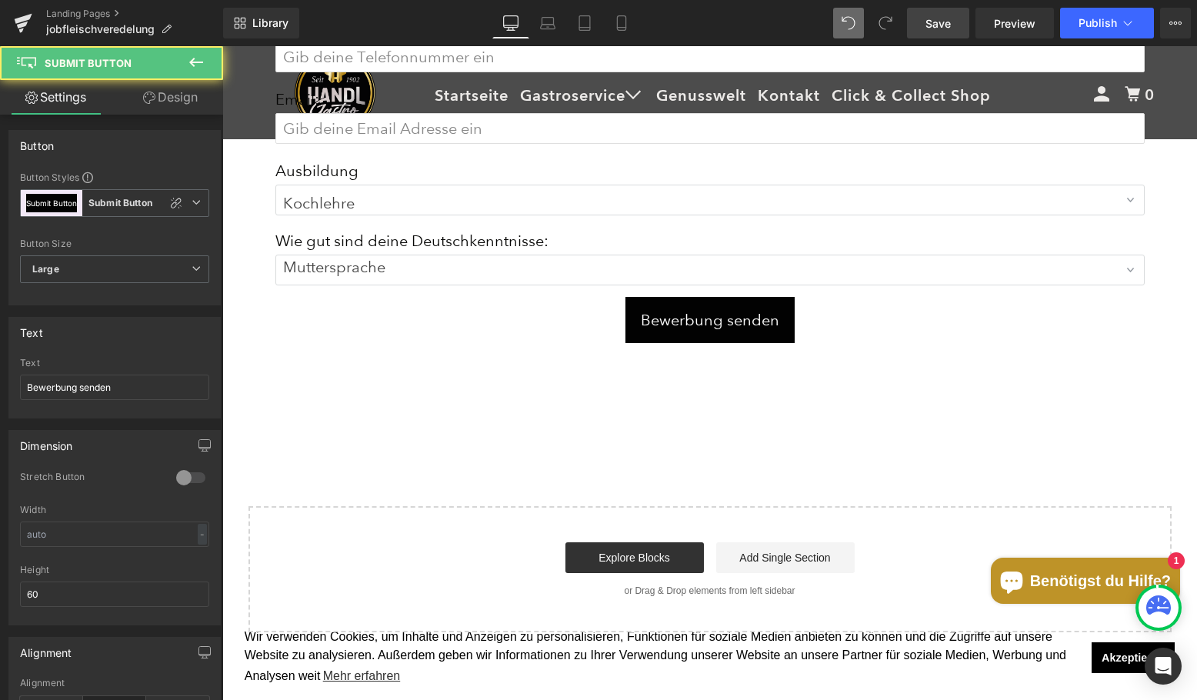
click at [690, 255] on div "Wie gut sind deine Deutschkenntnisse: Text Block" at bounding box center [709, 241] width 869 height 28
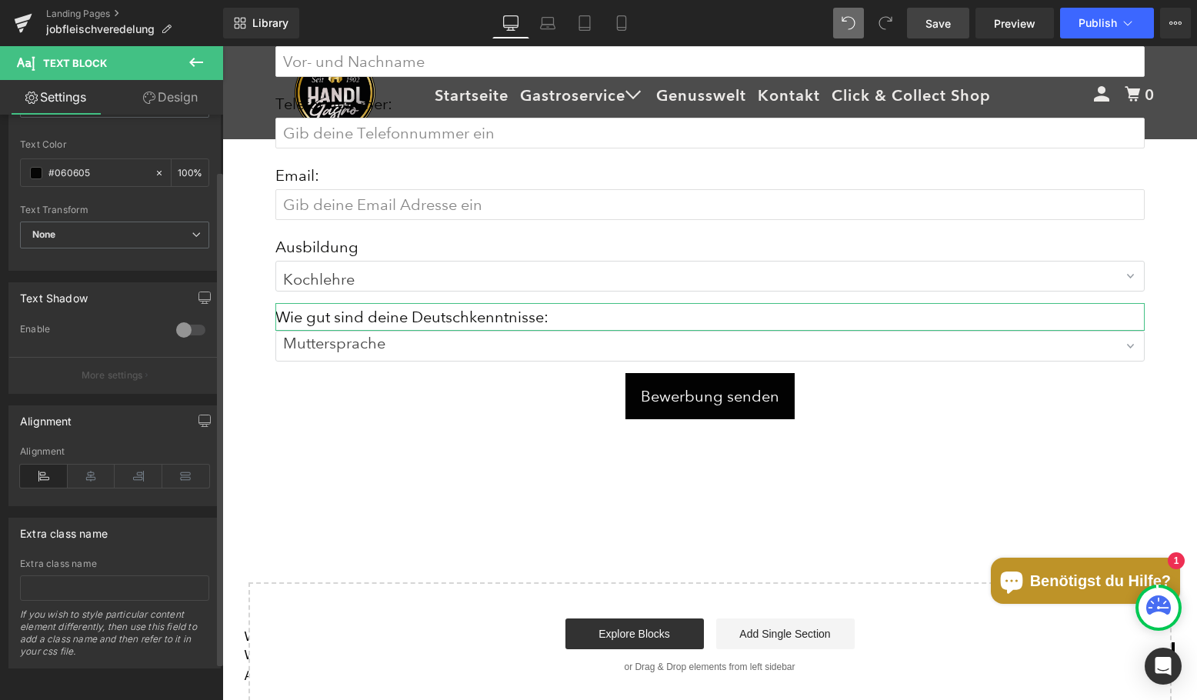
scroll to position [111, 0]
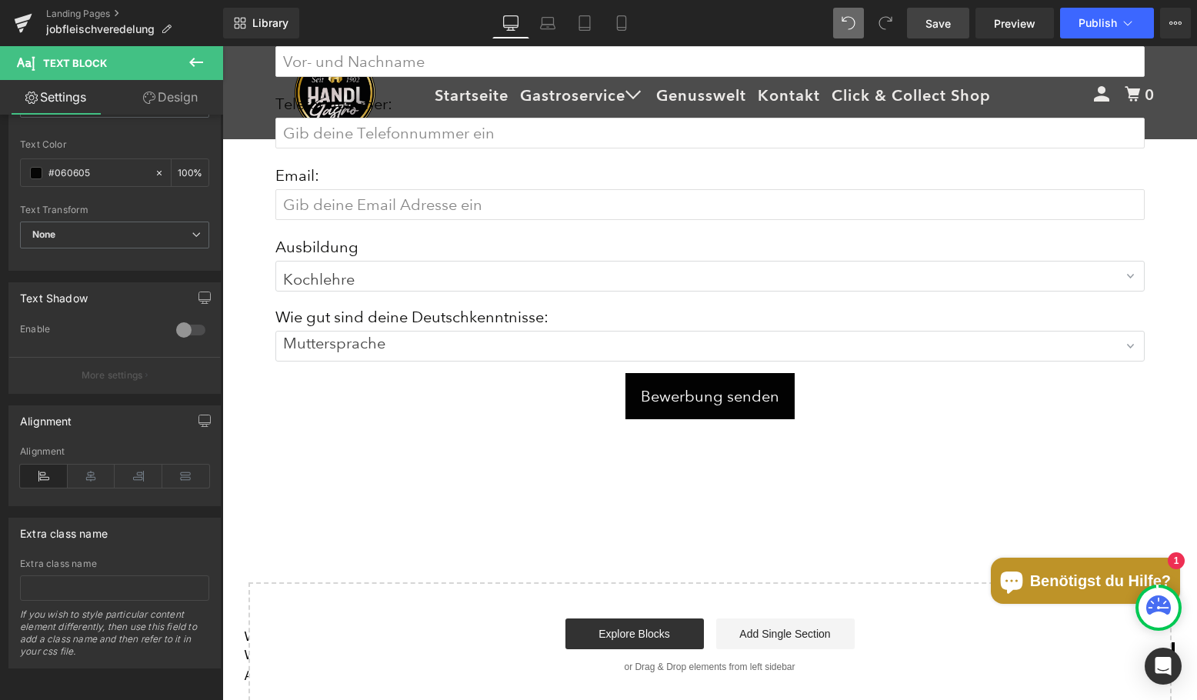
click at [388, 432] on div "Vor- und Nachname Text Block Text Field Telefonnummer: Text Block Text Field Em…" at bounding box center [710, 207] width 900 height 470
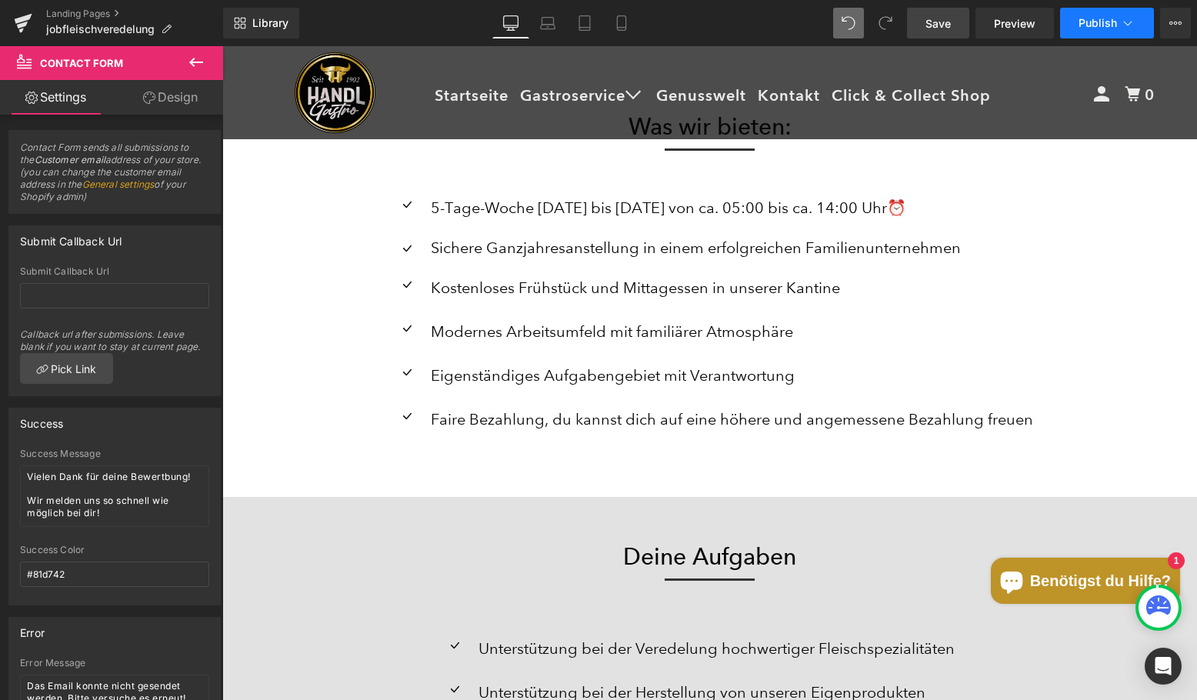
scroll to position [1463, 0]
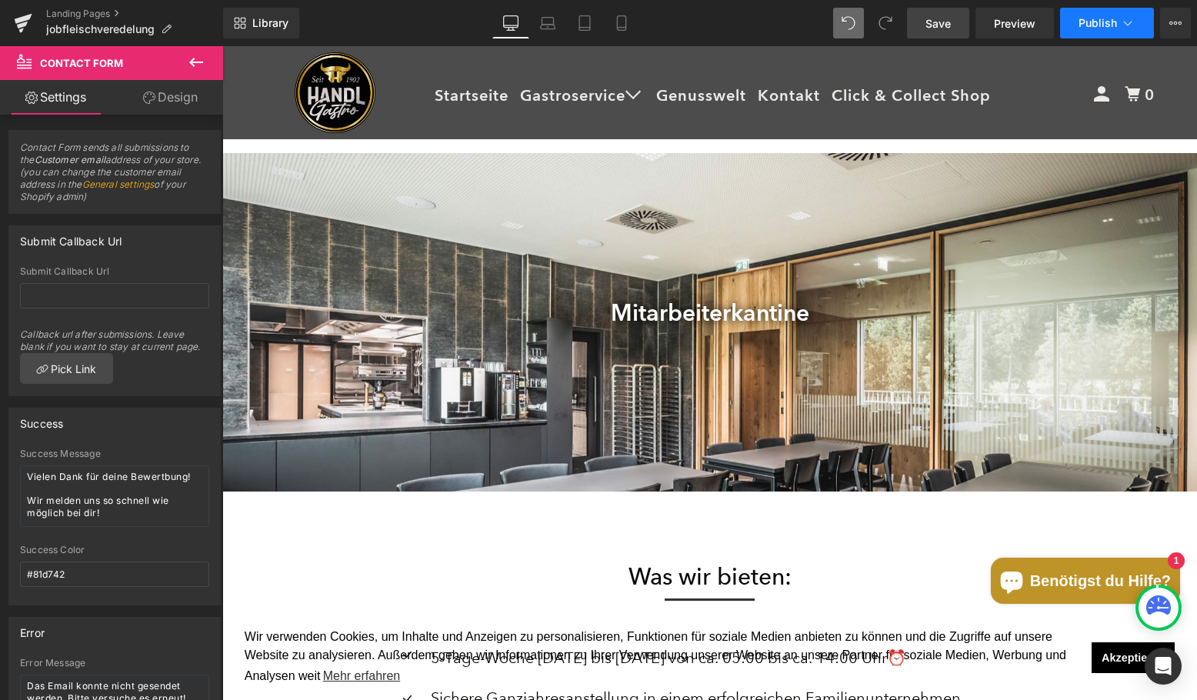
click at [1097, 26] on span "Publish" at bounding box center [1098, 23] width 38 height 12
click at [1178, 27] on icon at bounding box center [1176, 23] width 12 height 12
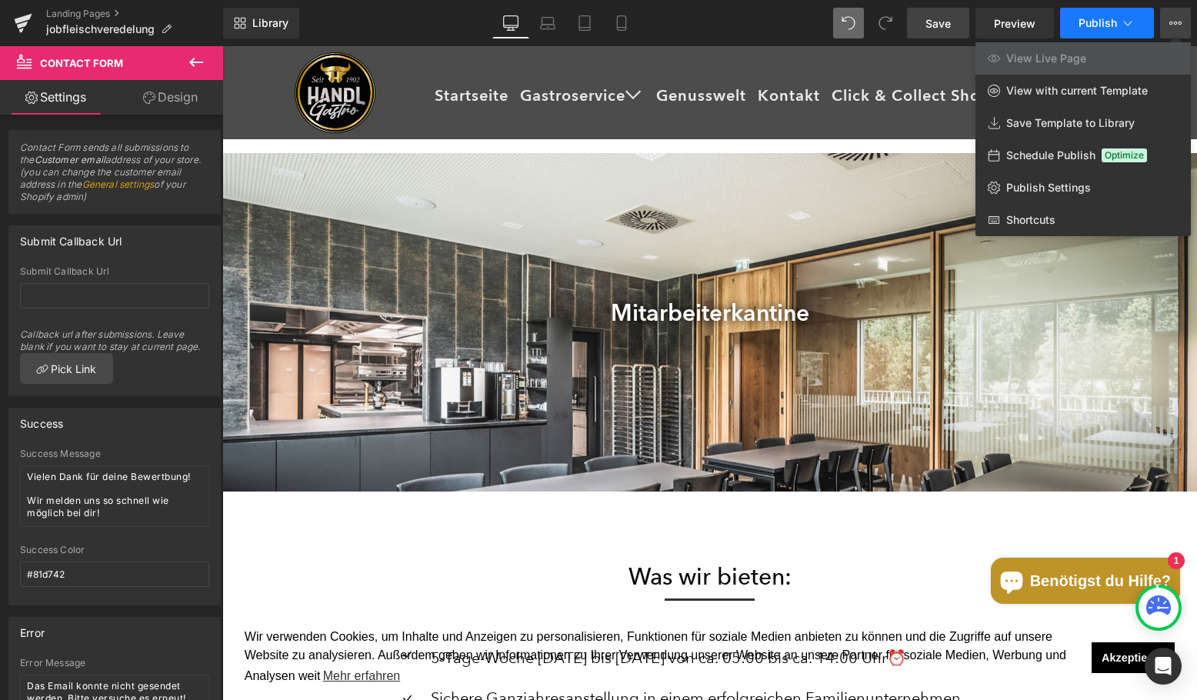
click at [1128, 24] on icon at bounding box center [1127, 22] width 15 height 15
click at [1016, 24] on span "Preview" at bounding box center [1015, 23] width 42 height 16
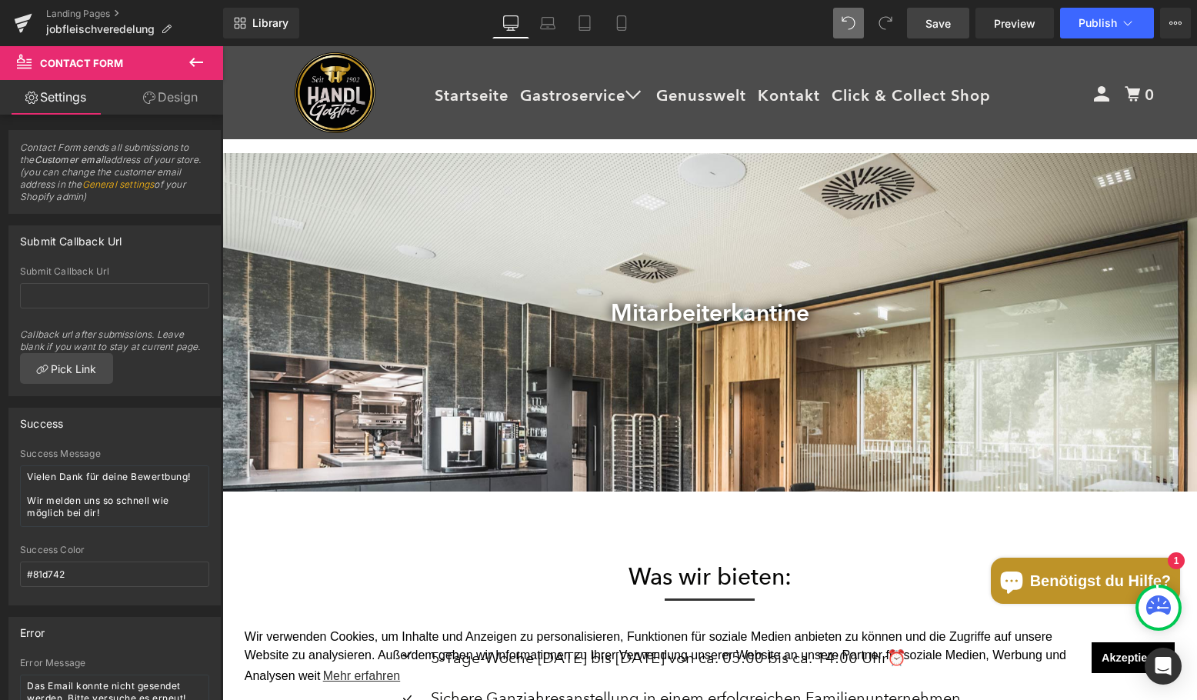
scroll to position [847, 0]
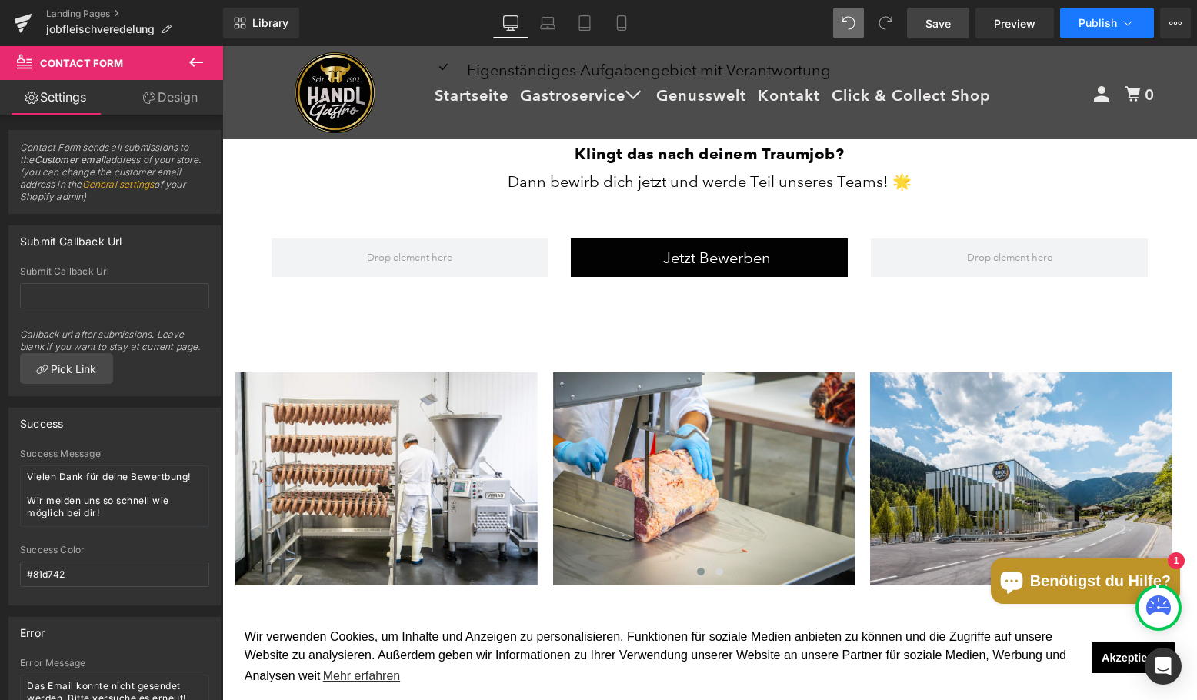
click at [1102, 27] on span "Publish" at bounding box center [1098, 23] width 38 height 12
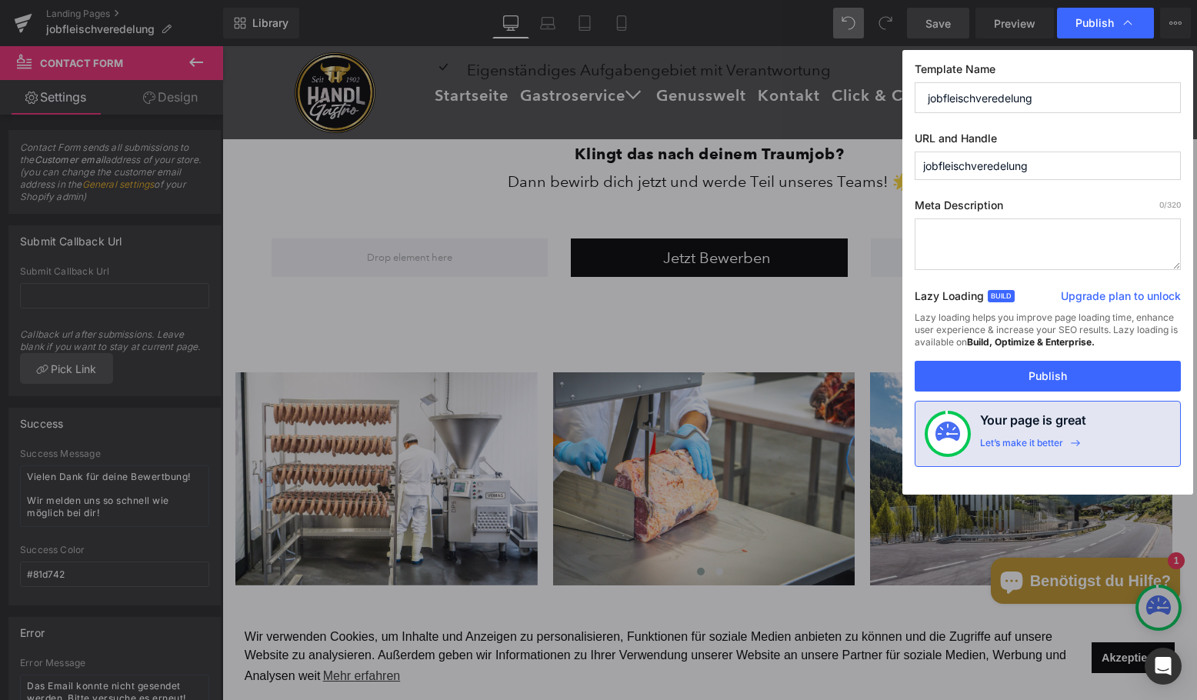
drag, startPoint x: 1045, startPoint y: 99, endPoint x: 726, endPoint y: 105, distance: 319.4
click at [726, 105] on div "Publish Template Name jobfleischveredelung URL and Handle jobfleischveredelung …" at bounding box center [598, 350] width 1197 height 700
click at [1123, 27] on icon at bounding box center [1127, 22] width 15 height 15
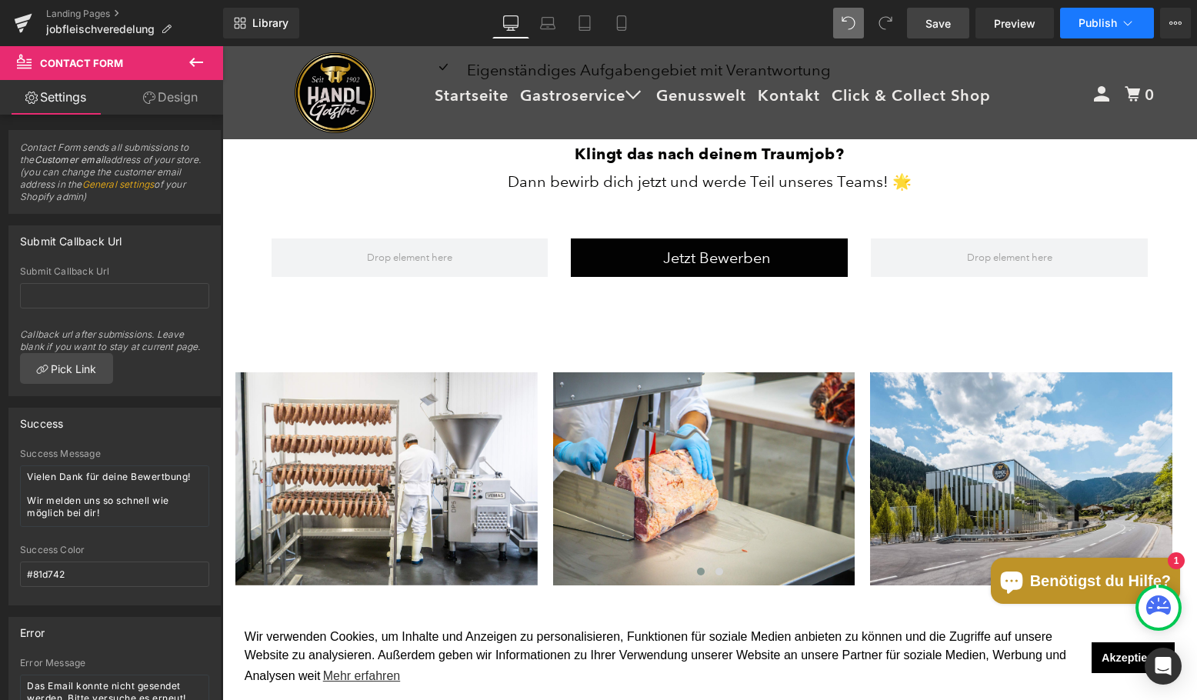
click at [1123, 27] on icon at bounding box center [1127, 22] width 15 height 15
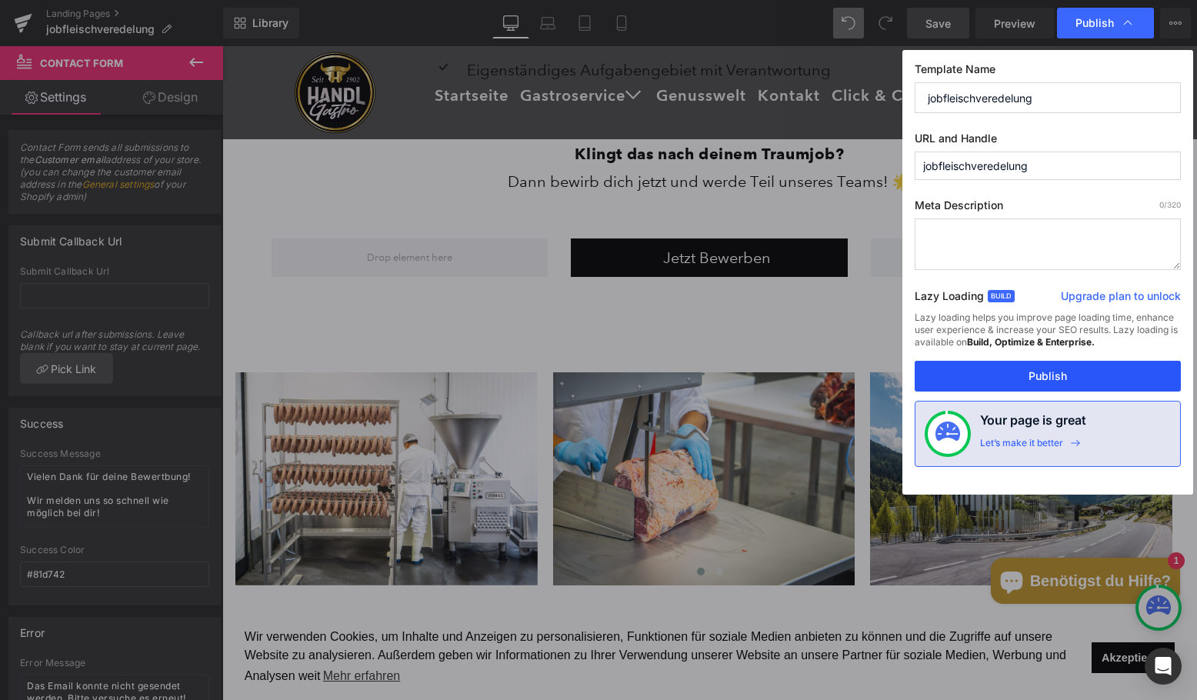
click at [1056, 373] on button "Publish" at bounding box center [1048, 376] width 266 height 31
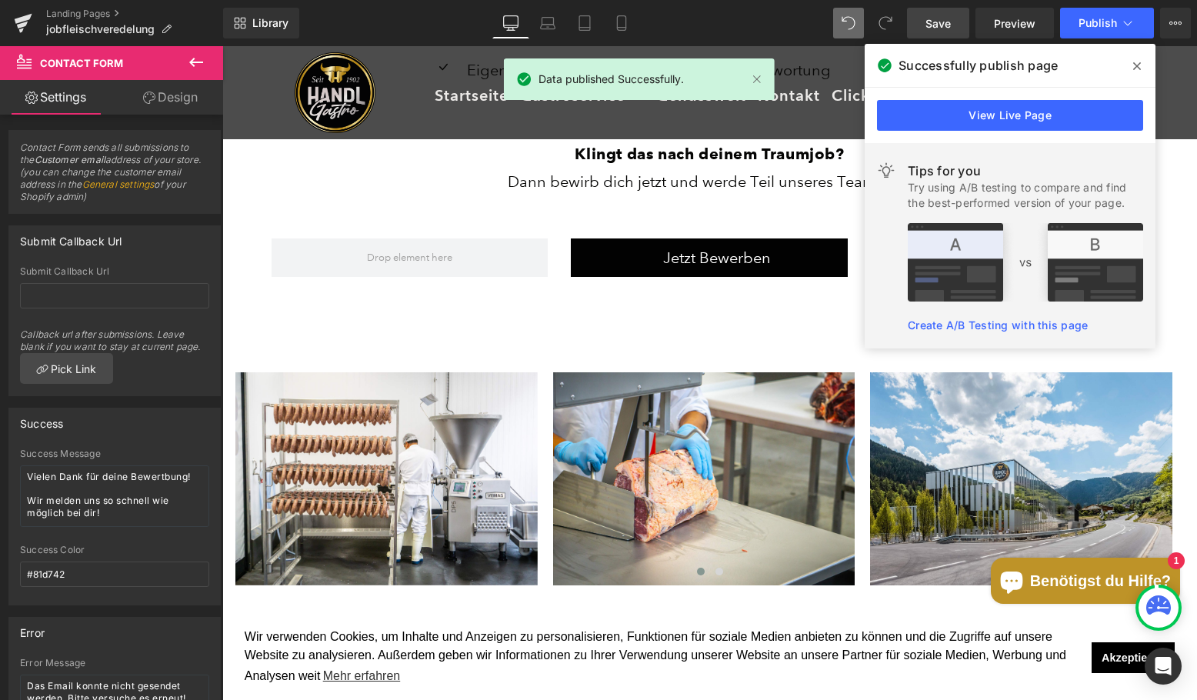
click at [1134, 68] on icon at bounding box center [1137, 66] width 8 height 12
